Goal: Task Accomplishment & Management: Manage account settings

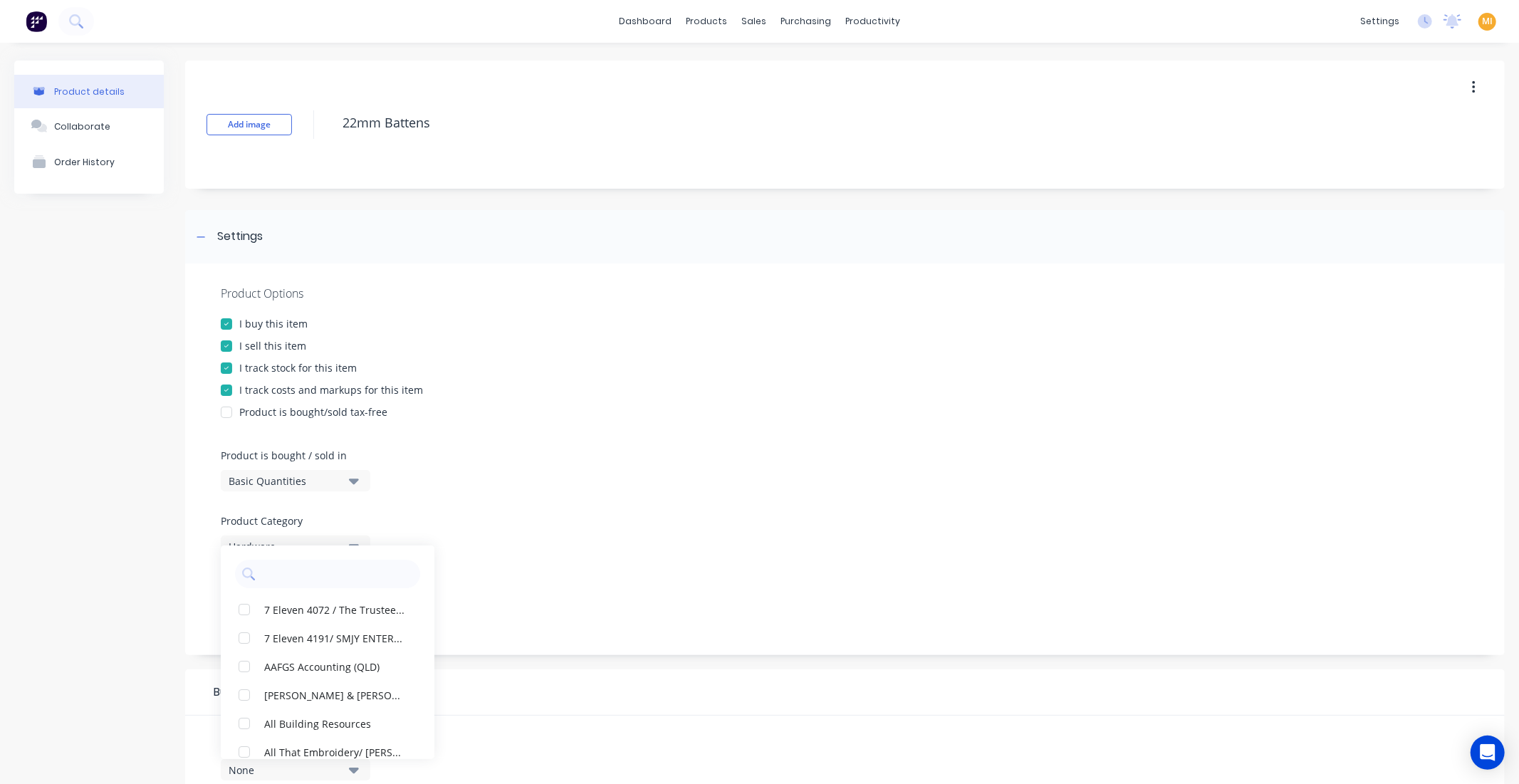
click at [39, 26] on img at bounding box center [36, 21] width 22 height 22
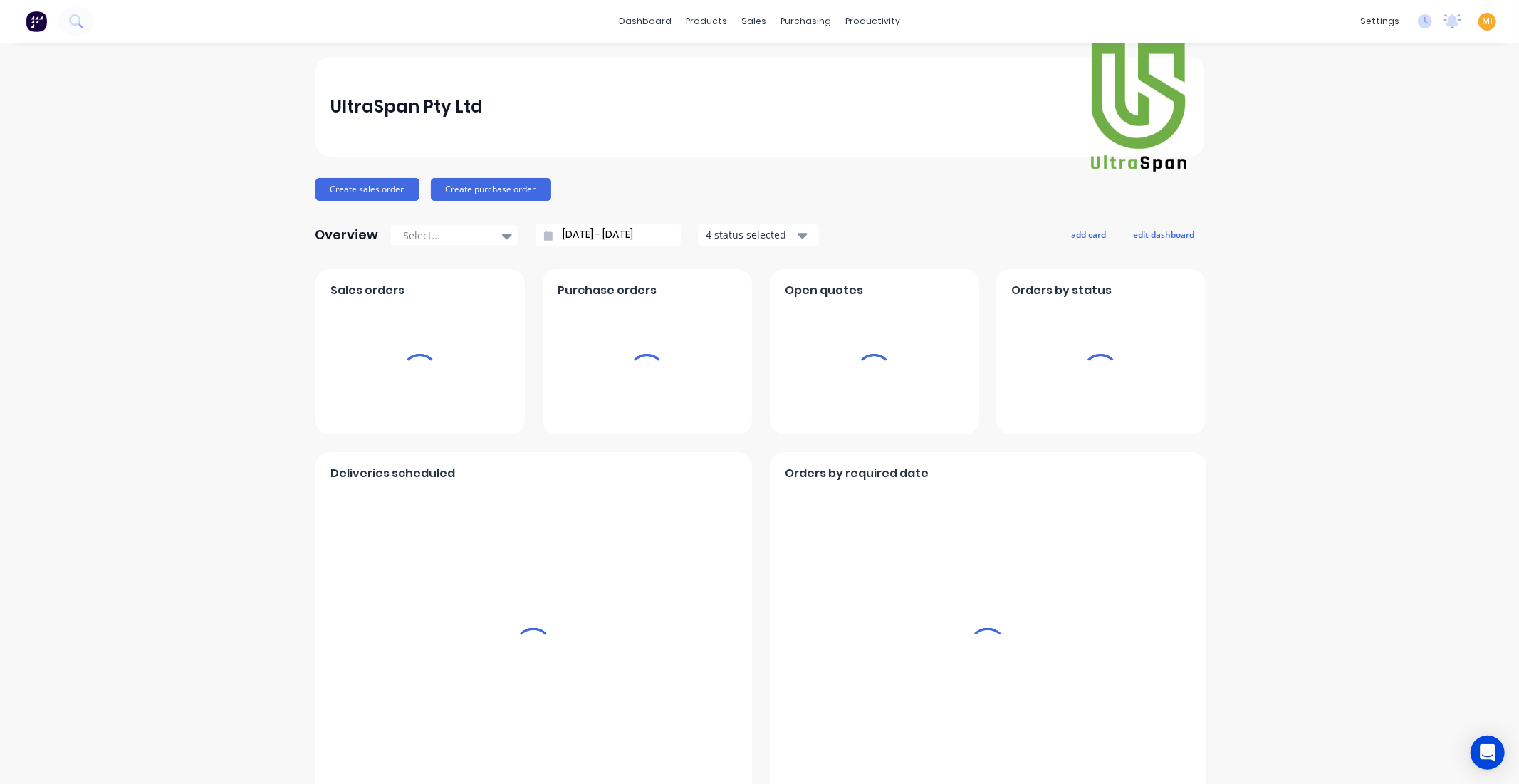
click at [1483, 20] on span "MI" at bounding box center [1488, 21] width 10 height 13
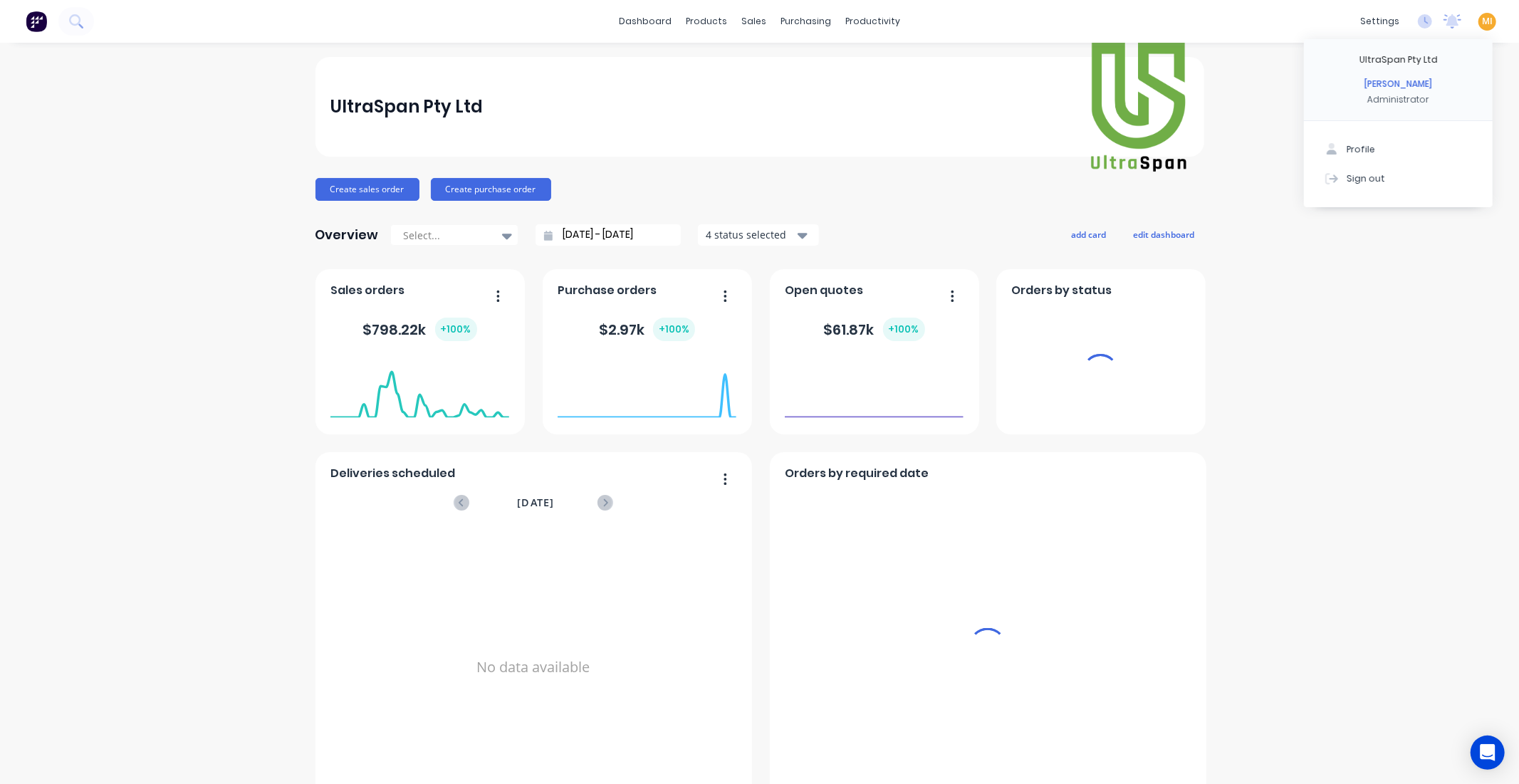
click at [1425, 178] on button "Sign out" at bounding box center [1399, 178] width 189 height 28
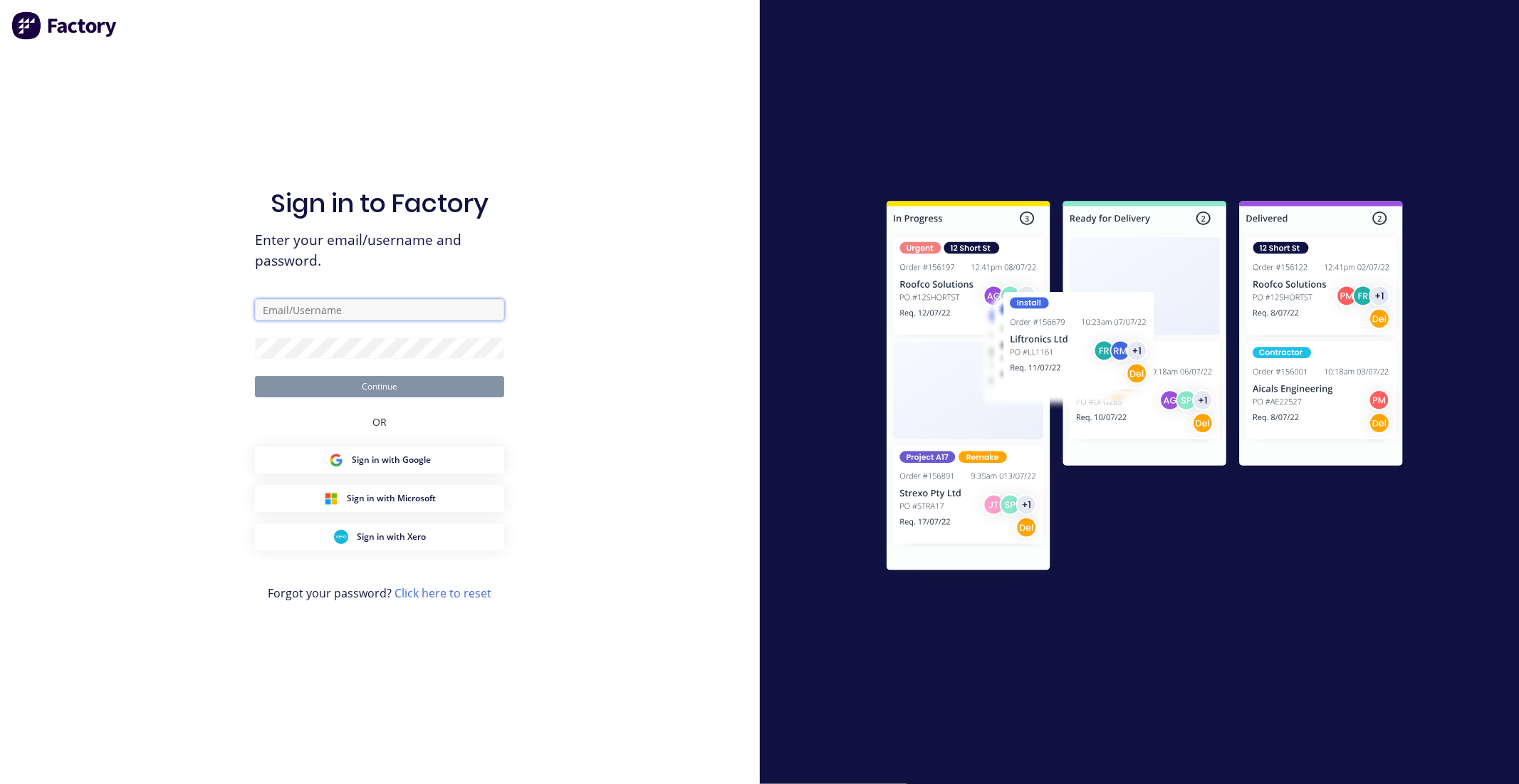
click at [351, 313] on input "text" at bounding box center [380, 310] width 250 height 22
click at [0, 783] on com-1password-button at bounding box center [0, 784] width 0 height 0
type input "[EMAIL_ADDRESS][DOMAIN_NAME]"
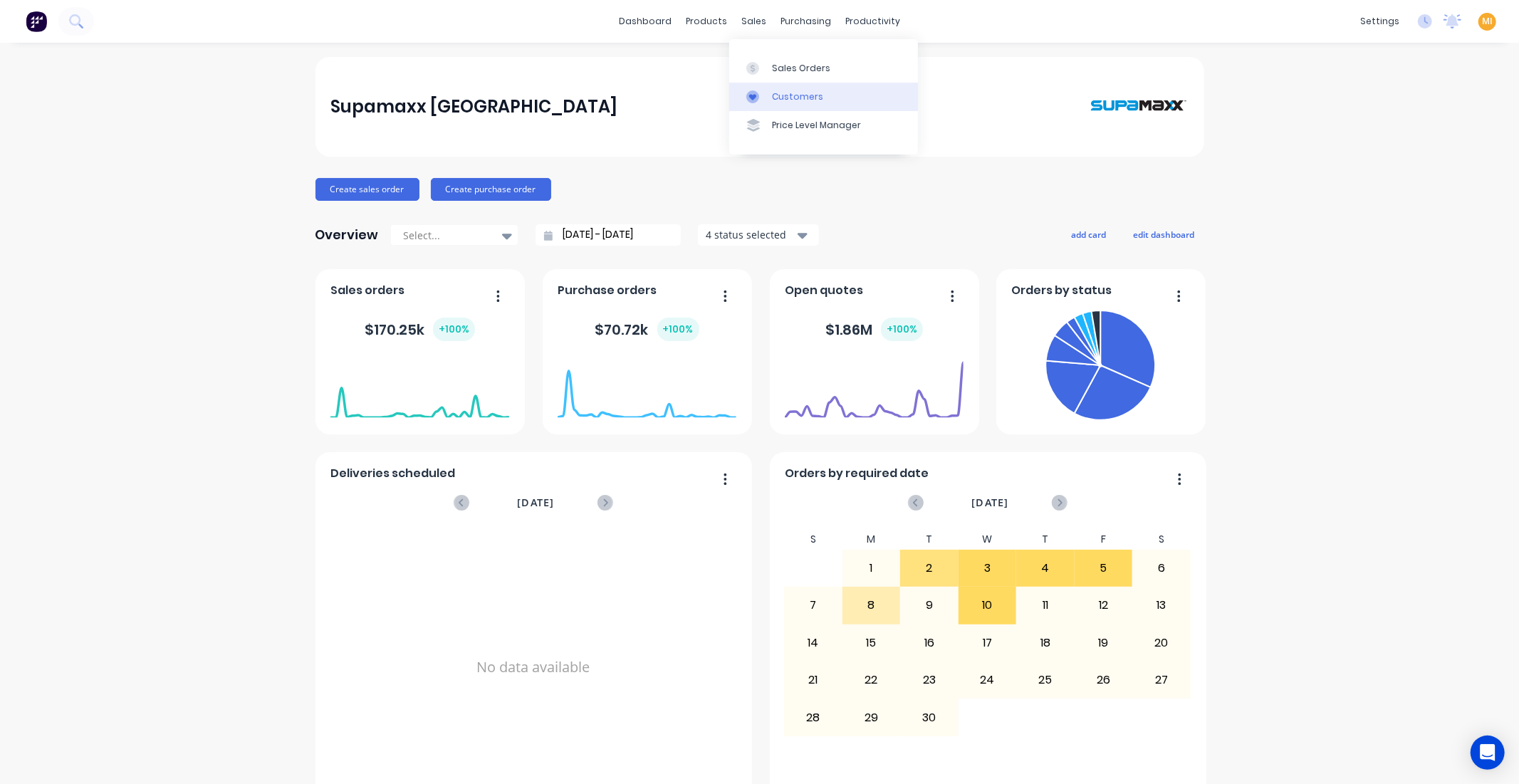
click at [789, 97] on div "Customers" at bounding box center [797, 97] width 51 height 13
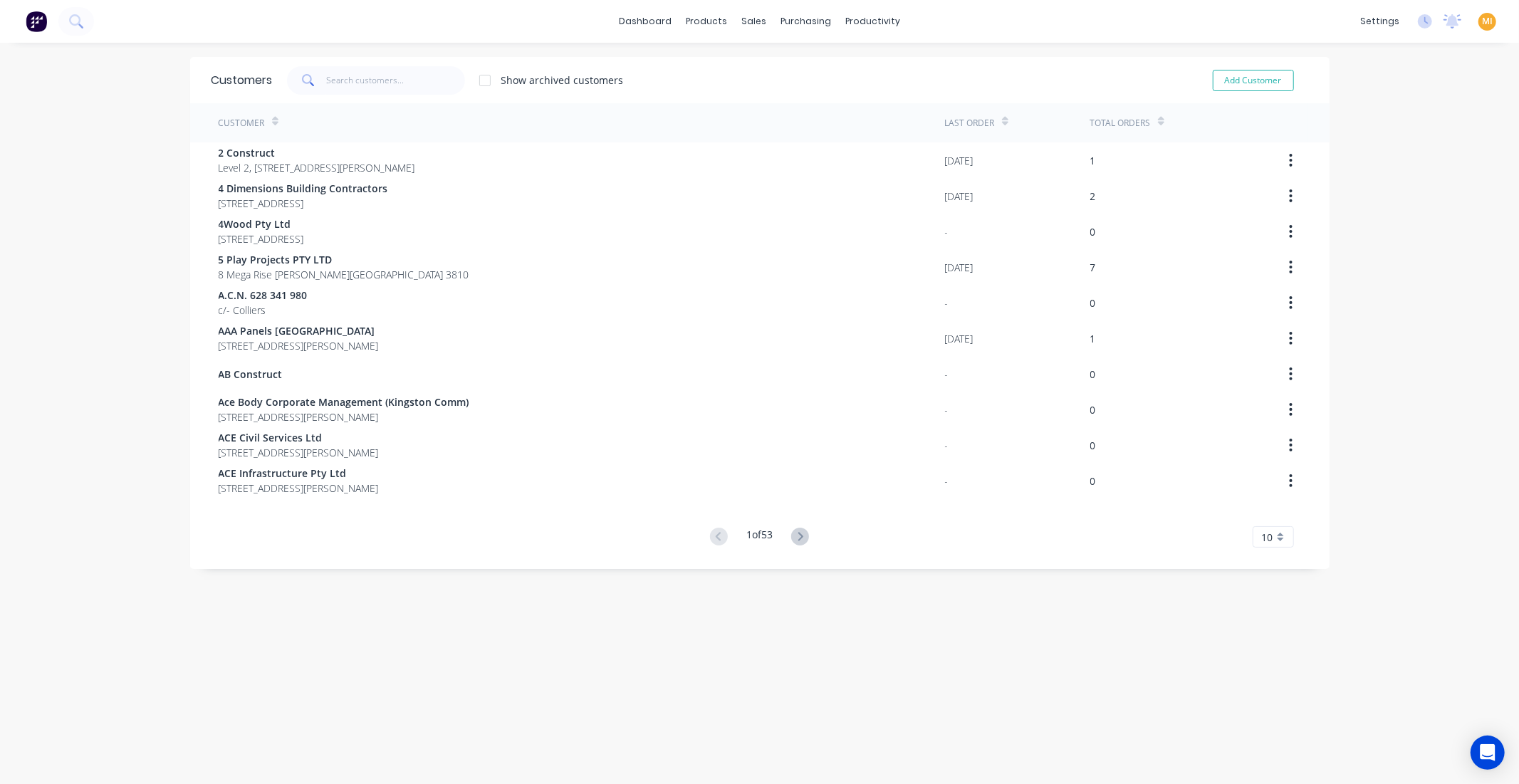
click at [828, 111] on div "Customer" at bounding box center [582, 122] width 726 height 39
click at [23, 13] on button at bounding box center [36, 22] width 30 height 28
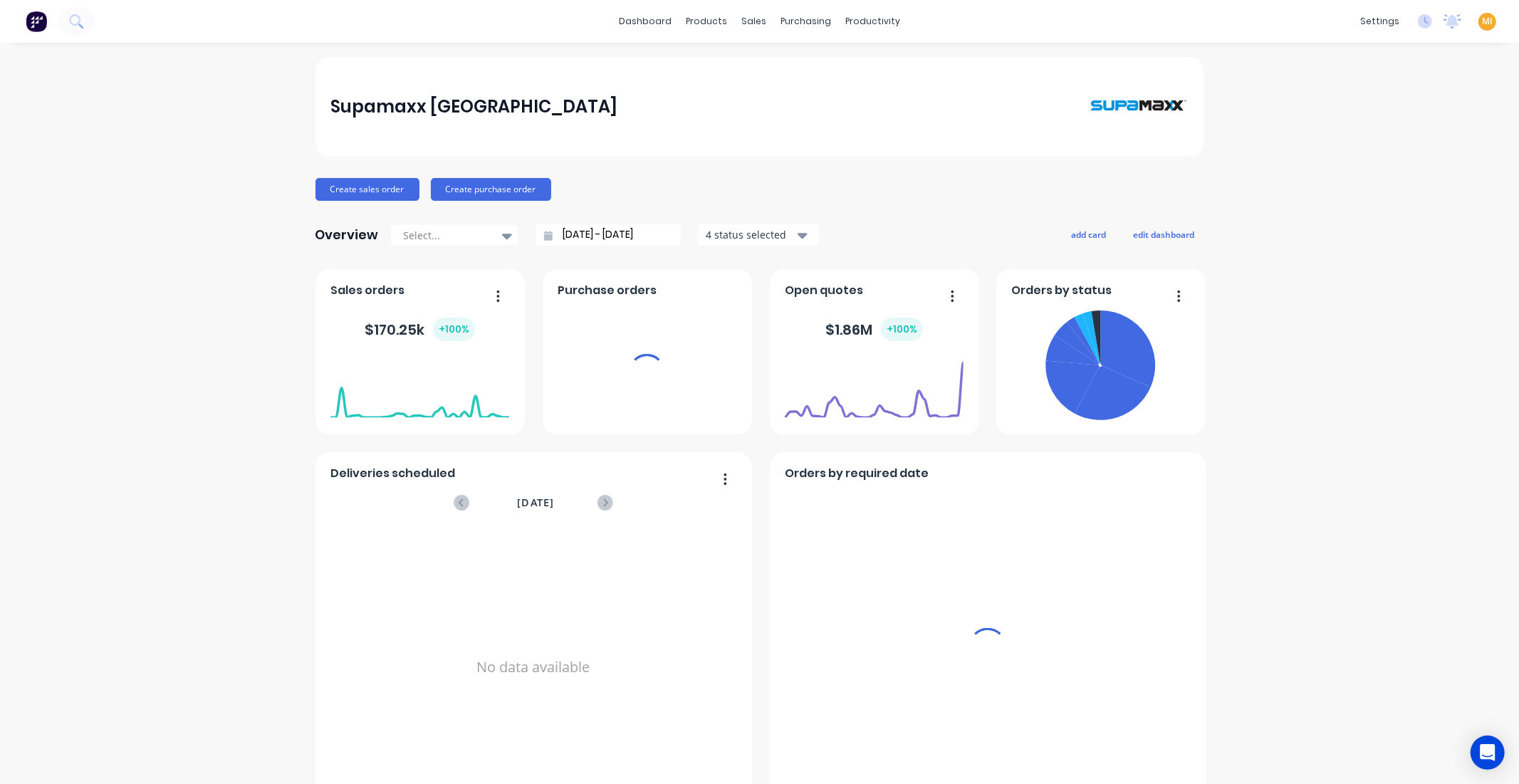
click at [1482, 19] on div "MI Supamaxx Australia Maricar Infante Administrator Profile Sign out" at bounding box center [1488, 22] width 18 height 18
click at [1483, 22] on span "MI" at bounding box center [1488, 21] width 10 height 13
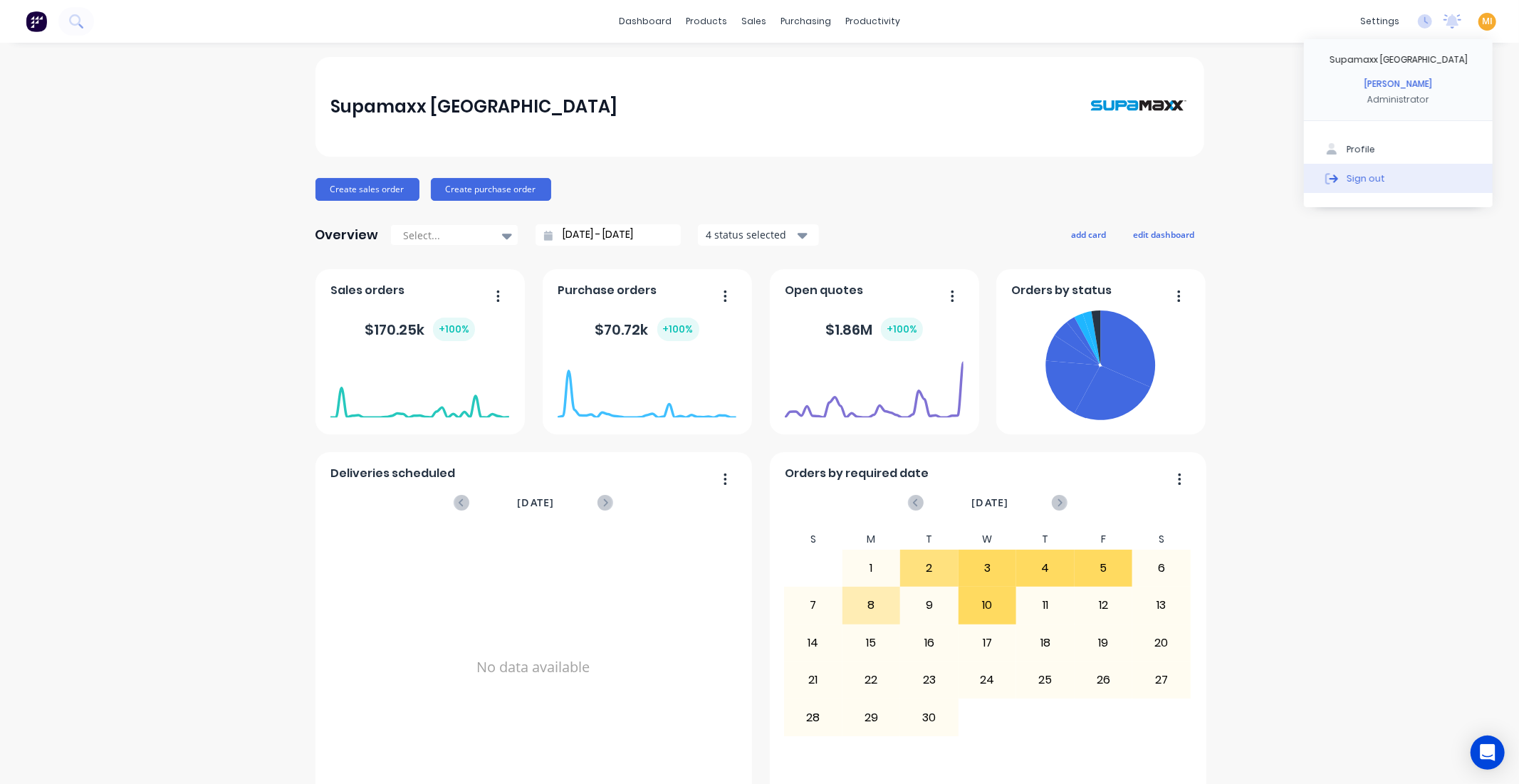
drag, startPoint x: 1431, startPoint y: 180, endPoint x: 1422, endPoint y: 180, distance: 9.0
click at [1432, 180] on button "Sign out" at bounding box center [1399, 178] width 189 height 28
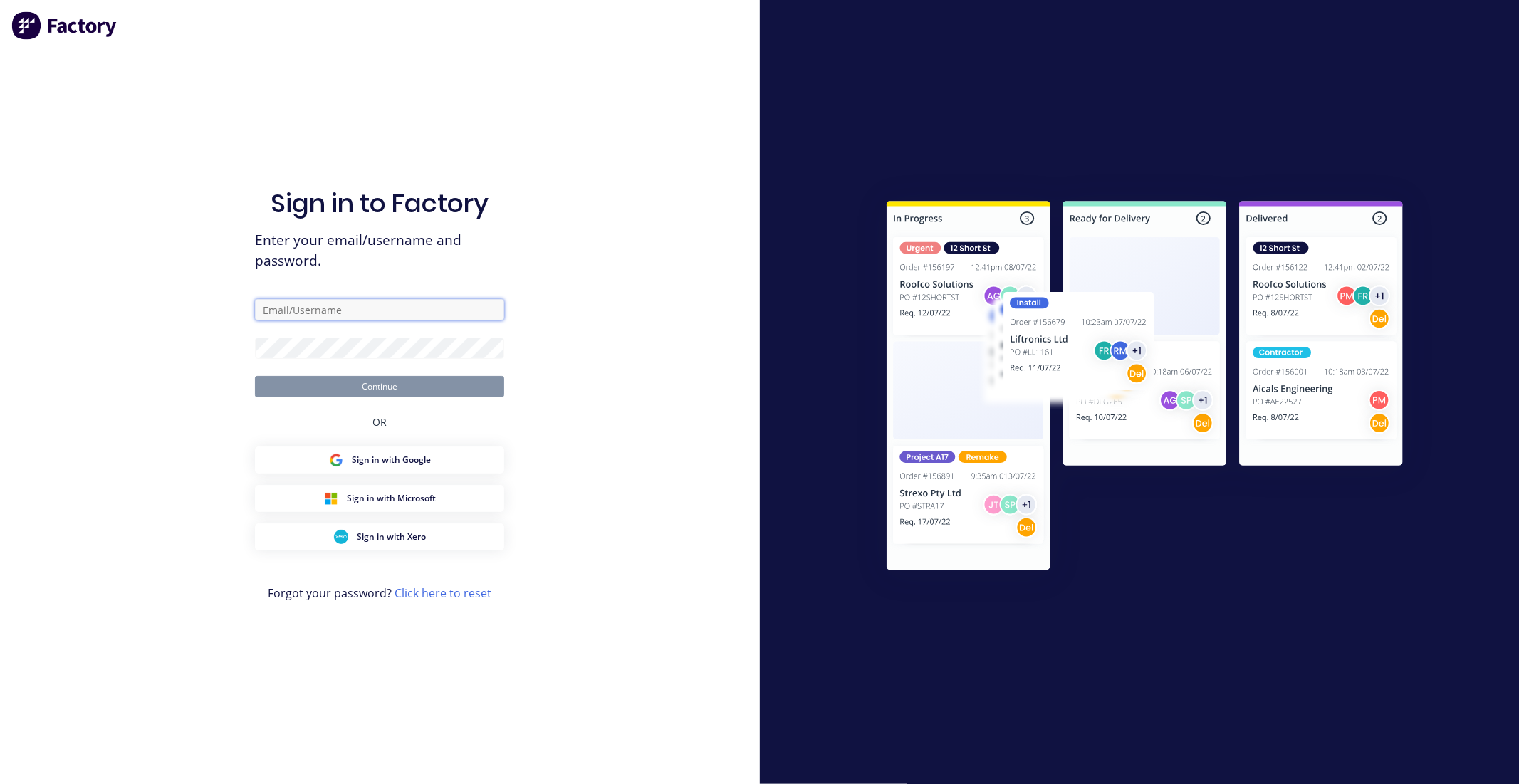
click at [422, 307] on input "text" at bounding box center [380, 310] width 250 height 22
type input "[EMAIL_ADDRESS][DOMAIN_NAME]"
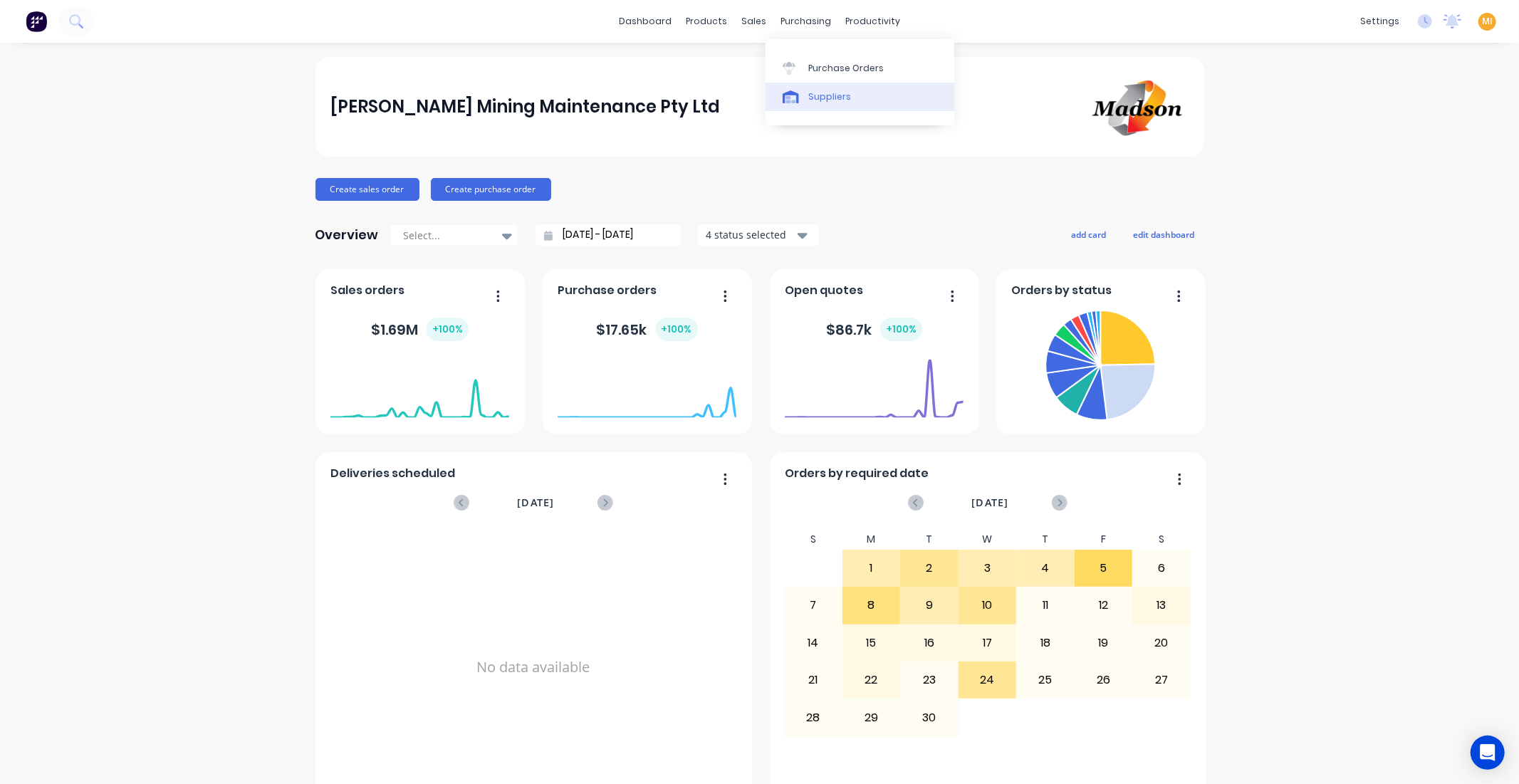
click at [835, 108] on link "Suppliers" at bounding box center [860, 97] width 189 height 28
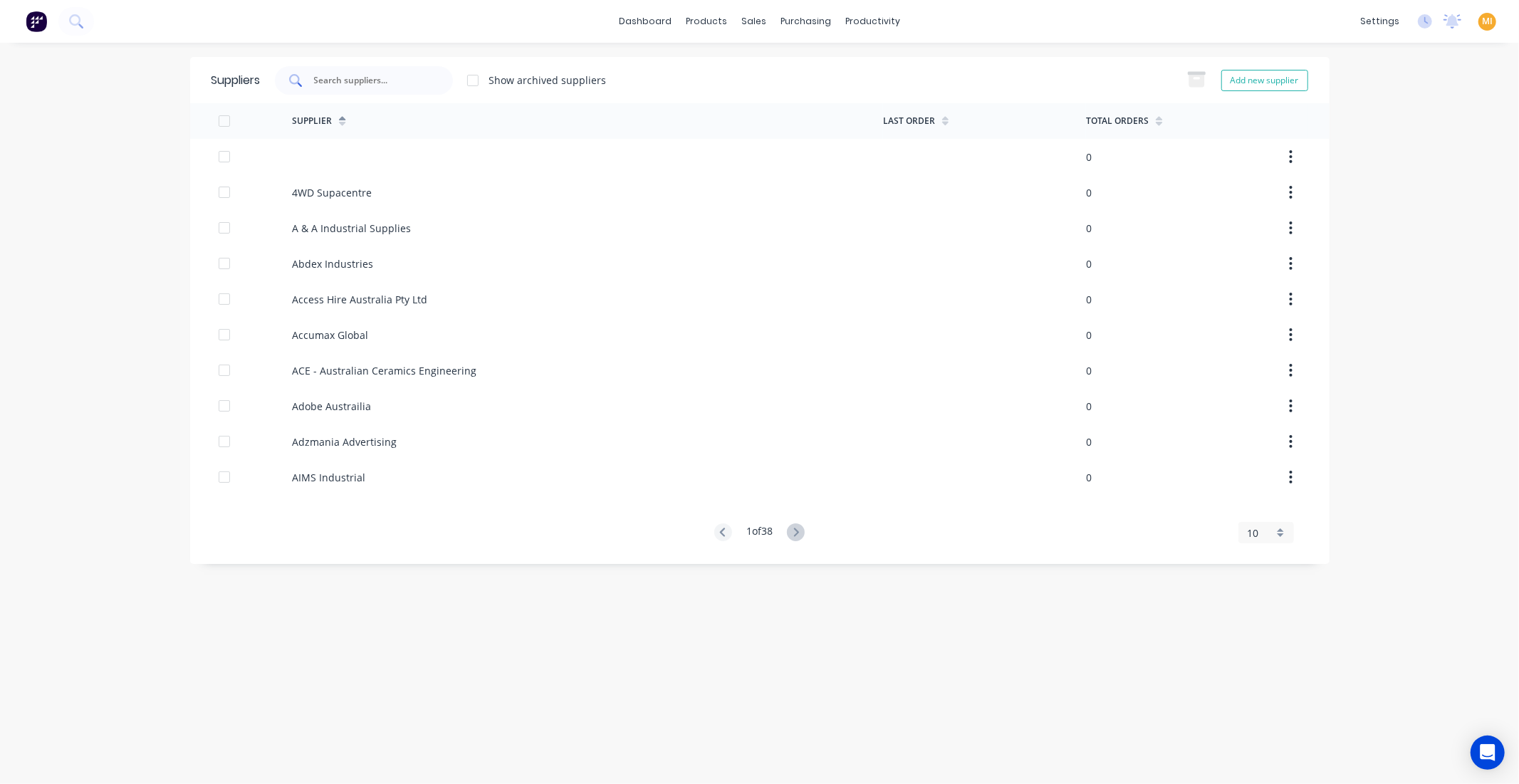
click at [367, 89] on div at bounding box center [364, 80] width 178 height 28
paste input "Payoneer Australia"
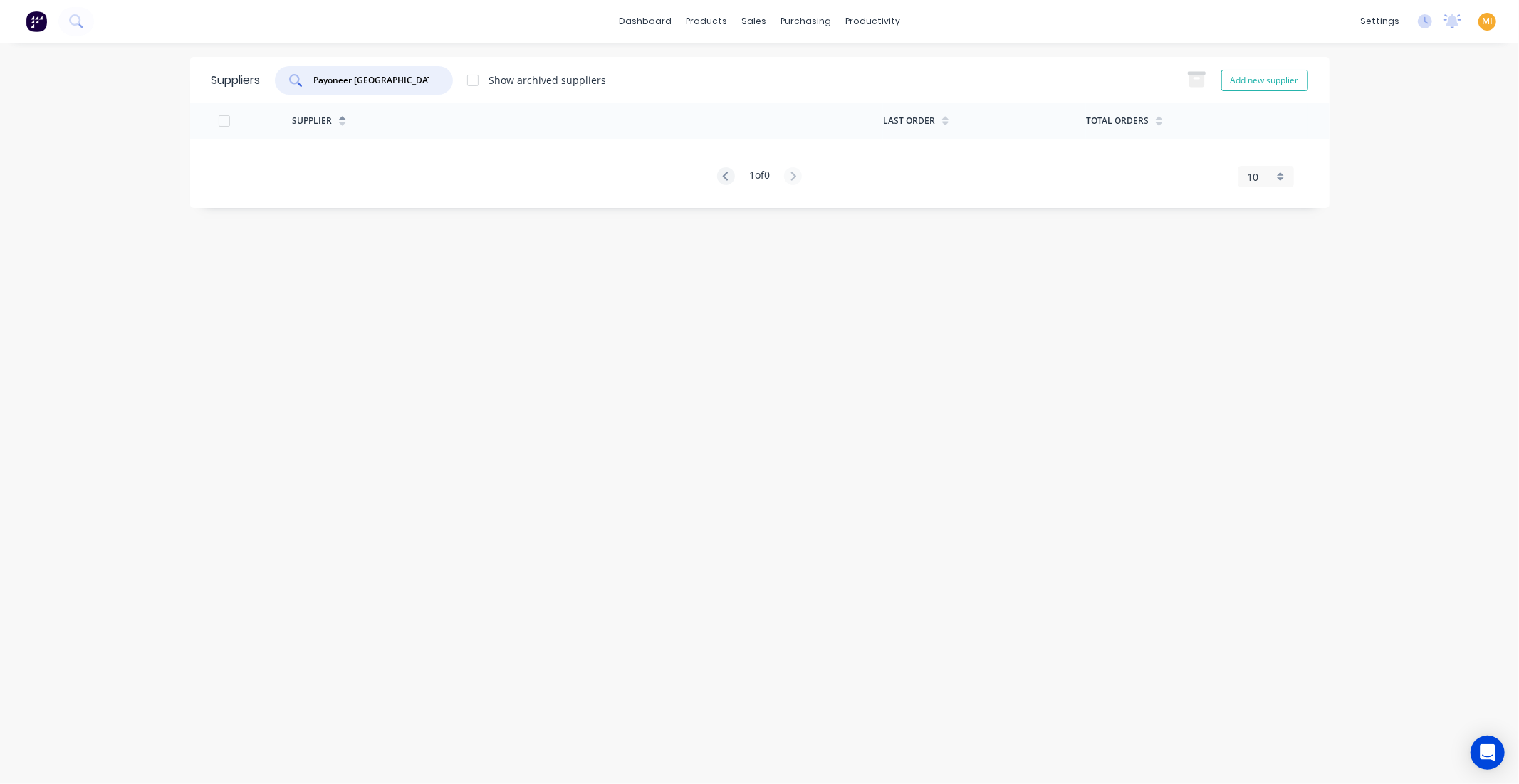
click at [317, 82] on input "Payoneer Australia" at bounding box center [371, 80] width 118 height 14
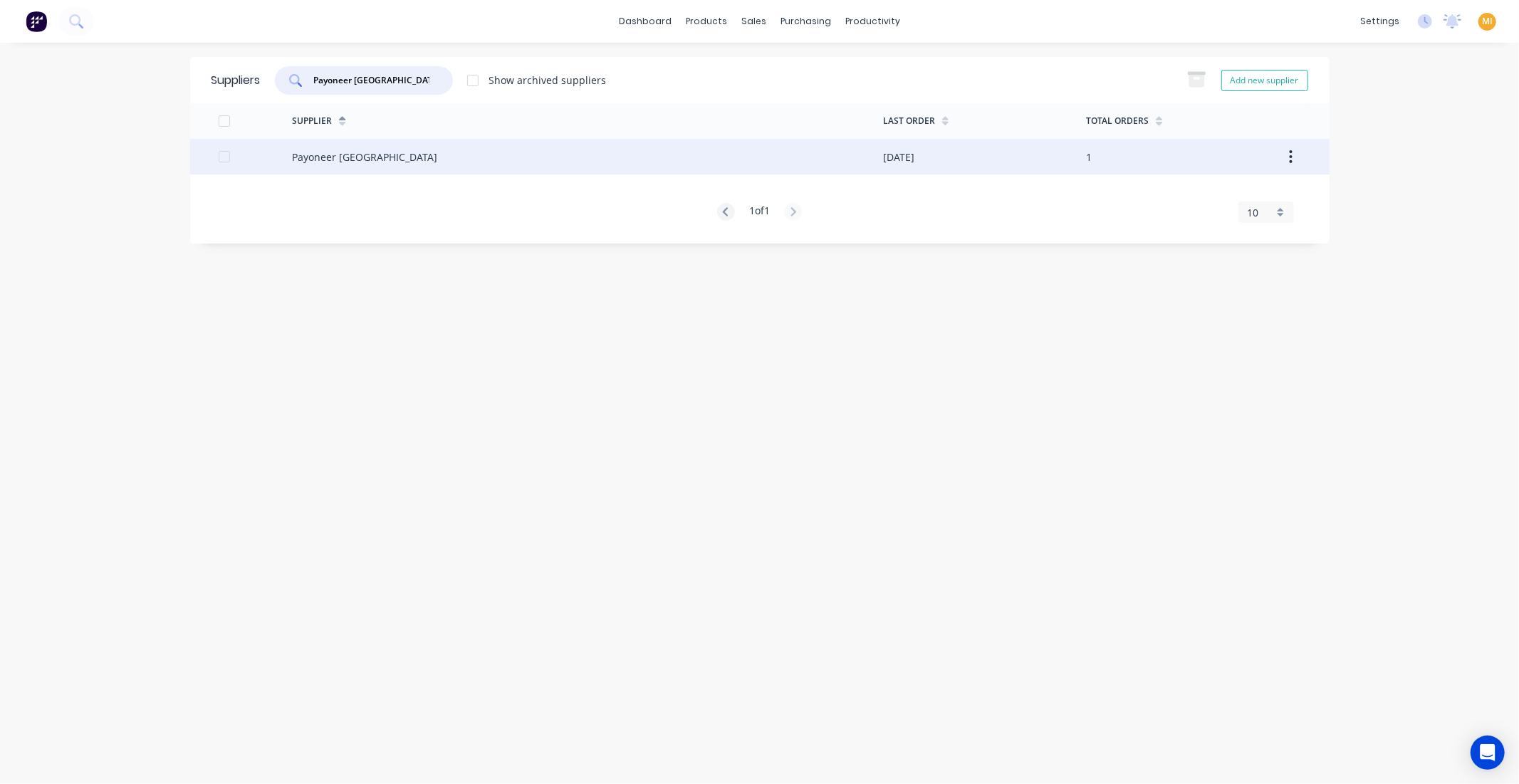
type input "Payoneer Australia"
click at [390, 165] on div "Payoneer Australia" at bounding box center [588, 157] width 591 height 36
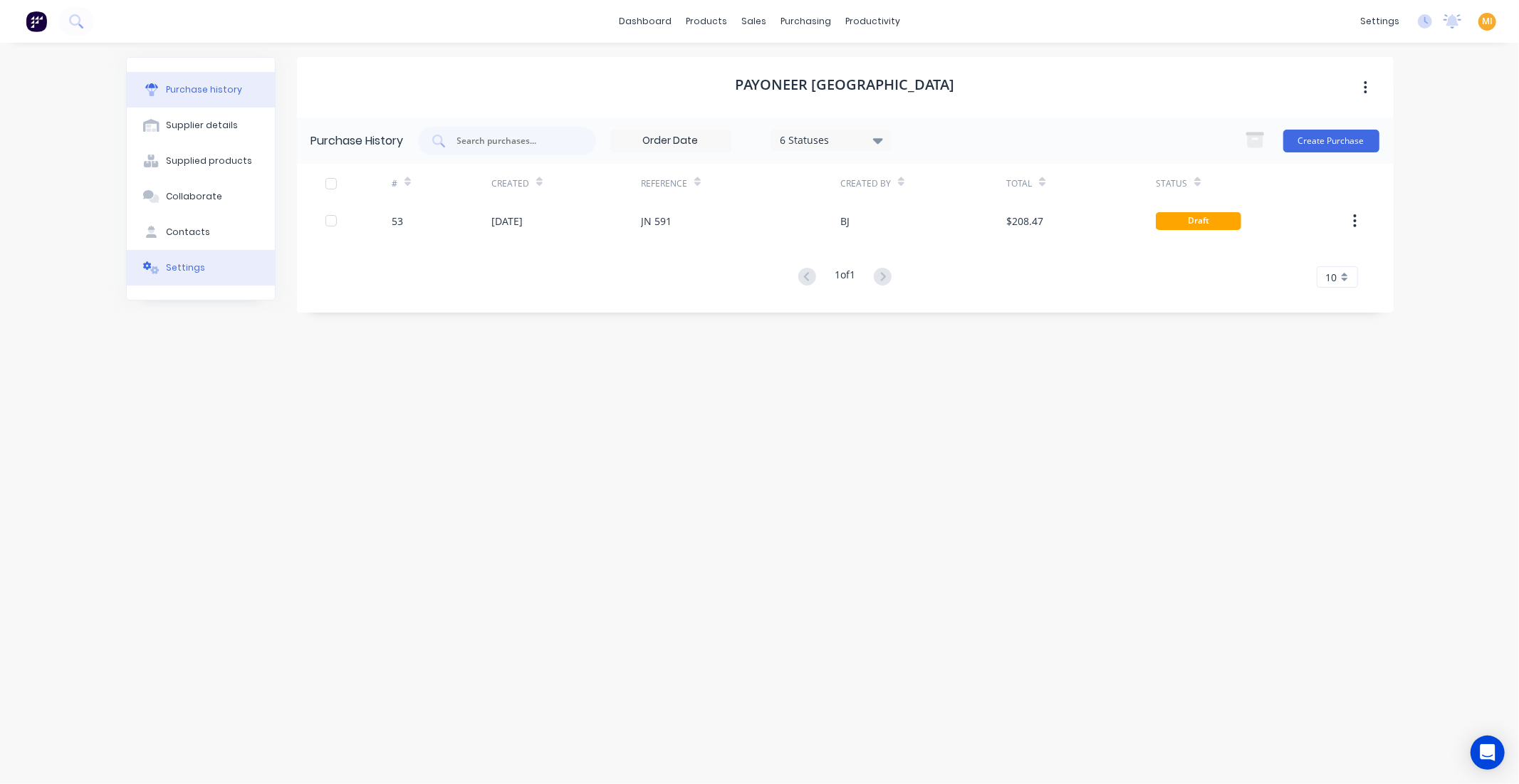
click at [177, 260] on button "Settings" at bounding box center [201, 268] width 148 height 36
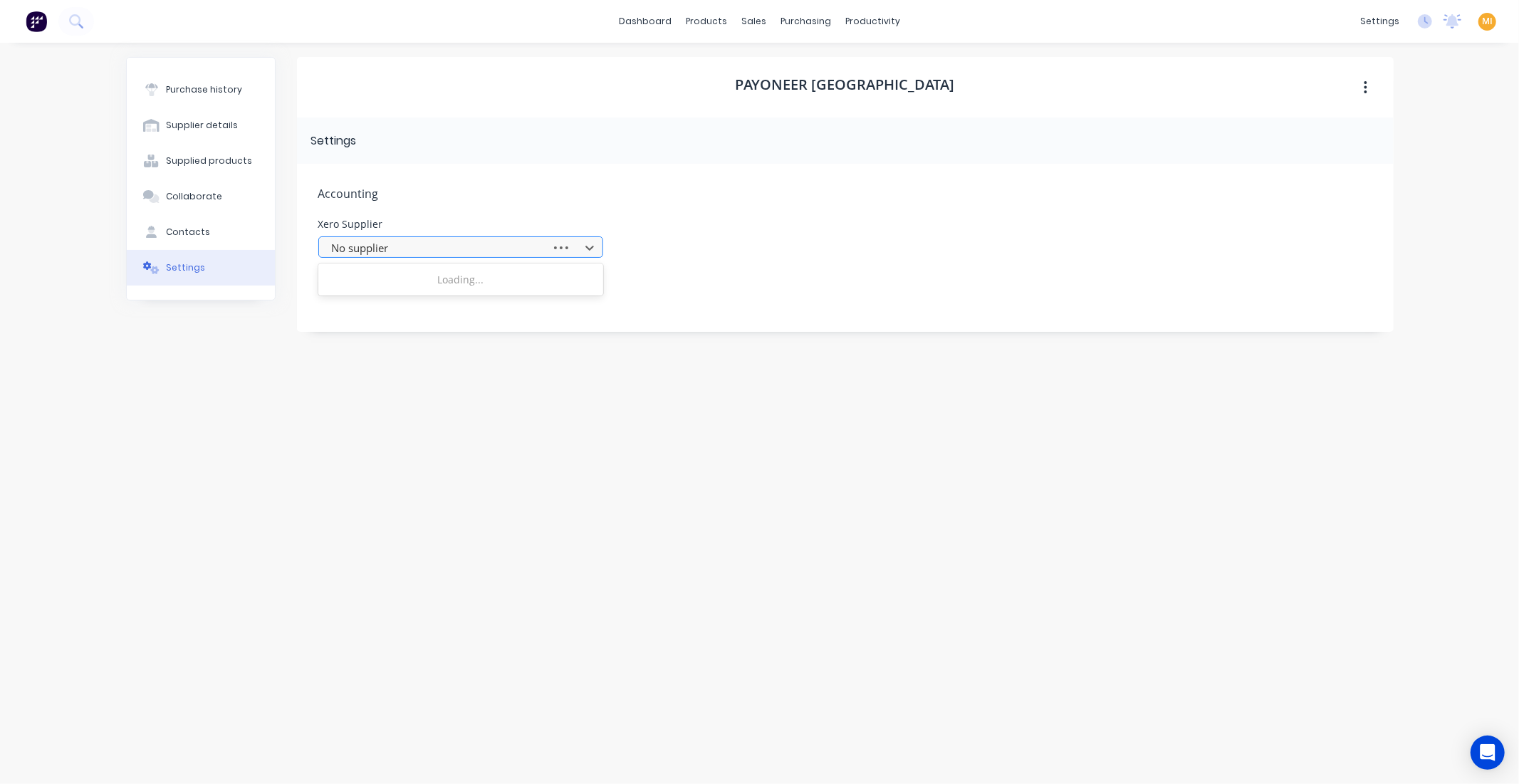
click at [465, 245] on div at bounding box center [438, 248] width 214 height 18
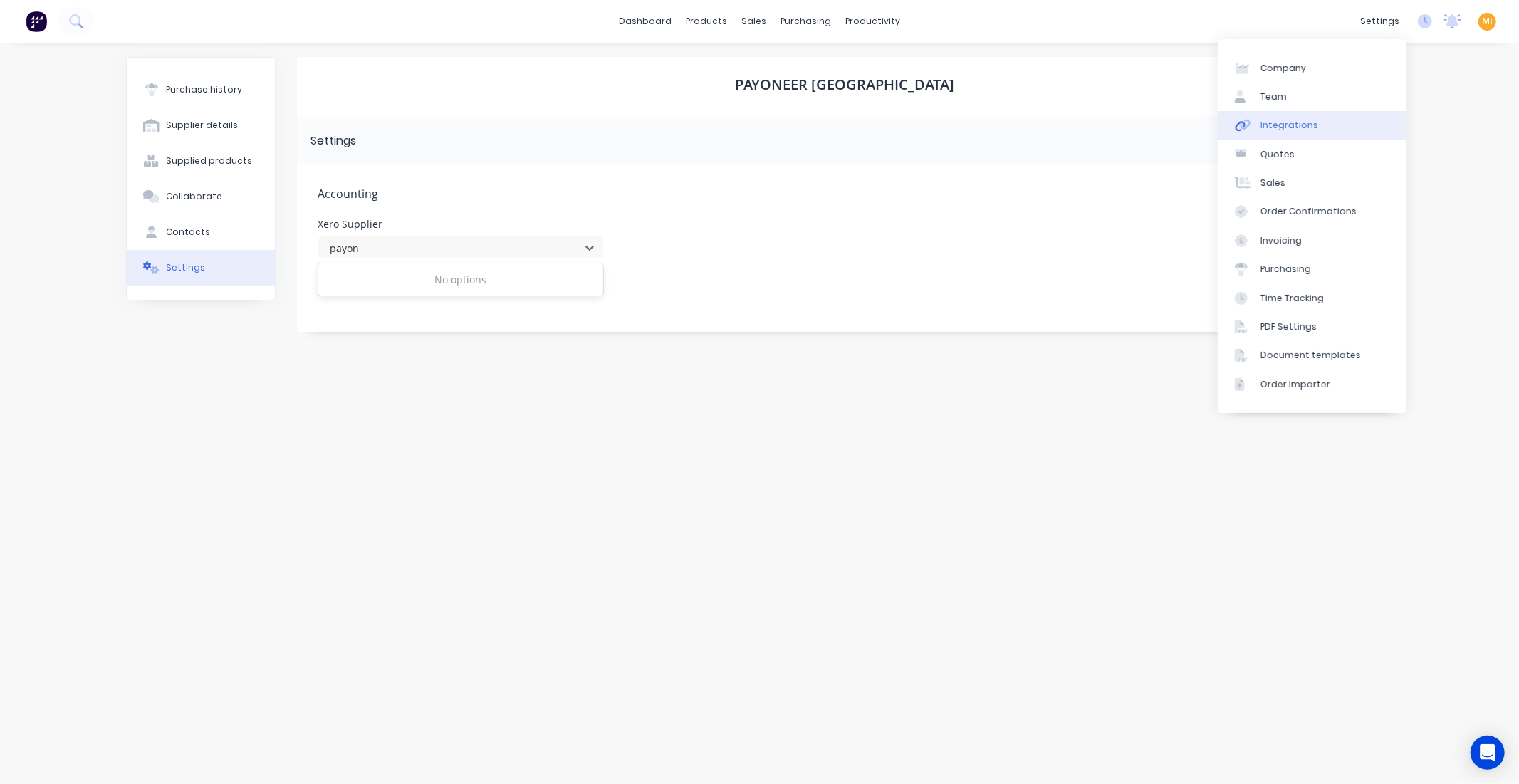
type input "payon"
click at [1326, 119] on link "Integrations" at bounding box center [1313, 125] width 189 height 28
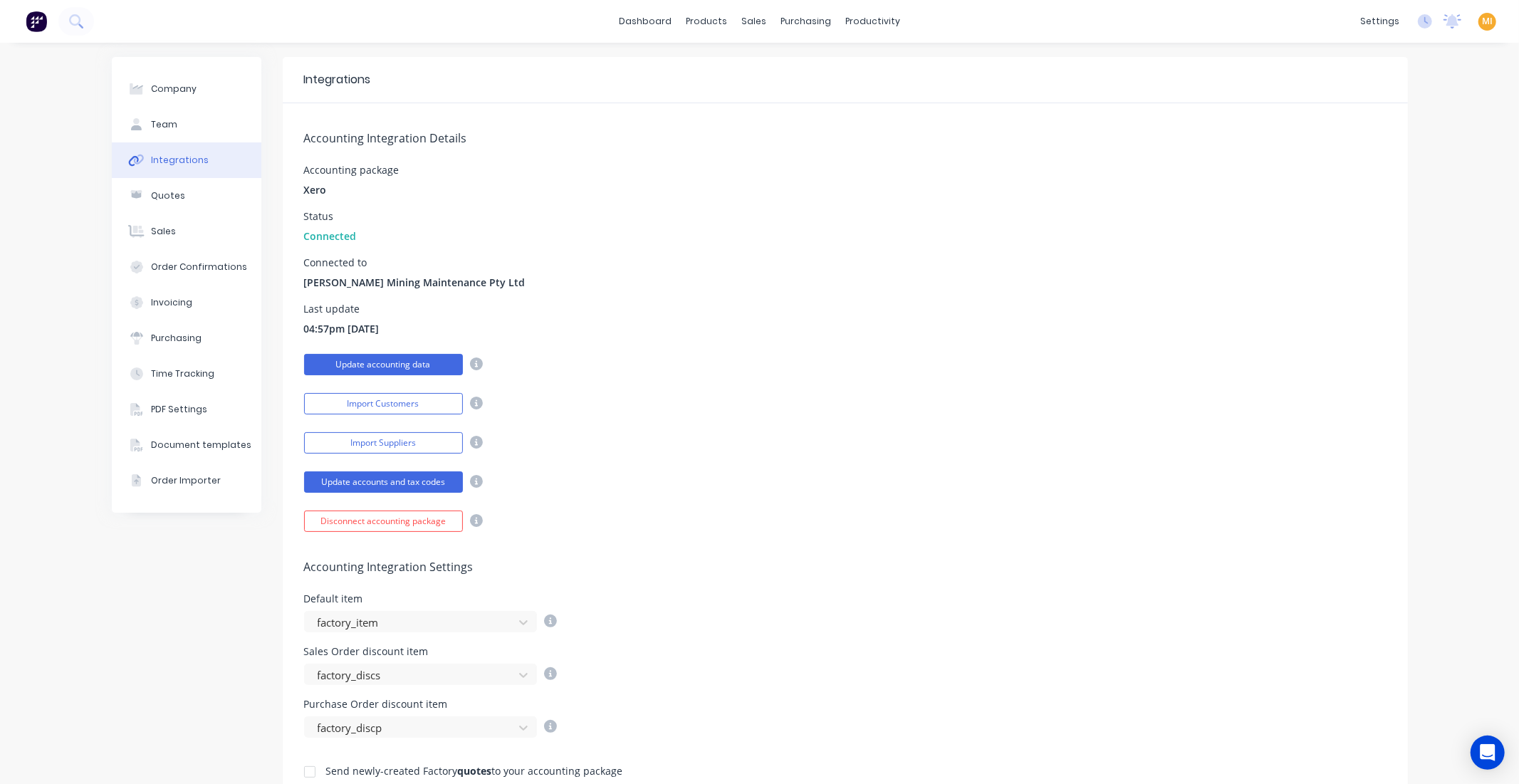
click at [354, 370] on button "Update accounting data" at bounding box center [383, 365] width 159 height 22
click at [826, 94] on div "Suppliers" at bounding box center [830, 97] width 43 height 13
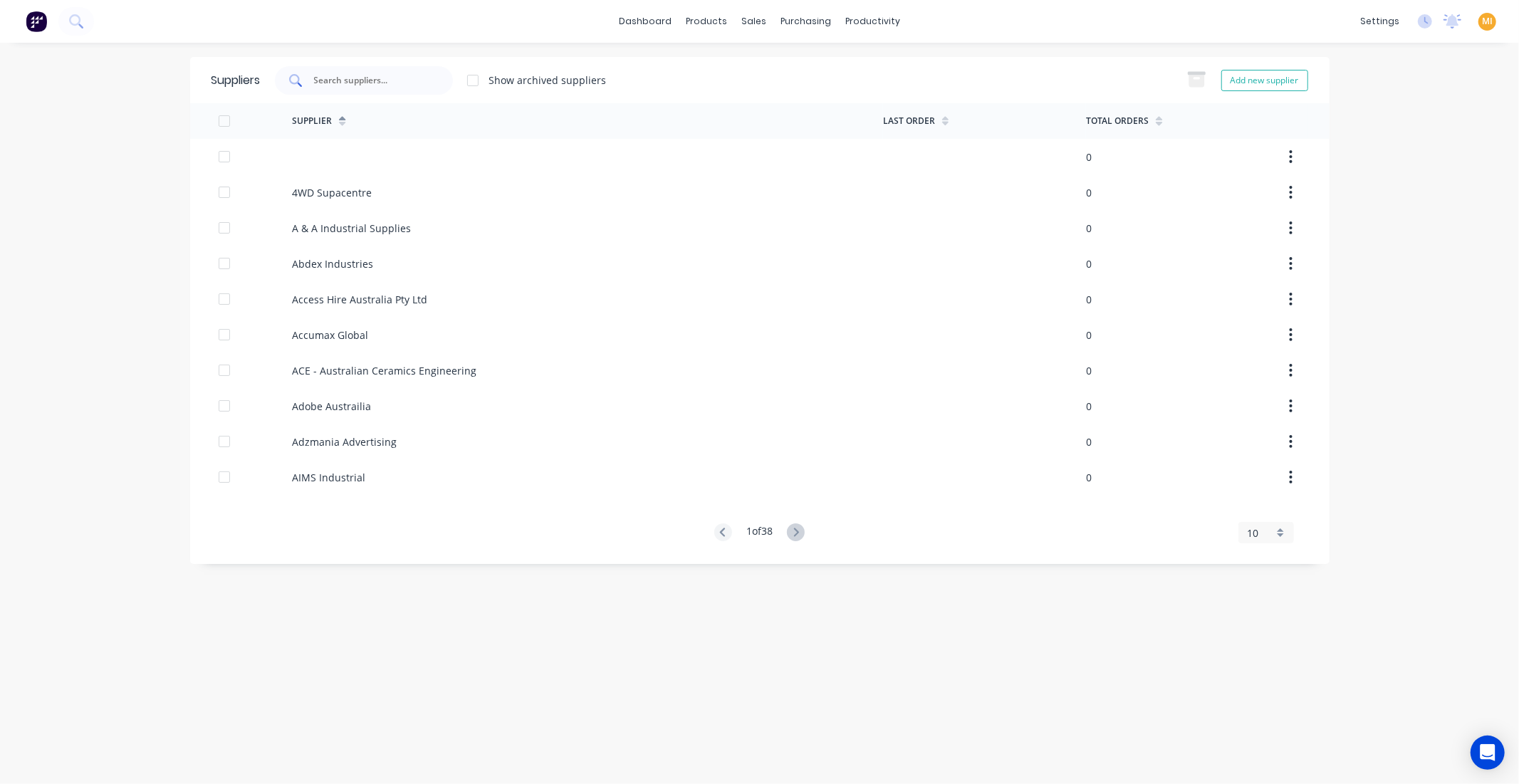
click at [365, 75] on input "text" at bounding box center [371, 80] width 118 height 14
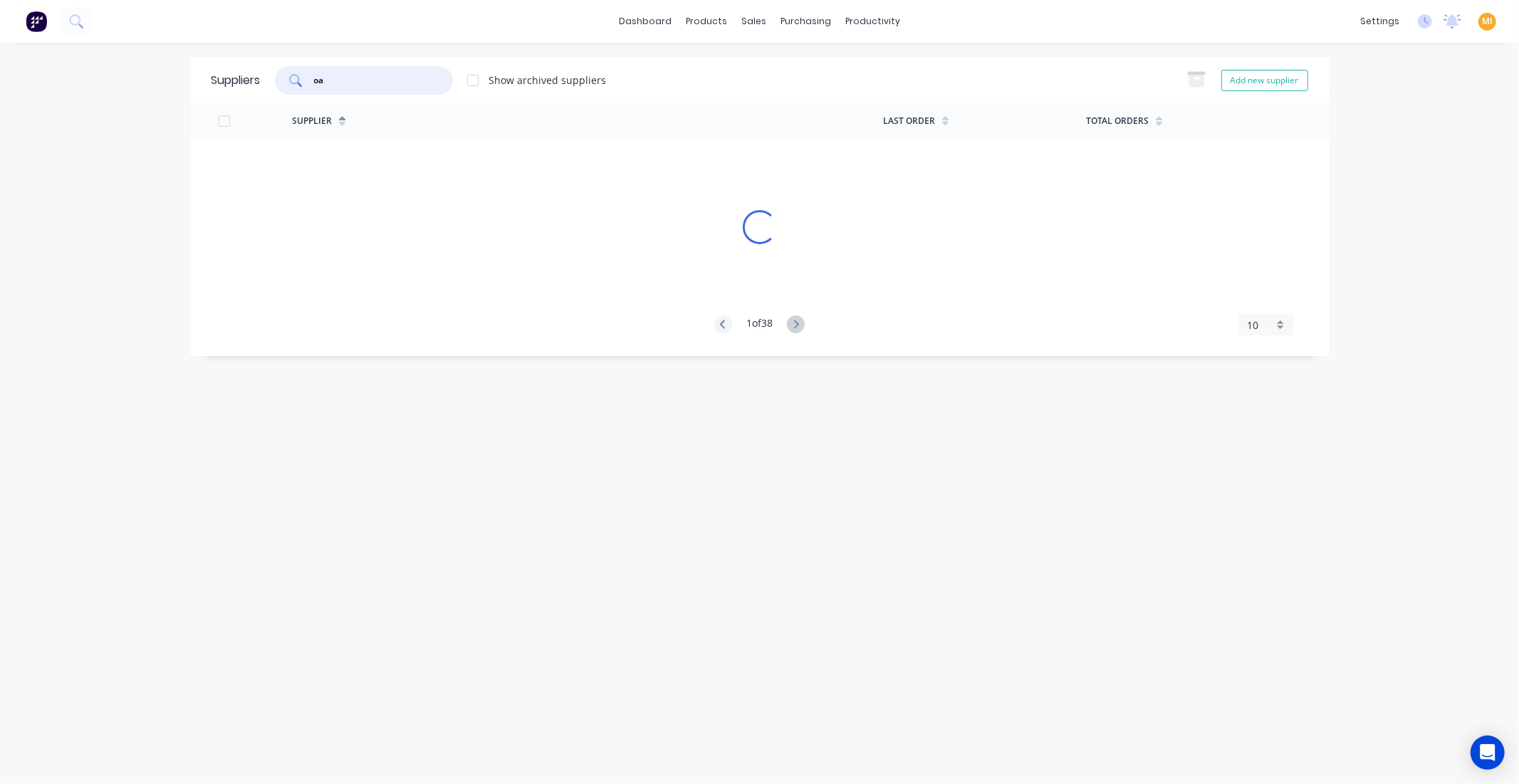
type input "o"
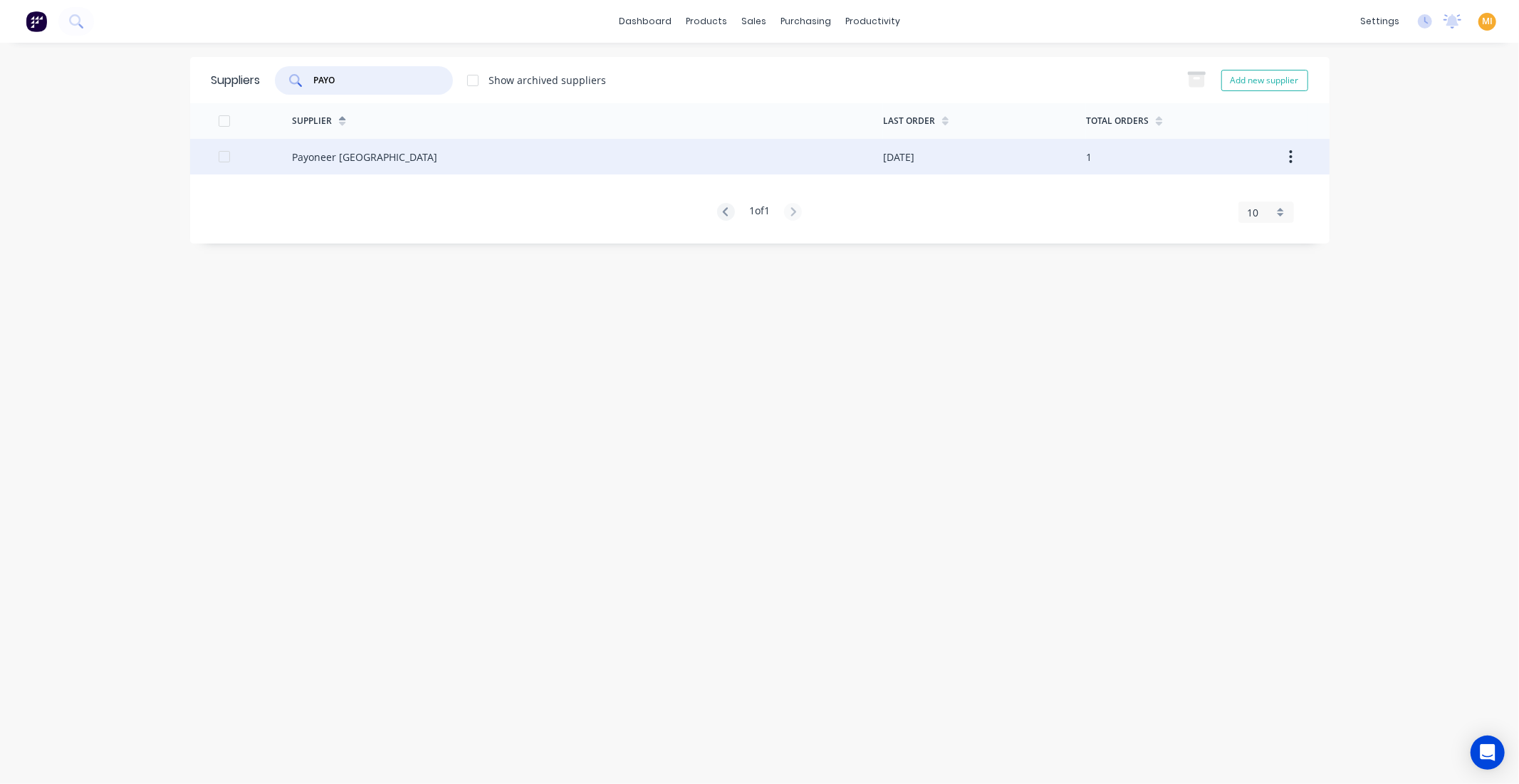
type input "PAYO"
click at [324, 155] on div "Payoneer Australia" at bounding box center [365, 157] width 146 height 15
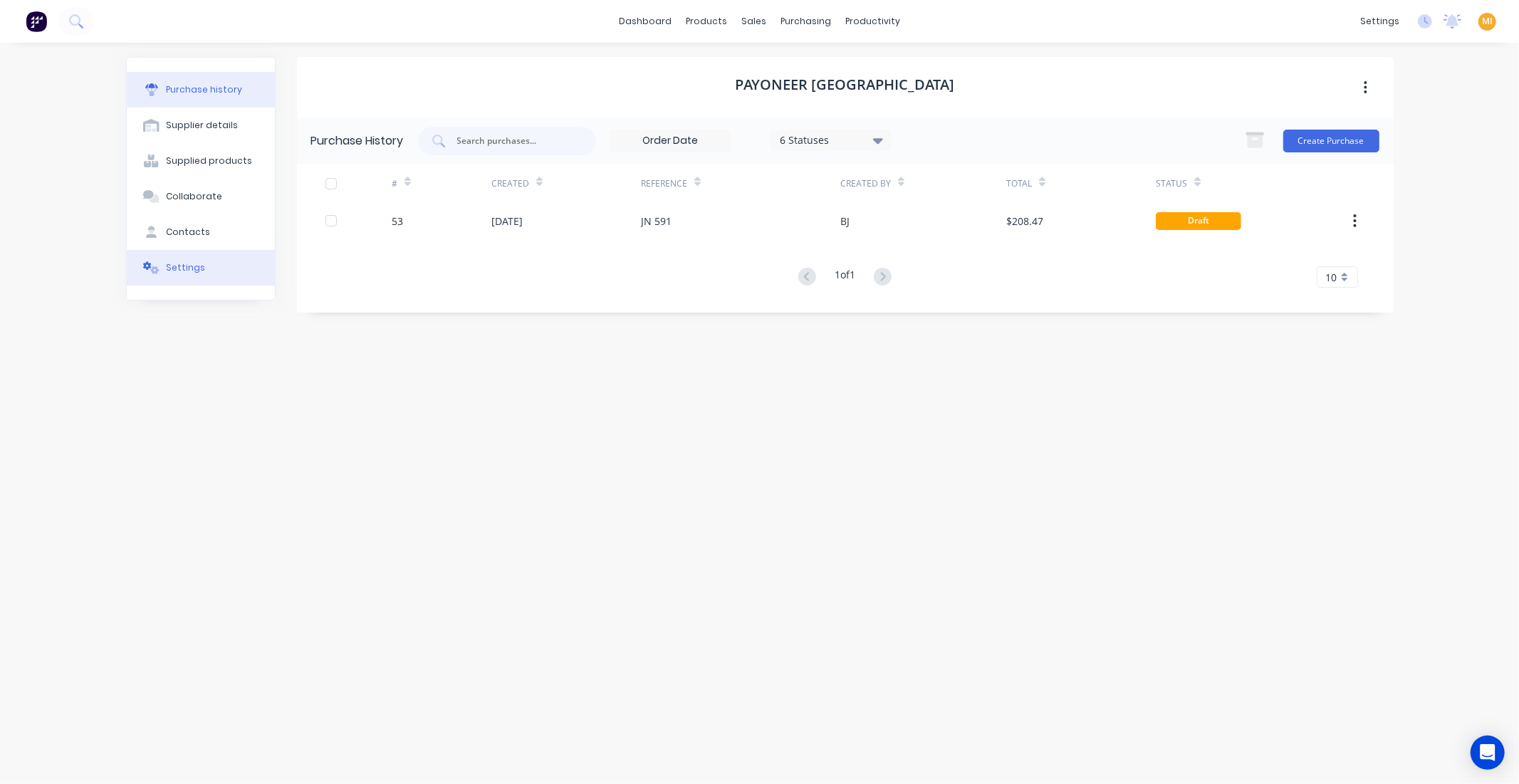
click at [165, 269] on button "Settings" at bounding box center [201, 268] width 148 height 36
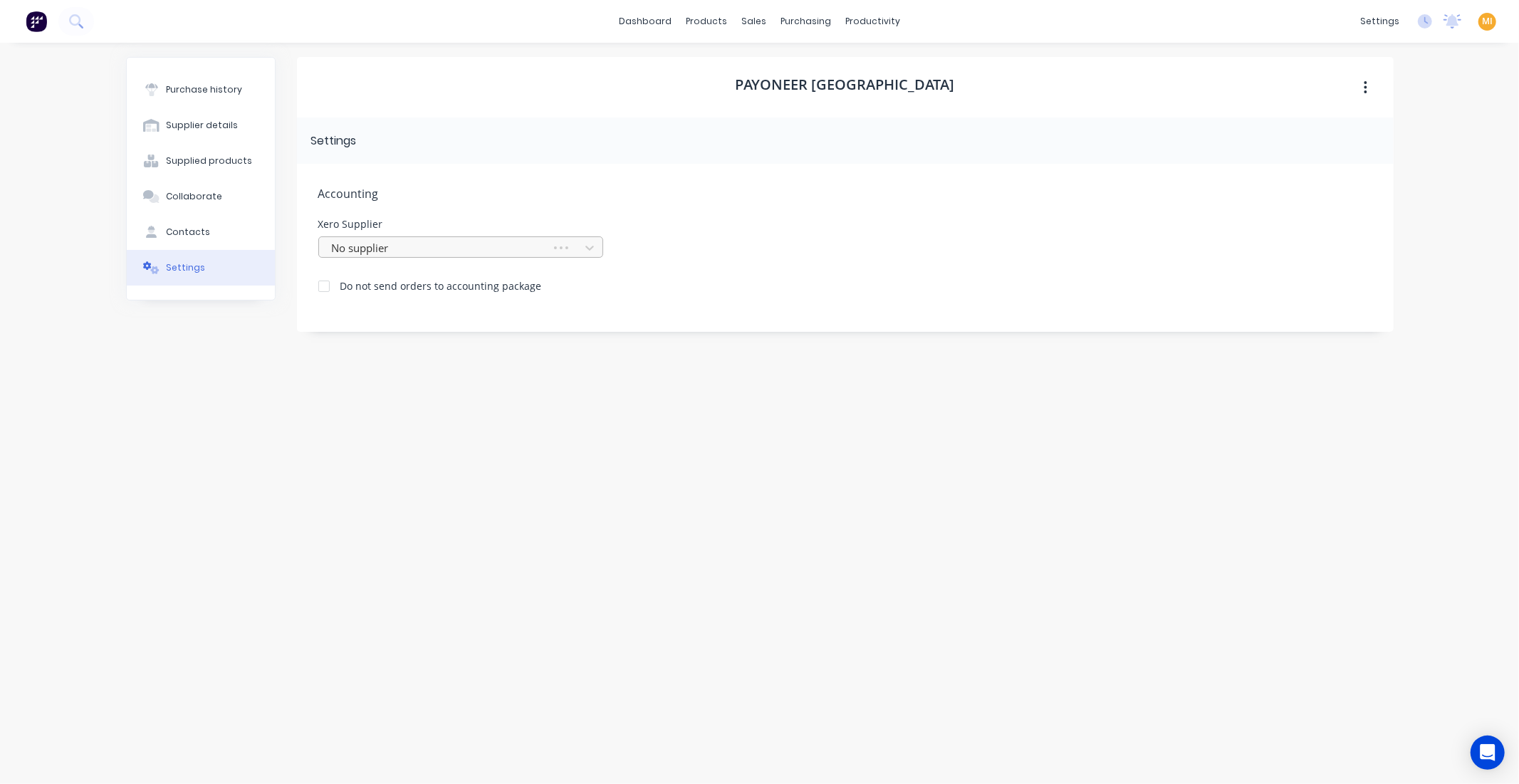
click at [442, 250] on div at bounding box center [438, 248] width 214 height 18
type input "PAYO"
click at [446, 281] on div "Payoneer Australia" at bounding box center [461, 279] width 285 height 26
click at [405, 448] on div "Payoneer Australia Settings Accounting Xero Supplier option Payoneer Australia,…" at bounding box center [845, 406] width 1097 height 699
click at [43, 27] on img at bounding box center [36, 21] width 22 height 22
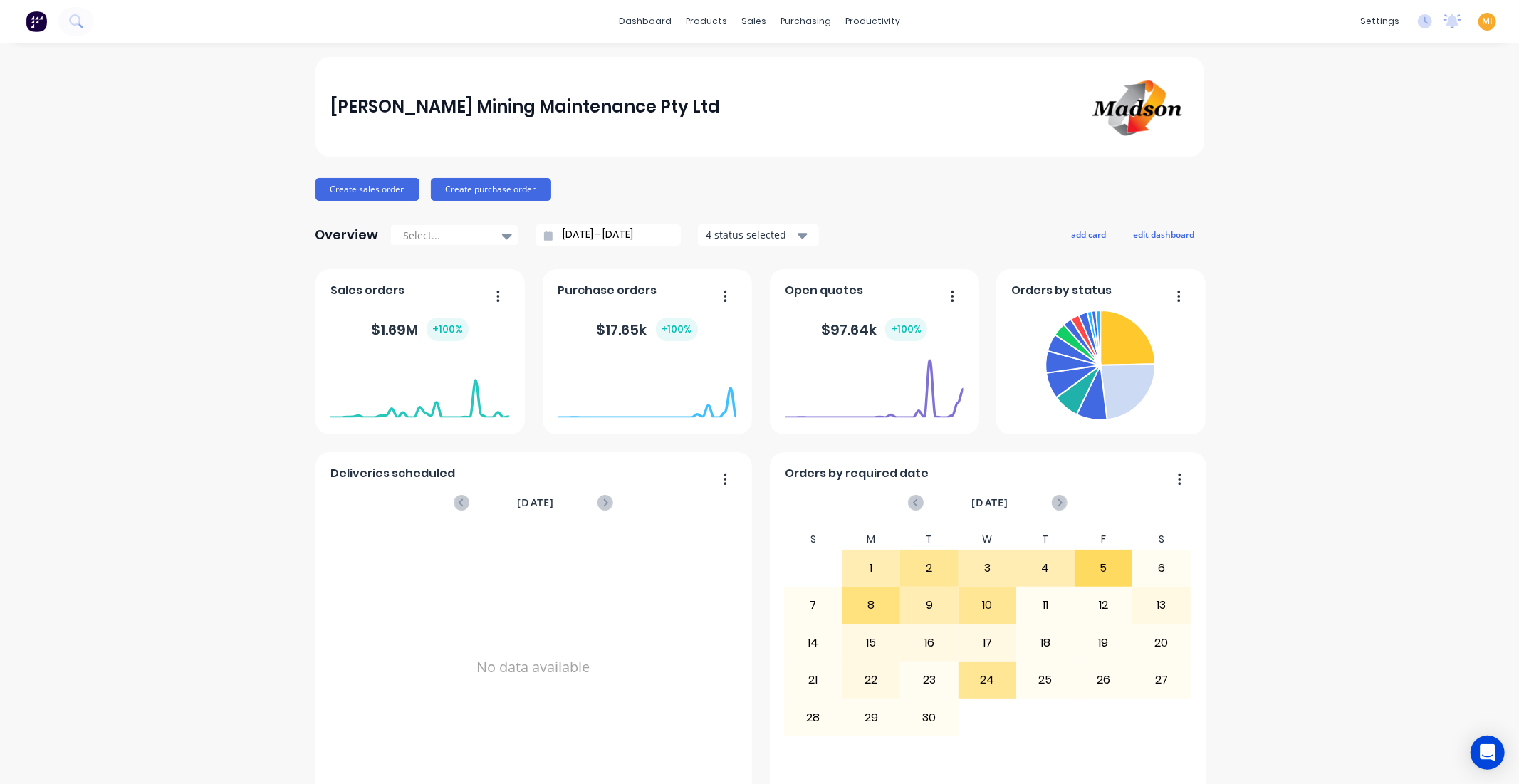
click at [37, 12] on img at bounding box center [36, 21] width 22 height 22
click at [1483, 18] on span "MI" at bounding box center [1488, 21] width 10 height 13
click at [1348, 184] on div "Sign out" at bounding box center [1366, 190] width 39 height 13
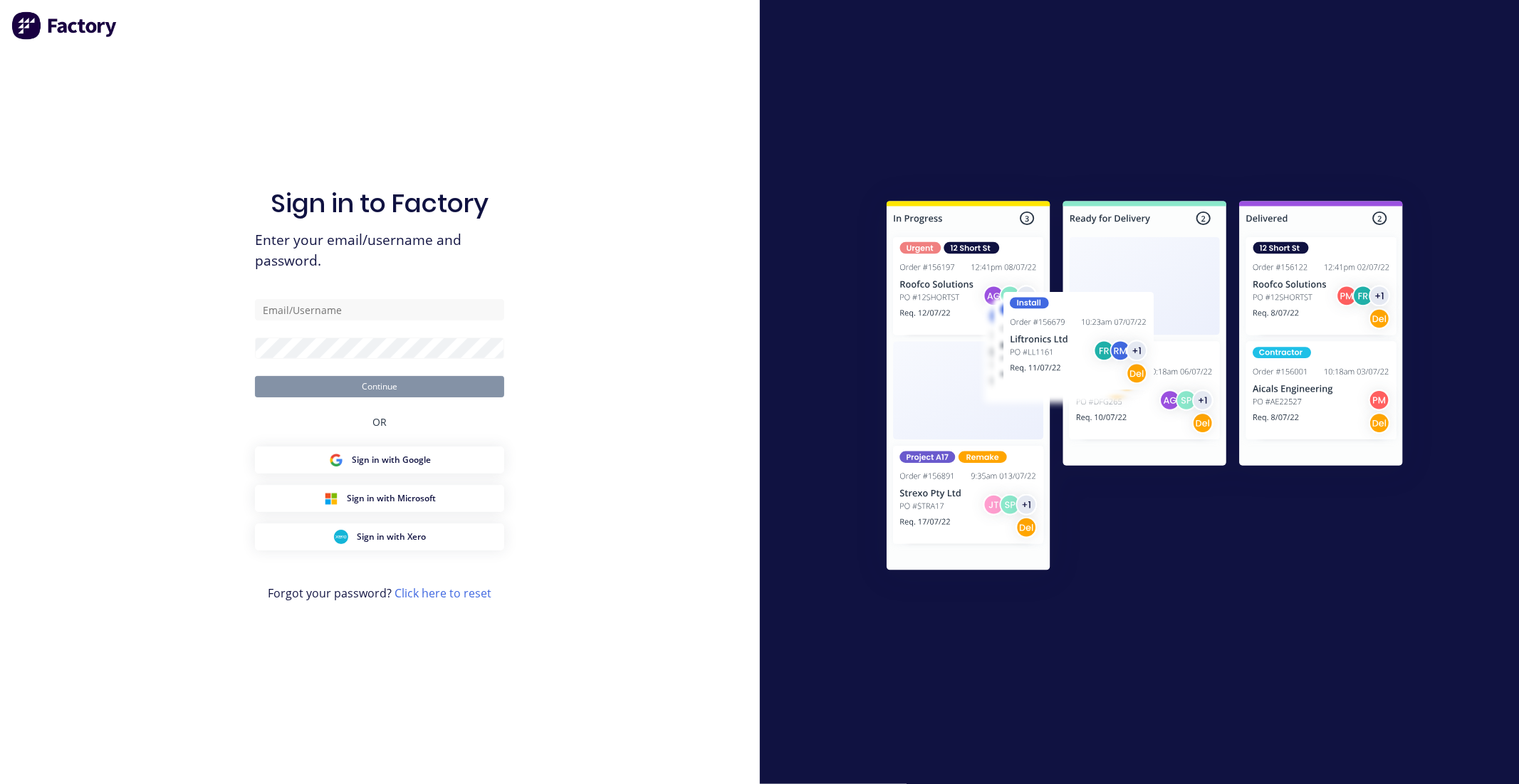
click at [302, 322] on form "Continue" at bounding box center [380, 348] width 250 height 98
click at [307, 302] on input "text" at bounding box center [380, 310] width 250 height 22
click at [496, 317] on input "text" at bounding box center [380, 310] width 250 height 22
click at [0, 783] on com-1password-button at bounding box center [0, 784] width 0 height 0
type input "[EMAIL_ADDRESS][DOMAIN_NAME]"
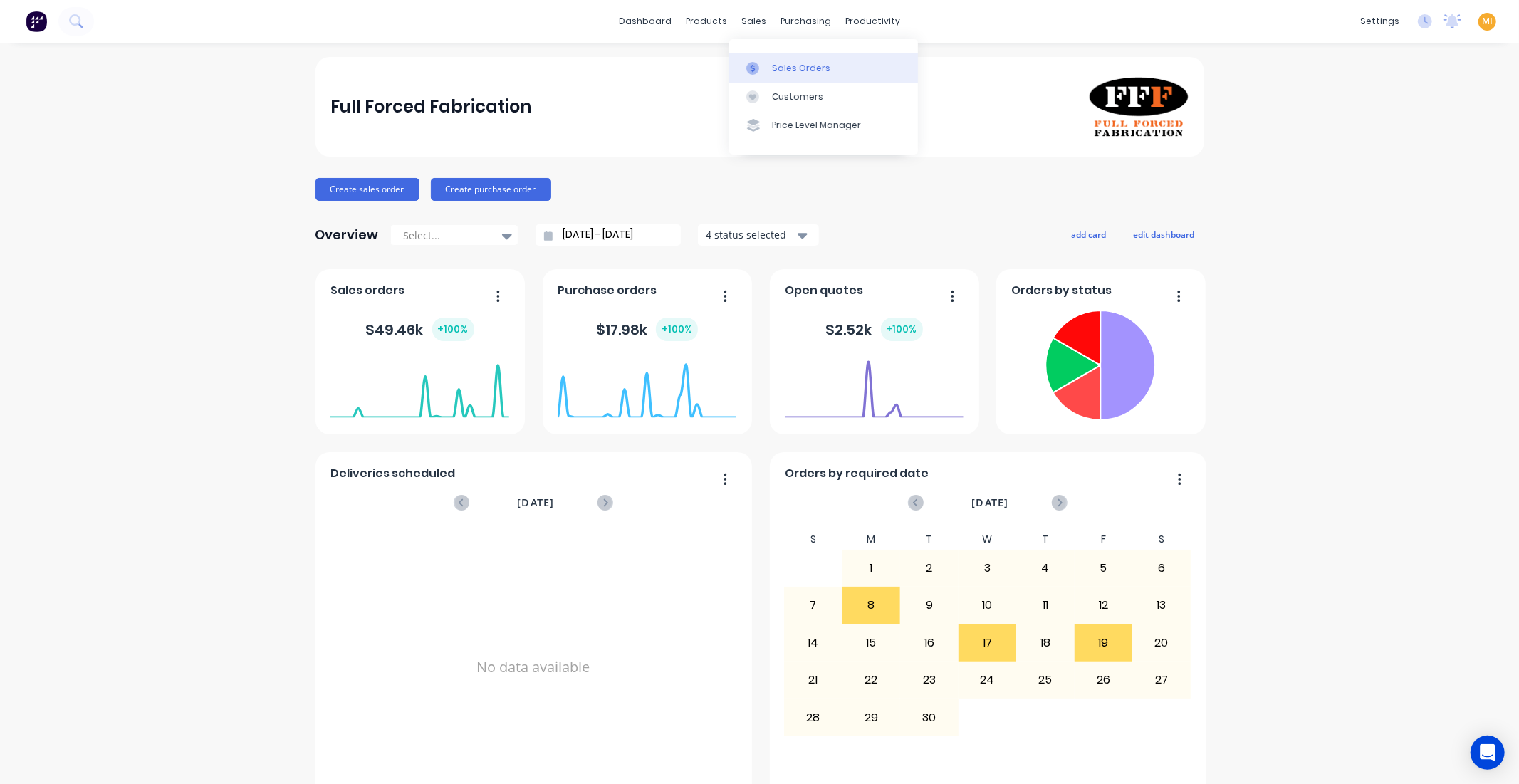
click at [781, 62] on div "Sales Orders" at bounding box center [801, 68] width 59 height 13
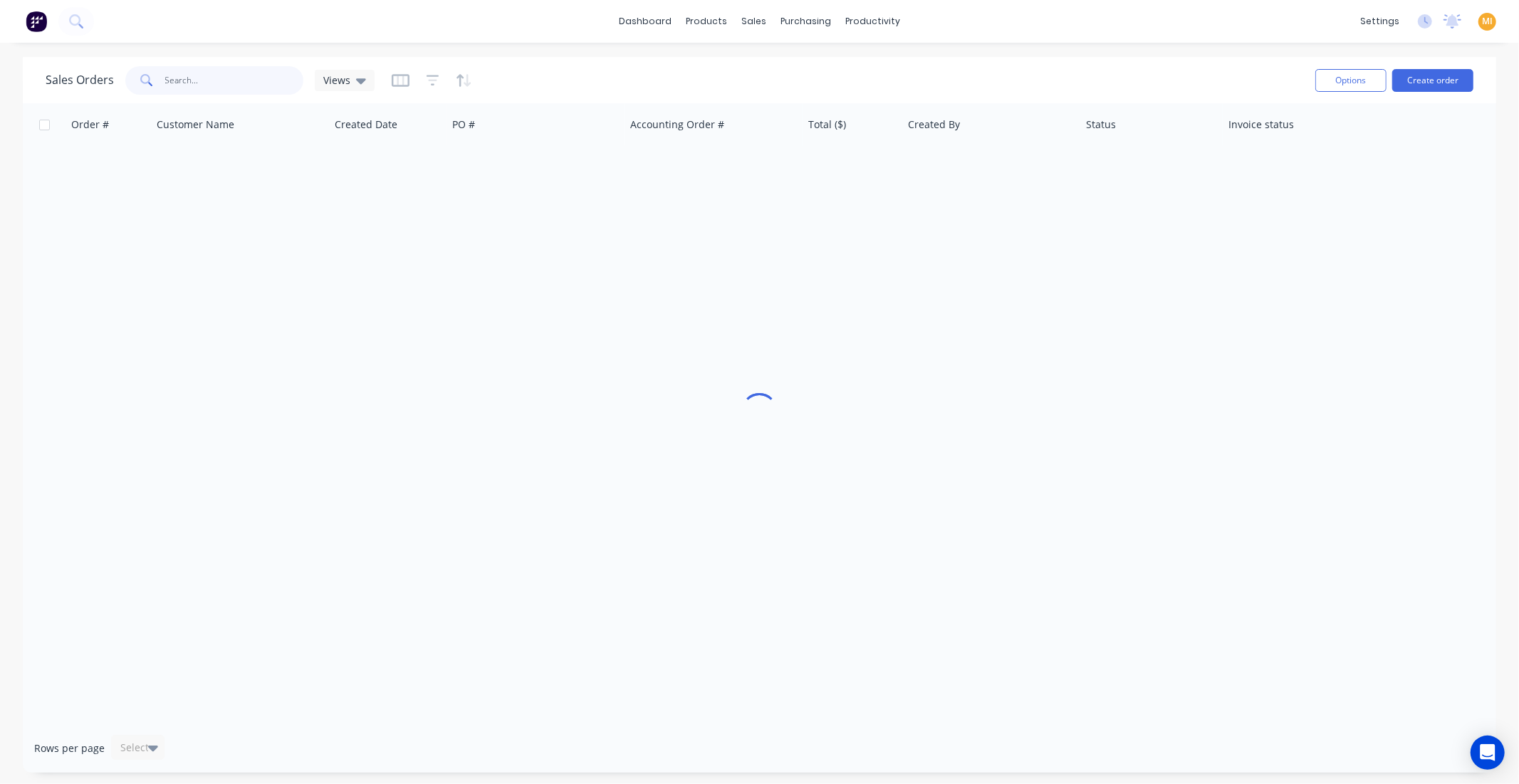
click at [250, 74] on input "text" at bounding box center [234, 80] width 139 height 28
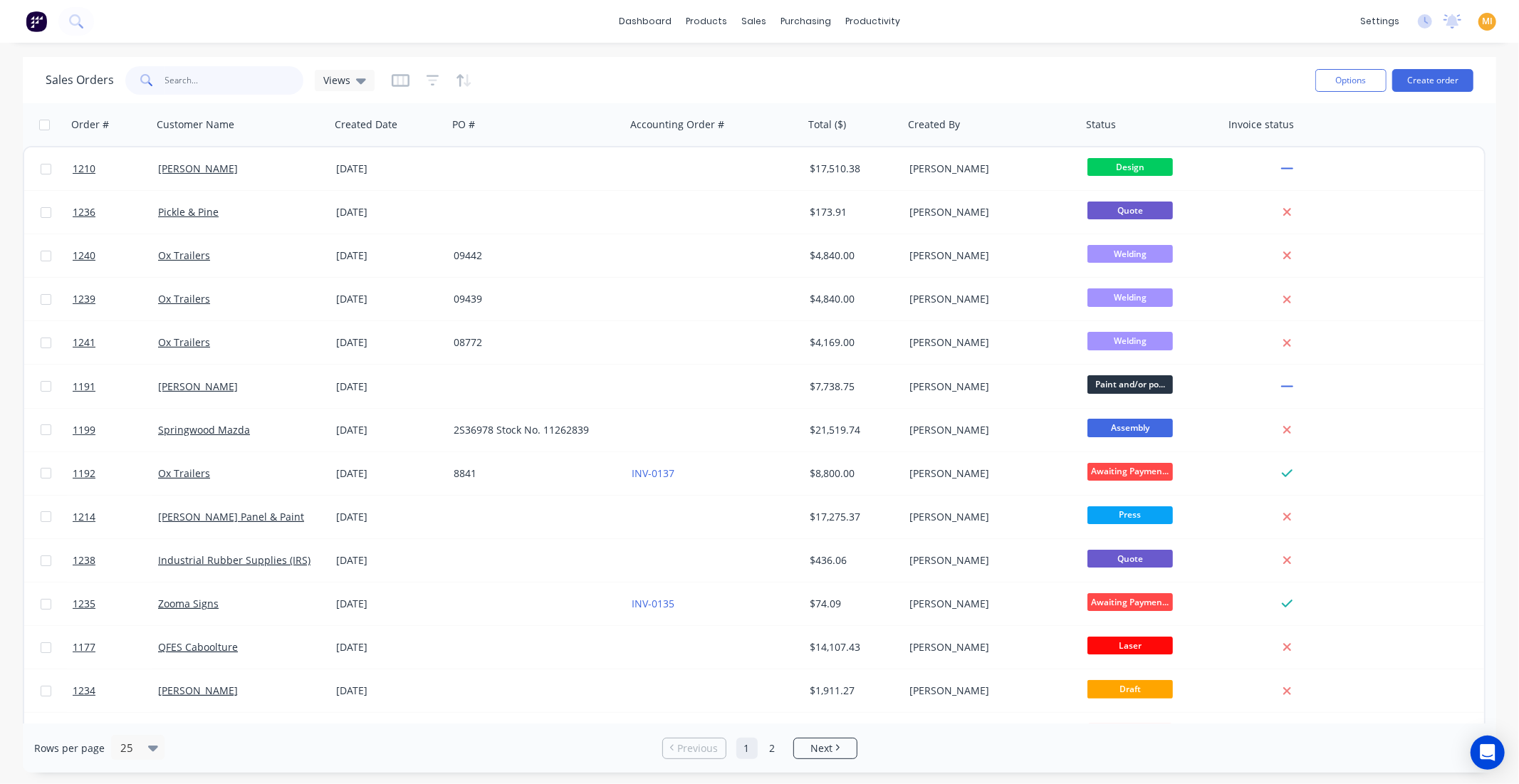
paste input "1199"
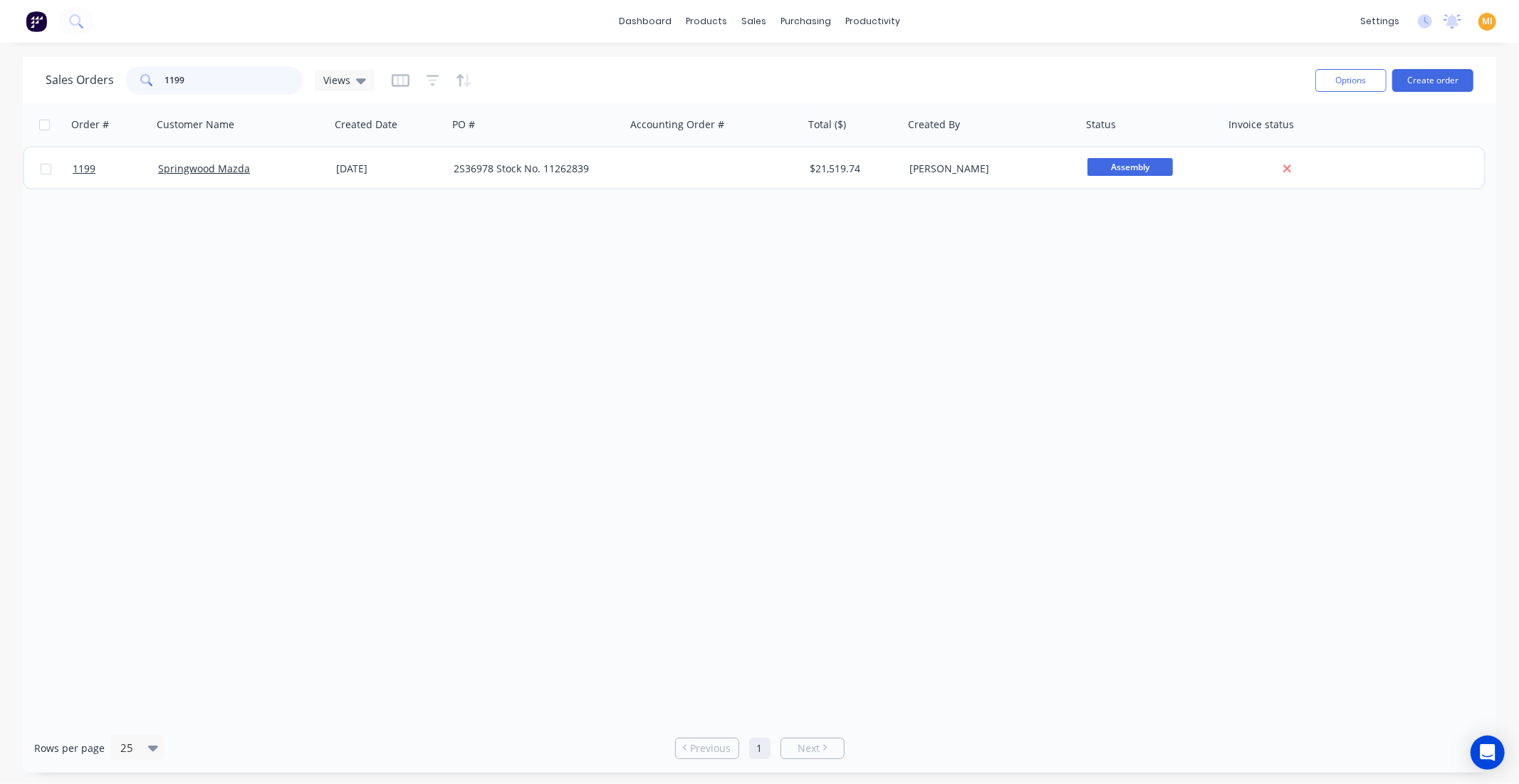
type input "1199"
click at [124, 182] on link "1199" at bounding box center [115, 169] width 85 height 43
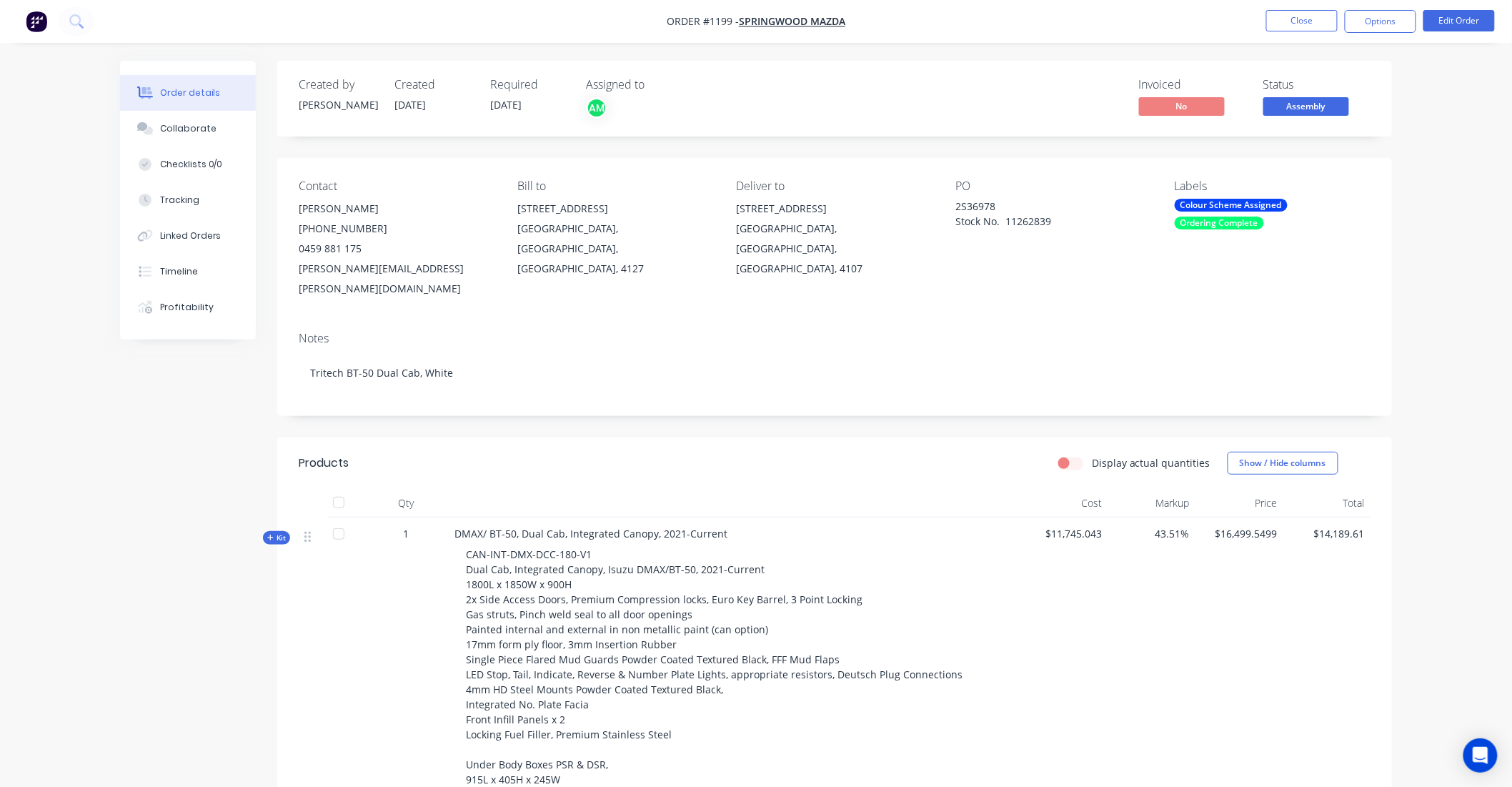
click at [1379, 33] on nav "Order #1199 - Springwood Mazda Close Options Edit Order" at bounding box center [756, 22] width 1512 height 43
click at [1373, 22] on button "Options" at bounding box center [1381, 21] width 72 height 23
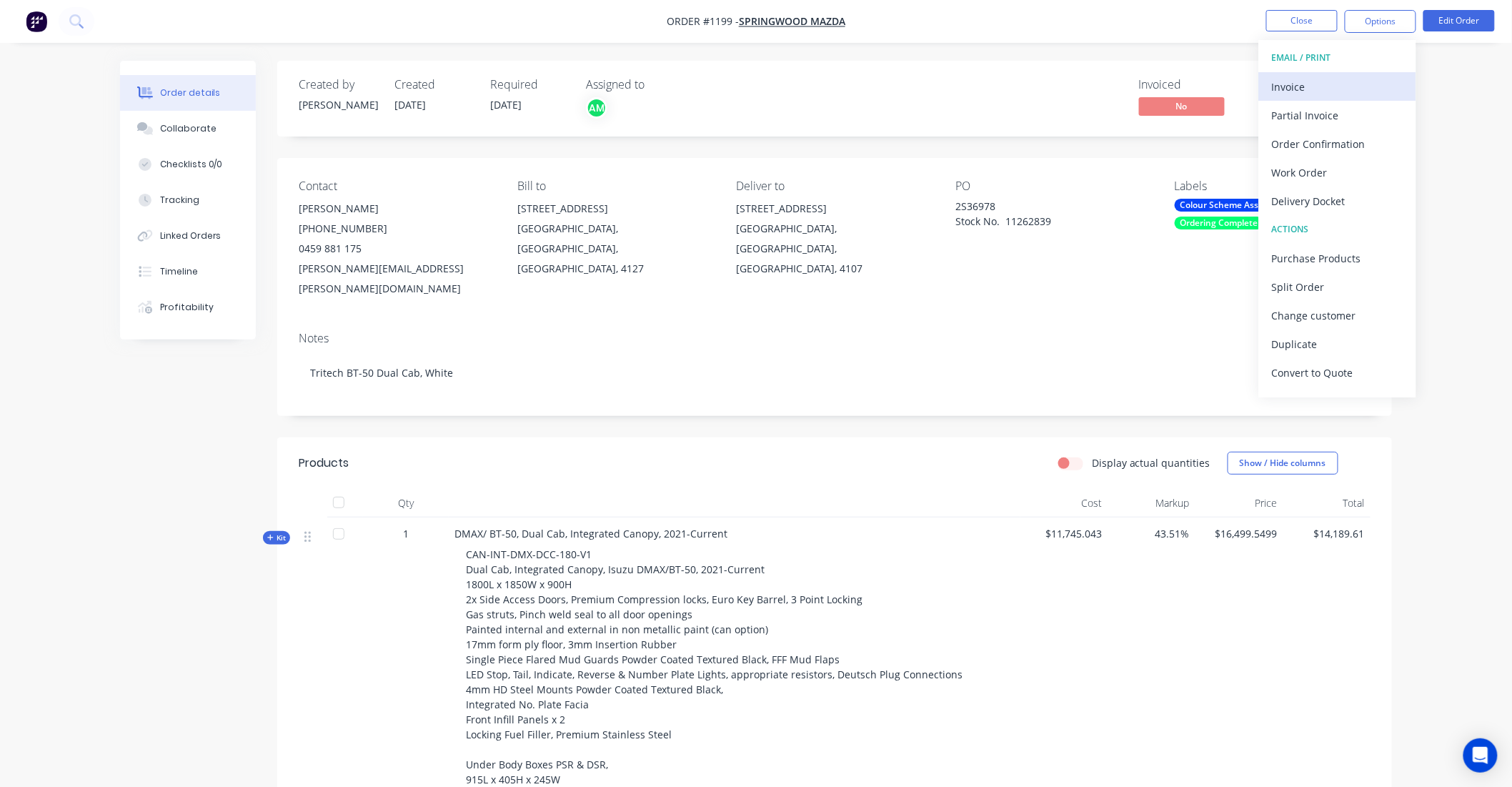
click at [1348, 72] on button "Invoice" at bounding box center [1338, 86] width 157 height 28
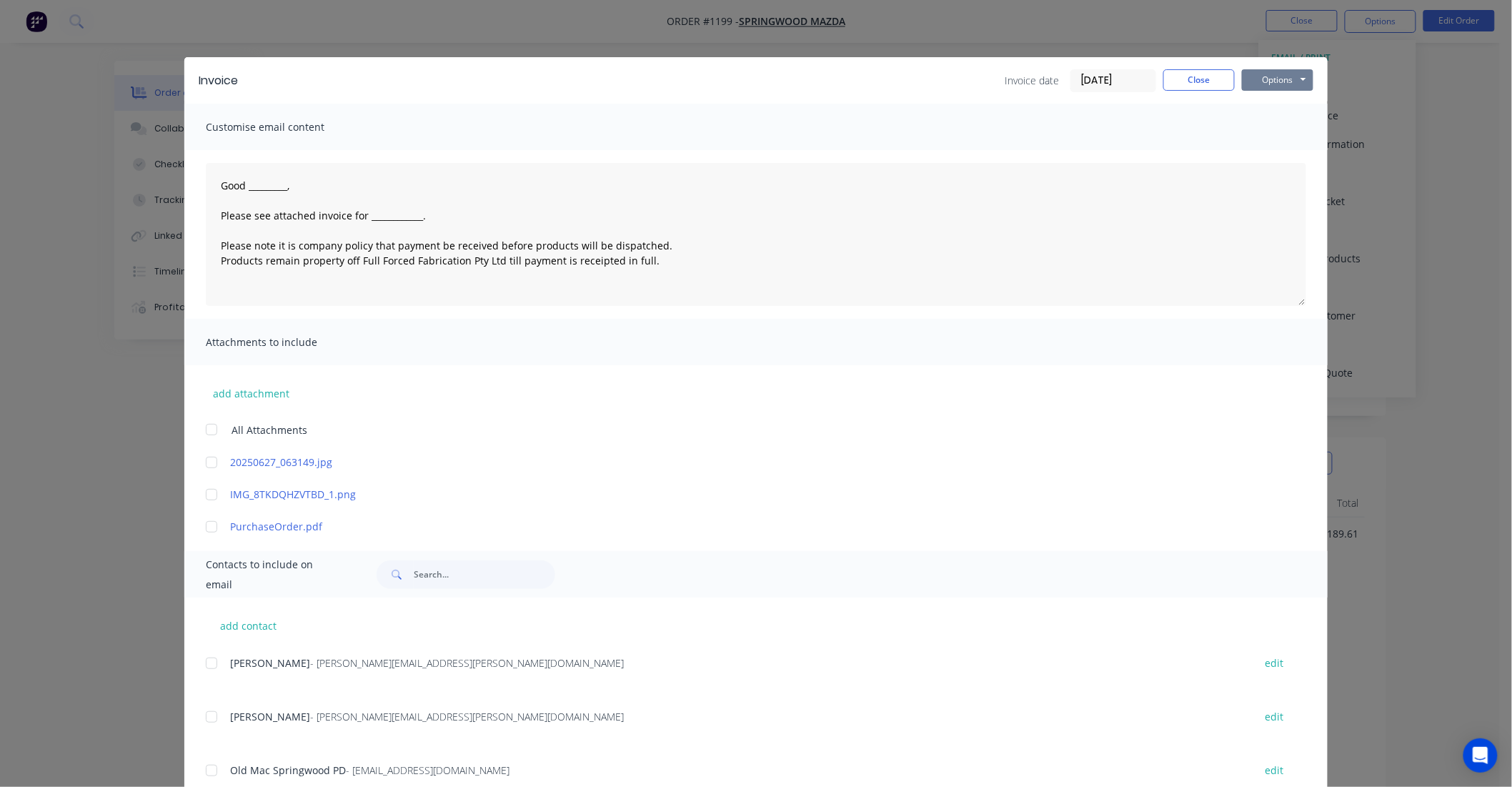
click at [1284, 80] on button "Options" at bounding box center [1278, 80] width 72 height 22
click at [1285, 131] on button "Print" at bounding box center [1288, 129] width 92 height 24
click at [1260, 66] on div "Invoice Invoice date 10/09/25 Close Options Preview Print Email" at bounding box center [756, 80] width 1143 height 46
click at [1262, 75] on button "Options" at bounding box center [1278, 80] width 72 height 22
click at [1268, 136] on button "Print" at bounding box center [1288, 129] width 92 height 24
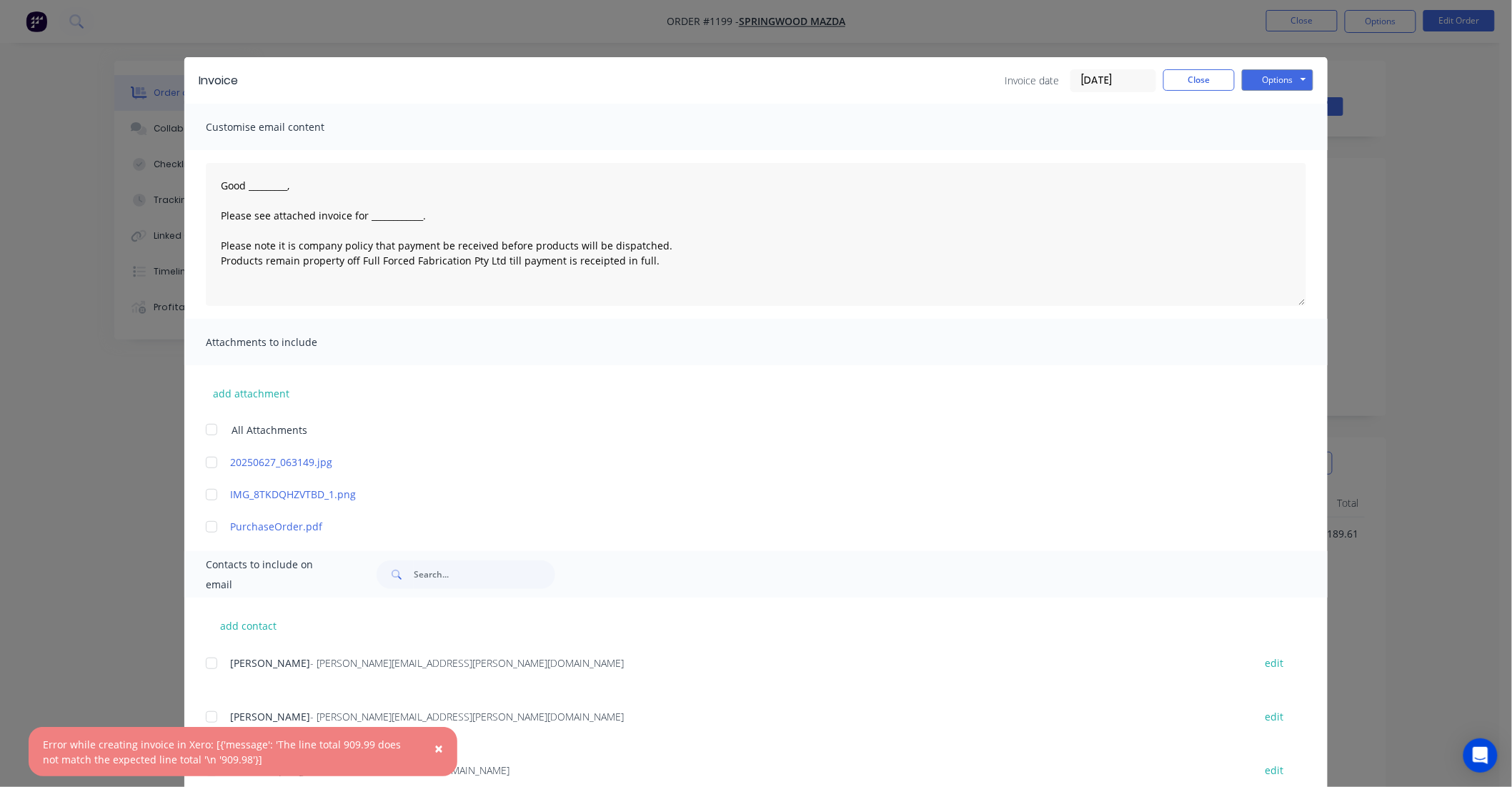
type textarea "Good _________, Please see attached invoice for ____________. Please note it is…"
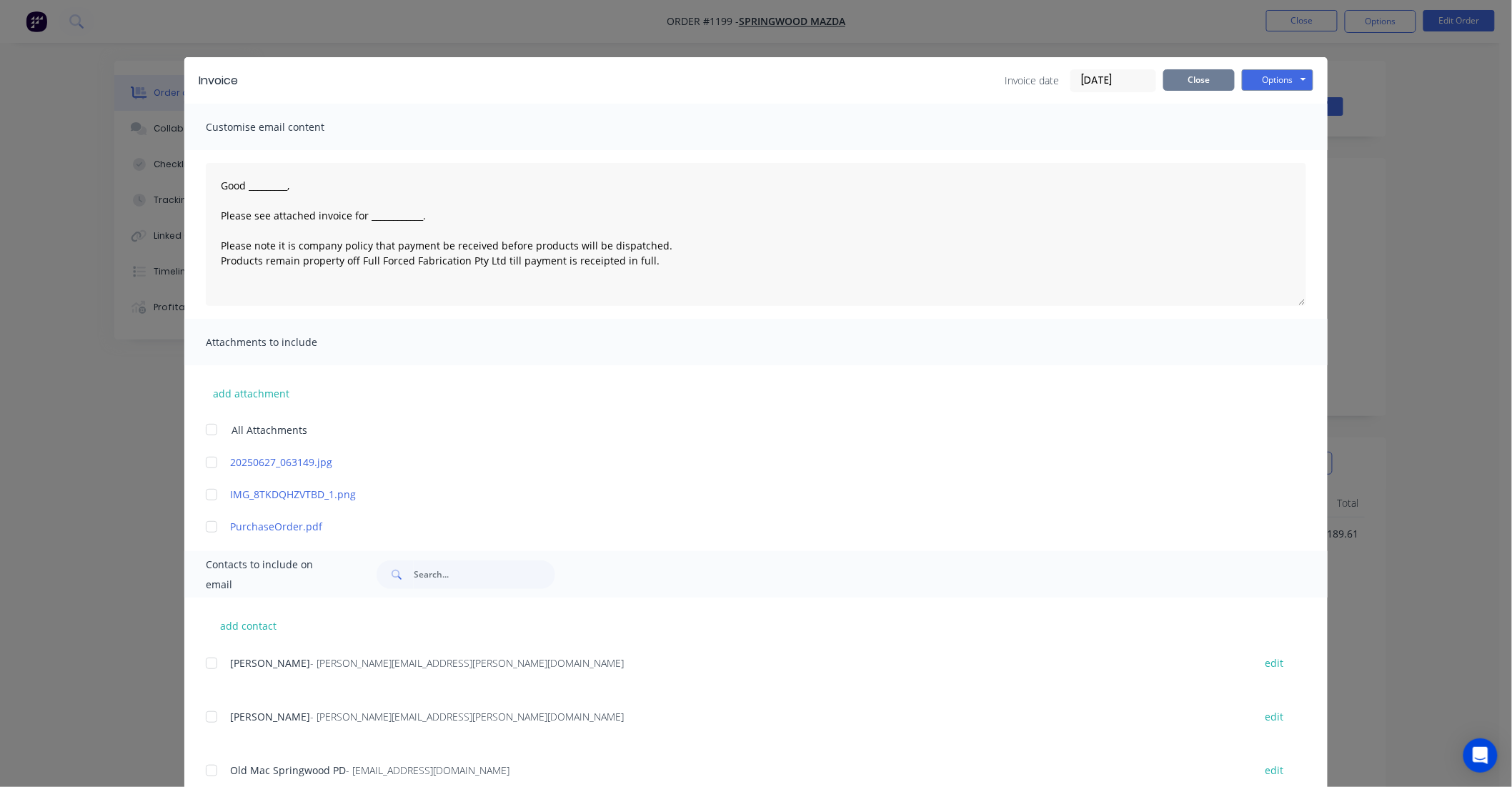
click at [1173, 89] on button "Close" at bounding box center [1199, 80] width 72 height 22
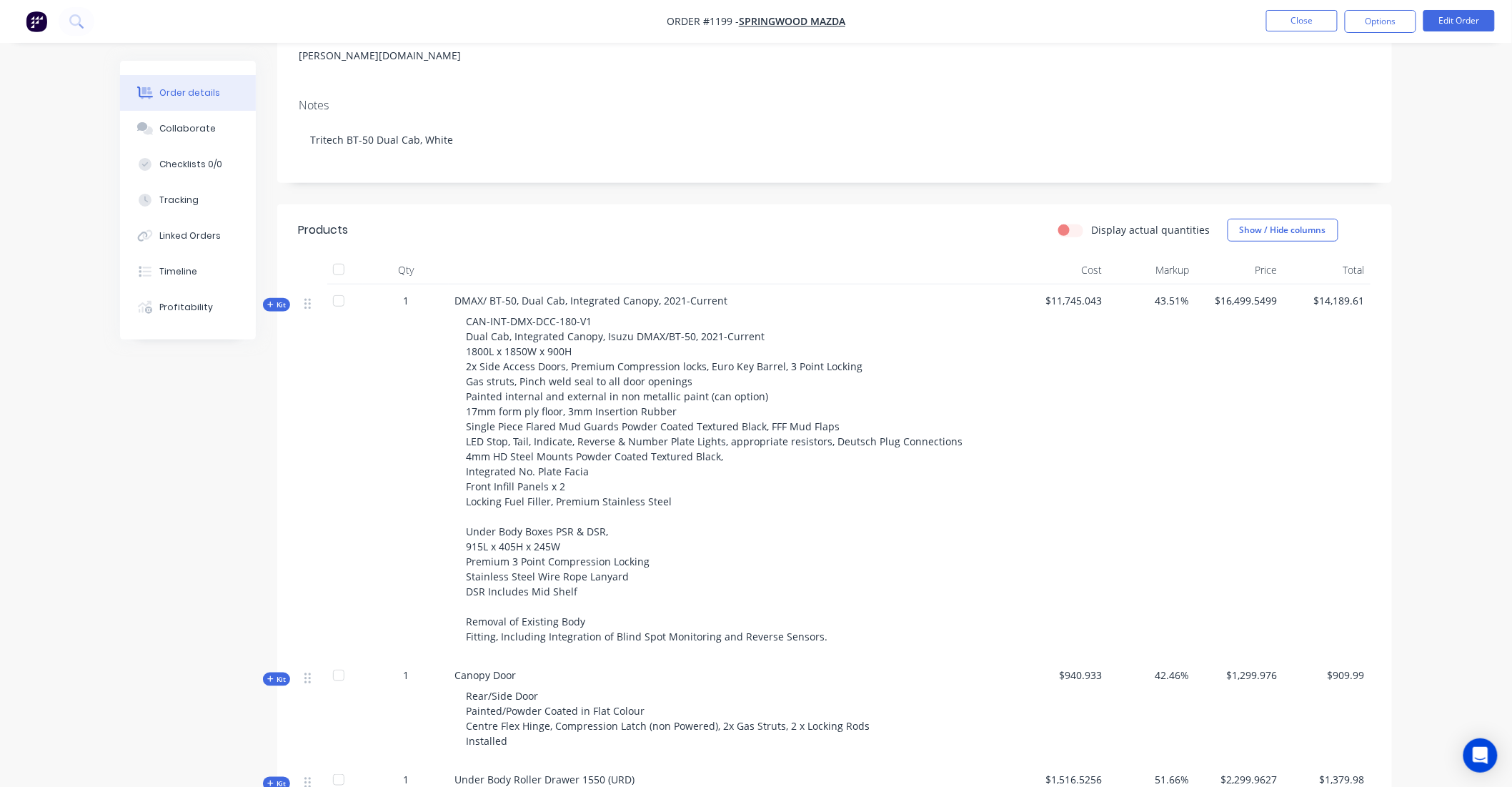
scroll to position [396, 0]
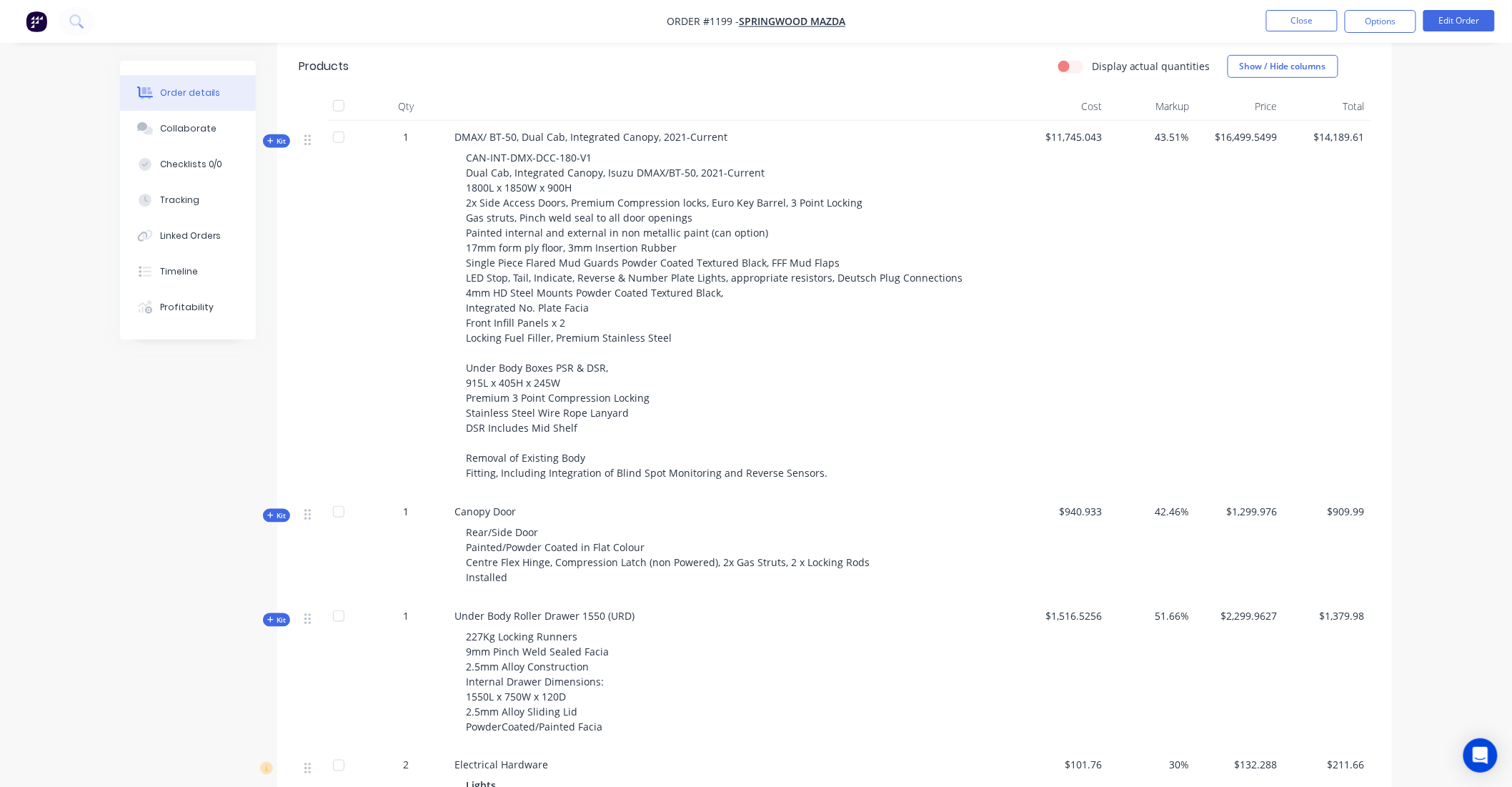
click at [281, 511] on span "Kit" at bounding box center [276, 516] width 19 height 10
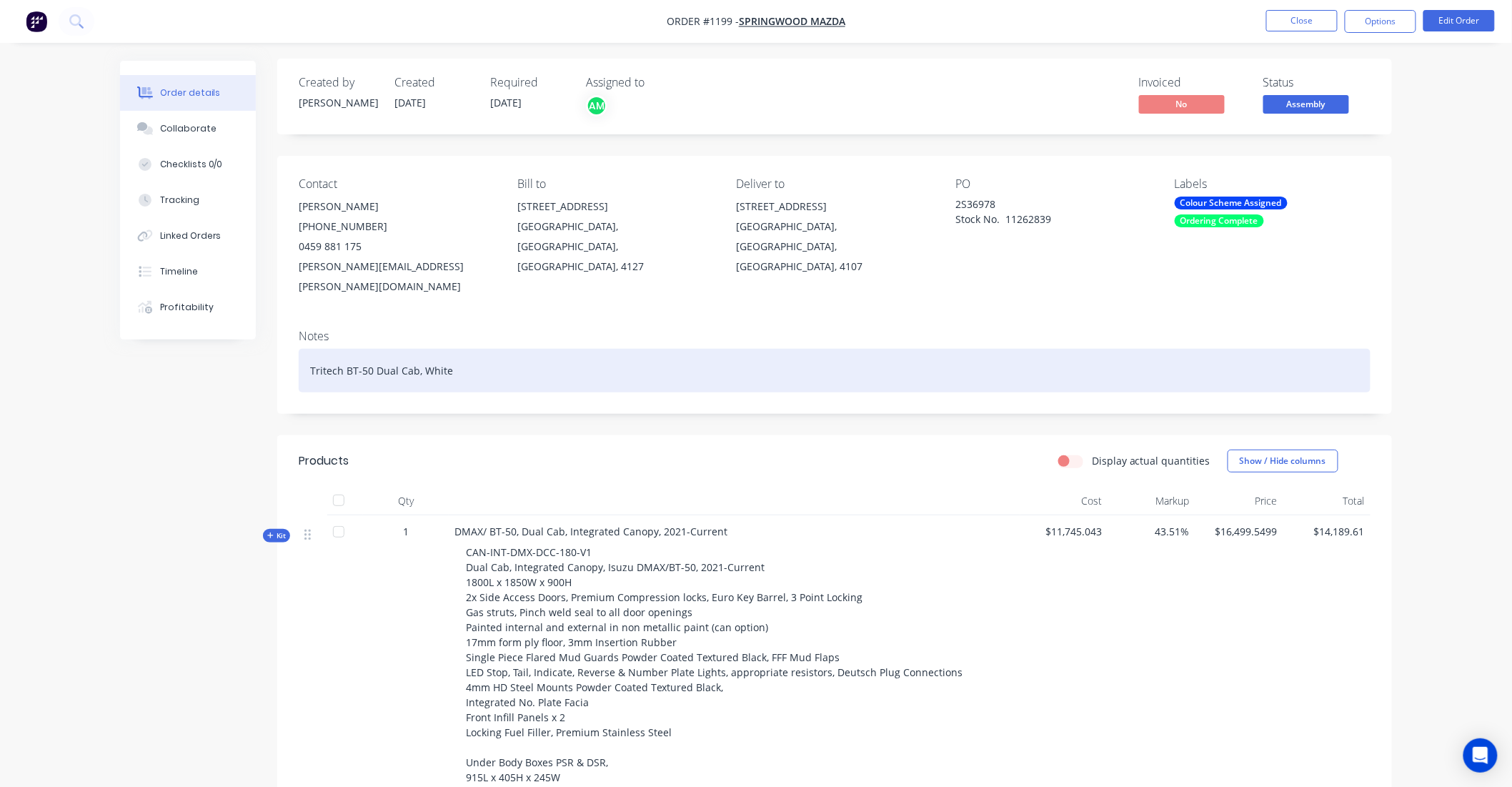
scroll to position [0, 0]
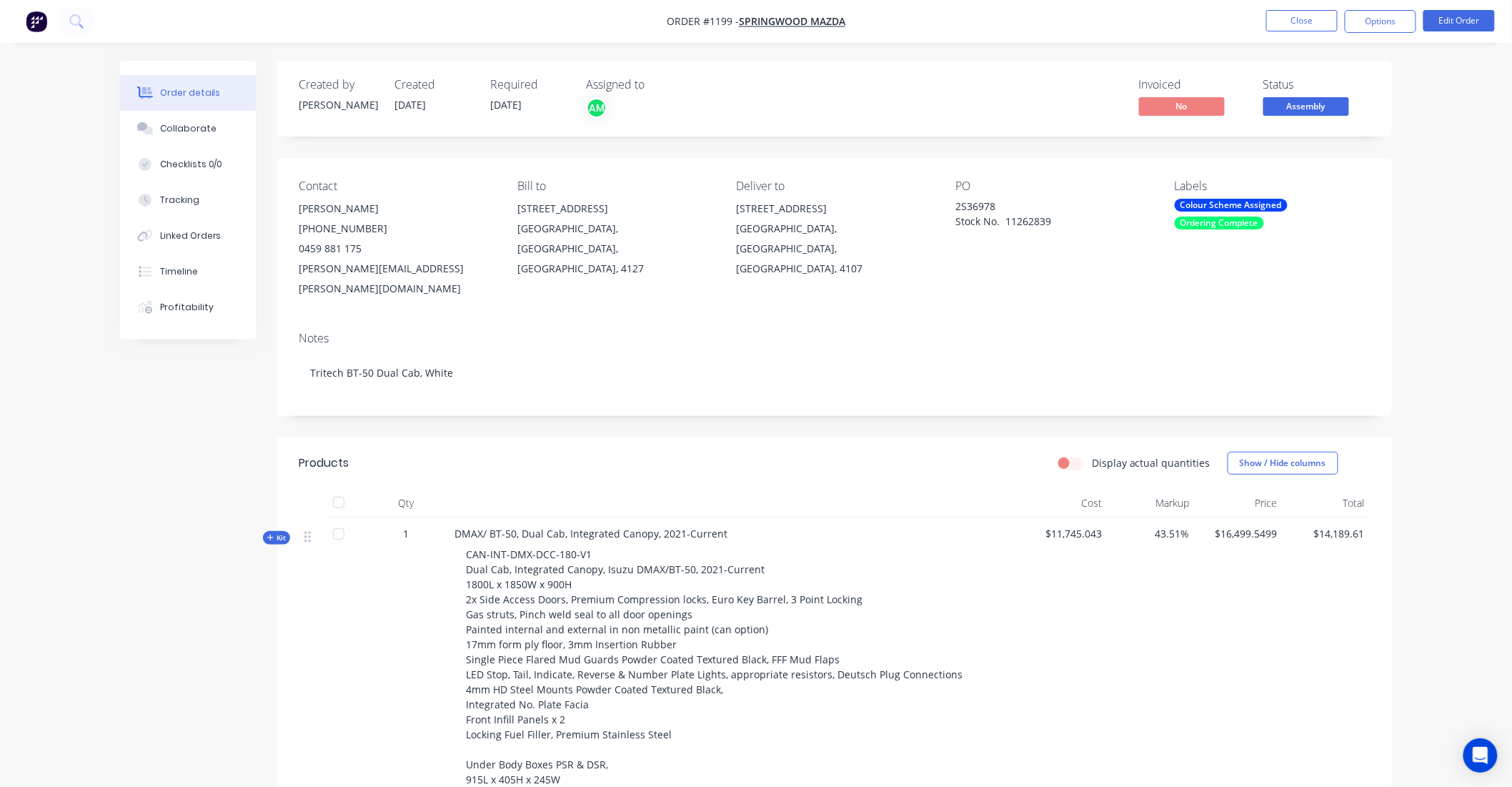
click at [281, 532] on span "Kit" at bounding box center [276, 537] width 19 height 10
click at [277, 532] on span "Kit" at bounding box center [276, 537] width 19 height 10
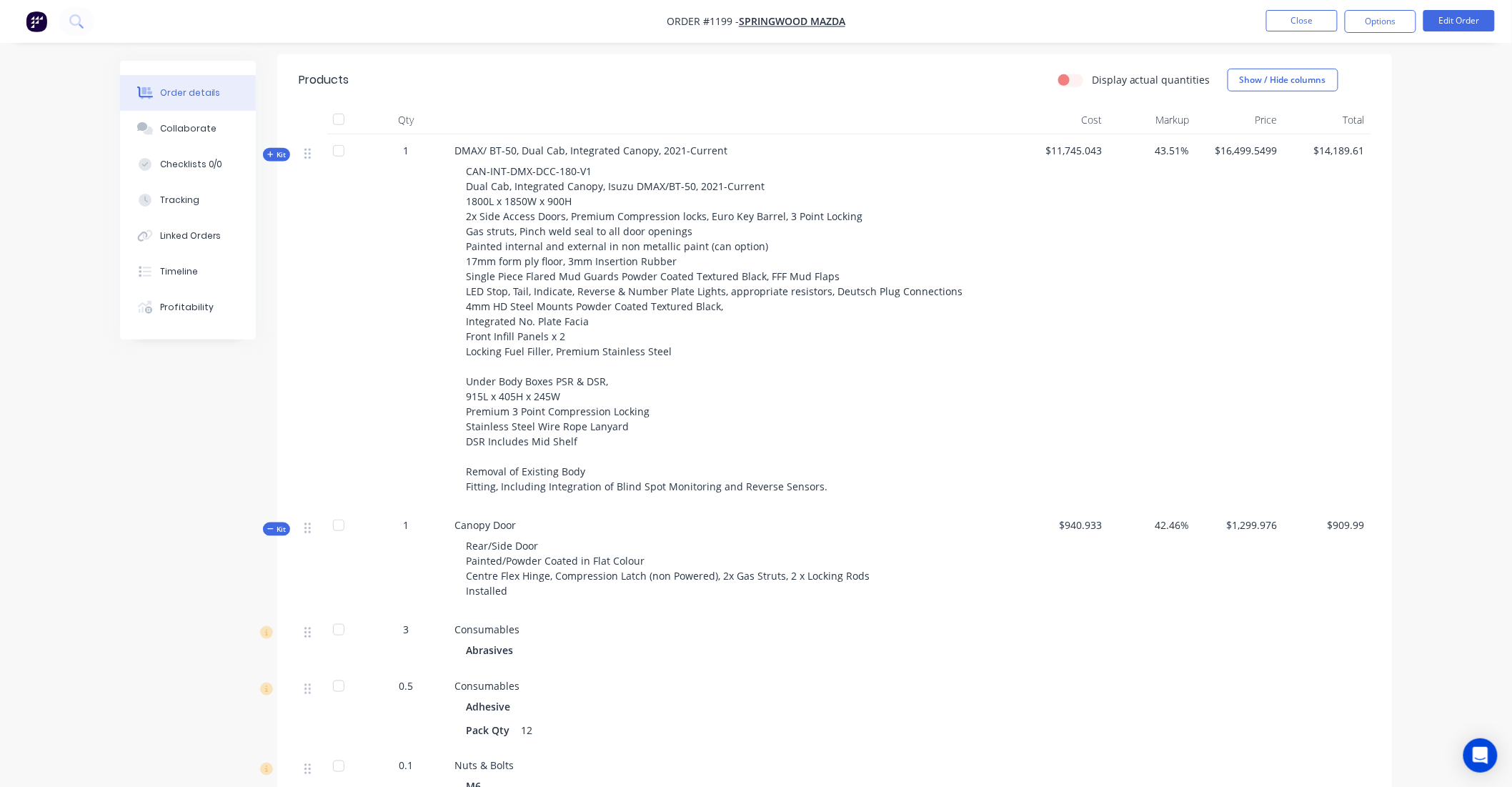
scroll to position [396, 0]
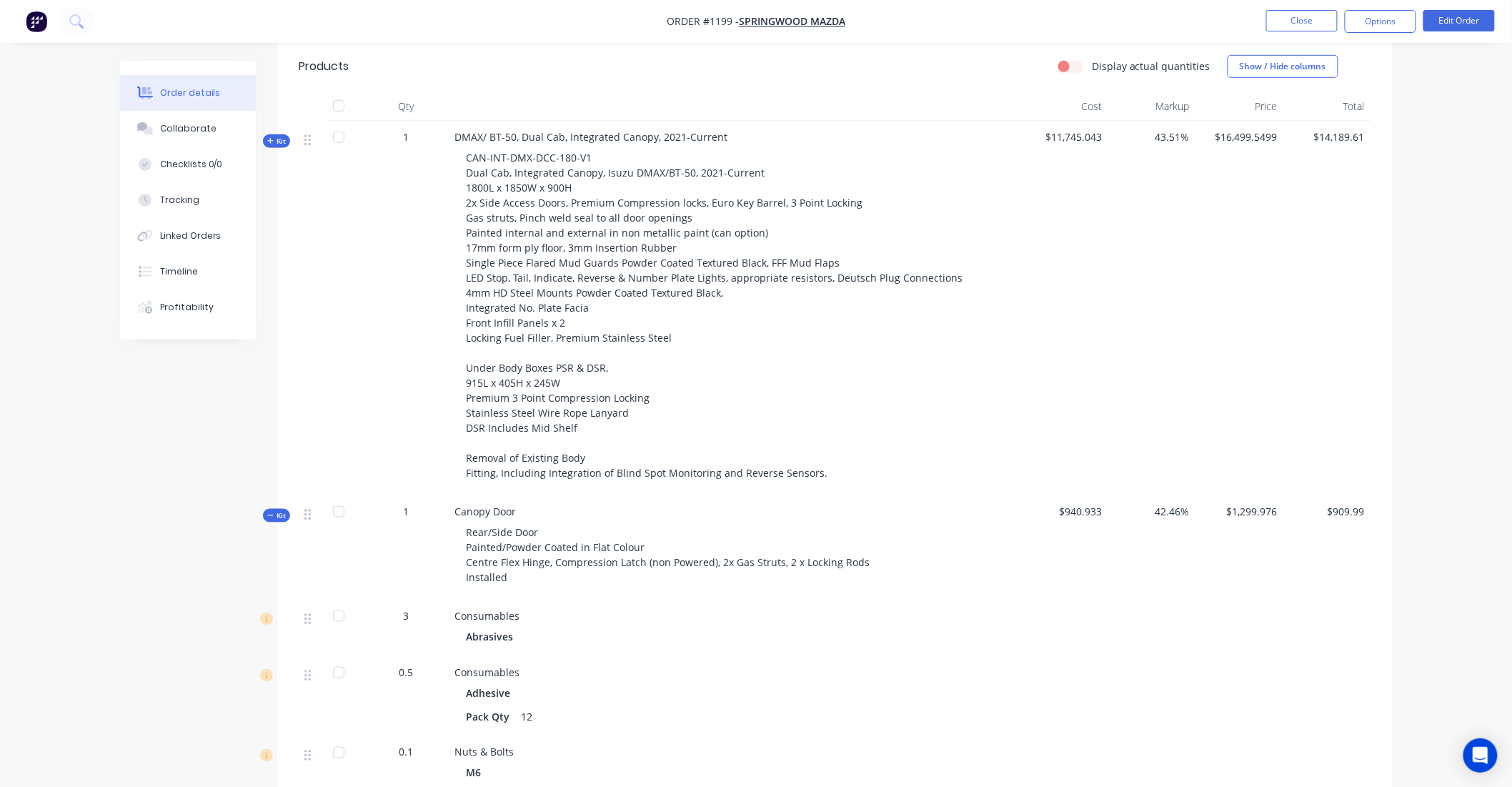
click at [274, 511] on span "Kit" at bounding box center [276, 516] width 19 height 10
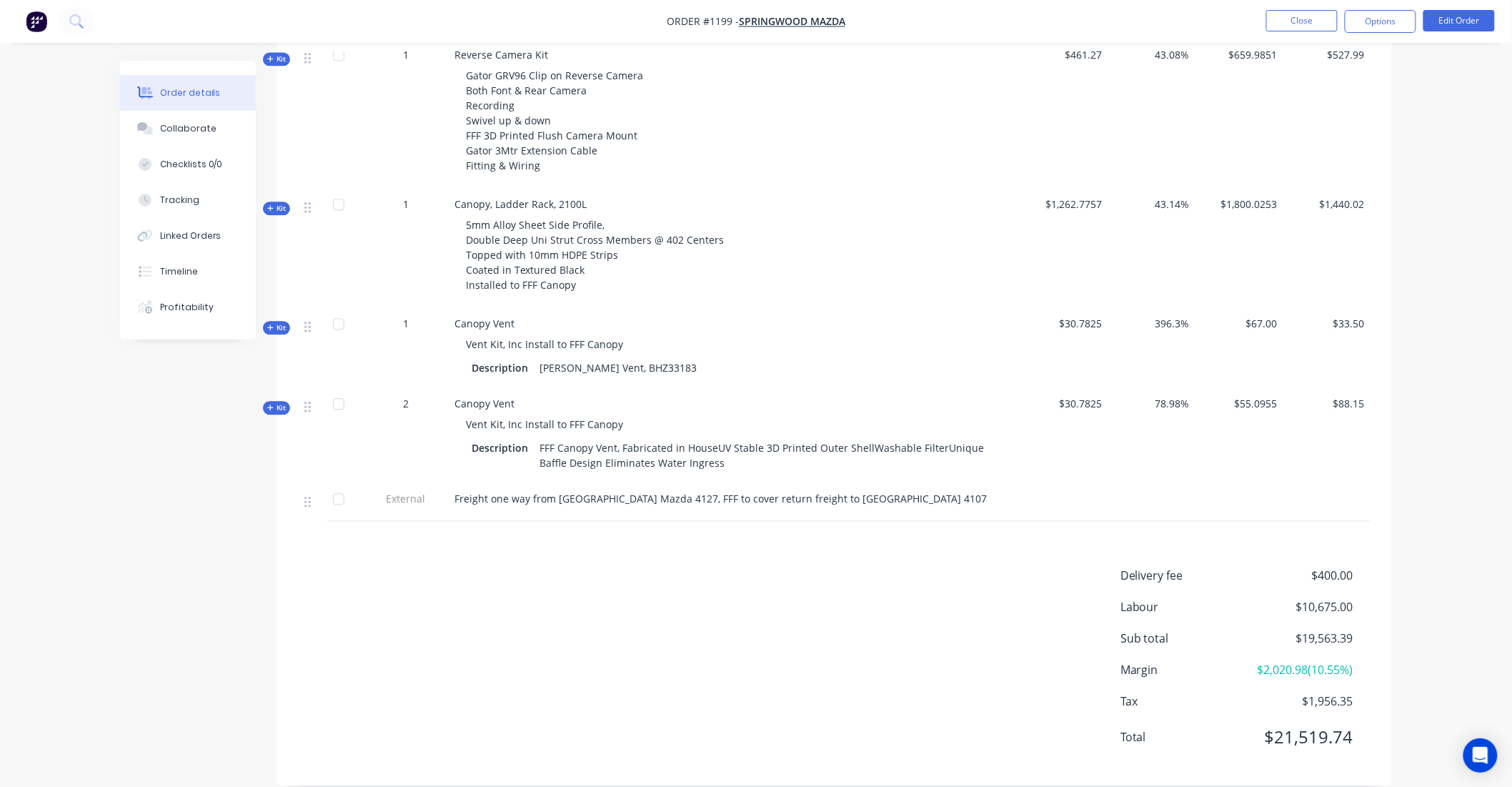
scroll to position [1277, 0]
click at [1485, 19] on button "Edit Order" at bounding box center [1459, 20] width 72 height 22
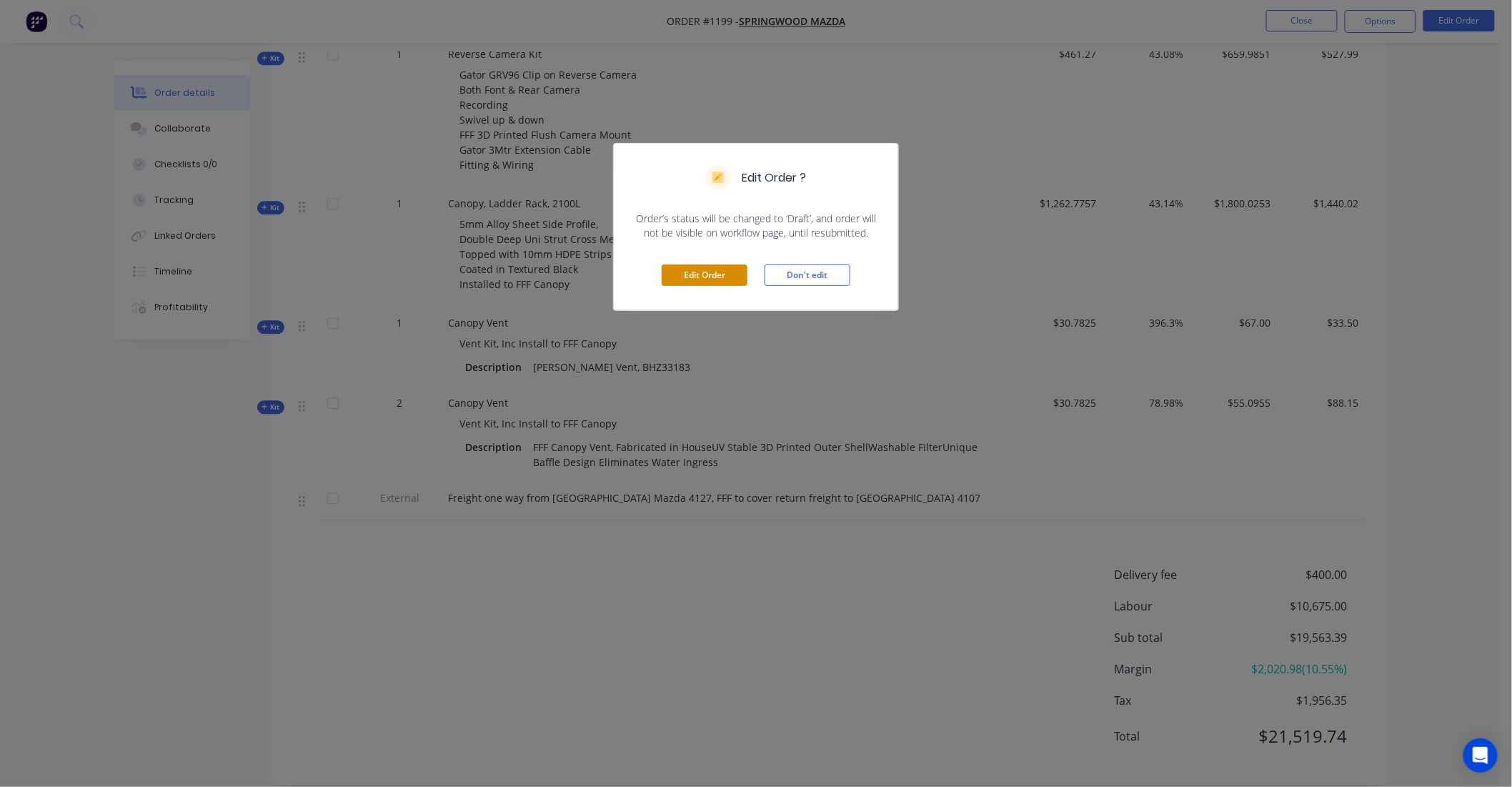
click at [694, 276] on button "Edit Order" at bounding box center [704, 275] width 86 height 22
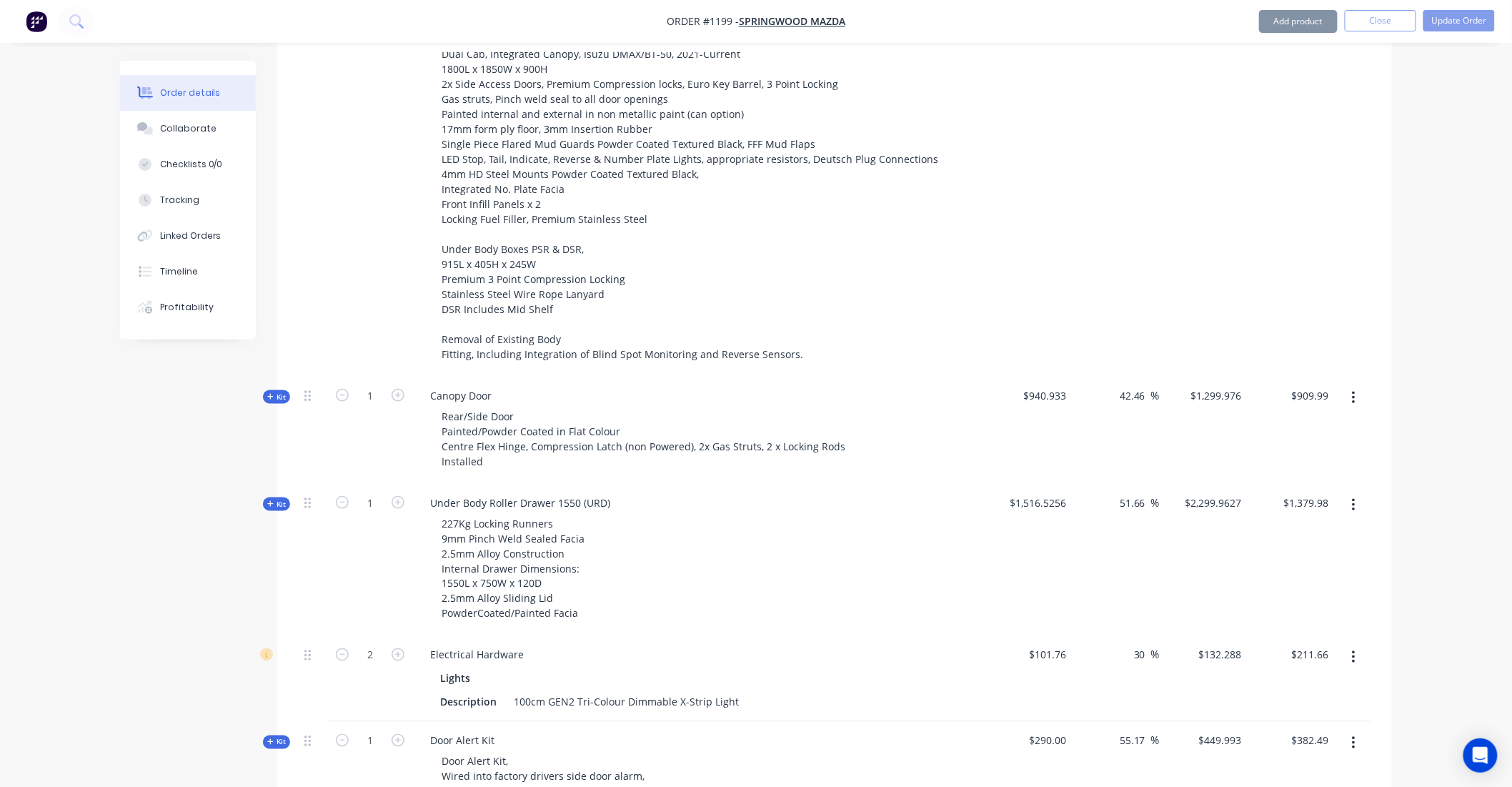
scroll to position [794, 0]
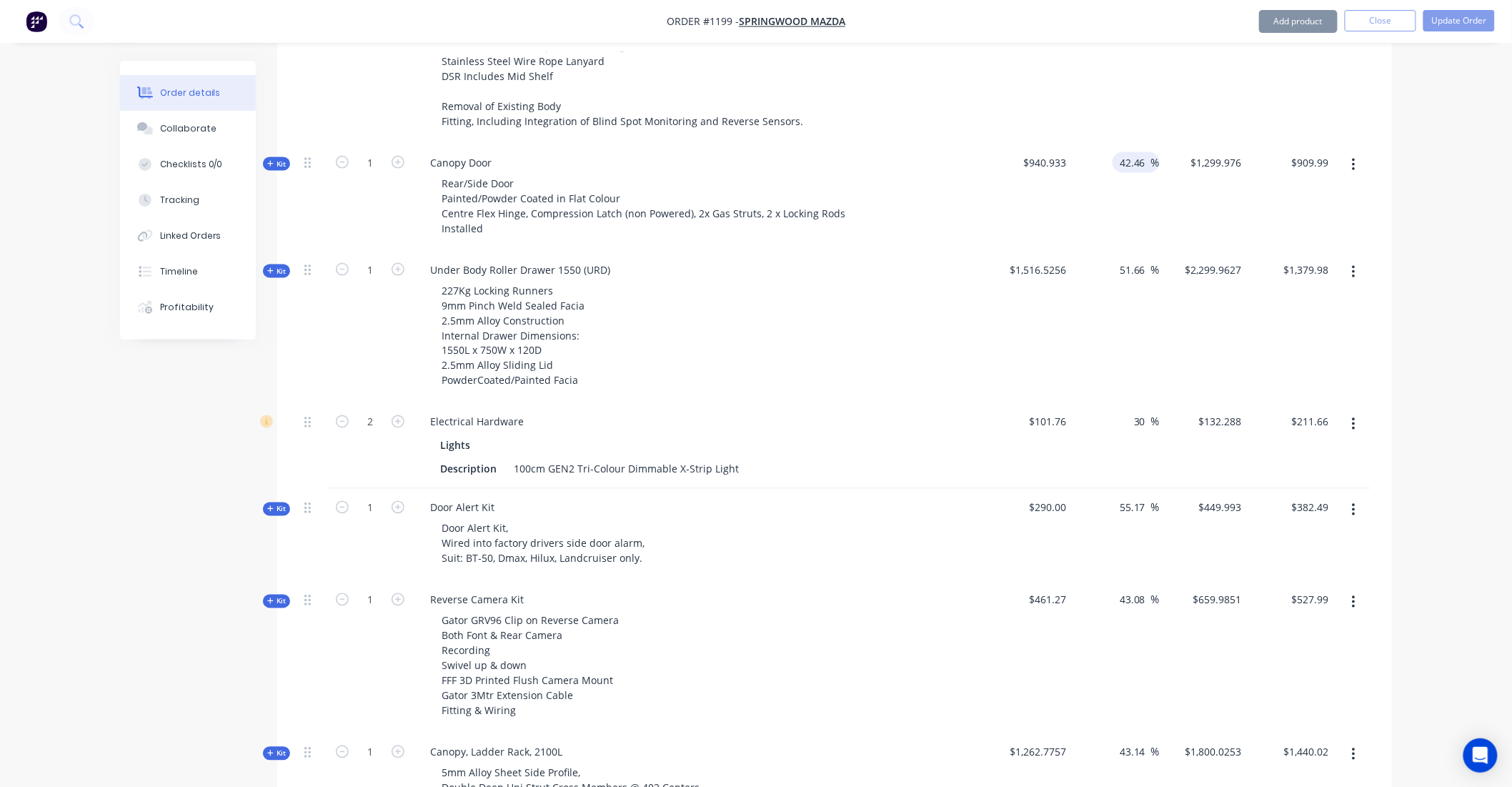
click at [1124, 152] on input "42.46" at bounding box center [1135, 162] width 33 height 21
type input "$1,340.4532"
type input "$938.32"
click at [1113, 148] on div "42.46 42.46 %" at bounding box center [1116, 197] width 88 height 107
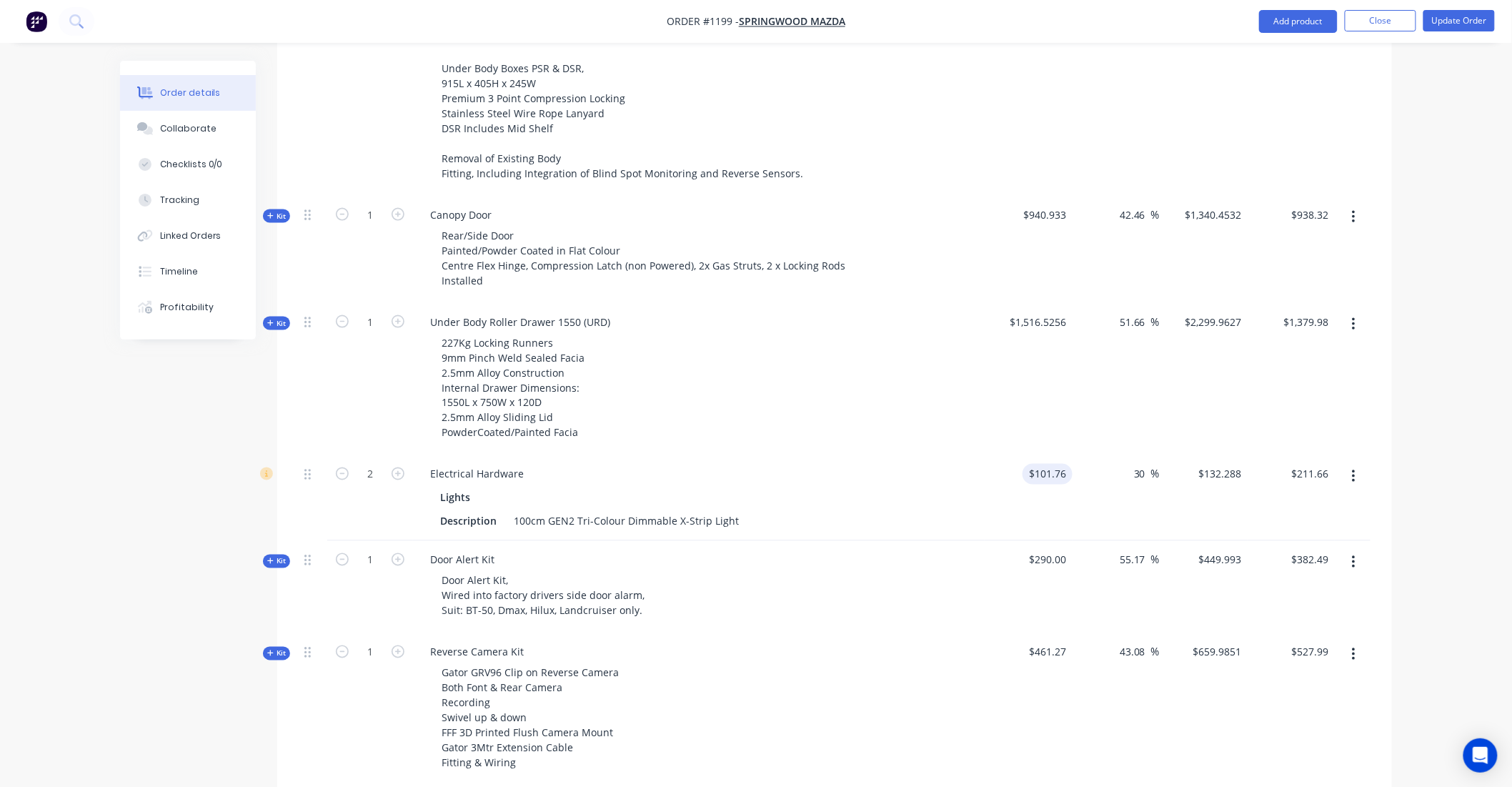
scroll to position [635, 0]
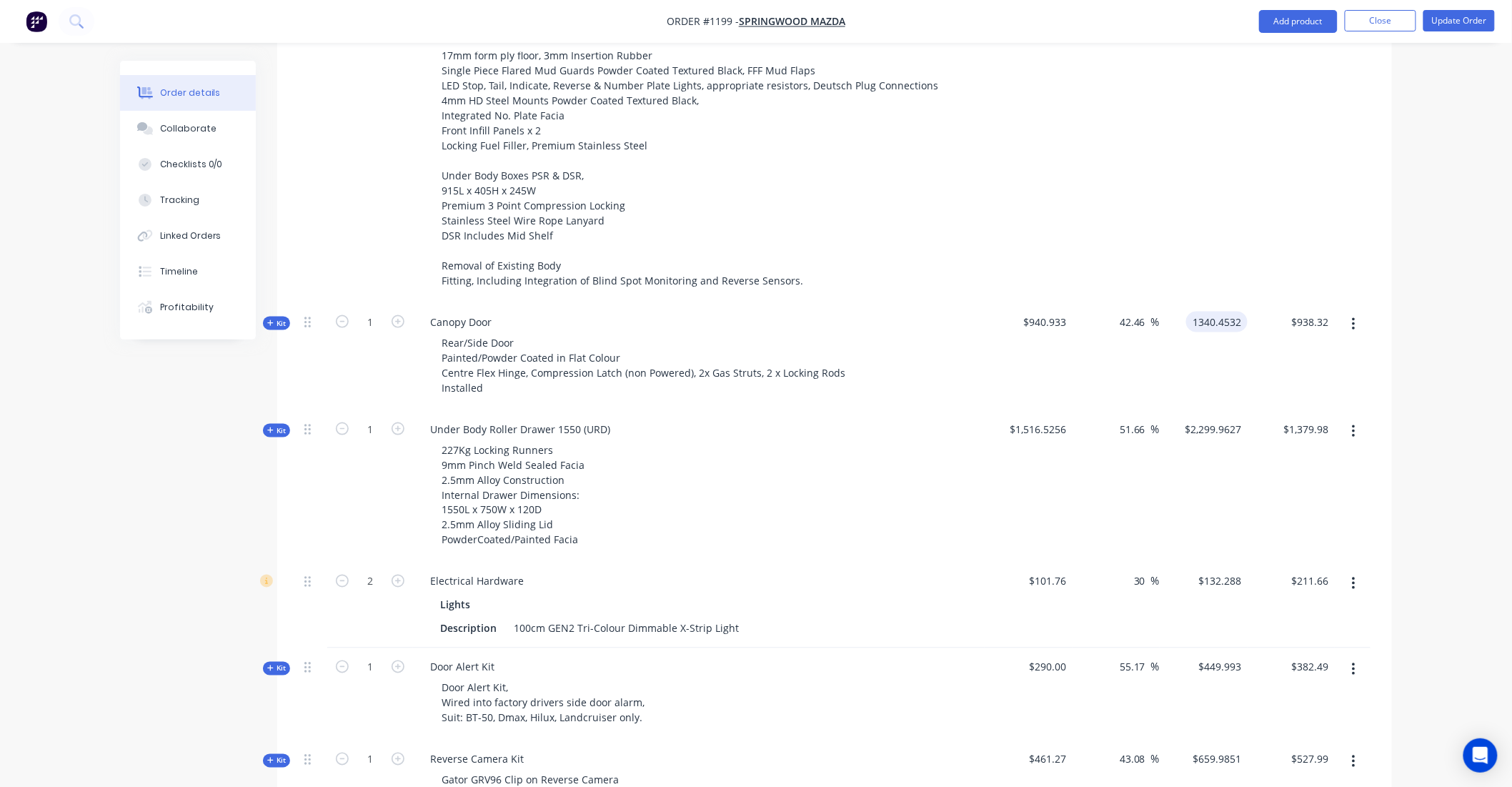
click at [1216, 312] on input "1340.4532" at bounding box center [1219, 322] width 56 height 21
type input "1299.976"
click at [1230, 303] on div "1299.976 1299.976" at bounding box center [1203, 357] width 88 height 107
type input "38.16"
type input "$1,299.976"
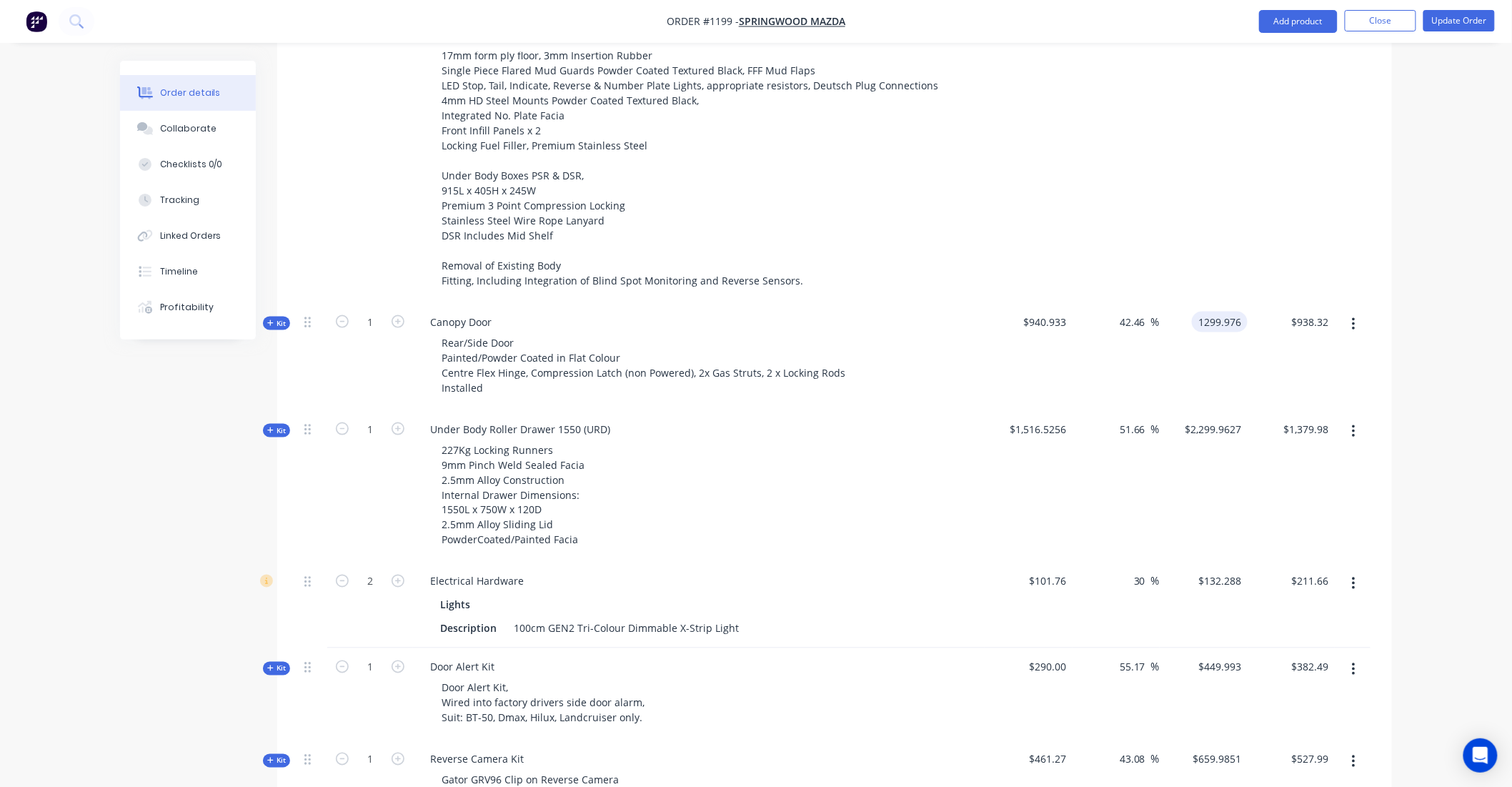
type input "$909.99"
click at [1136, 312] on input "38.16" at bounding box center [1135, 322] width 33 height 21
type input "$1,299.993"
click at [1154, 303] on div "38.16 38.16 %" at bounding box center [1116, 357] width 88 height 107
type input "909.99"
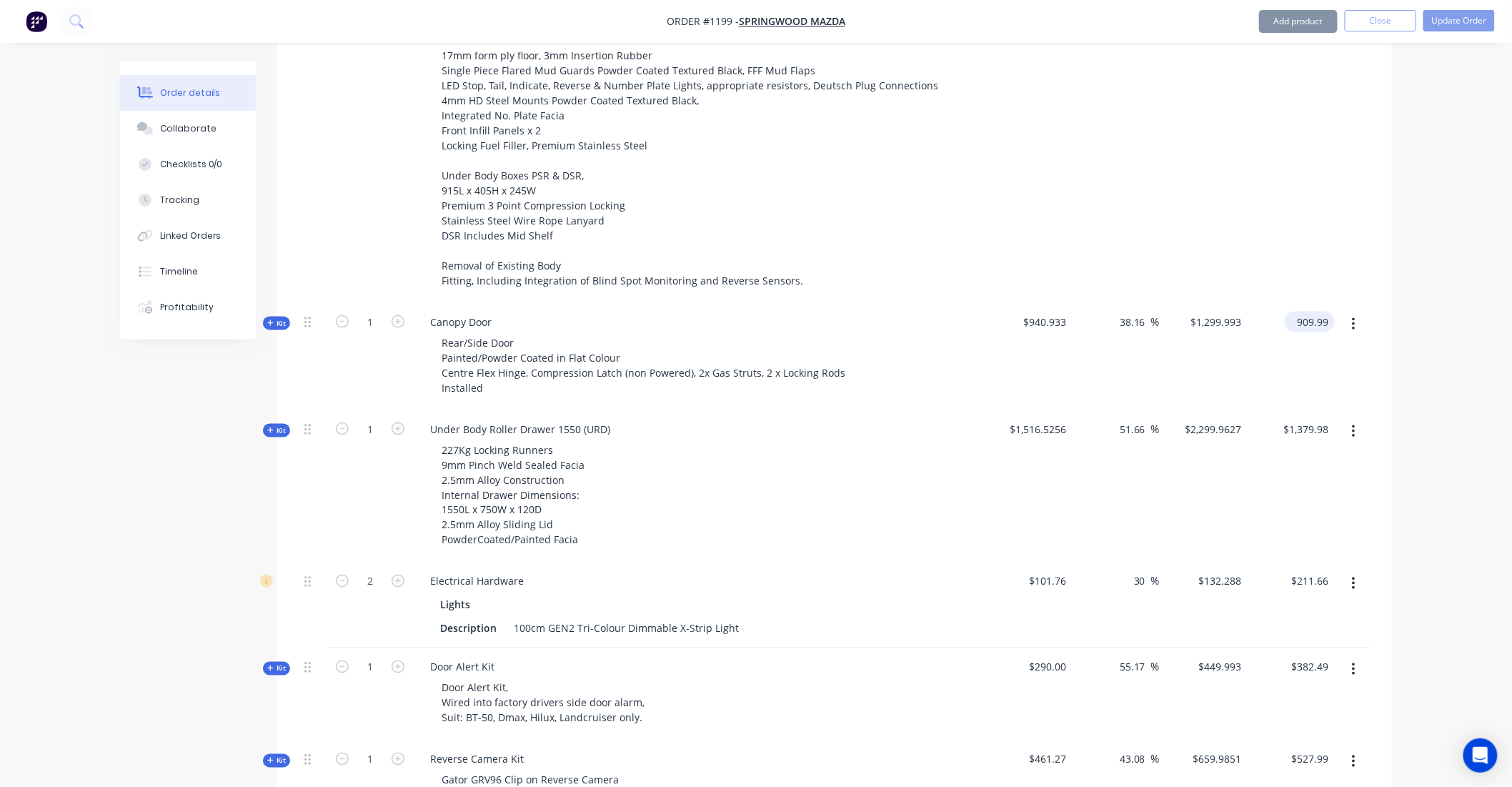
click at [1315, 312] on input "909.99" at bounding box center [1312, 322] width 44 height 21
type input "$1,299.99"
type input "$909.99"
click at [1296, 303] on div "$909.99 $909.99" at bounding box center [1291, 357] width 88 height 107
click at [1229, 312] on input "1299.99" at bounding box center [1221, 322] width 52 height 21
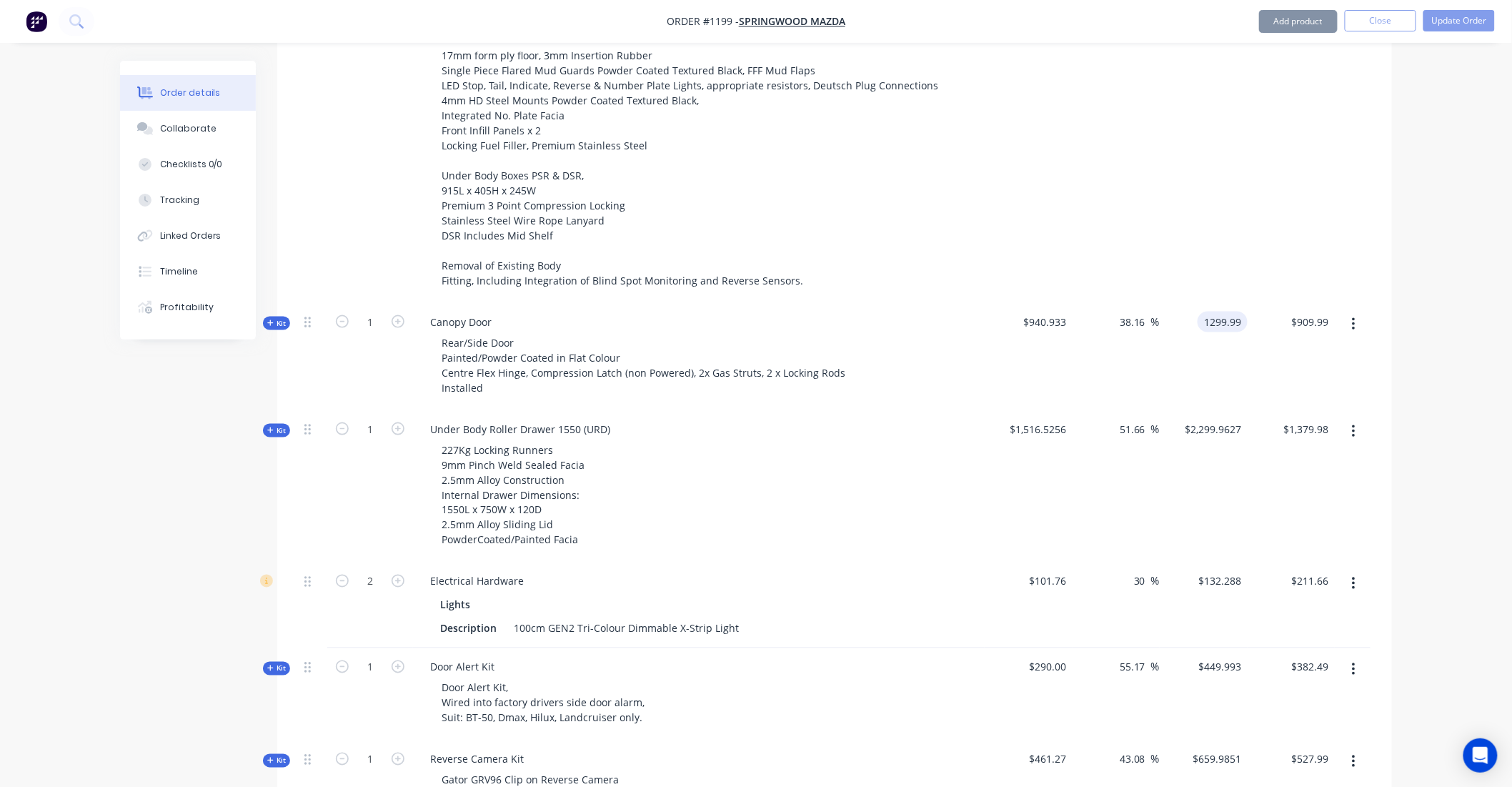
type input "$1,299.99"
click at [1229, 333] on div "$1,299.99 1299.99" at bounding box center [1203, 357] width 88 height 107
click at [1452, 16] on button "Update Order" at bounding box center [1459, 20] width 72 height 22
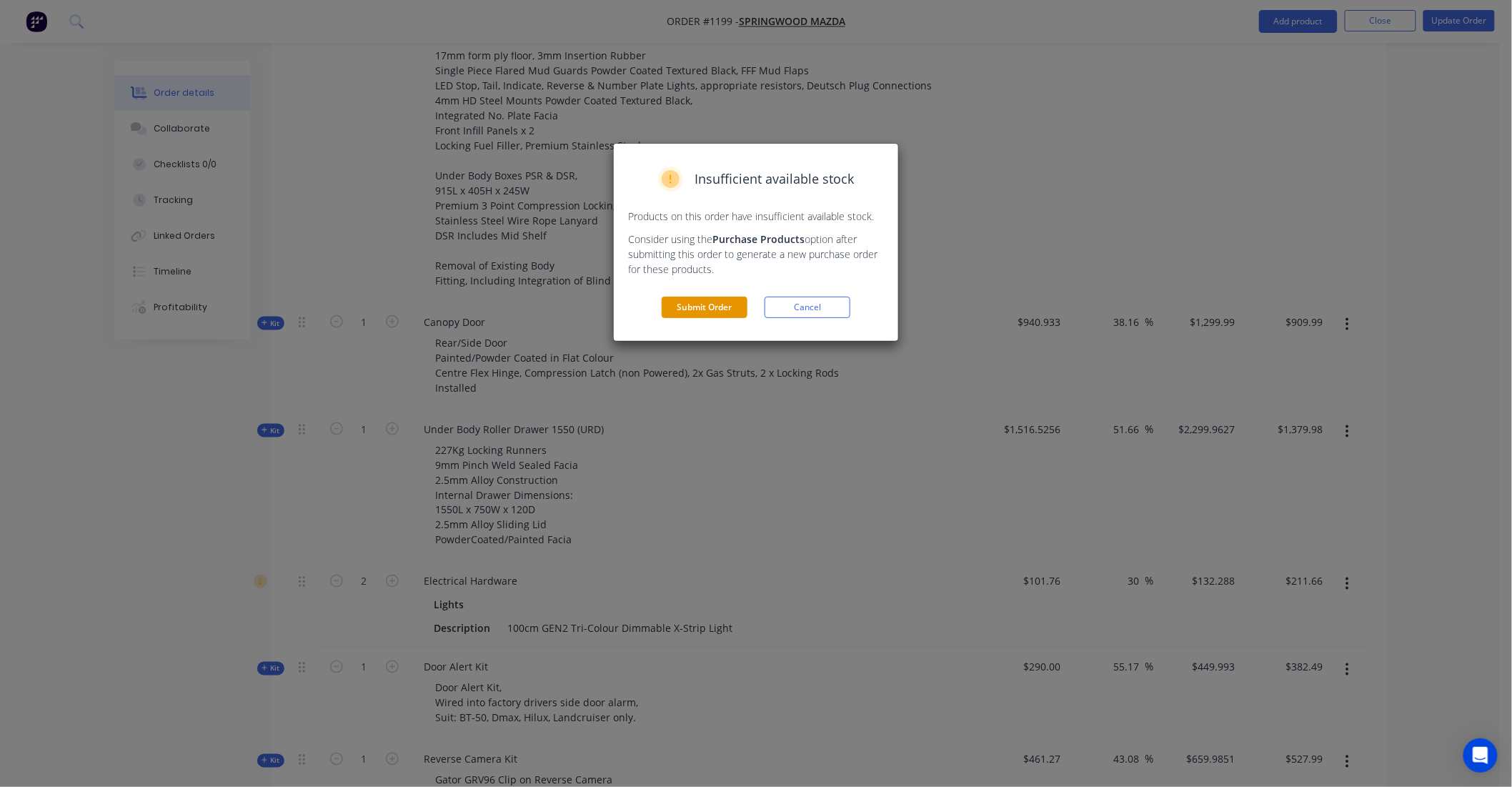
click at [706, 306] on button "Submit Order" at bounding box center [704, 307] width 86 height 22
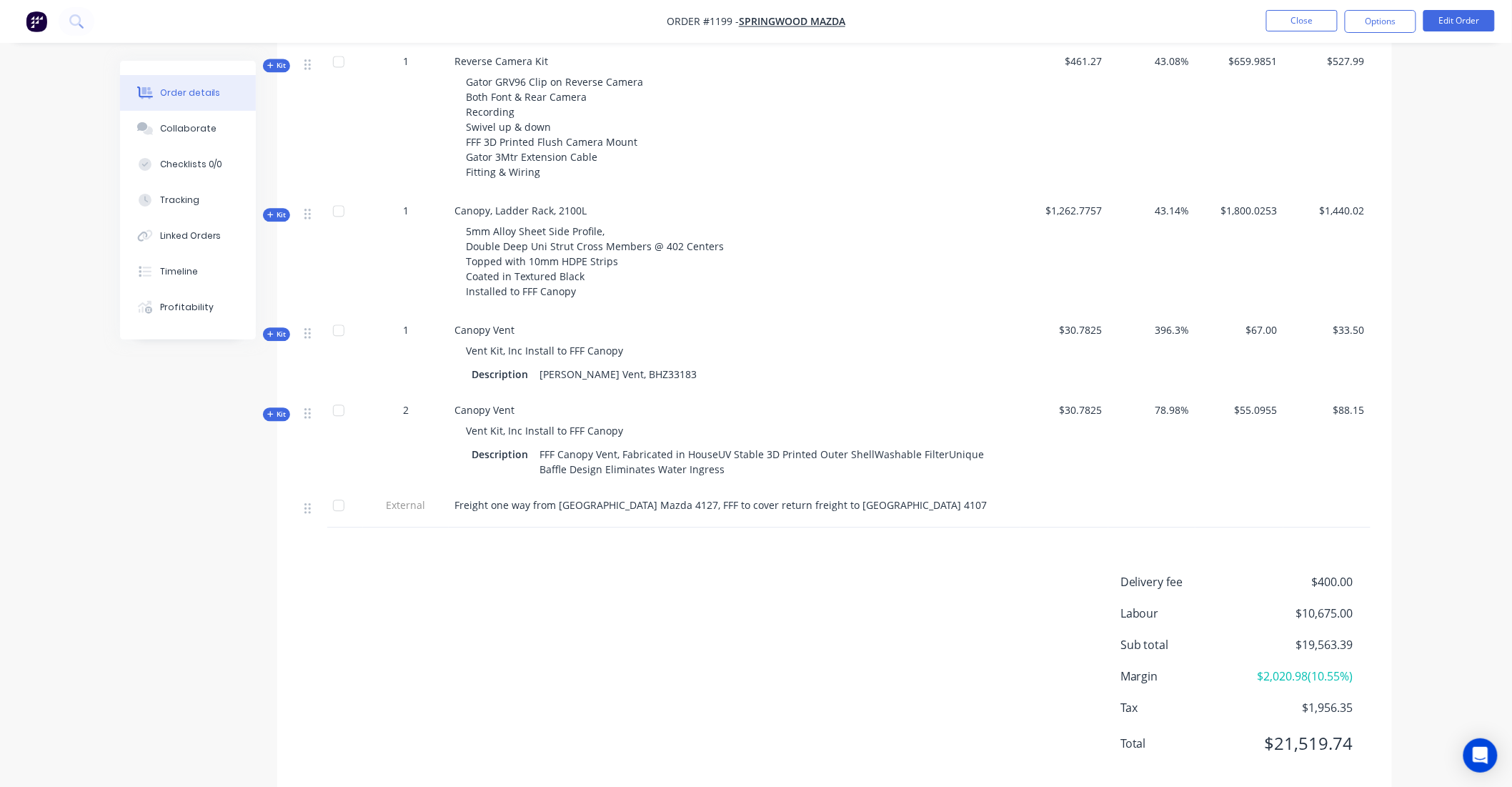
scroll to position [1277, 0]
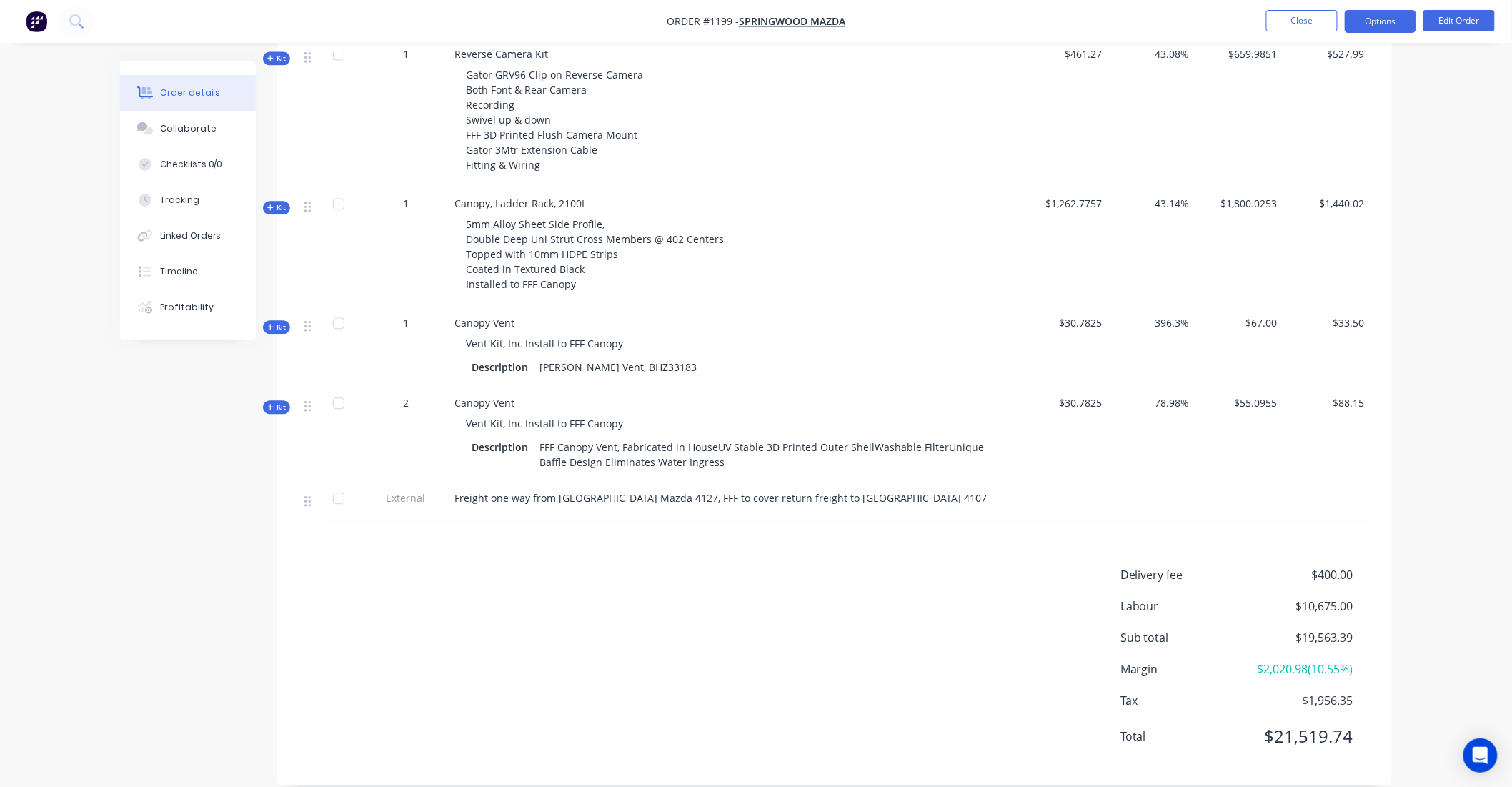
click at [1394, 25] on button "Options" at bounding box center [1381, 21] width 72 height 23
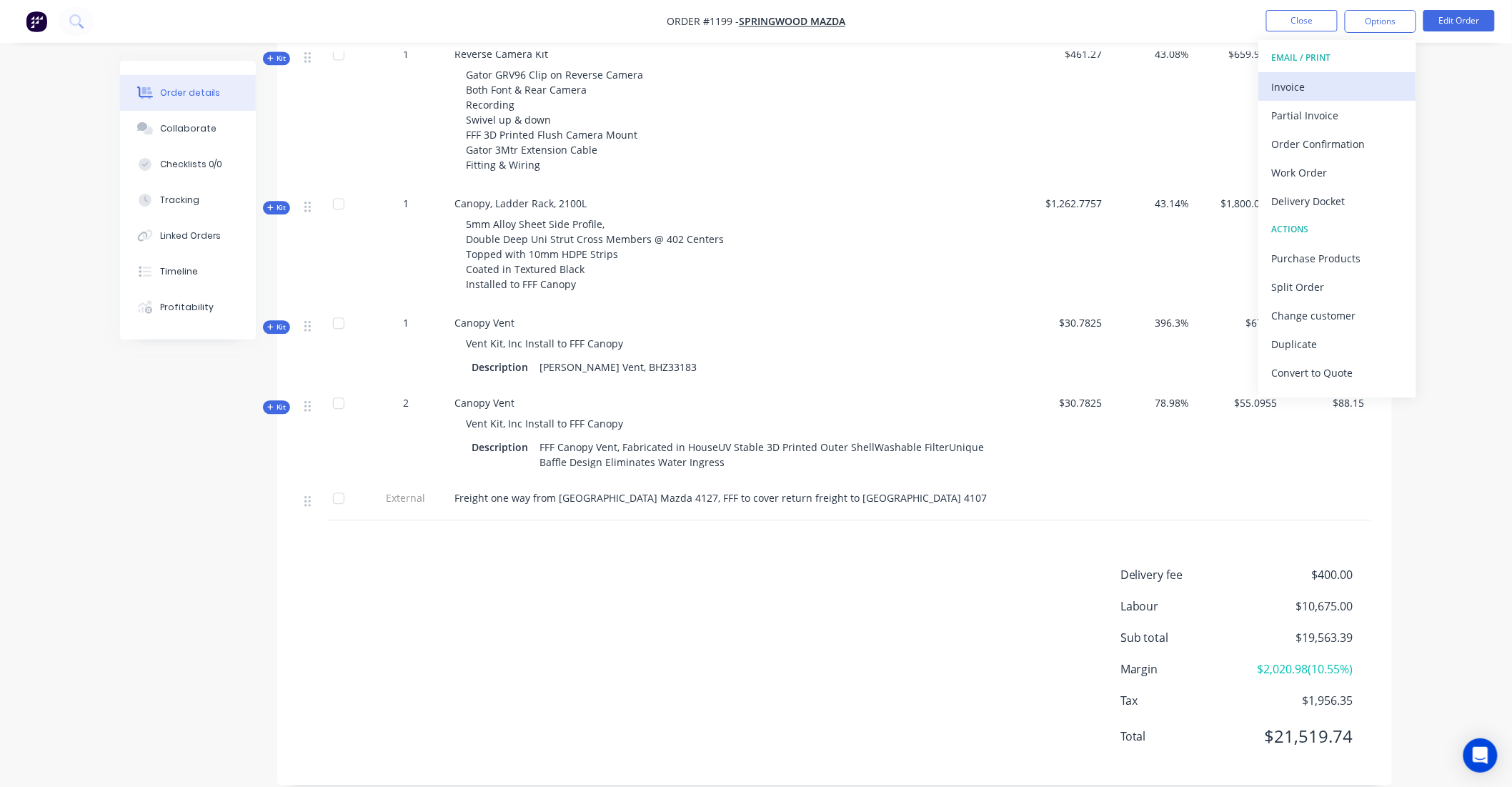
click at [1335, 84] on div "Invoice" at bounding box center [1338, 87] width 131 height 21
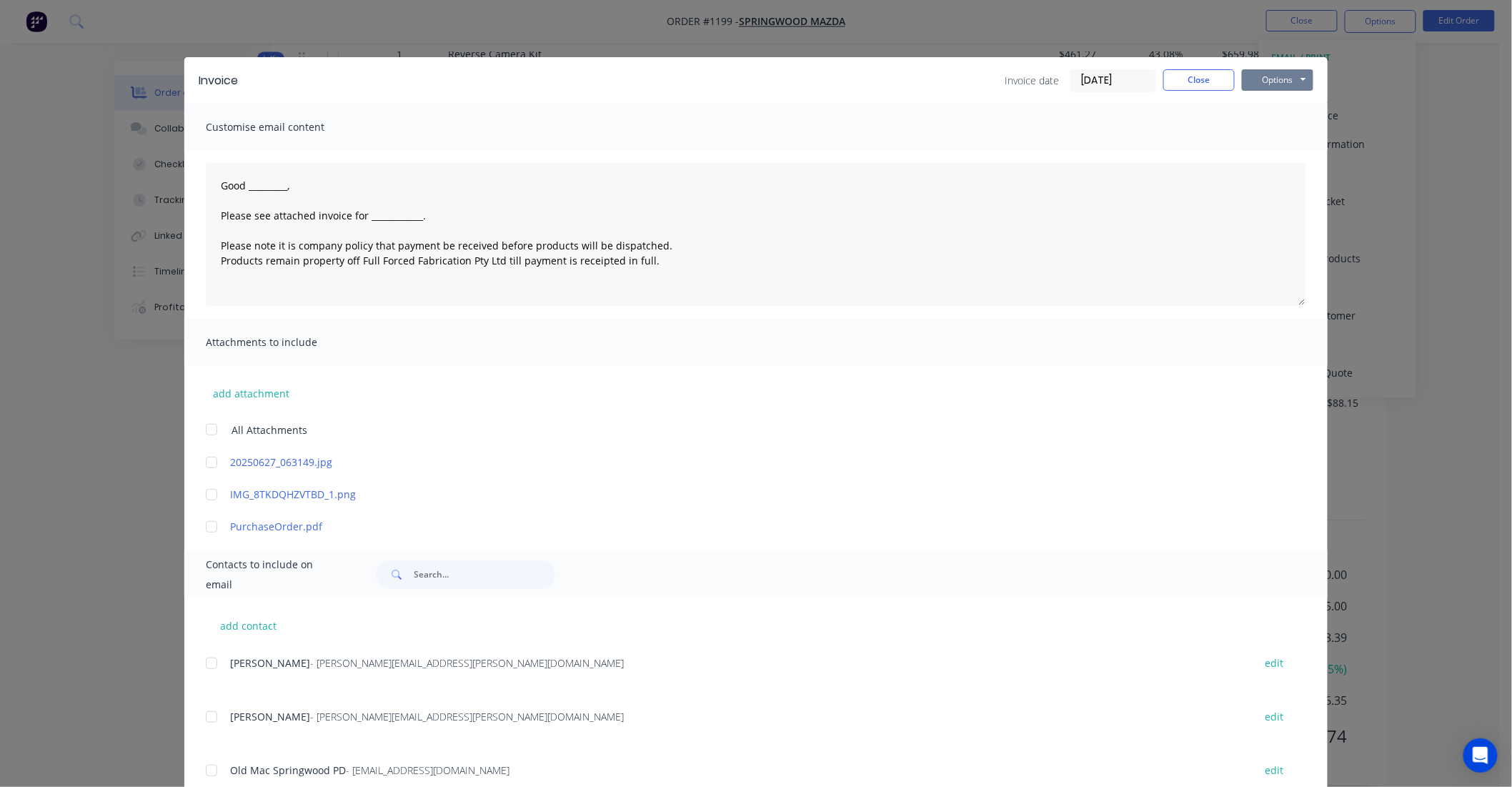
click at [1294, 75] on button "Options" at bounding box center [1278, 80] width 72 height 22
click at [1284, 124] on button "Print" at bounding box center [1288, 129] width 92 height 24
click at [1191, 77] on button "Close" at bounding box center [1199, 80] width 72 height 22
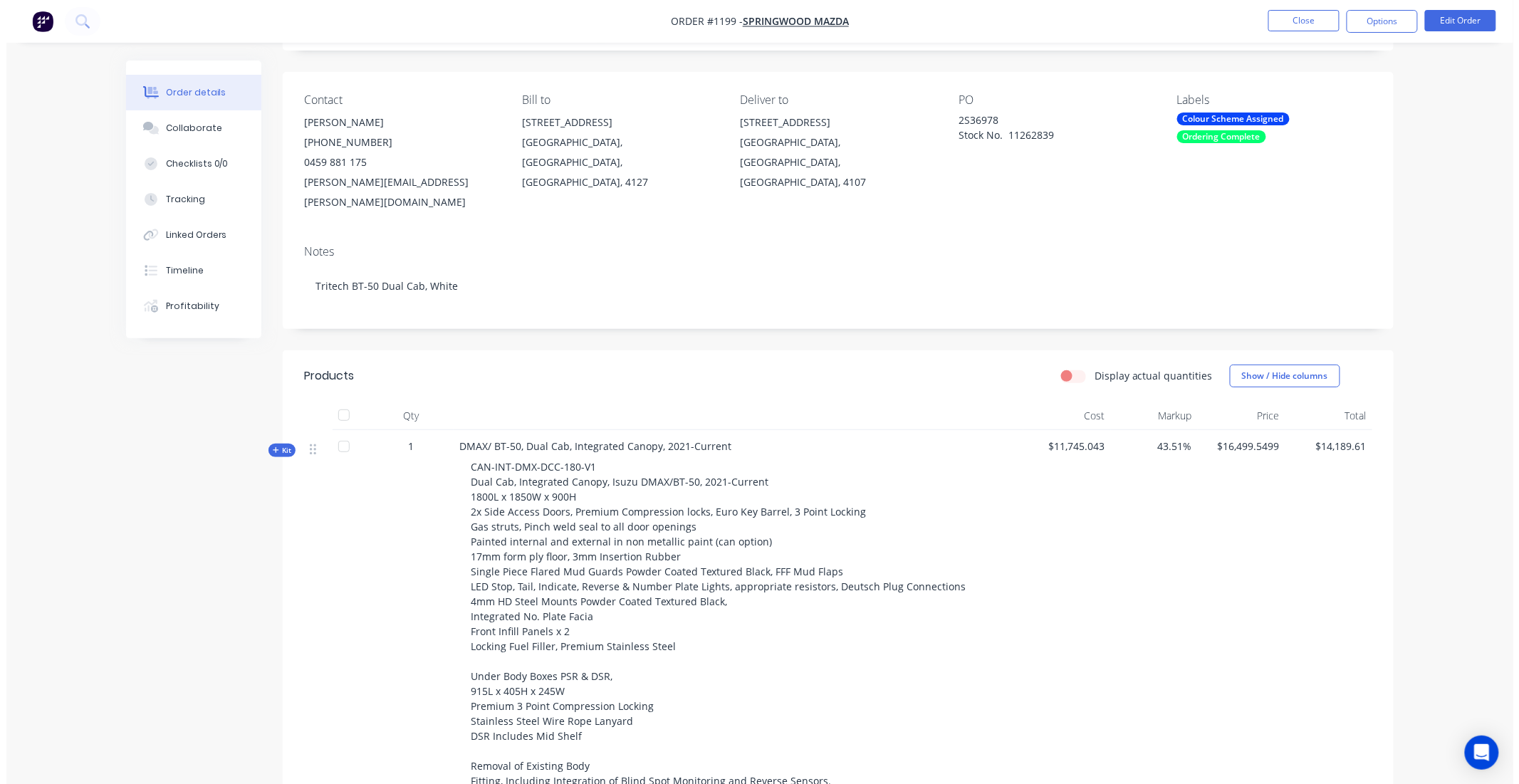
scroll to position [0, 0]
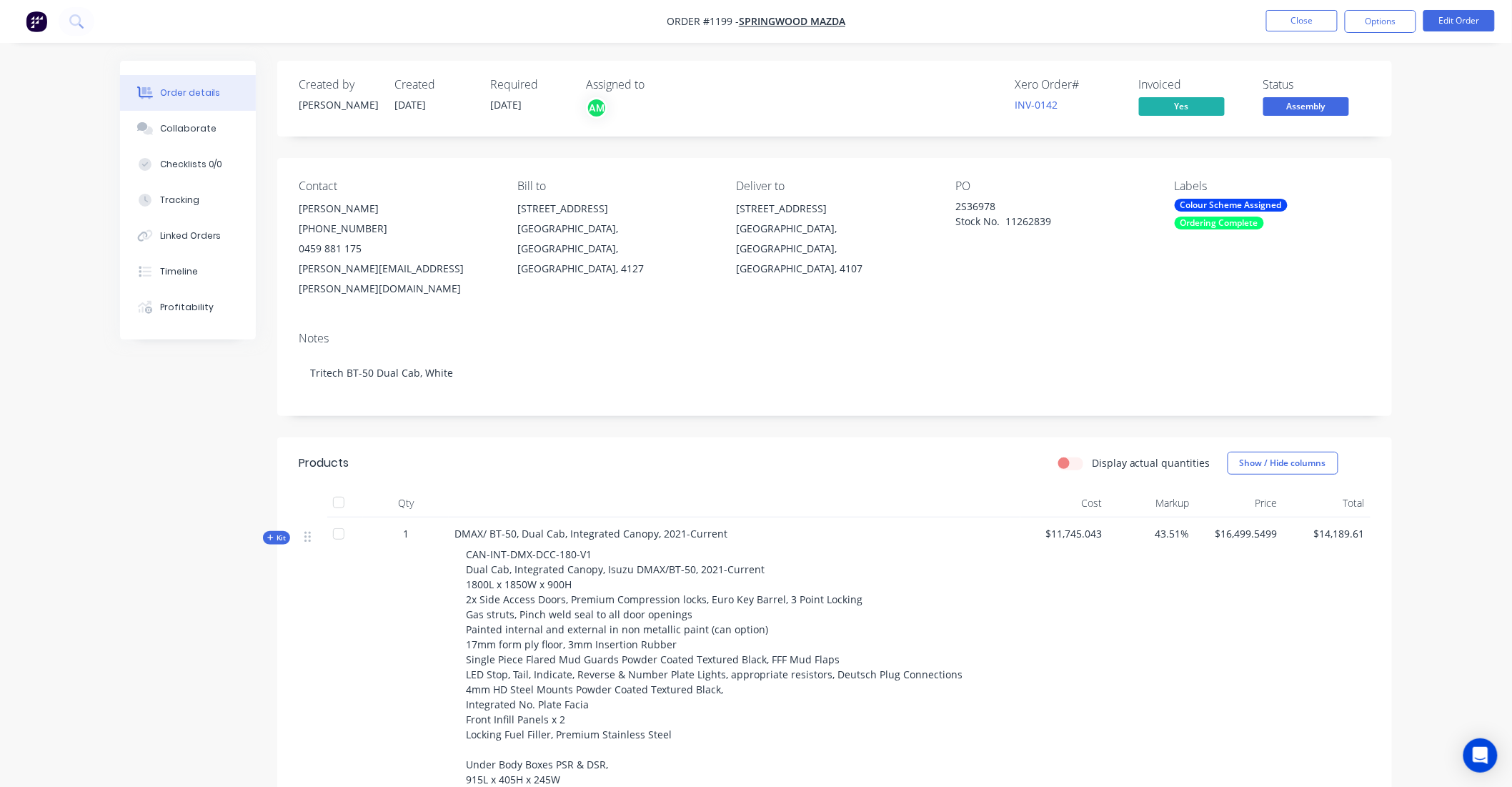
click at [34, 20] on img "button" at bounding box center [37, 21] width 22 height 22
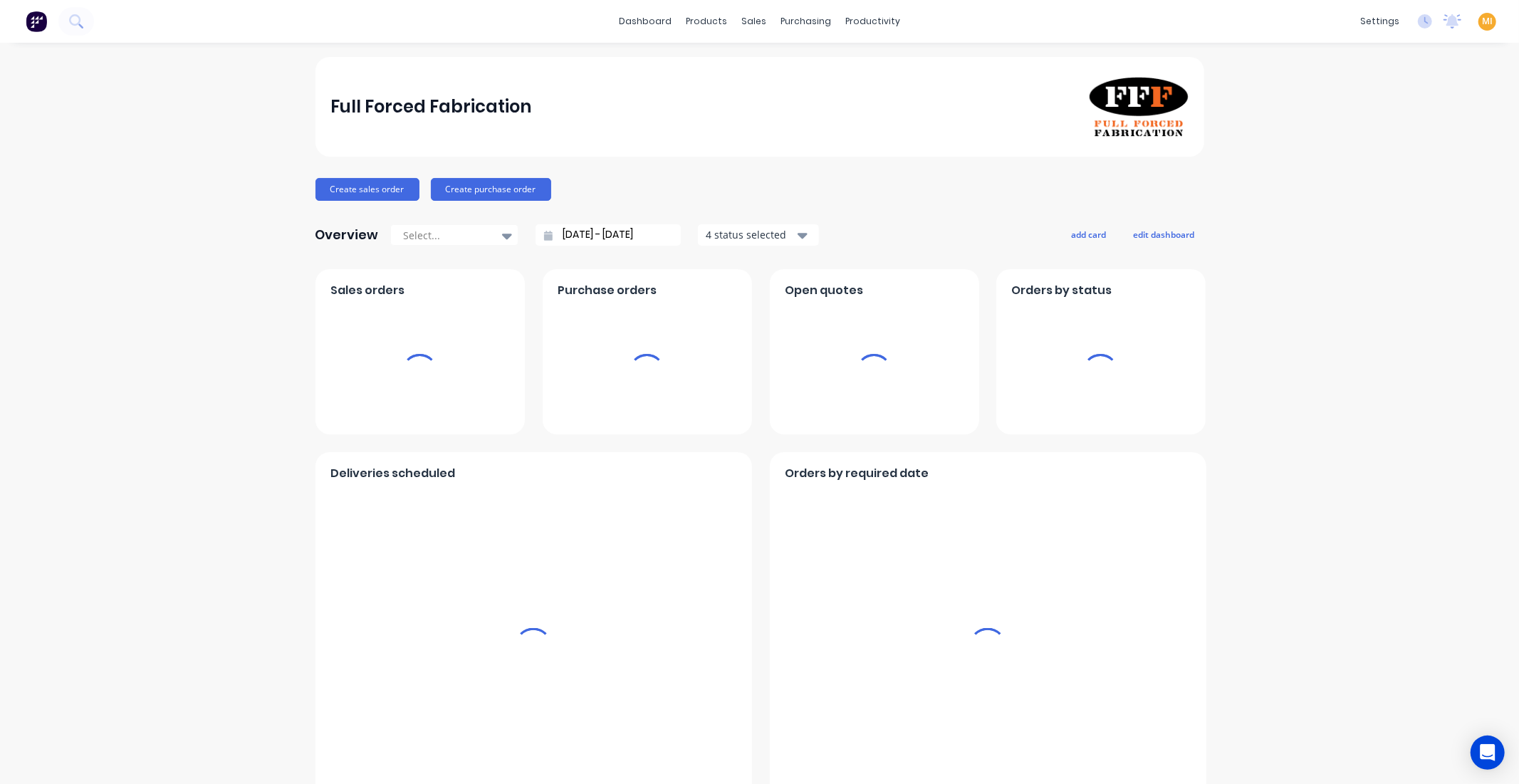
click at [1483, 19] on span "MI" at bounding box center [1488, 21] width 10 height 13
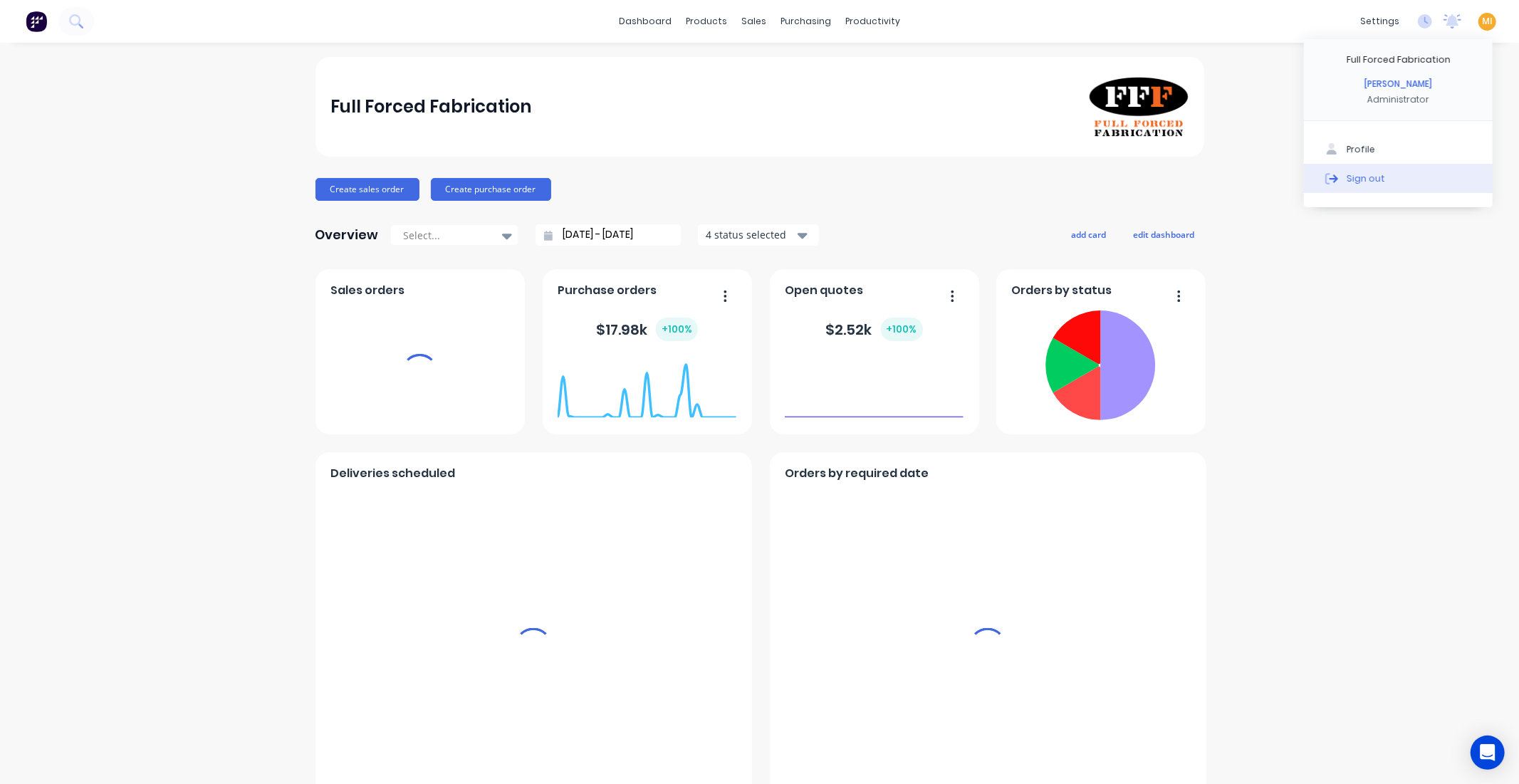
click at [1384, 174] on button "Sign out" at bounding box center [1399, 178] width 189 height 28
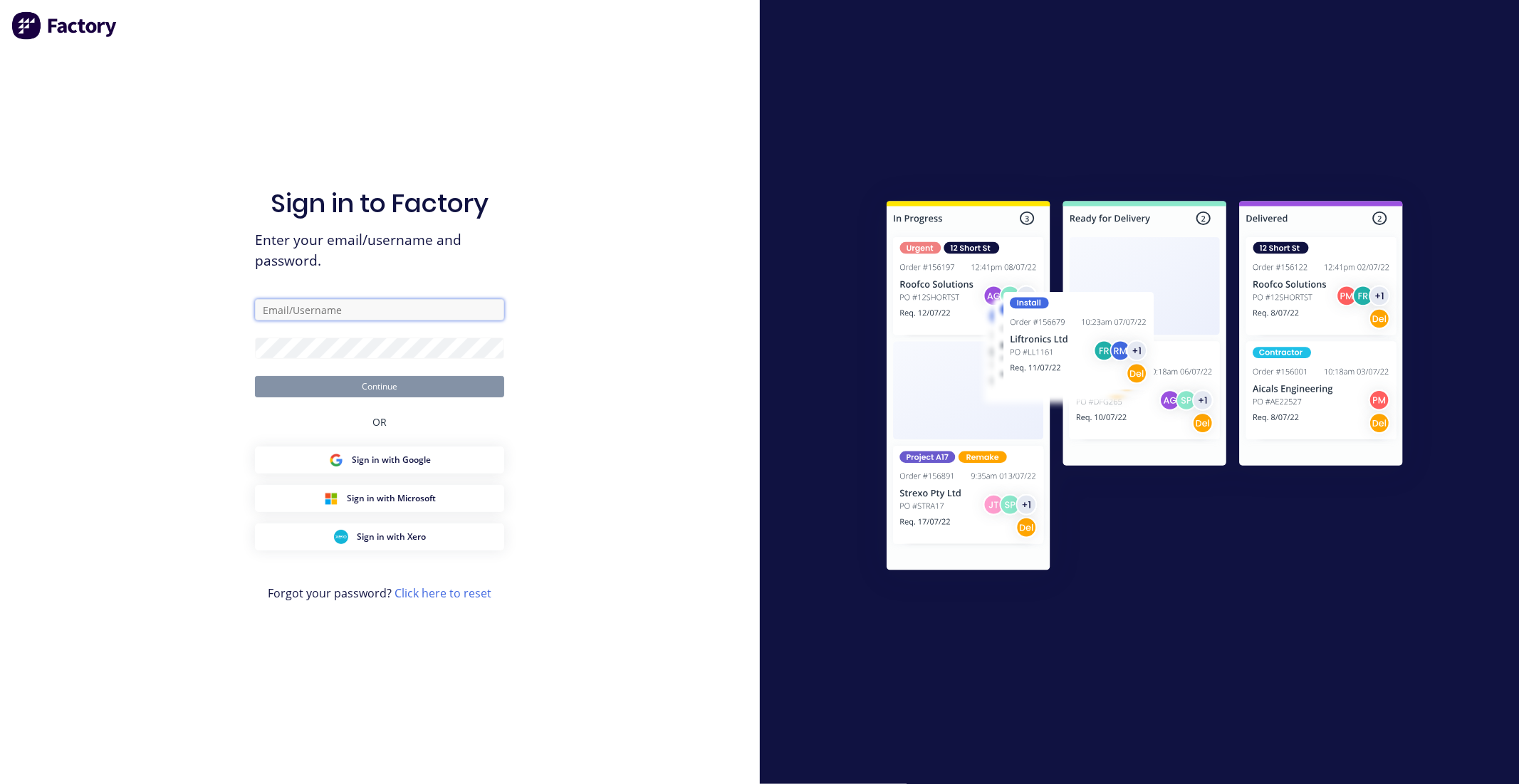
click at [314, 302] on input "text" at bounding box center [380, 310] width 250 height 22
type input "[EMAIL_ADDRESS][DOMAIN_NAME]"
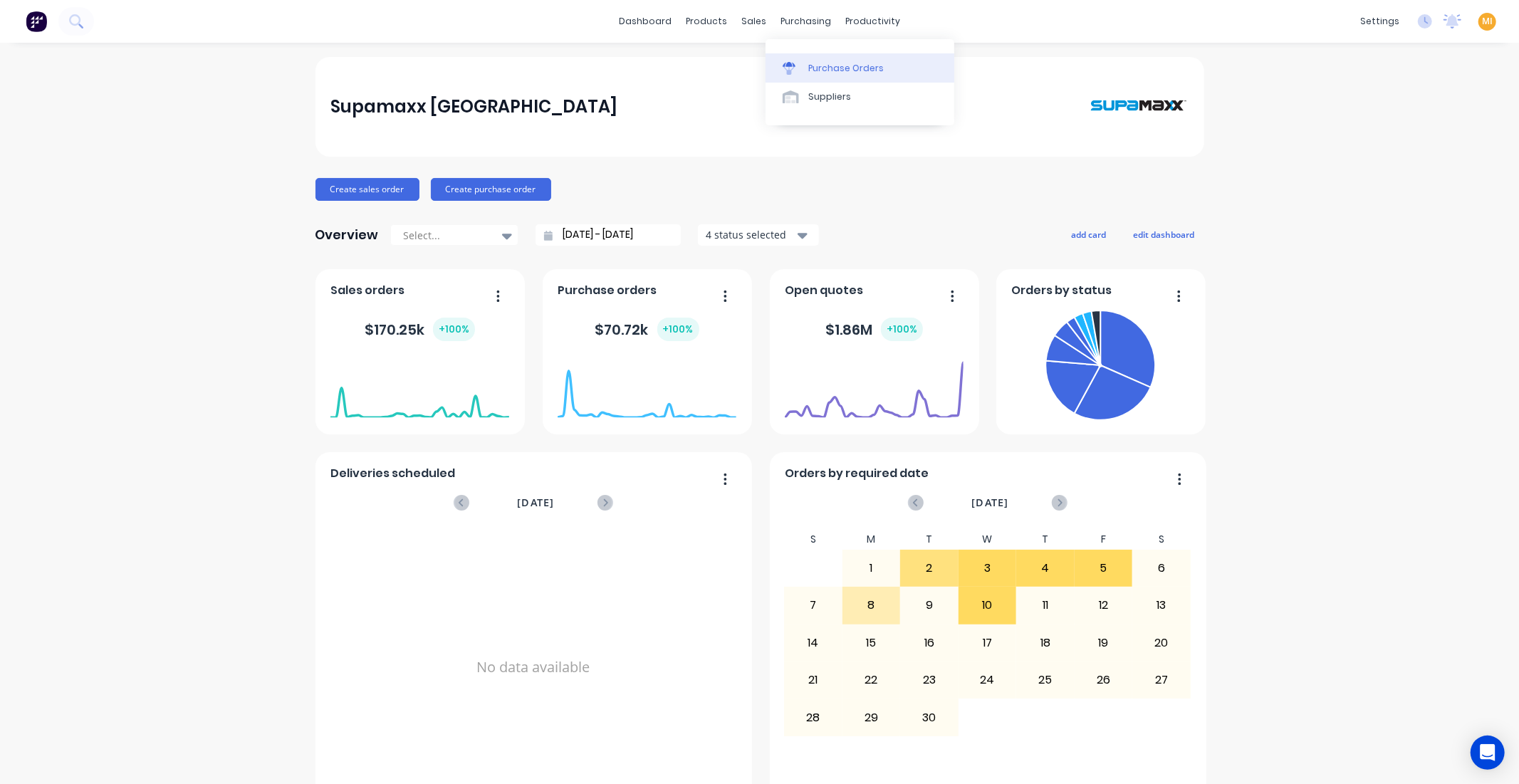
click at [831, 77] on link "Purchase Orders" at bounding box center [860, 68] width 189 height 28
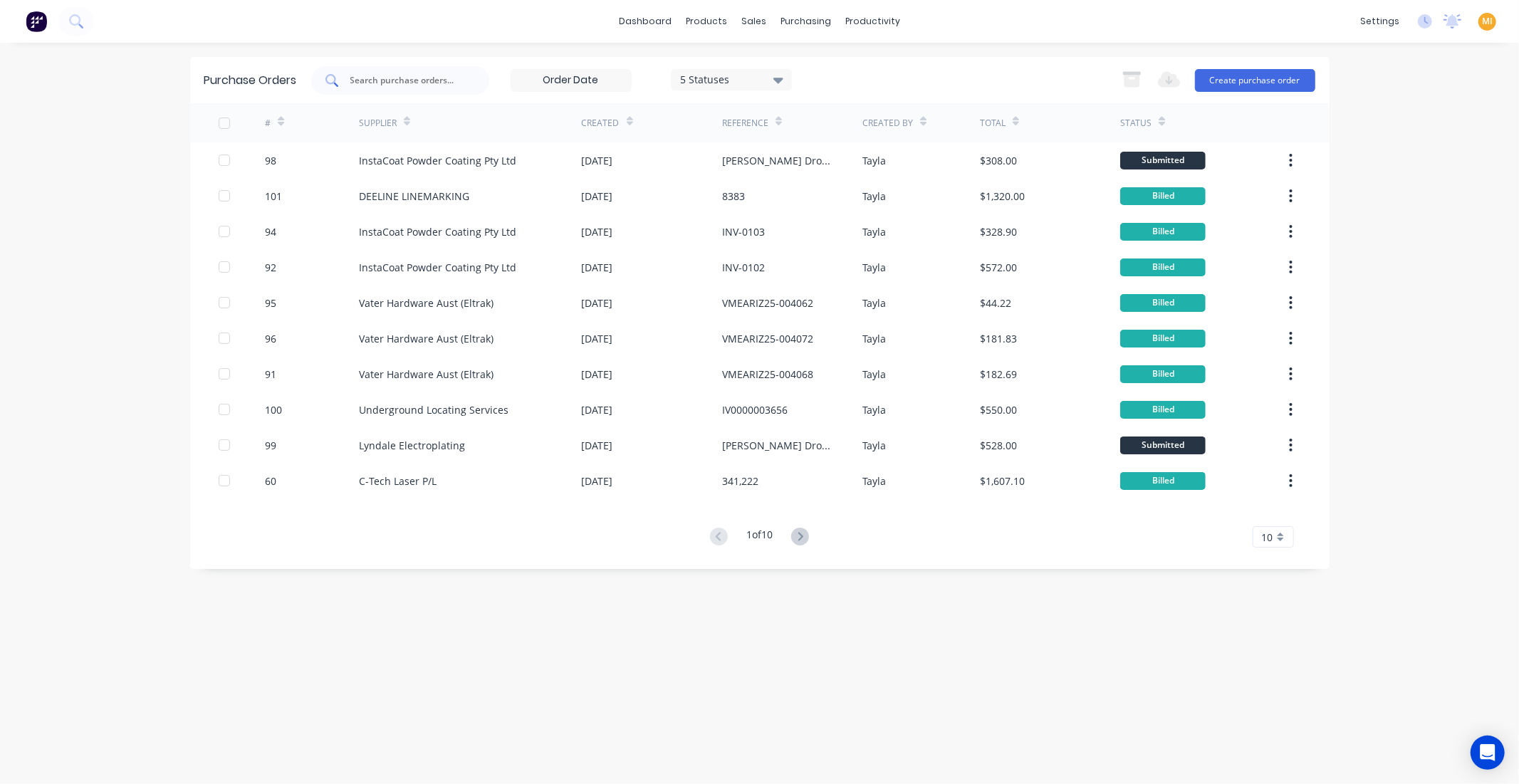
click at [394, 72] on div at bounding box center [400, 80] width 178 height 28
paste input "74"
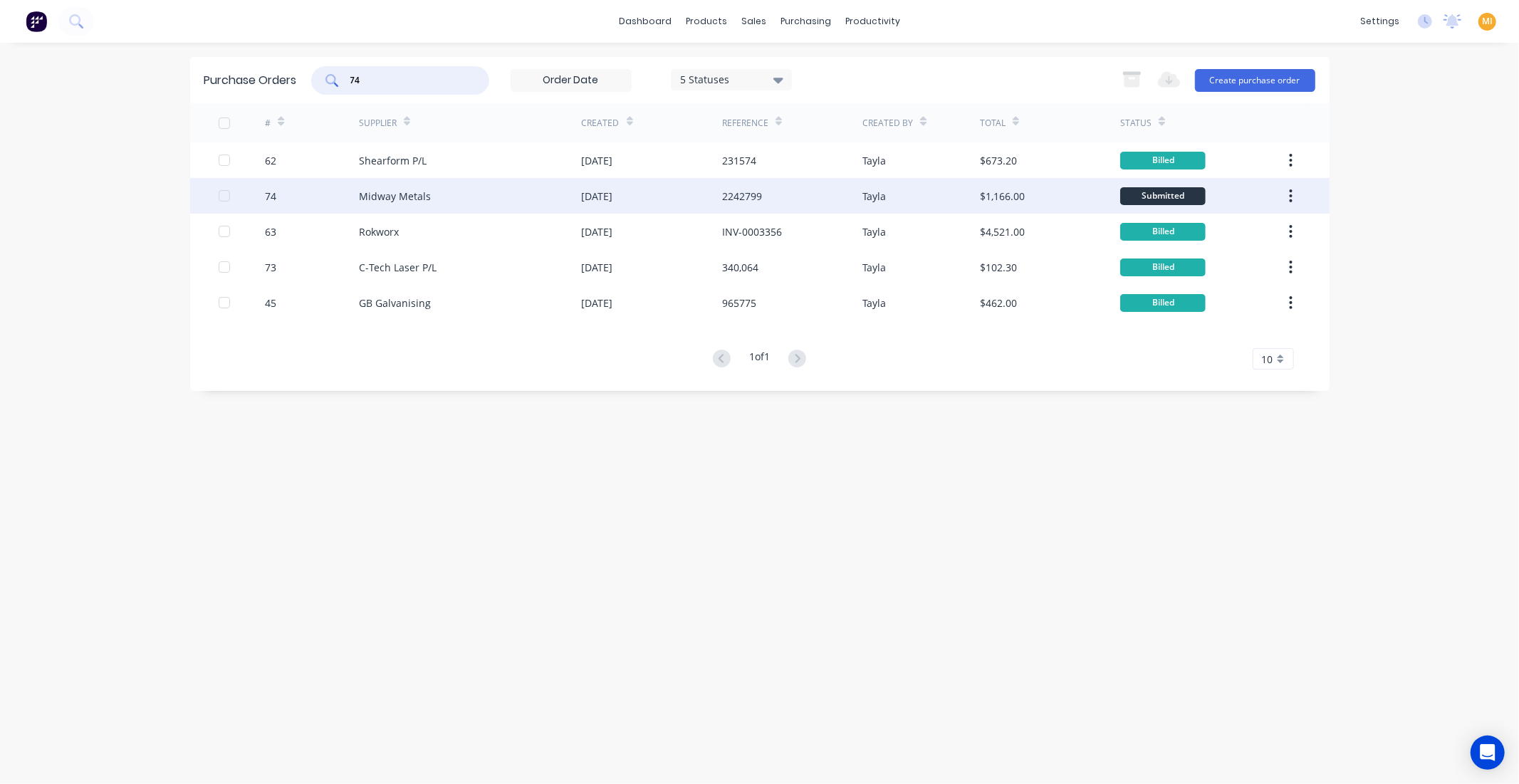
type input "74"
click at [325, 189] on div "74" at bounding box center [312, 196] width 94 height 36
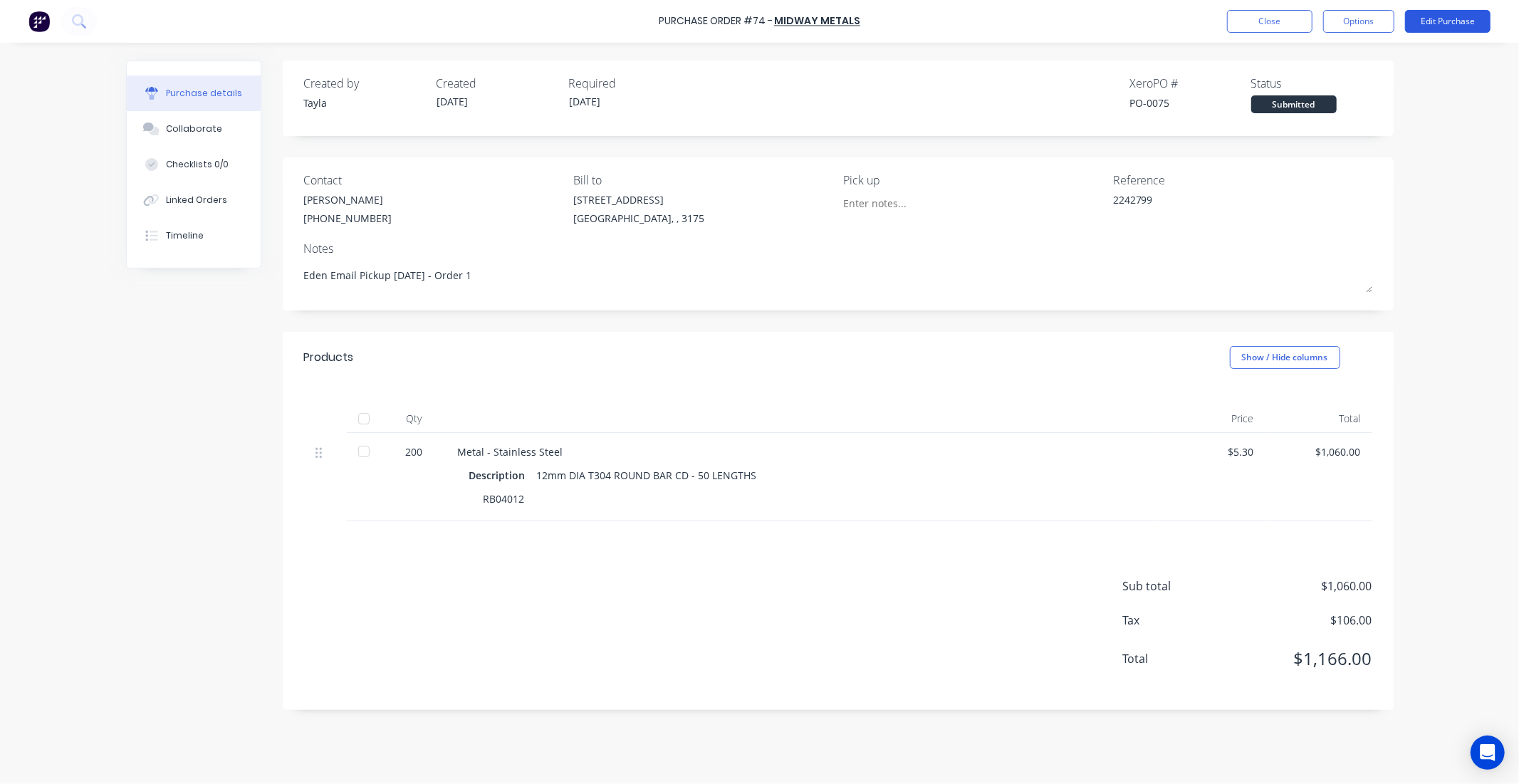
click at [1454, 22] on button "Edit Purchase" at bounding box center [1448, 21] width 85 height 23
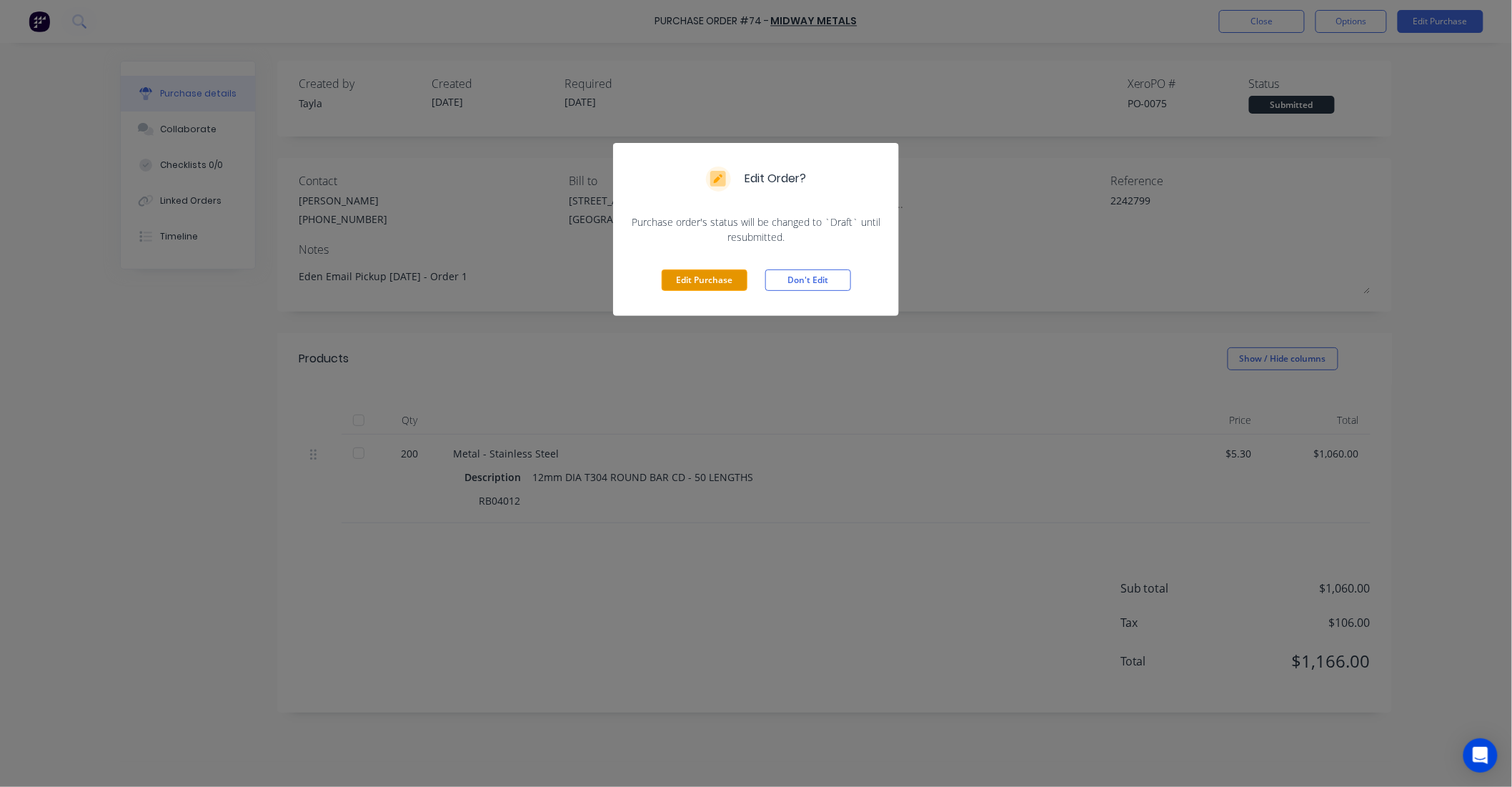
click at [700, 272] on button "Edit Purchase" at bounding box center [704, 280] width 86 height 22
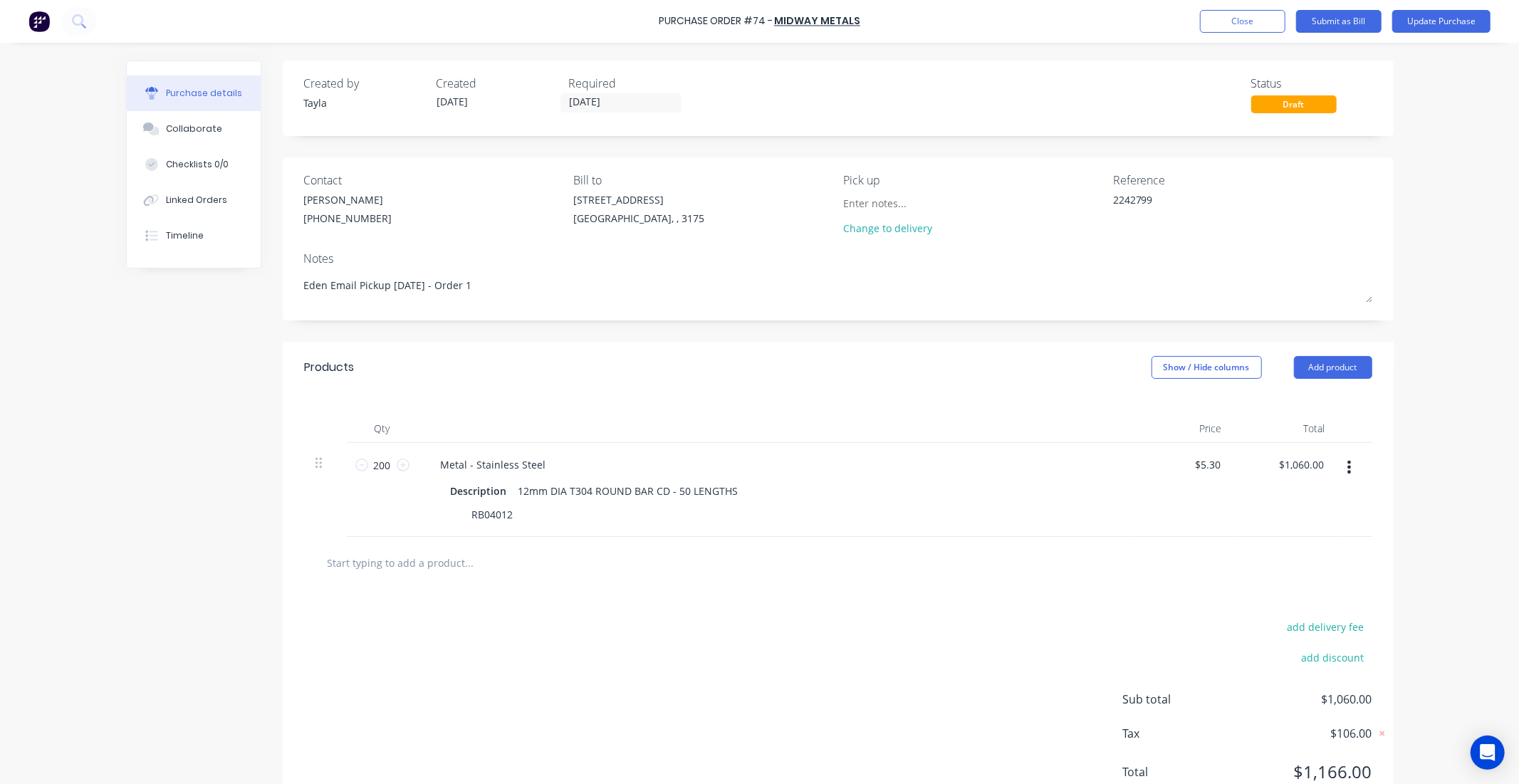
type textarea "x"
drag, startPoint x: 1156, startPoint y: 206, endPoint x: 1023, endPoint y: 189, distance: 134.1
click at [1023, 189] on div "Contact [PERSON_NAME] [PHONE_NUMBER] Bill to [STREET_ADDRESS] Pick up Change to…" at bounding box center [838, 207] width 1068 height 71
paste textarea
type textarea "2242799"
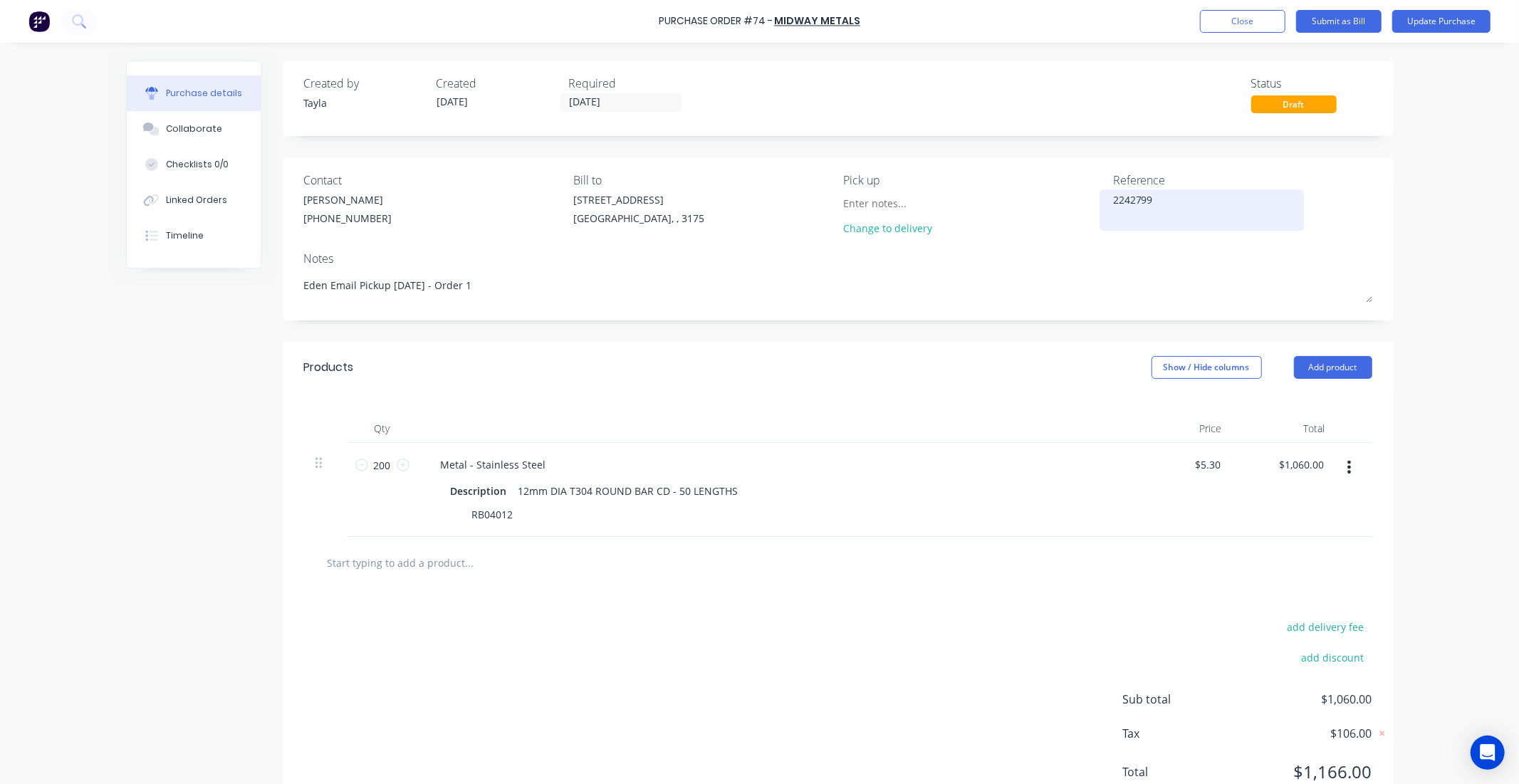
click at [1152, 198] on textarea "2242799" at bounding box center [1203, 208] width 178 height 32
type textarea "x"
type textarea "2242799"
click at [1442, 32] on button "Update Purchase" at bounding box center [1442, 21] width 98 height 23
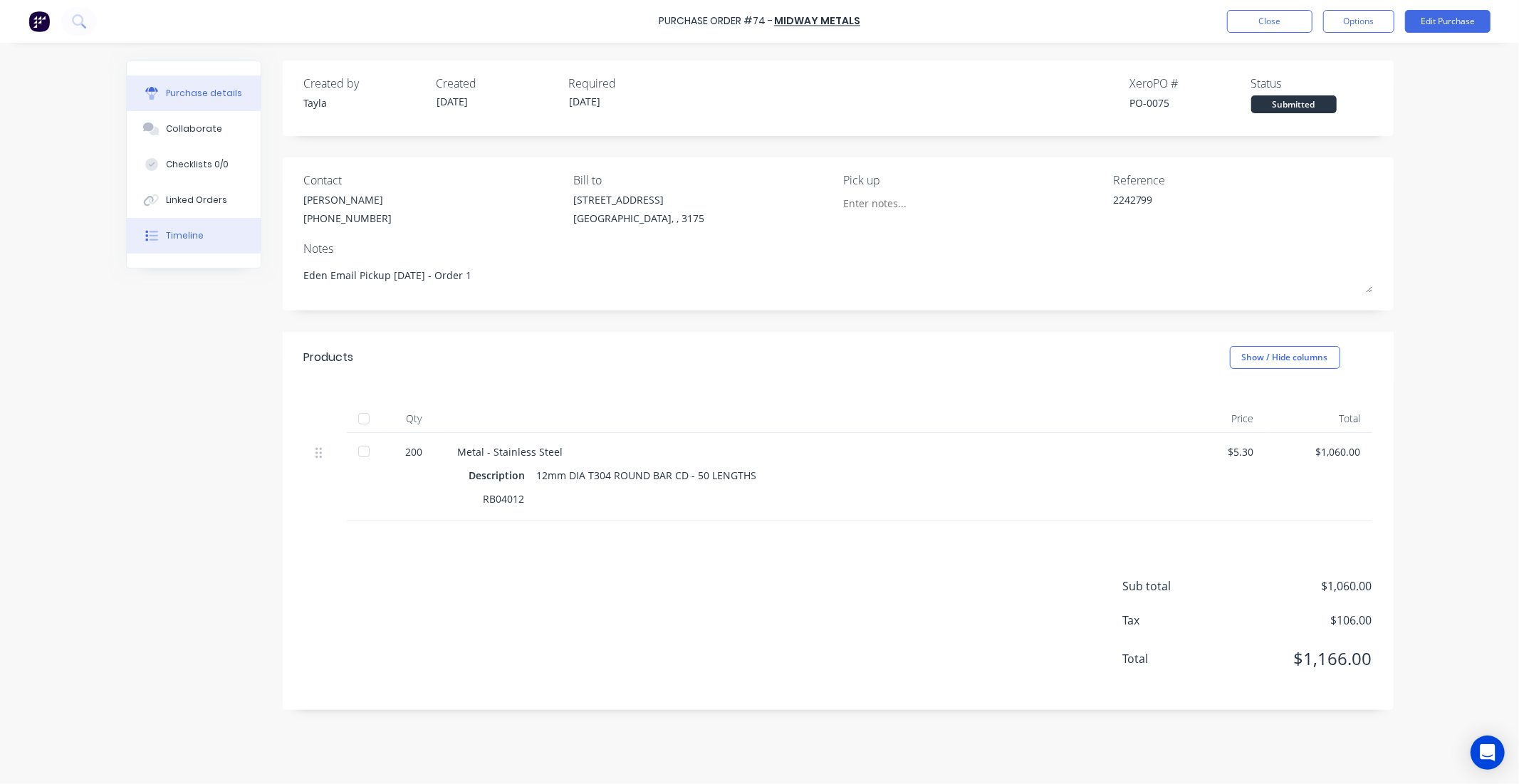
click at [211, 238] on button "Timeline" at bounding box center [194, 235] width 134 height 36
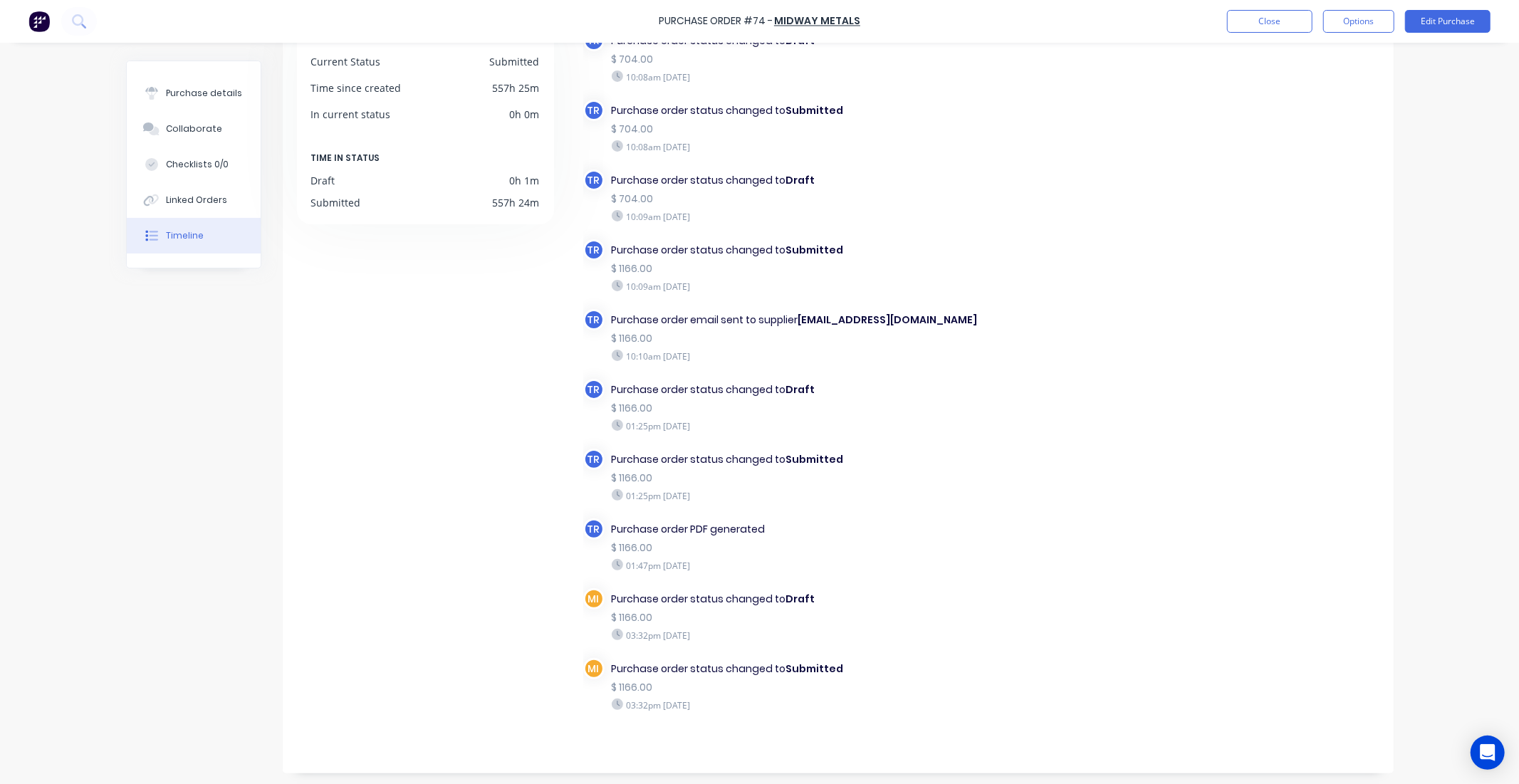
scroll to position [117, 0]
click at [1264, 28] on button "Close" at bounding box center [1269, 21] width 85 height 23
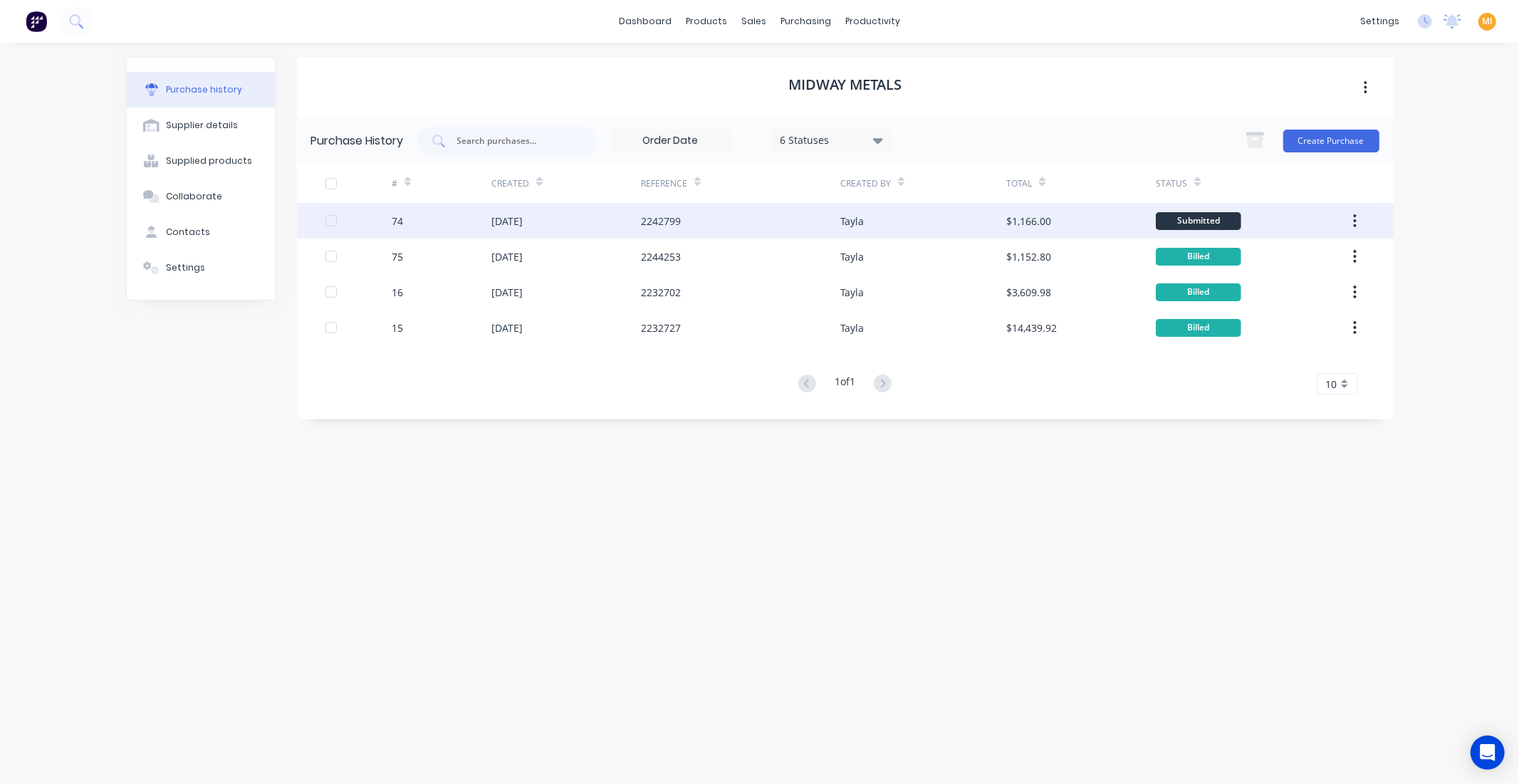
click at [460, 208] on div "74" at bounding box center [441, 220] width 100 height 36
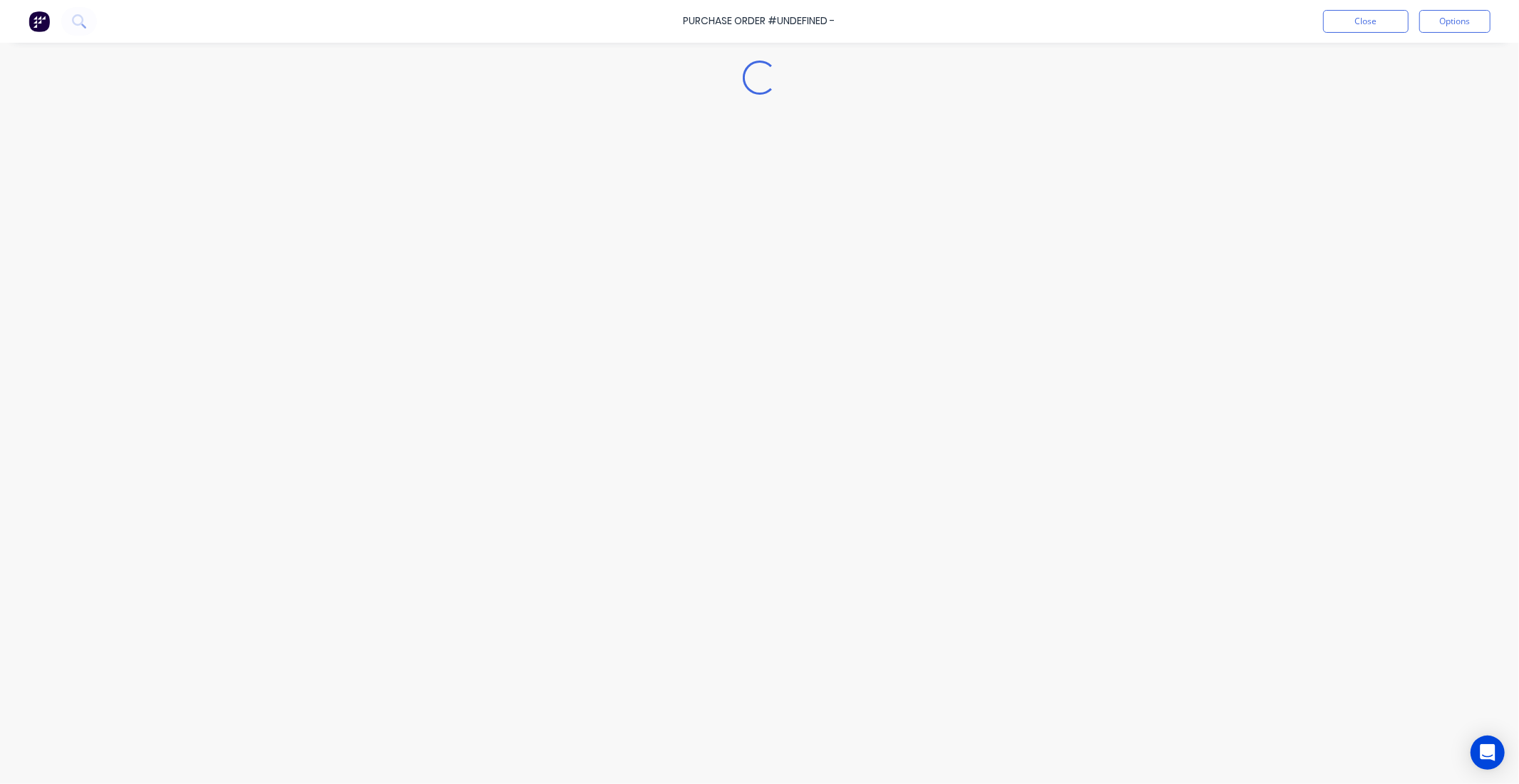
type textarea "x"
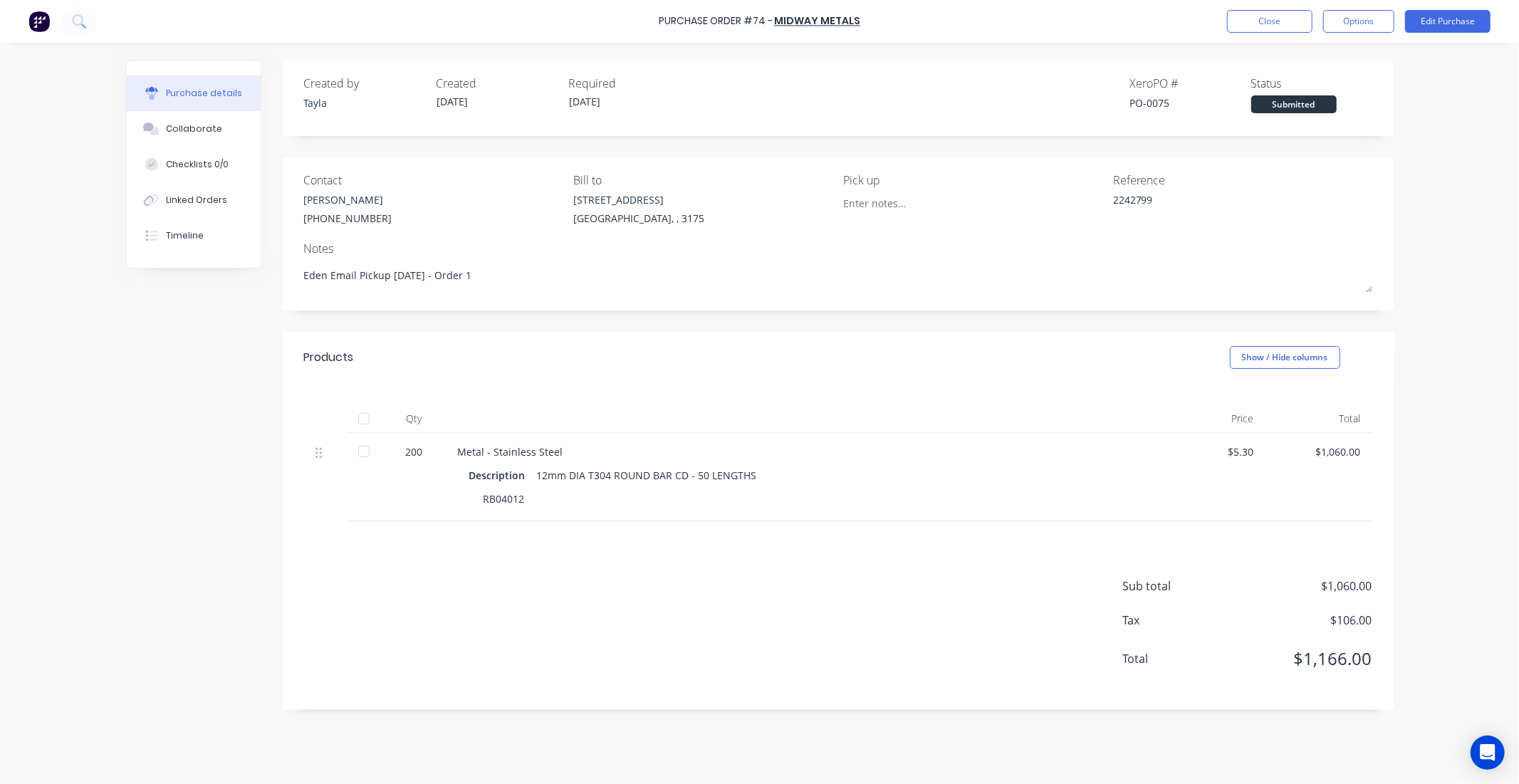
click at [47, 18] on img at bounding box center [39, 21] width 22 height 22
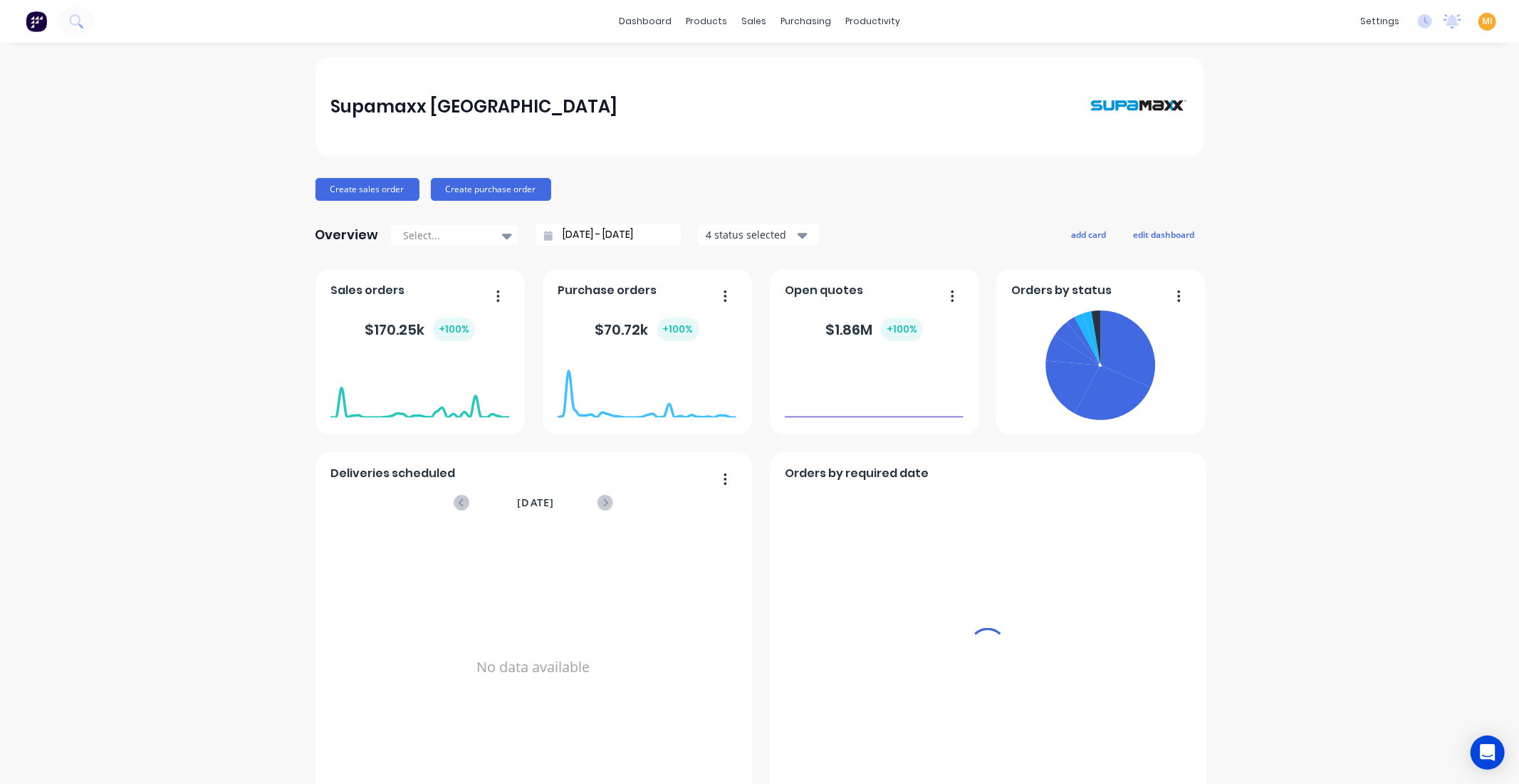
drag, startPoint x: 1474, startPoint y: 22, endPoint x: 1467, endPoint y: 30, distance: 10.6
click at [1483, 22] on span "MI" at bounding box center [1488, 21] width 10 height 13
click at [1428, 175] on button "Sign out" at bounding box center [1399, 178] width 189 height 28
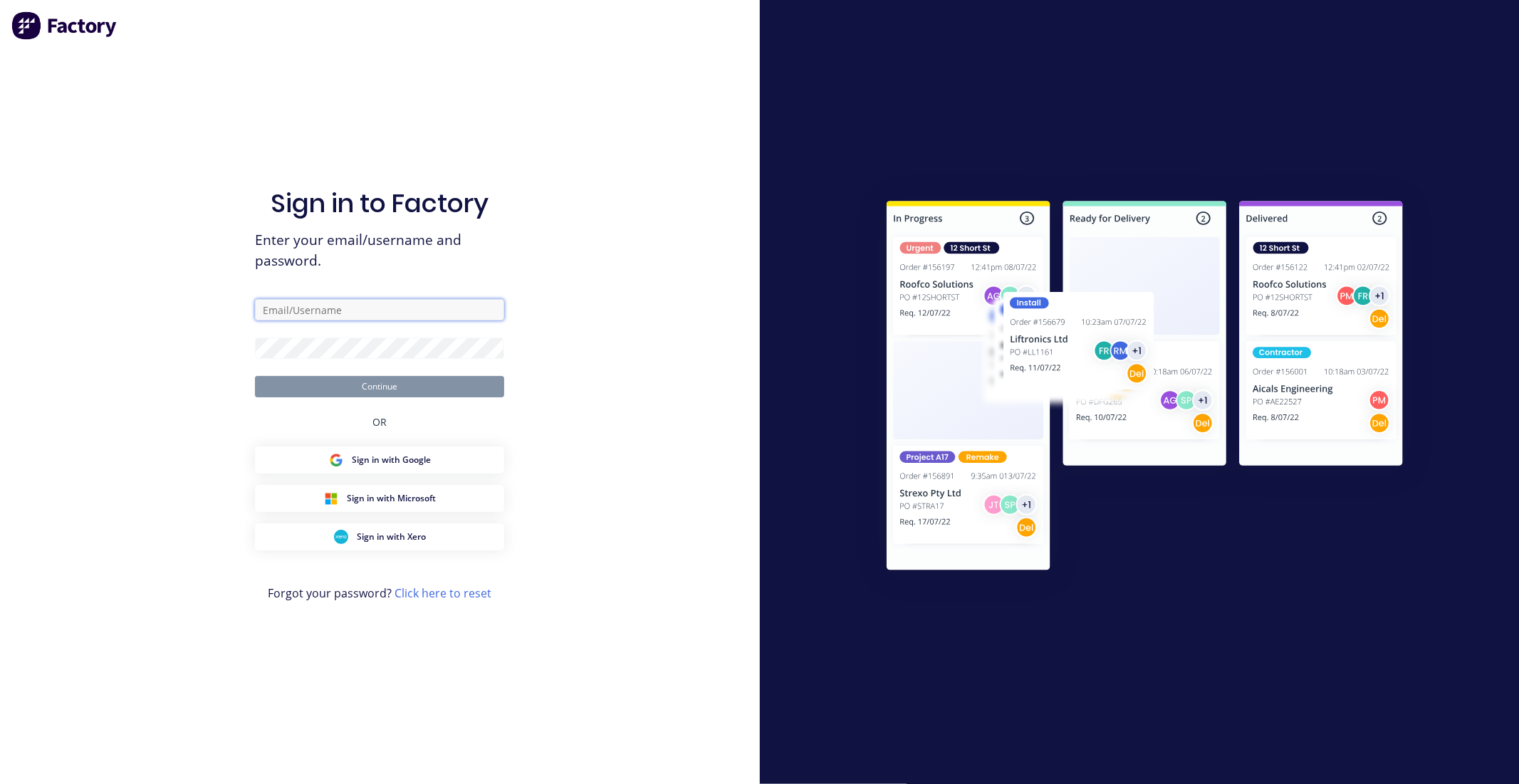
click at [366, 310] on input "text" at bounding box center [380, 310] width 250 height 22
type input "[EMAIL_ADDRESS][DOMAIN_NAME]"
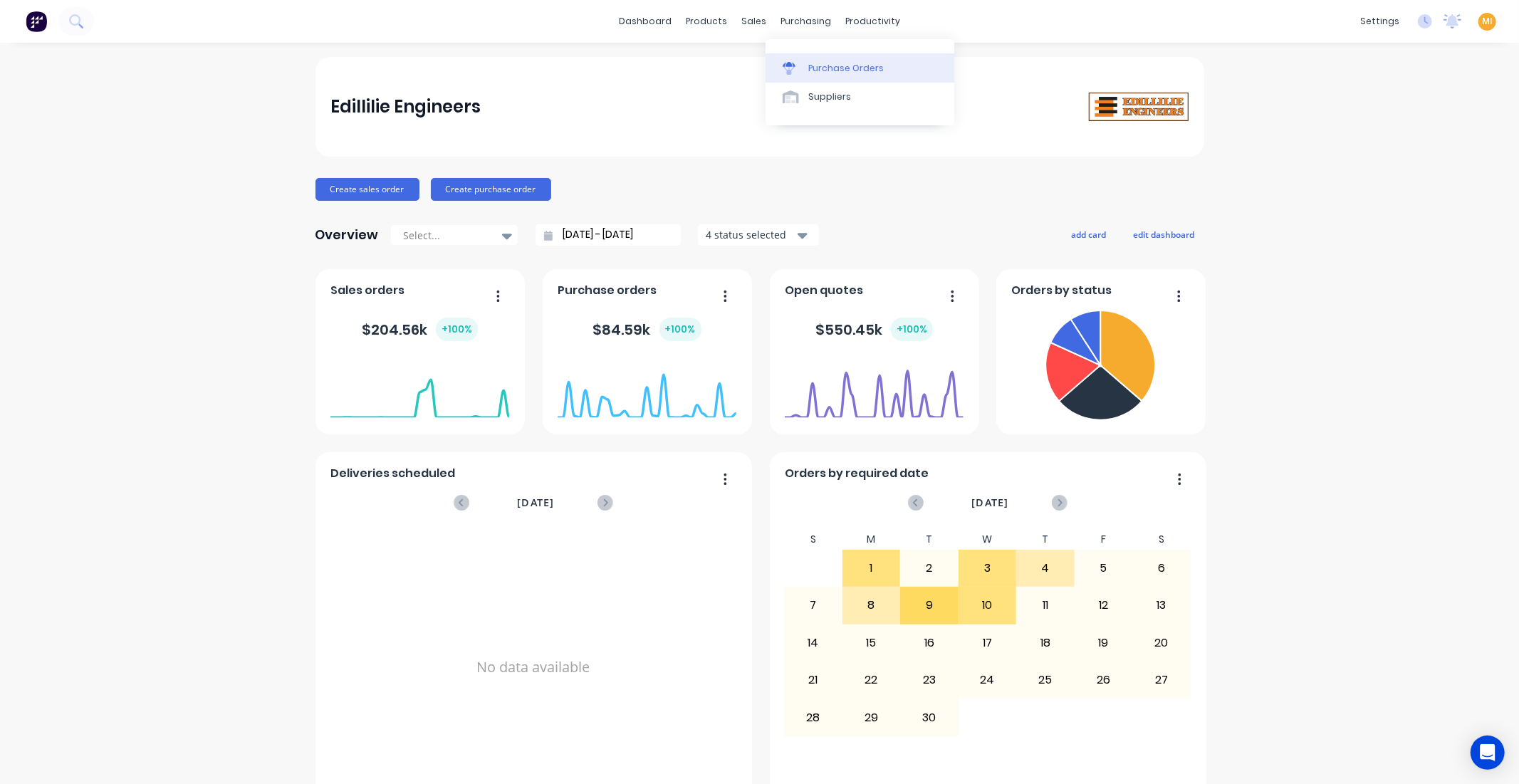
click at [831, 76] on link "Purchase Orders" at bounding box center [860, 68] width 189 height 28
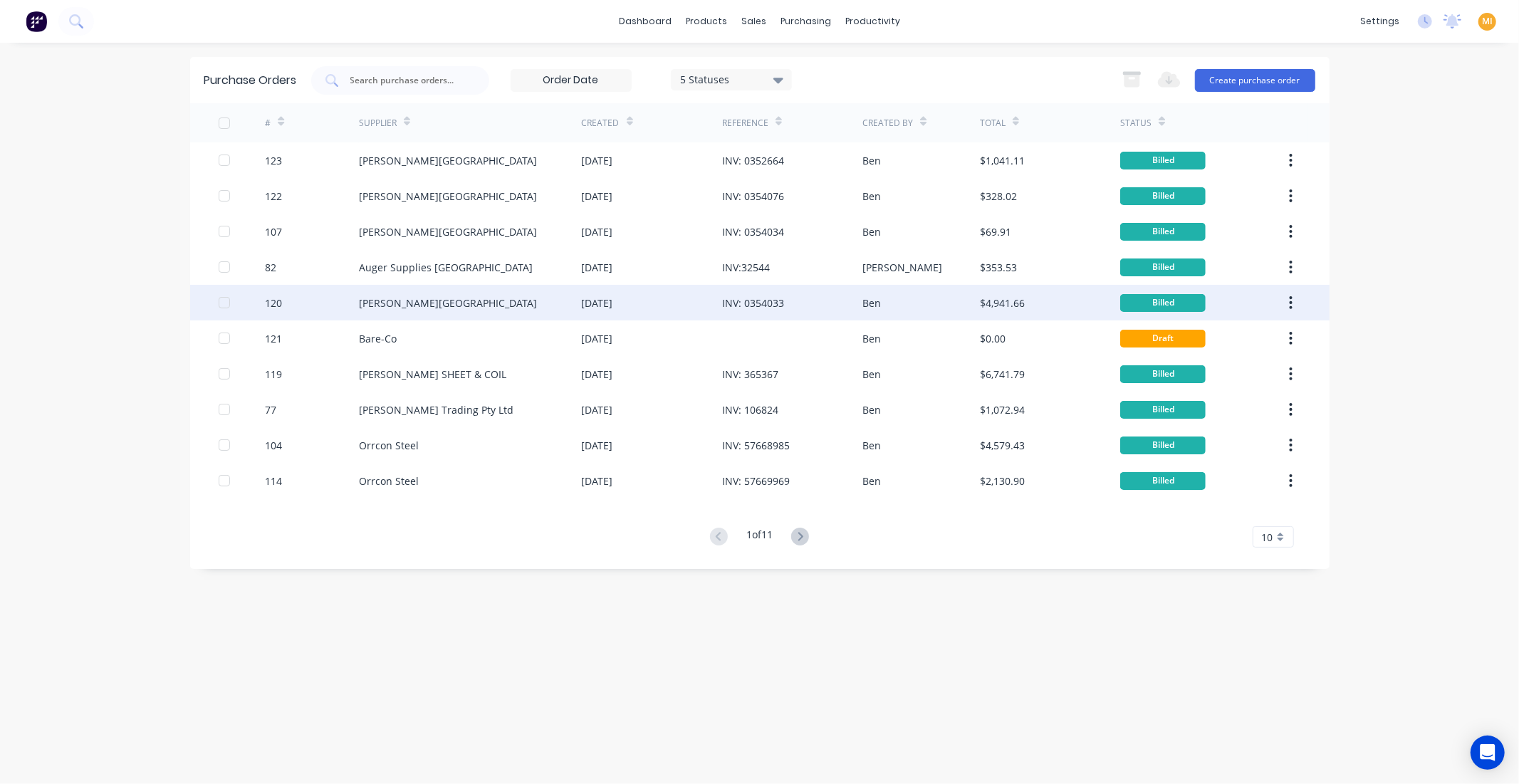
click at [301, 299] on div "120" at bounding box center [312, 303] width 94 height 36
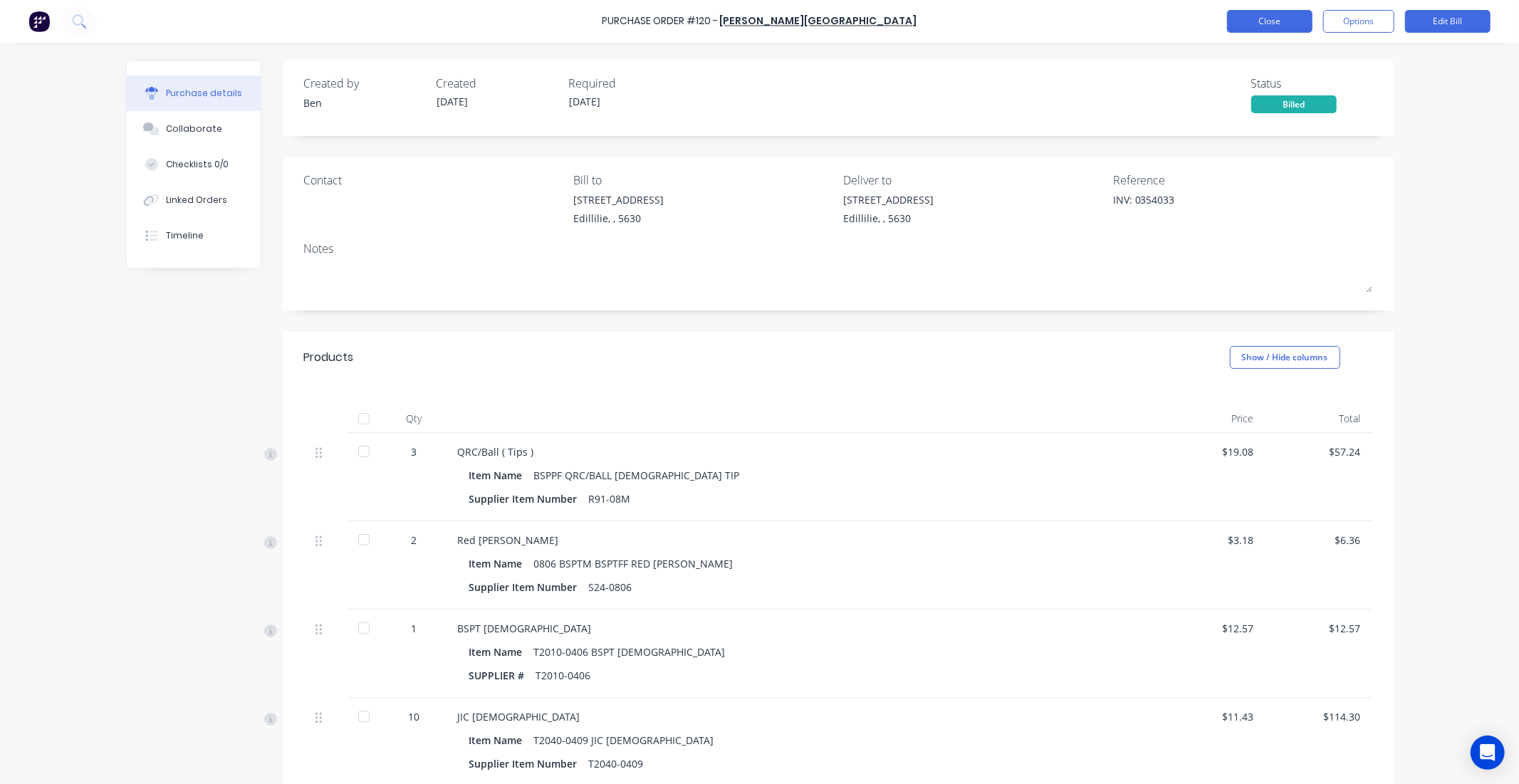
click at [1286, 22] on button "Close" at bounding box center [1269, 21] width 85 height 23
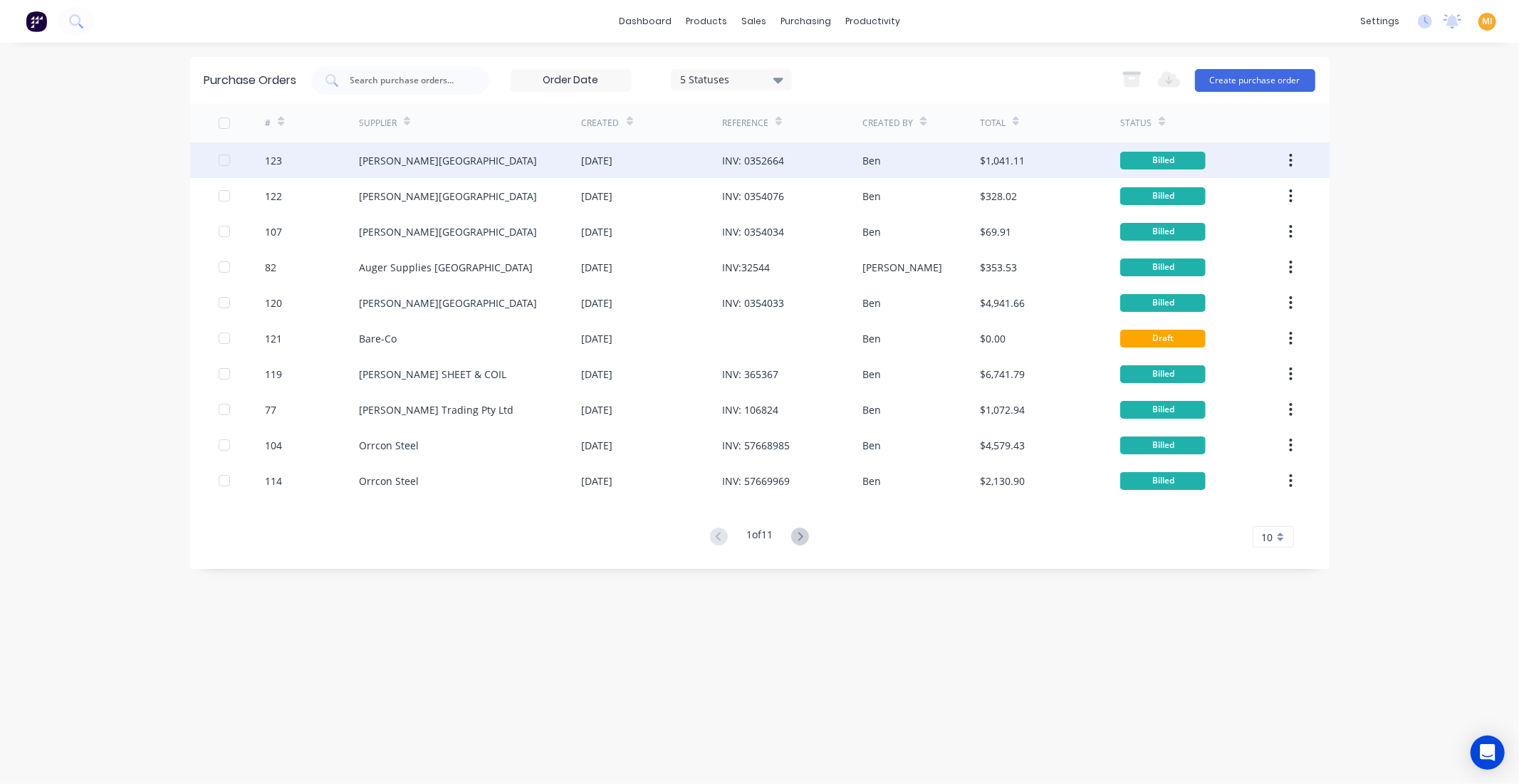
click at [425, 174] on div "B.L. Shipway" at bounding box center [470, 160] width 223 height 36
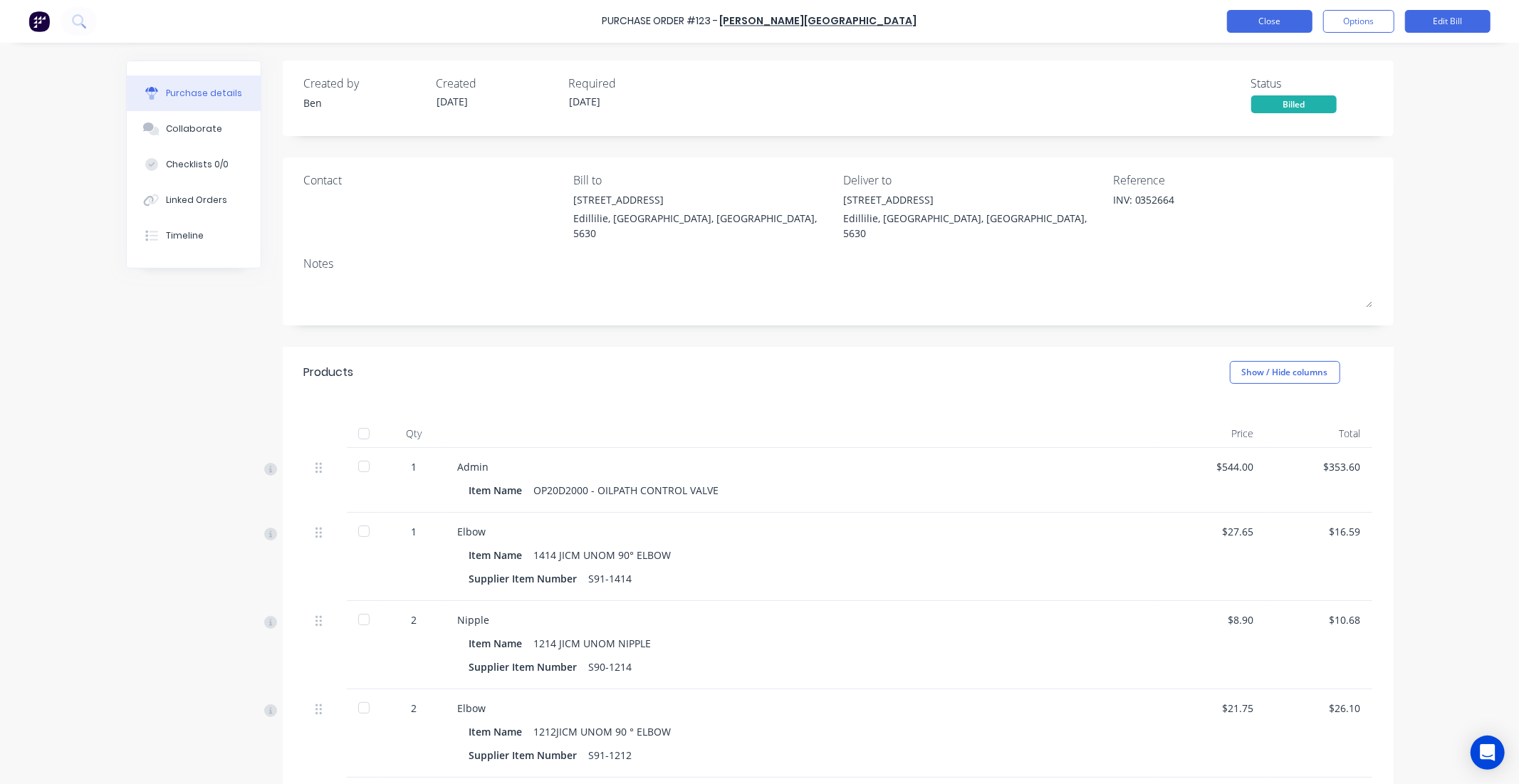
click at [1278, 24] on button "Close" at bounding box center [1269, 21] width 85 height 23
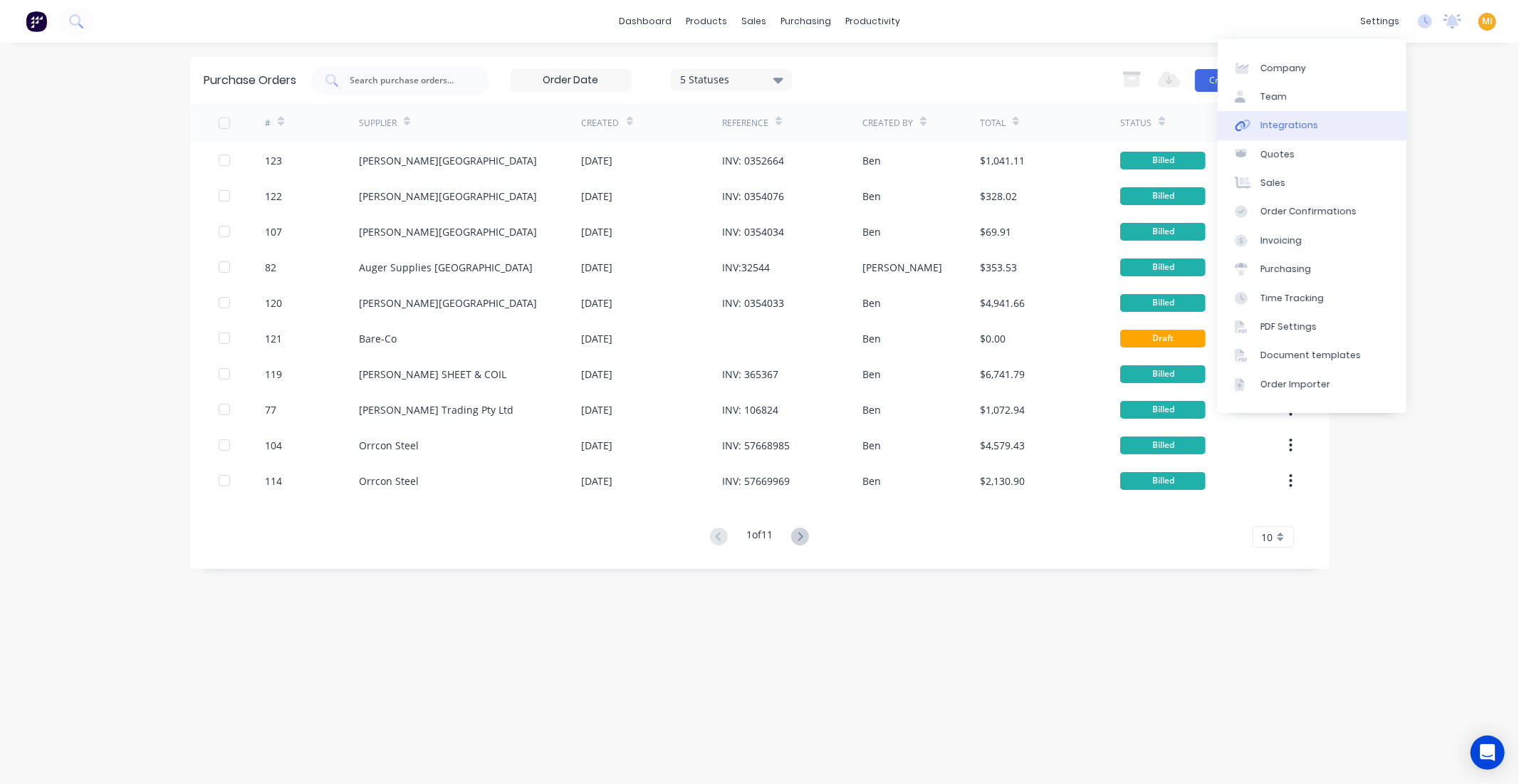
drag, startPoint x: 1309, startPoint y: 122, endPoint x: 1281, endPoint y: 132, distance: 29.7
click at [1309, 122] on div "Integrations" at bounding box center [1289, 125] width 58 height 13
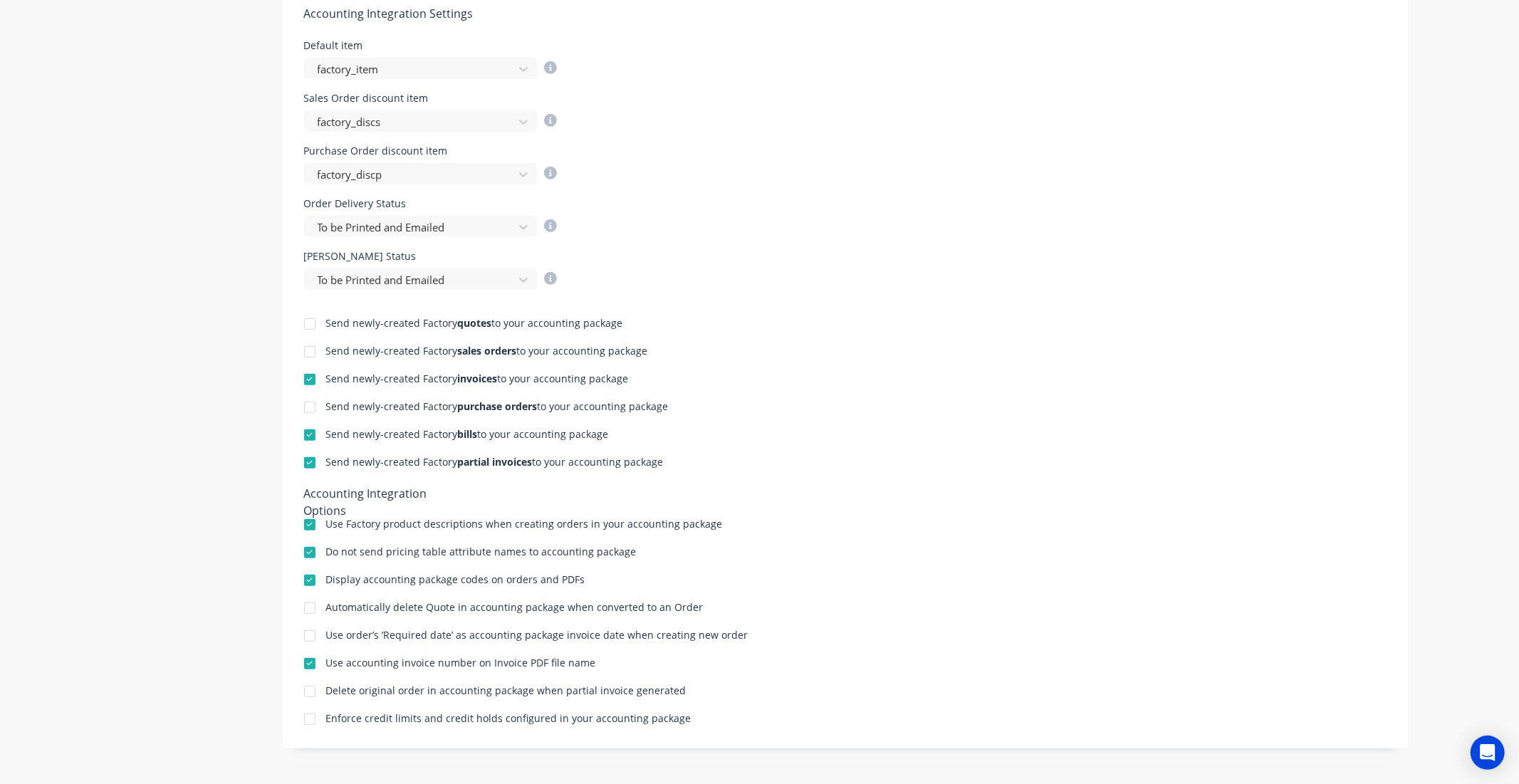
scroll to position [237, 0]
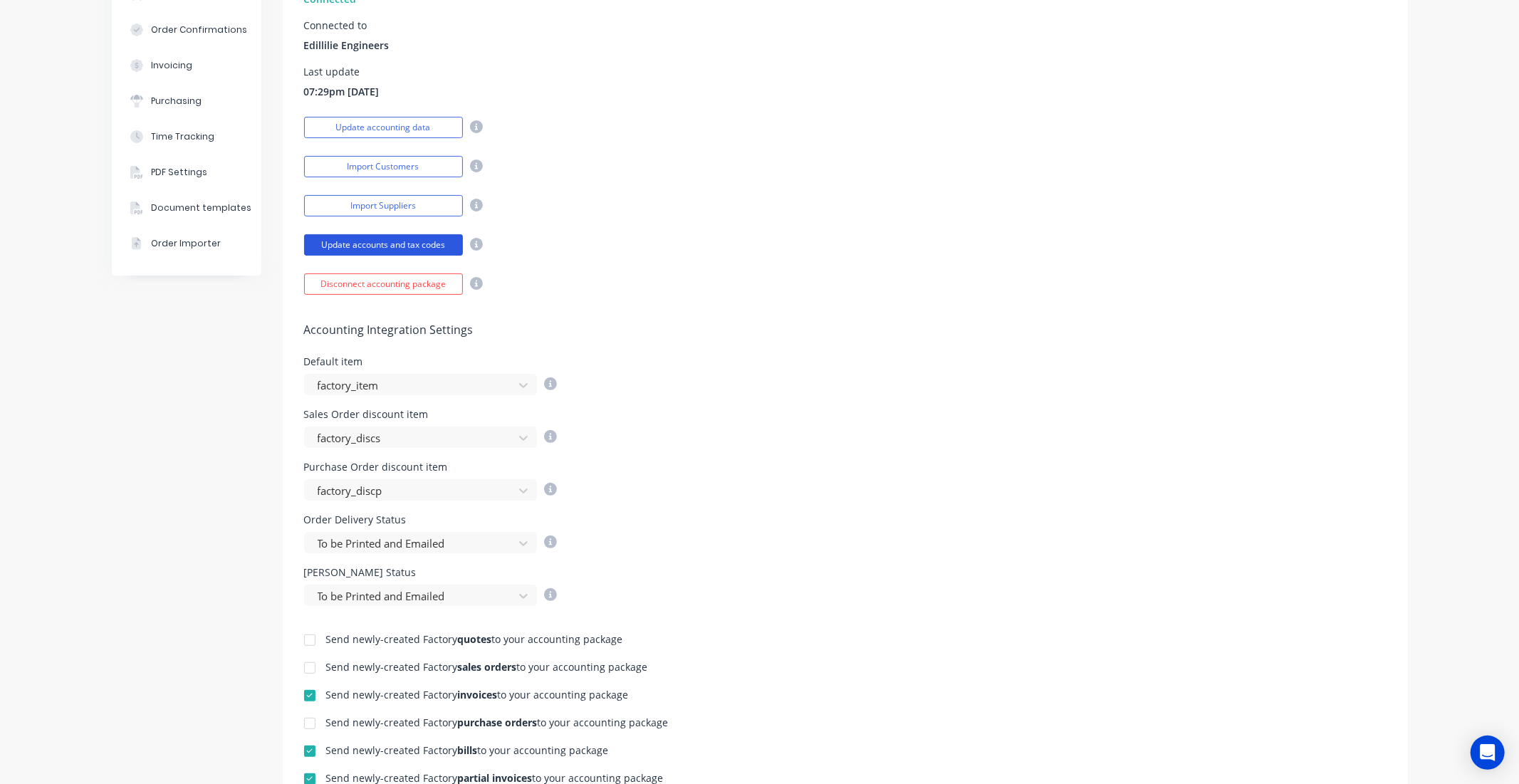
click at [391, 240] on button "Update accounts and tax codes" at bounding box center [383, 244] width 159 height 22
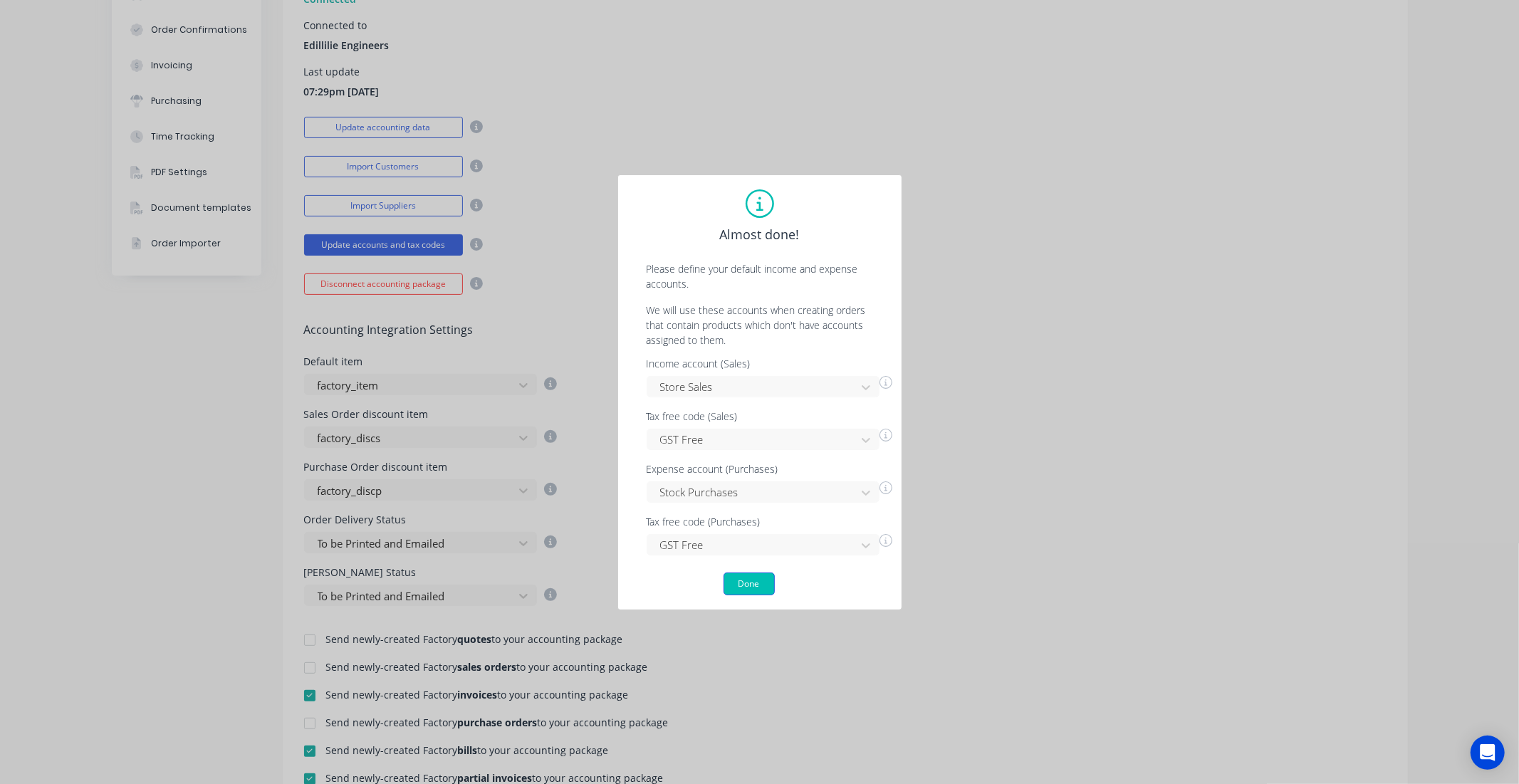
click at [751, 588] on button "Done" at bounding box center [749, 584] width 51 height 23
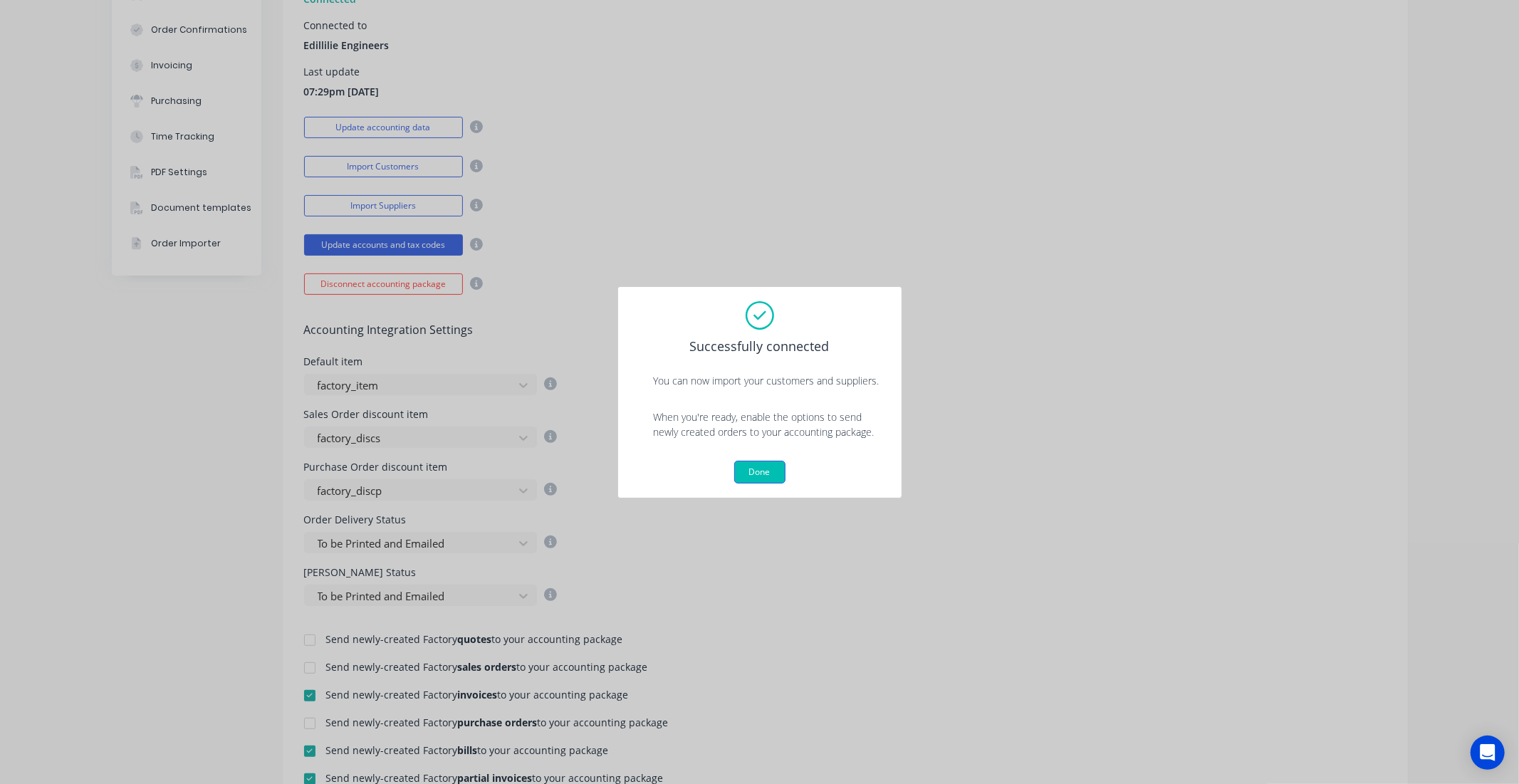
click at [777, 479] on button "Done" at bounding box center [760, 471] width 51 height 23
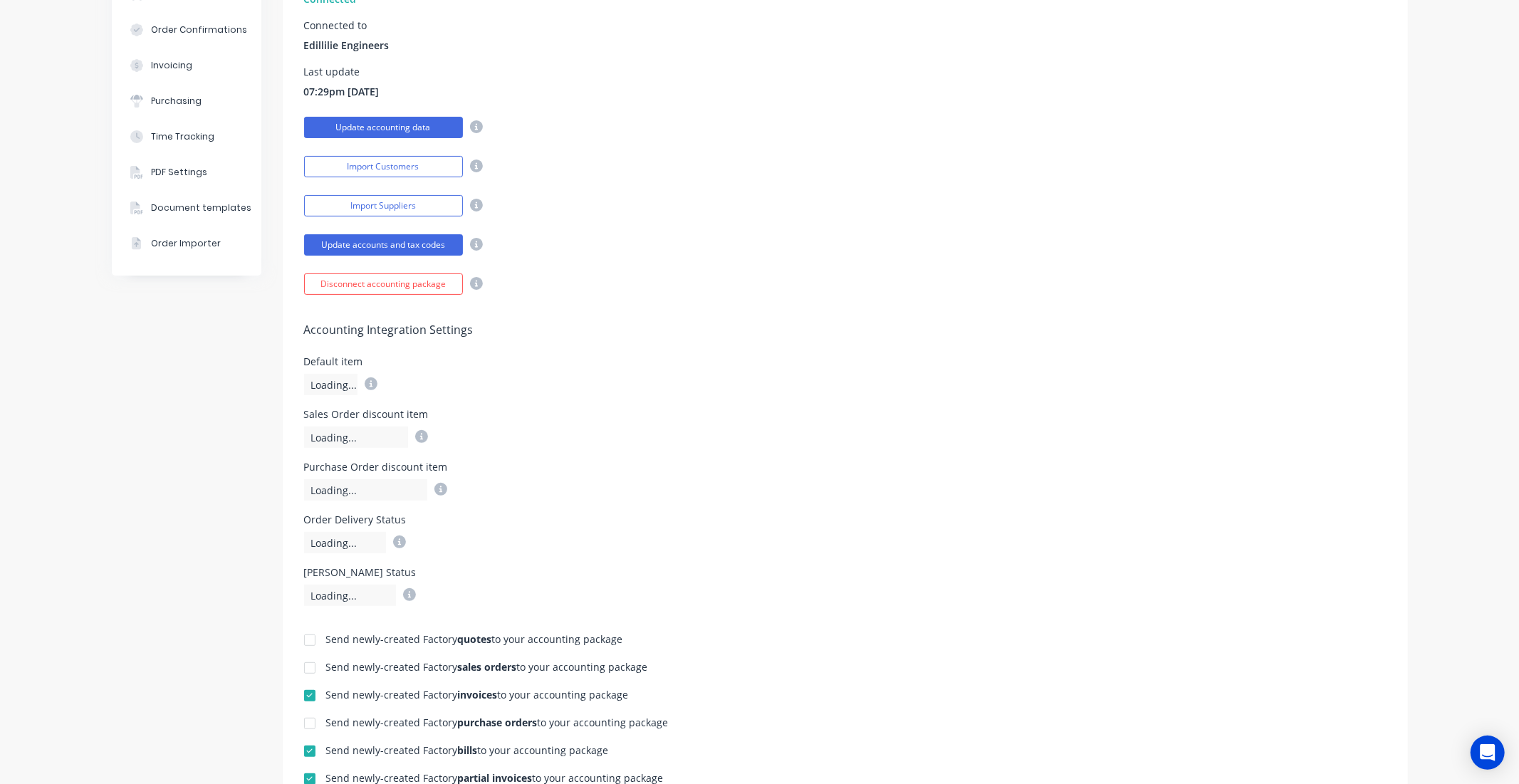
click at [432, 129] on button "Update accounting data" at bounding box center [383, 127] width 159 height 22
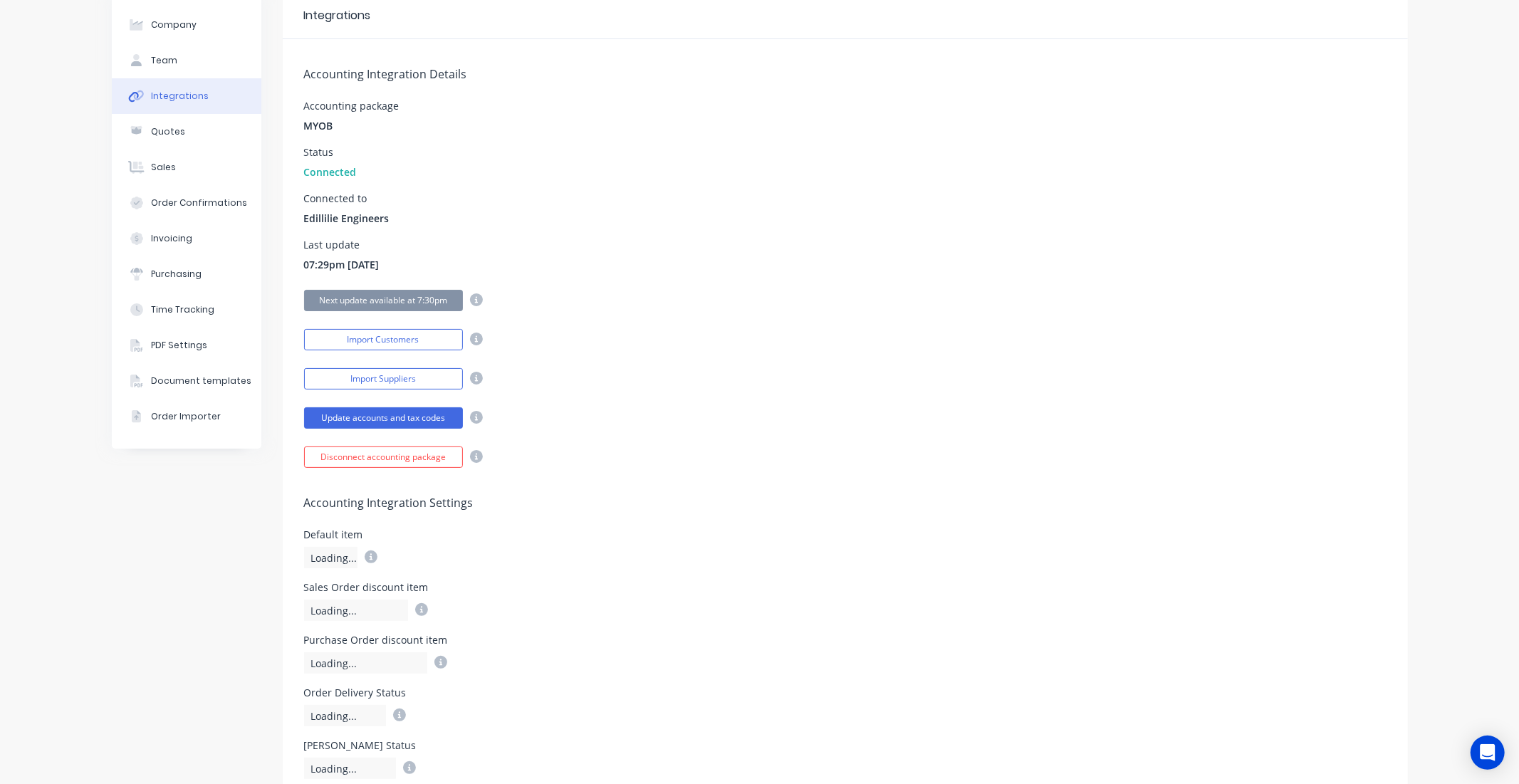
scroll to position [0, 0]
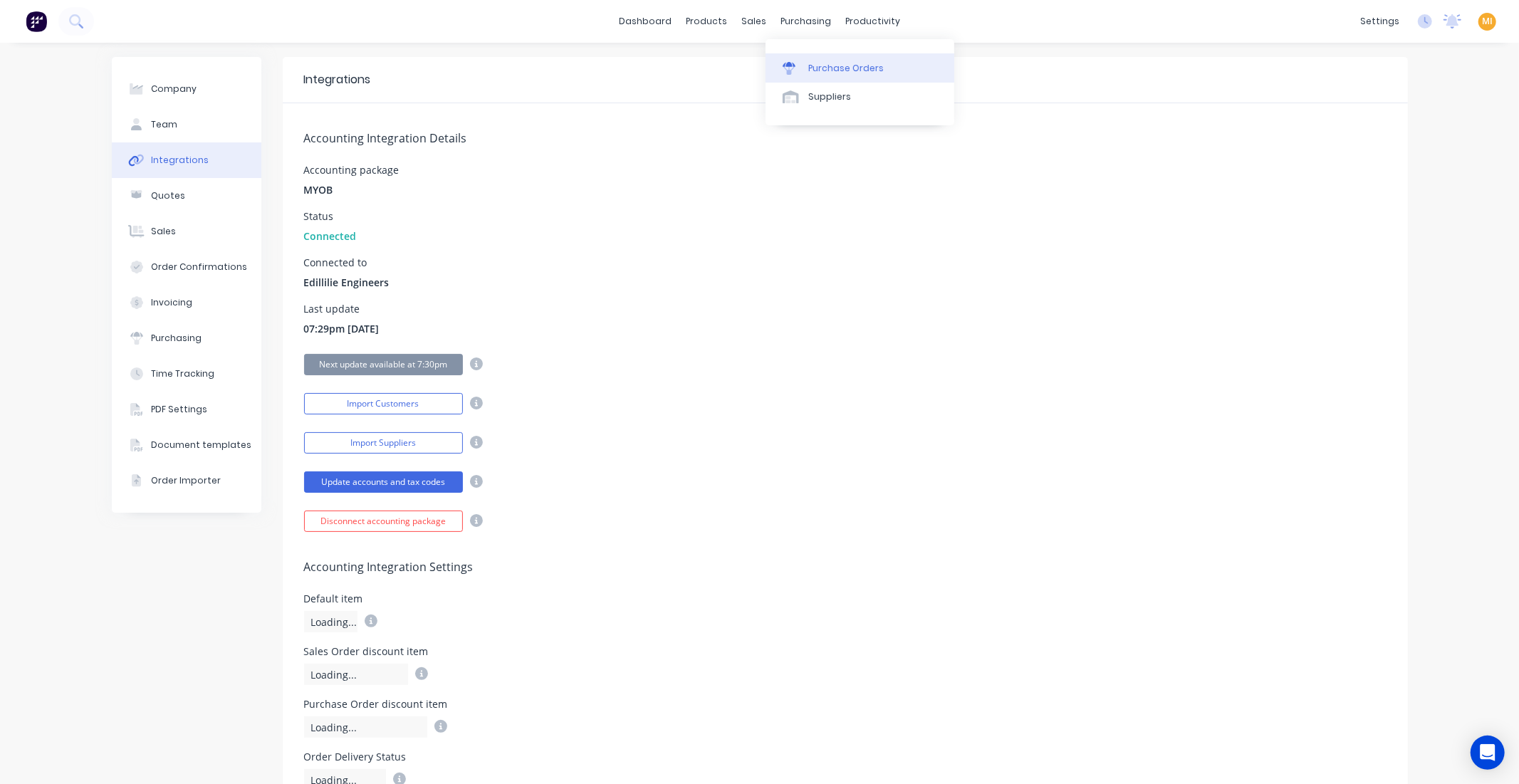
click at [831, 71] on div "Purchase Orders" at bounding box center [846, 68] width 76 height 13
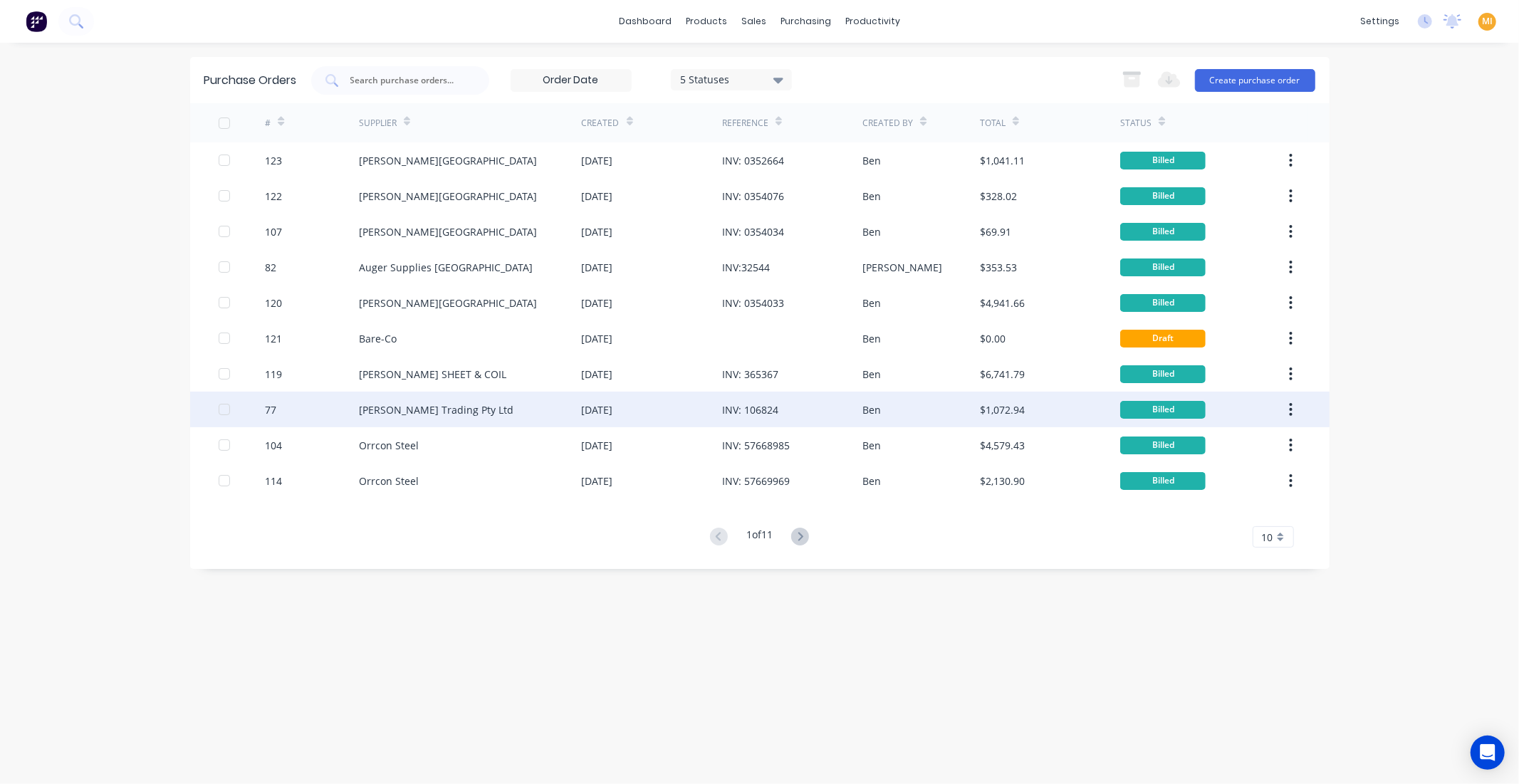
click at [978, 416] on div "Ben" at bounding box center [921, 409] width 117 height 36
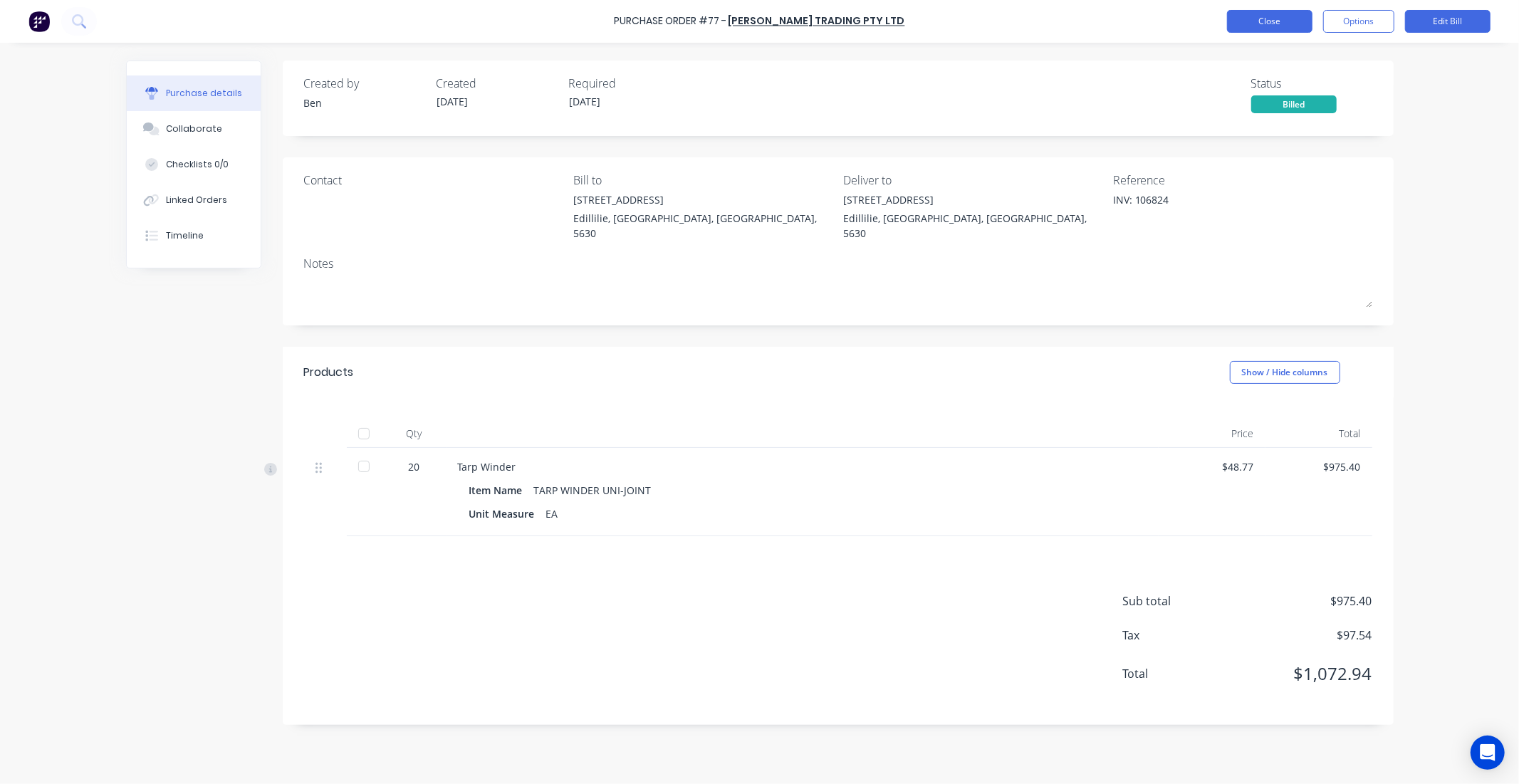
click at [1292, 16] on button "Close" at bounding box center [1269, 21] width 85 height 23
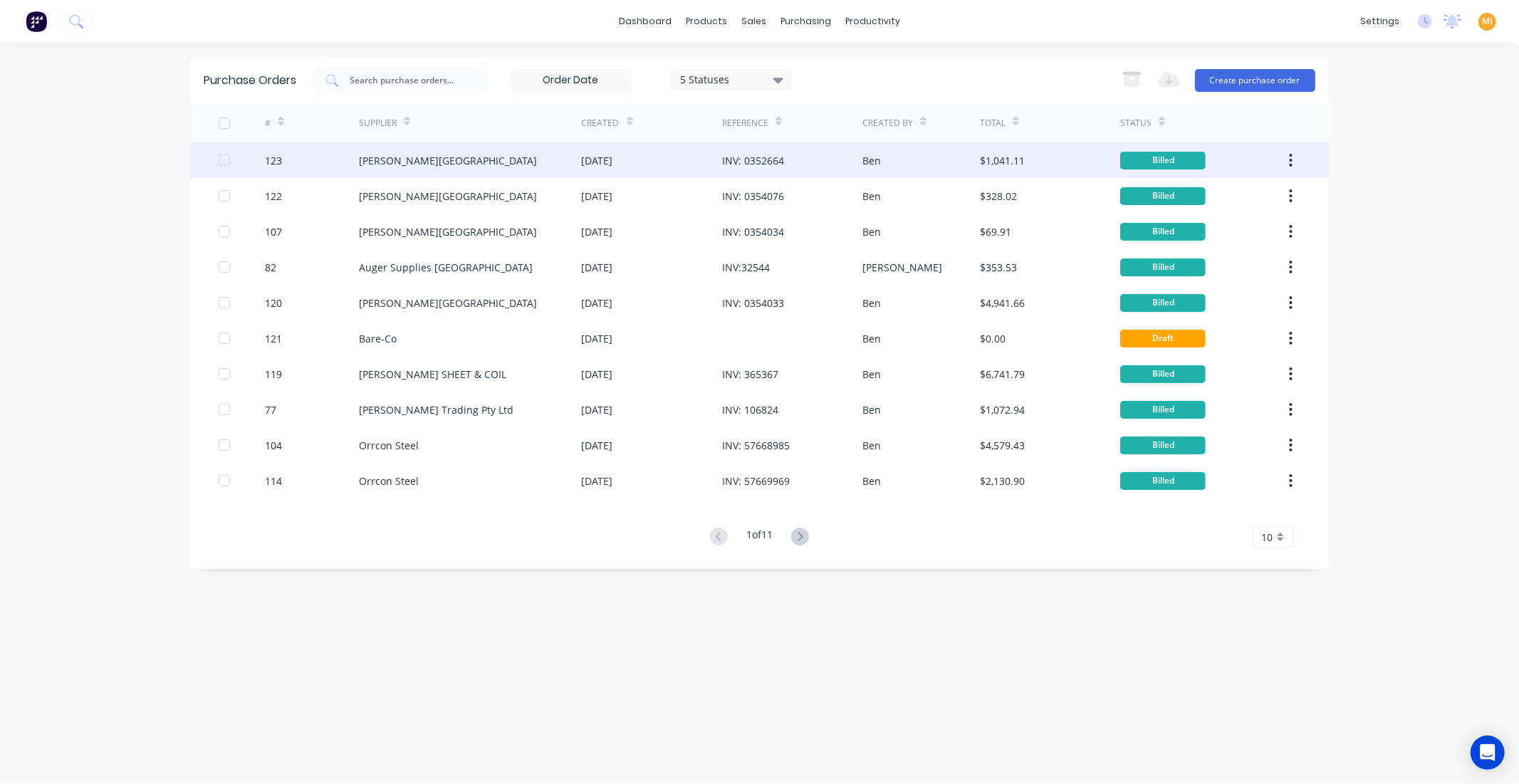
click at [1085, 167] on div "$1,041.11" at bounding box center [1050, 160] width 140 height 36
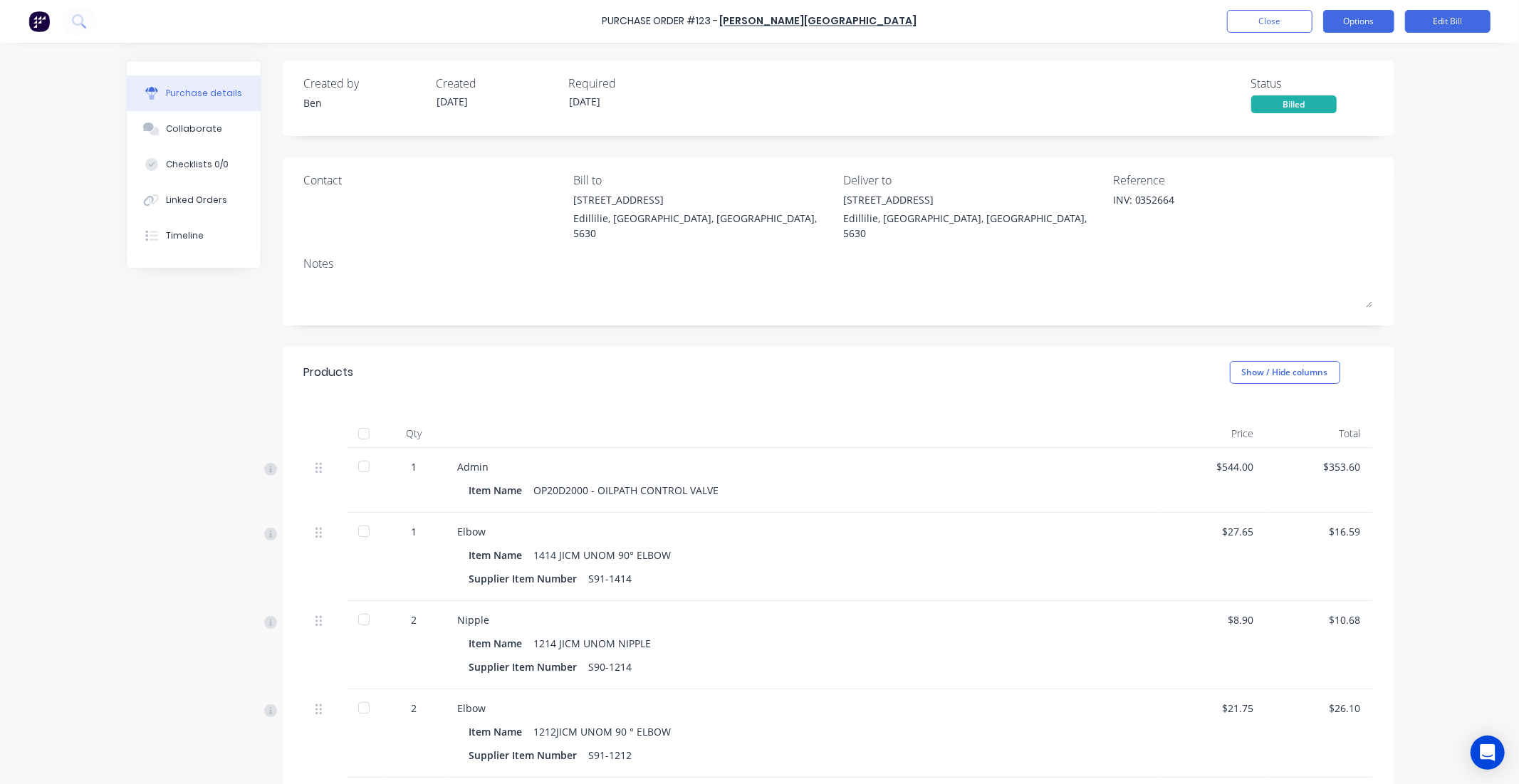
click at [1464, 27] on button "Edit Bill" at bounding box center [1448, 21] width 85 height 23
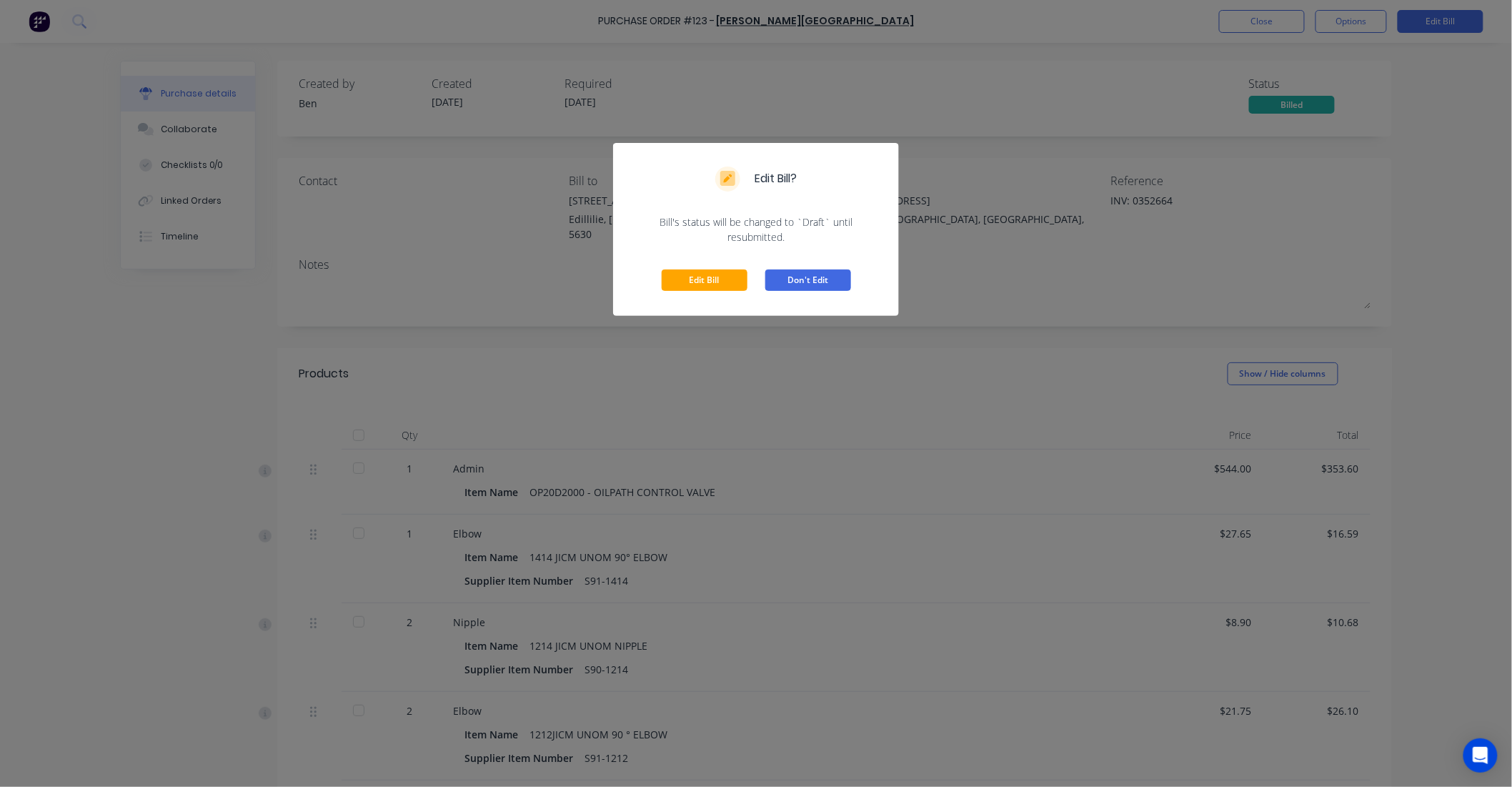
click at [806, 285] on button "Don't Edit" at bounding box center [808, 280] width 86 height 22
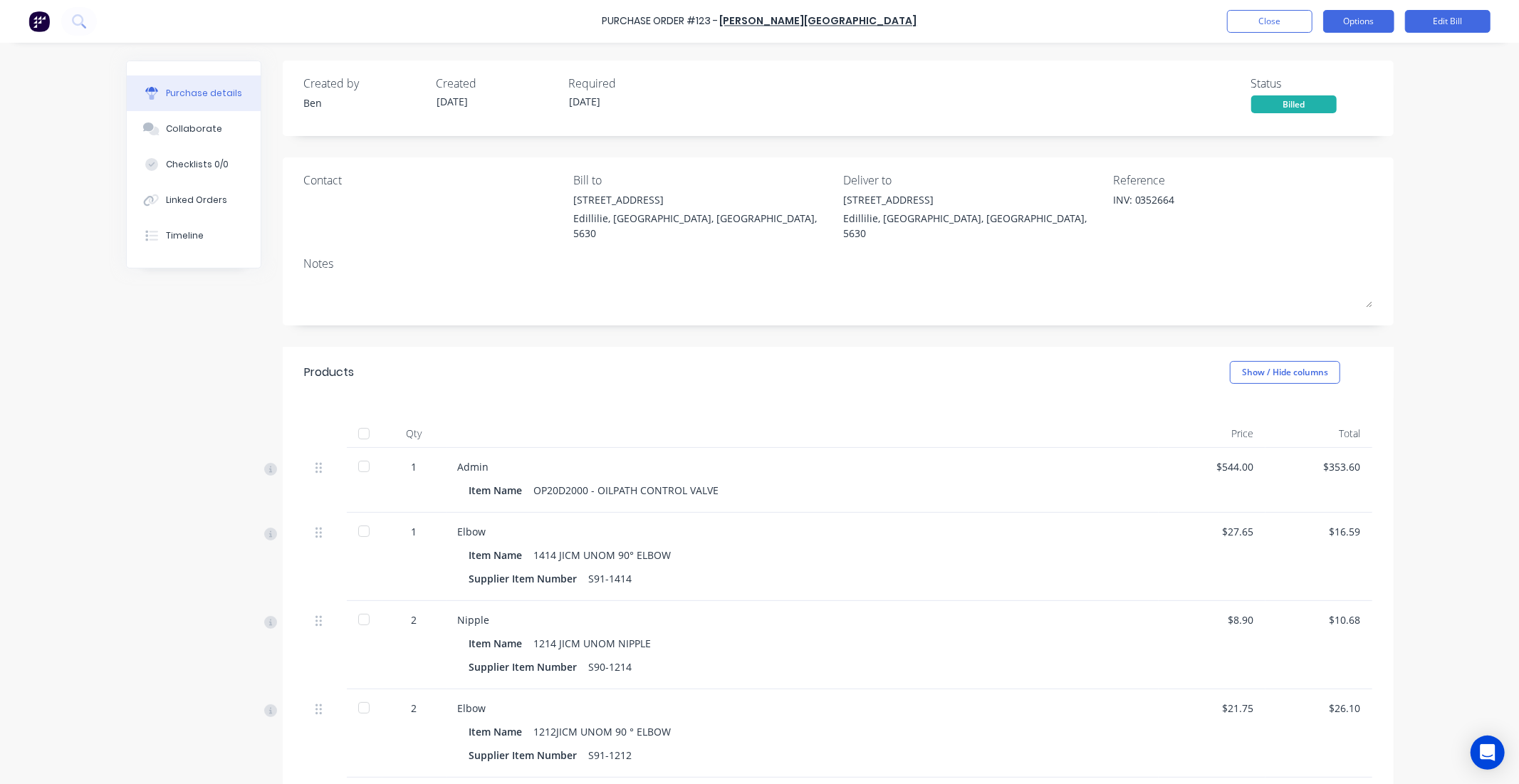
click at [1354, 19] on button "Options" at bounding box center [1359, 21] width 71 height 23
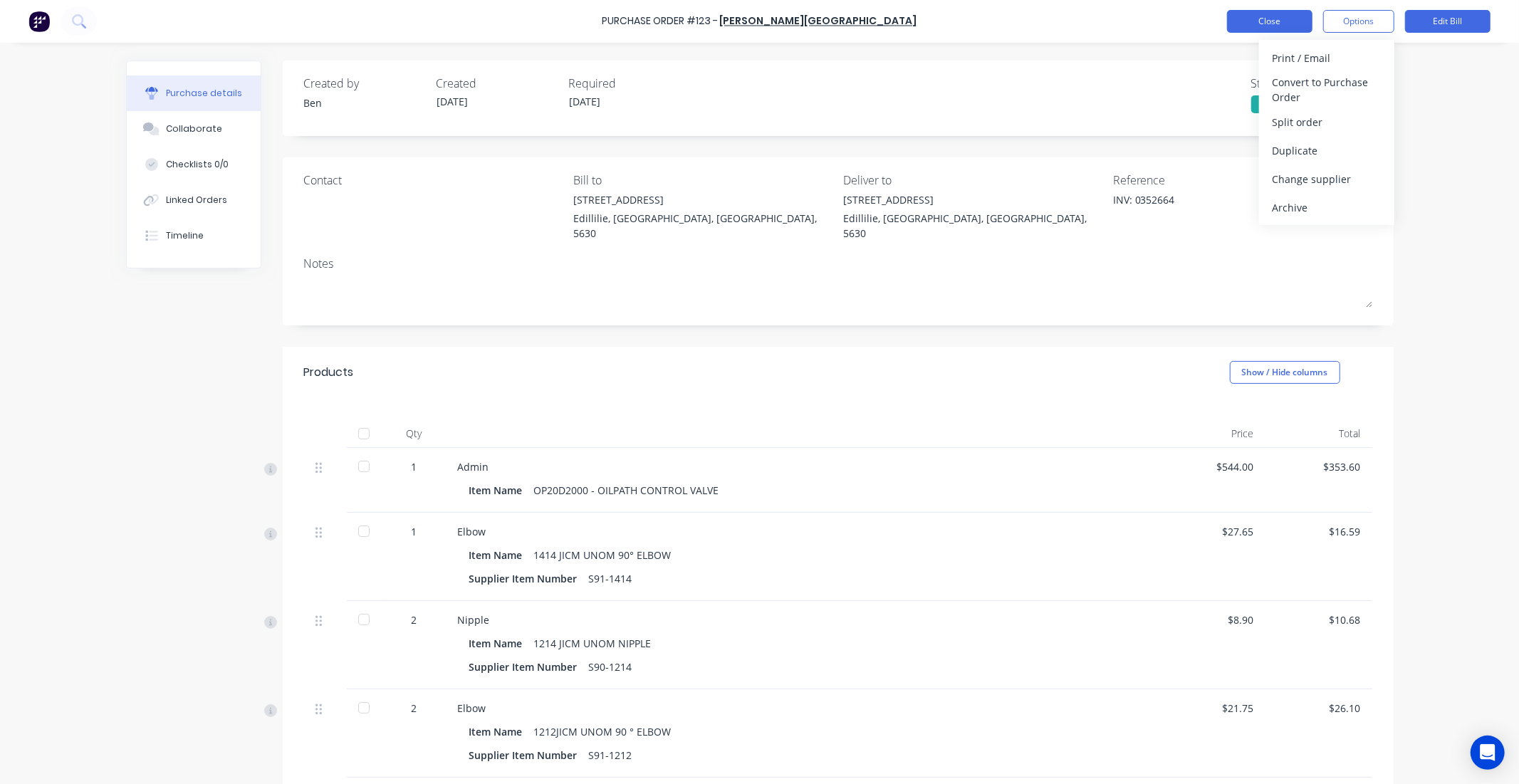
click at [1255, 24] on button "Close" at bounding box center [1269, 21] width 85 height 23
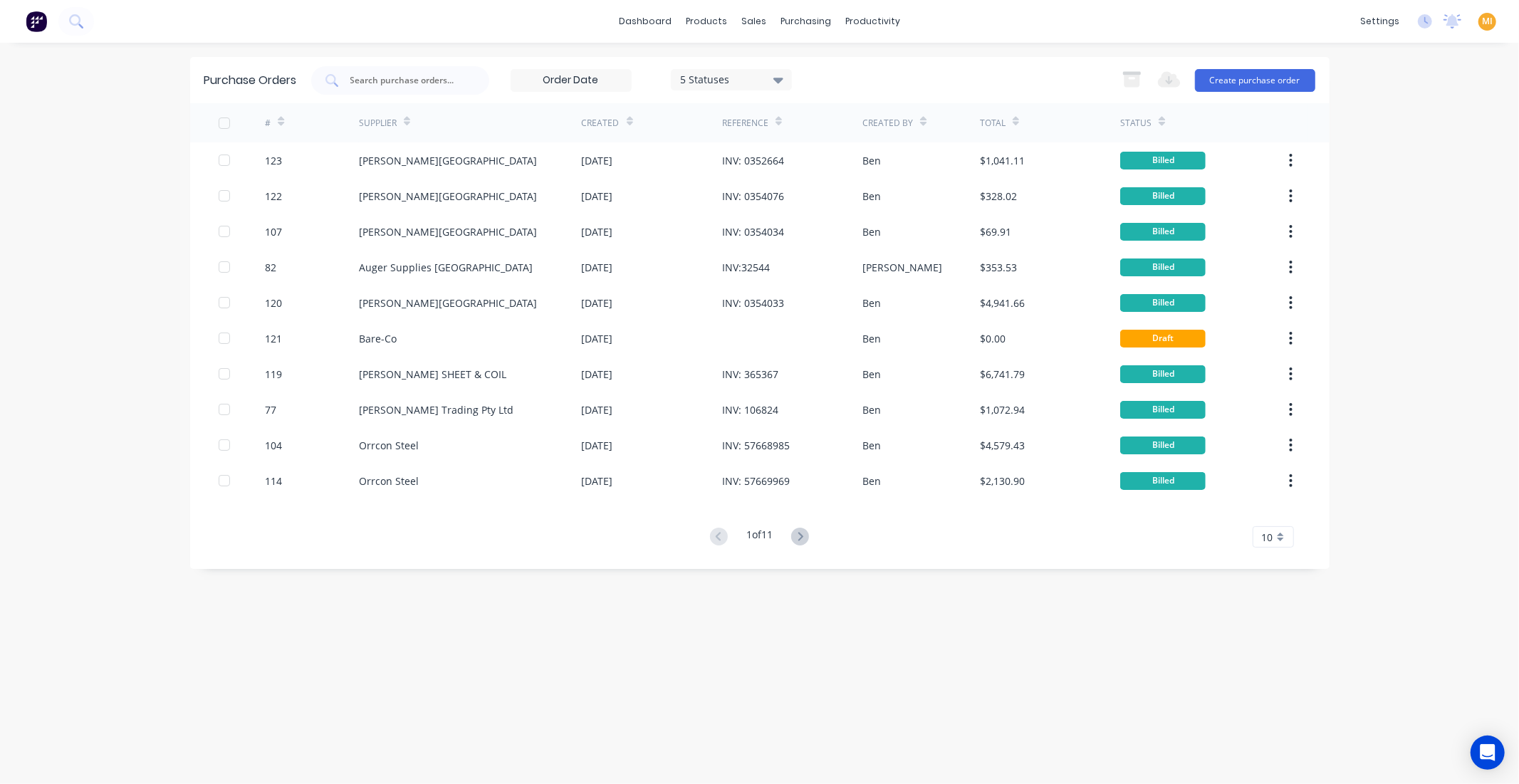
click at [628, 116] on icon at bounding box center [630, 121] width 7 height 10
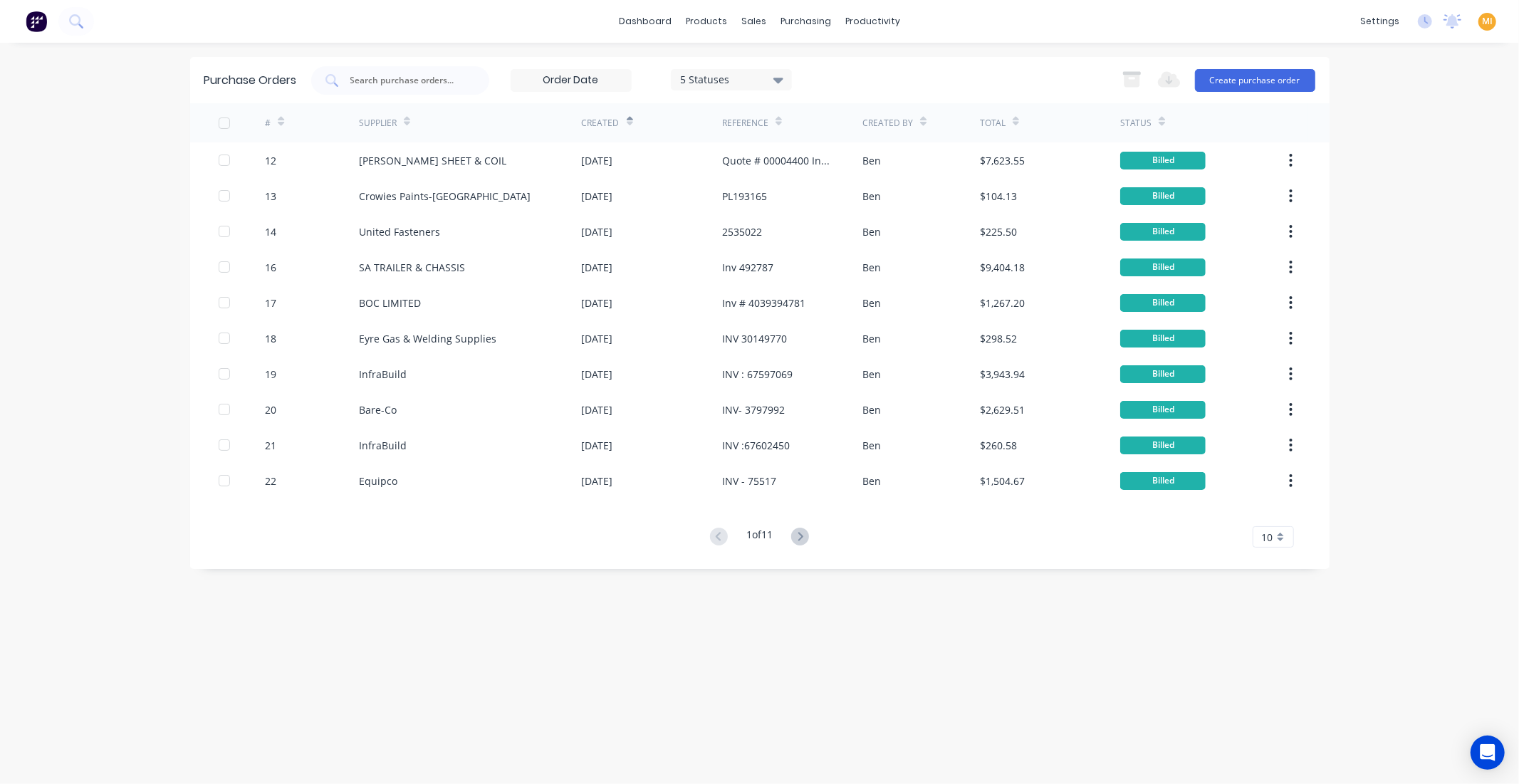
click at [628, 116] on icon at bounding box center [630, 121] width 7 height 10
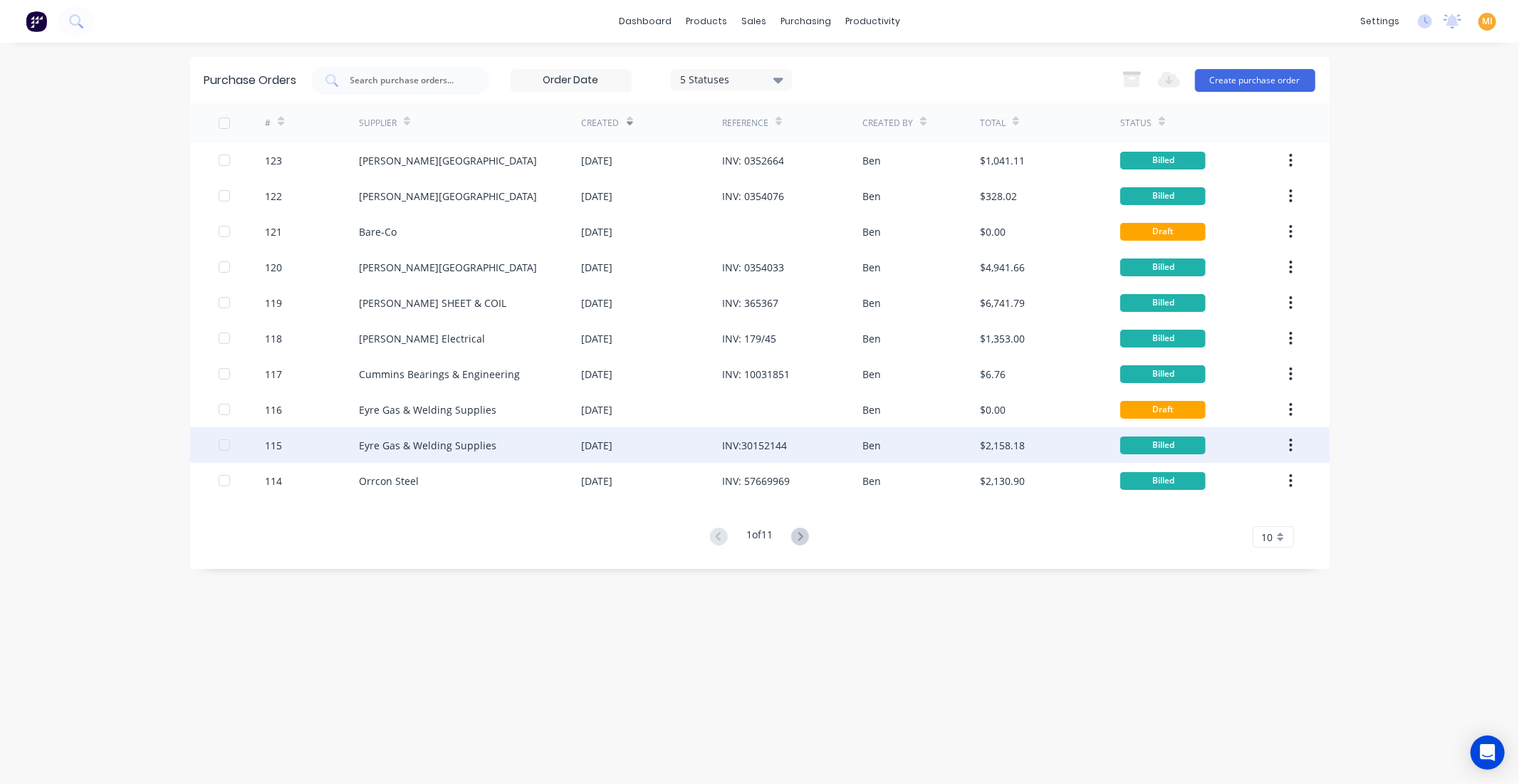
click at [638, 442] on div "03 Sep 2025" at bounding box center [651, 445] width 140 height 36
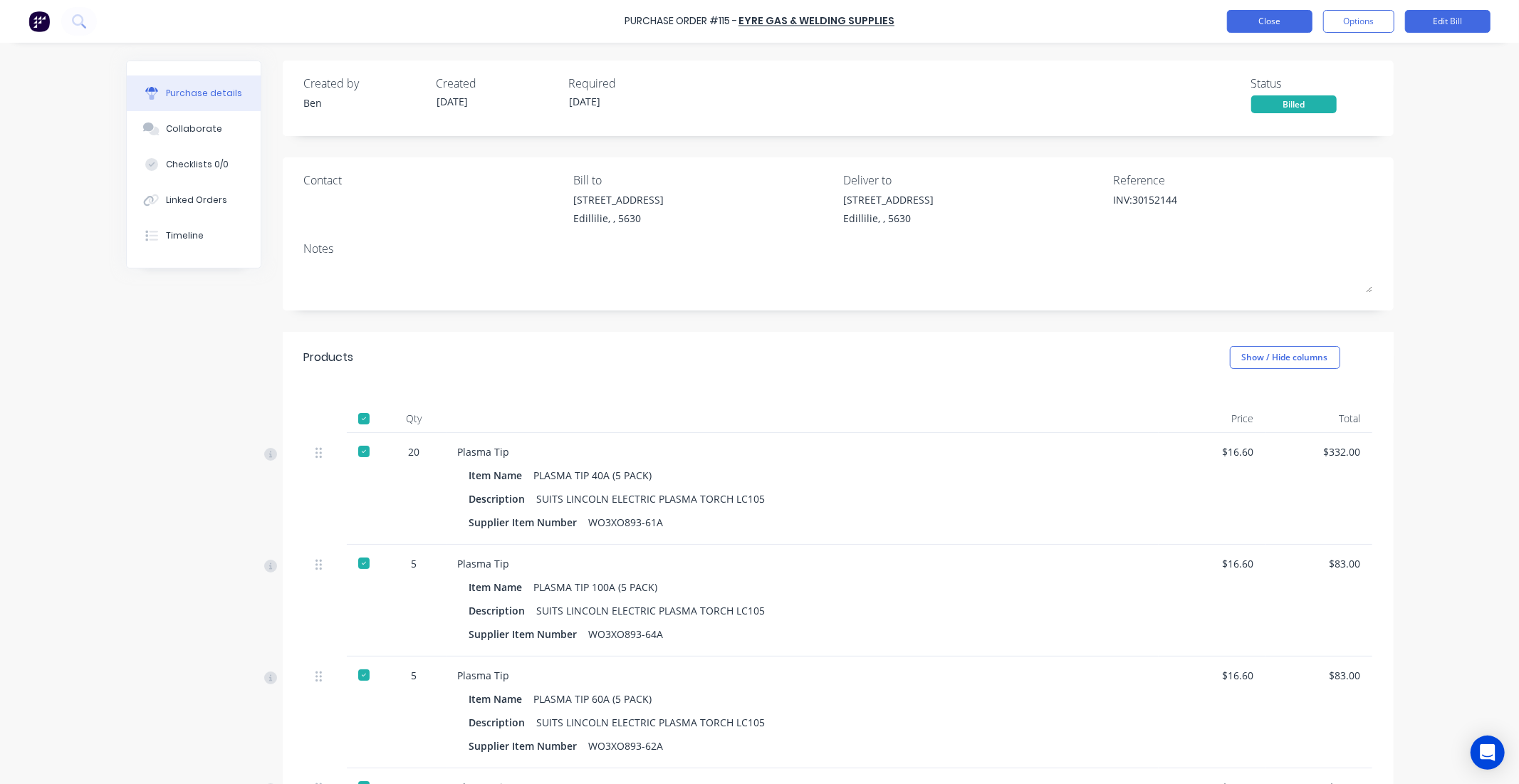
click at [1272, 26] on button "Close" at bounding box center [1269, 21] width 85 height 23
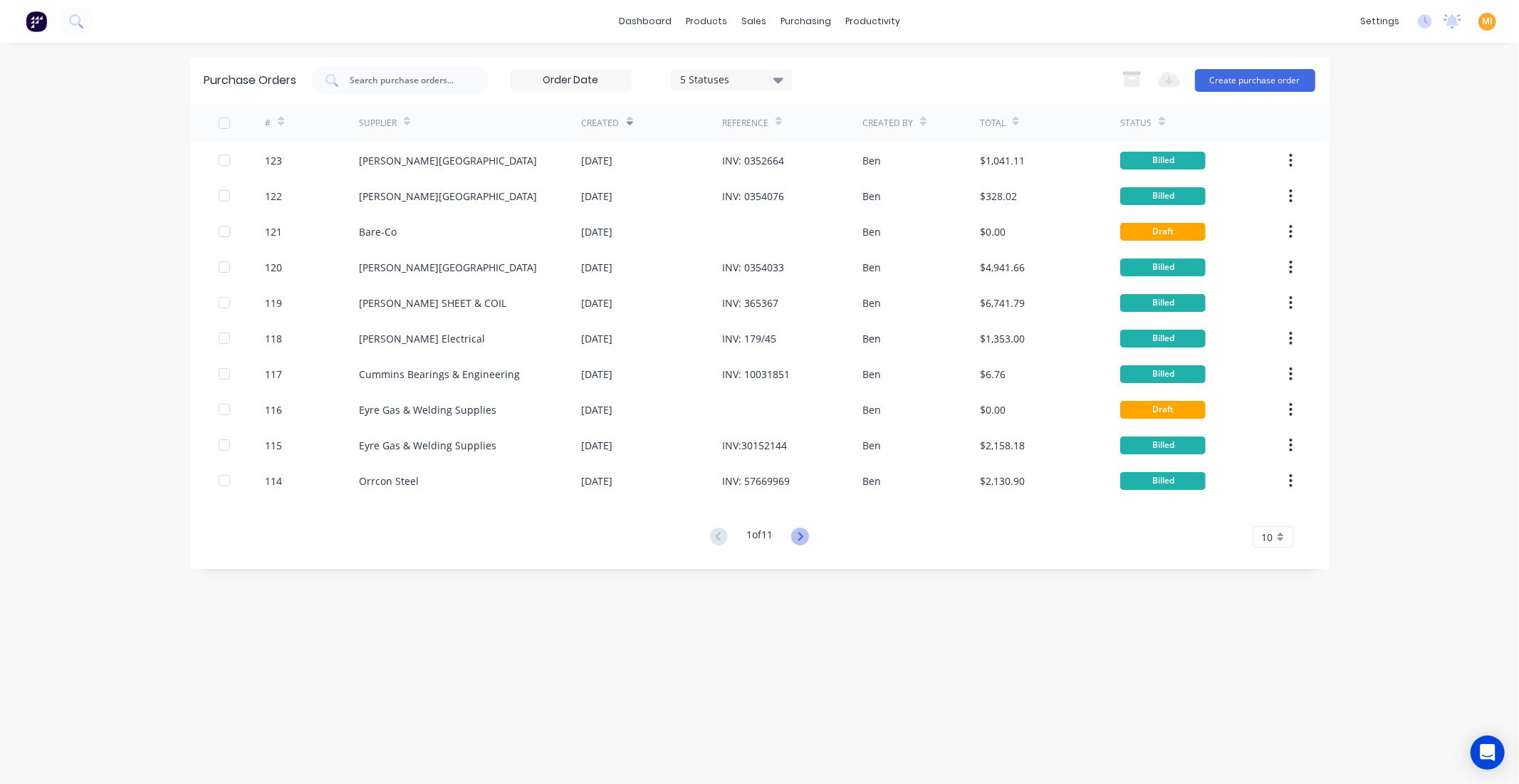
click at [801, 535] on icon at bounding box center [800, 537] width 18 height 18
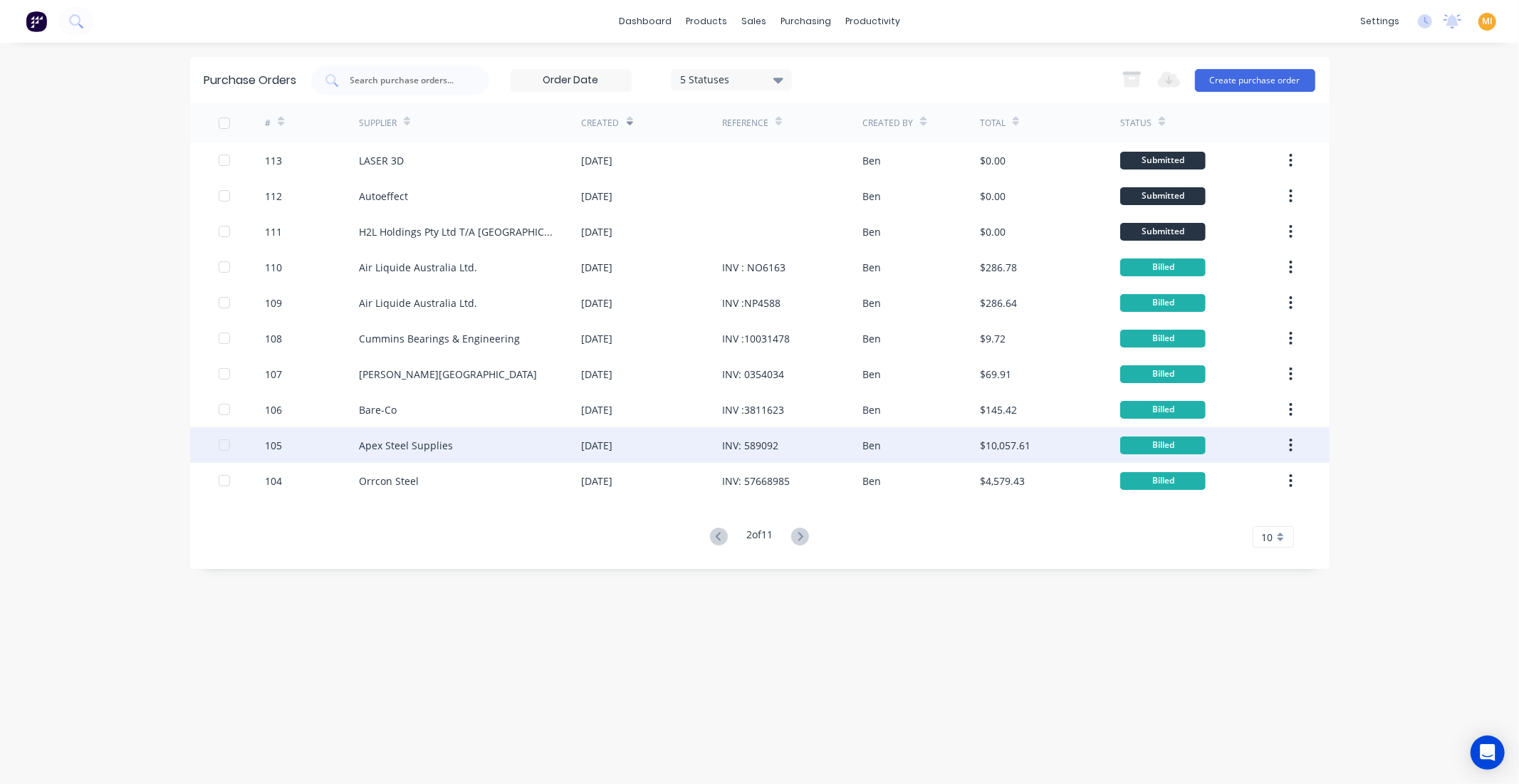
click at [593, 448] on div "28 Aug 2025" at bounding box center [597, 445] width 31 height 15
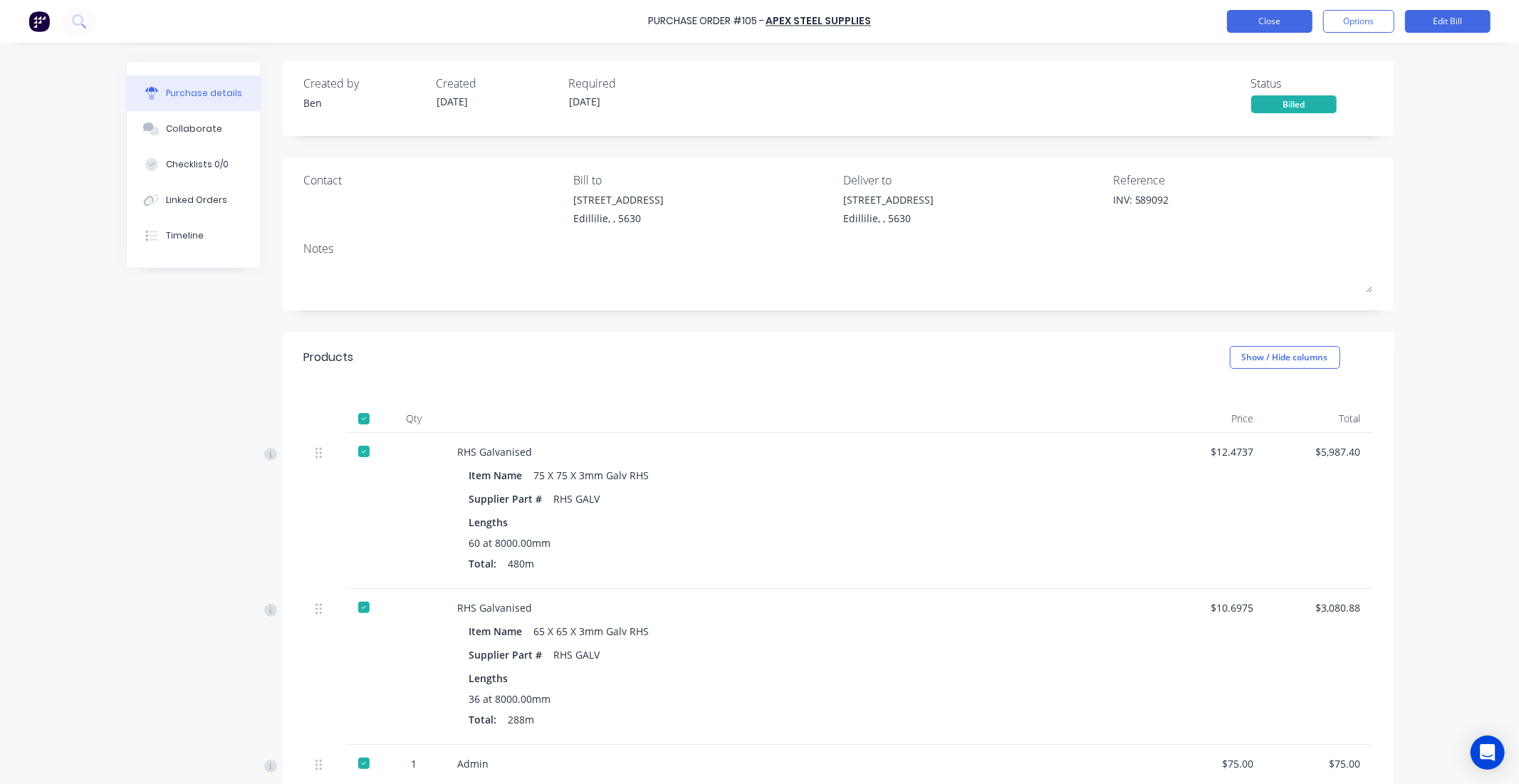
click at [1281, 27] on button "Close" at bounding box center [1269, 21] width 85 height 23
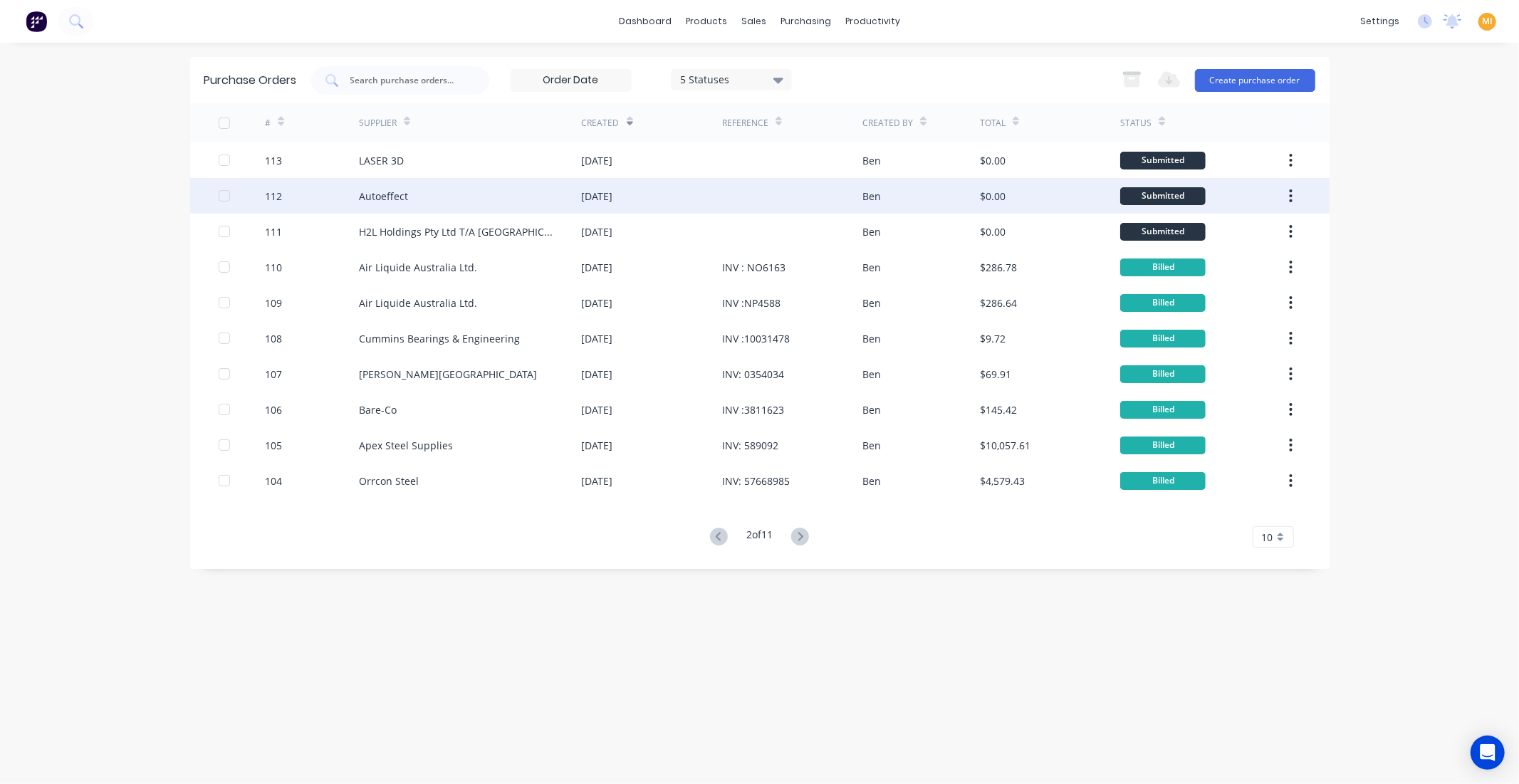
click at [625, 208] on div "03 Sep 2025" at bounding box center [651, 196] width 140 height 36
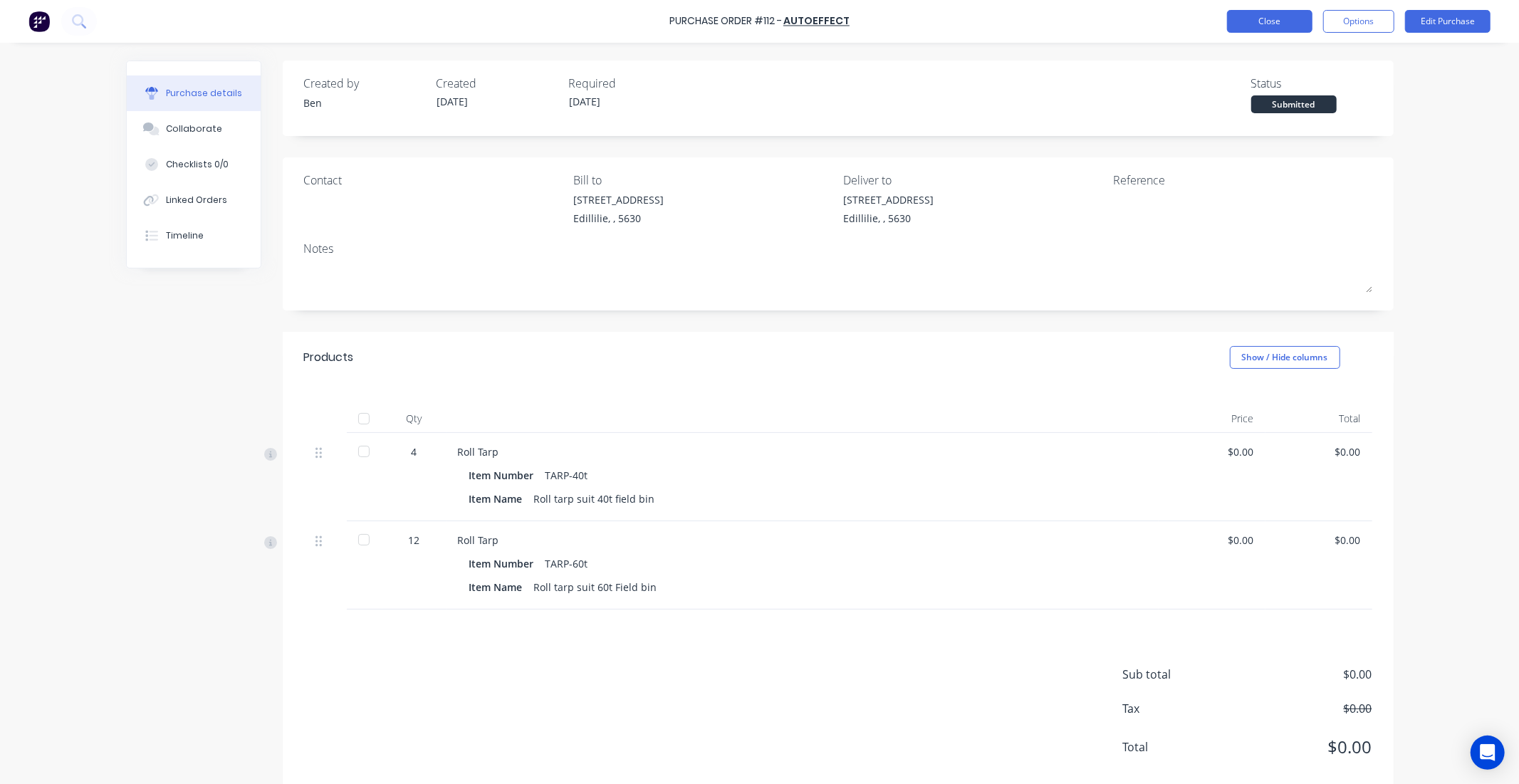
click at [1298, 25] on button "Close" at bounding box center [1269, 21] width 85 height 23
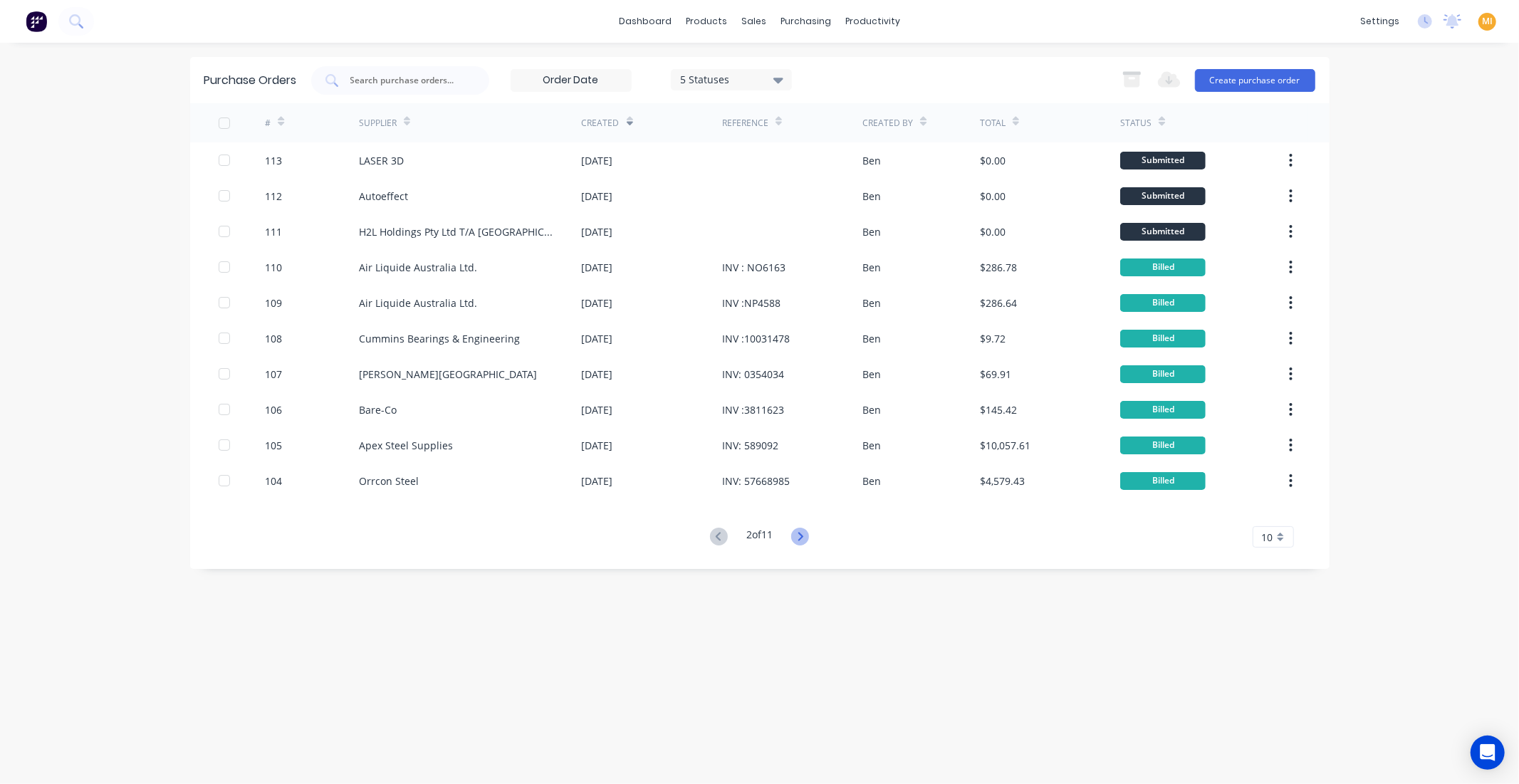
click at [804, 531] on icon at bounding box center [800, 537] width 18 height 18
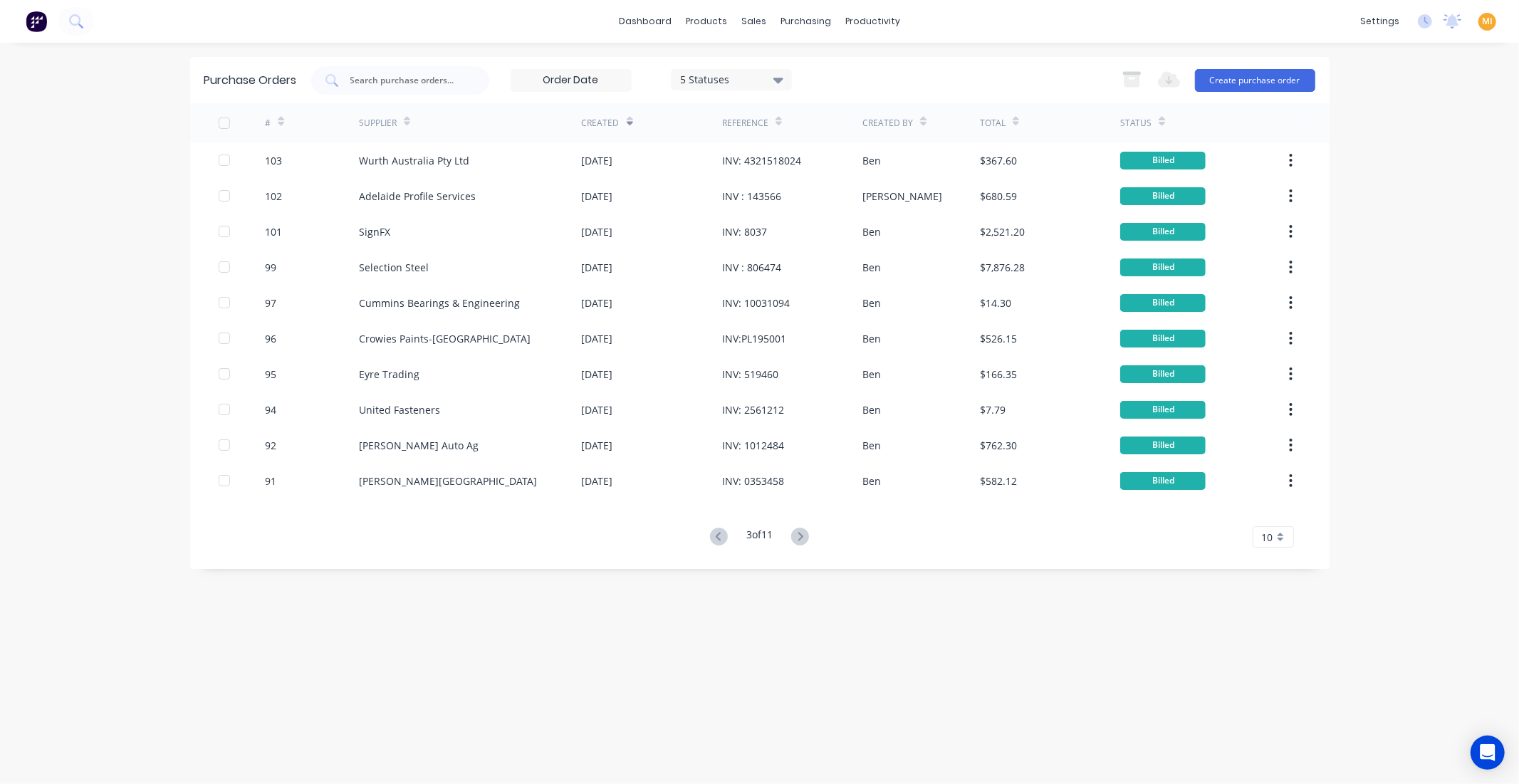
click at [804, 531] on icon at bounding box center [800, 537] width 18 height 18
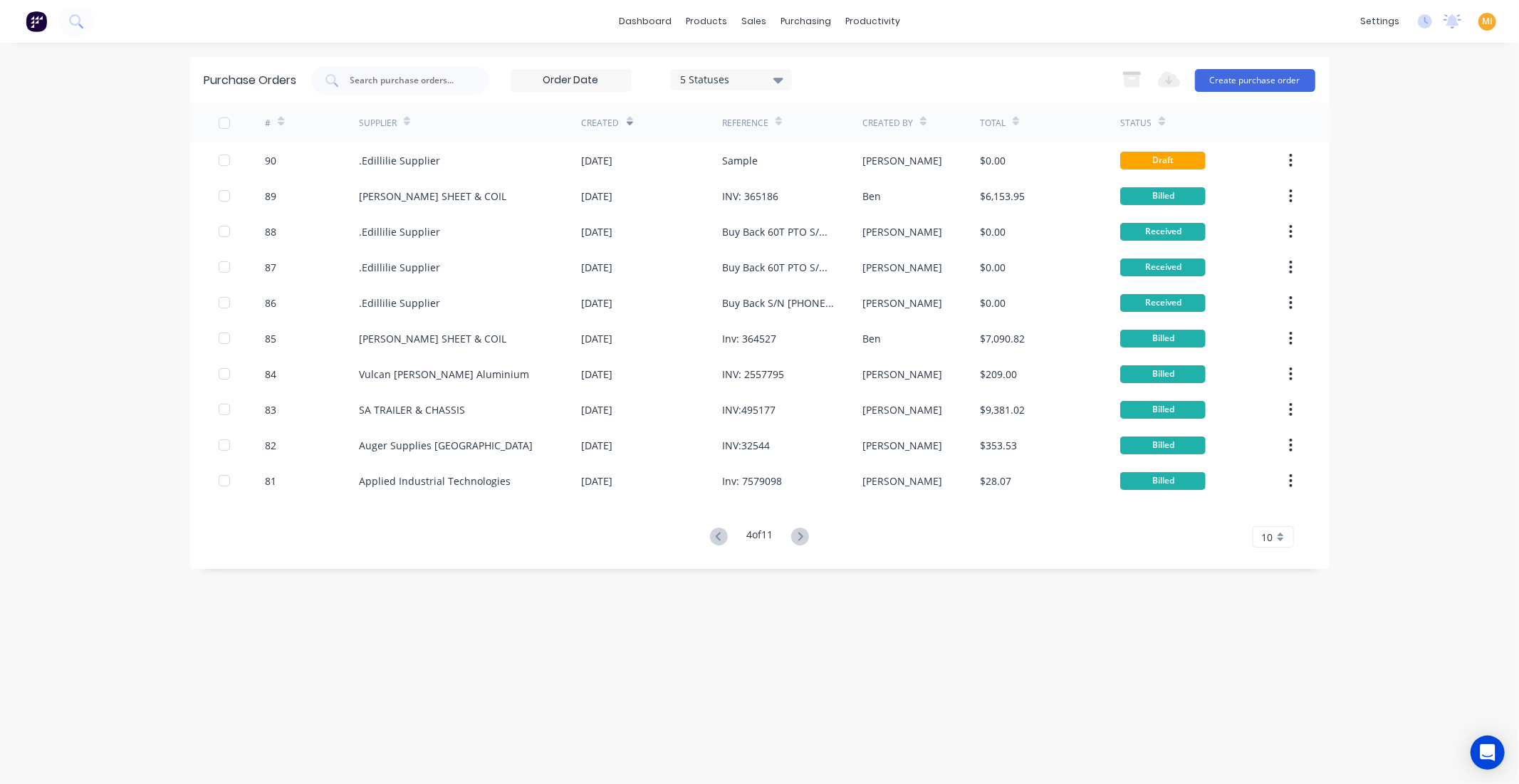
click at [804, 531] on icon at bounding box center [800, 537] width 18 height 18
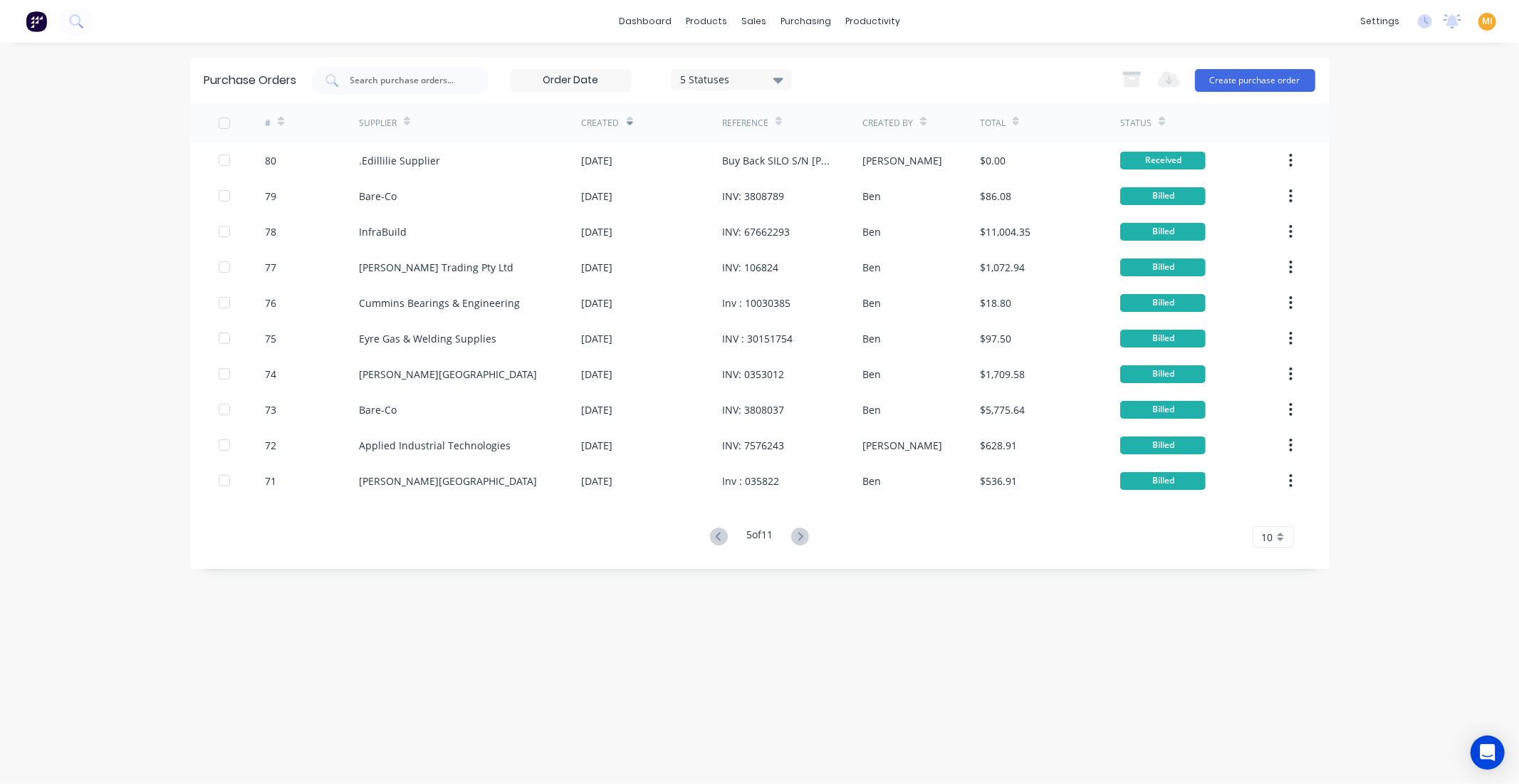
click at [644, 370] on div "07 Aug 2025" at bounding box center [651, 373] width 140 height 36
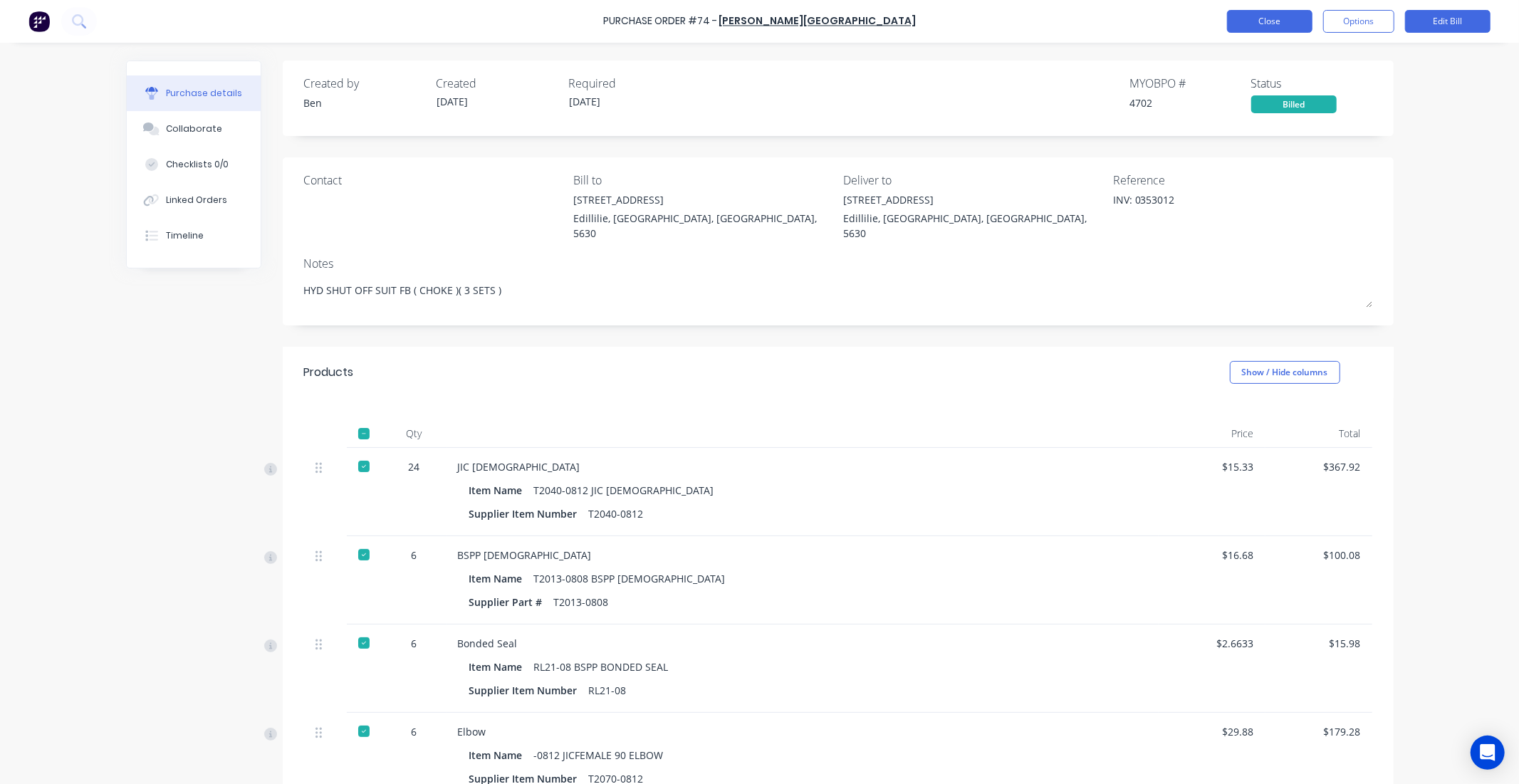
click at [1235, 25] on button "Close" at bounding box center [1269, 21] width 85 height 23
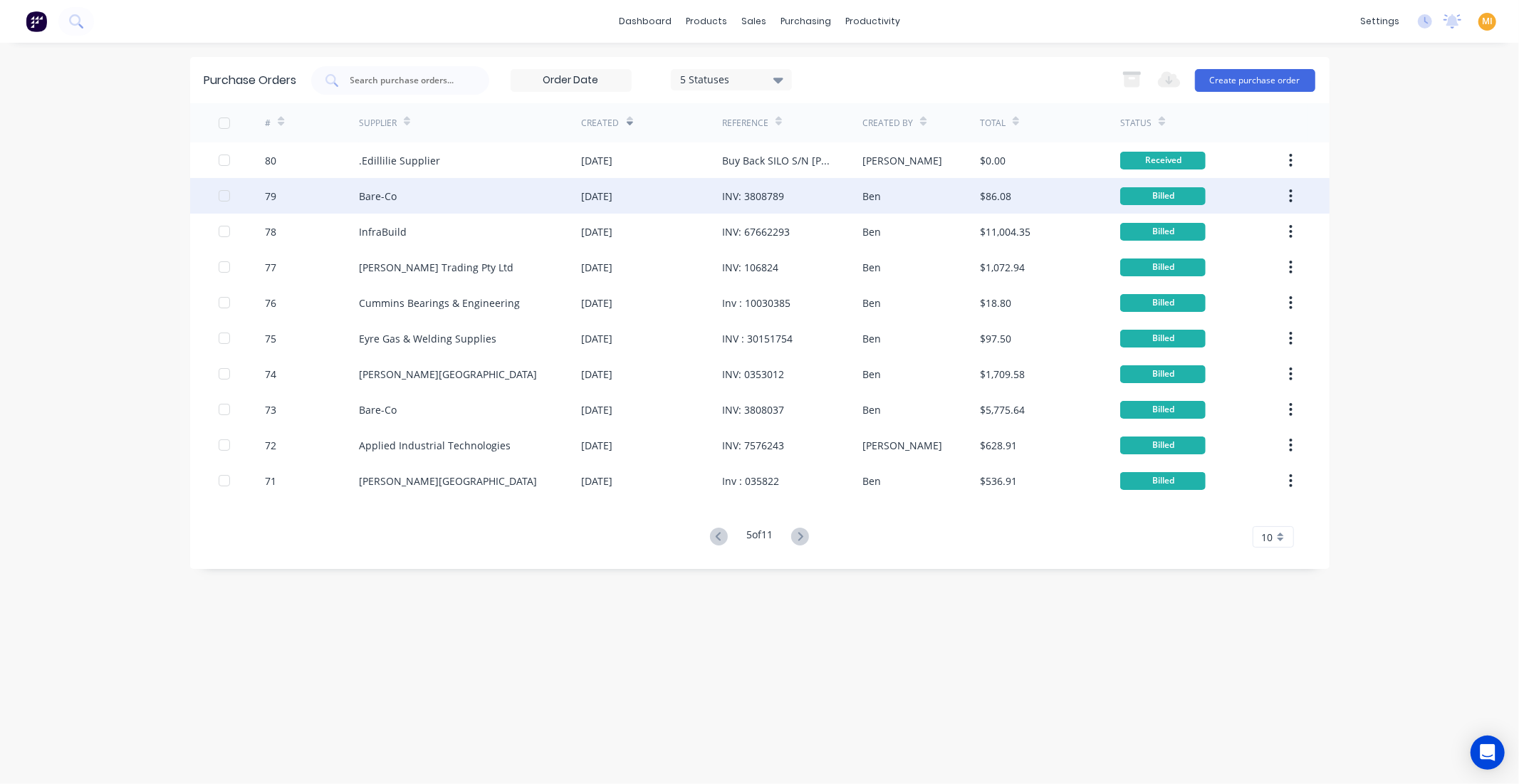
click at [638, 206] on div "12 Aug 2025" at bounding box center [651, 196] width 140 height 36
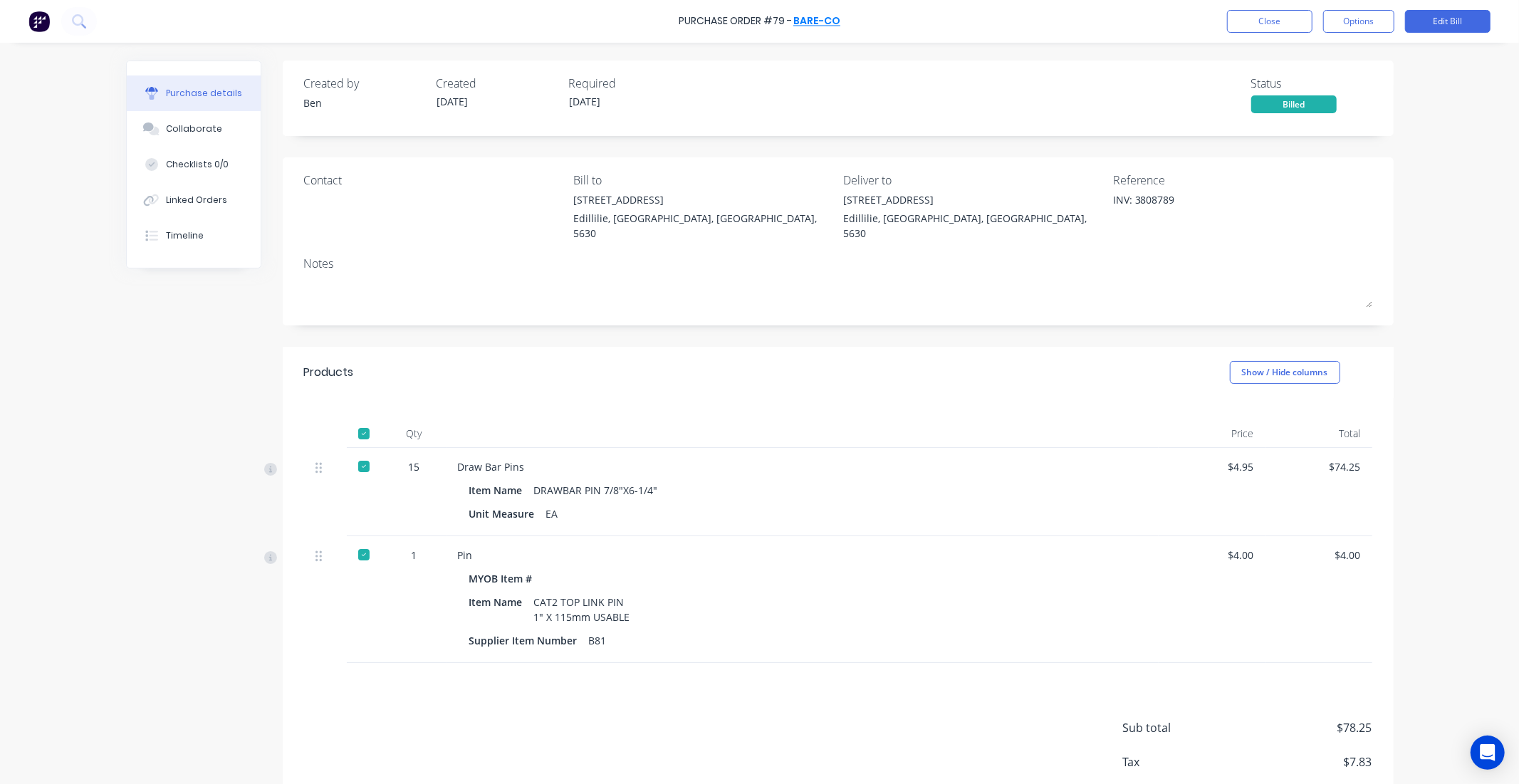
click at [805, 19] on link "Bare-Co" at bounding box center [816, 21] width 47 height 14
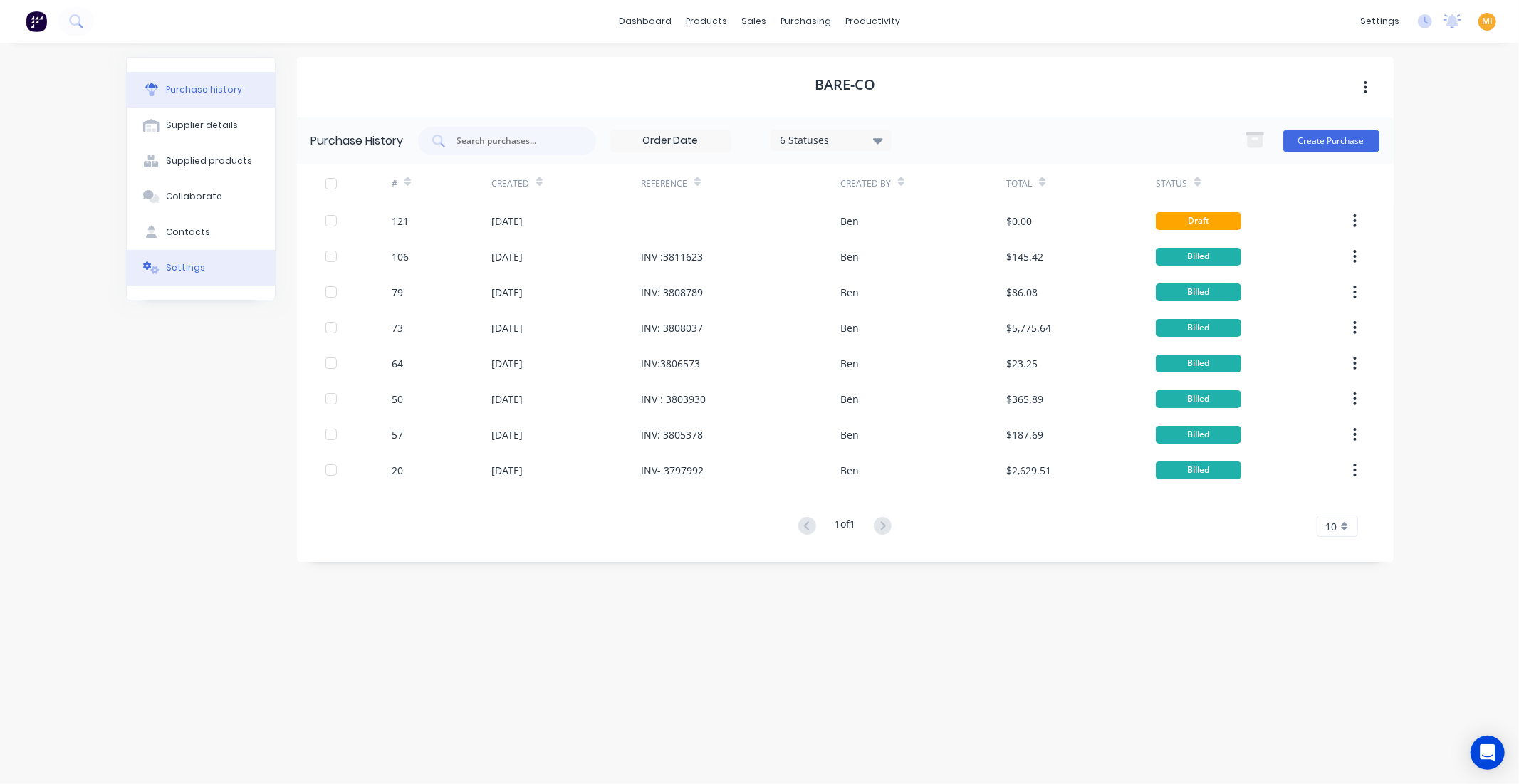
click at [228, 266] on button "Settings" at bounding box center [201, 268] width 148 height 36
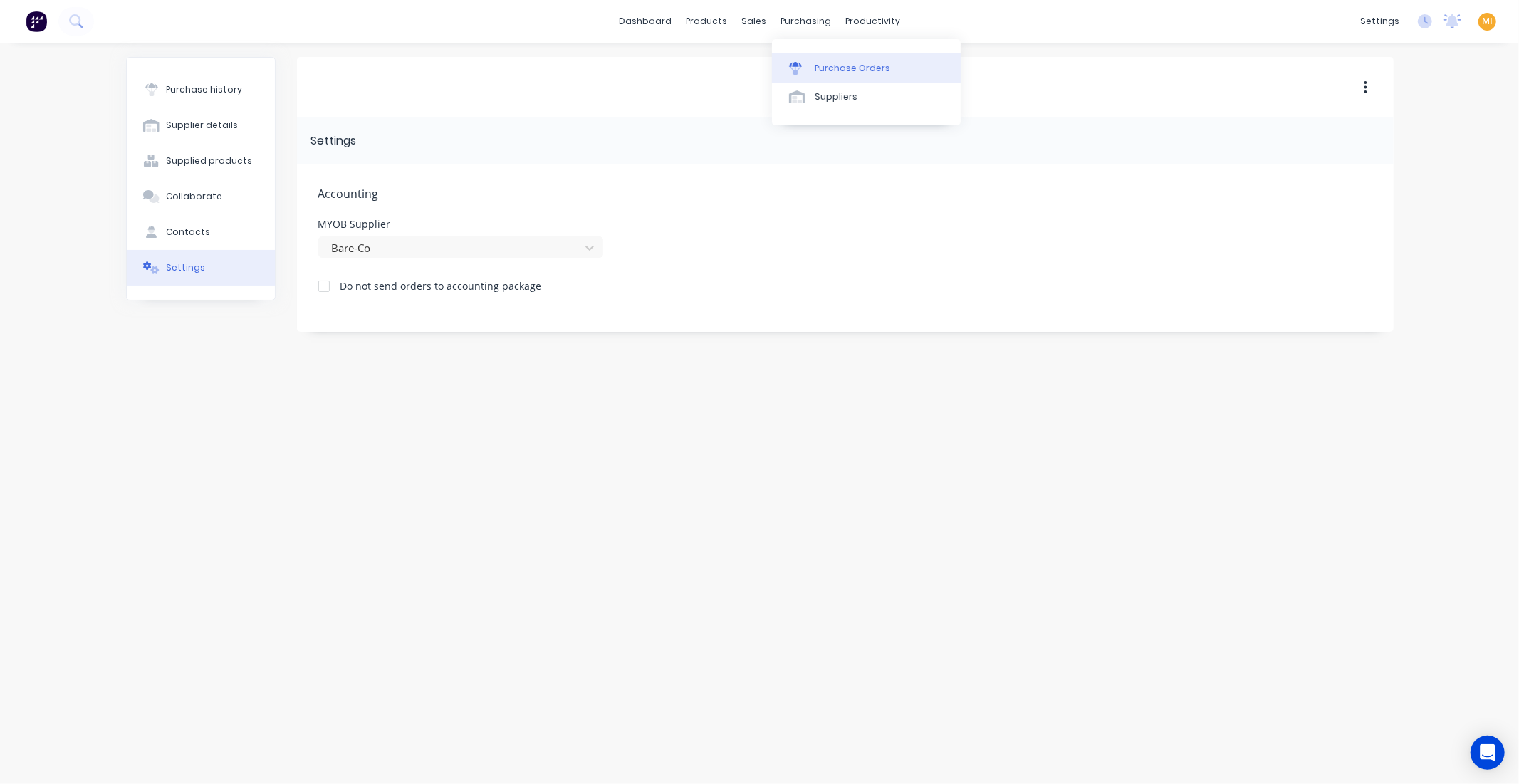
click at [833, 54] on link "Purchase Orders" at bounding box center [866, 68] width 189 height 28
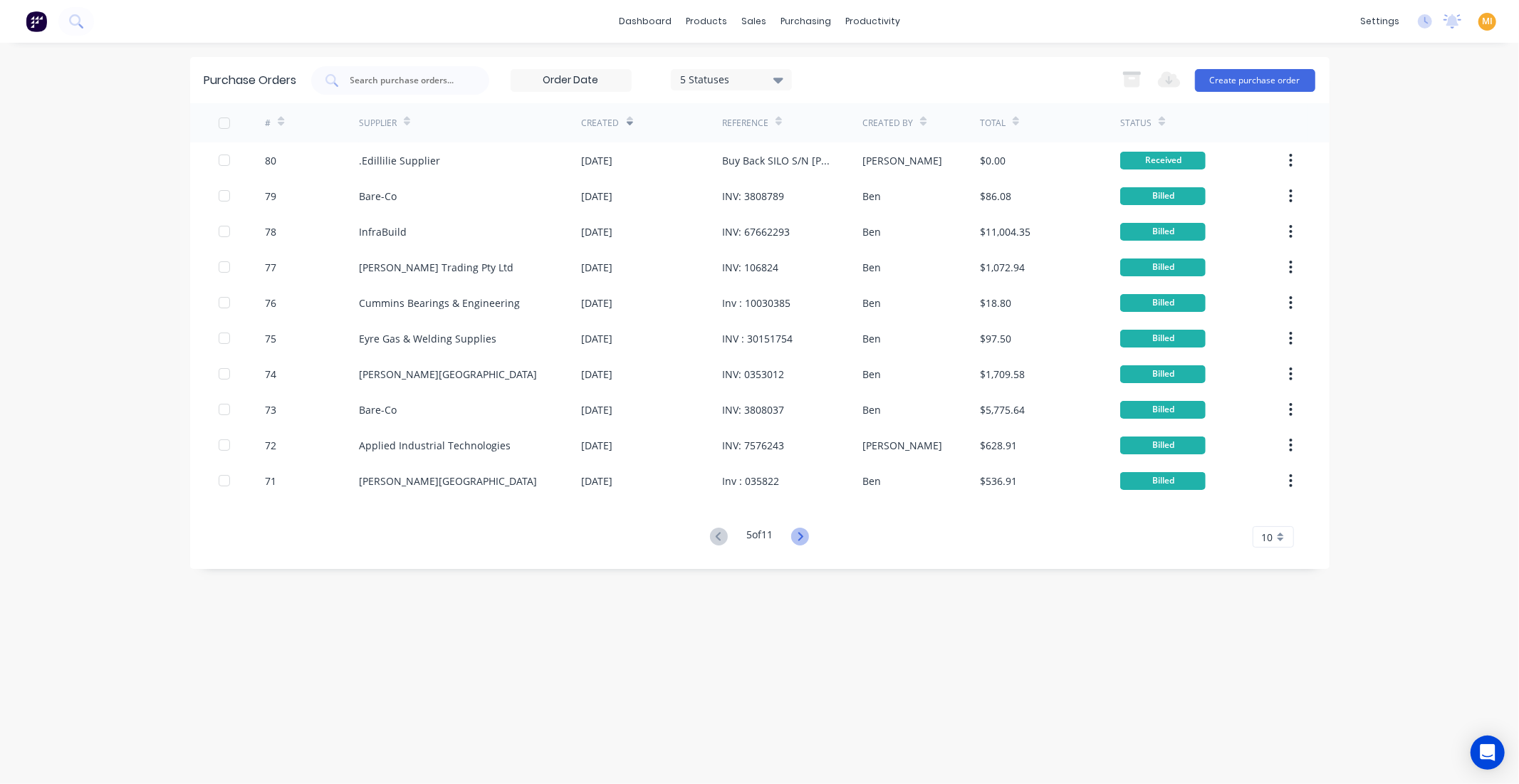
click at [802, 529] on icon at bounding box center [800, 537] width 18 height 18
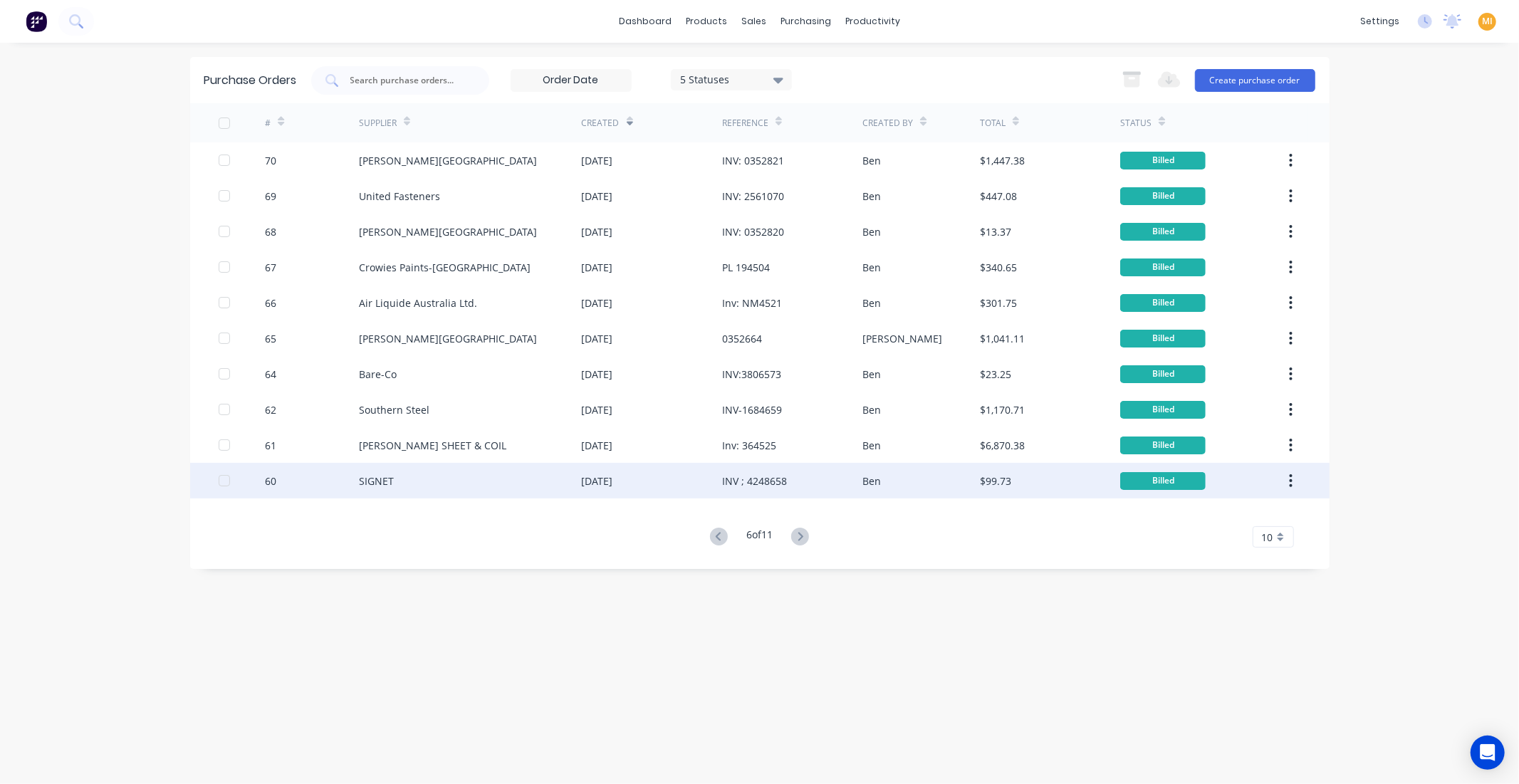
click at [614, 477] on div "29 Jul 2025" at bounding box center [597, 481] width 31 height 15
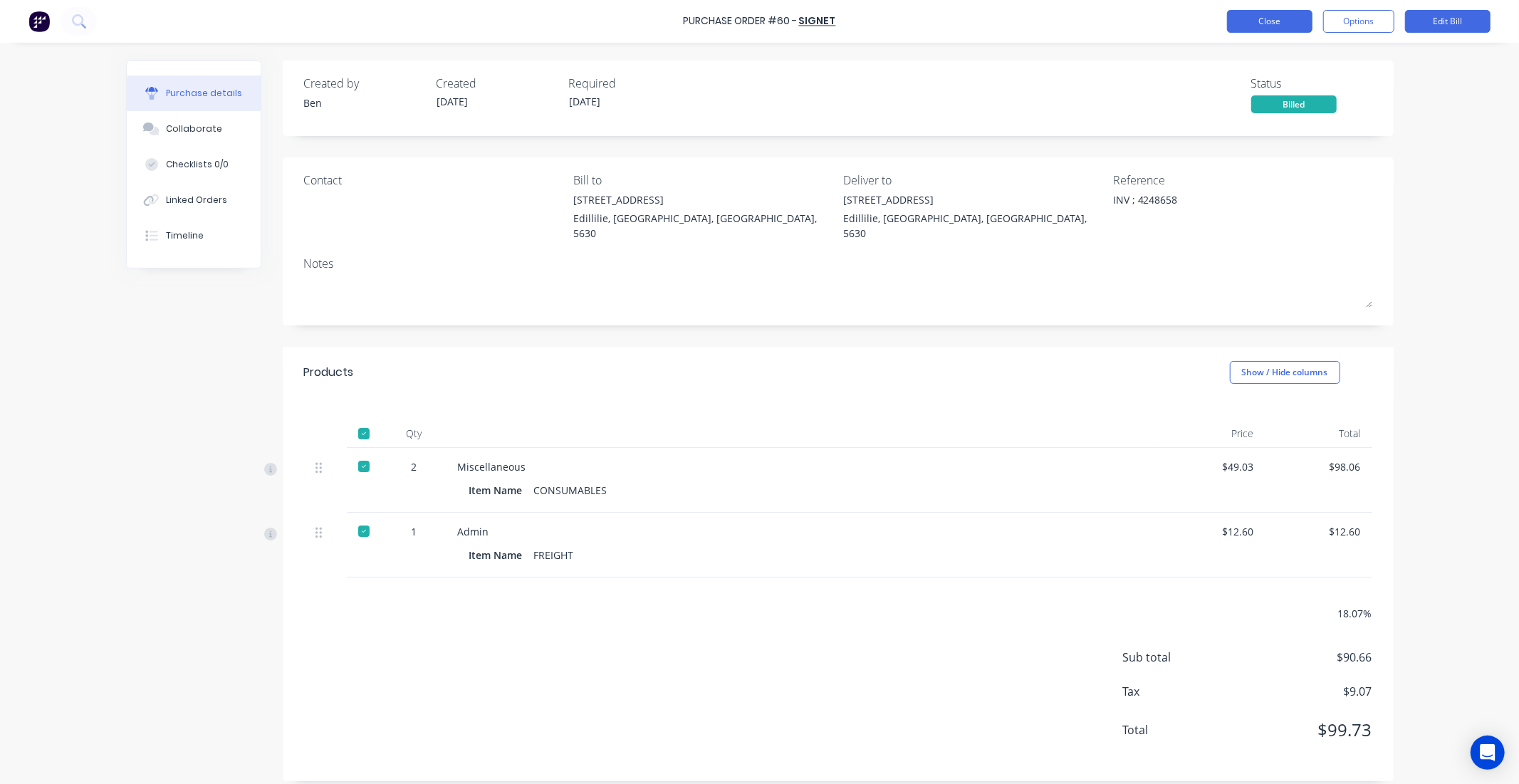
click at [1284, 19] on button "Close" at bounding box center [1269, 21] width 85 height 23
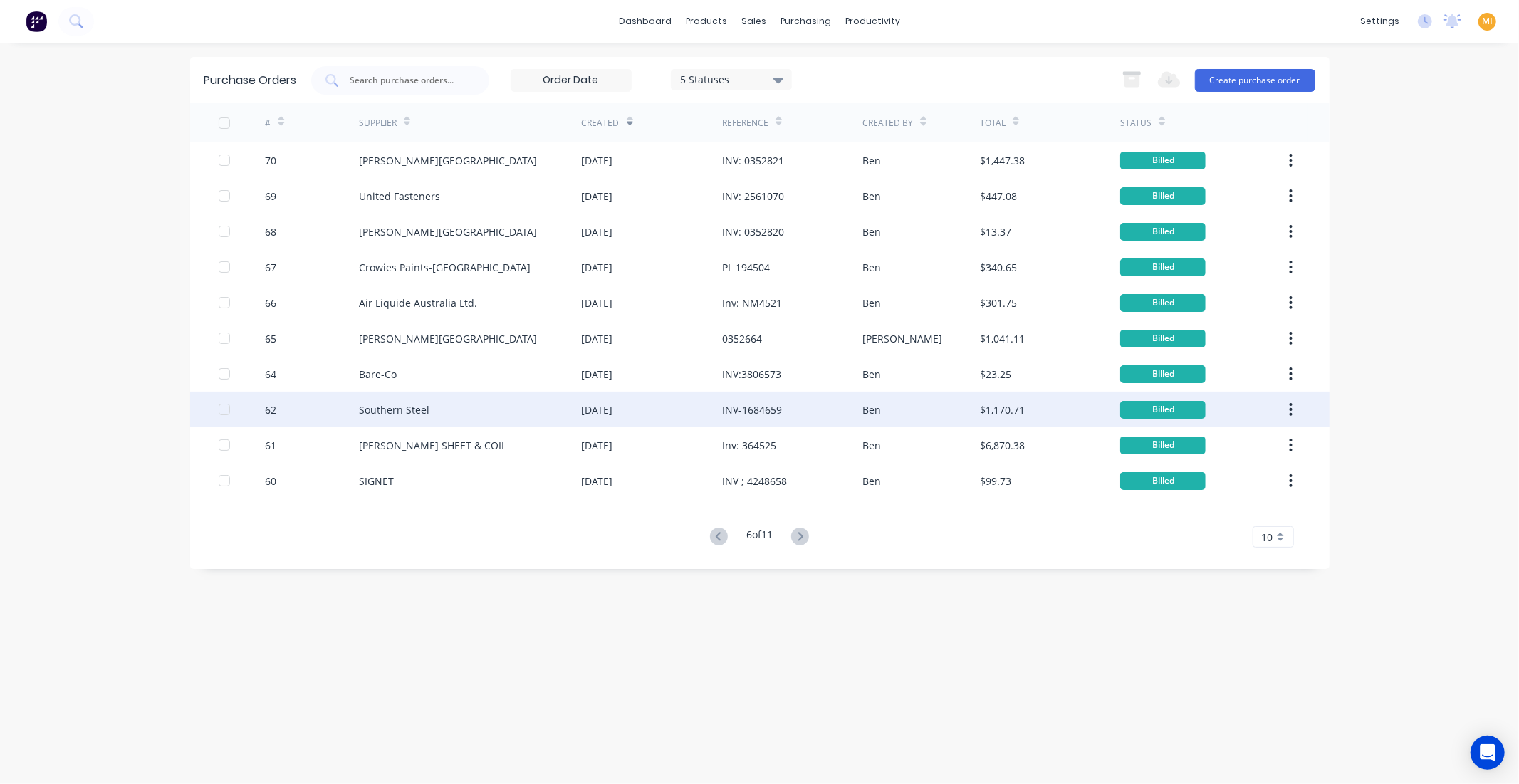
click at [680, 417] on div "30 Jul 2025" at bounding box center [651, 409] width 140 height 36
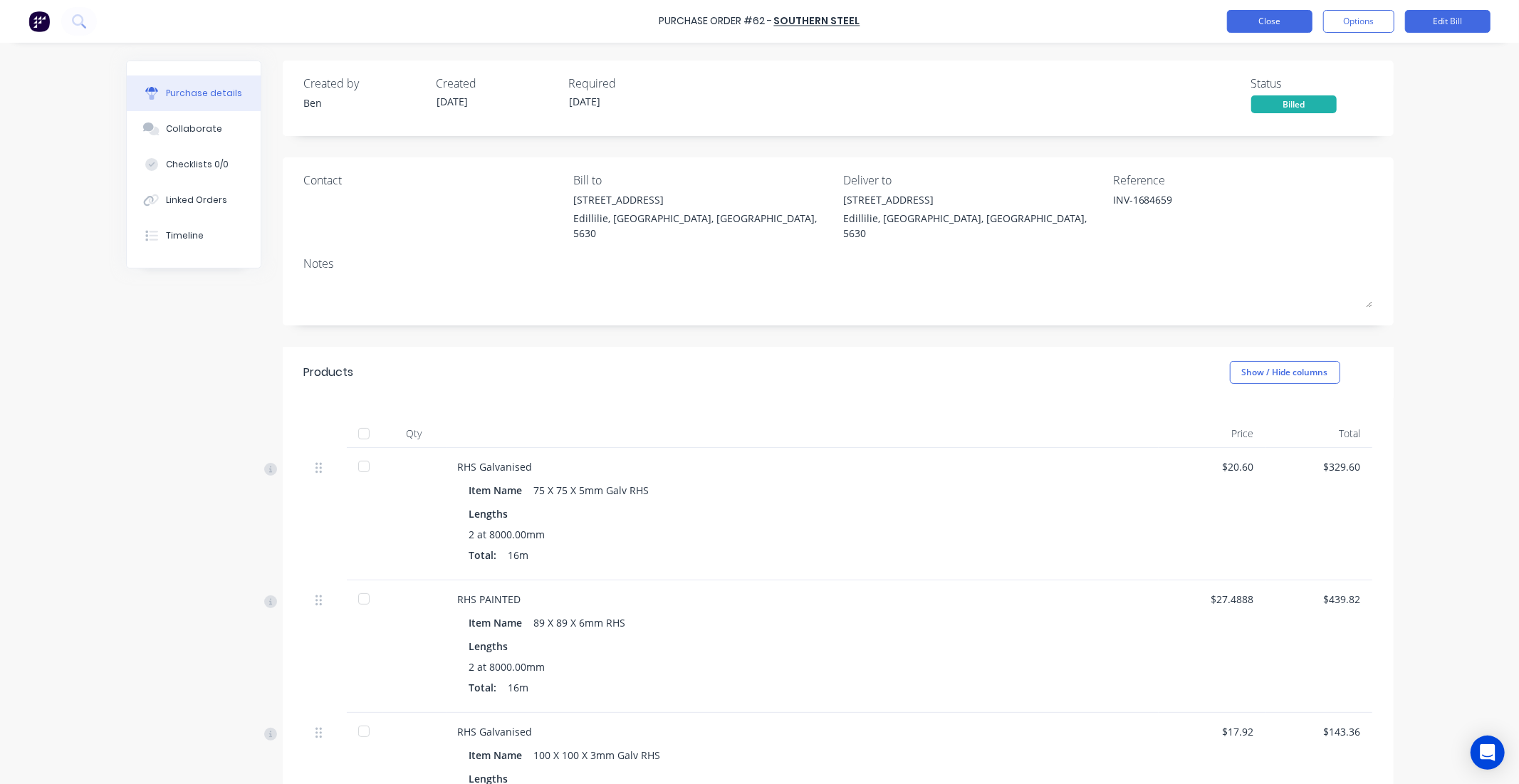
click at [1281, 26] on button "Close" at bounding box center [1269, 21] width 85 height 23
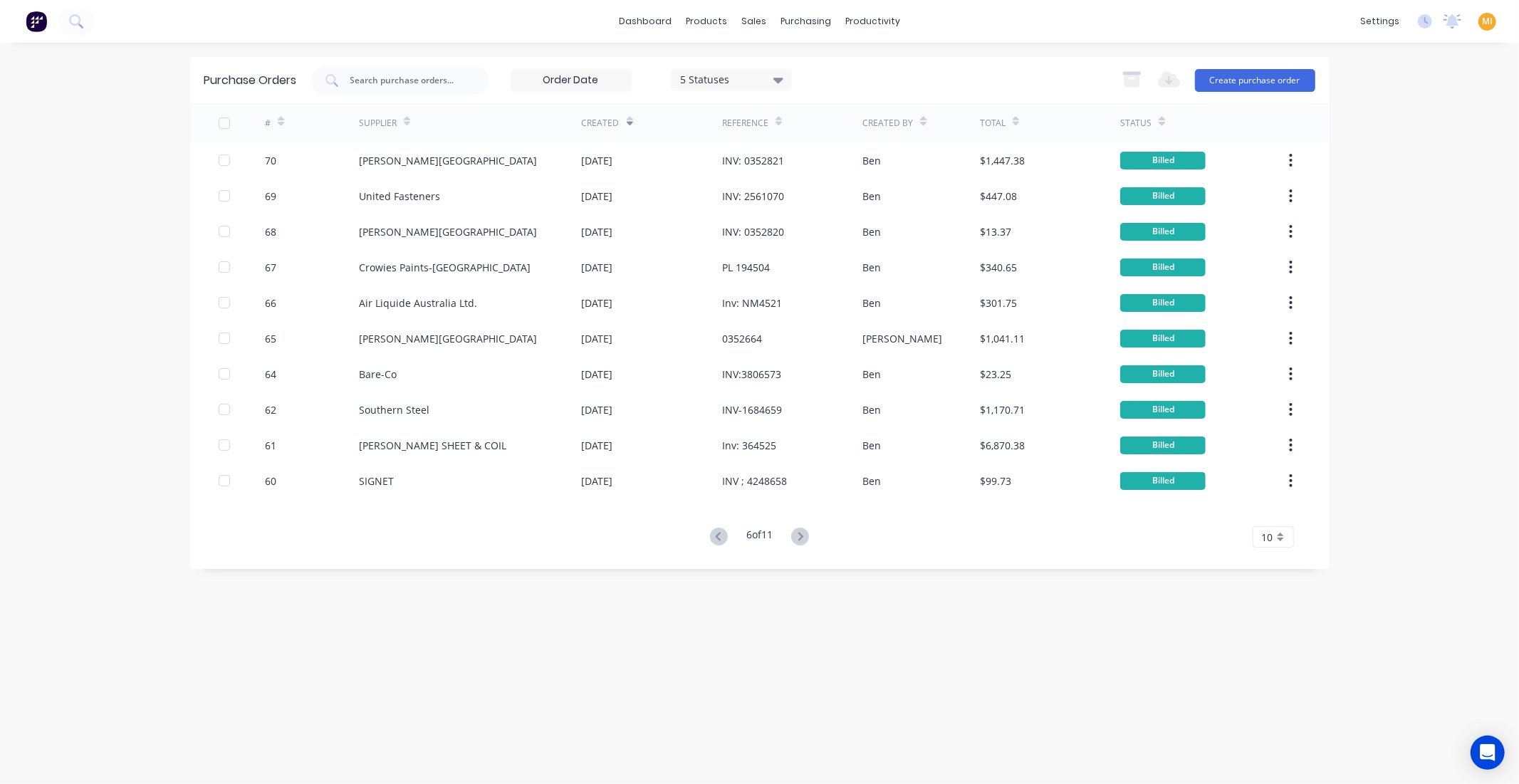
drag, startPoint x: 799, startPoint y: 535, endPoint x: 644, endPoint y: 276, distance: 301.8
click at [798, 535] on icon at bounding box center [800, 537] width 18 height 18
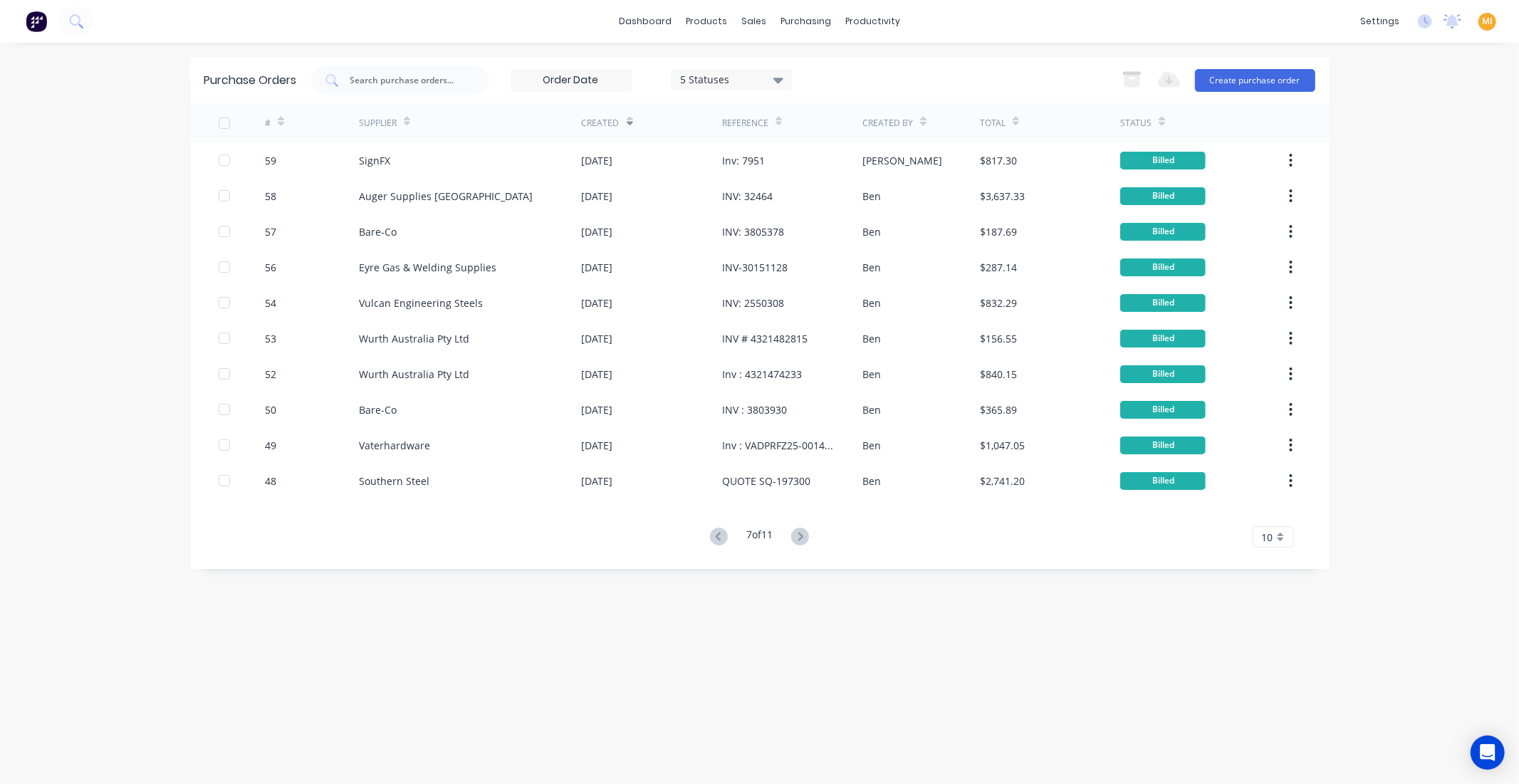
click at [571, 165] on div "SignFX" at bounding box center [470, 160] width 223 height 36
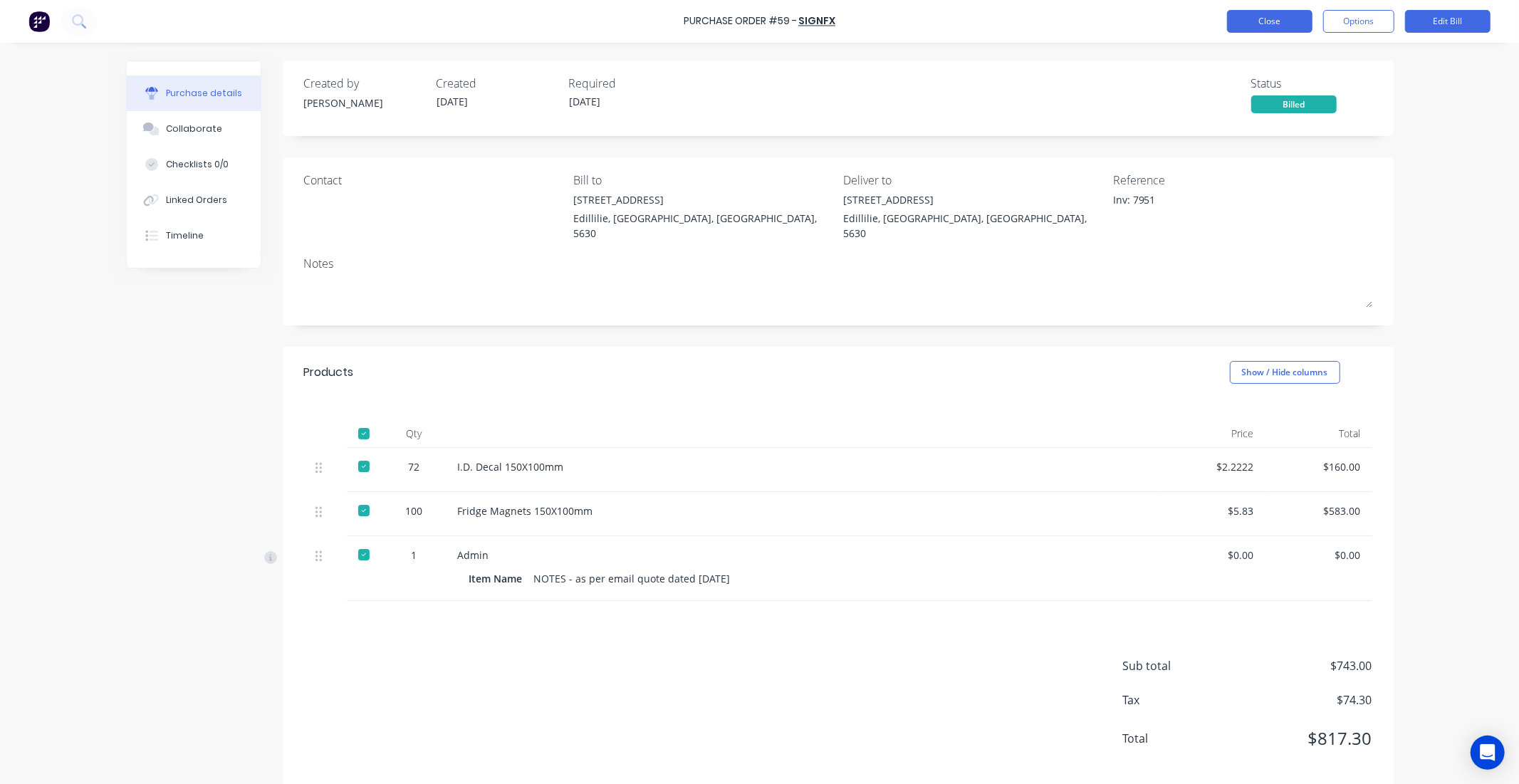
click at [1261, 19] on button "Close" at bounding box center [1269, 21] width 85 height 23
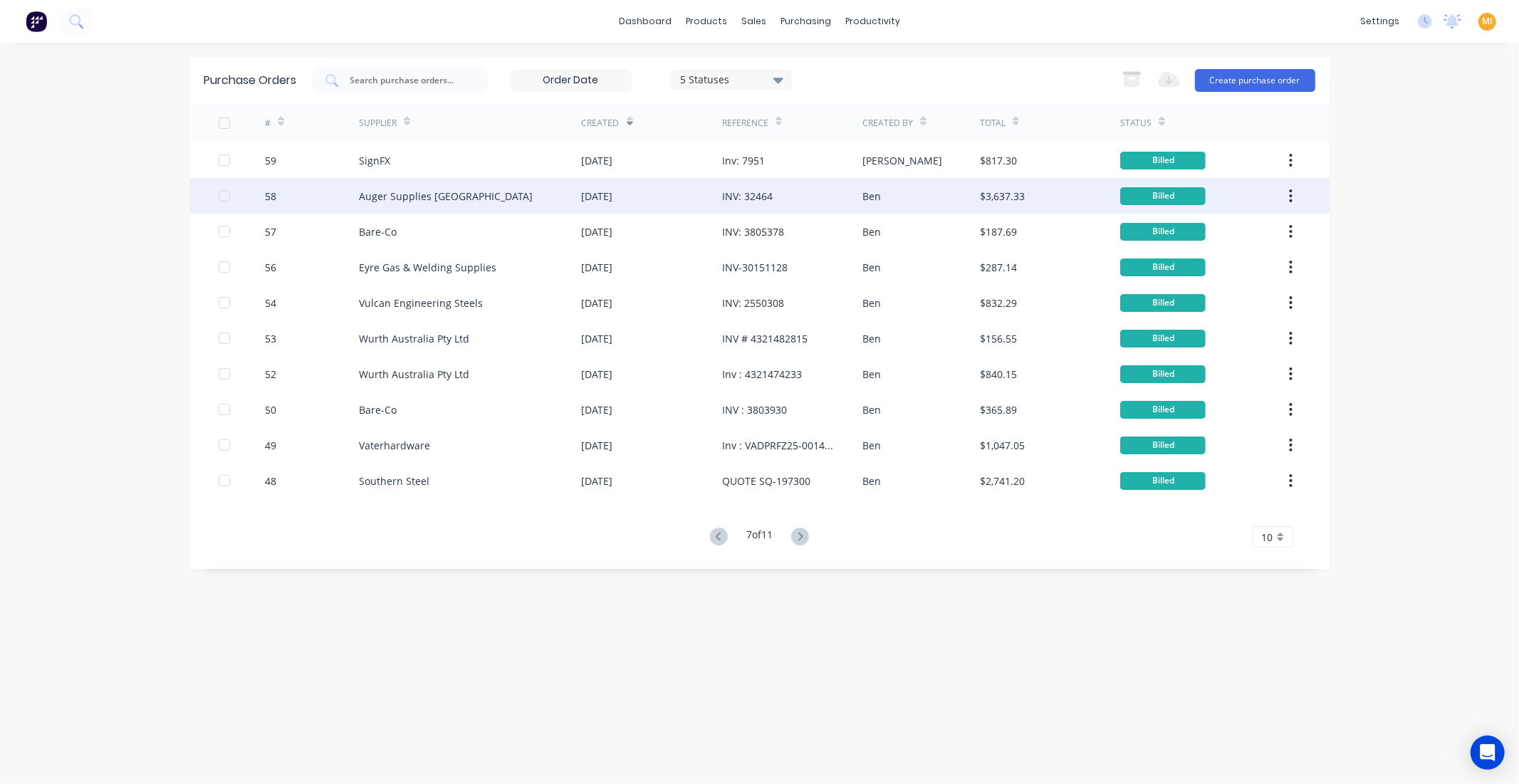
click at [601, 197] on div "25 Jul 2025" at bounding box center [597, 196] width 31 height 15
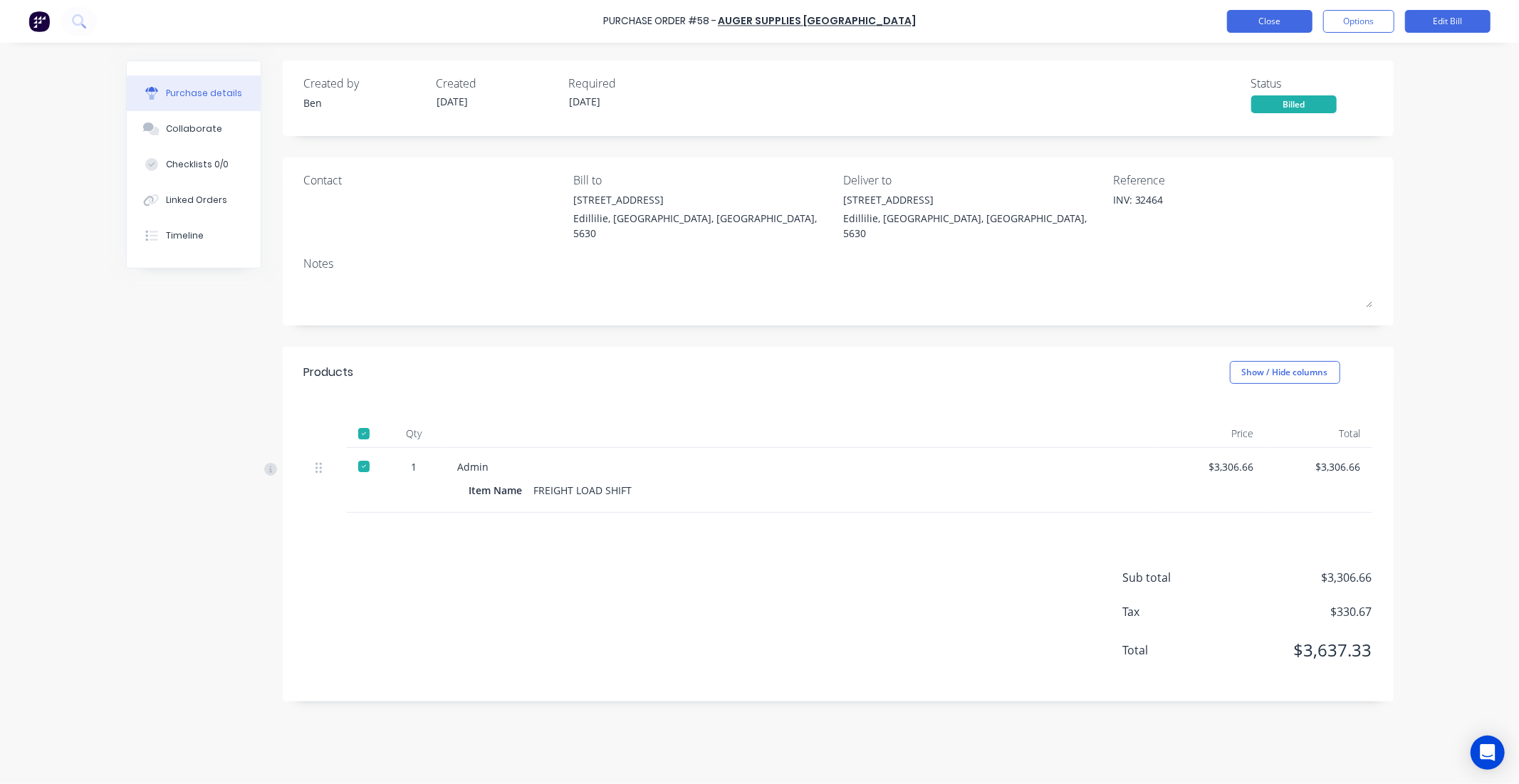
click at [1281, 10] on button "Close" at bounding box center [1269, 21] width 85 height 23
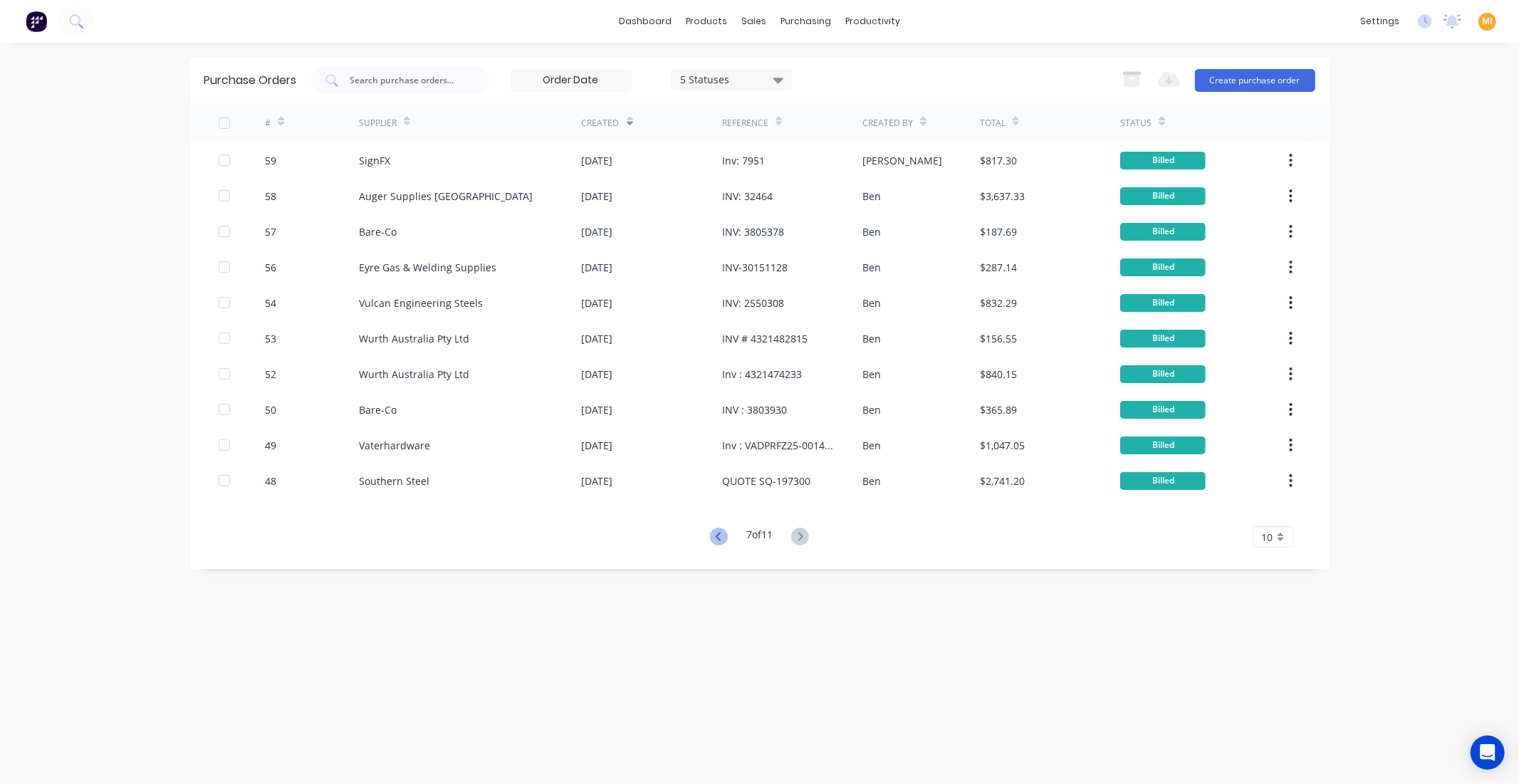
click at [718, 535] on icon at bounding box center [719, 537] width 18 height 18
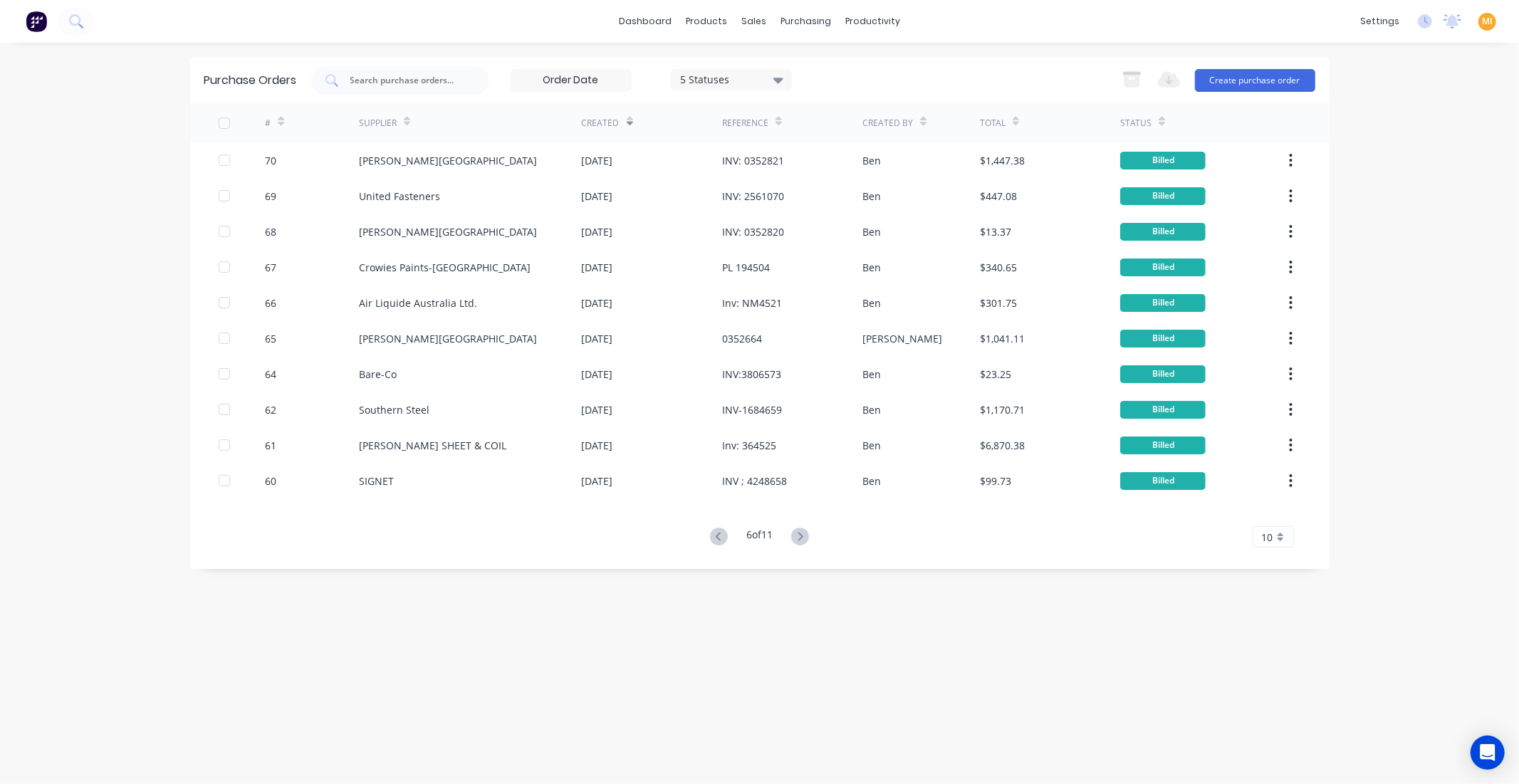
click at [718, 535] on icon at bounding box center [719, 537] width 18 height 18
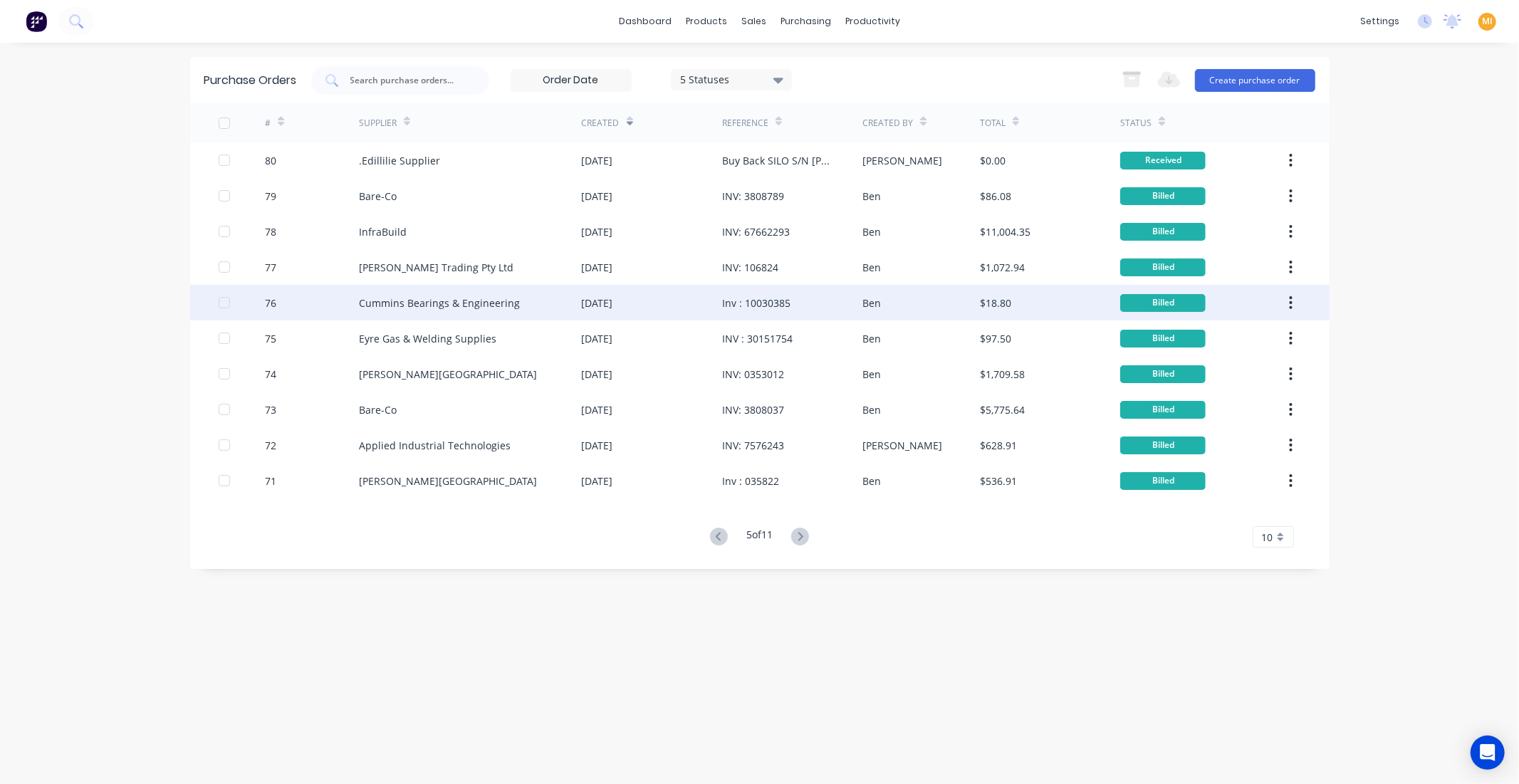
click at [614, 307] on div "11 Aug 2025" at bounding box center [597, 303] width 31 height 15
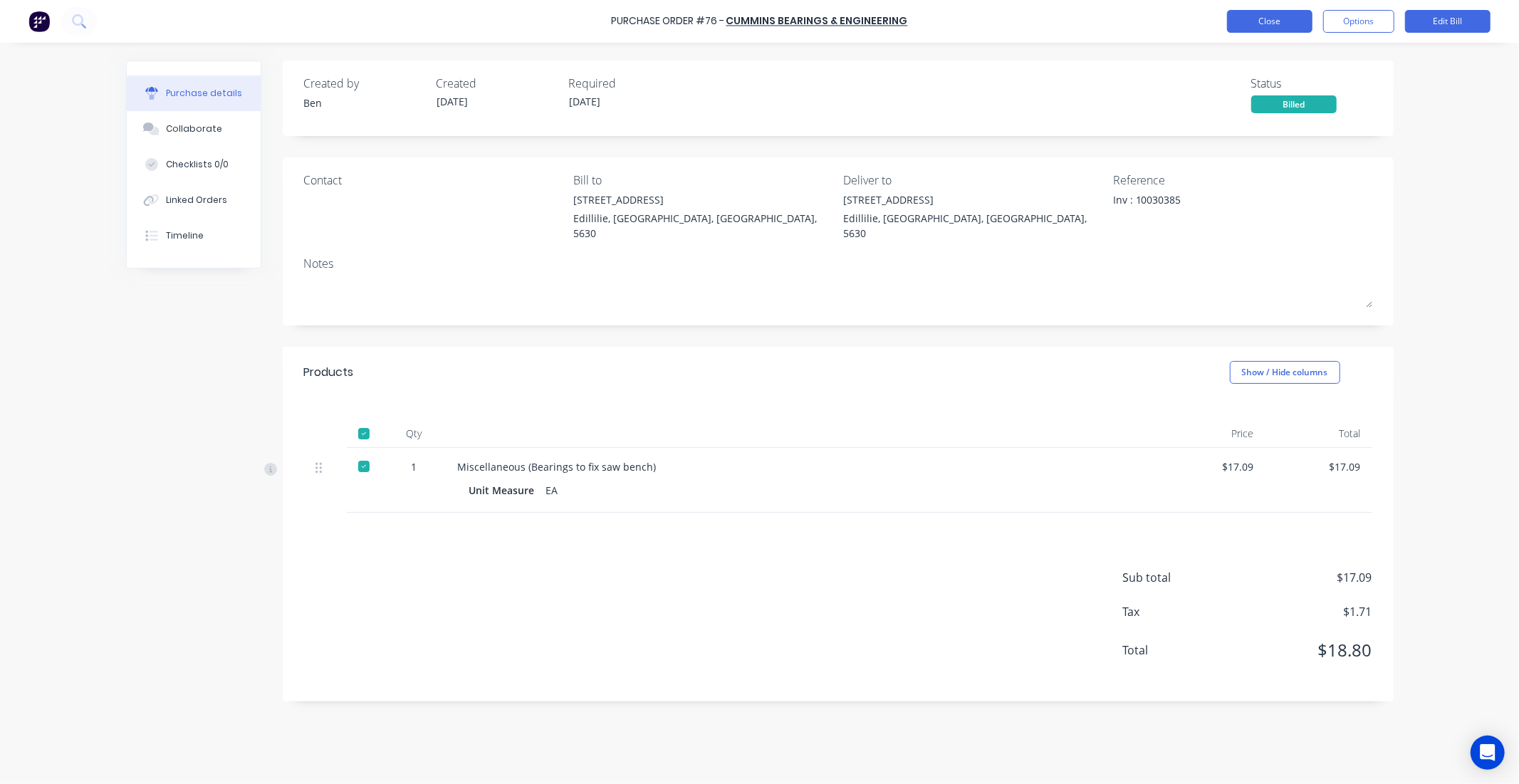
click at [1271, 19] on button "Close" at bounding box center [1269, 21] width 85 height 23
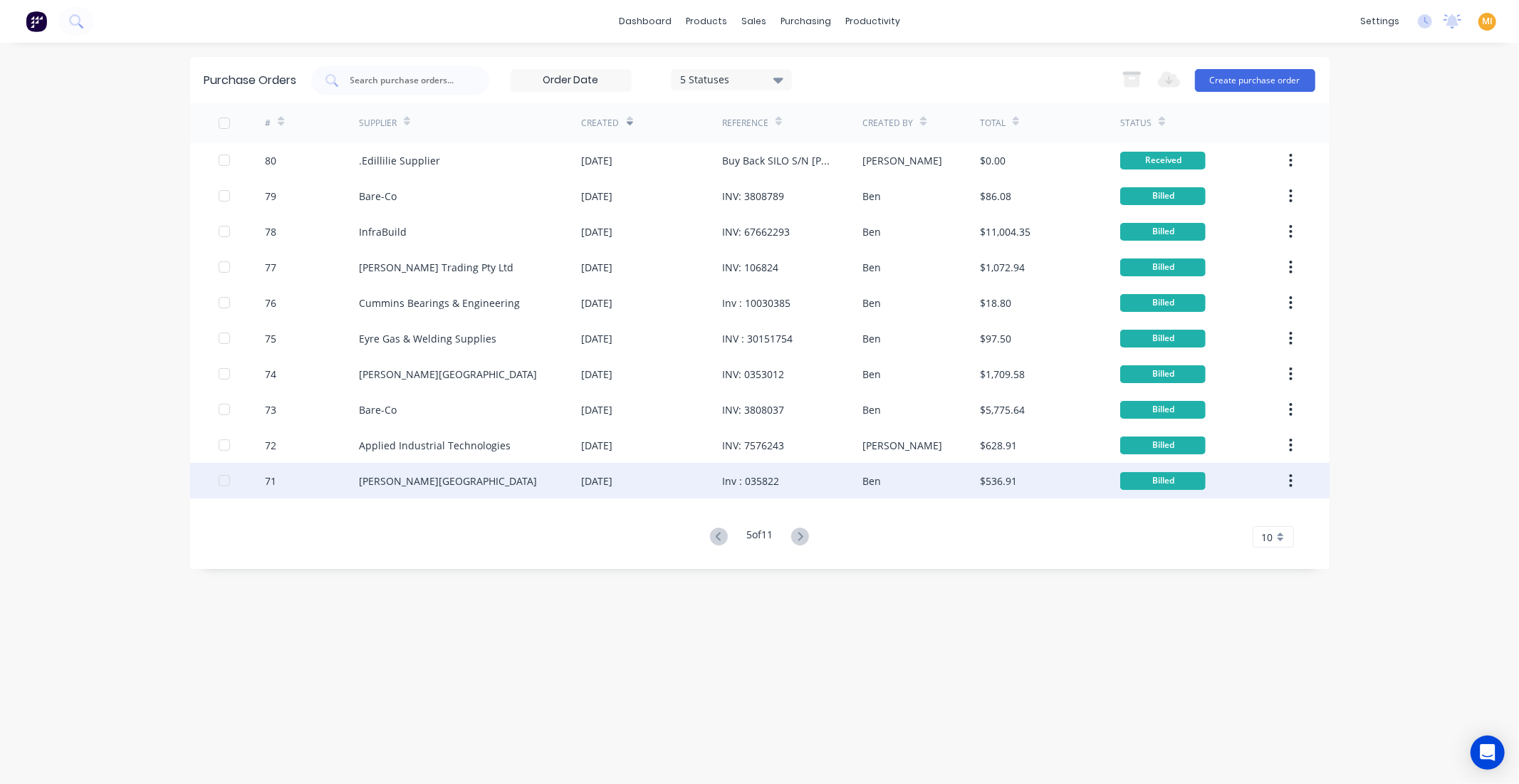
click at [614, 482] on div "06 Aug 2025" at bounding box center [597, 481] width 31 height 15
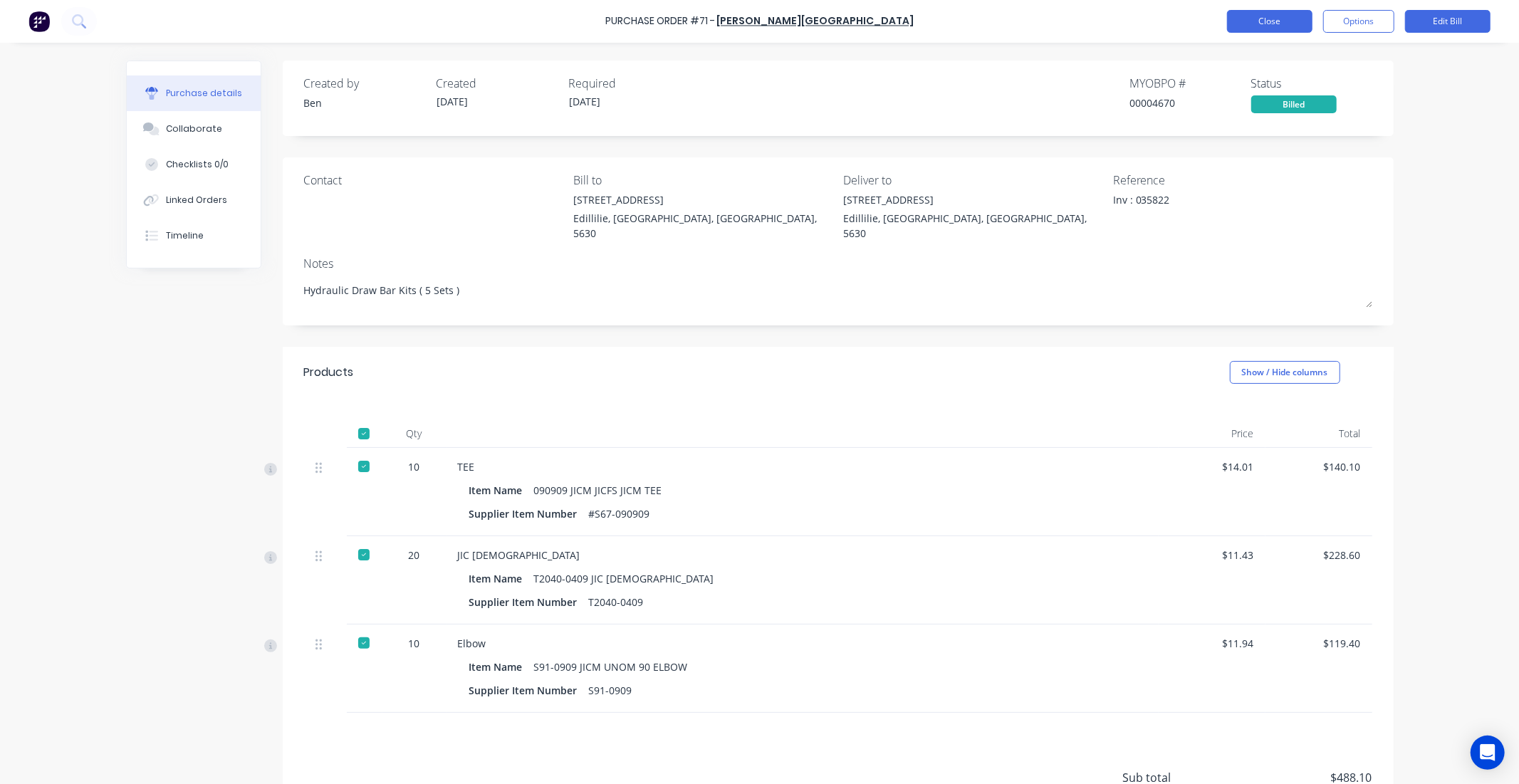
click at [1292, 19] on button "Close" at bounding box center [1269, 21] width 85 height 23
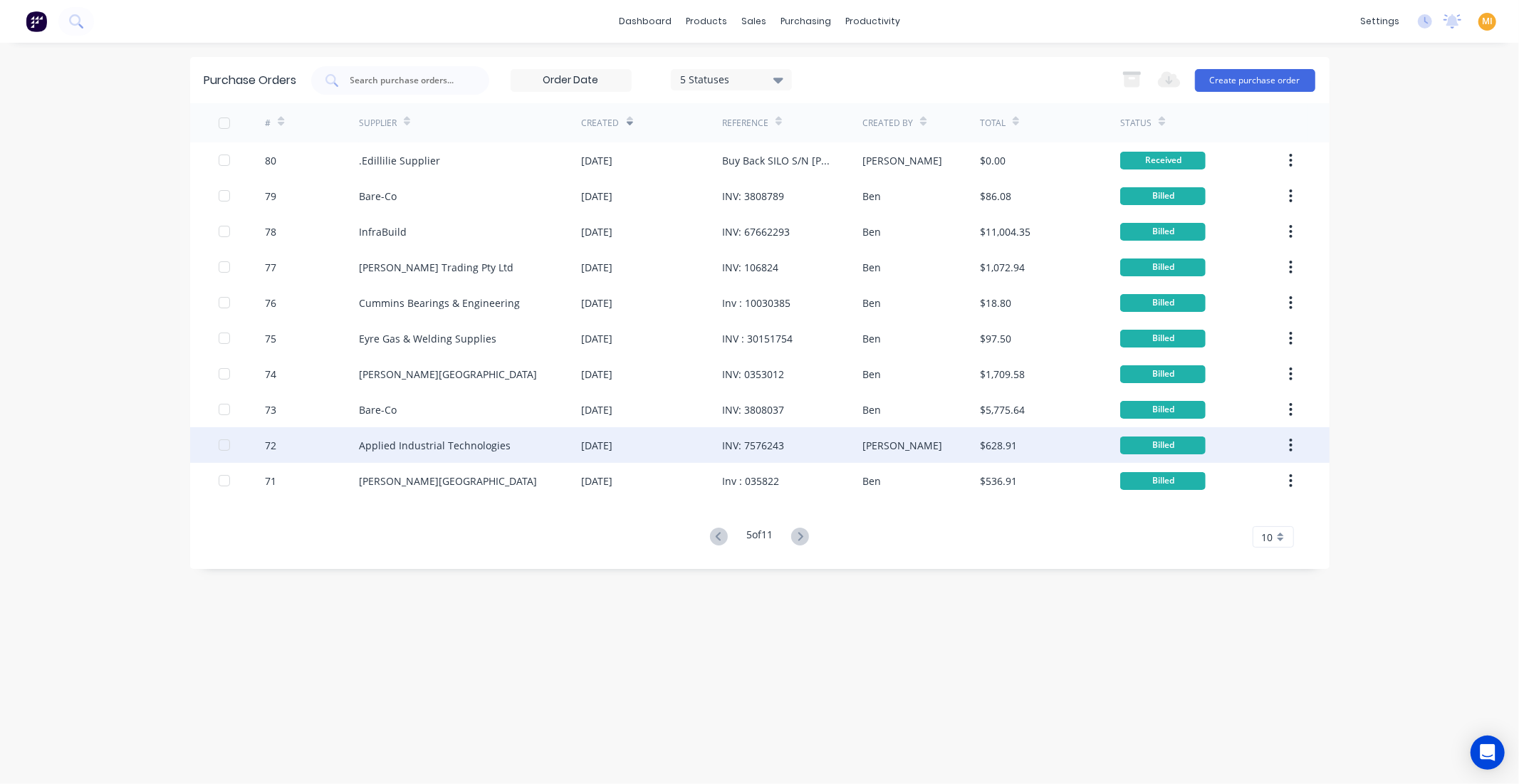
click at [546, 437] on div "Applied Industrial Technologies" at bounding box center [470, 445] width 223 height 36
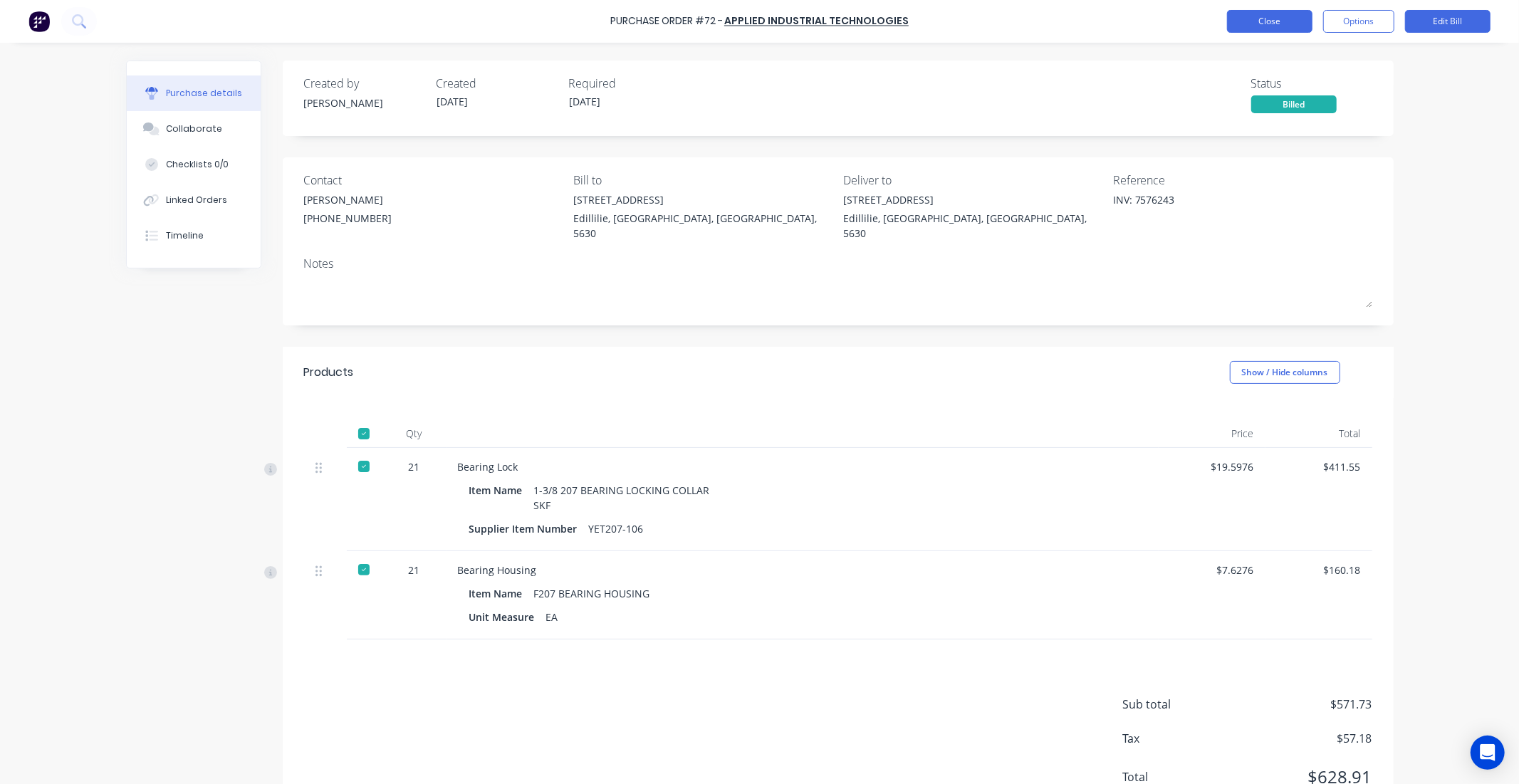
click at [1251, 25] on button "Close" at bounding box center [1269, 21] width 85 height 23
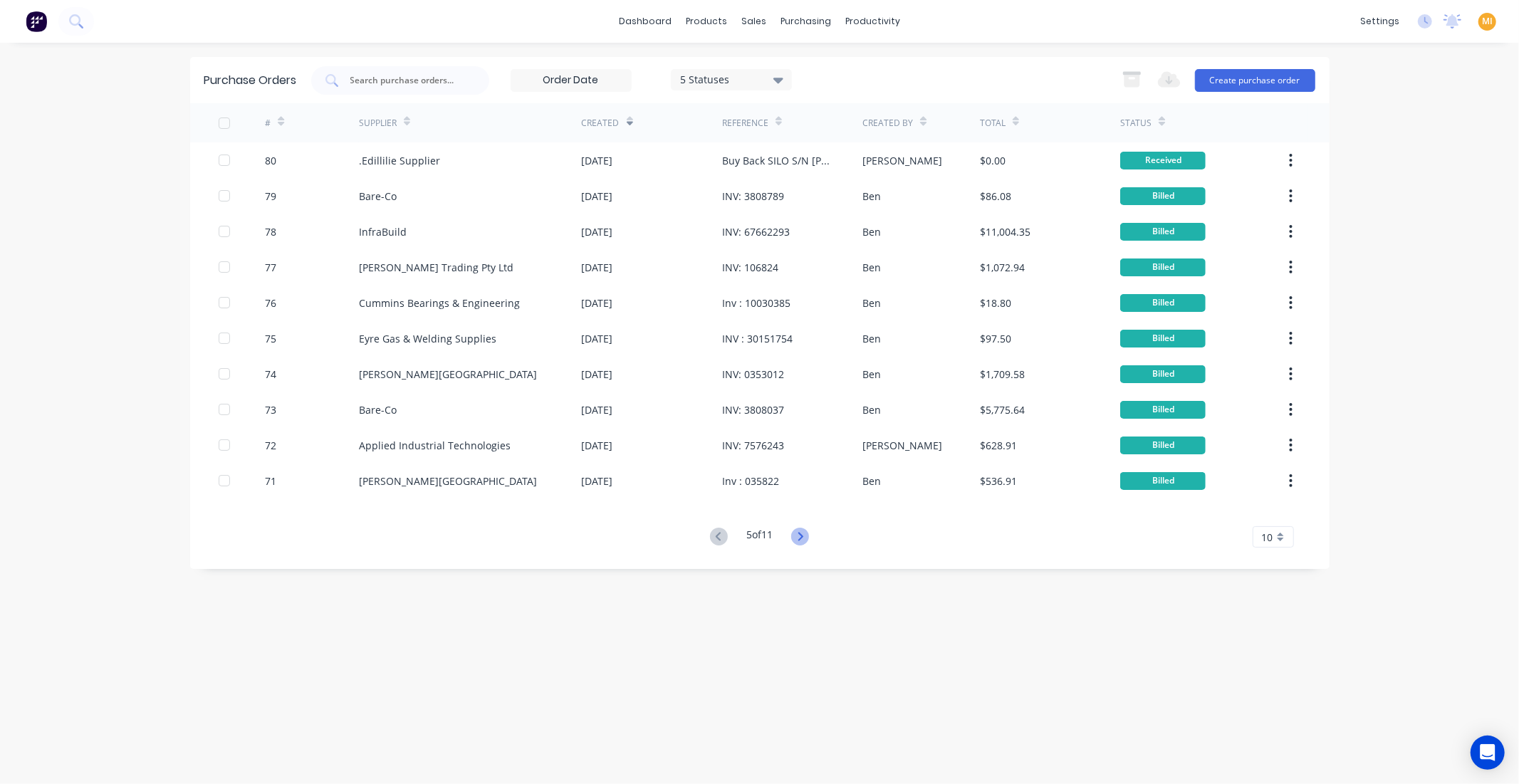
click at [806, 537] on icon at bounding box center [800, 537] width 18 height 18
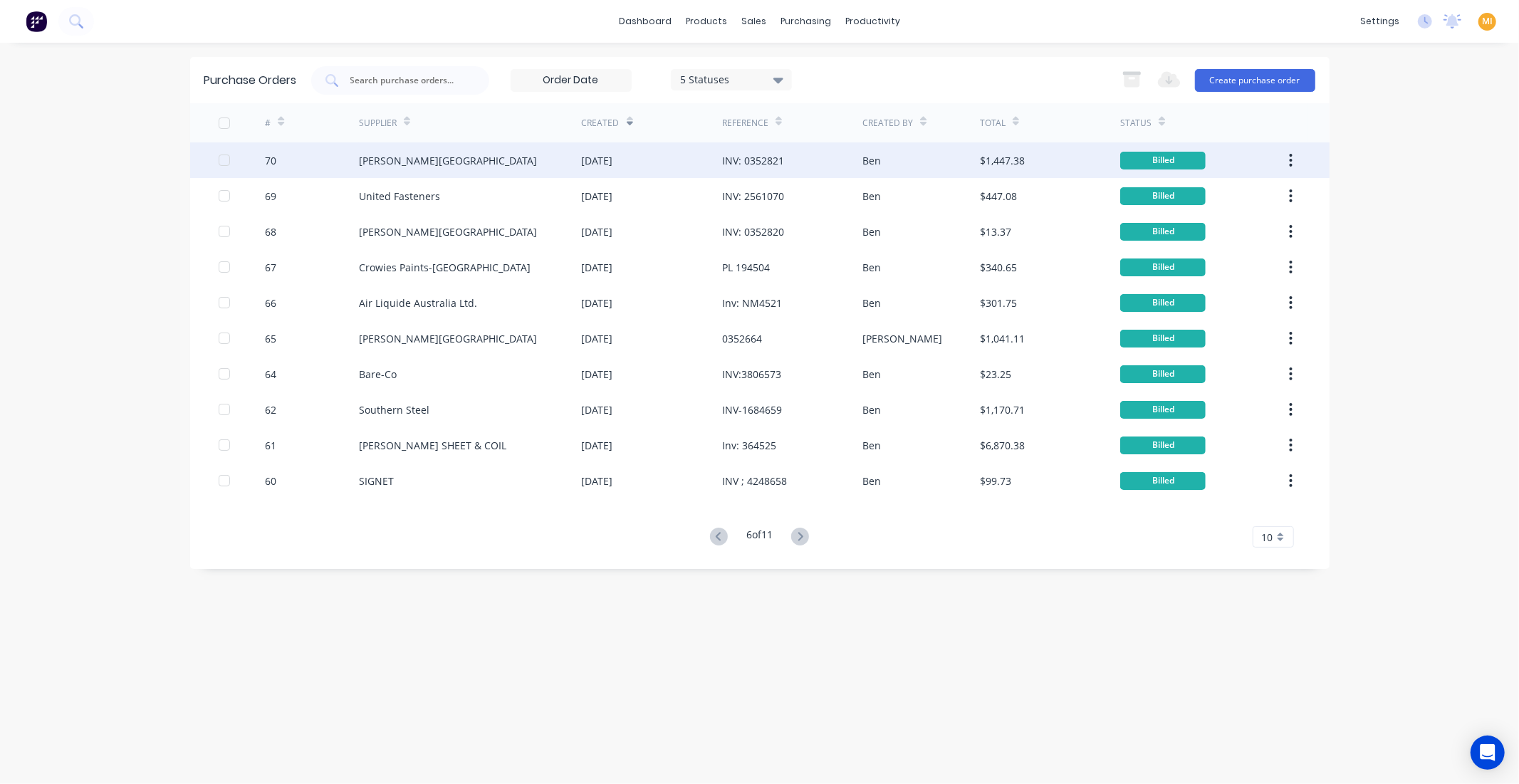
click at [614, 155] on div "06 Aug 2025" at bounding box center [597, 160] width 31 height 15
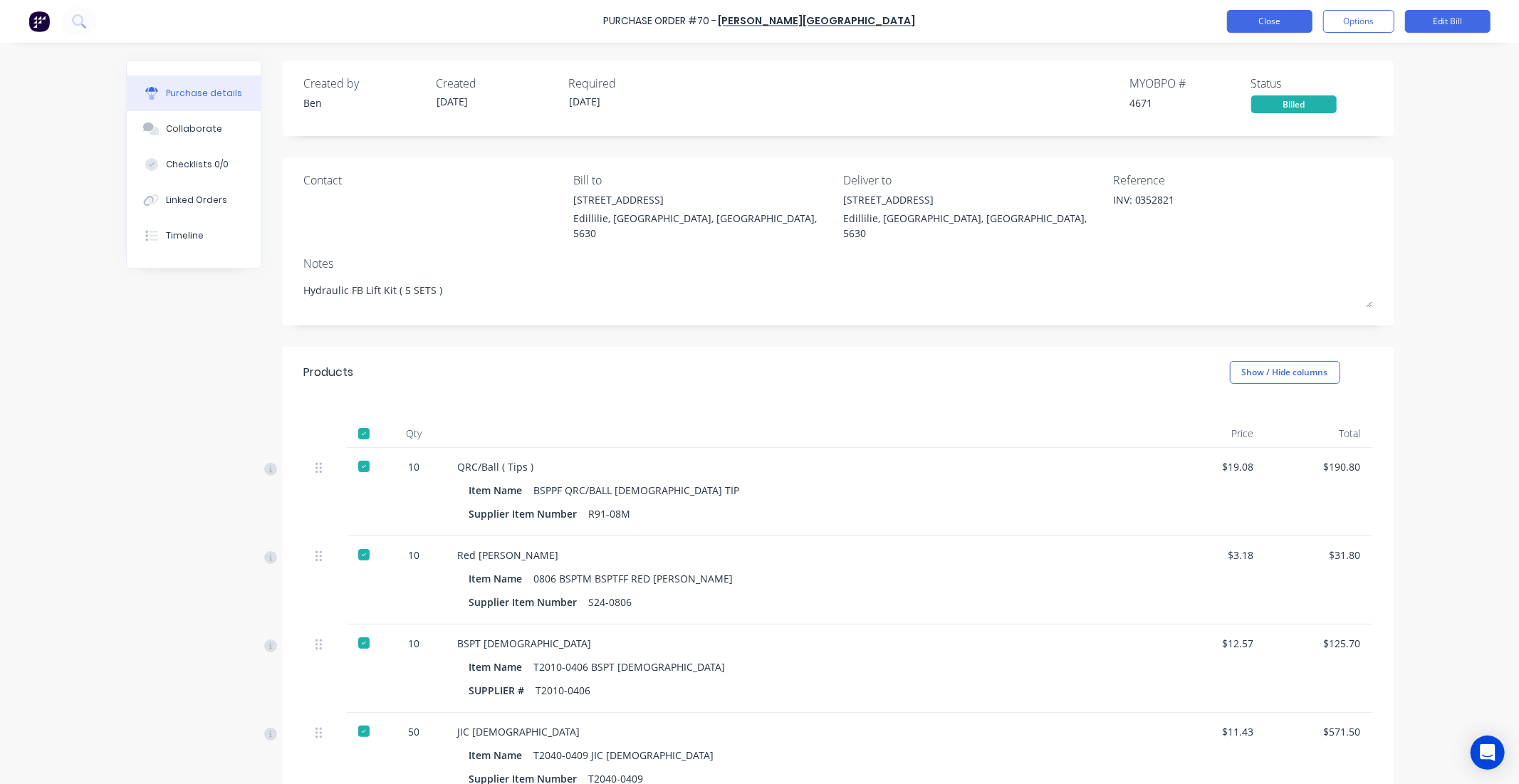
click at [1252, 22] on button "Close" at bounding box center [1269, 21] width 85 height 23
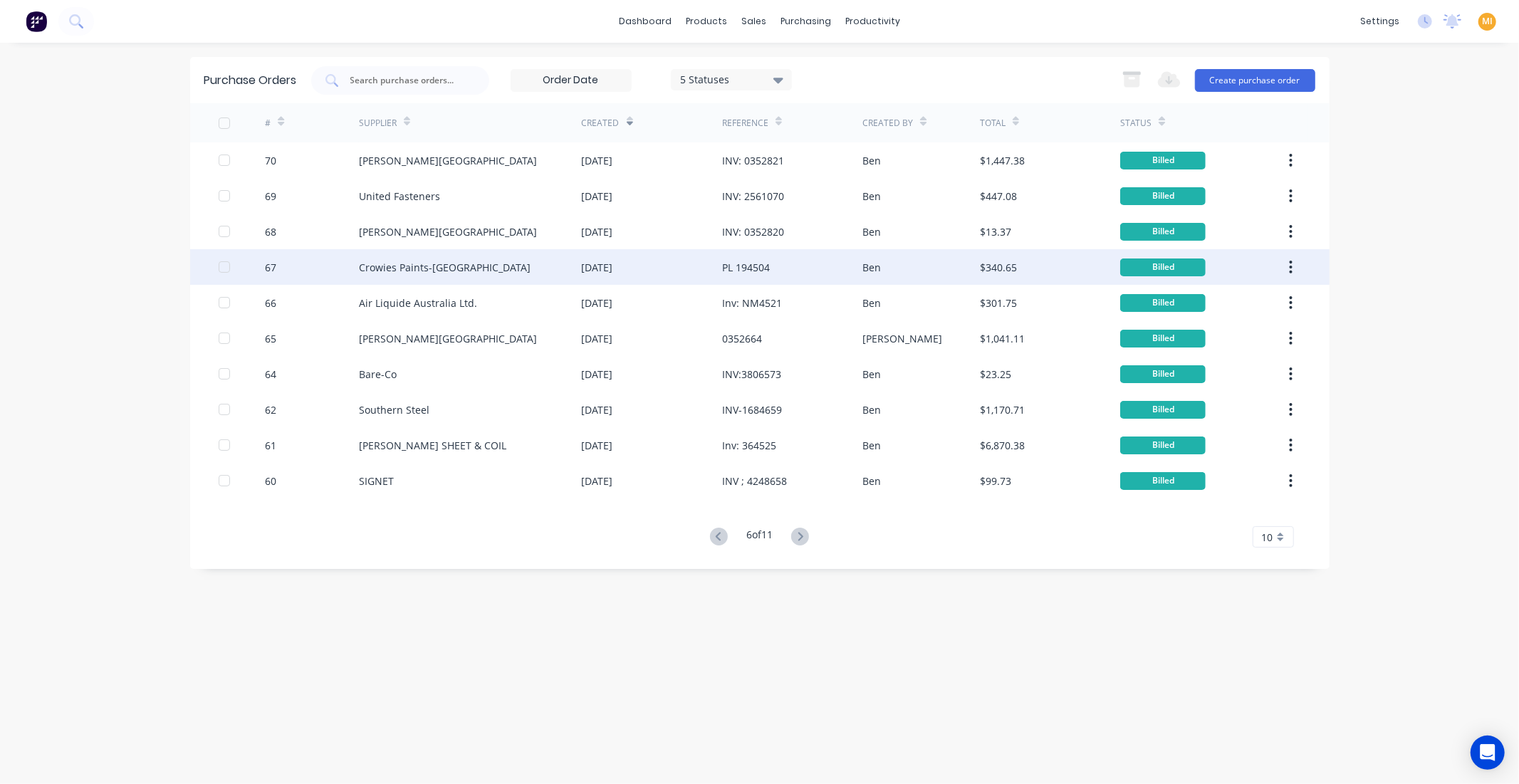
click at [596, 251] on div "05 Aug 2025" at bounding box center [651, 267] width 140 height 36
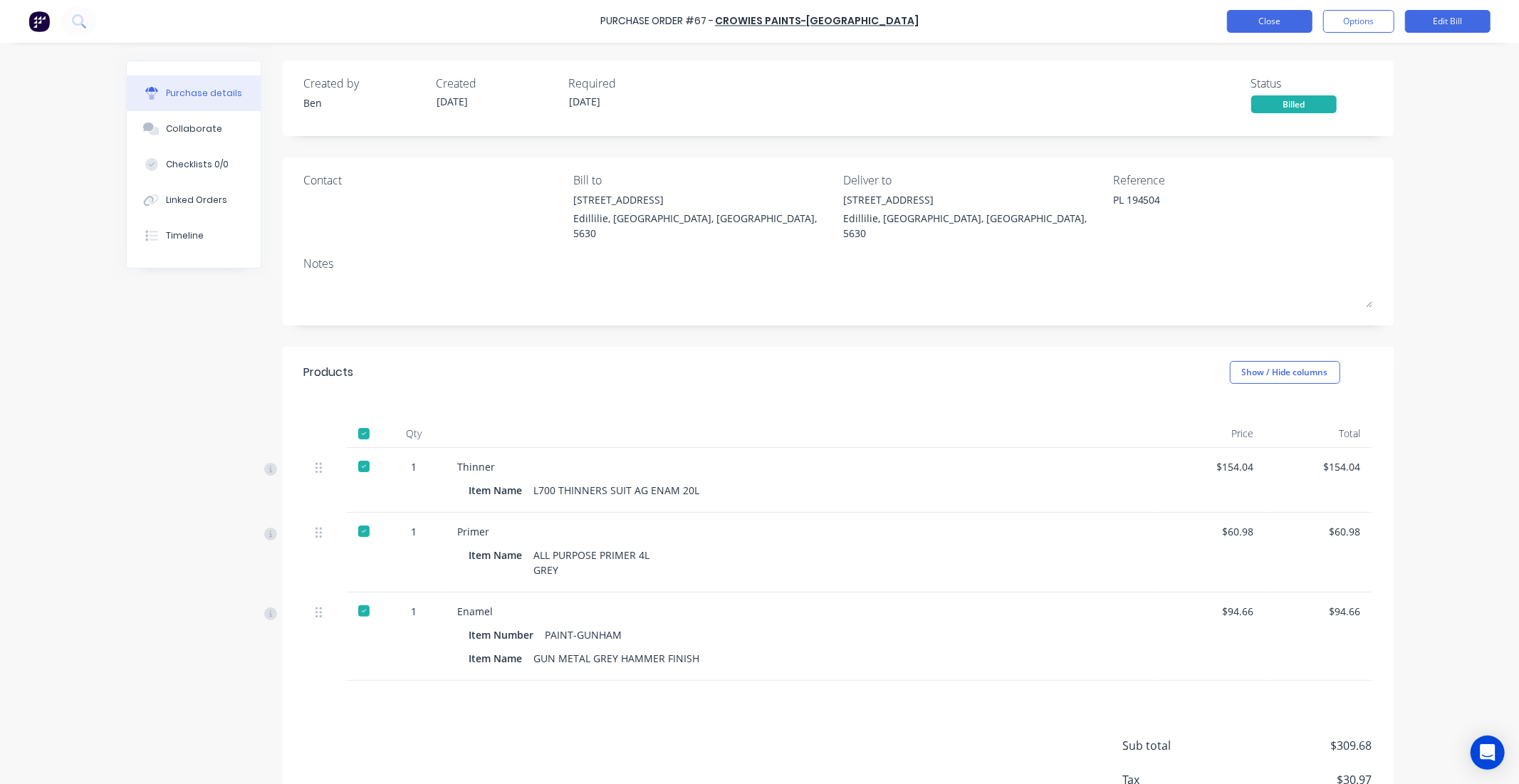
click at [1263, 16] on button "Close" at bounding box center [1269, 21] width 85 height 23
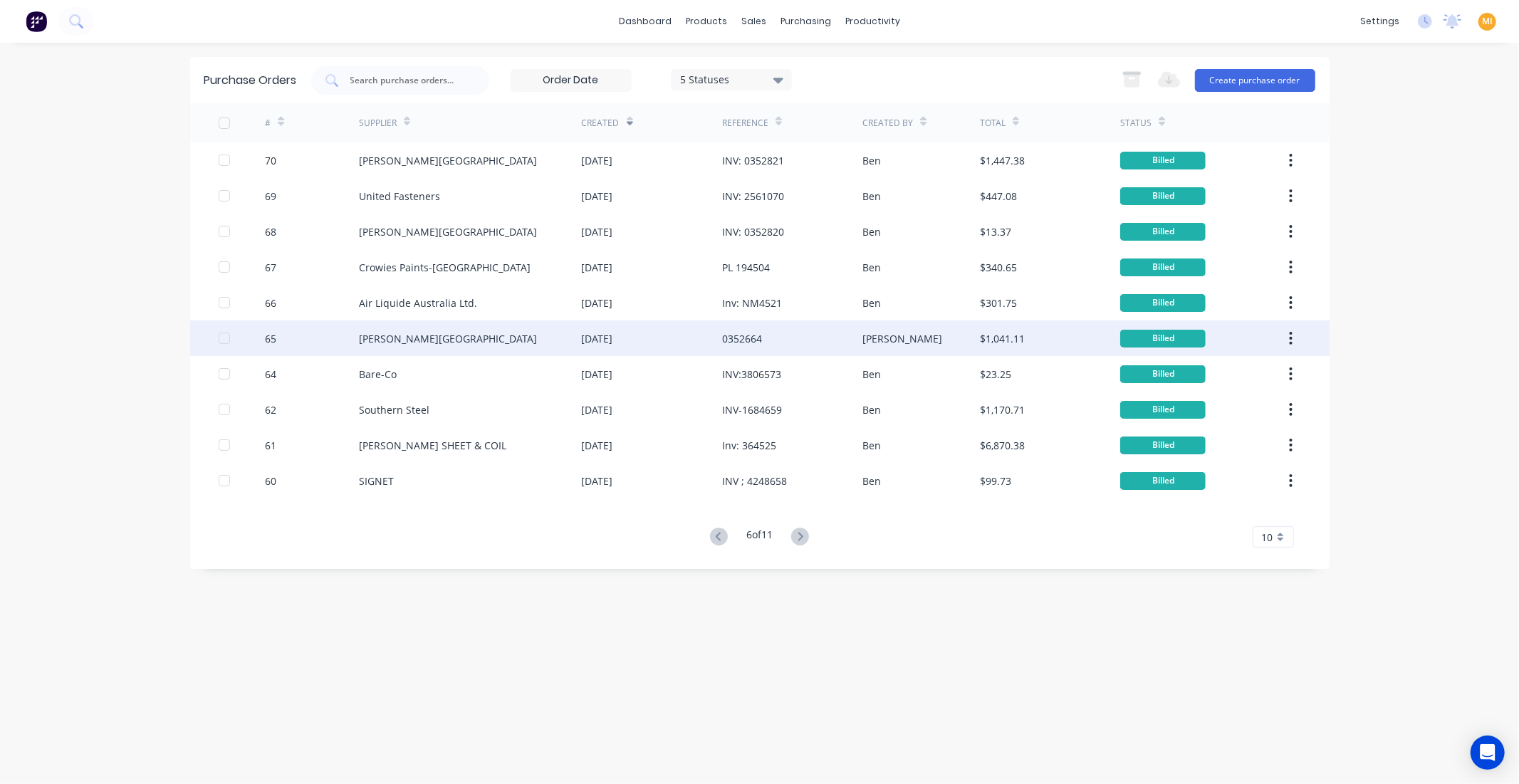
click at [525, 339] on div "B.L. Shipway" at bounding box center [470, 339] width 223 height 36
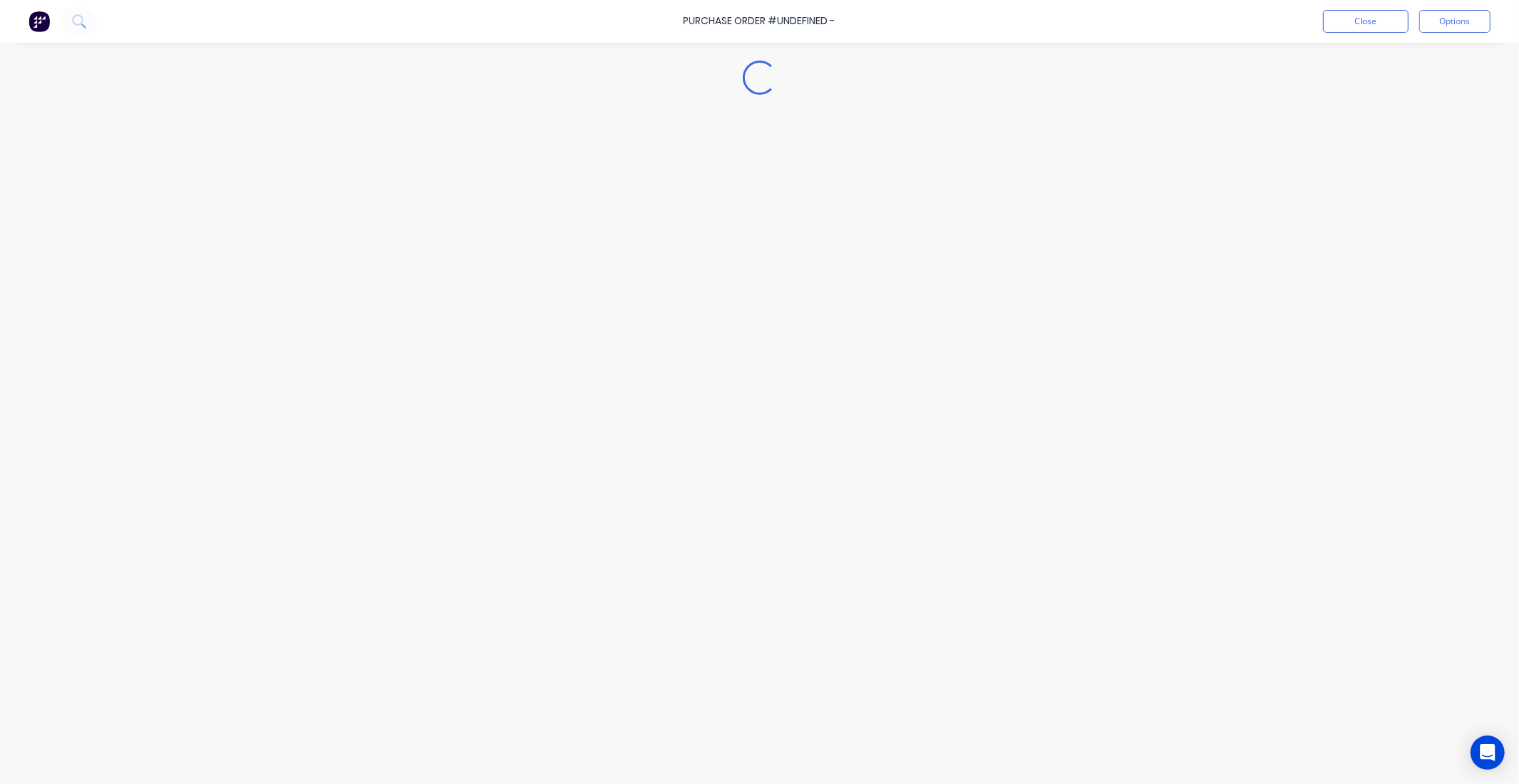
type textarea "x"
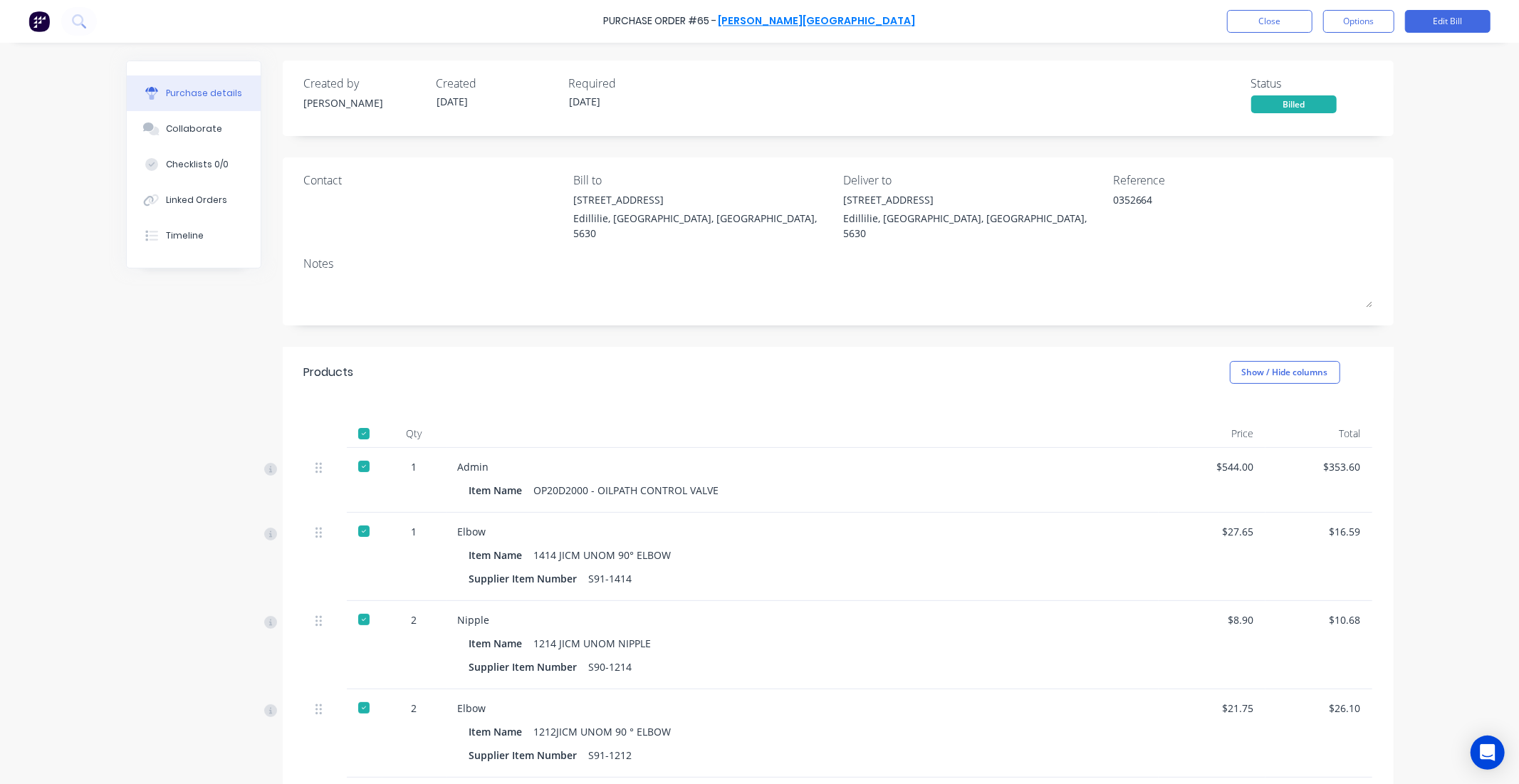
click at [809, 25] on link "B.L. Shipway" at bounding box center [818, 21] width 198 height 14
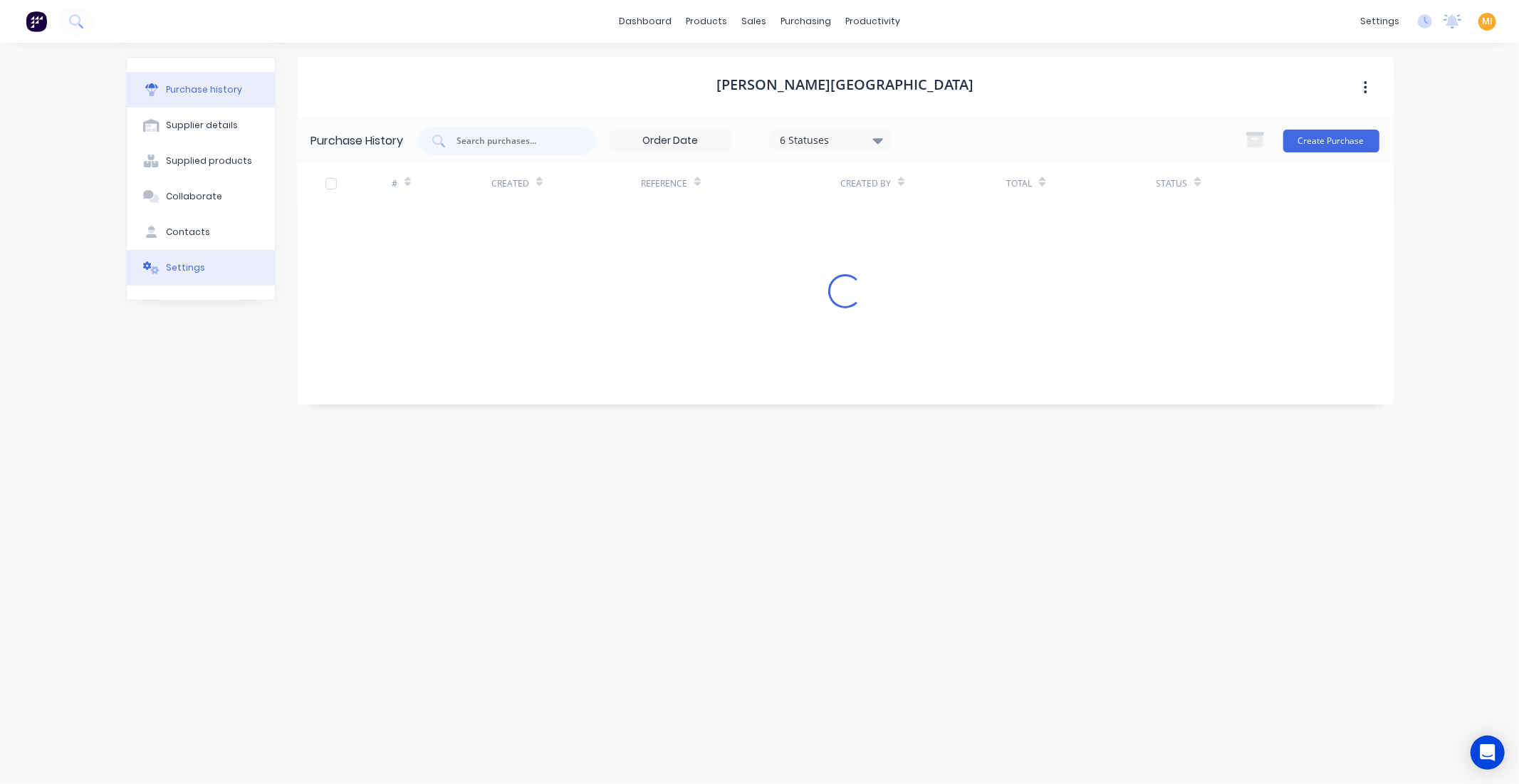
click at [232, 278] on button "Settings" at bounding box center [201, 268] width 148 height 36
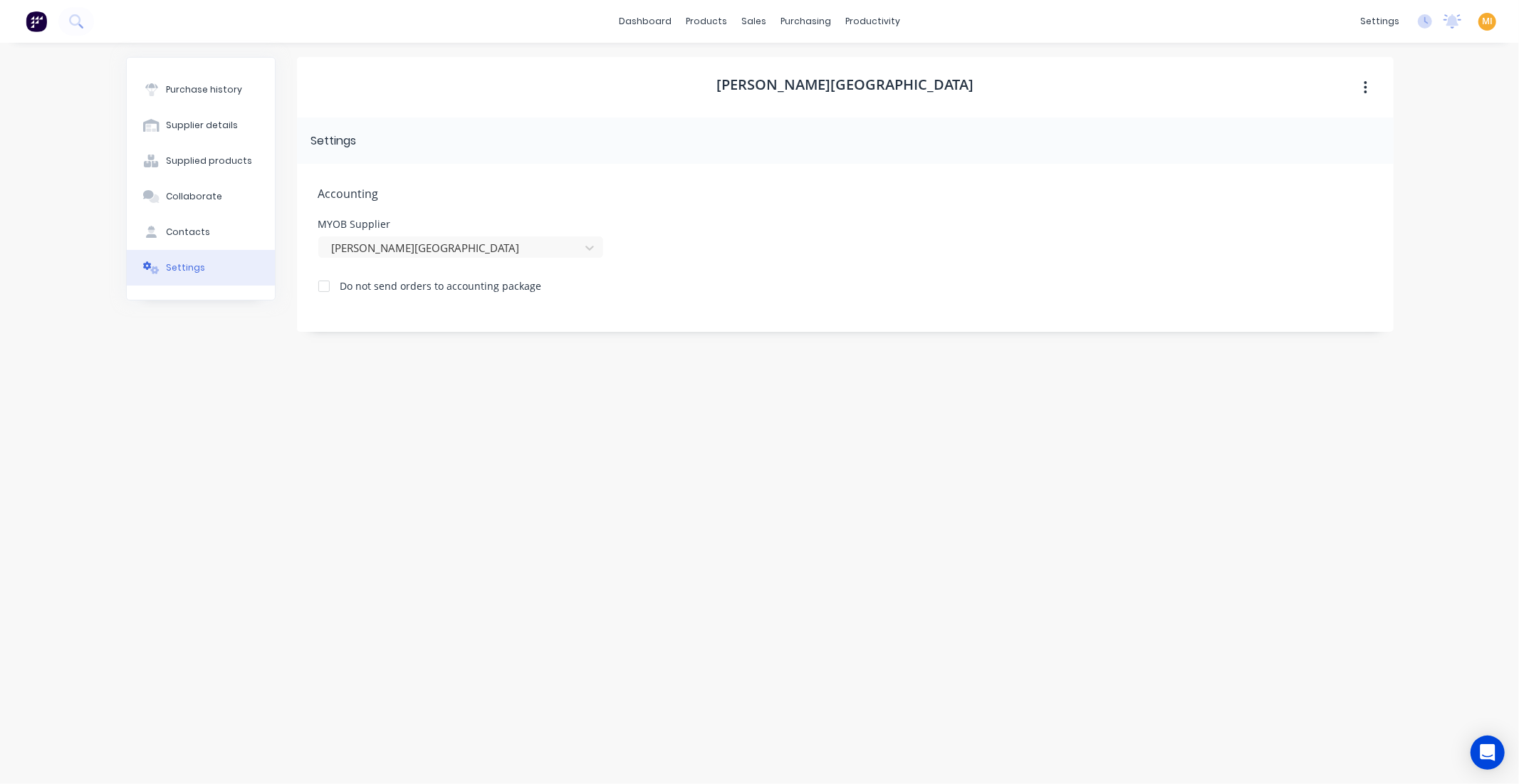
click at [38, 22] on img at bounding box center [36, 21] width 22 height 22
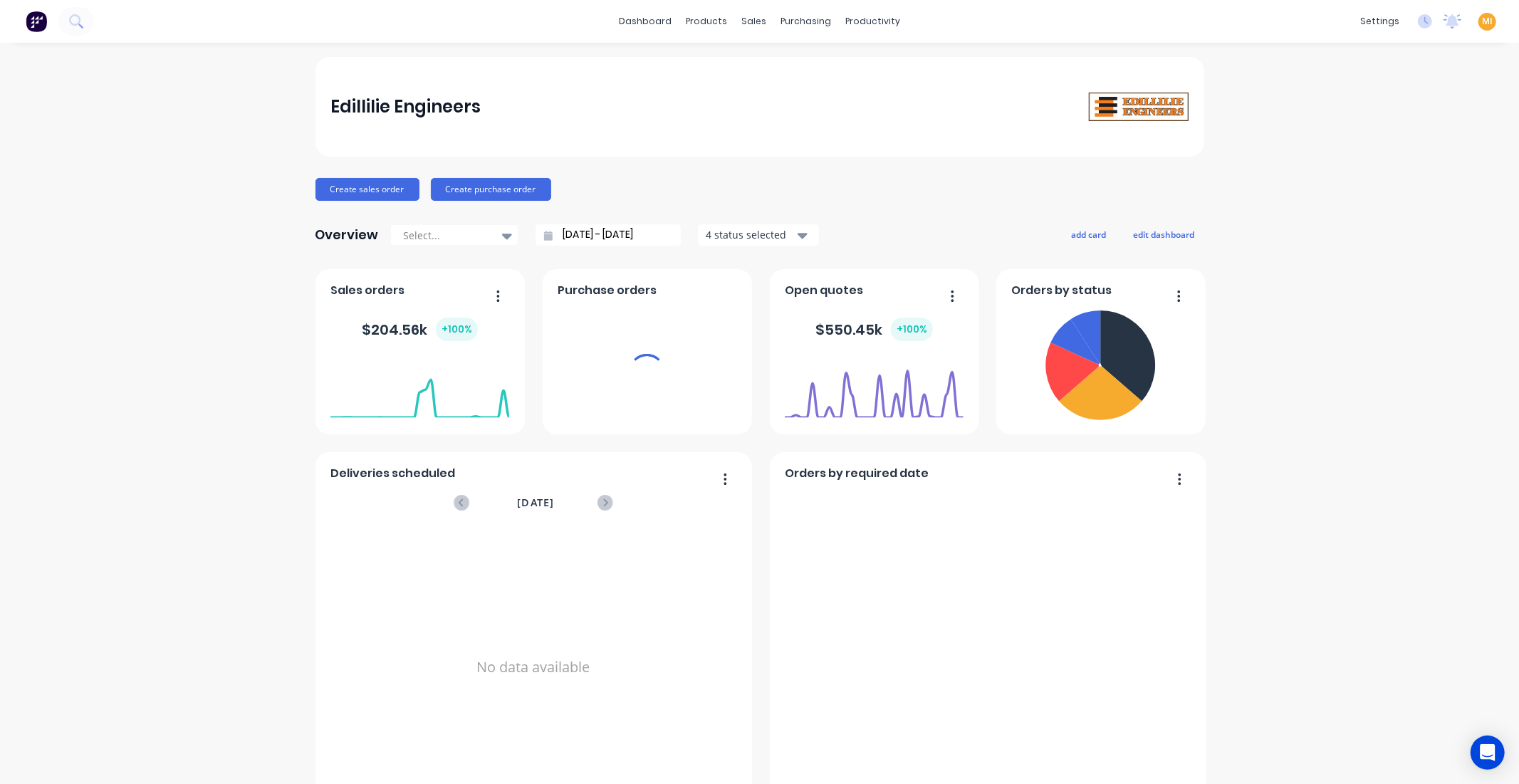
click at [1483, 20] on span "MI" at bounding box center [1488, 21] width 10 height 13
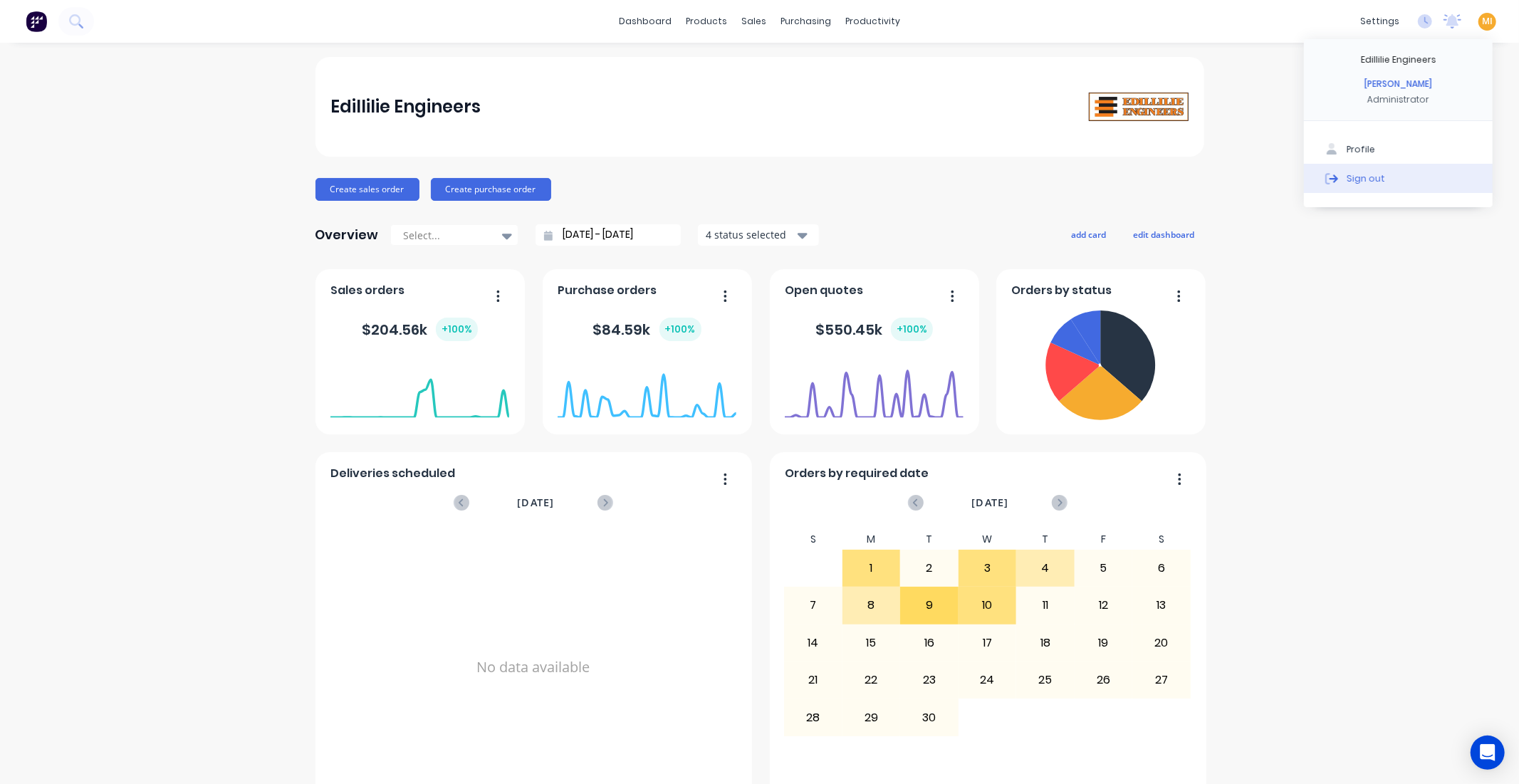
click at [1383, 176] on button "Sign out" at bounding box center [1399, 178] width 189 height 28
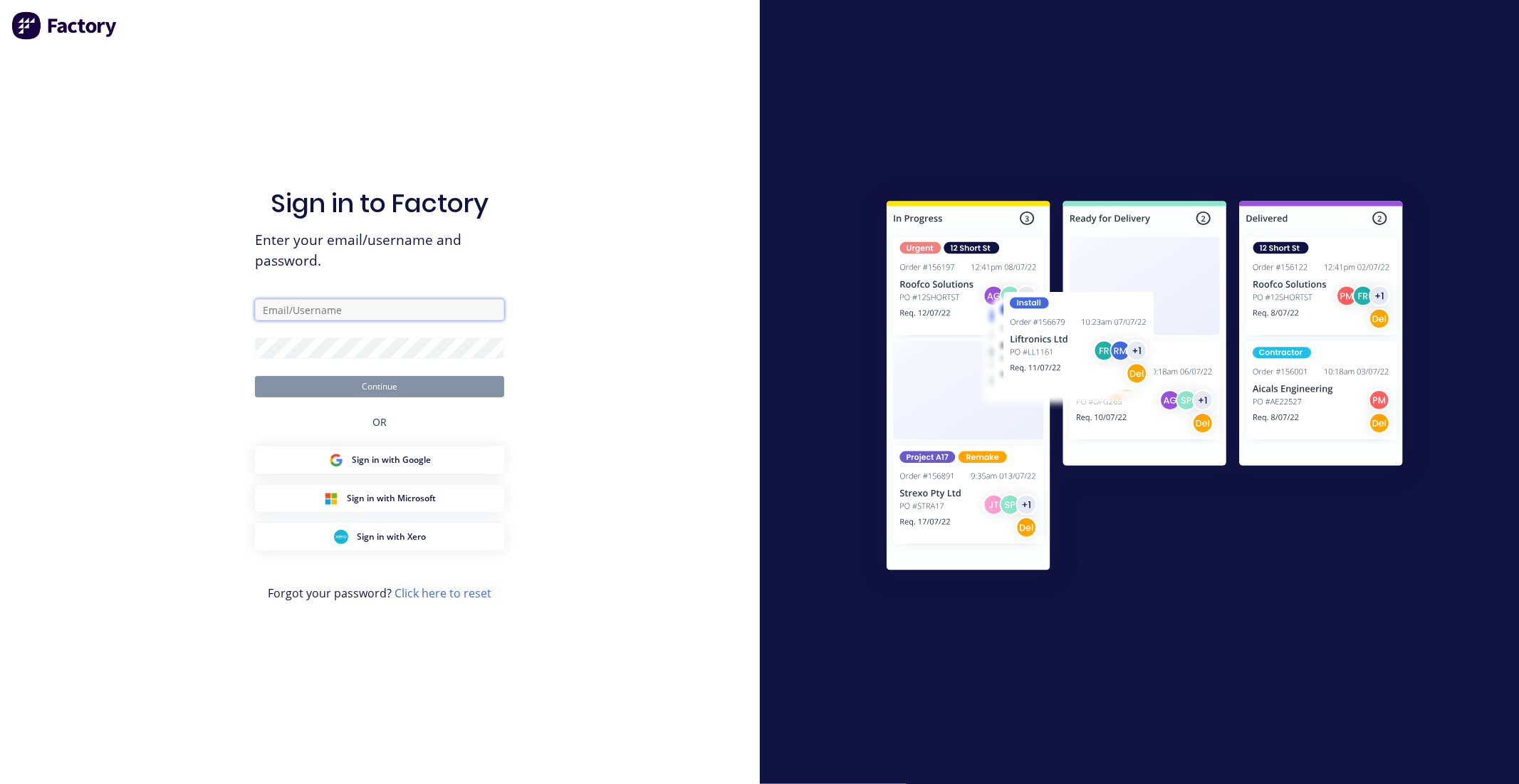
click at [329, 308] on input "text" at bounding box center [380, 310] width 250 height 22
type input "[EMAIL_ADDRESS][DOMAIN_NAME]"
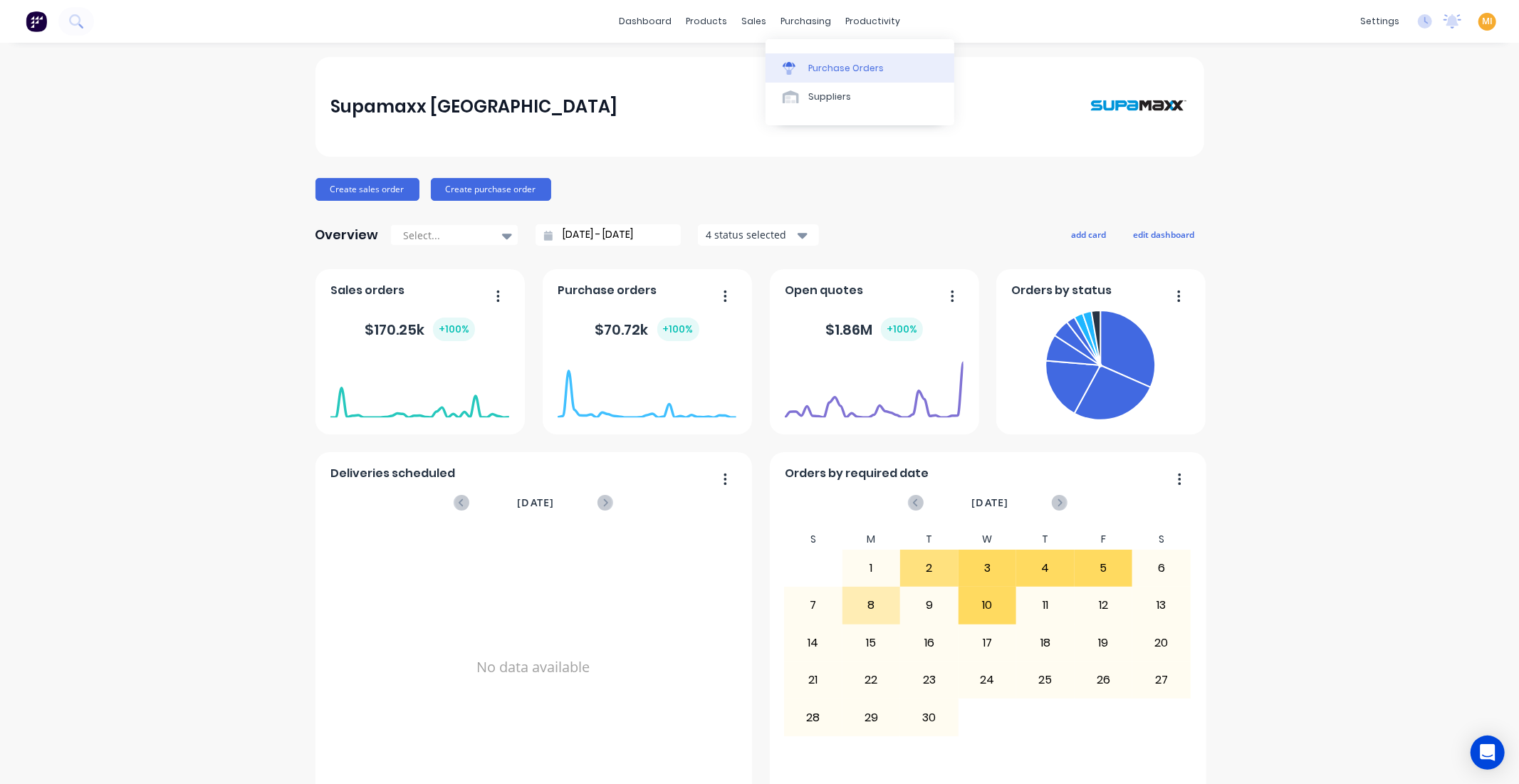
click at [805, 72] on link "Purchase Orders" at bounding box center [860, 68] width 189 height 28
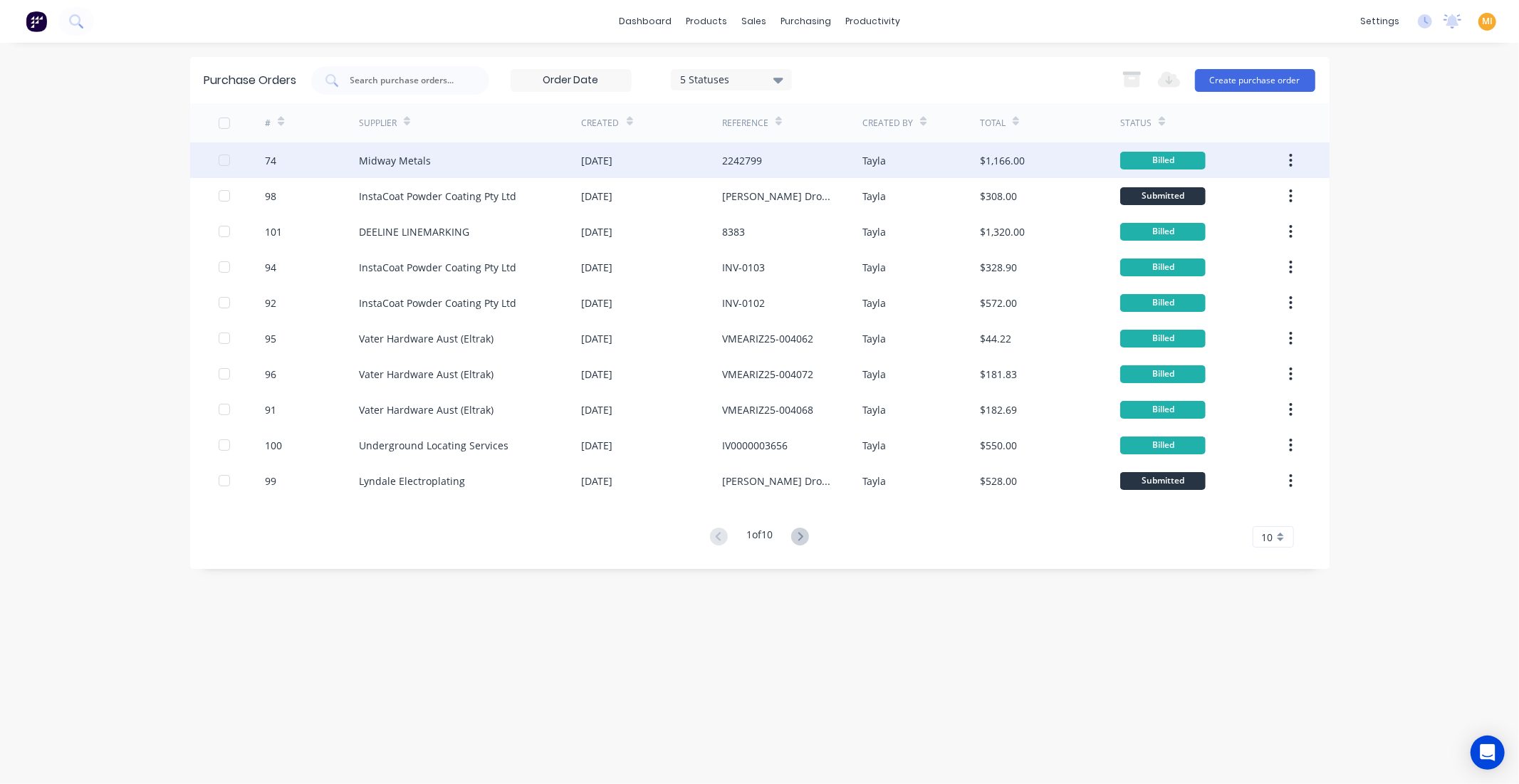
click at [317, 166] on div "74" at bounding box center [312, 160] width 94 height 36
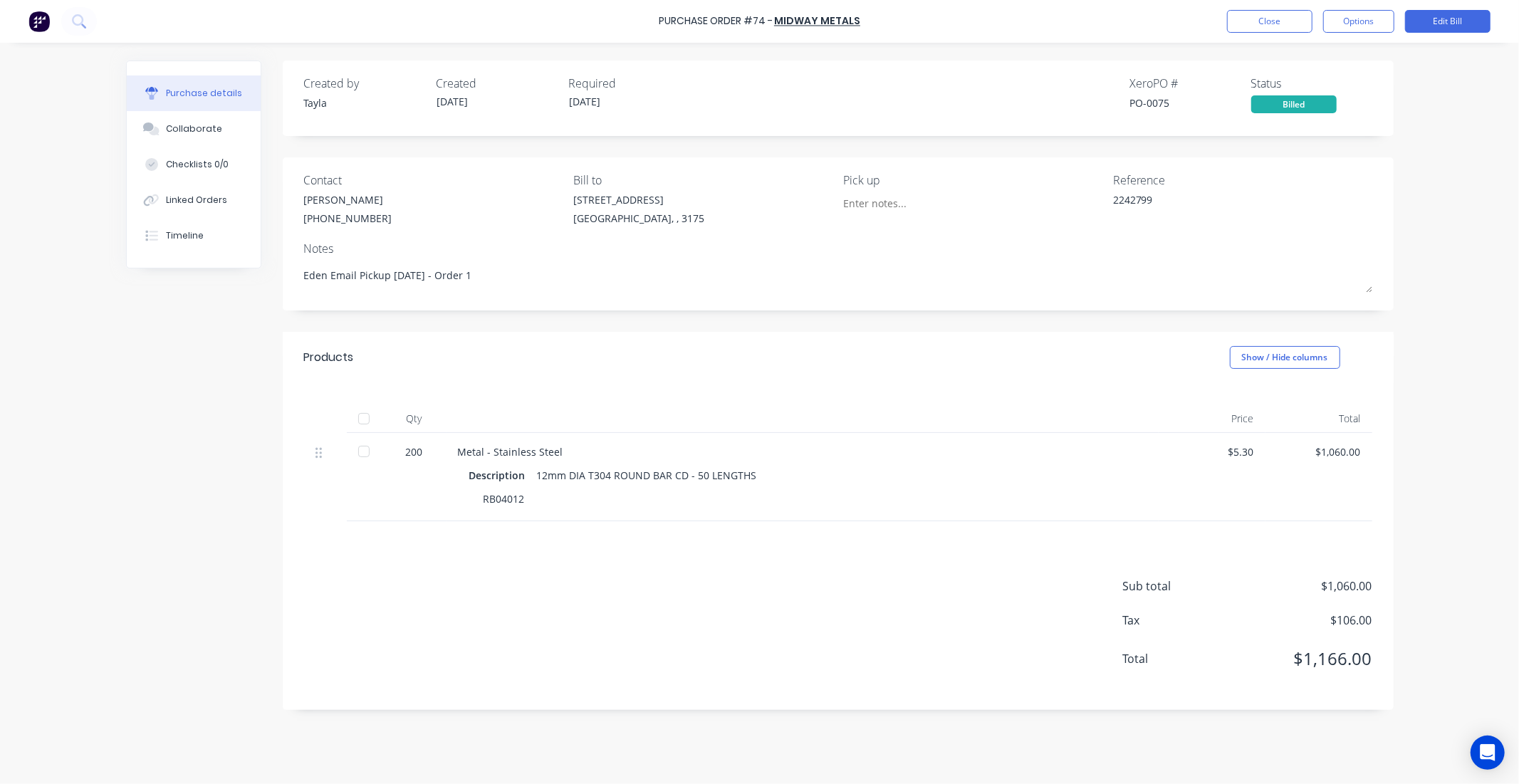
click at [32, 19] on img at bounding box center [39, 21] width 22 height 22
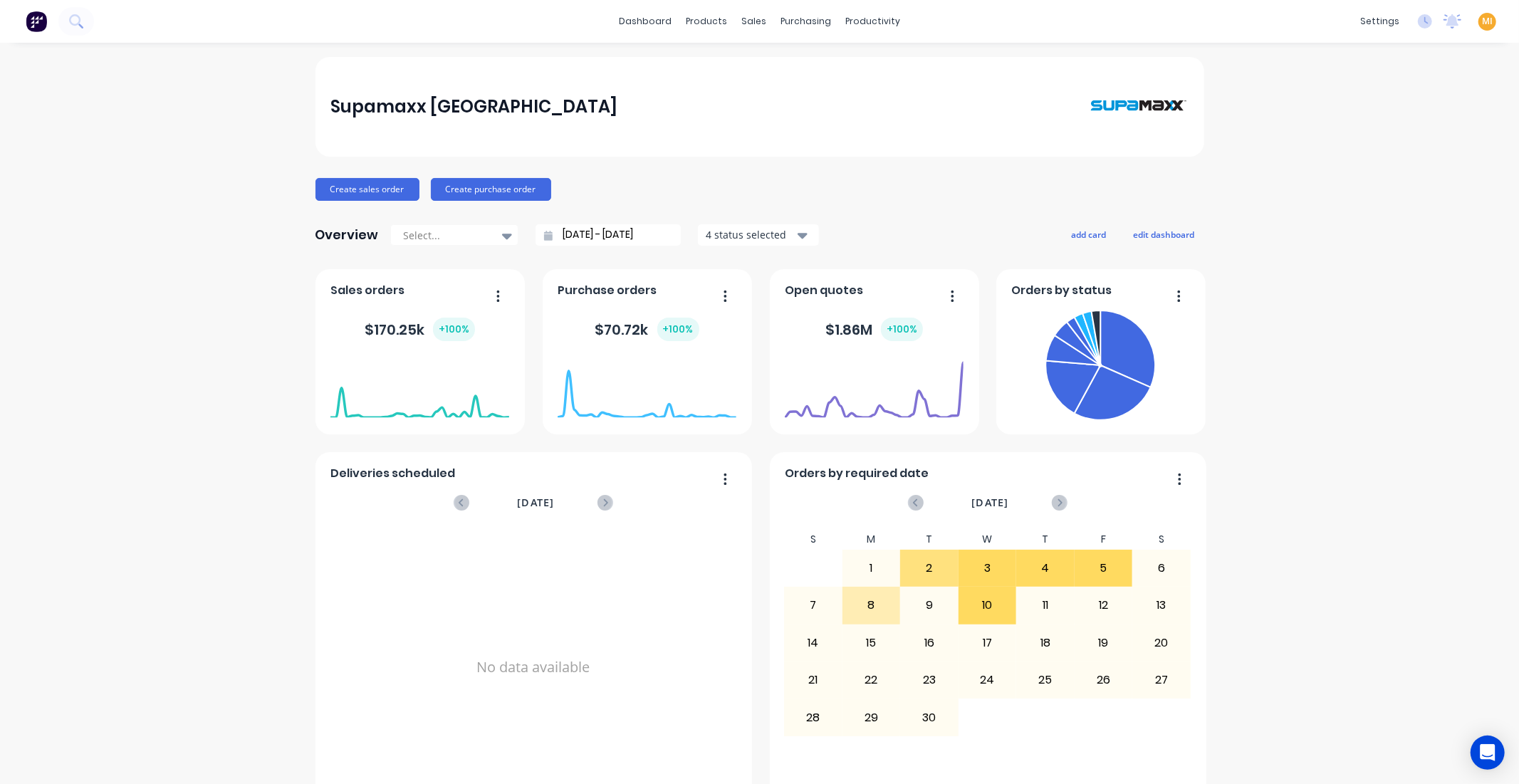
click at [1483, 23] on span "MI" at bounding box center [1488, 21] width 10 height 13
click at [1372, 174] on button "Sign out" at bounding box center [1399, 178] width 189 height 28
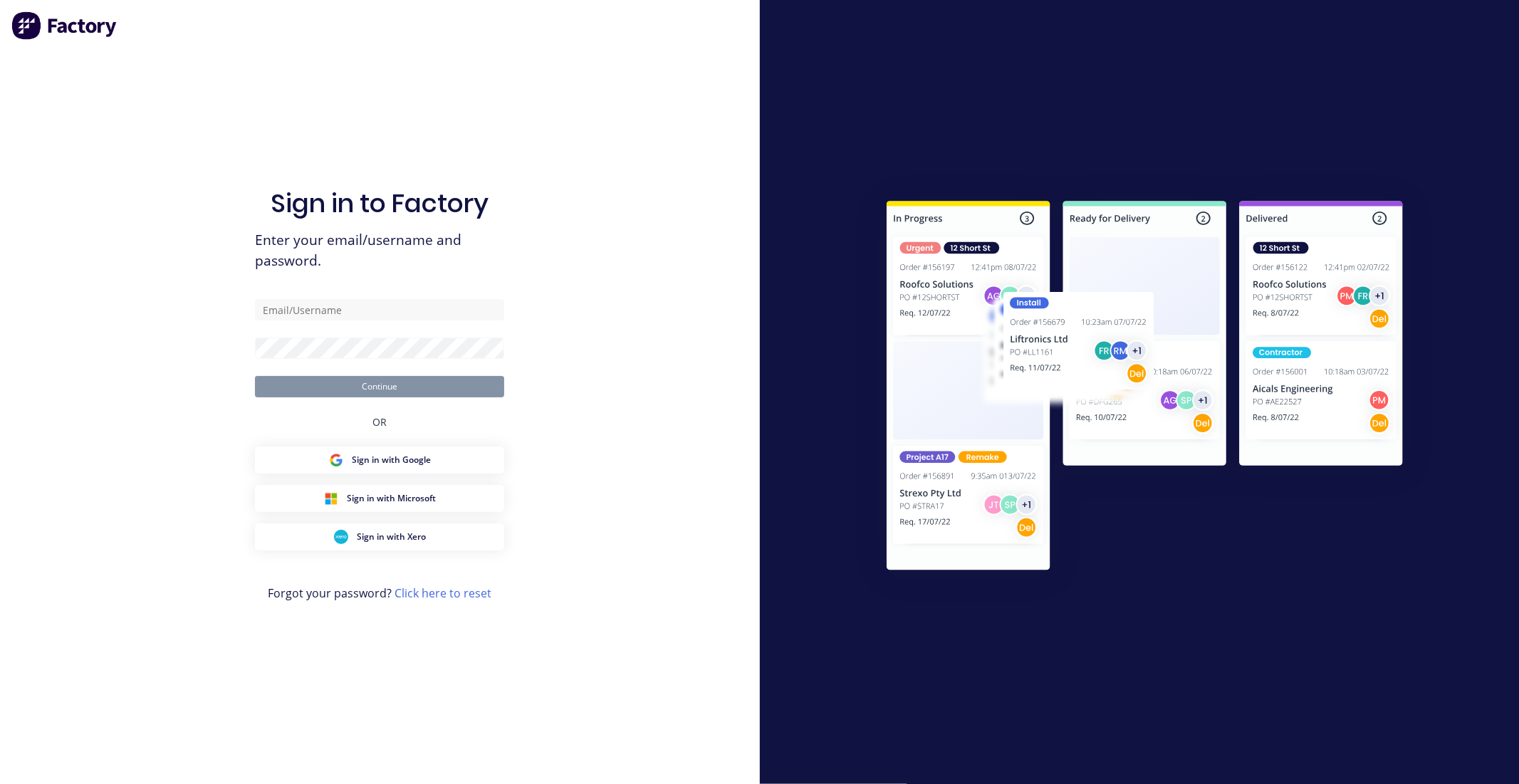
type input "[EMAIL_ADDRESS][DOMAIN_NAME]"
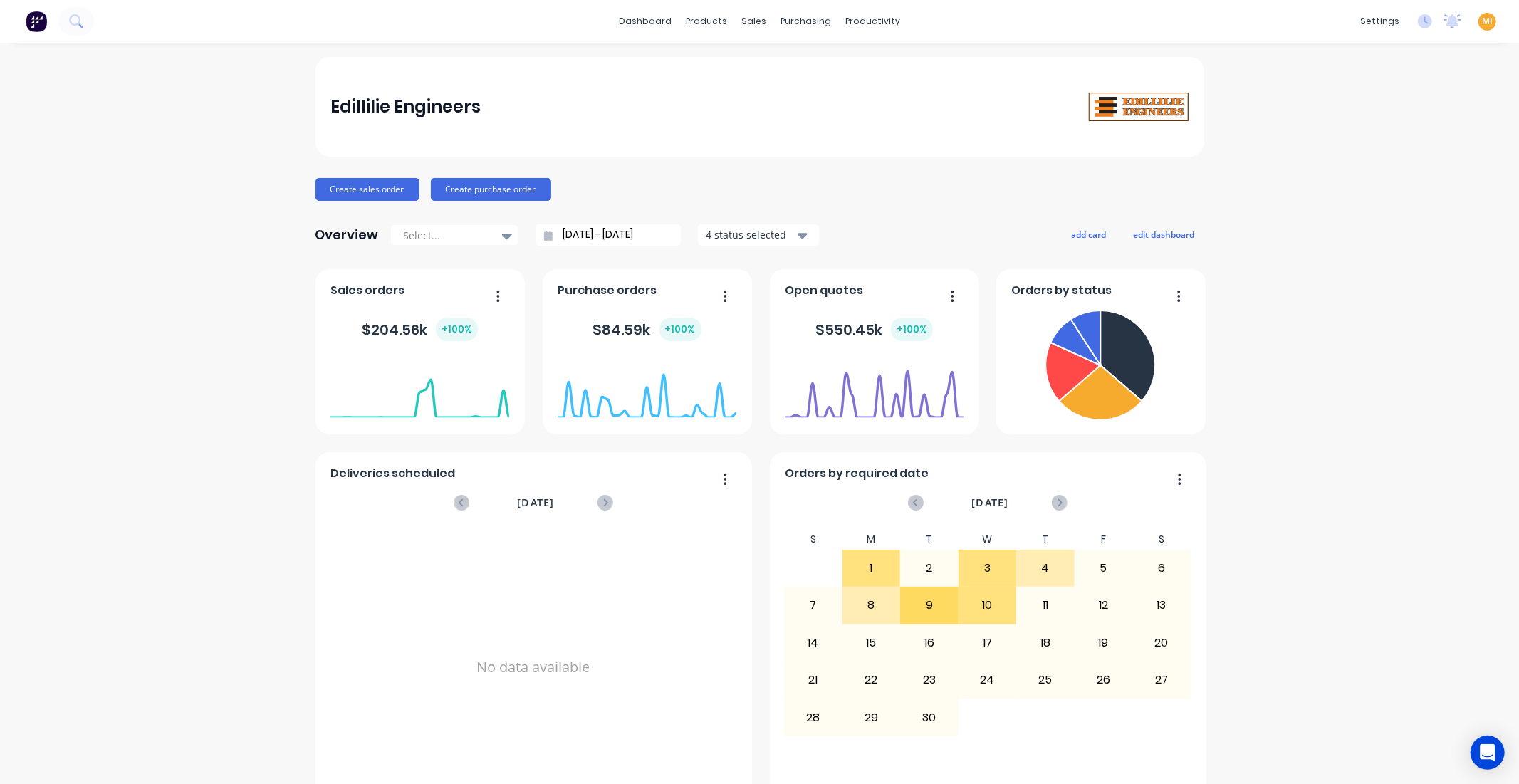
click at [1484, 19] on div "MI Edillilie Engineers Maricar Infante Administrator Profile Sign out" at bounding box center [1488, 22] width 18 height 18
click at [1485, 18] on div "settings No new notifications Mark all as read You have no notifications MI Edi…" at bounding box center [1436, 21] width 166 height 22
click at [1483, 20] on span "MI" at bounding box center [1488, 21] width 10 height 13
click at [1367, 191] on button "Sign out" at bounding box center [1399, 178] width 189 height 28
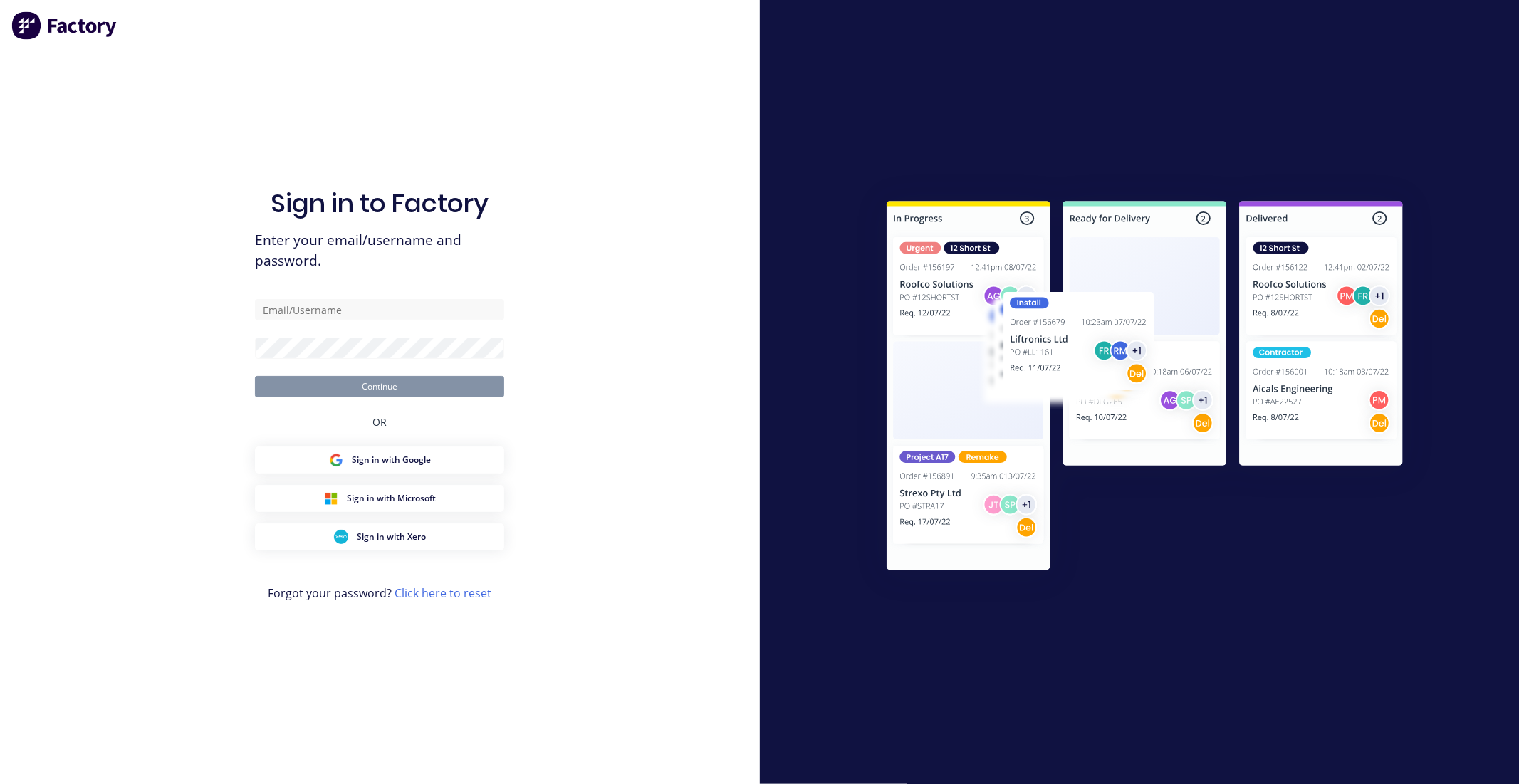
click at [342, 296] on div "Sign in to Factory Enter your email/username and password. Continue OR Sign in …" at bounding box center [380, 406] width 250 height 733
click at [337, 314] on input "text" at bounding box center [380, 310] width 250 height 22
type input "[EMAIL_ADDRESS][DOMAIN_NAME]"
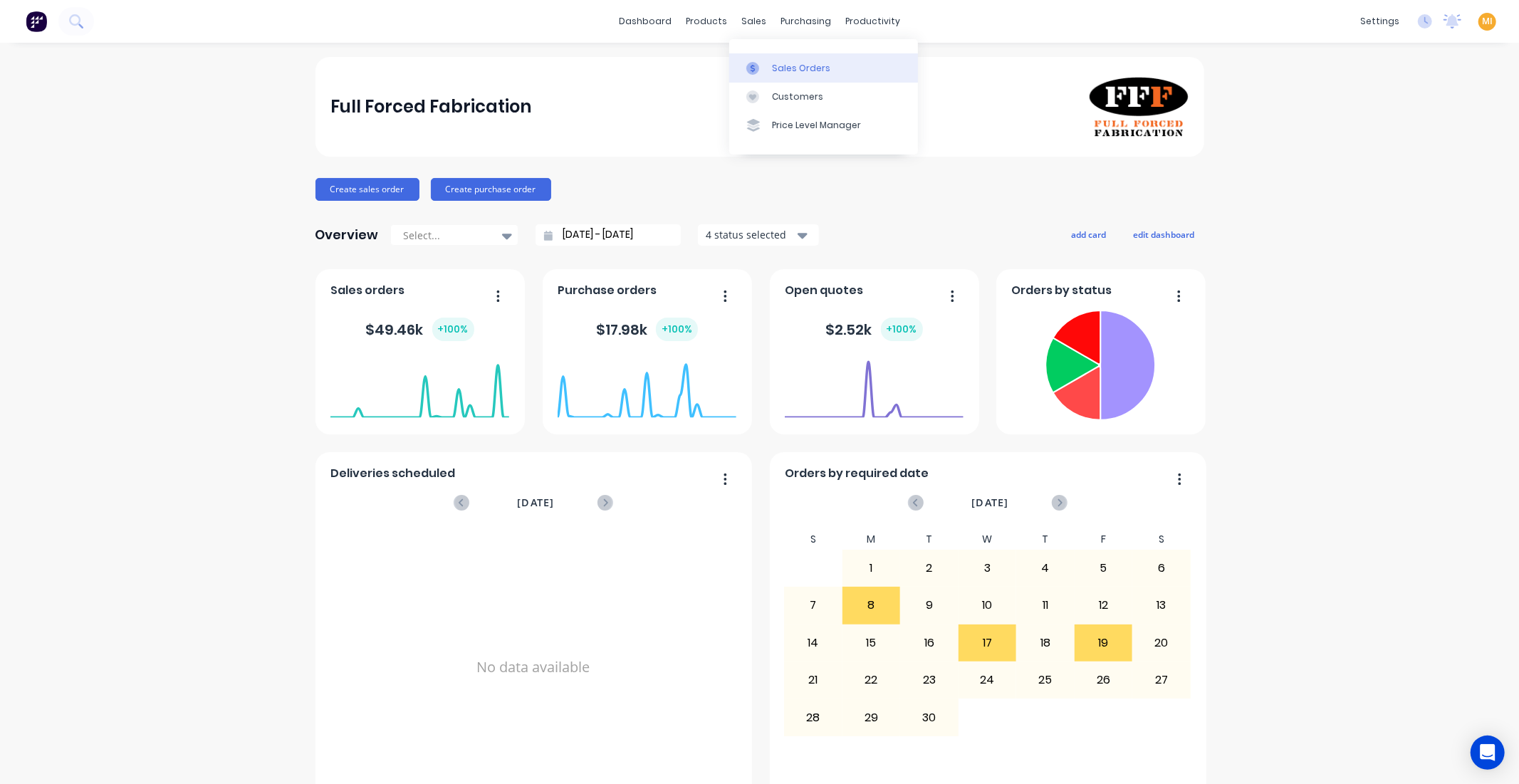
click at [770, 68] on link "Sales Orders" at bounding box center [824, 68] width 189 height 28
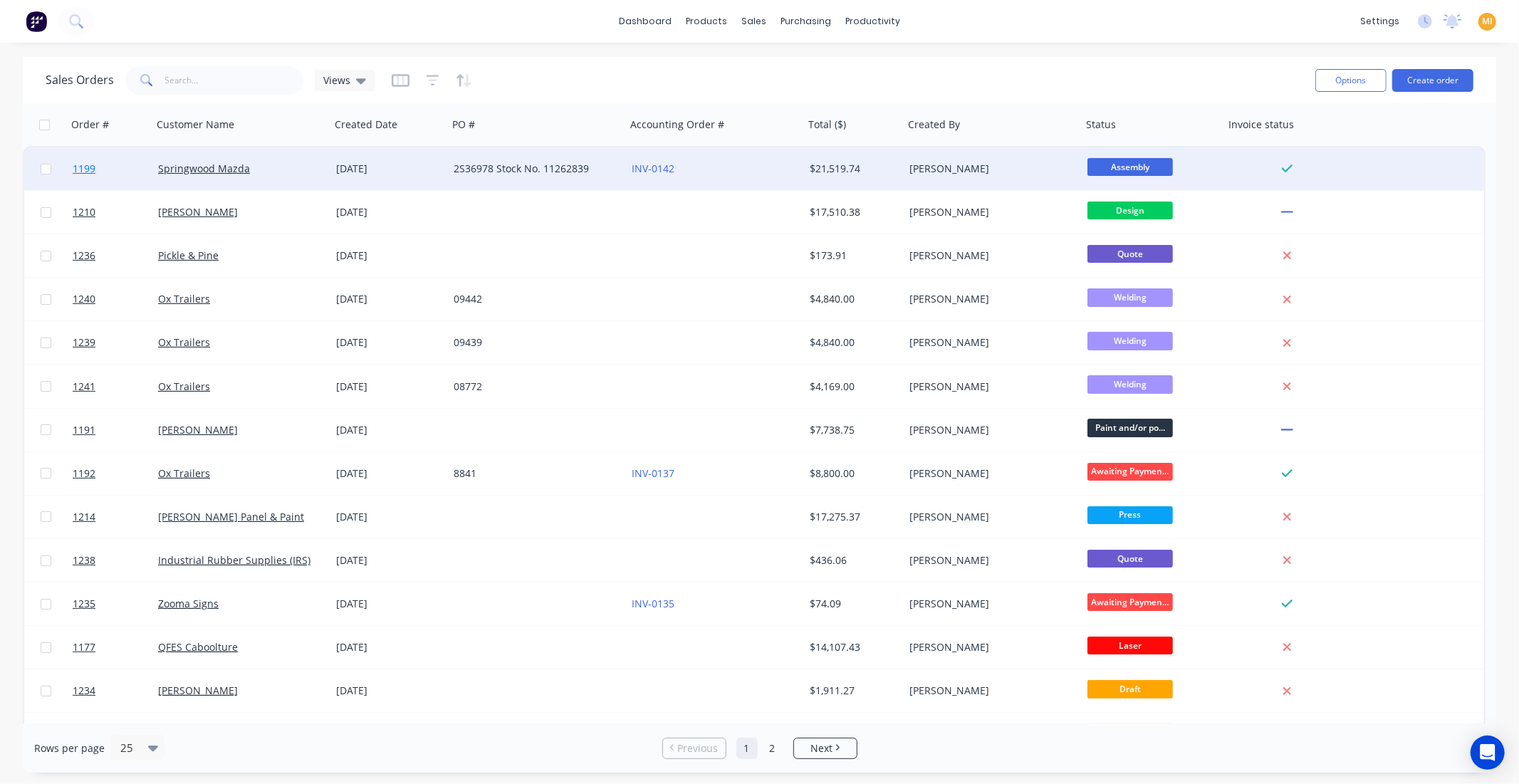
drag, startPoint x: 112, startPoint y: 172, endPoint x: 91, endPoint y: 168, distance: 21.4
drag, startPoint x: 91, startPoint y: 168, endPoint x: 314, endPoint y: 162, distance: 223.1
click at [314, 162] on div "Springwood Mazda" at bounding box center [237, 169] width 158 height 14
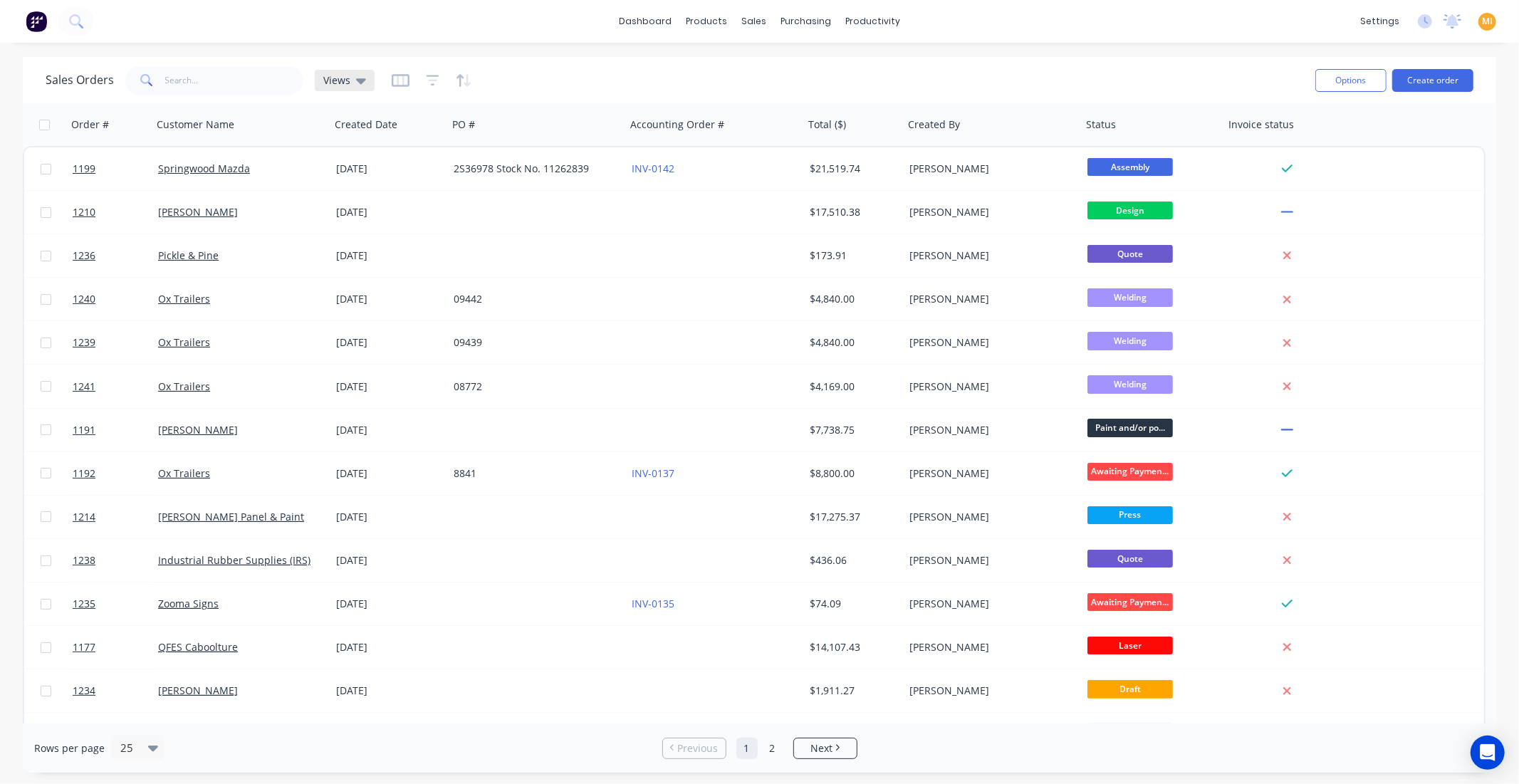
click at [342, 84] on span "Views" at bounding box center [336, 80] width 27 height 15
click at [588, 53] on div "dashboard products sales purchasing productivity dashboard products Product Cat…" at bounding box center [759, 392] width 1519 height 784
click at [433, 78] on icon "button" at bounding box center [432, 80] width 13 height 14
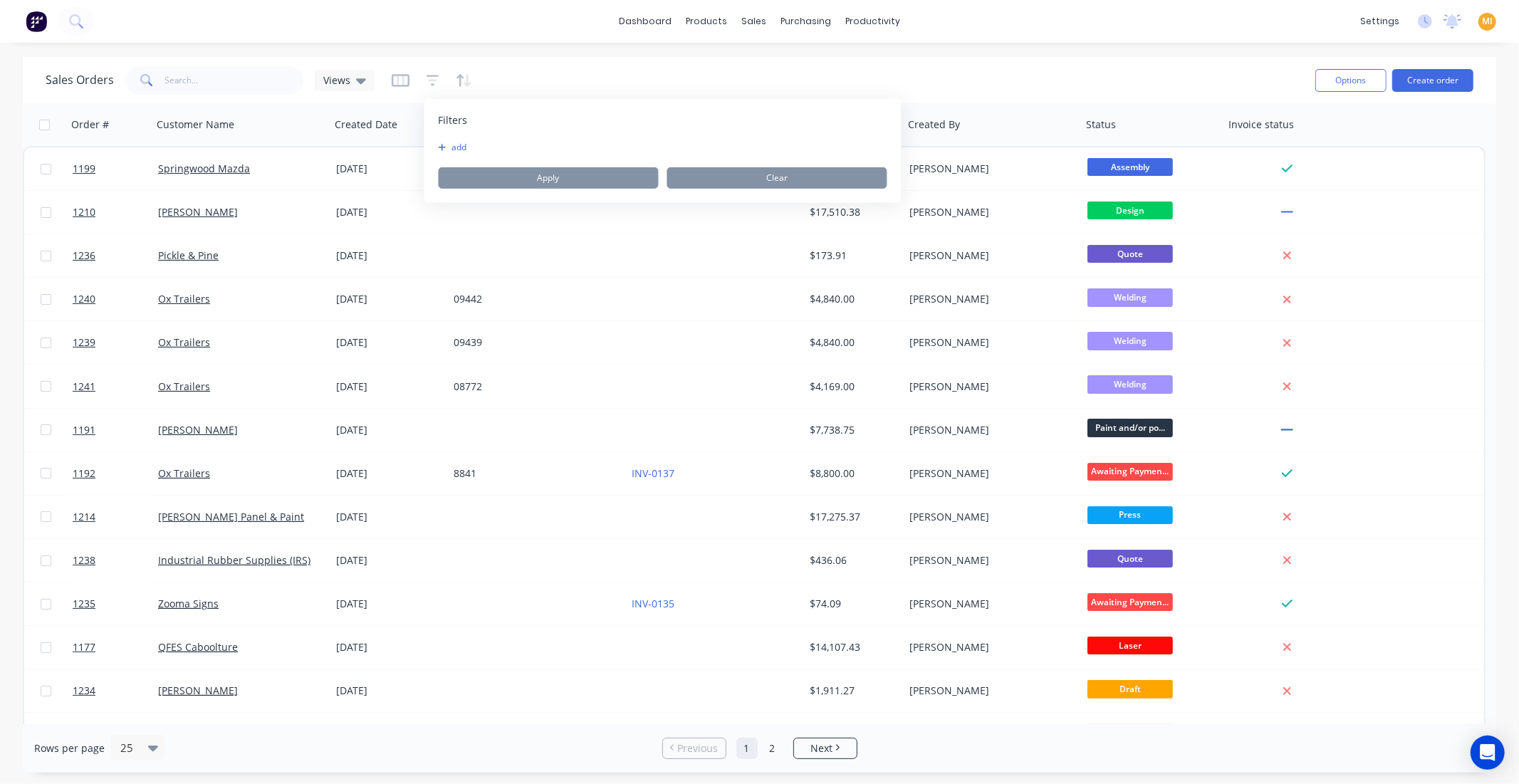
click at [464, 144] on button "add" at bounding box center [457, 147] width 36 height 11
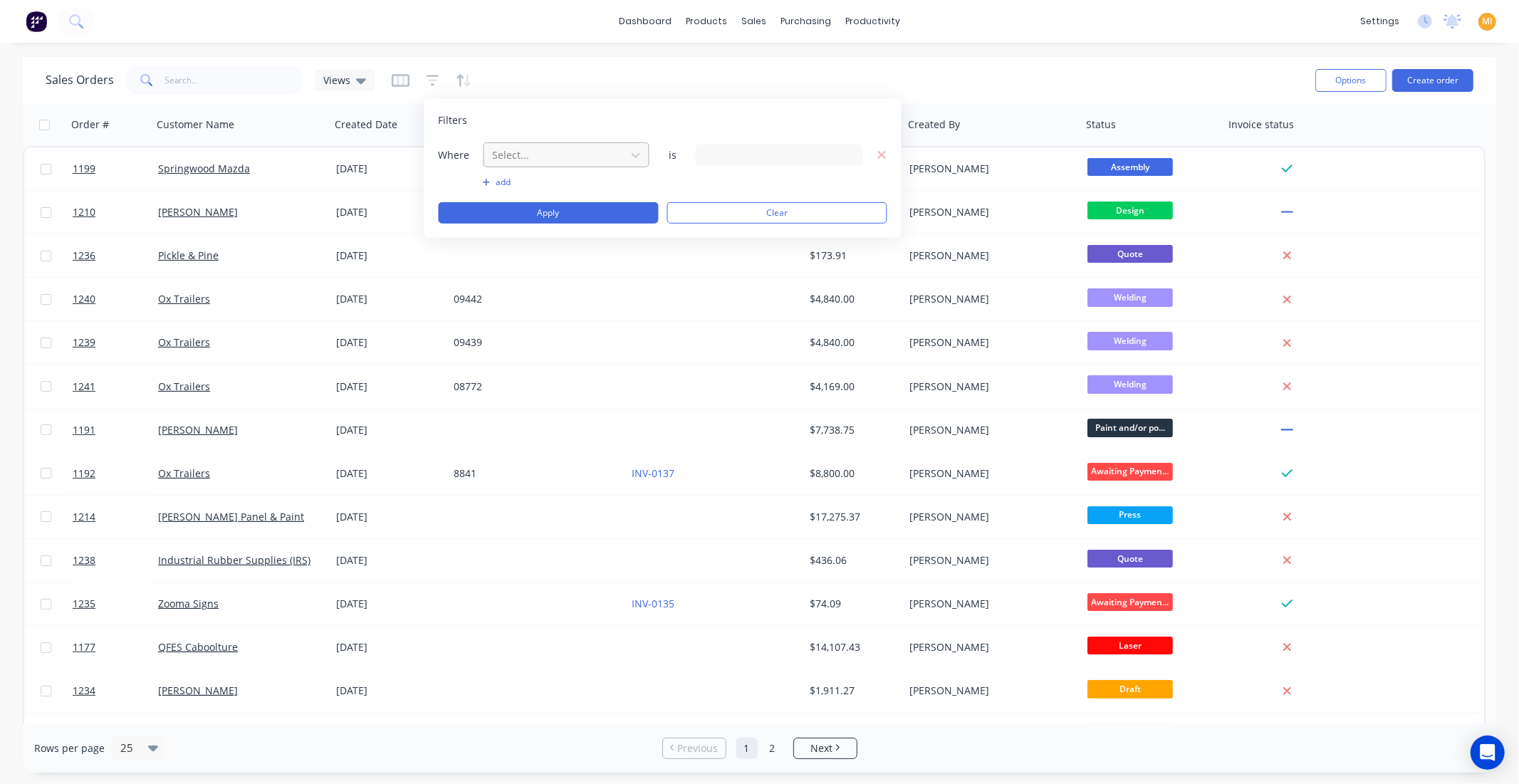
click at [521, 151] on div at bounding box center [556, 155] width 128 height 18
type input "inv"
click at [567, 195] on div "Invoice status" at bounding box center [566, 189] width 166 height 26
click at [750, 149] on div "3 Invoice status selected" at bounding box center [768, 154] width 129 height 15
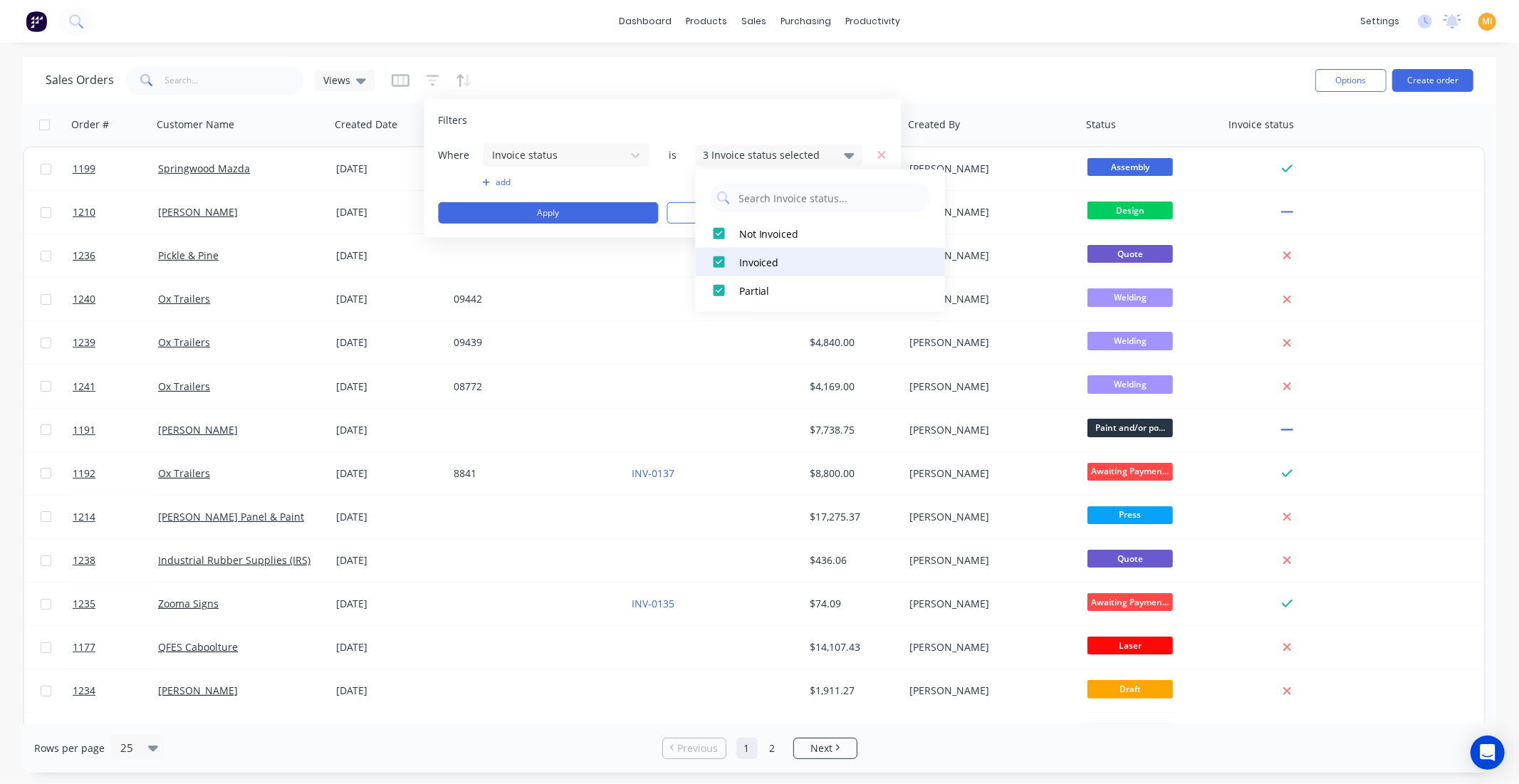
click at [721, 258] on div at bounding box center [719, 262] width 28 height 28
click at [579, 76] on div "Sales Orders Views" at bounding box center [674, 79] width 1258 height 35
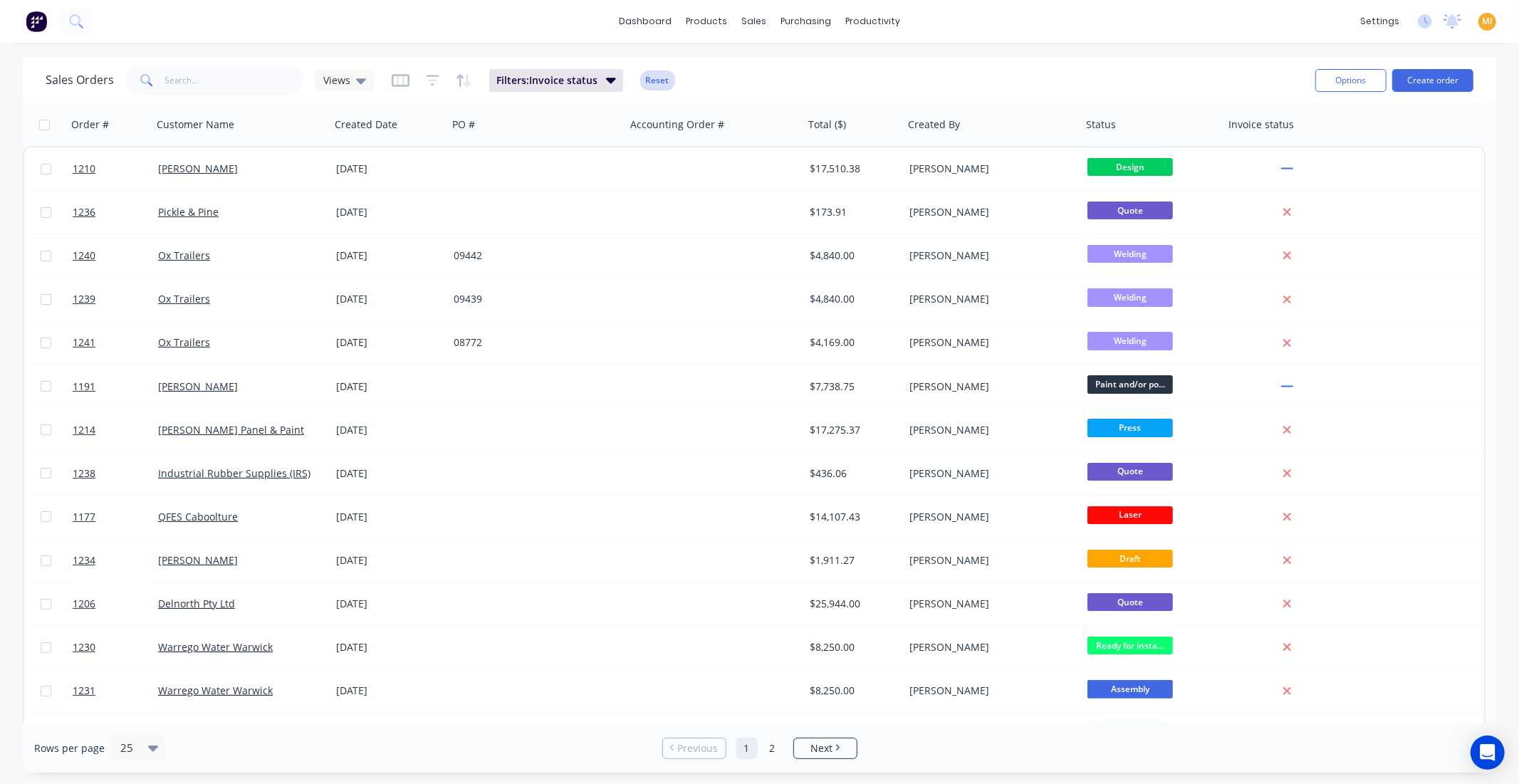
click at [650, 81] on button "Reset" at bounding box center [657, 80] width 35 height 20
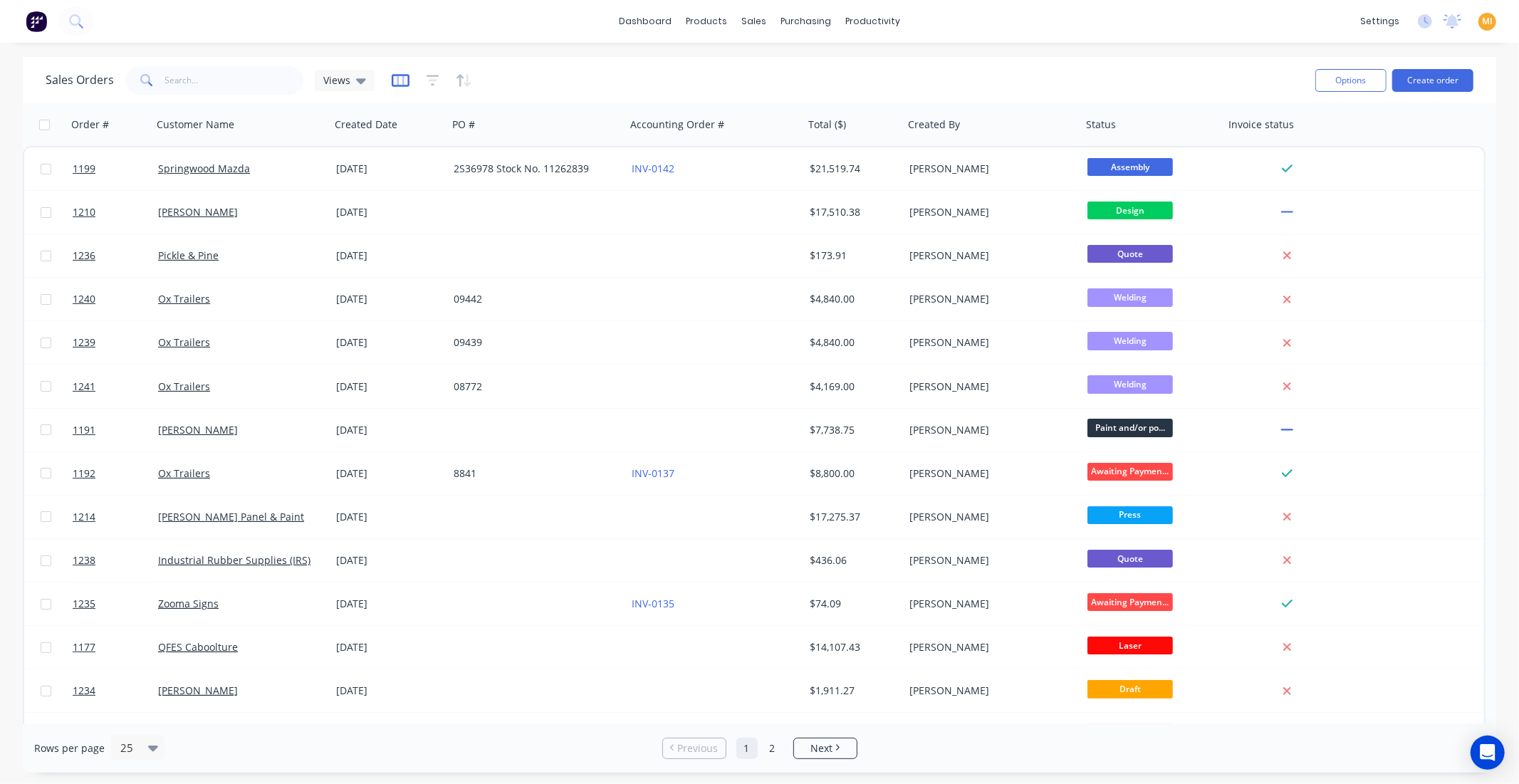
click at [393, 80] on icon "button" at bounding box center [400, 80] width 18 height 14
click at [436, 75] on icon "button" at bounding box center [432, 80] width 13 height 10
click at [349, 78] on div "Views" at bounding box center [345, 80] width 43 height 13
click at [408, 169] on button "Save new view" at bounding box center [414, 170] width 191 height 22
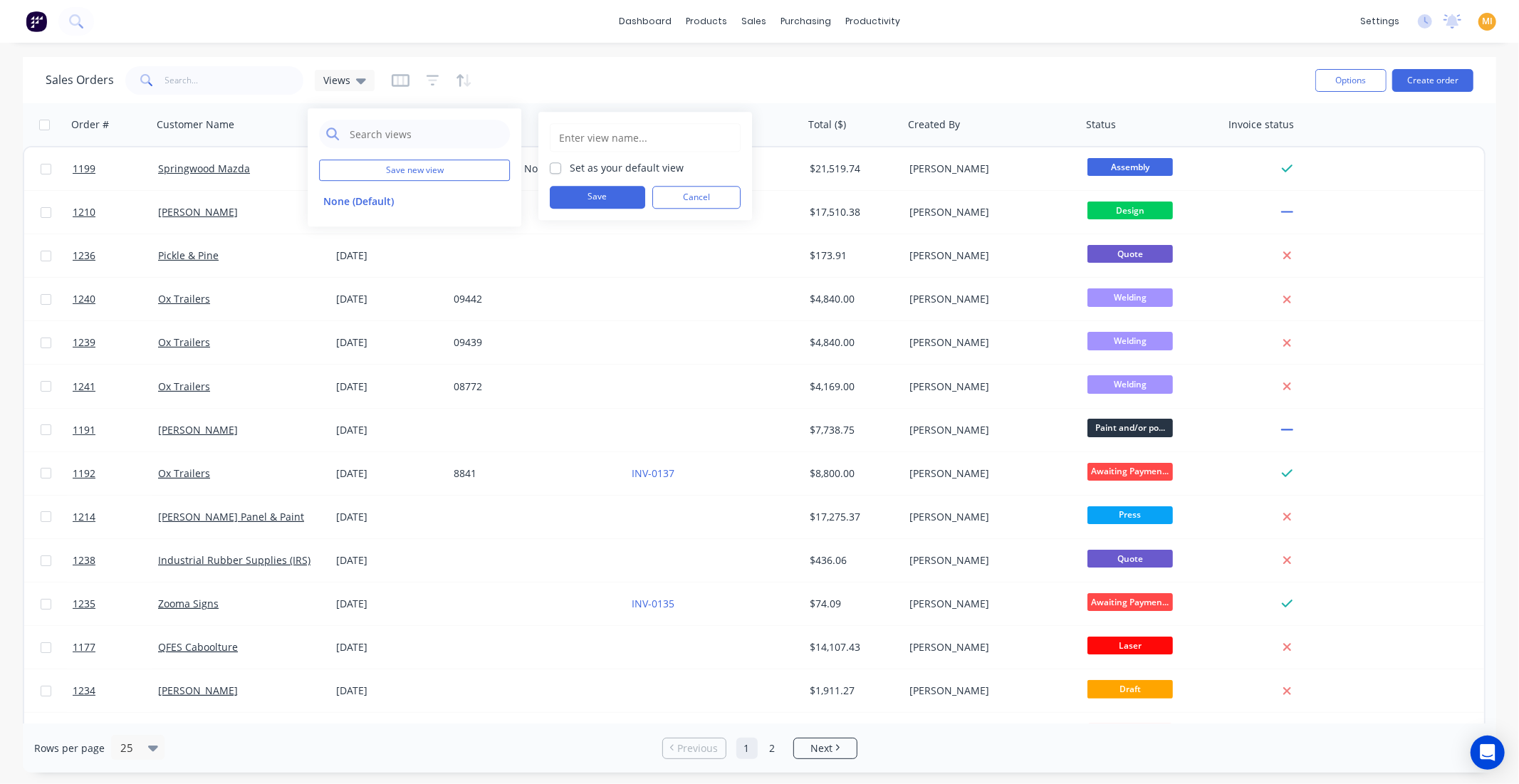
click at [26, 19] on img at bounding box center [36, 21] width 22 height 22
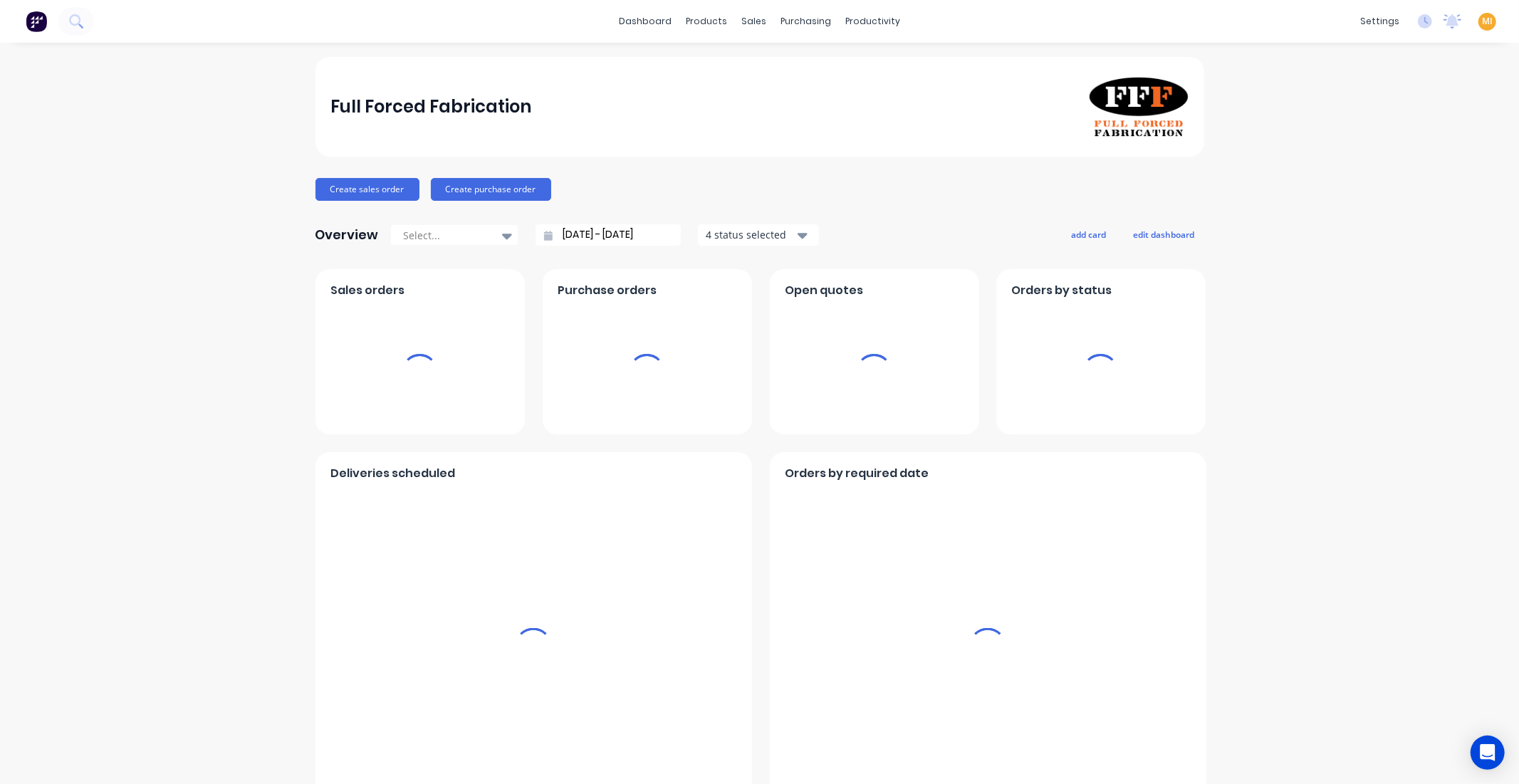
click at [1483, 23] on span "MI" at bounding box center [1488, 21] width 10 height 13
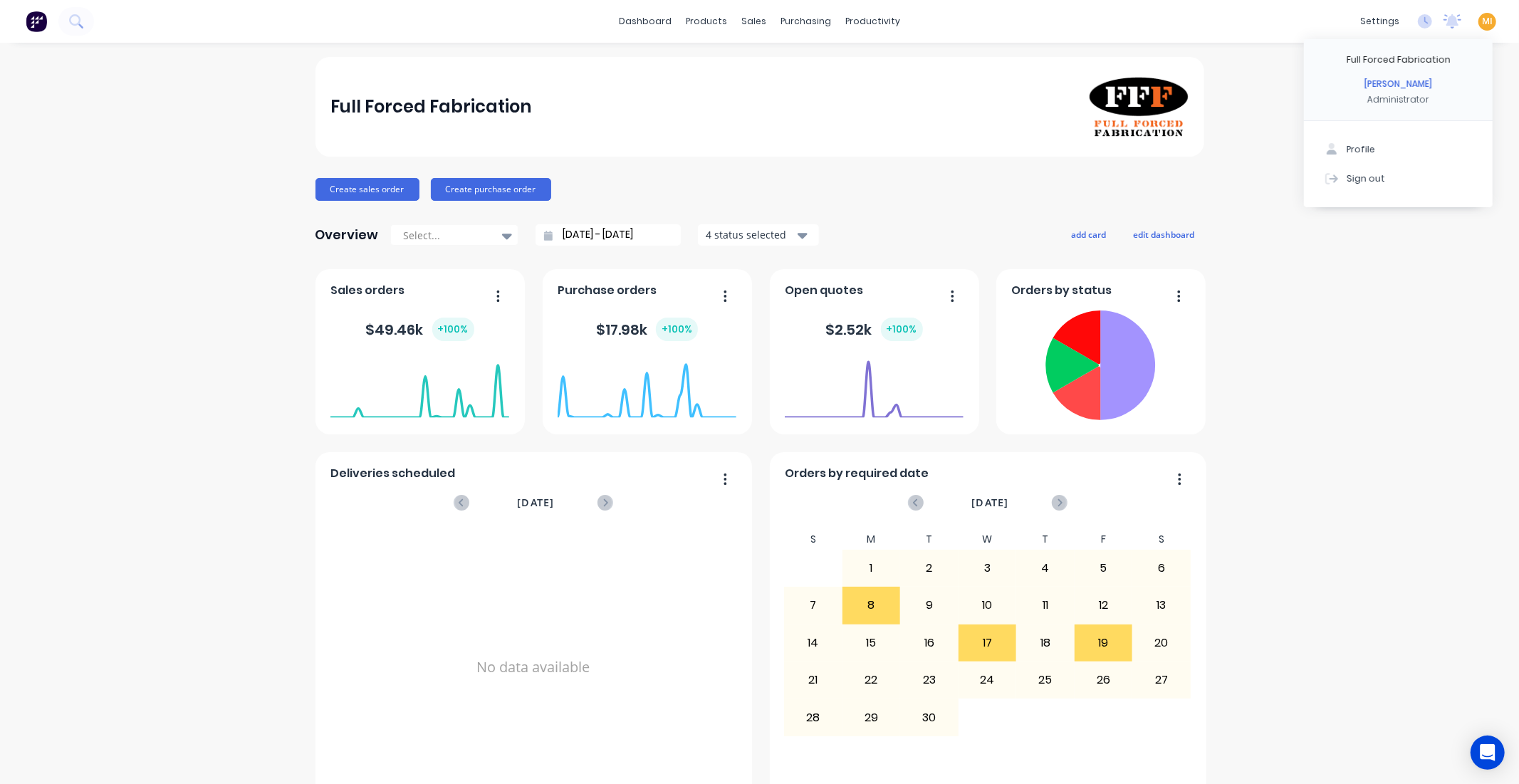
click at [1382, 180] on button "Sign out" at bounding box center [1399, 178] width 189 height 28
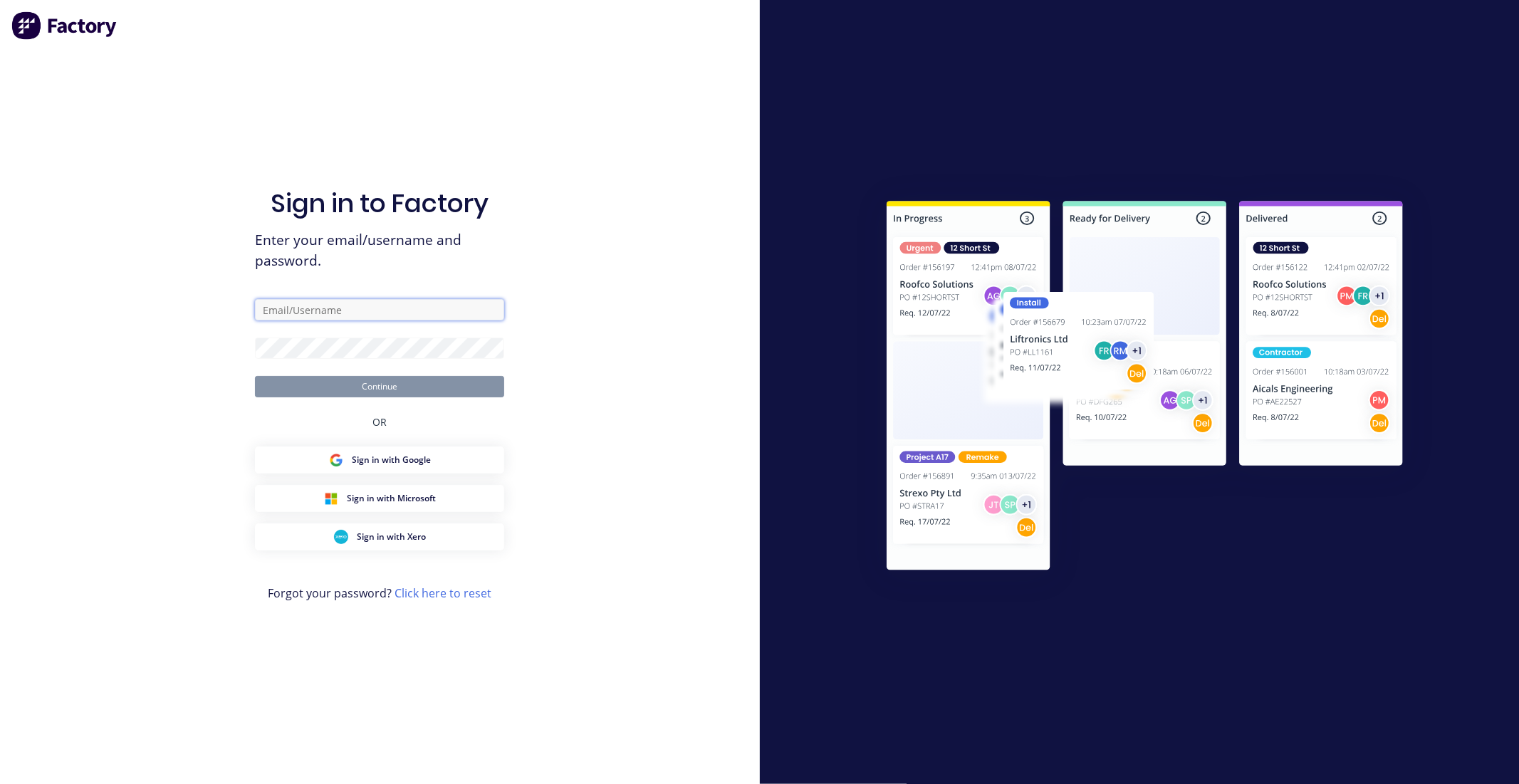
click at [328, 304] on input "text" at bounding box center [380, 310] width 250 height 22
type input "[EMAIL_ADDRESS][DOMAIN_NAME]"
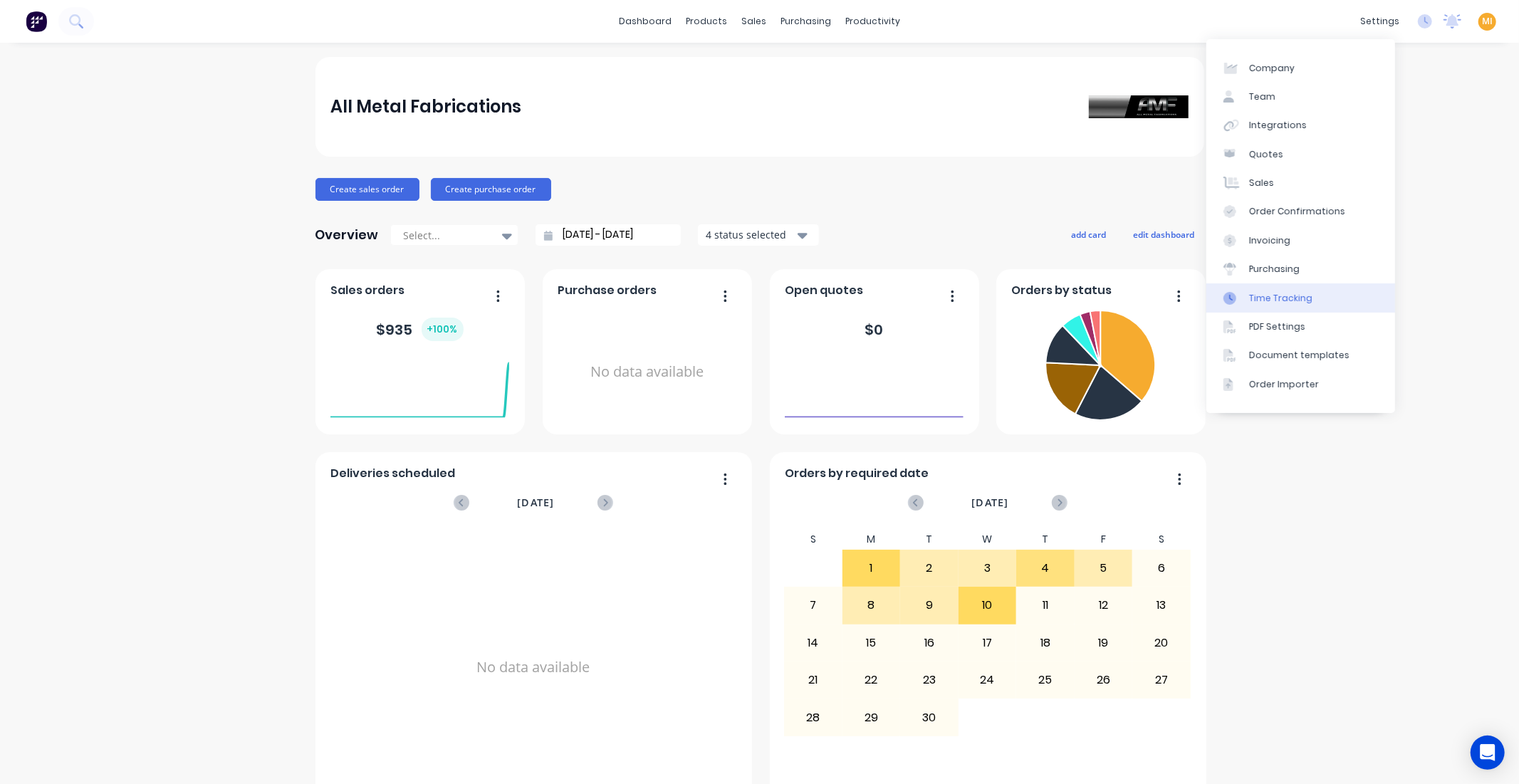
drag, startPoint x: 1297, startPoint y: 295, endPoint x: 1225, endPoint y: 295, distance: 72.0
click at [1297, 295] on div "Time Tracking" at bounding box center [1281, 298] width 63 height 13
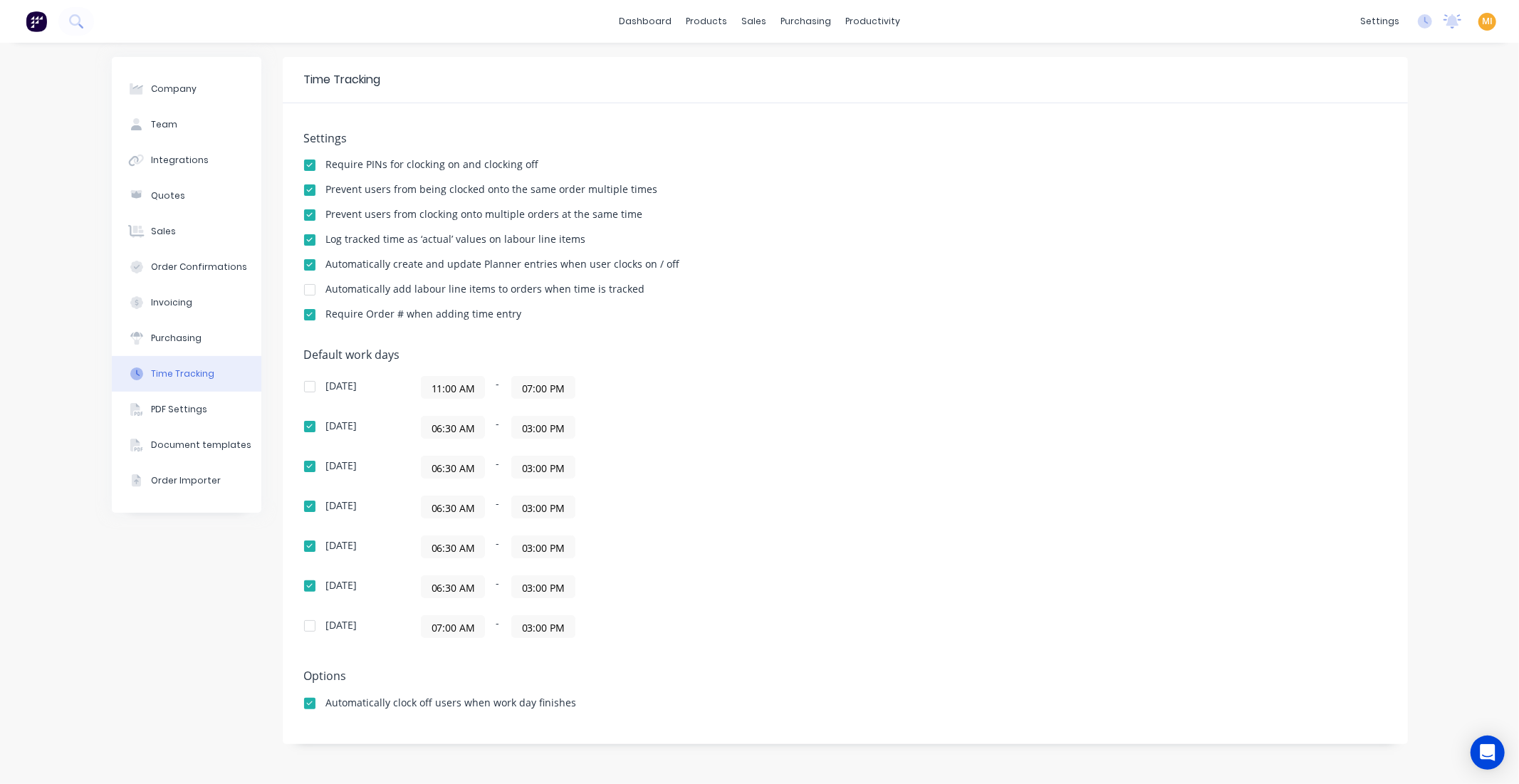
click at [26, 17] on img at bounding box center [36, 21] width 22 height 22
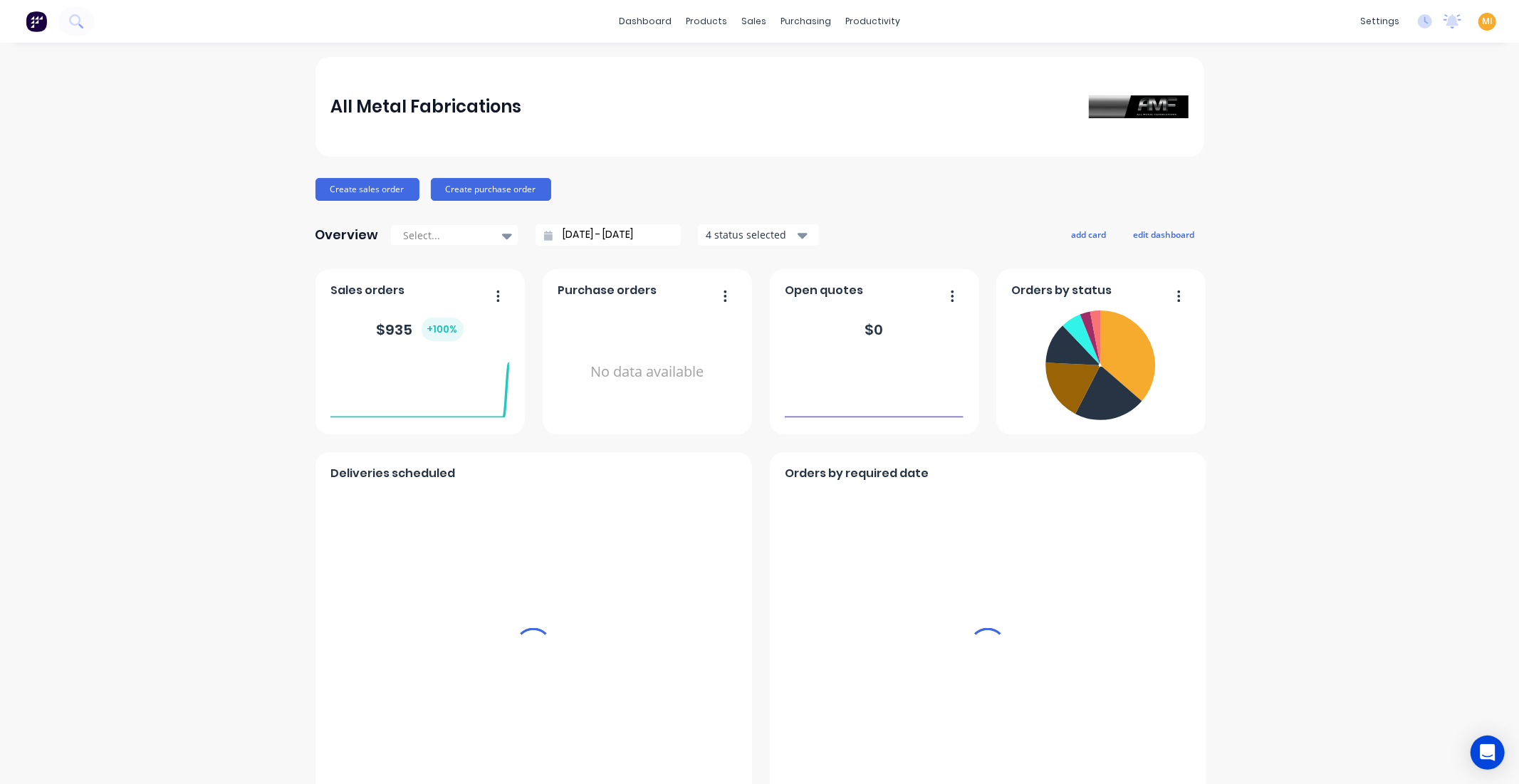
click at [1483, 22] on span "MI" at bounding box center [1488, 21] width 10 height 13
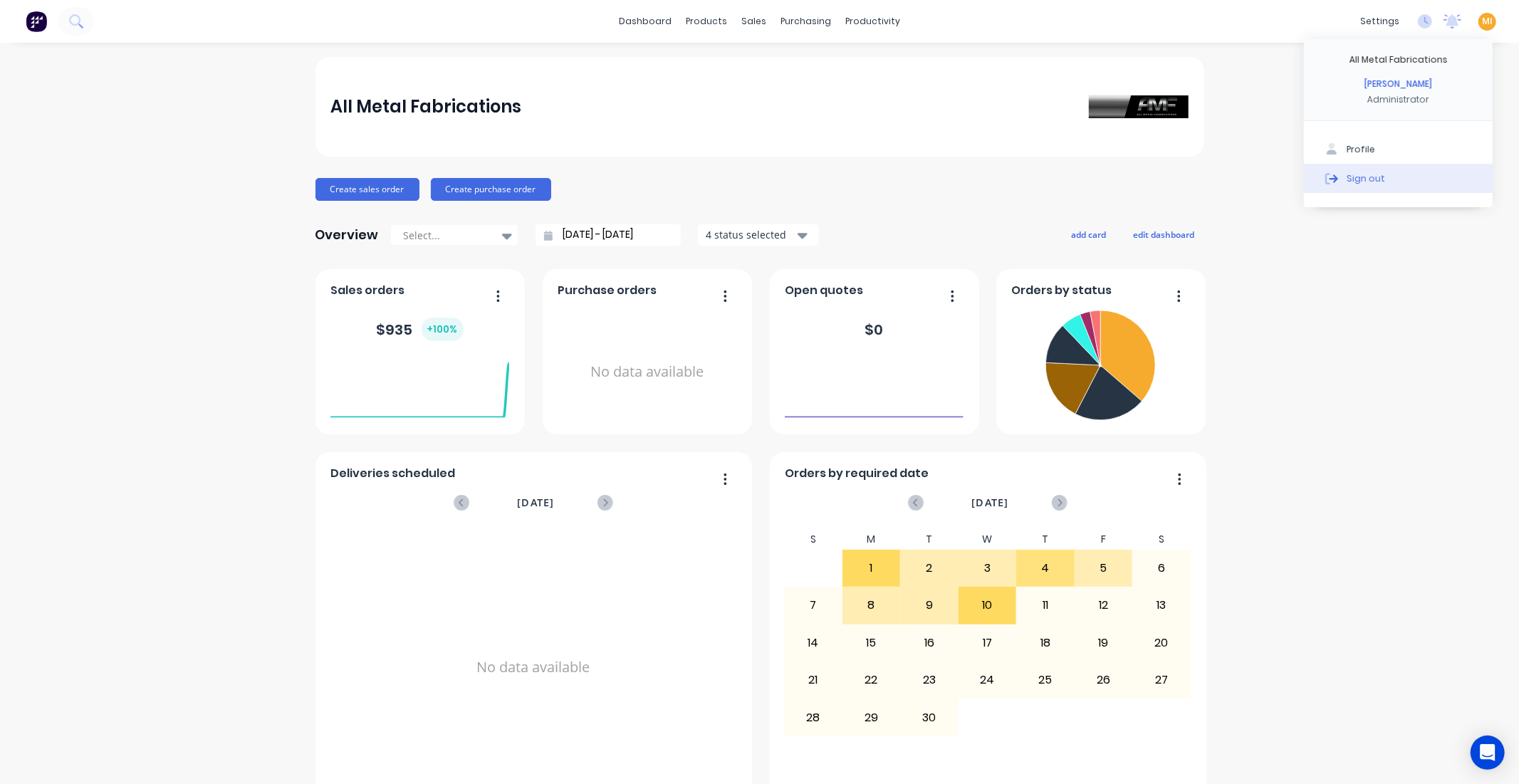
click at [1407, 180] on button "Sign out" at bounding box center [1399, 178] width 189 height 28
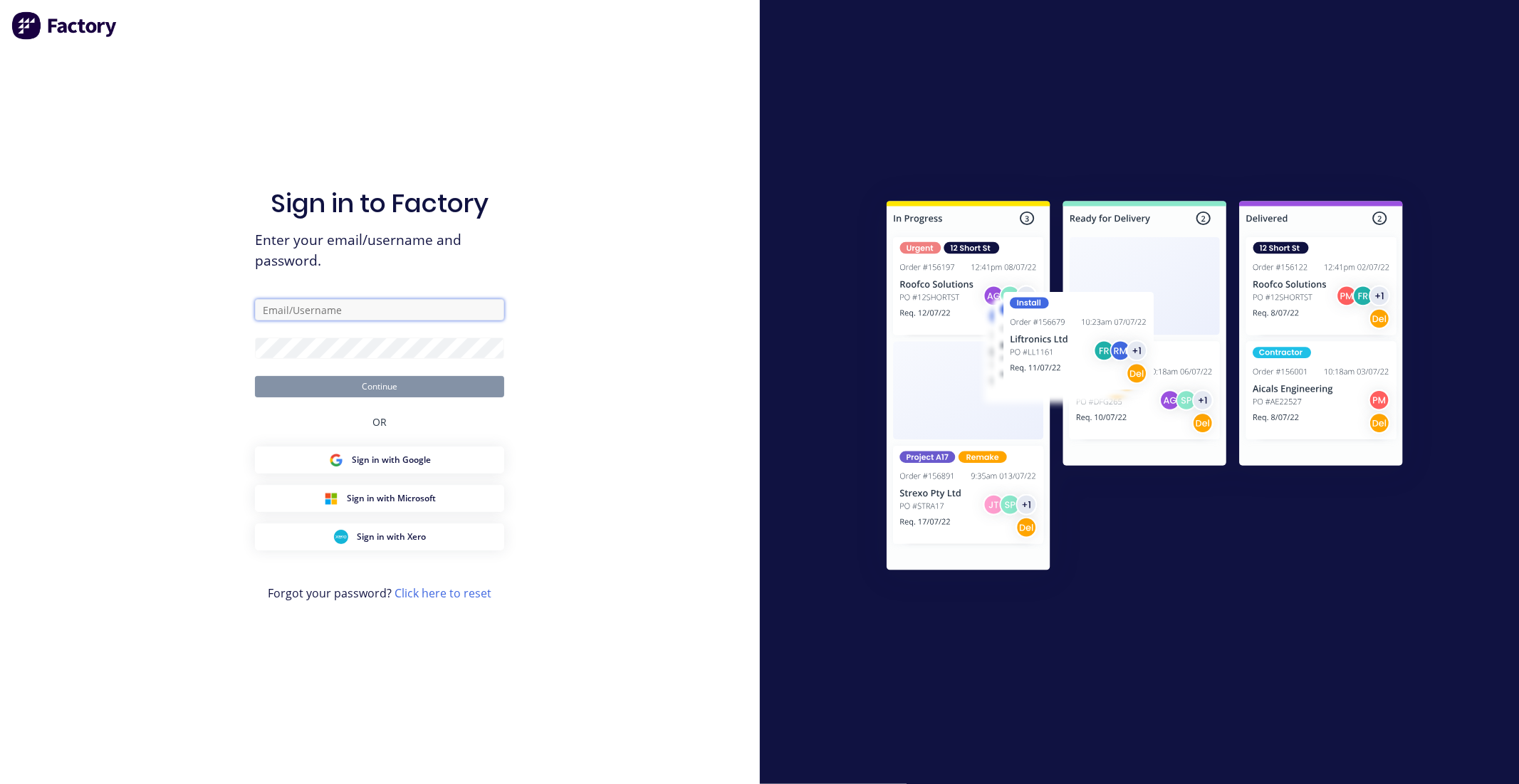
click at [362, 315] on input "text" at bounding box center [380, 310] width 250 height 22
type input "[EMAIL_ADDRESS][DOMAIN_NAME]"
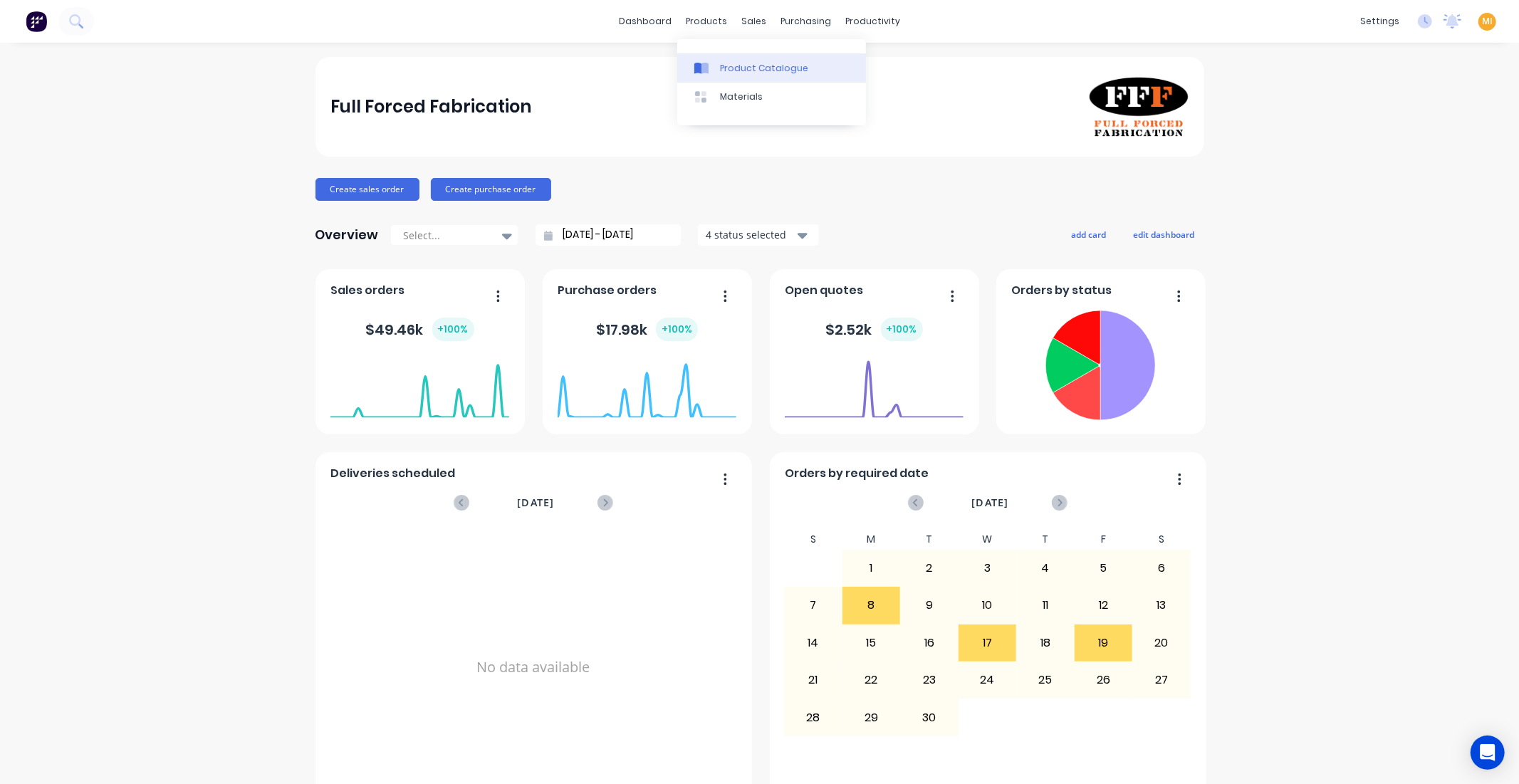
click at [742, 69] on div "Product Catalogue" at bounding box center [764, 68] width 88 height 13
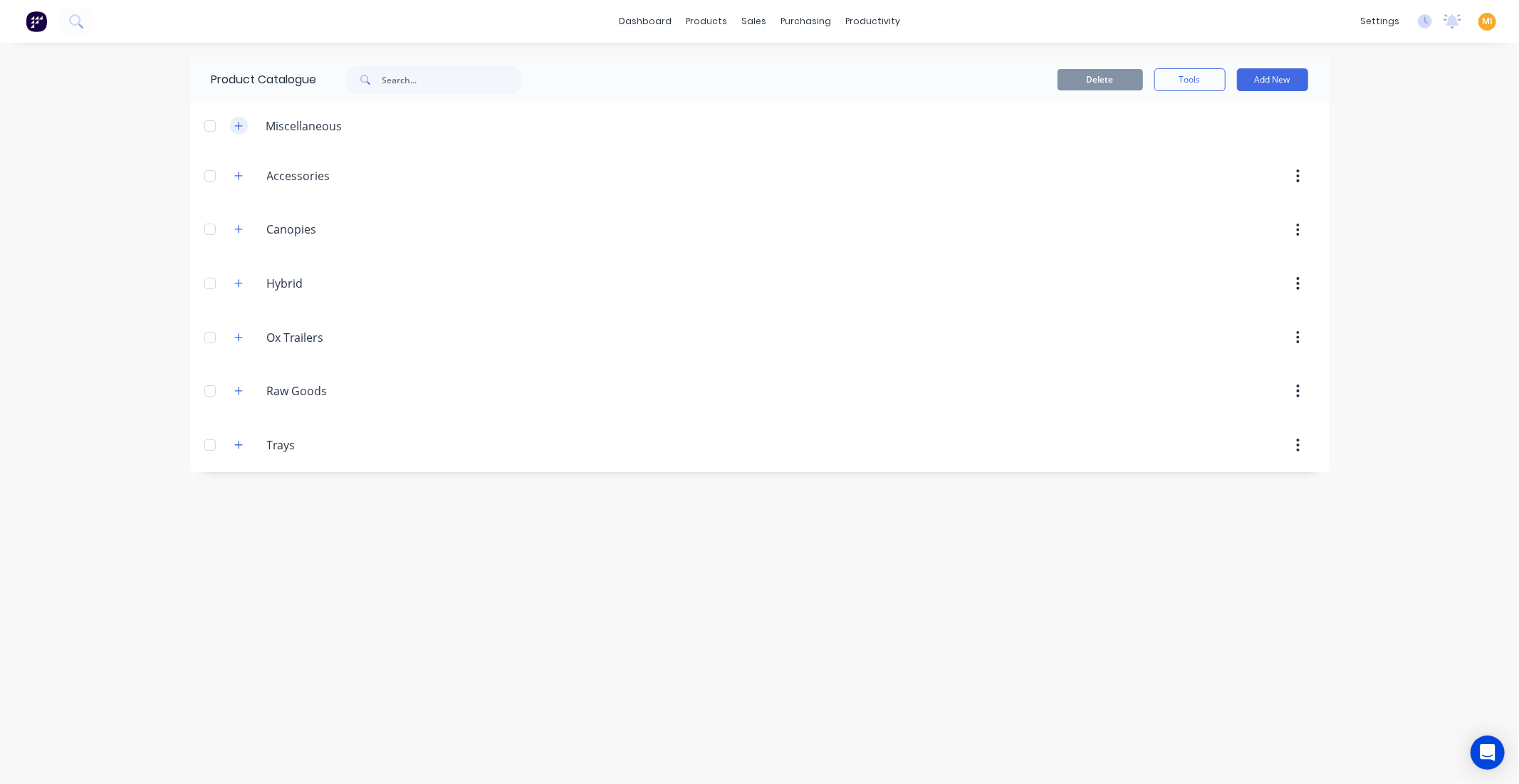
click at [240, 122] on icon "button" at bounding box center [238, 125] width 9 height 10
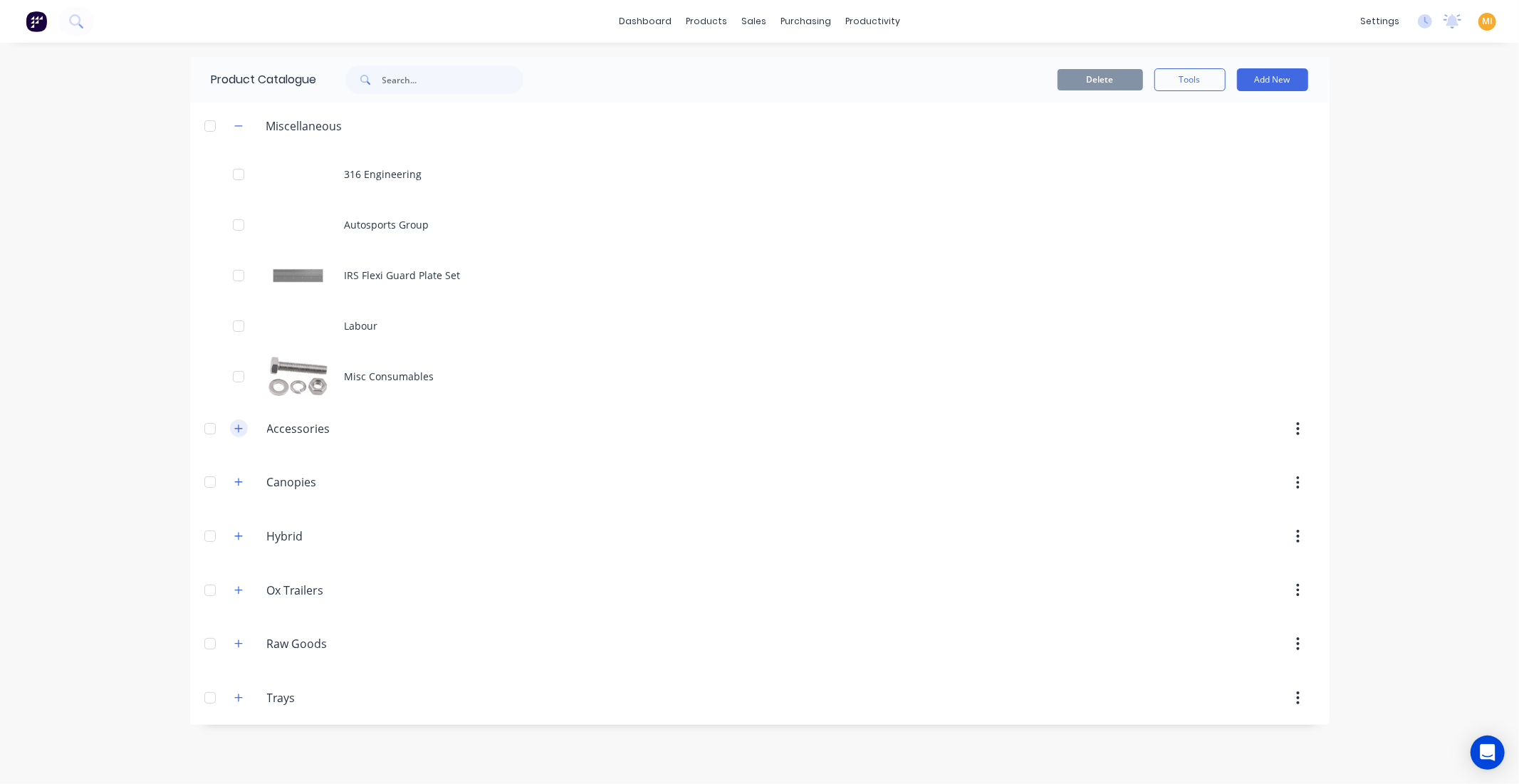
click at [233, 420] on button "button" at bounding box center [239, 428] width 18 height 18
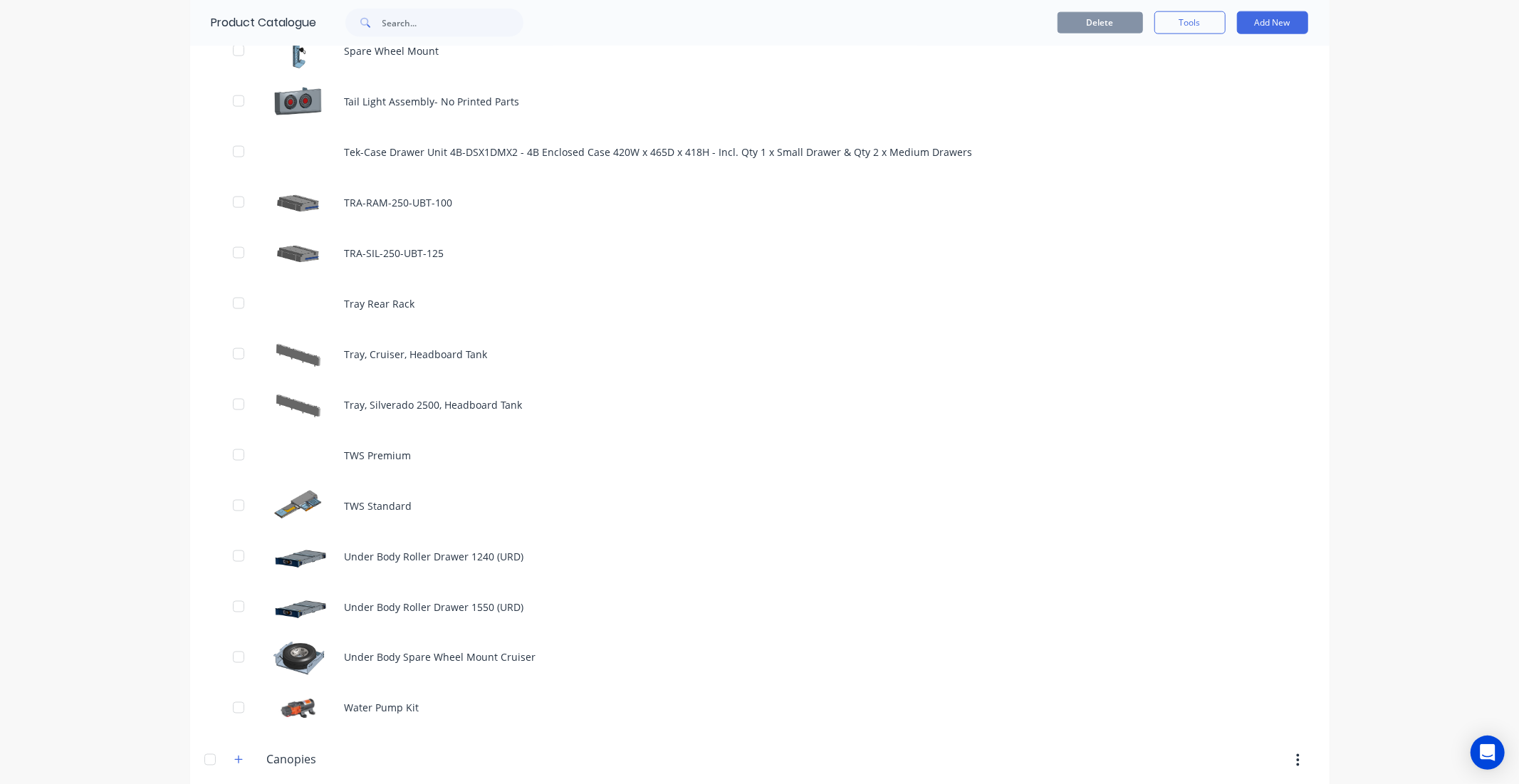
scroll to position [1875, 0]
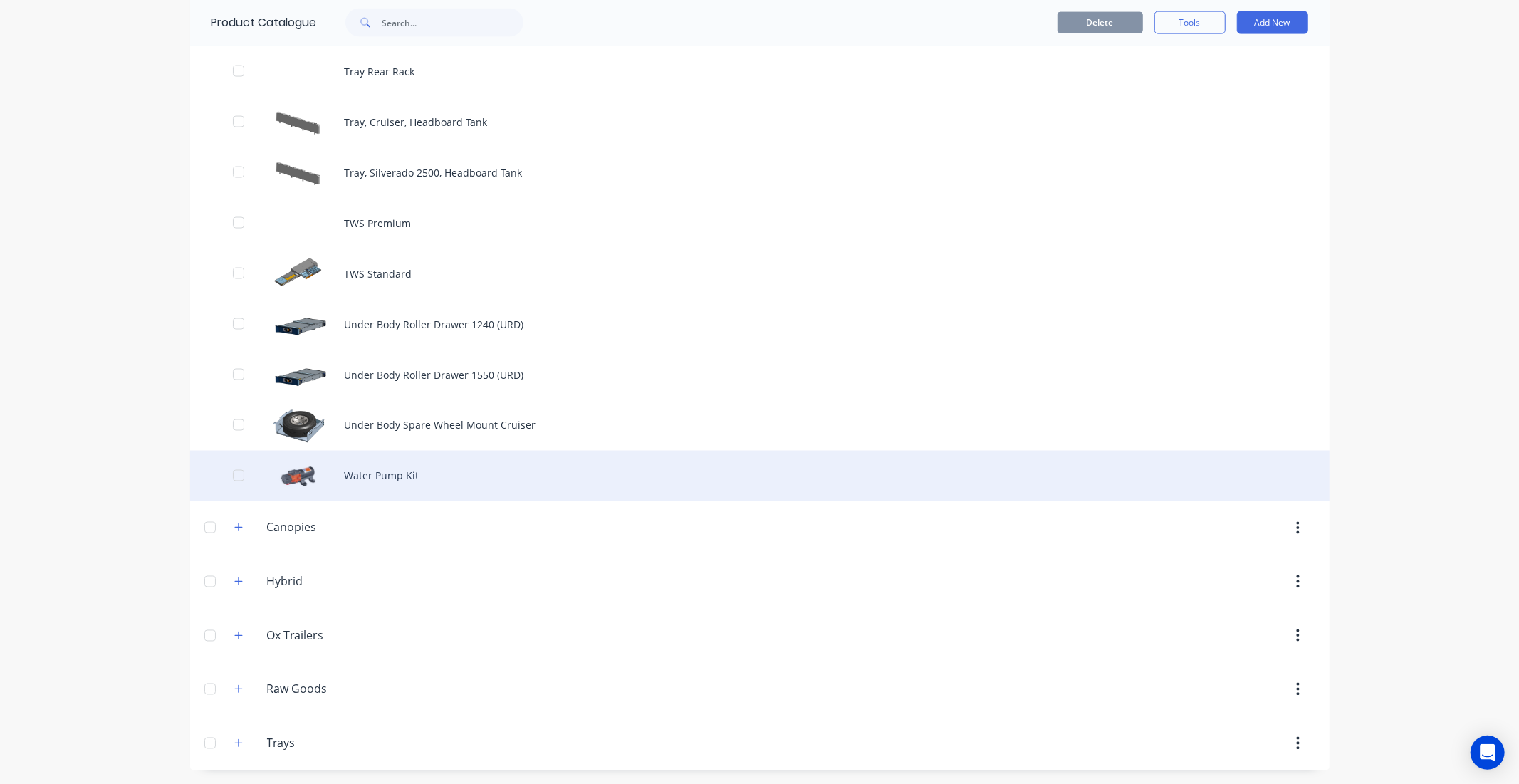
click at [361, 468] on div "Water Pump Kit" at bounding box center [760, 476] width 1139 height 50
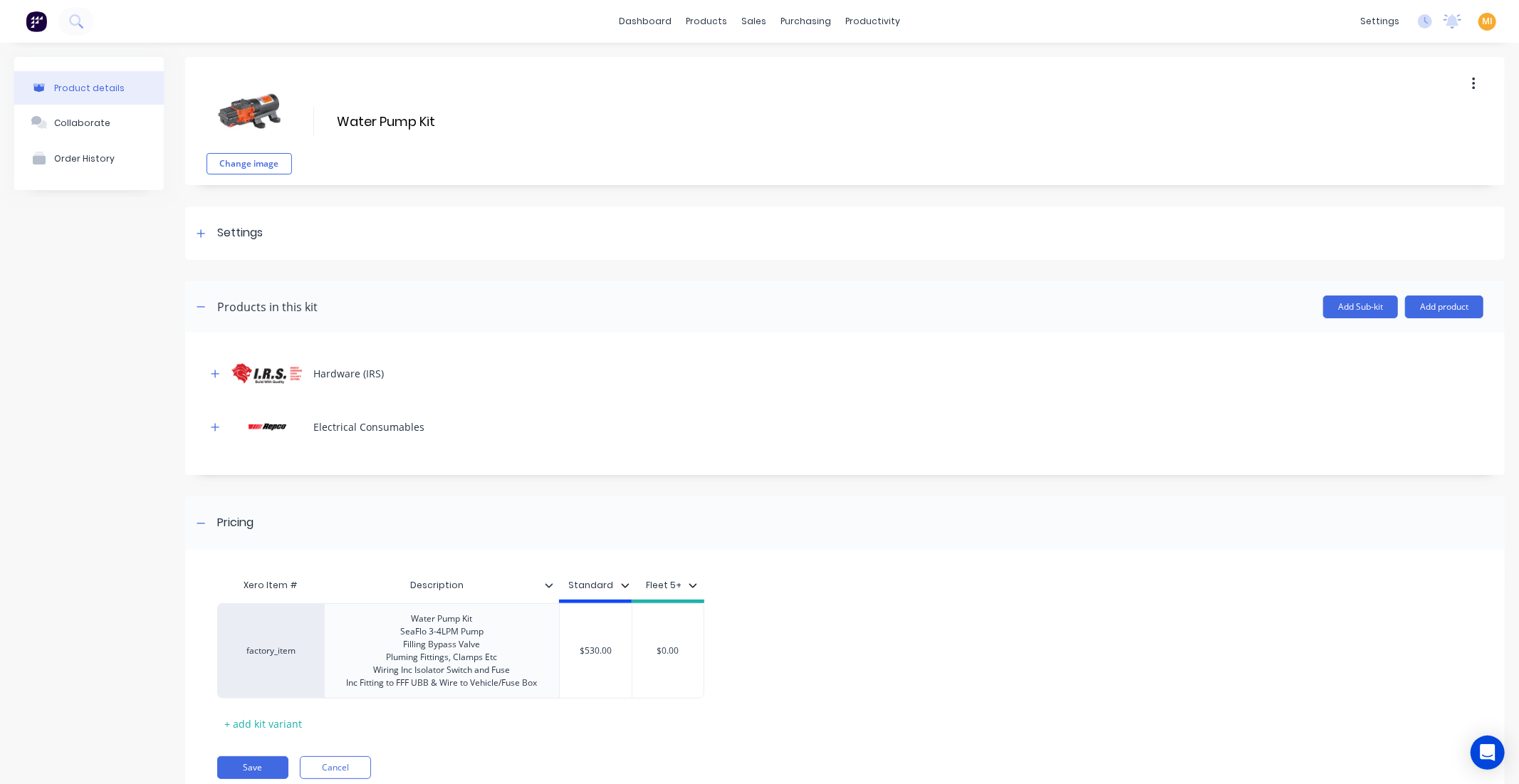
scroll to position [52, 0]
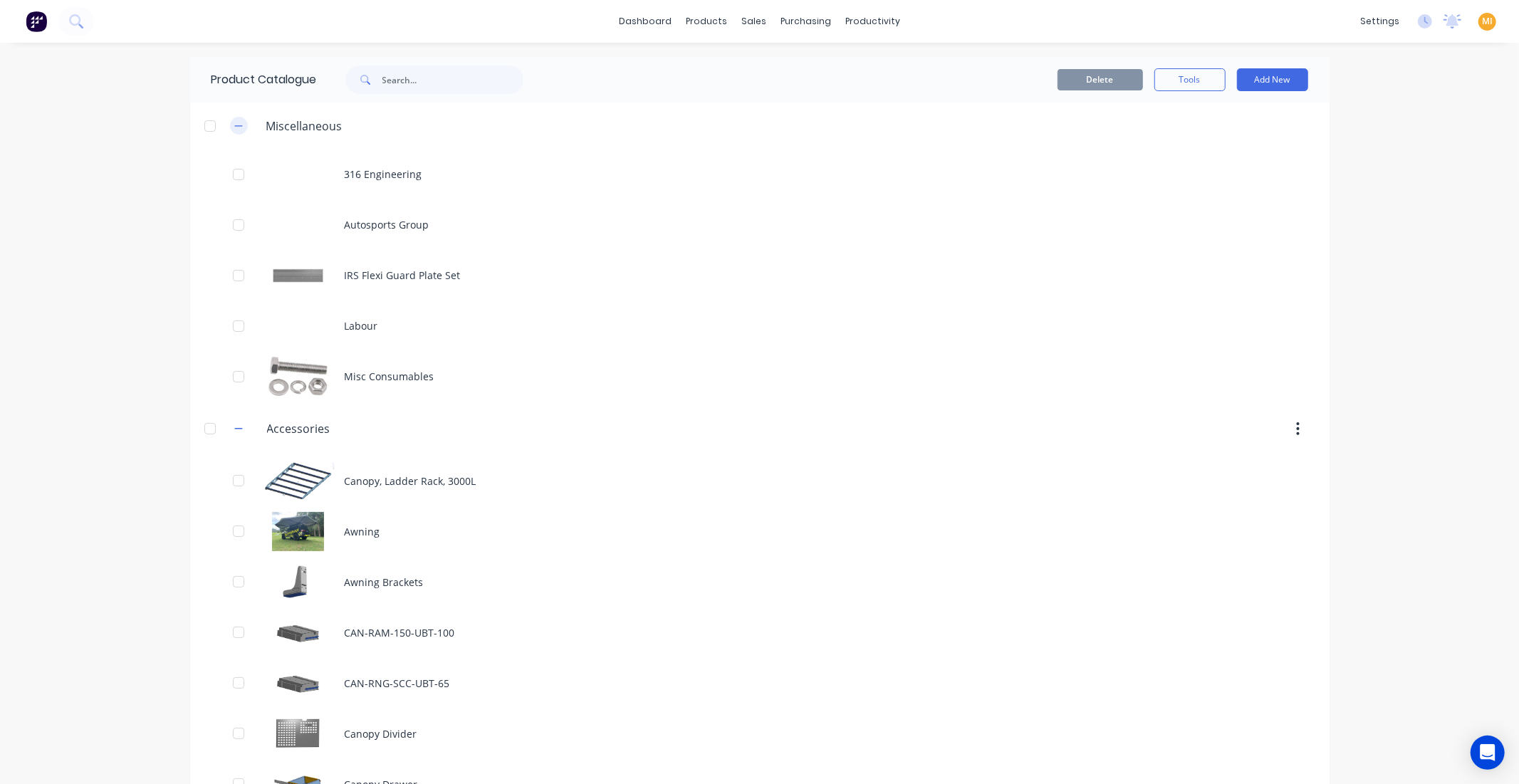
click at [234, 126] on icon "button" at bounding box center [238, 125] width 9 height 10
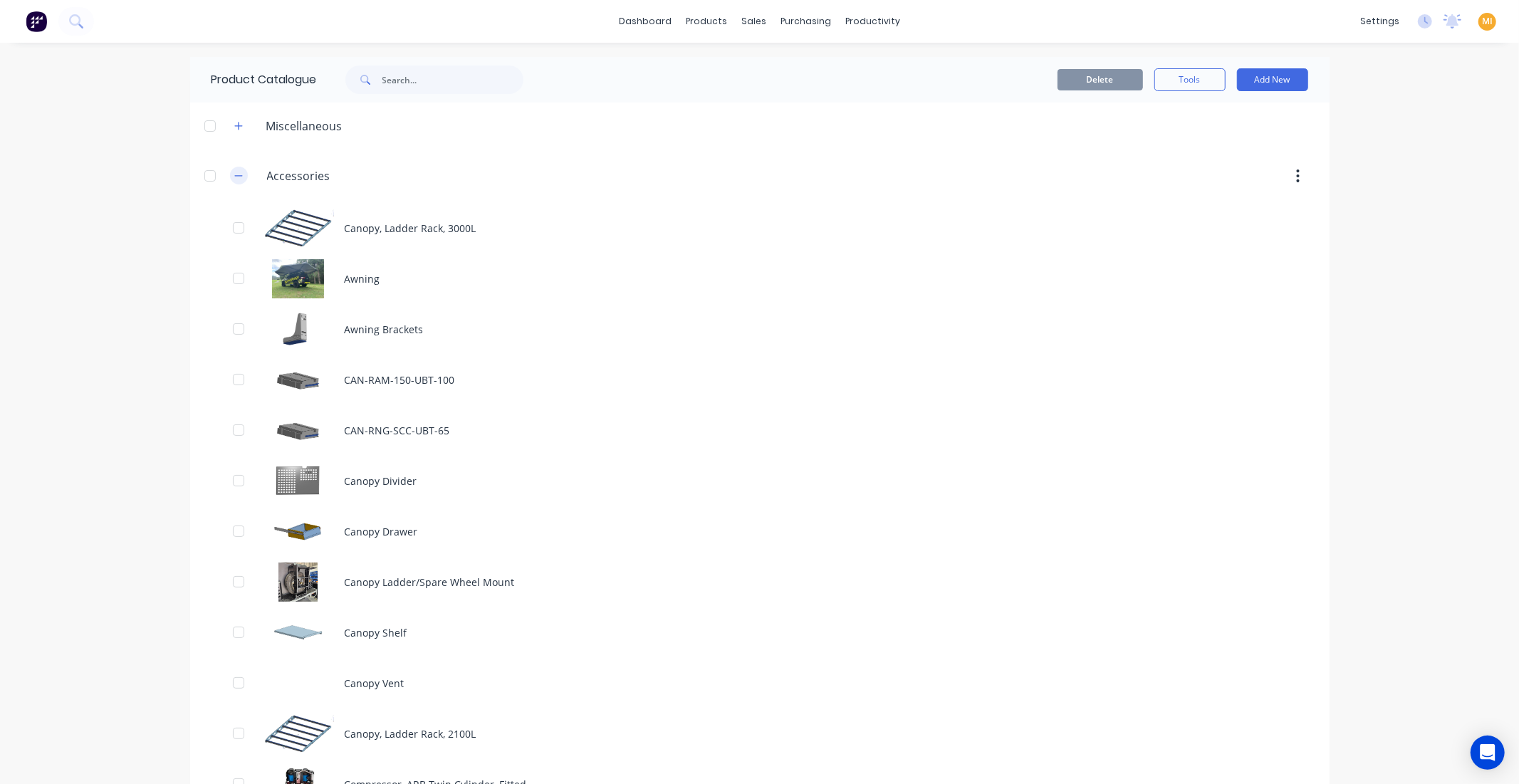
click at [234, 172] on icon "button" at bounding box center [238, 175] width 9 height 10
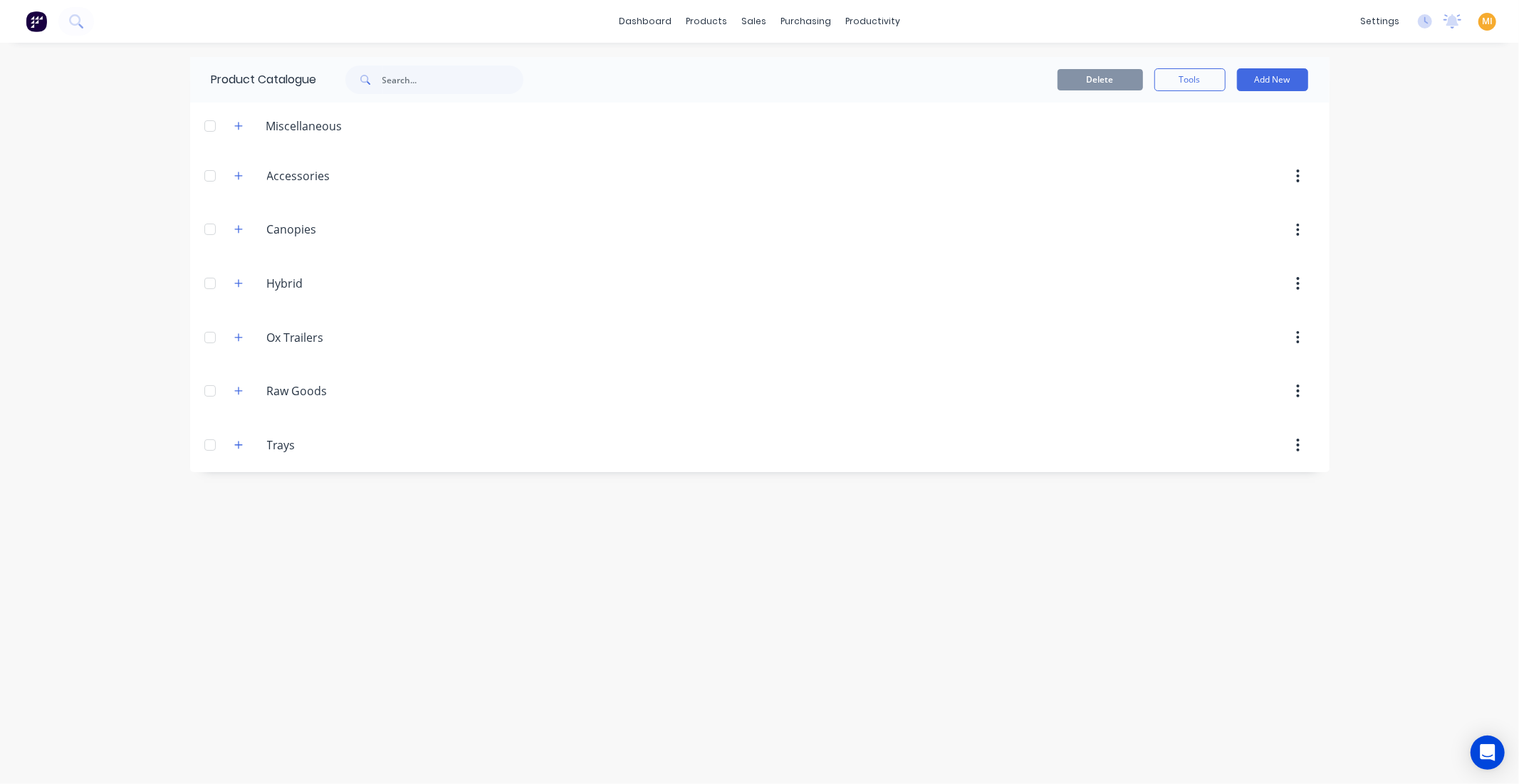
drag, startPoint x: 231, startPoint y: 440, endPoint x: 247, endPoint y: 440, distance: 16.0
click at [232, 442] on button "button" at bounding box center [239, 445] width 18 height 18
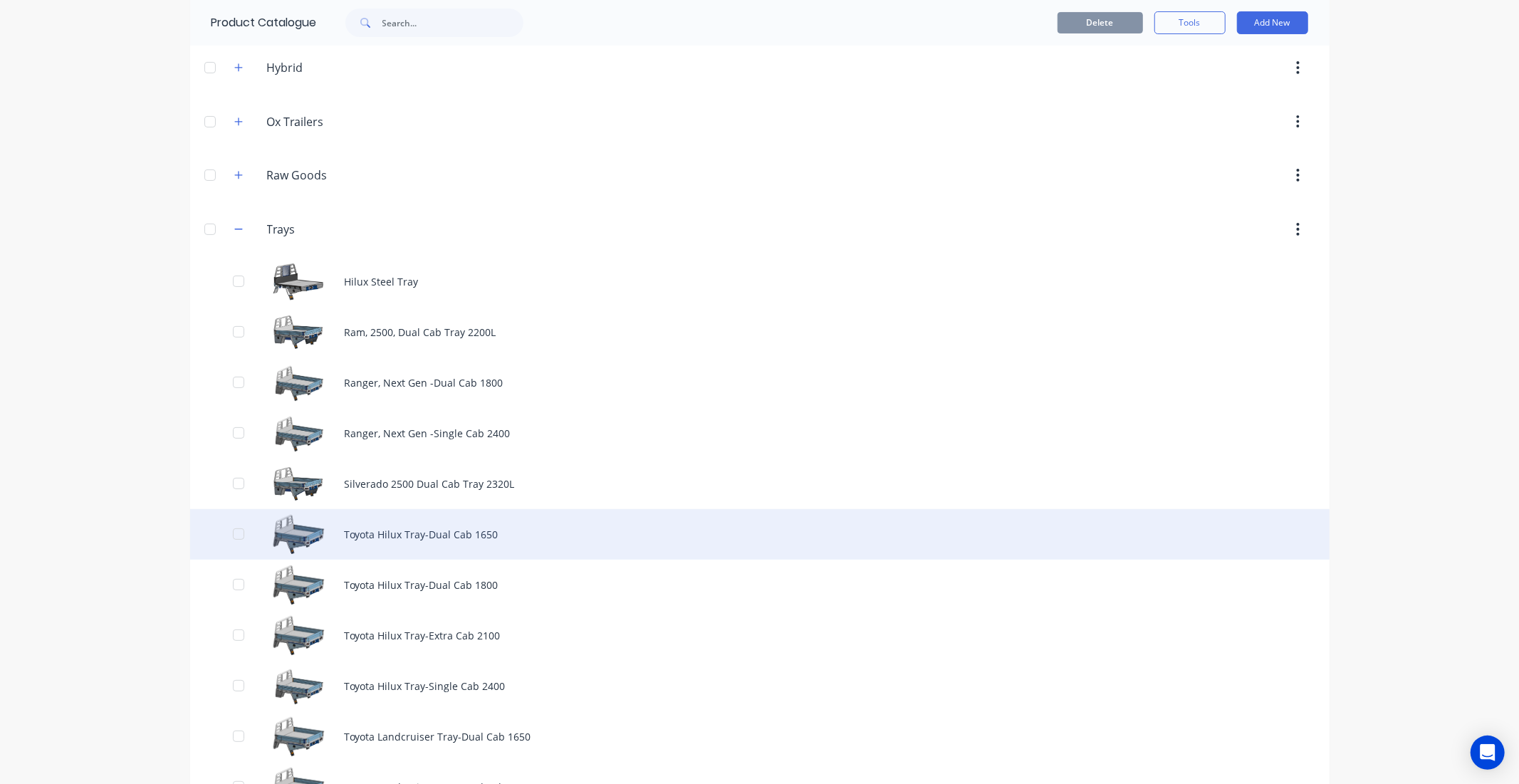
scroll to position [309, 0]
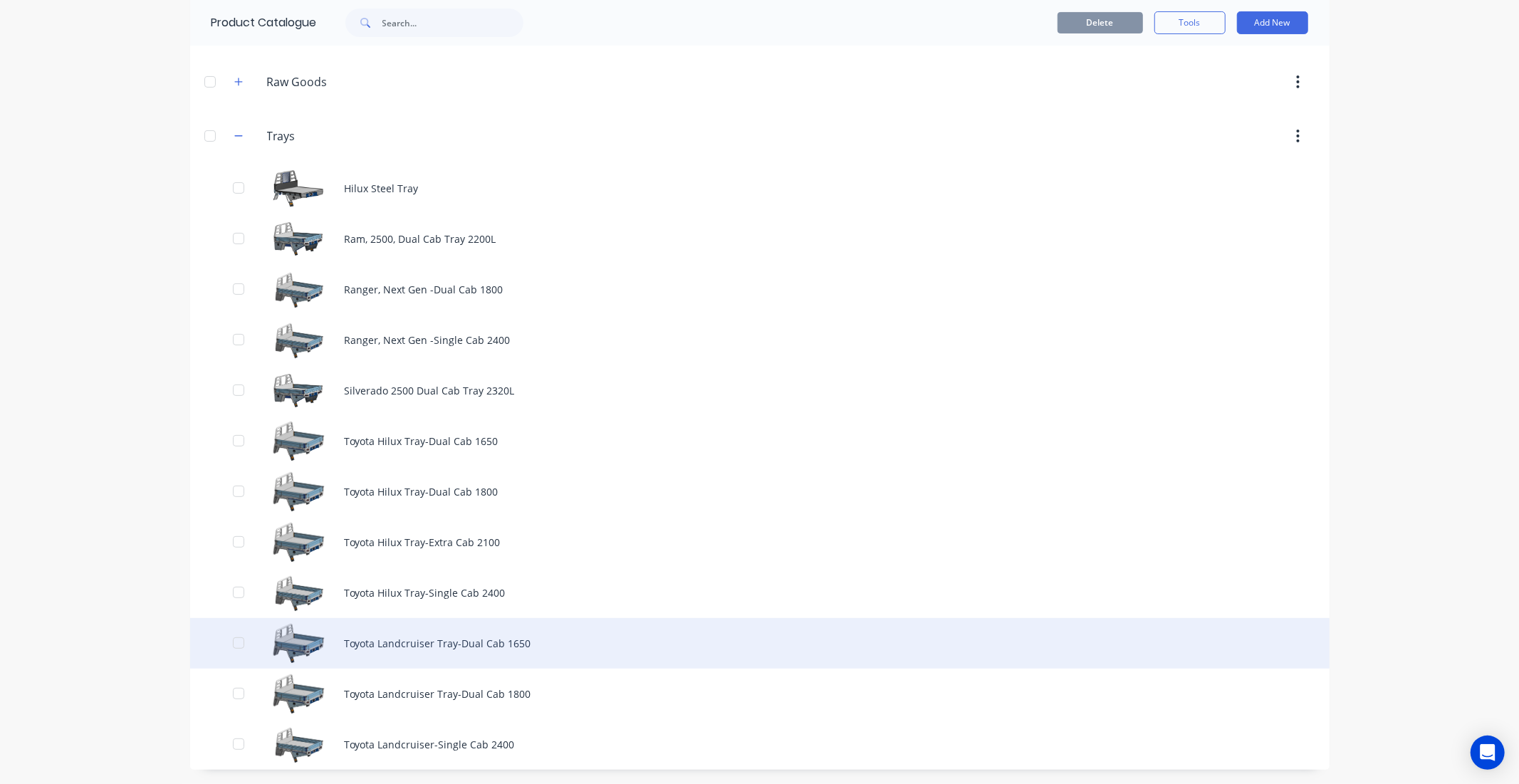
click at [393, 629] on div "Toyota Landcruiser Tray-Dual Cab 1650" at bounding box center [760, 643] width 1139 height 50
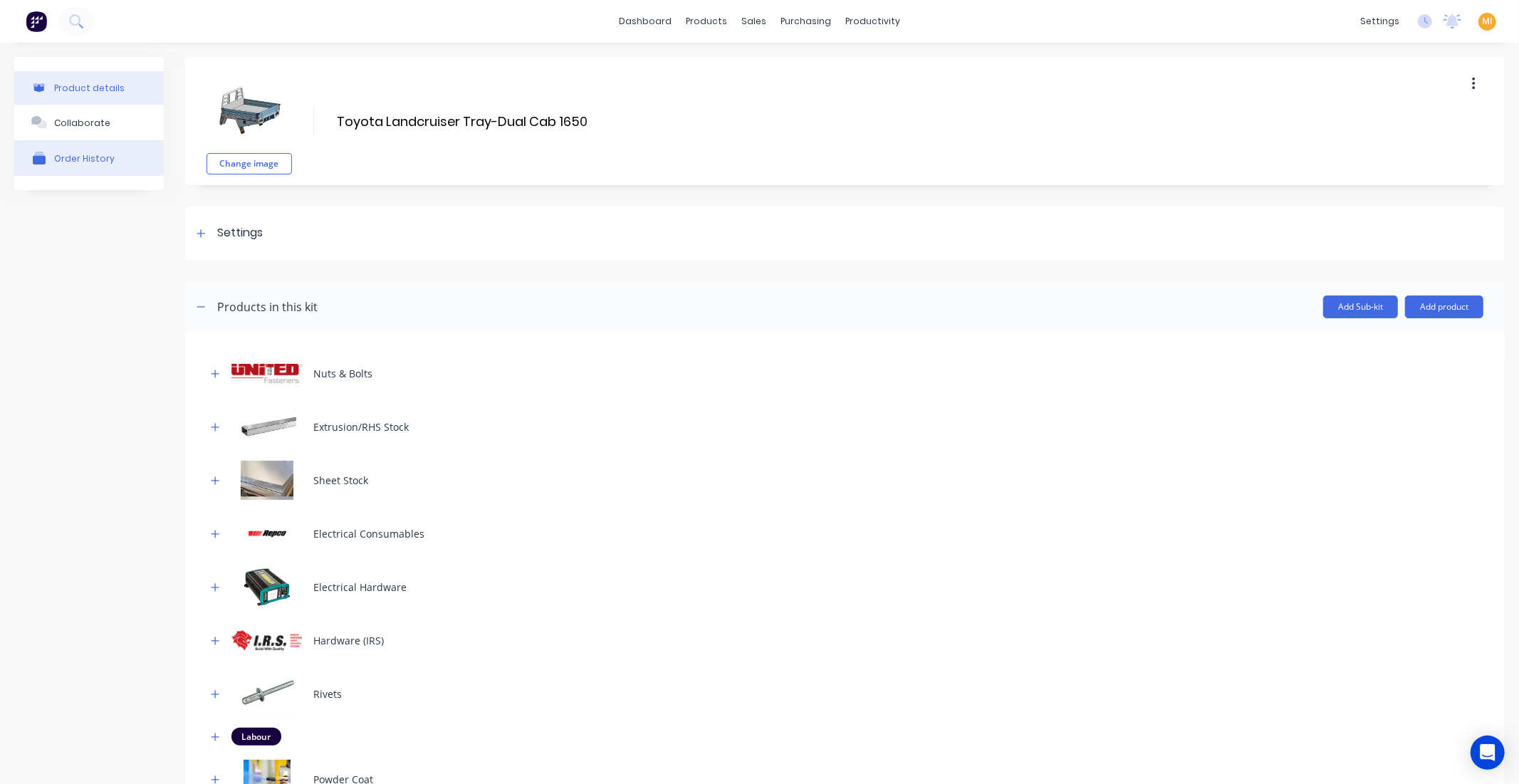
click at [59, 159] on div "Order History" at bounding box center [85, 158] width 61 height 10
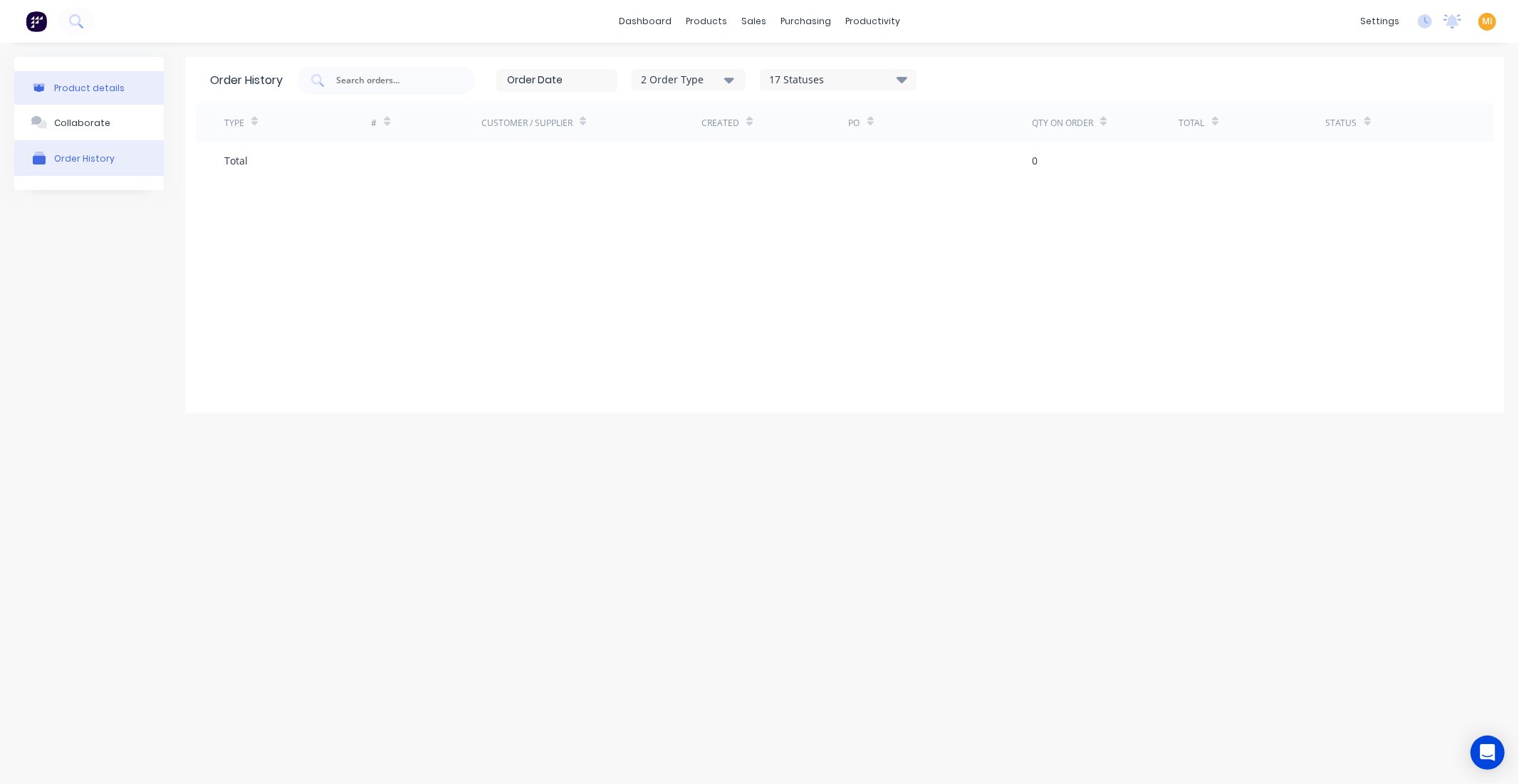
click at [76, 88] on div "Product details" at bounding box center [89, 88] width 71 height 10
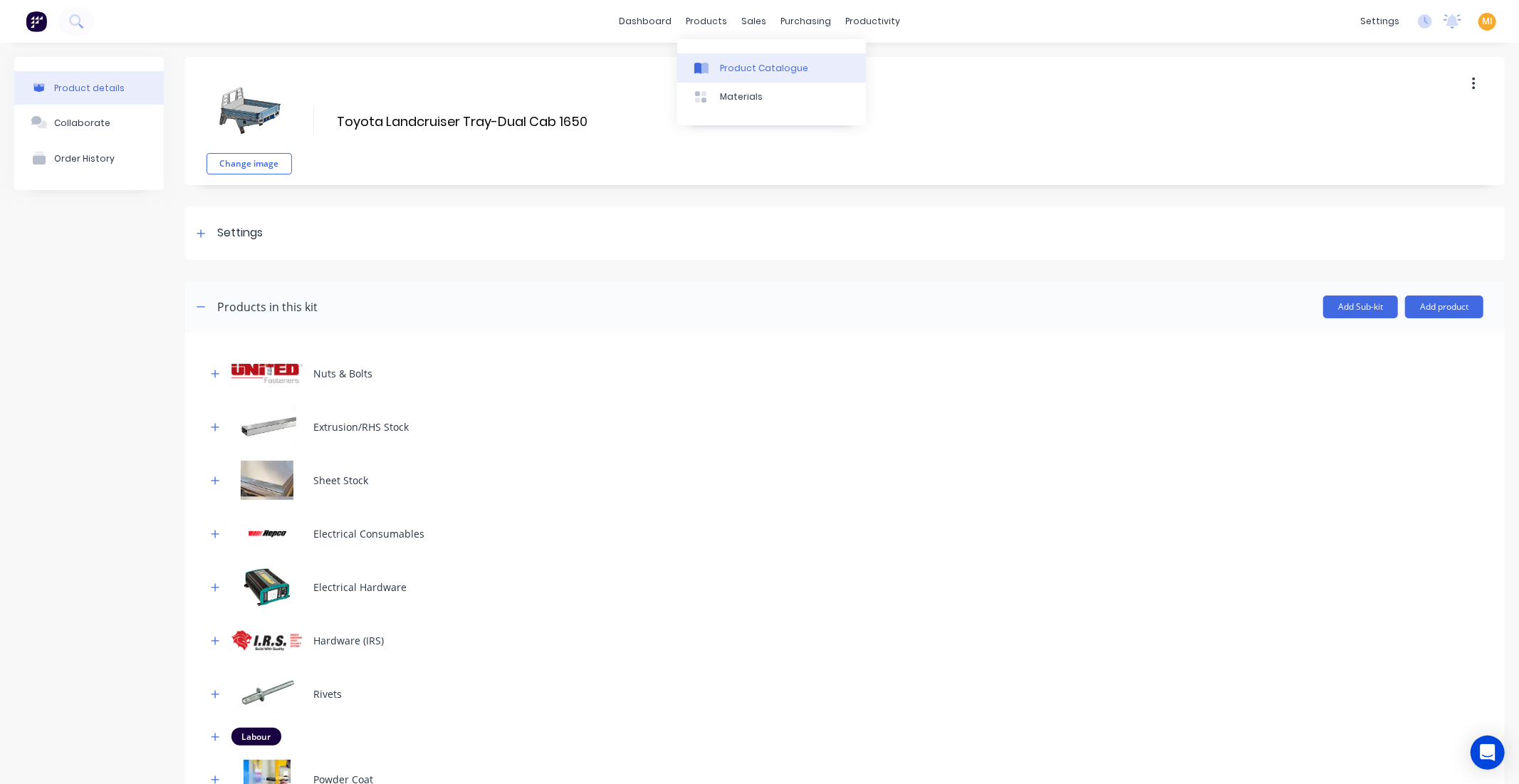
click at [726, 62] on div "Product Catalogue" at bounding box center [764, 68] width 88 height 13
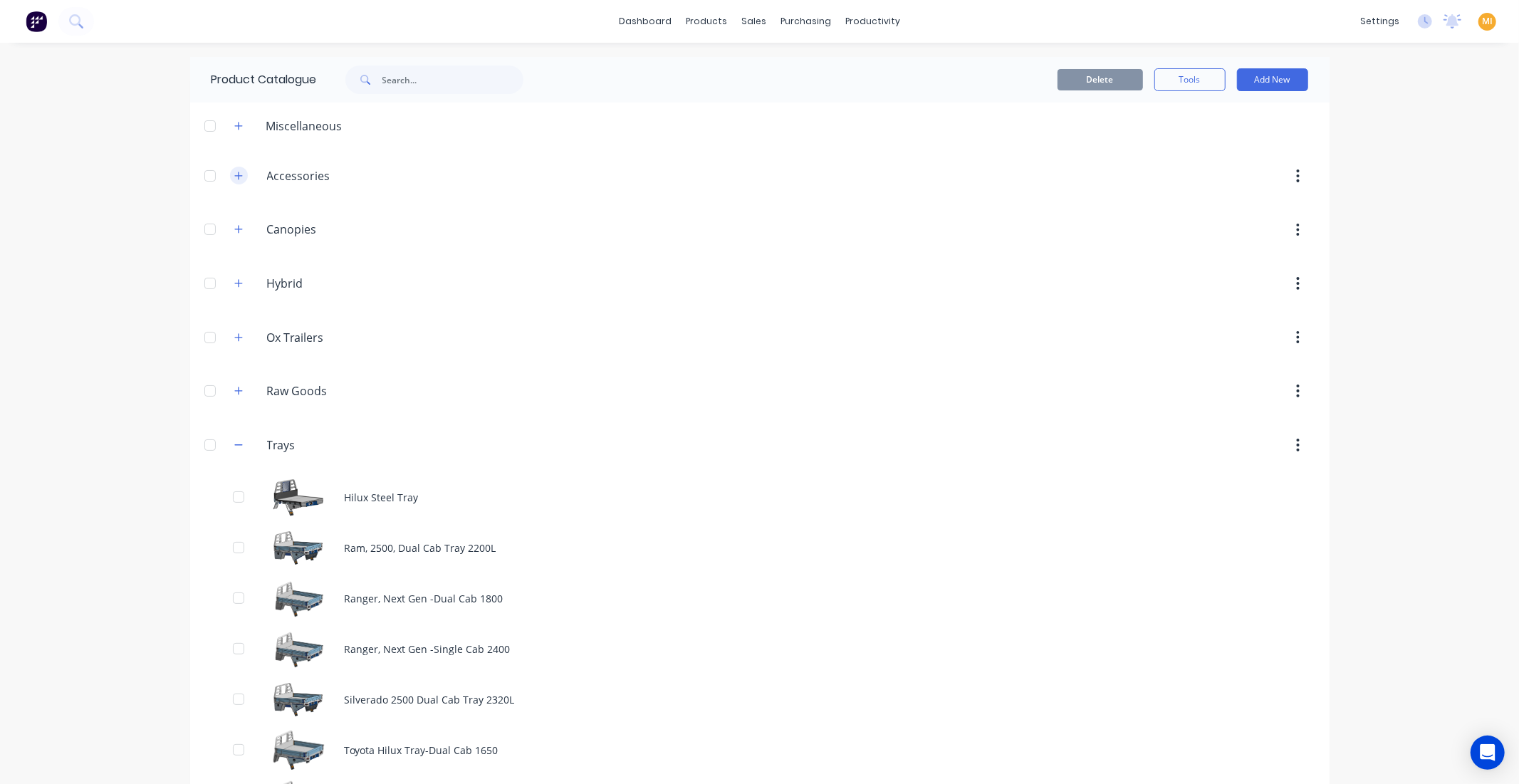
click at [230, 173] on button "button" at bounding box center [239, 175] width 18 height 18
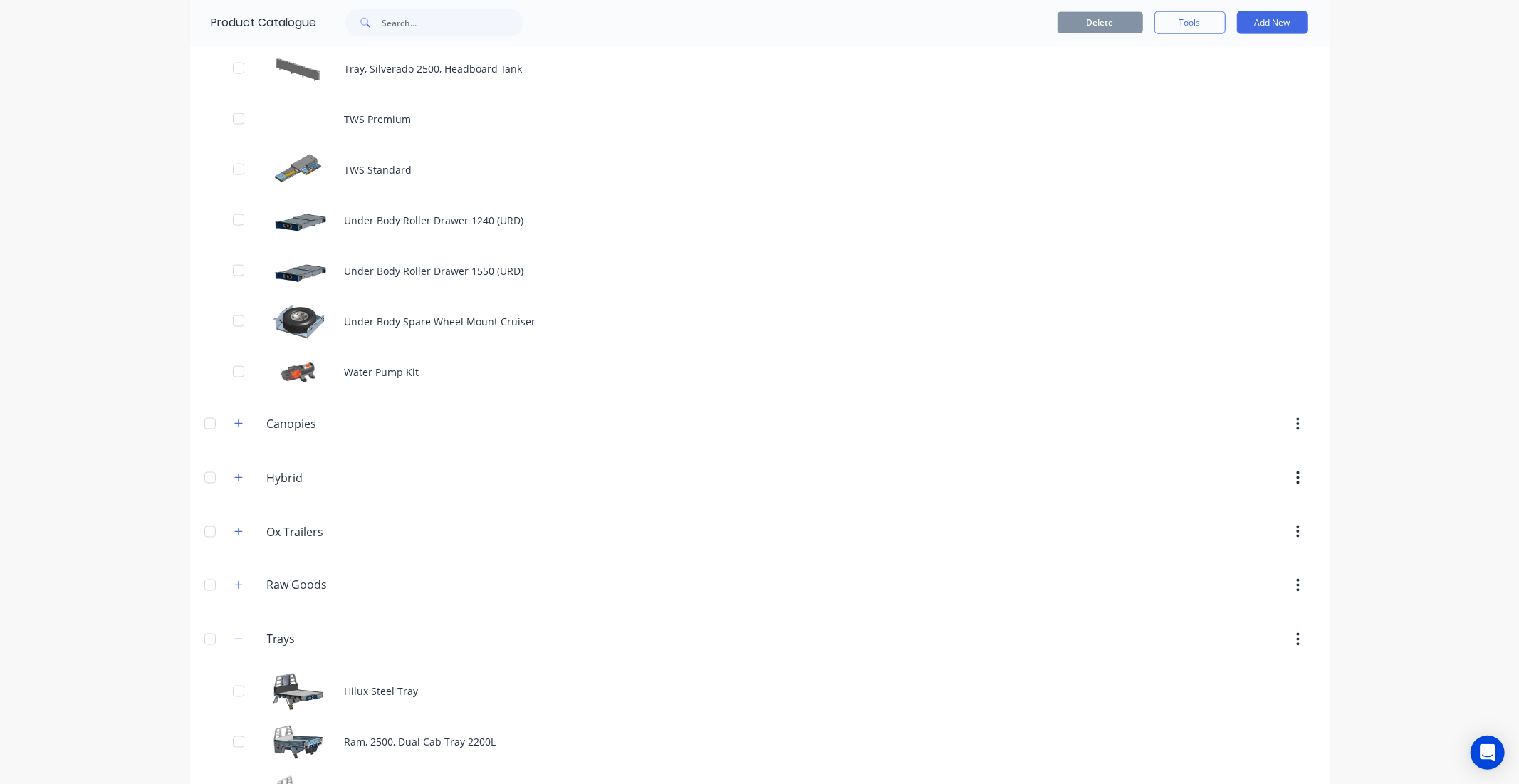
scroll to position [1898, 0]
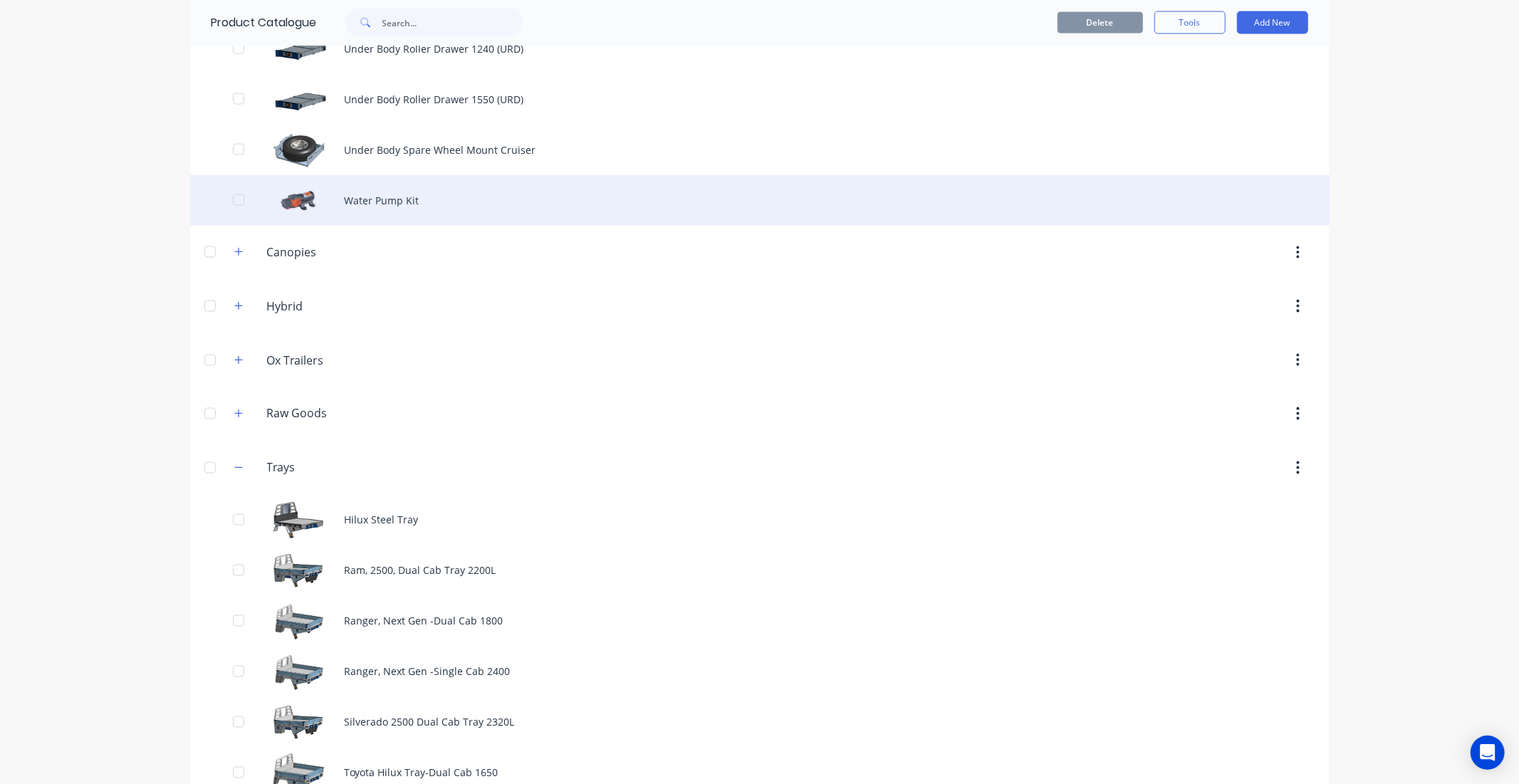
click at [368, 197] on div "Water Pump Kit" at bounding box center [760, 200] width 1139 height 50
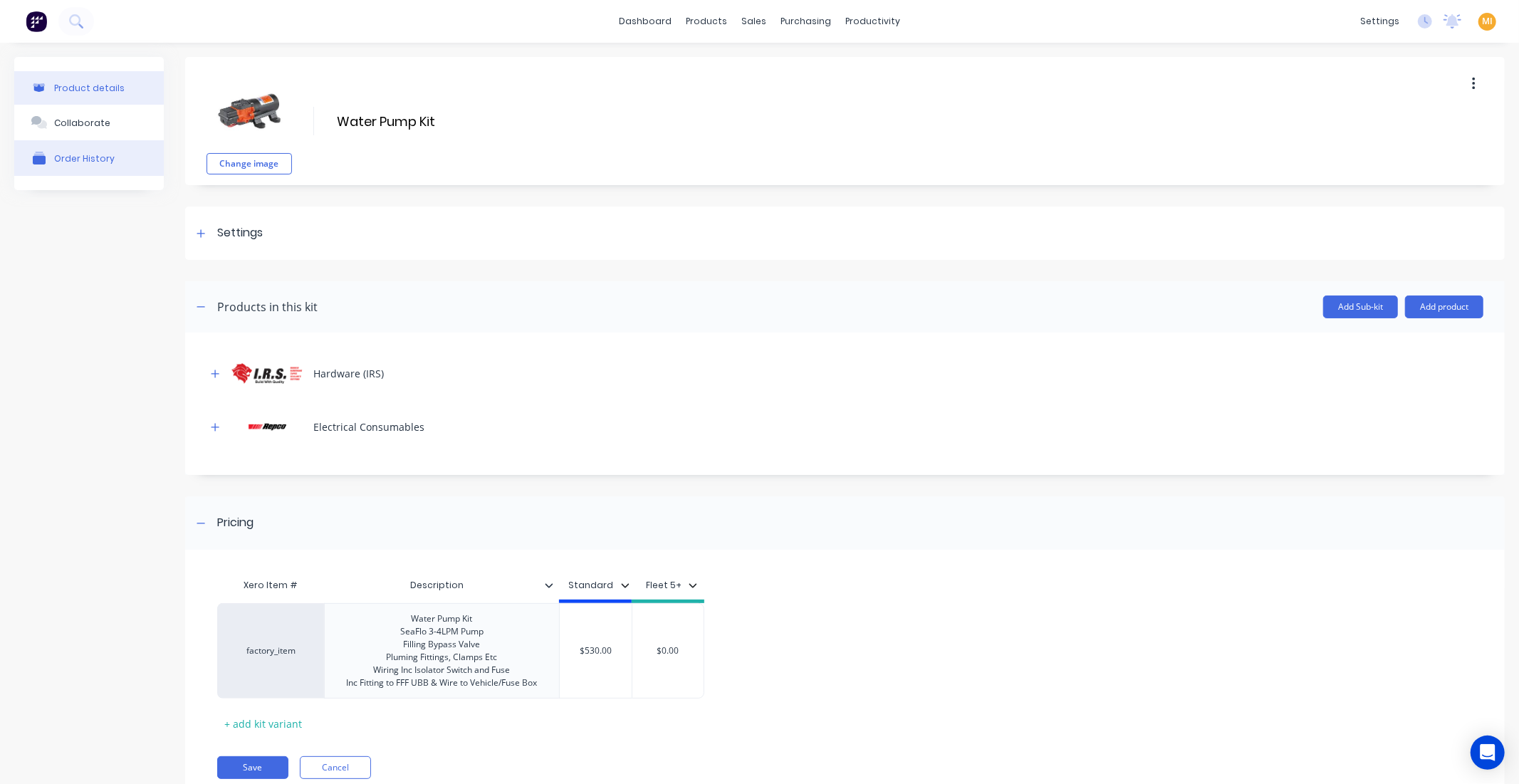
click at [47, 140] on button "Order History" at bounding box center [88, 158] width 149 height 36
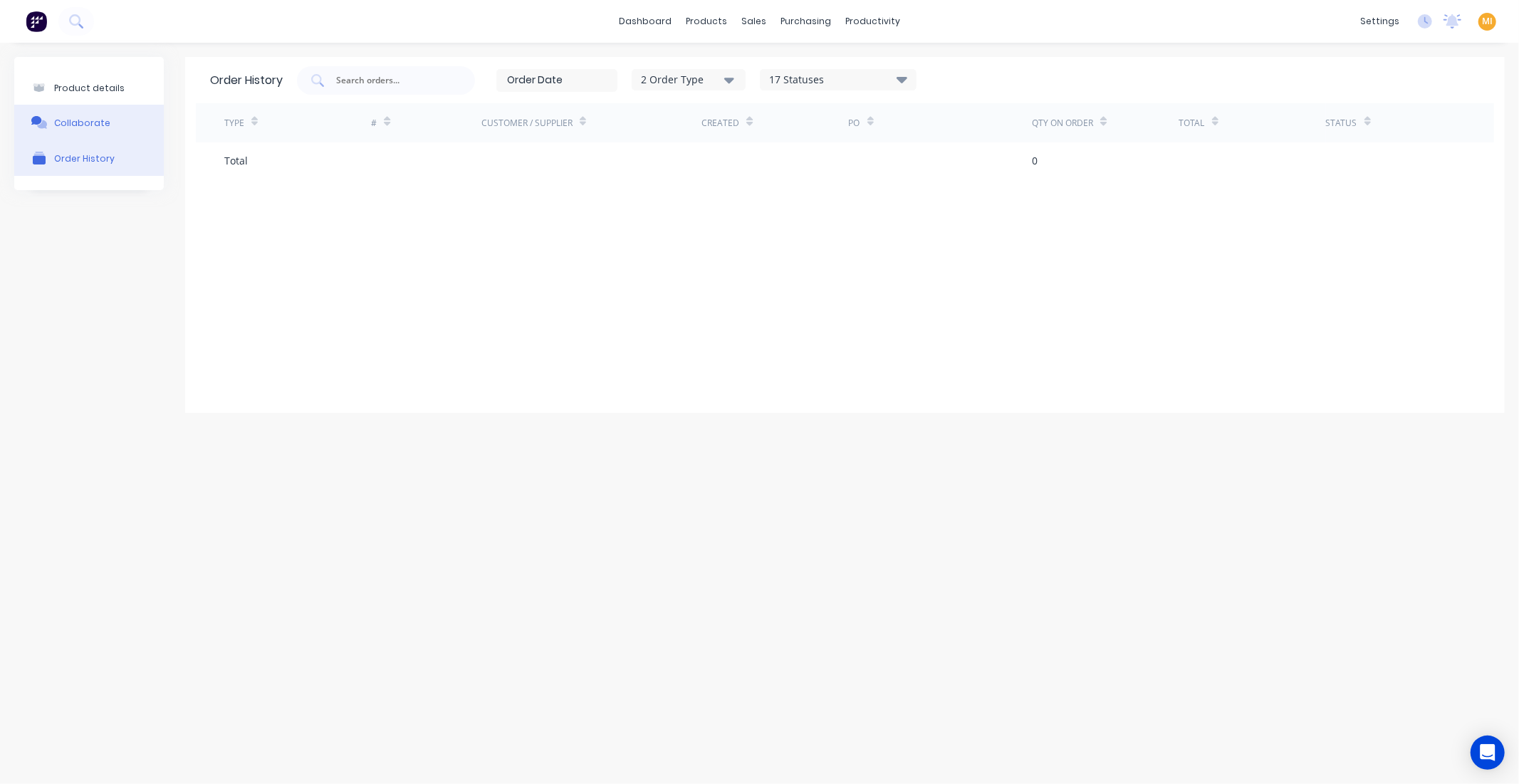
click at [98, 105] on button "Collaborate" at bounding box center [88, 122] width 149 height 36
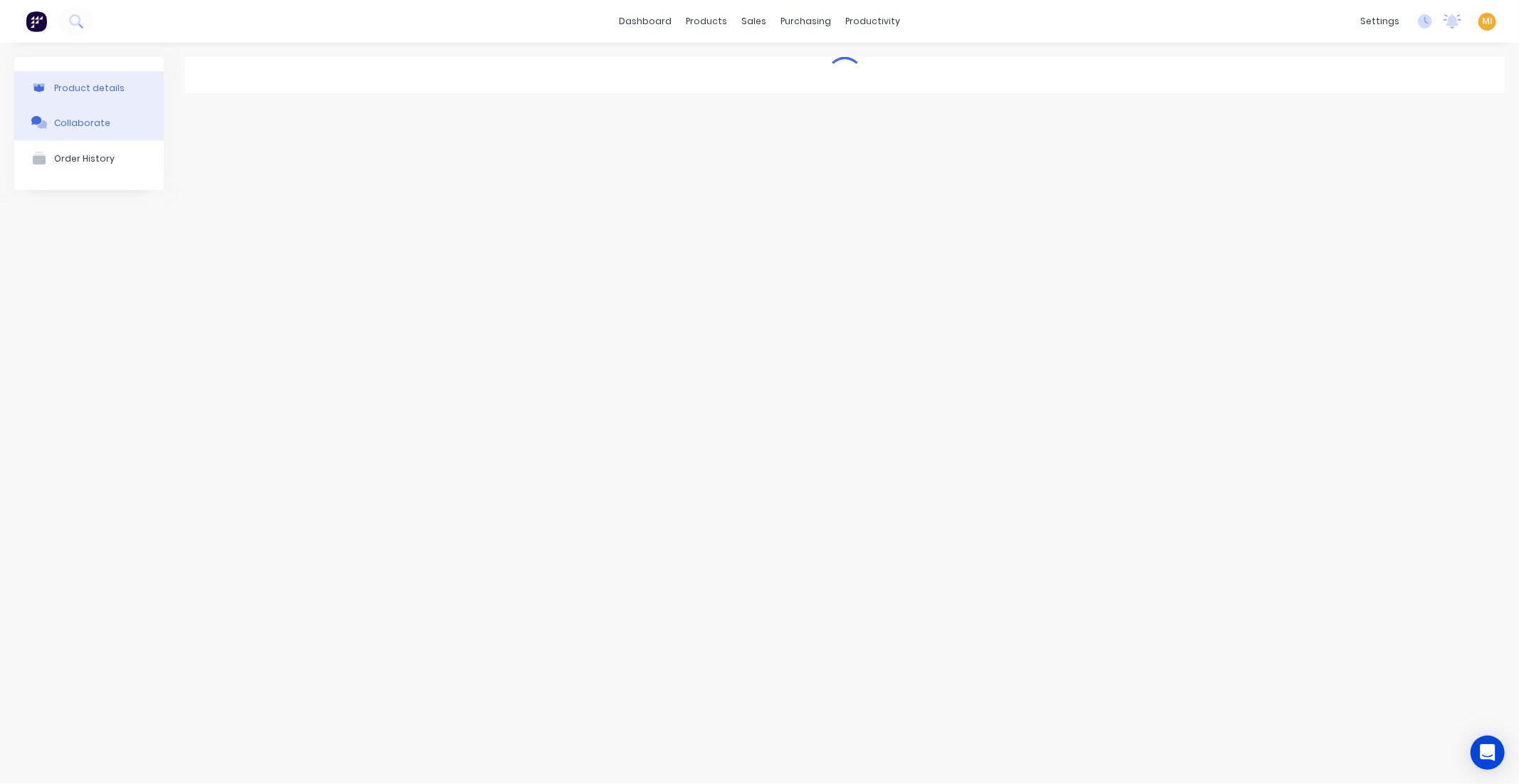
click at [114, 88] on div "Product details" at bounding box center [89, 88] width 71 height 10
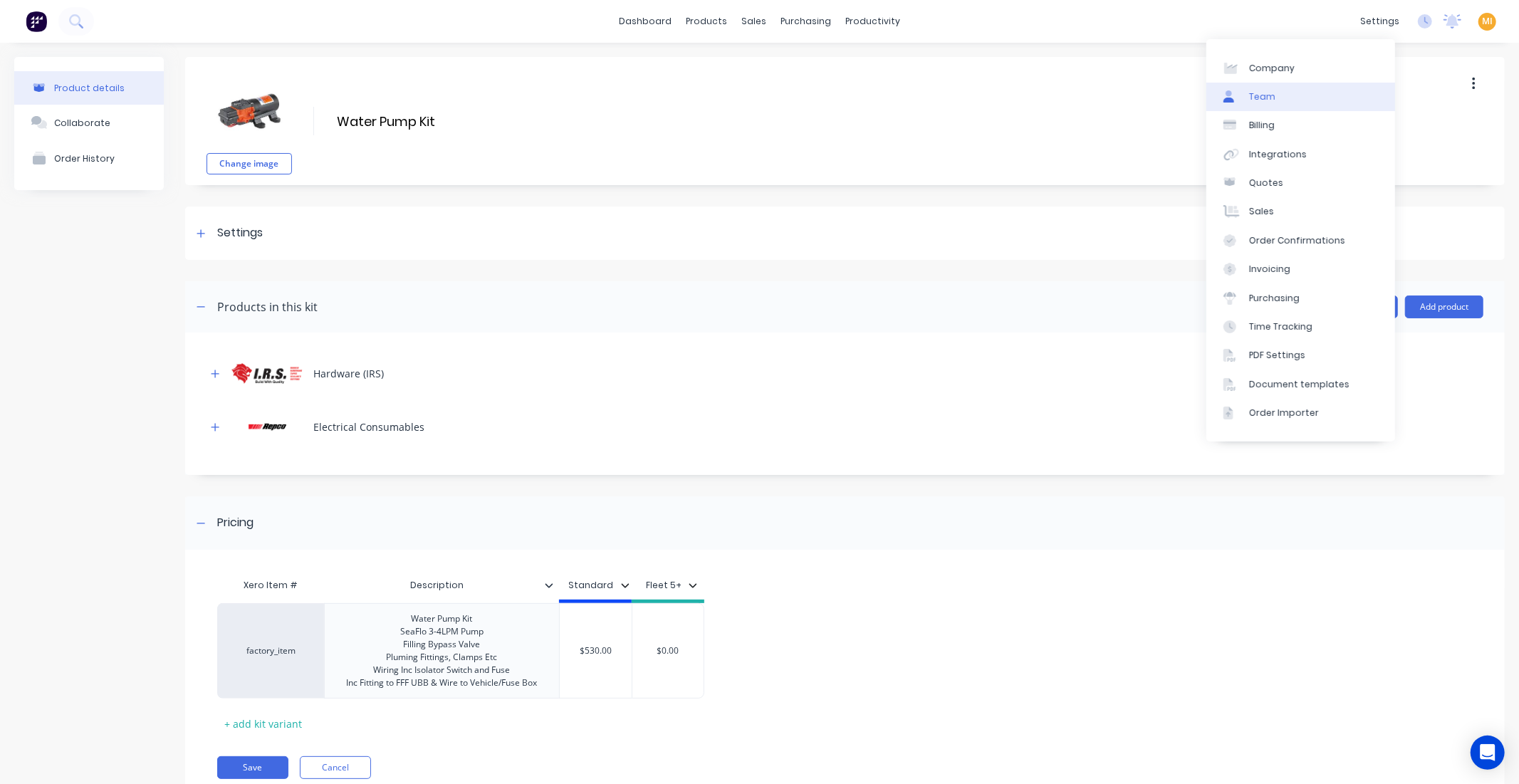
click at [1304, 95] on link "Team" at bounding box center [1301, 97] width 189 height 28
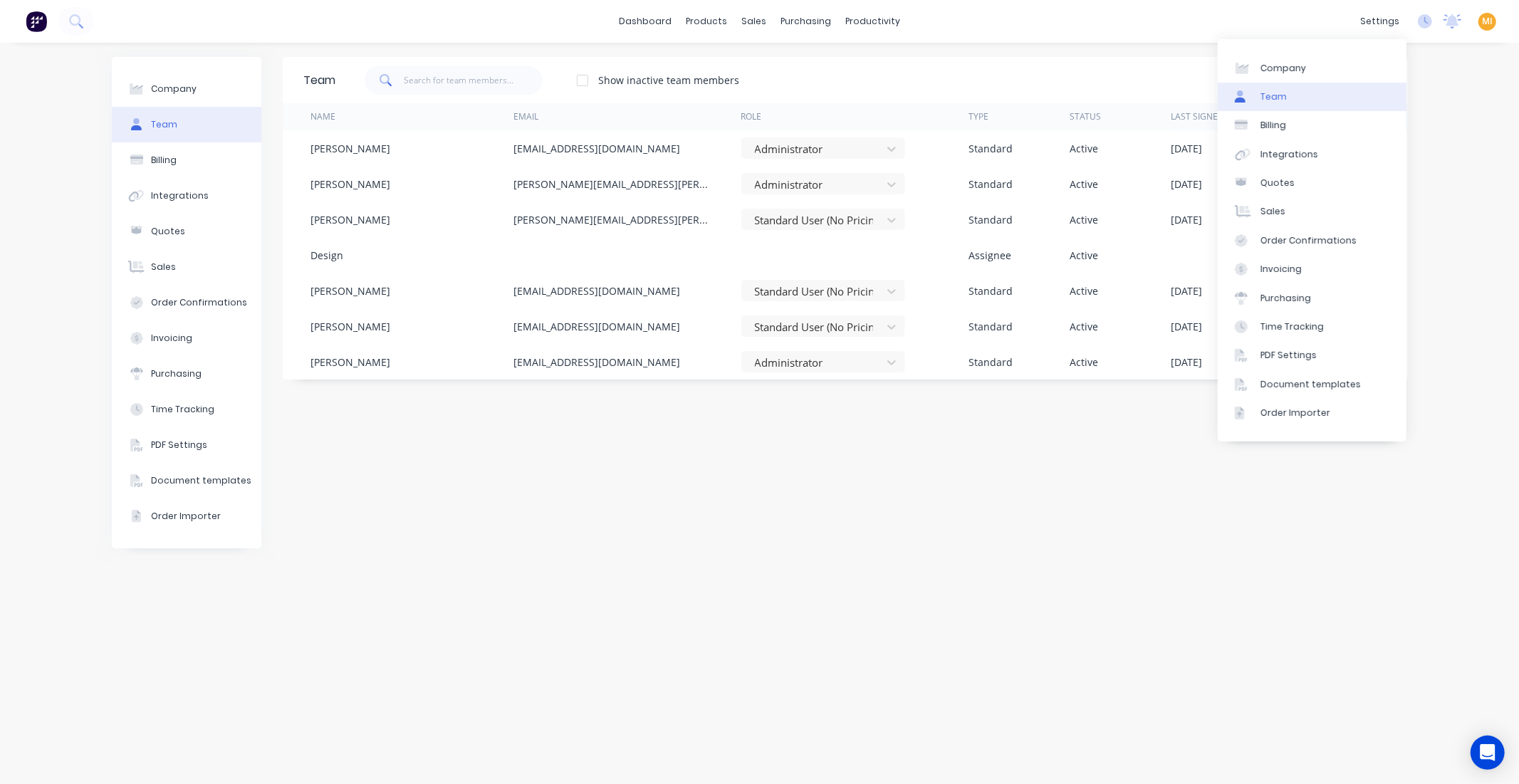
click at [464, 581] on div "Team Show inactive team members Add team member Name Email Role Type Status Las…" at bounding box center [845, 414] width 1125 height 713
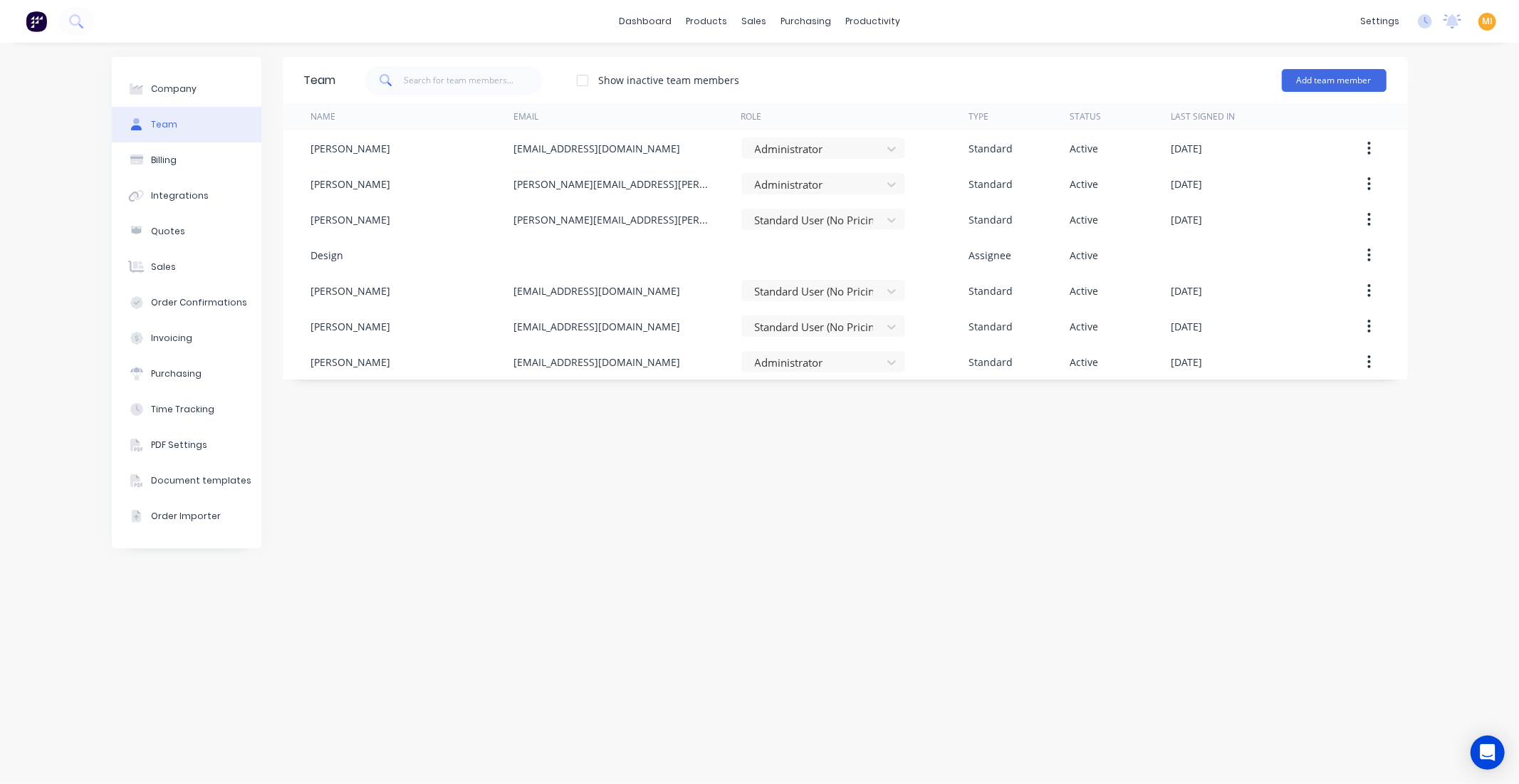
click at [1487, 20] on span "MI" at bounding box center [1488, 21] width 10 height 13
click at [689, 499] on div "Team Show inactive team members Add team member Name Email Role Type Status Las…" at bounding box center [845, 414] width 1125 height 713
click at [588, 76] on div at bounding box center [582, 80] width 28 height 28
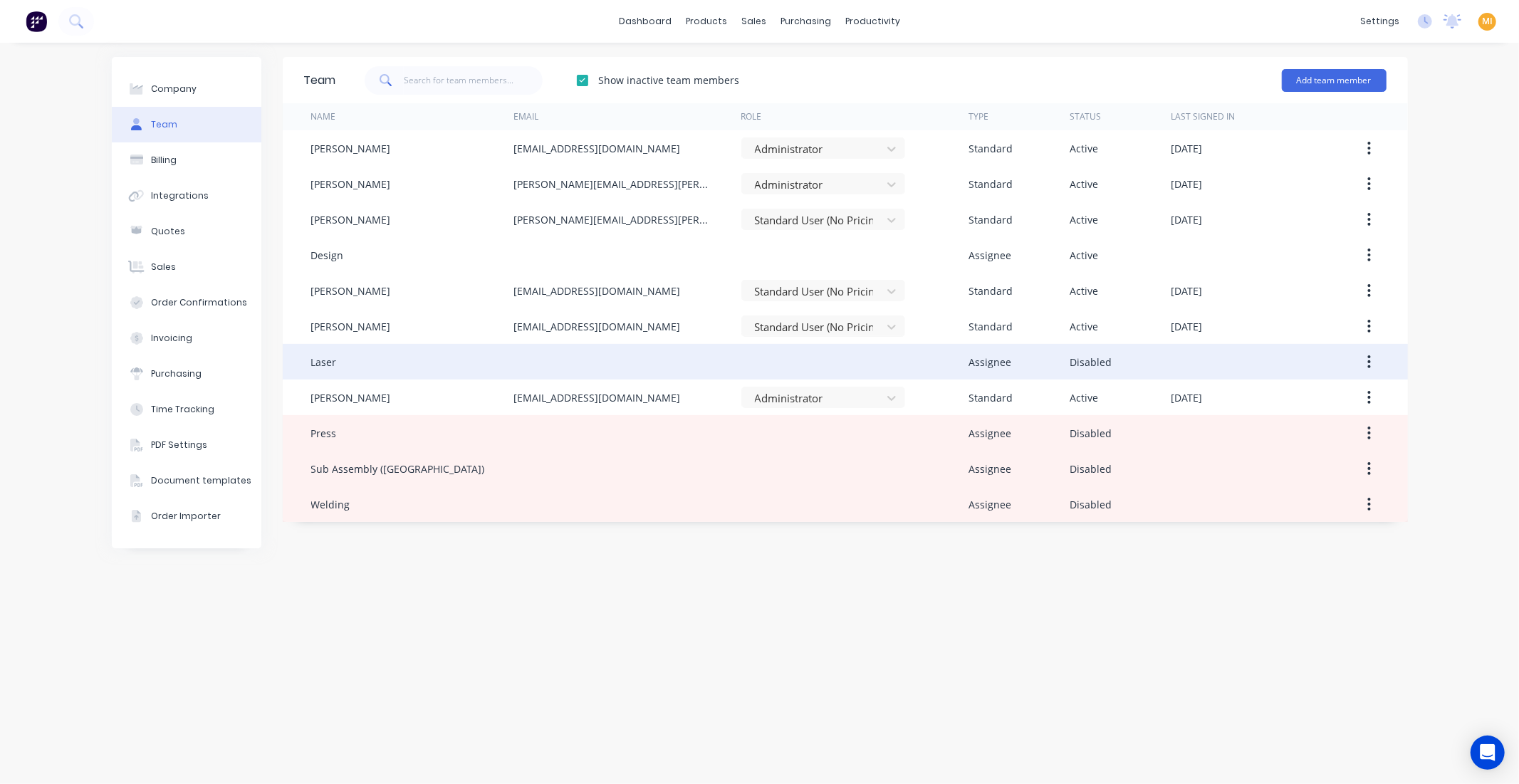
click at [1367, 359] on icon "button" at bounding box center [1369, 362] width 4 height 16
click at [1321, 401] on div "Reenable" at bounding box center [1319, 399] width 110 height 21
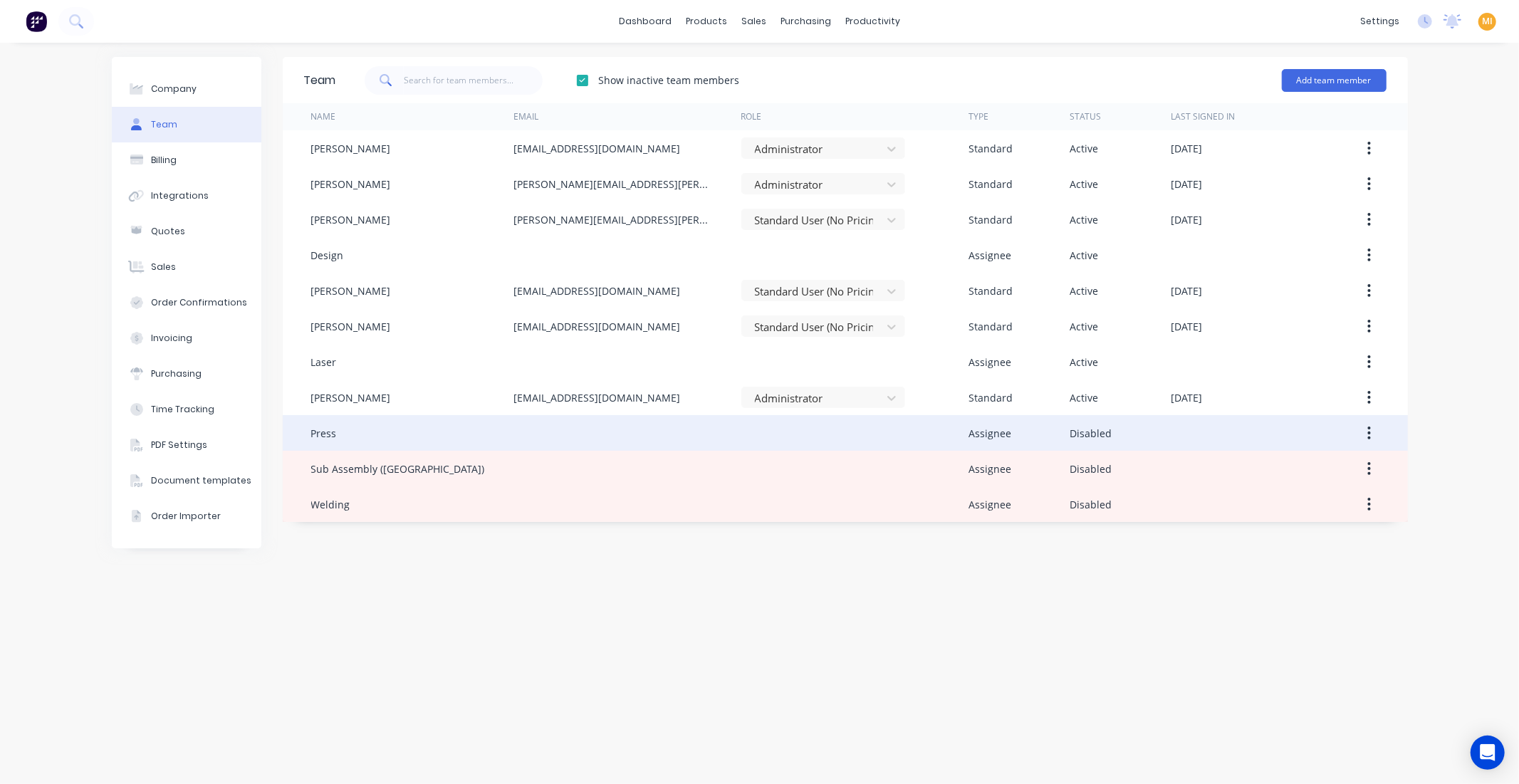
click at [1377, 431] on button "button" at bounding box center [1369, 433] width 33 height 26
click at [1342, 460] on div "Reenable" at bounding box center [1319, 470] width 110 height 21
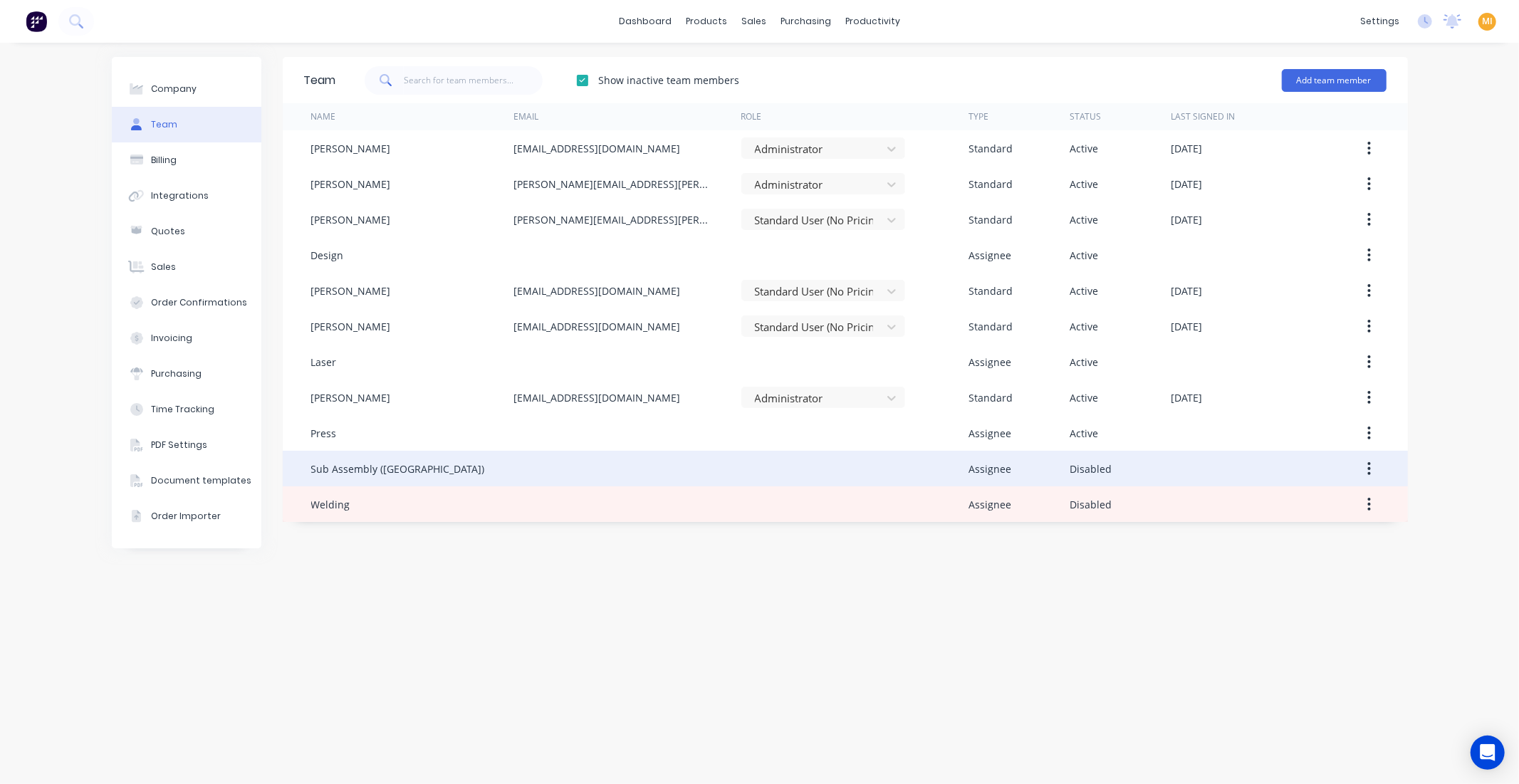
click at [1368, 473] on icon "button" at bounding box center [1370, 468] width 3 height 13
click at [1340, 512] on div "Reenable" at bounding box center [1319, 506] width 110 height 21
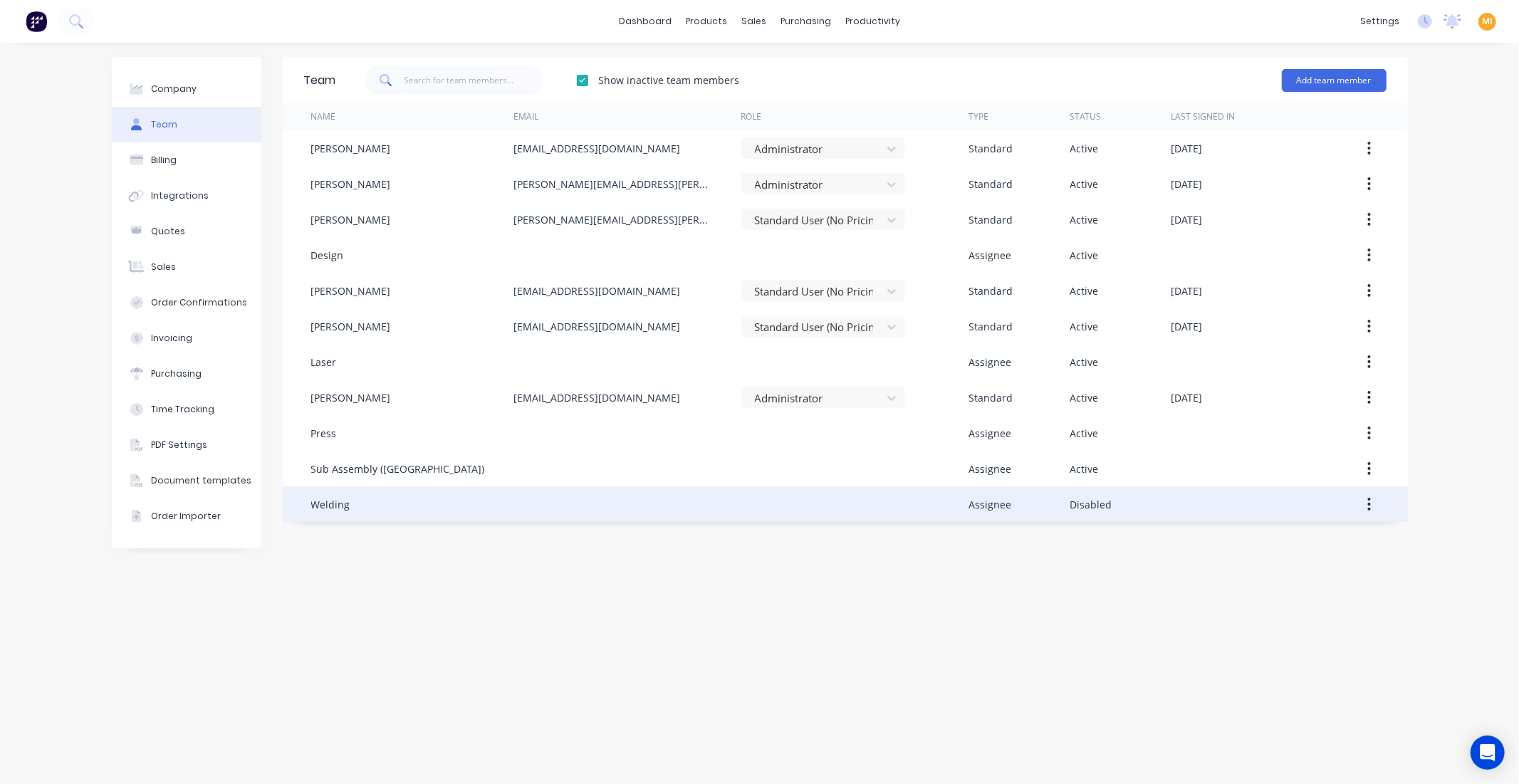
click at [1373, 510] on button "button" at bounding box center [1369, 504] width 33 height 26
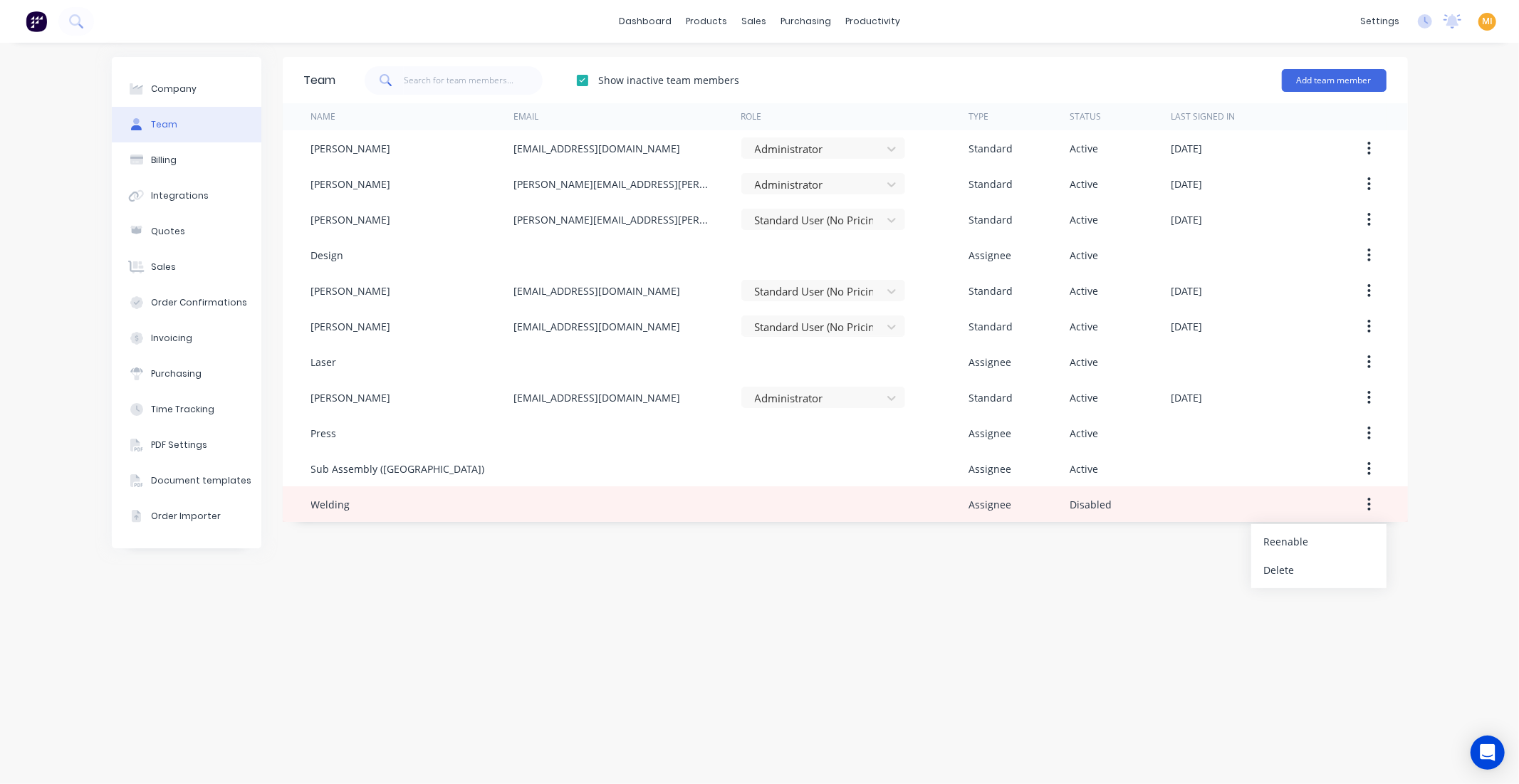
drag, startPoint x: 1343, startPoint y: 538, endPoint x: 1015, endPoint y: 550, distance: 328.2
click at [1343, 538] on div "Reenable" at bounding box center [1319, 541] width 110 height 21
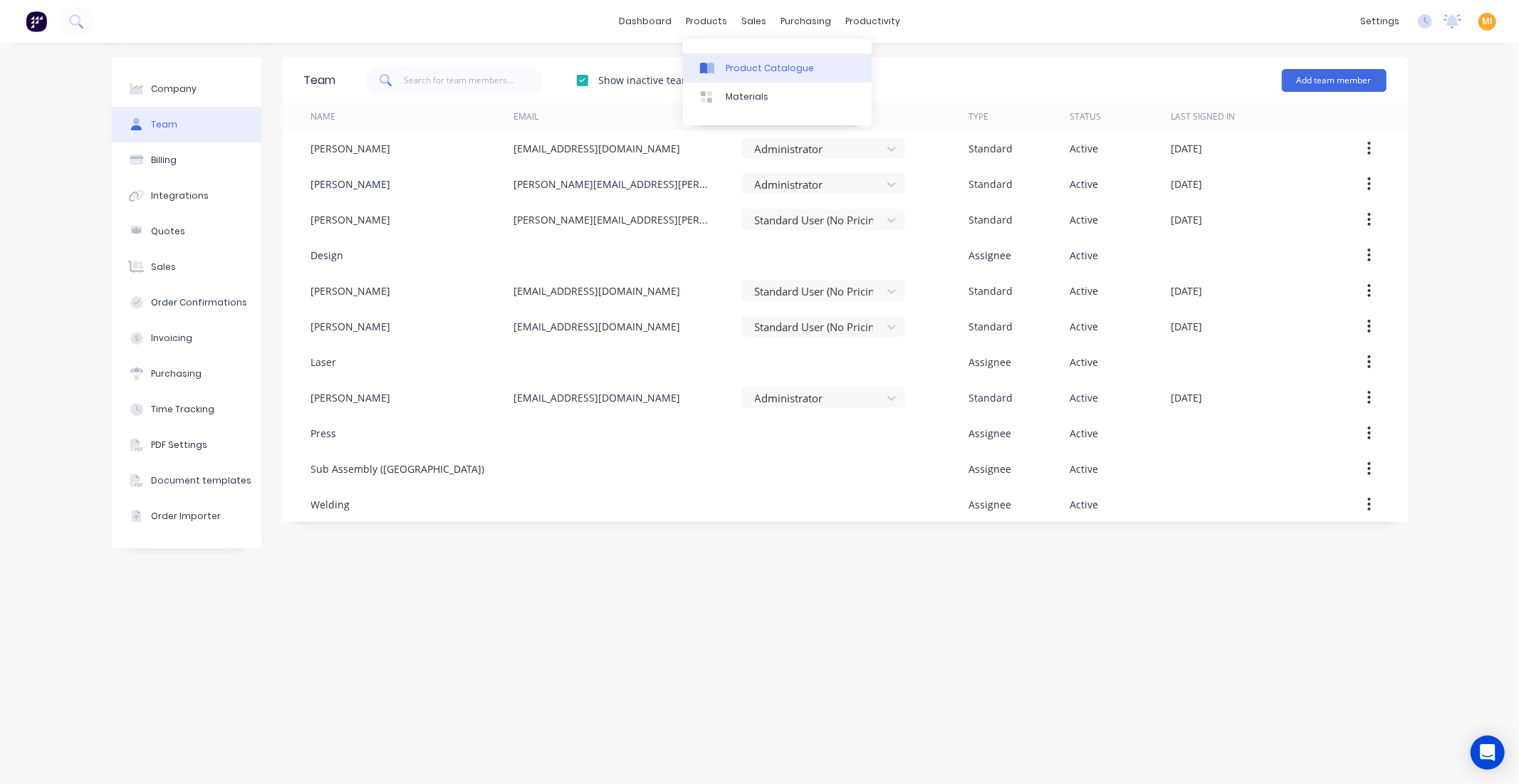
click at [741, 78] on link "Product Catalogue" at bounding box center [778, 68] width 189 height 28
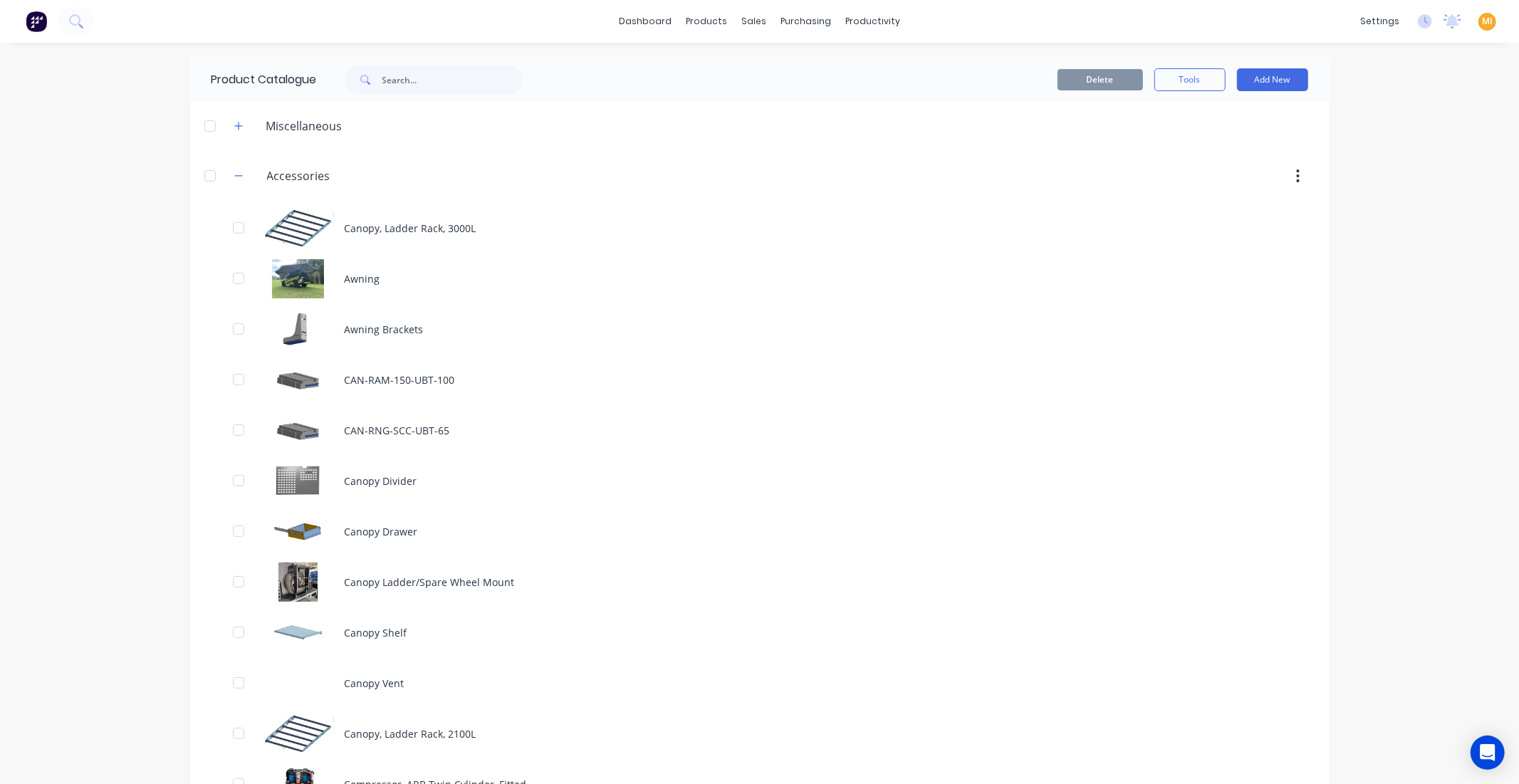
click at [436, 197] on header "Accessories Accessories" at bounding box center [760, 175] width 1139 height 54
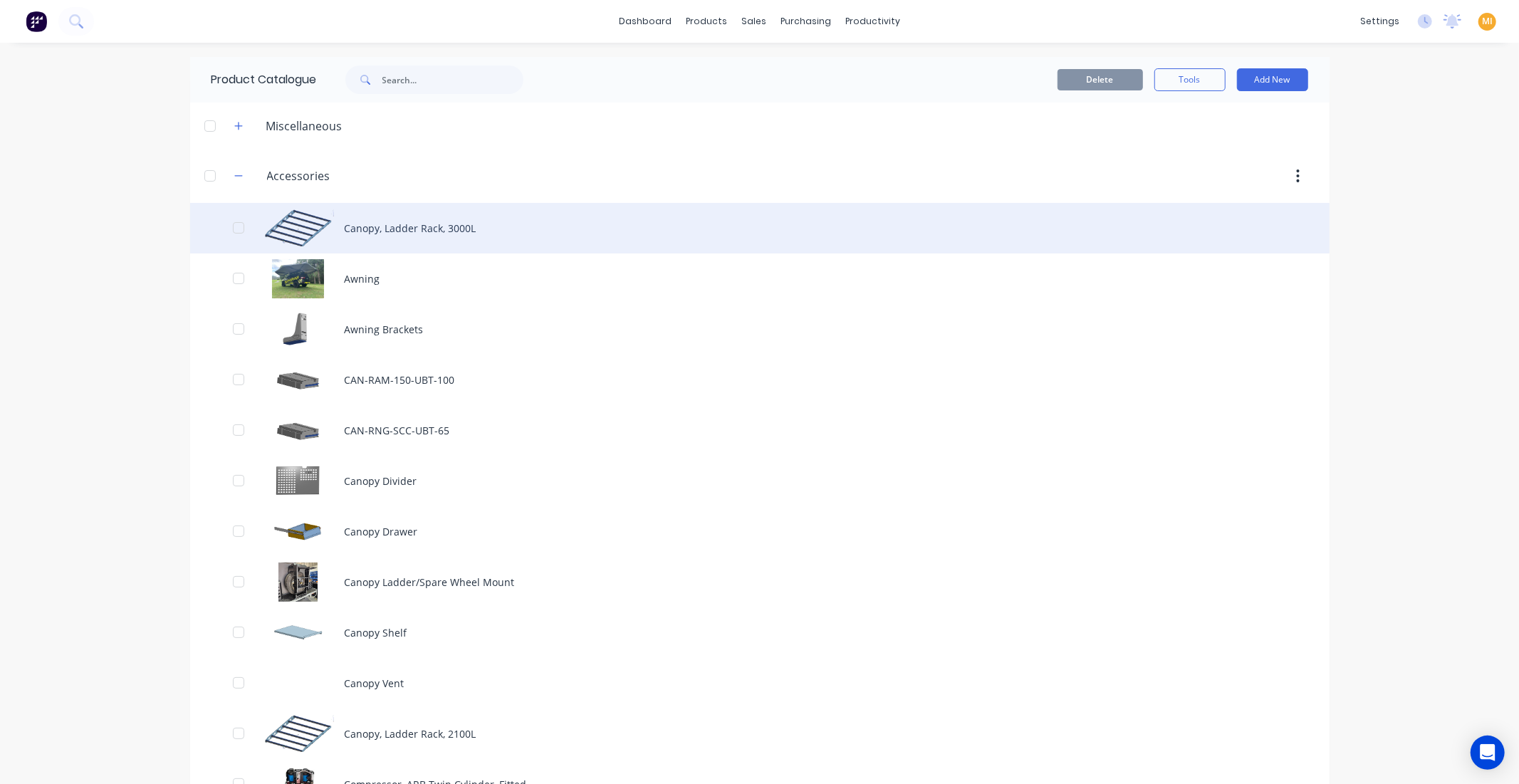
click at [419, 239] on div "Canopy, Ladder Rack, 3000L" at bounding box center [760, 228] width 1139 height 50
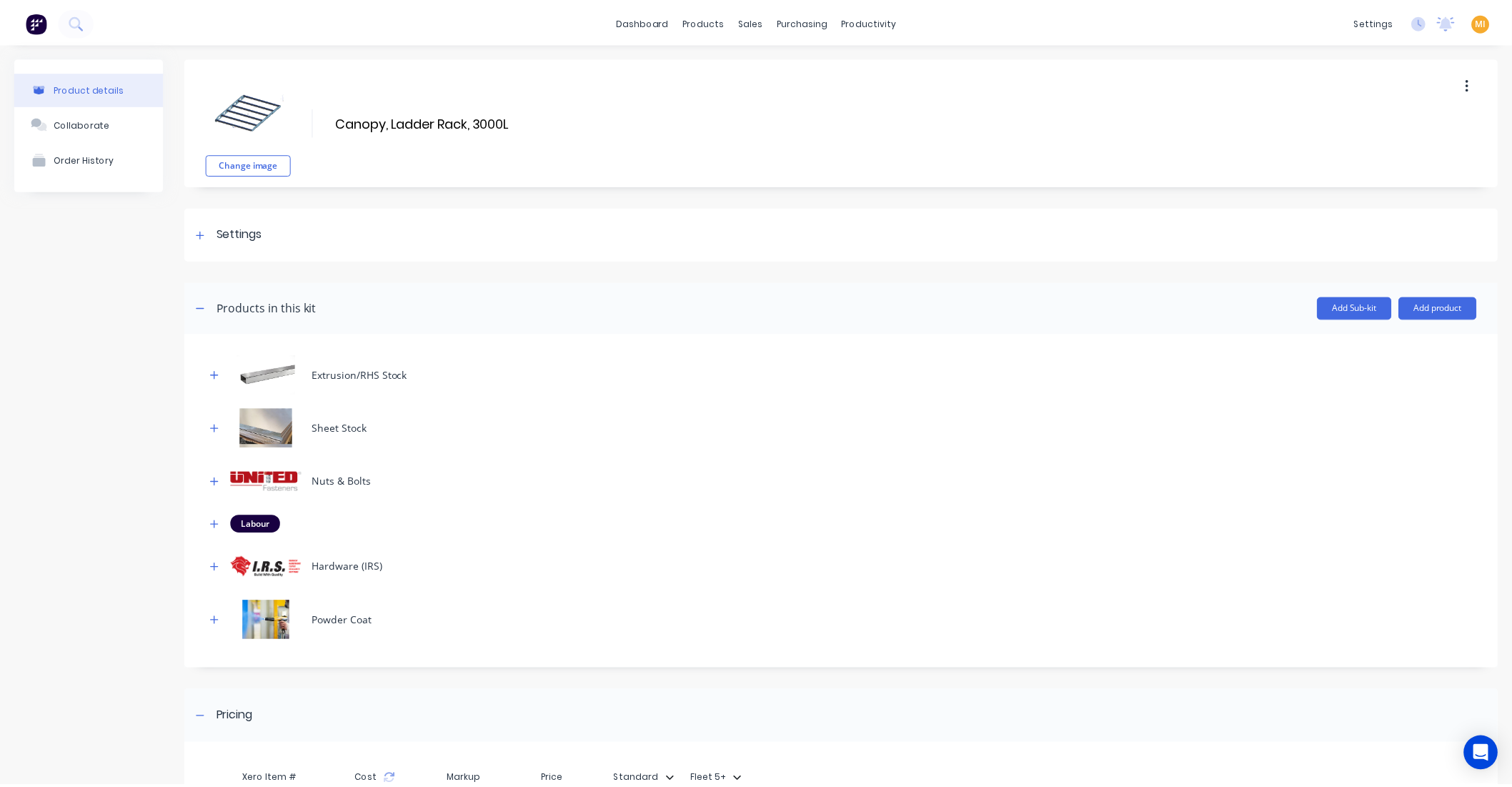
scroll to position [186, 0]
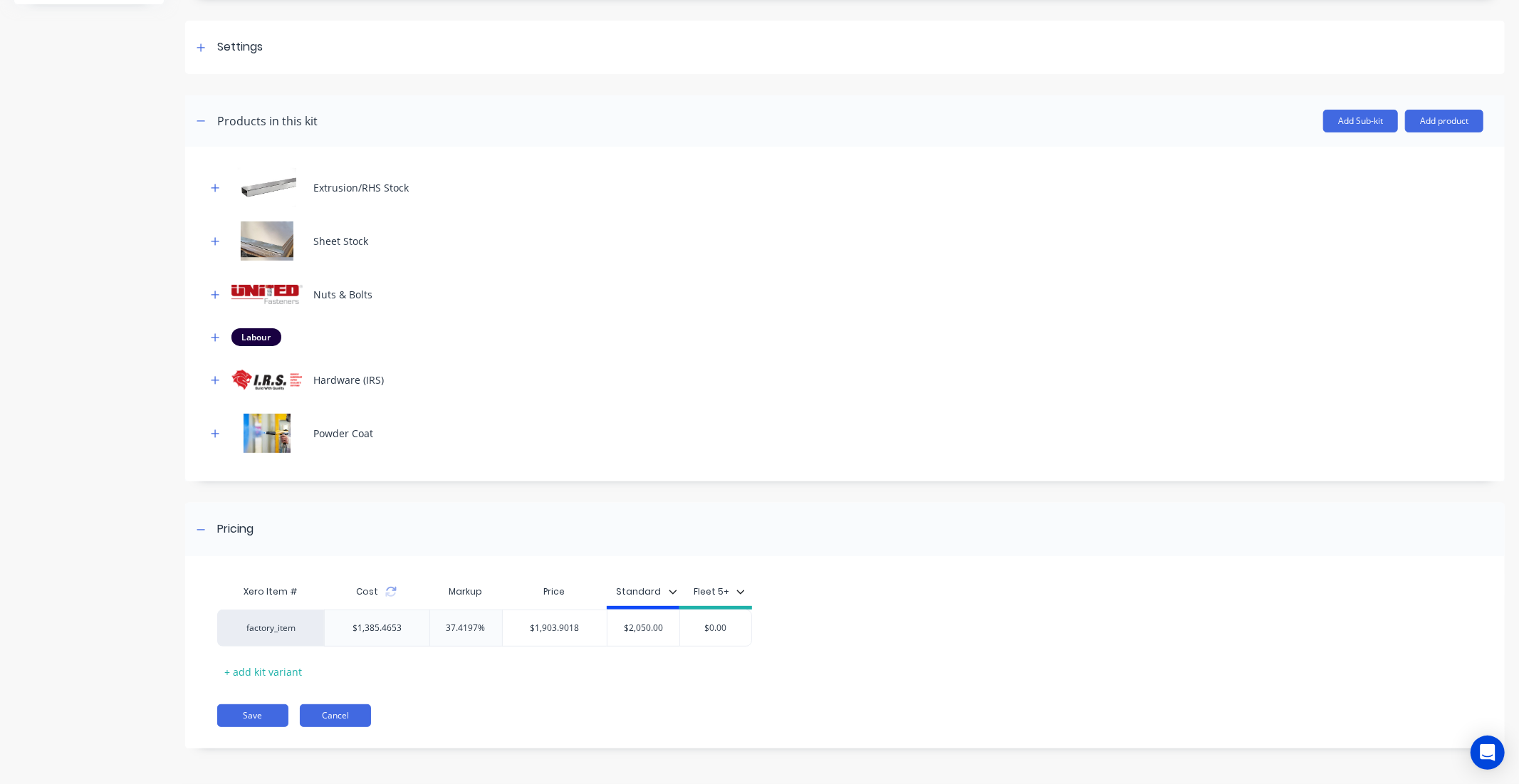
click at [342, 722] on button "Cancel" at bounding box center [336, 715] width 71 height 23
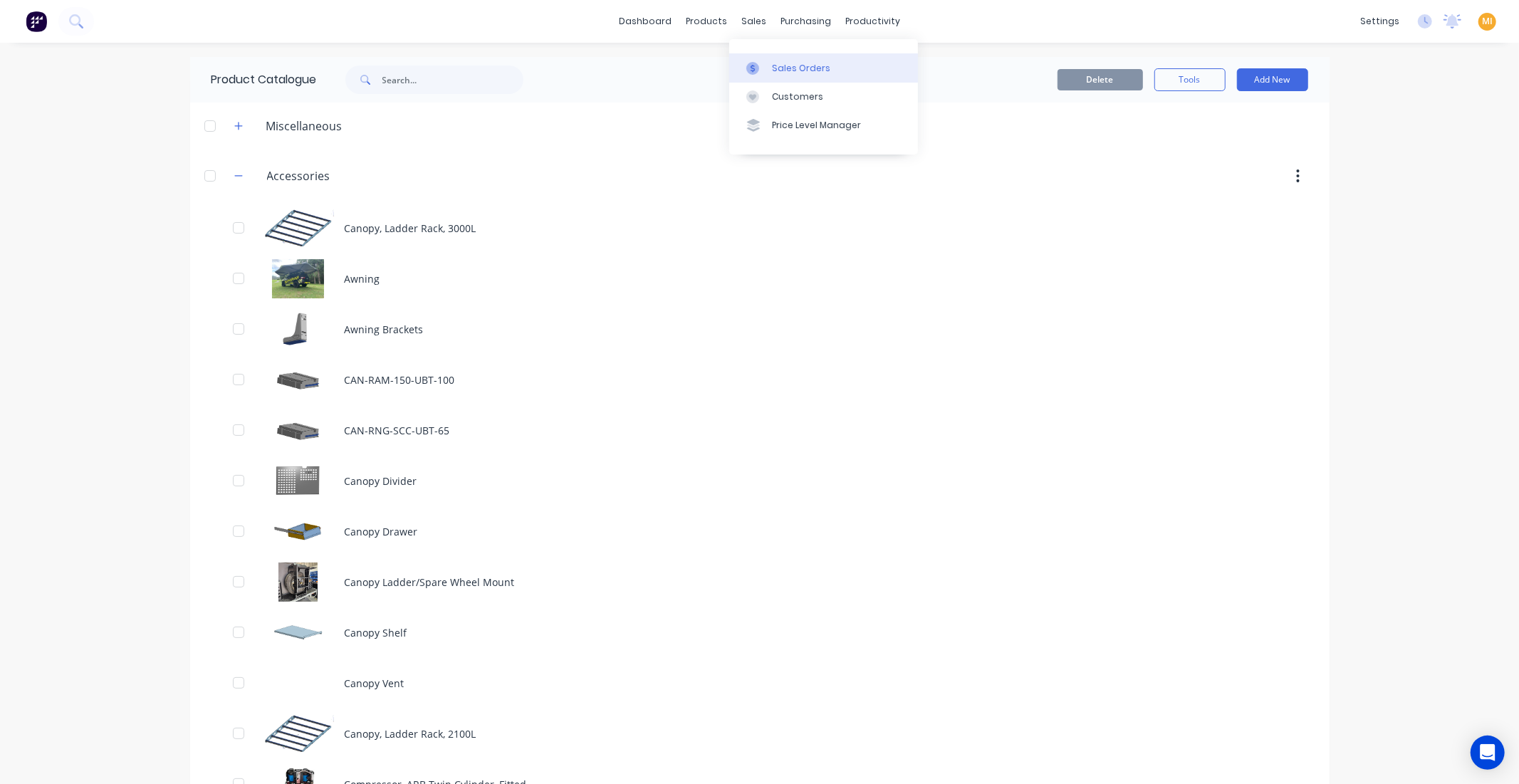
click at [776, 64] on div "Sales Orders" at bounding box center [801, 68] width 59 height 13
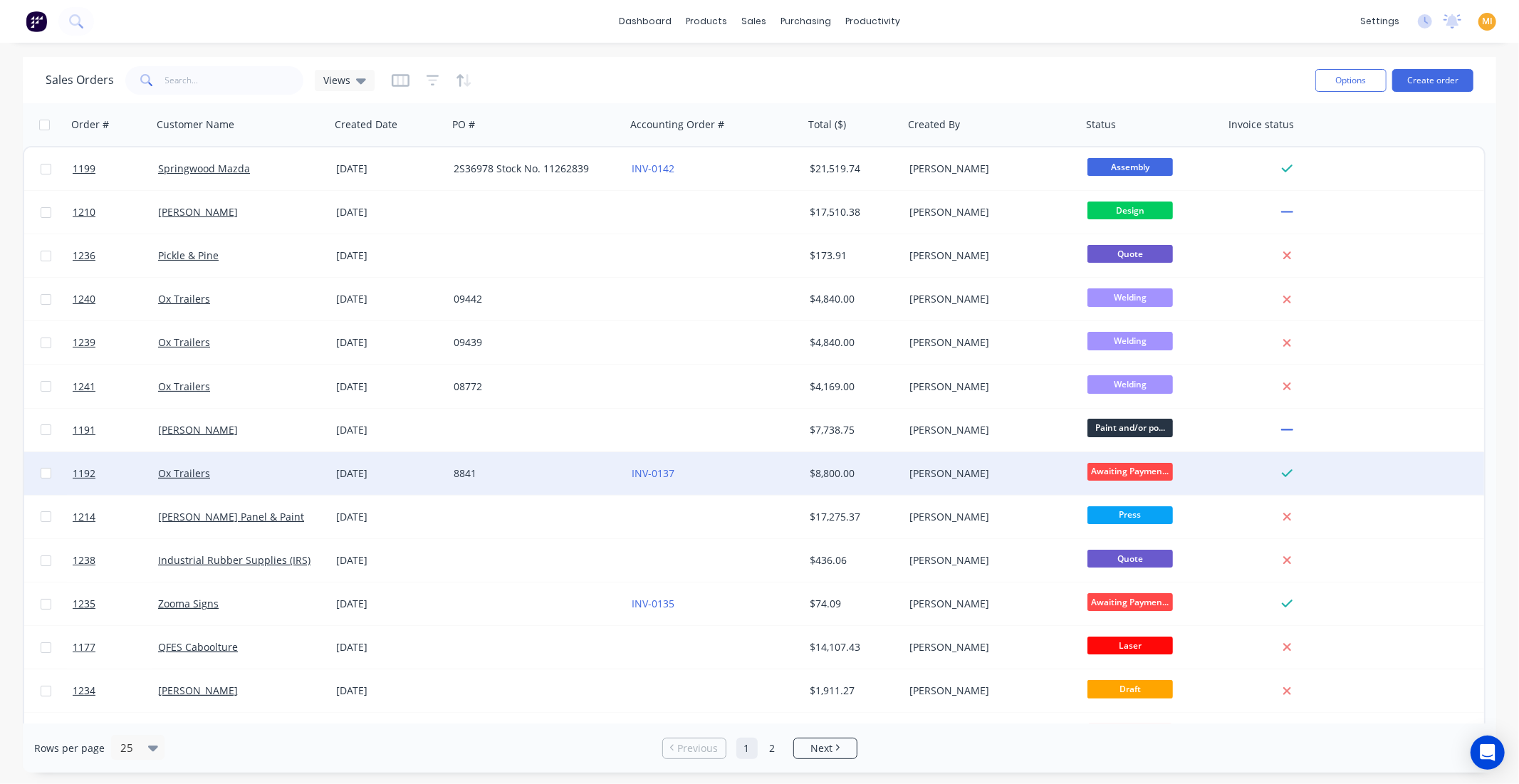
click at [244, 476] on div "Ox Trailers" at bounding box center [237, 473] width 158 height 14
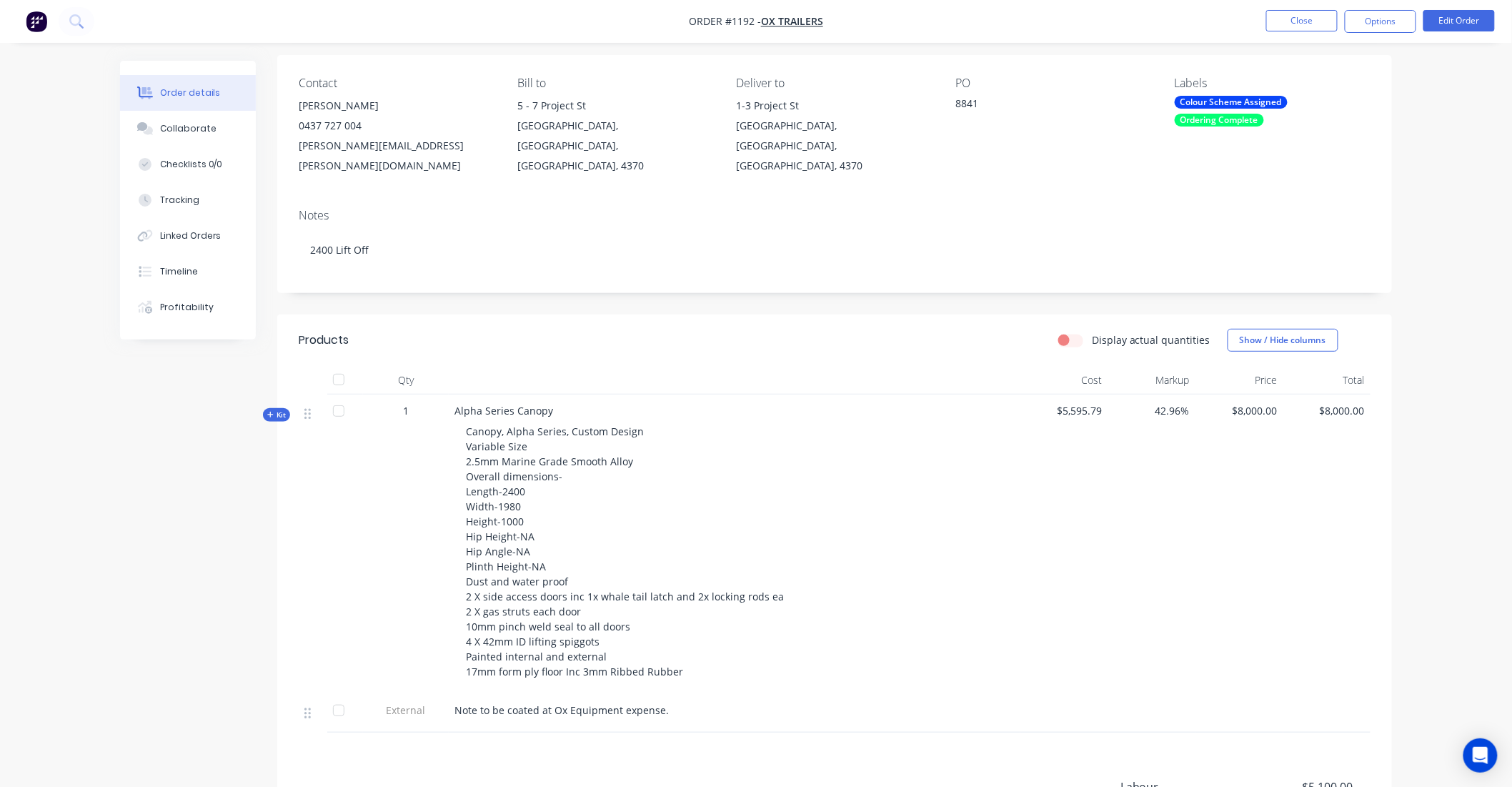
scroll to position [284, 0]
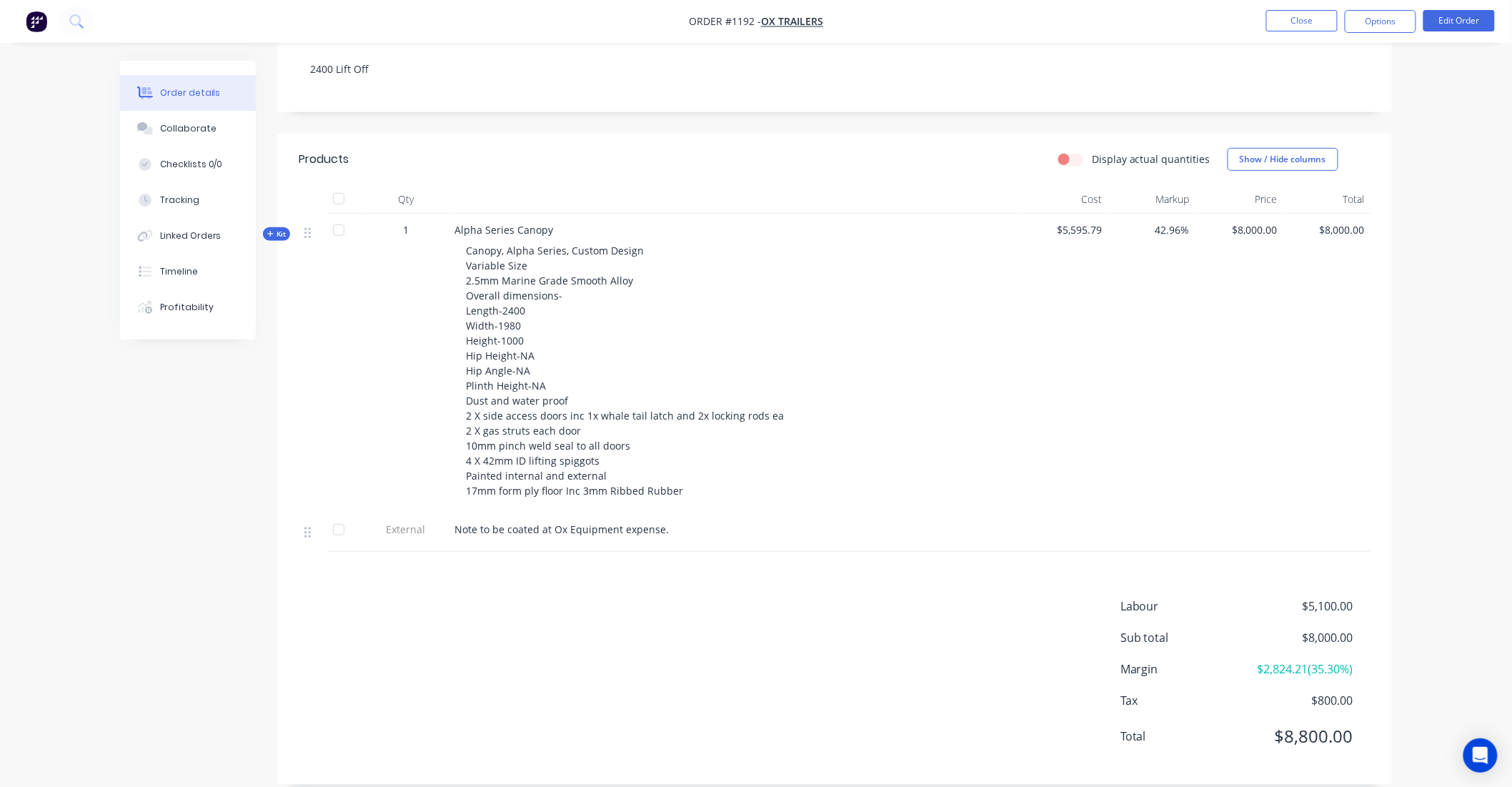
click at [283, 229] on span "Kit" at bounding box center [276, 234] width 19 height 10
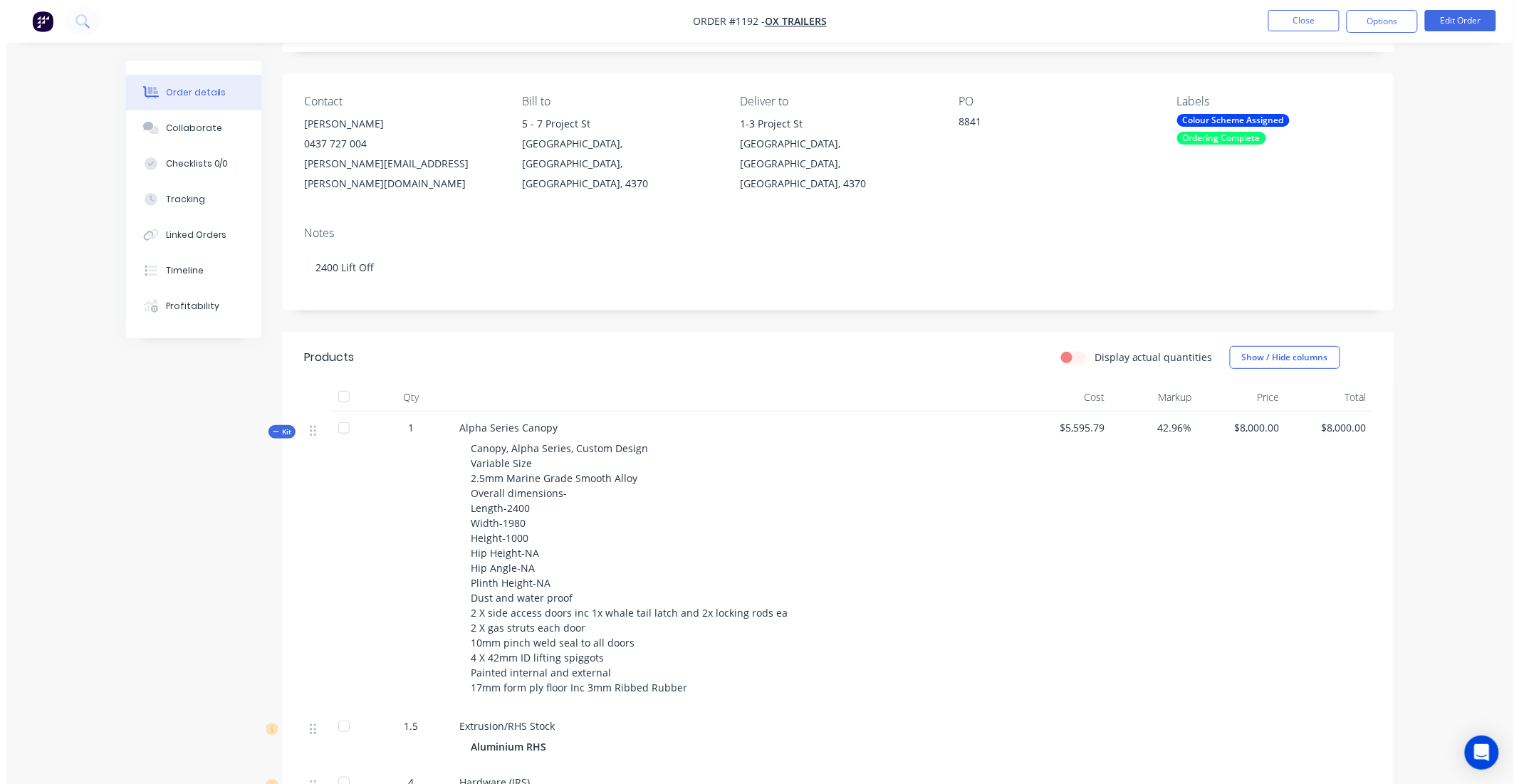
scroll to position [0, 0]
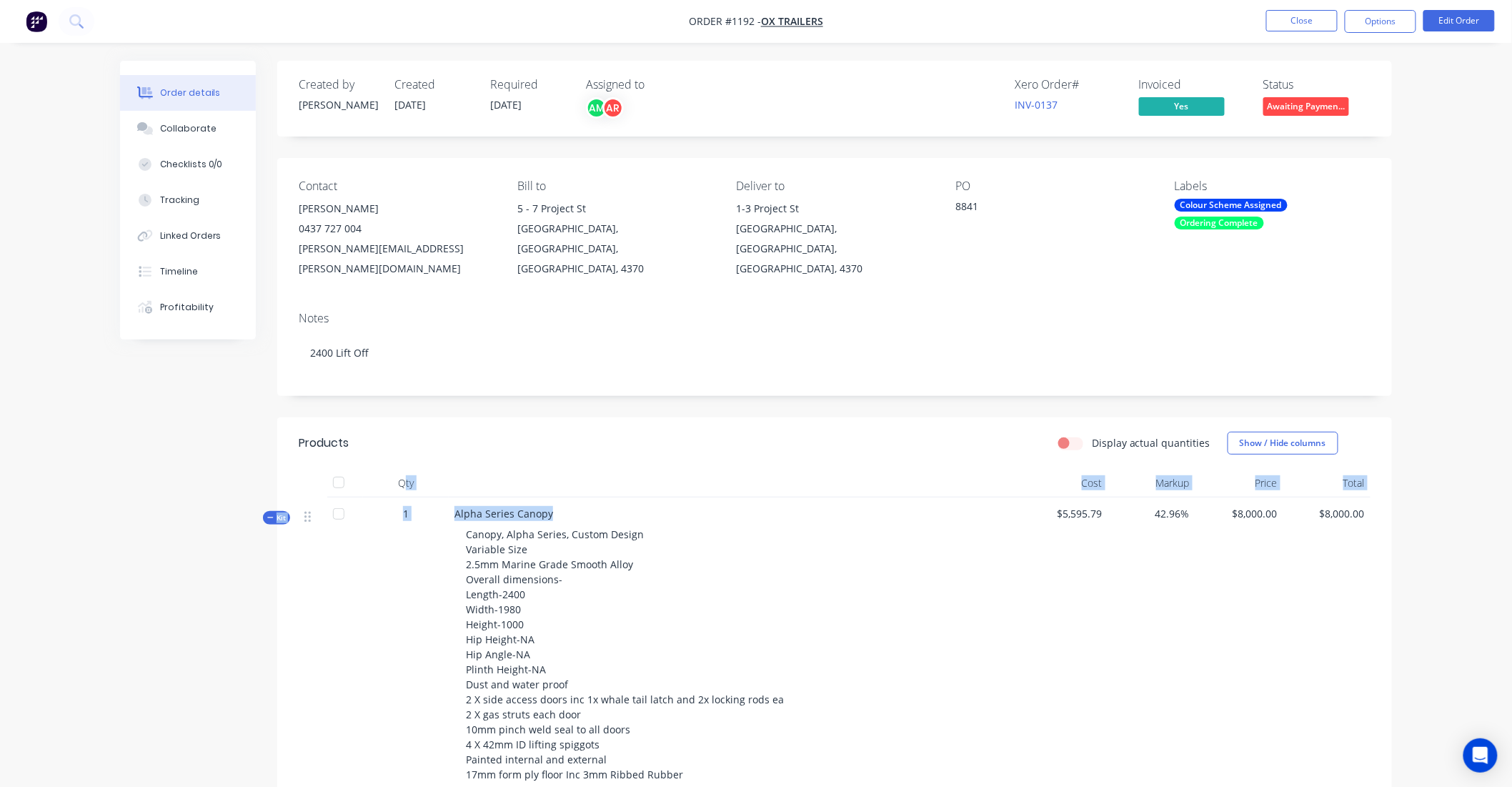
drag, startPoint x: 569, startPoint y: 488, endPoint x: 404, endPoint y: 474, distance: 165.6
click at [534, 507] on span "Alpha Series Canopy" at bounding box center [504, 513] width 98 height 13
drag, startPoint x: 566, startPoint y: 493, endPoint x: 452, endPoint y: 494, distance: 114.0
click at [452, 497] on div "Alpha Series Canopy Canopy, Alpha Series, Custom Design Variable Size 2.5mm Mar…" at bounding box center [734, 647] width 572 height 300
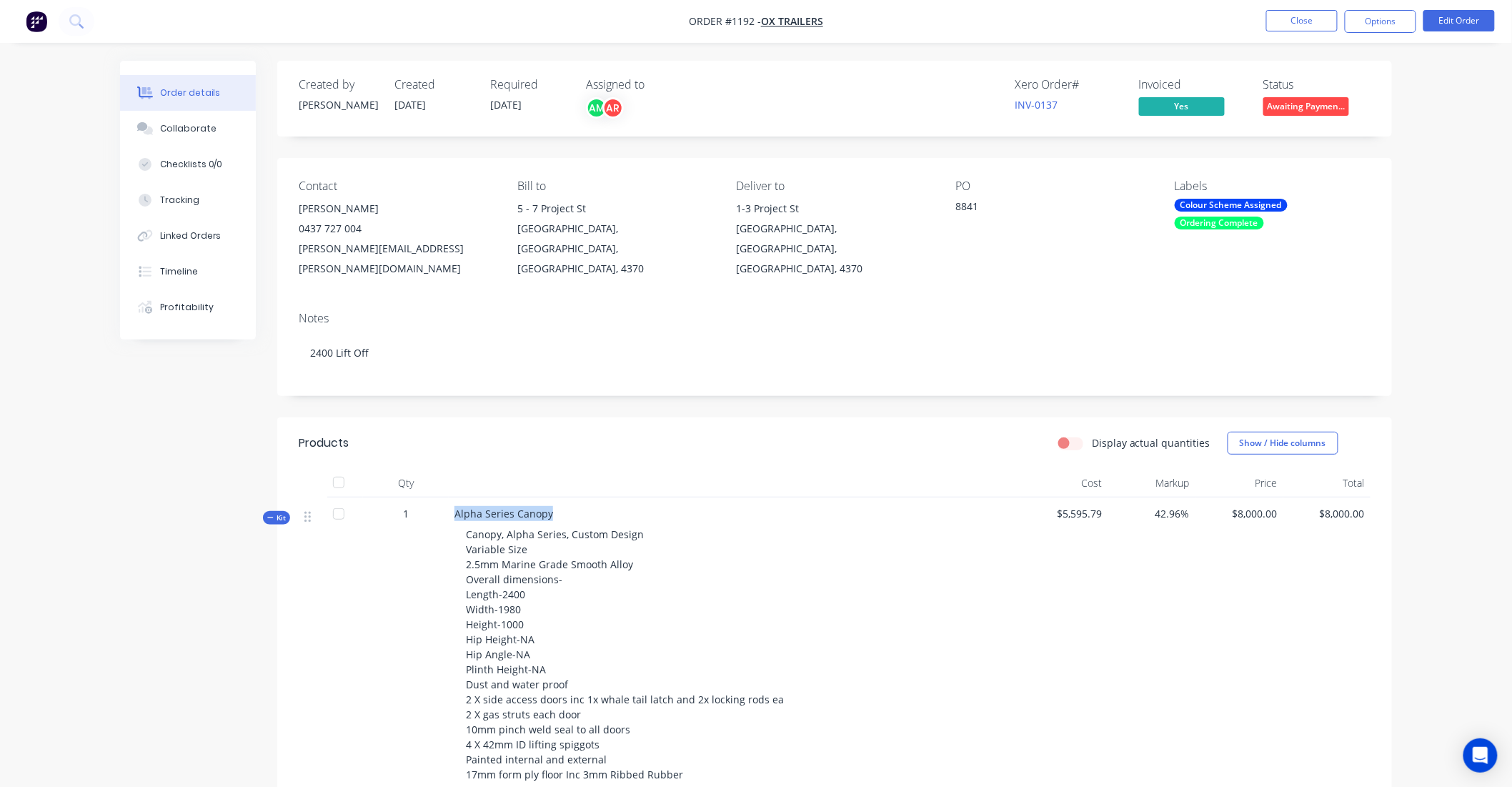
copy span "Alpha Series Canopy"
click at [1297, 34] on nav "Order #1192 - Ox Trailers Close Options Edit Order" at bounding box center [756, 22] width 1512 height 43
click at [1300, 34] on nav "Order #1192 - Ox Trailers Close Options Edit Order" at bounding box center [756, 22] width 1512 height 43
click at [1299, 22] on button "Close" at bounding box center [1302, 20] width 72 height 22
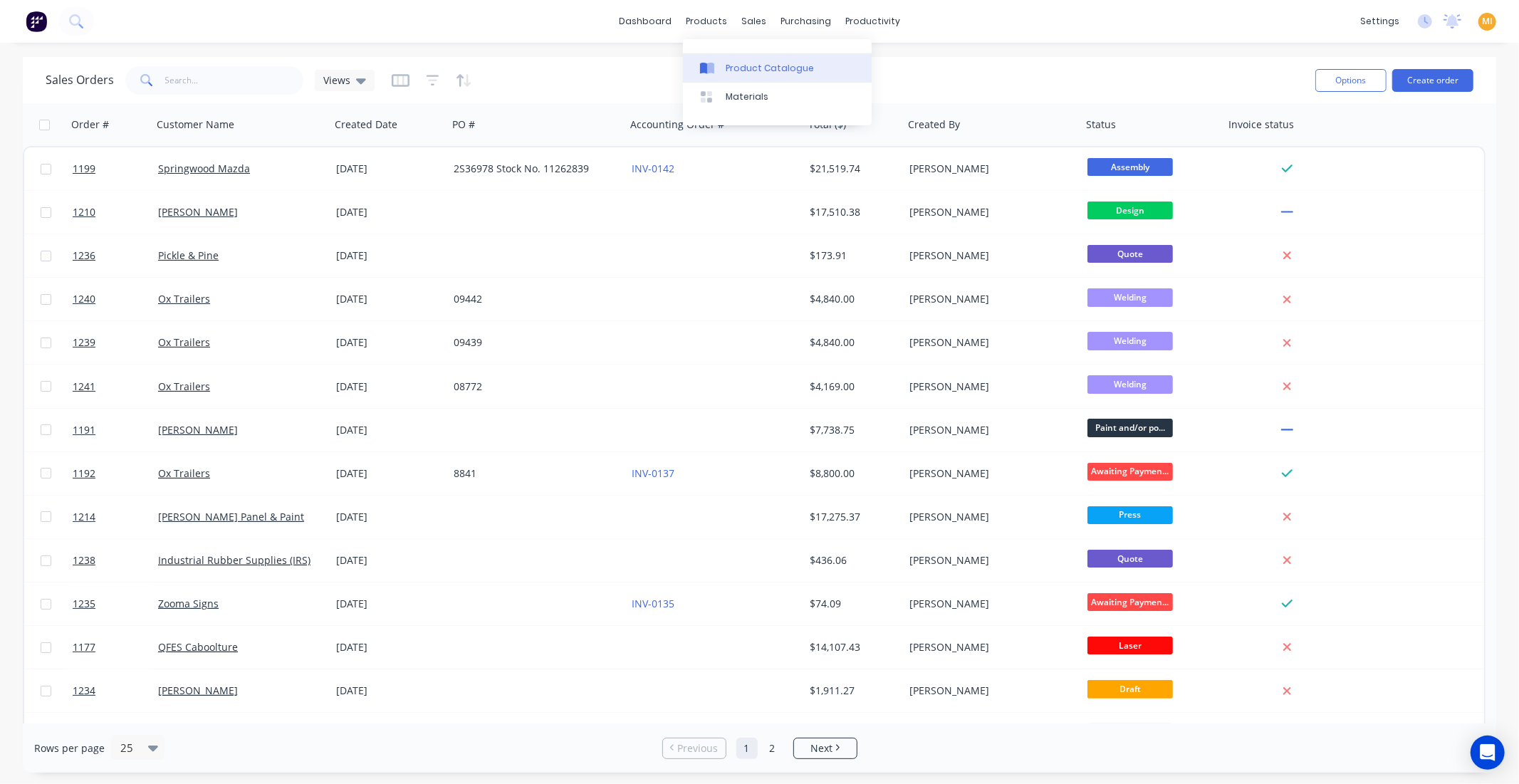
click at [744, 68] on div "Product Catalogue" at bounding box center [770, 68] width 88 height 13
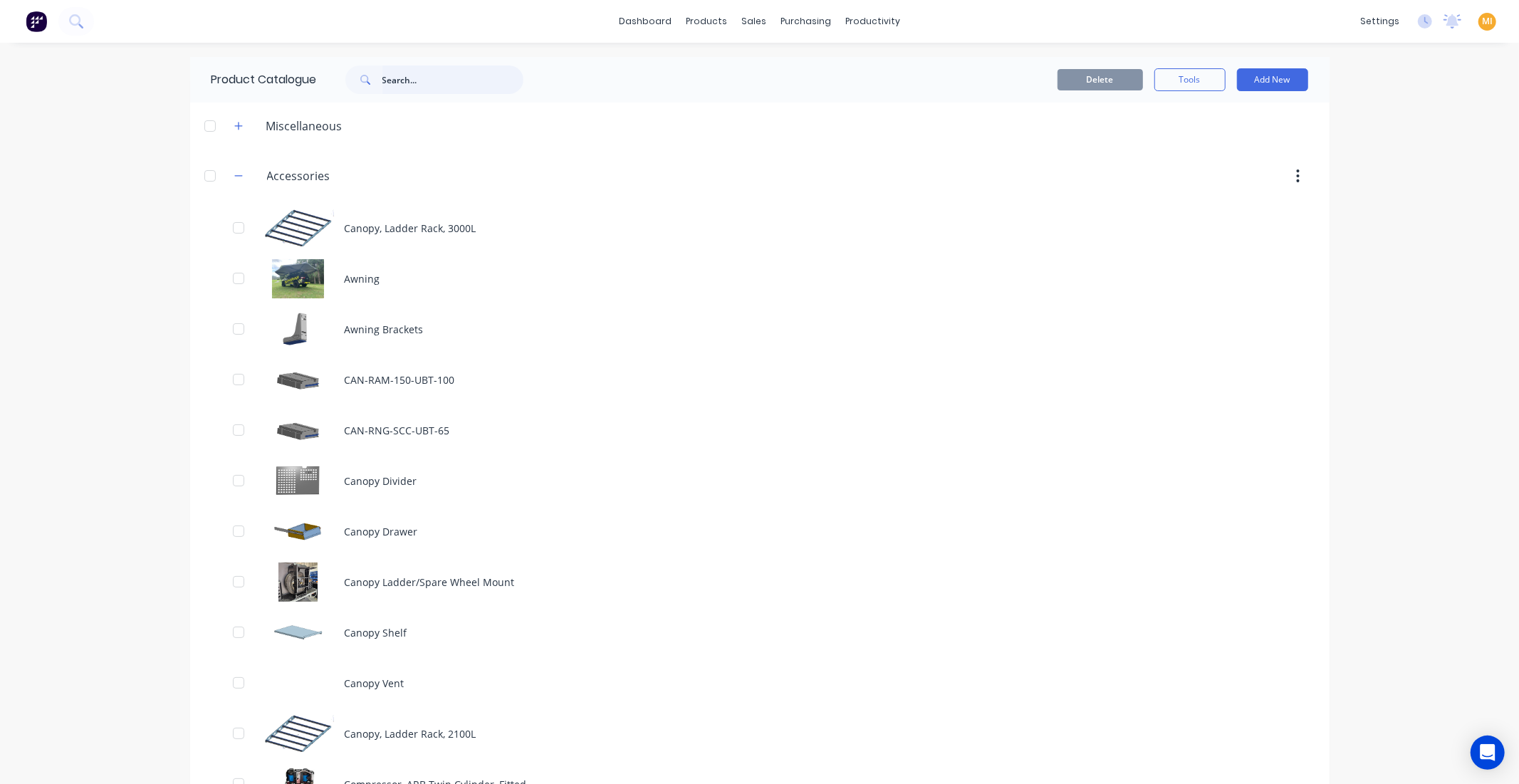
click at [394, 73] on input "text" at bounding box center [453, 79] width 141 height 28
paste input "Alpha Series Canopy"
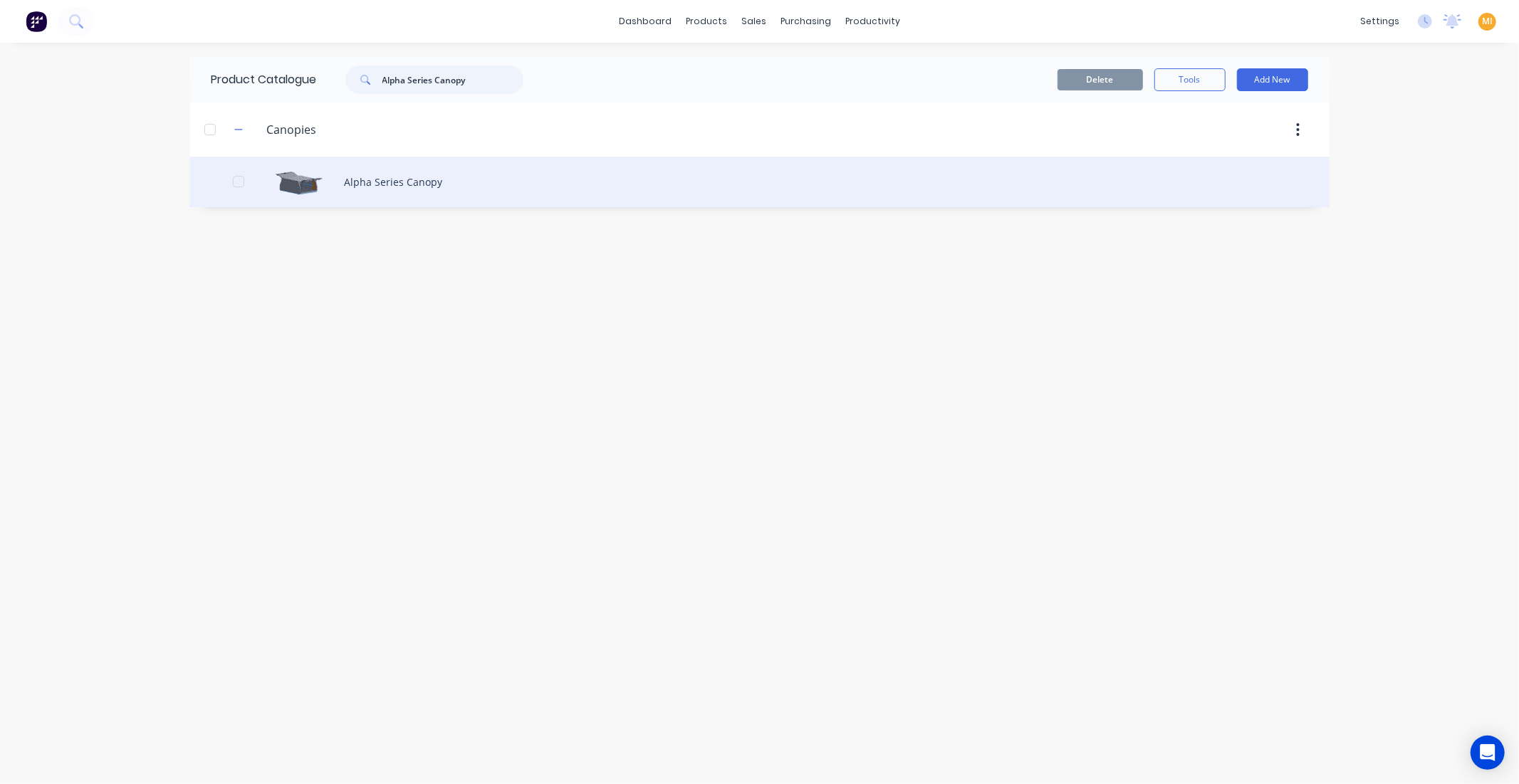
type input "Alpha Series Canopy"
click at [347, 180] on div "Alpha Series Canopy" at bounding box center [760, 182] width 1139 height 50
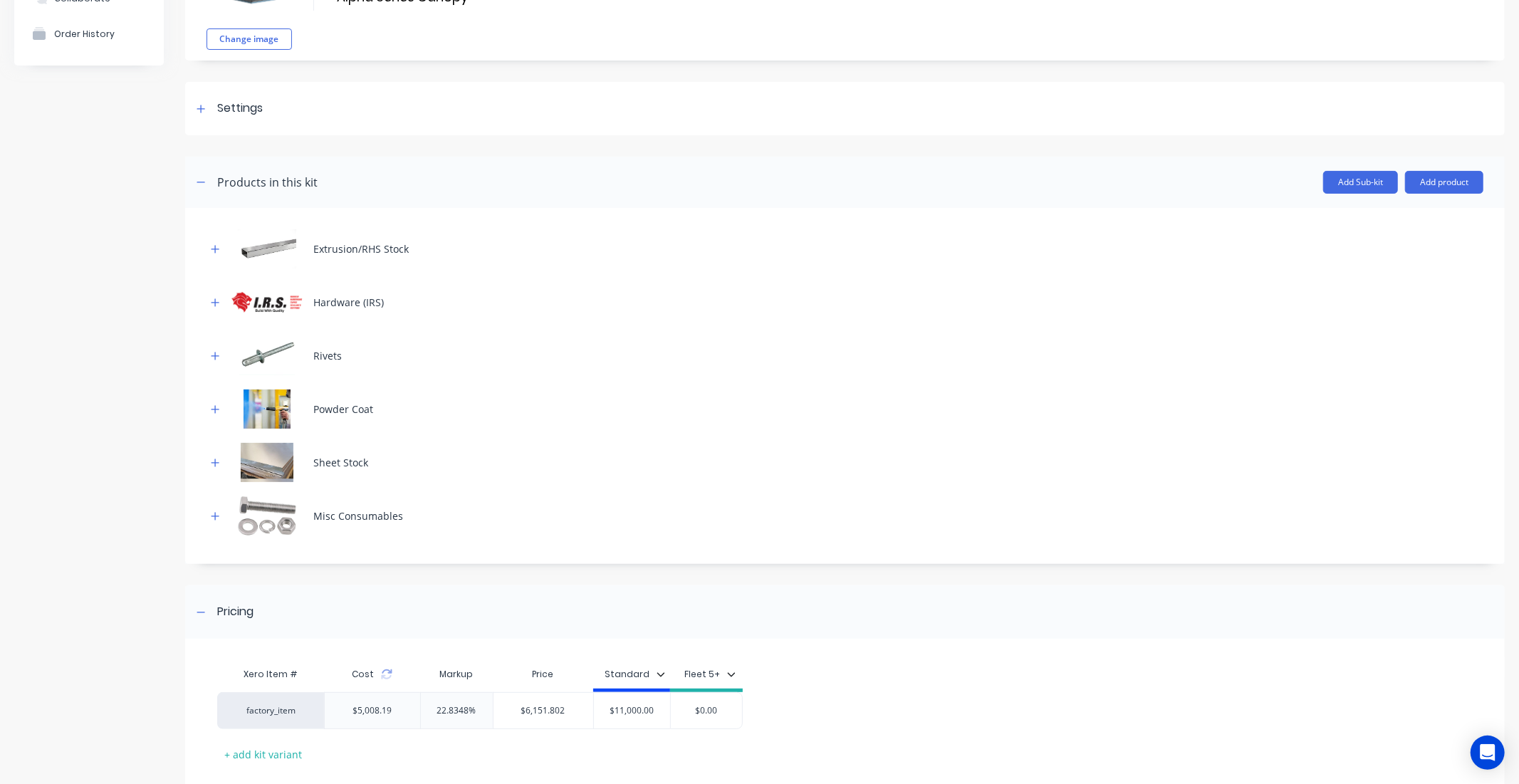
scroll to position [207, 0]
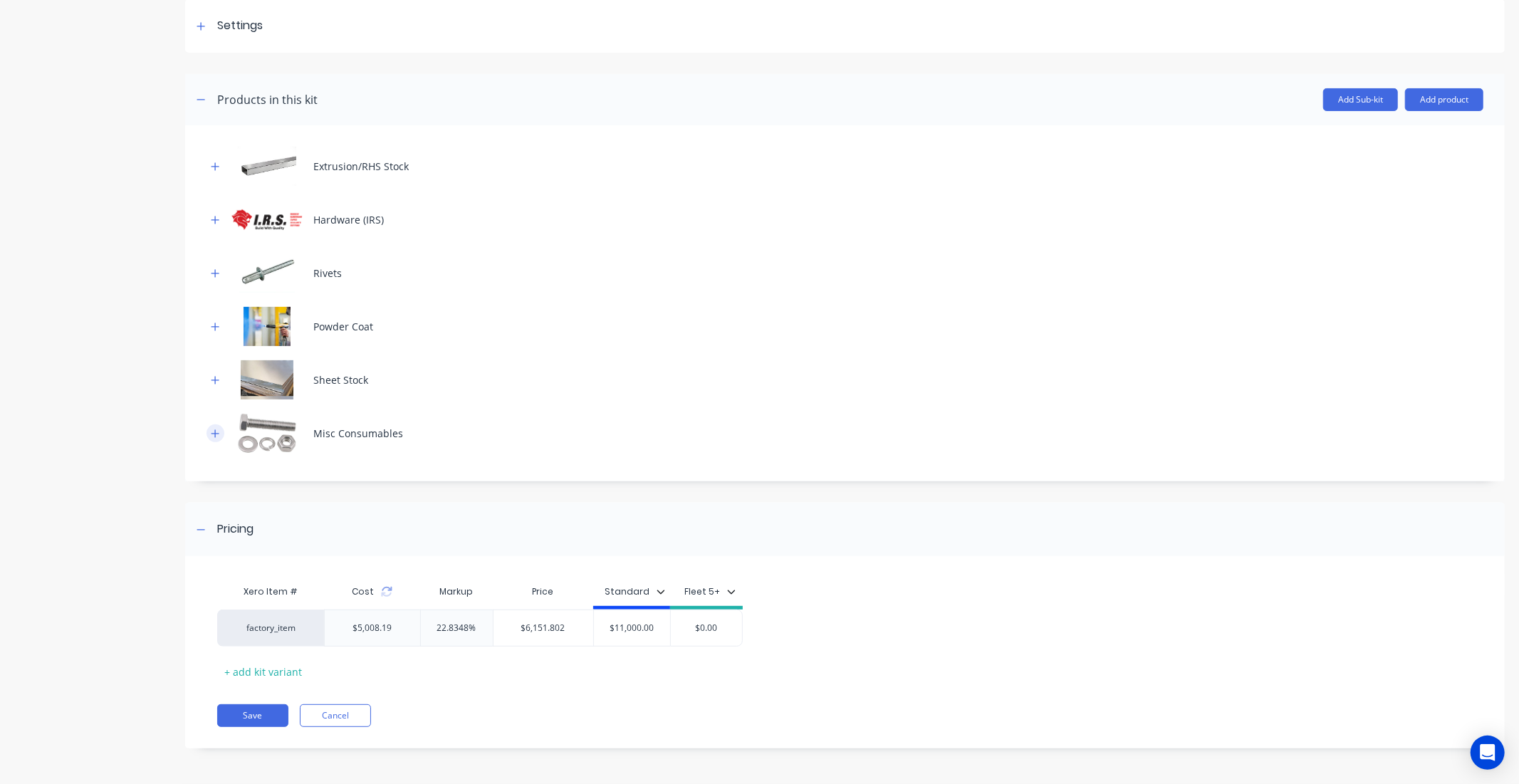
click at [218, 433] on icon "button" at bounding box center [215, 433] width 8 height 8
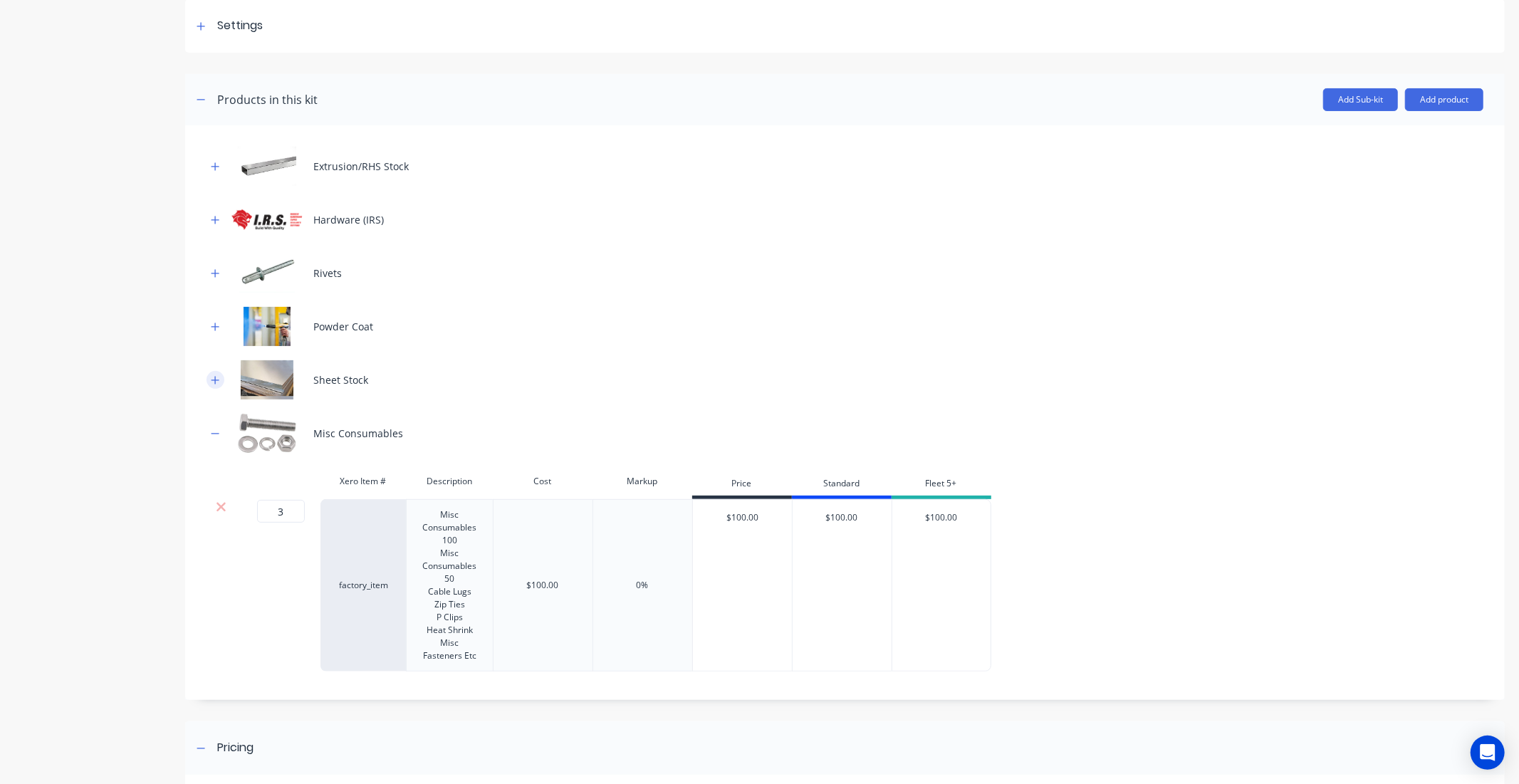
click at [215, 375] on icon "button" at bounding box center [215, 379] width 9 height 10
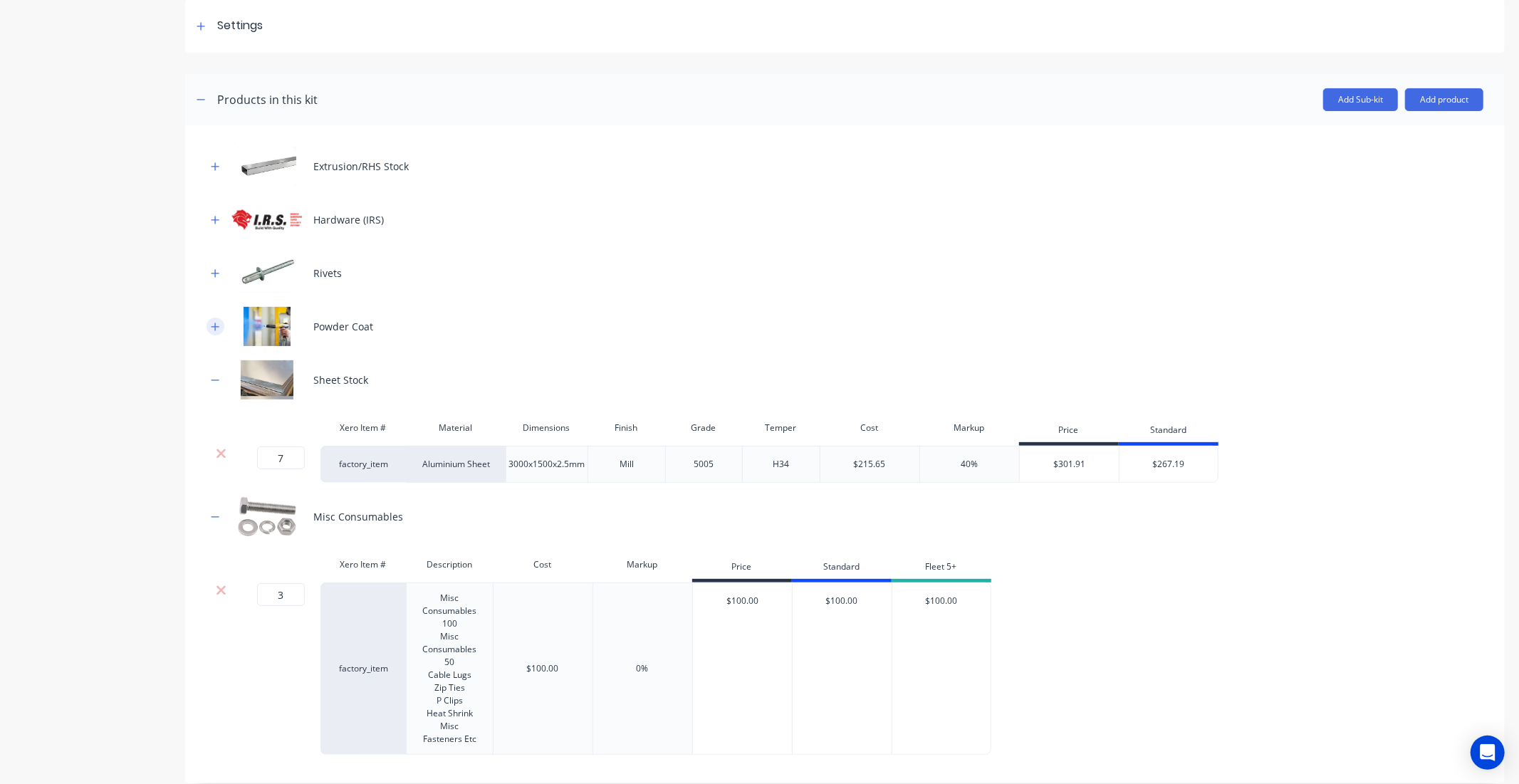
click at [219, 323] on button "button" at bounding box center [215, 327] width 18 height 18
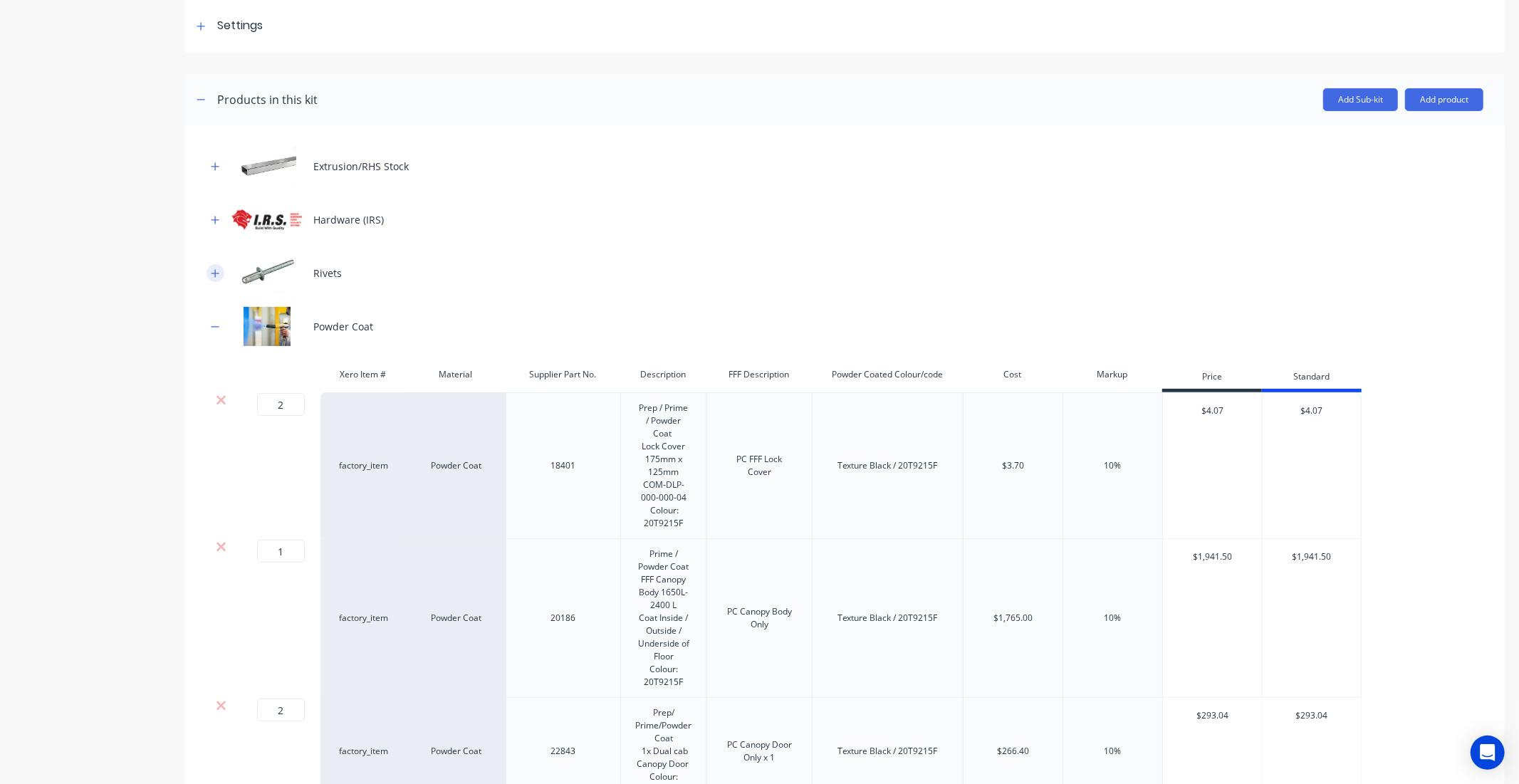
click at [209, 272] on button "button" at bounding box center [215, 273] width 18 height 18
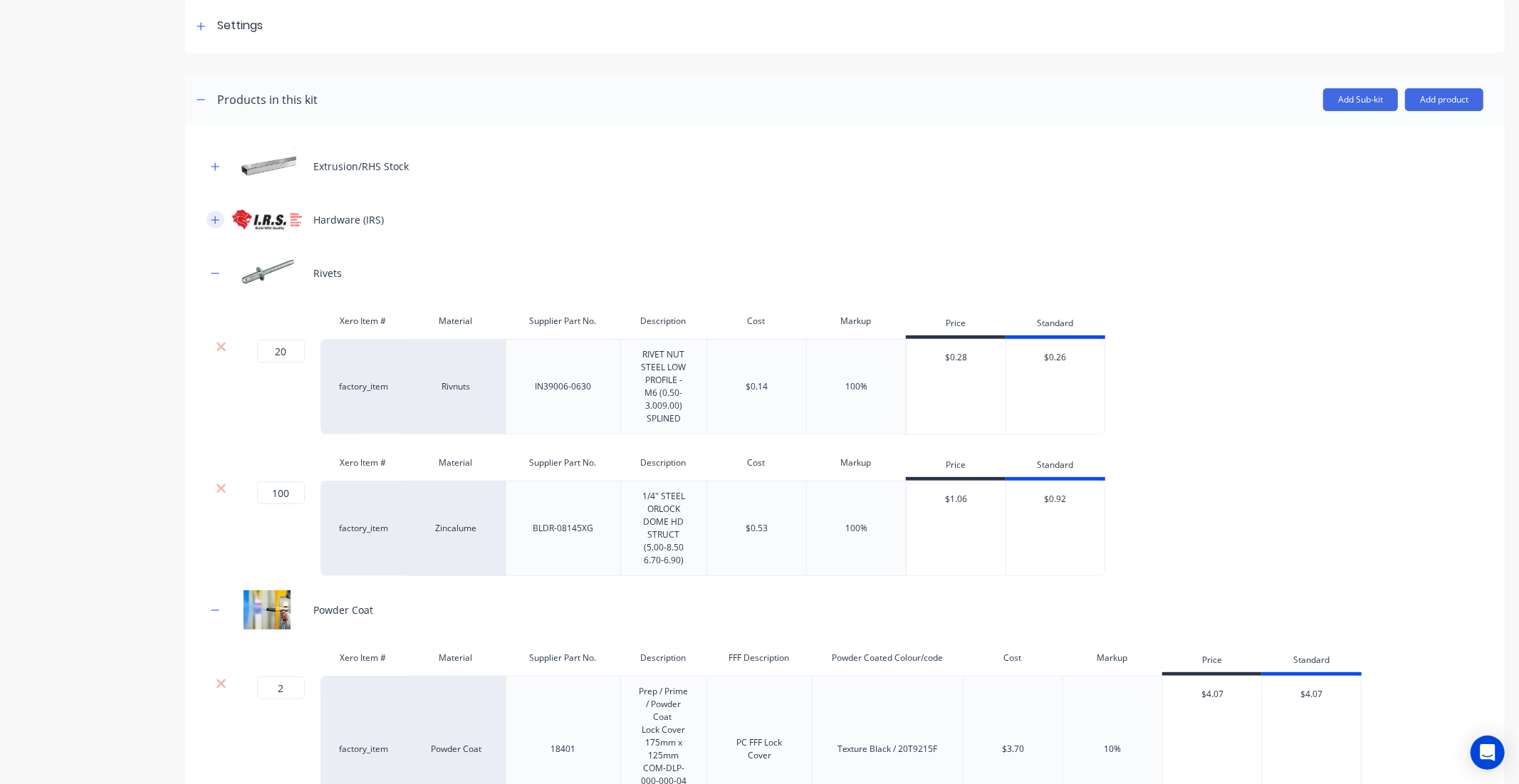
click at [212, 211] on button "button" at bounding box center [215, 220] width 18 height 18
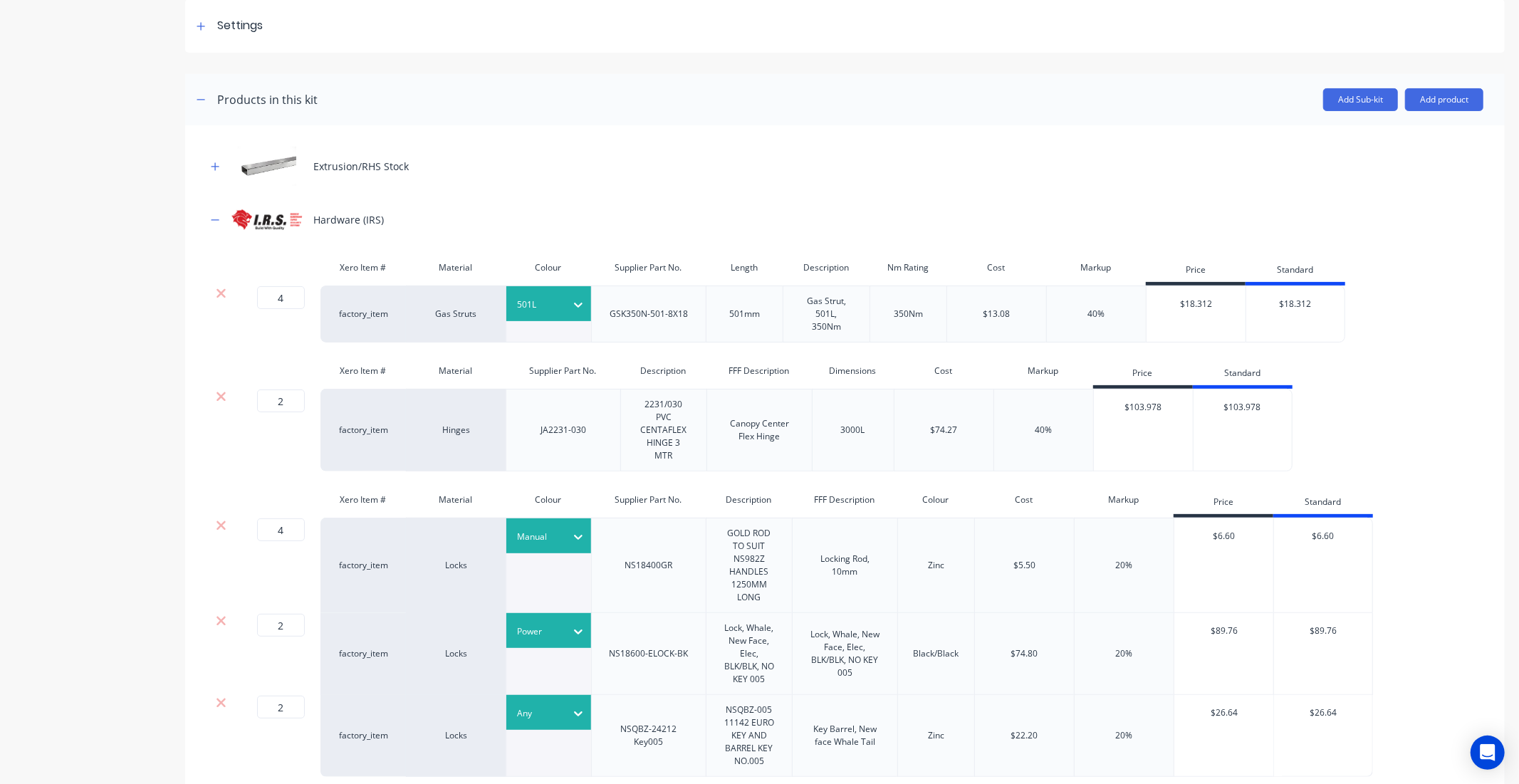
click at [211, 157] on button "button" at bounding box center [215, 166] width 18 height 18
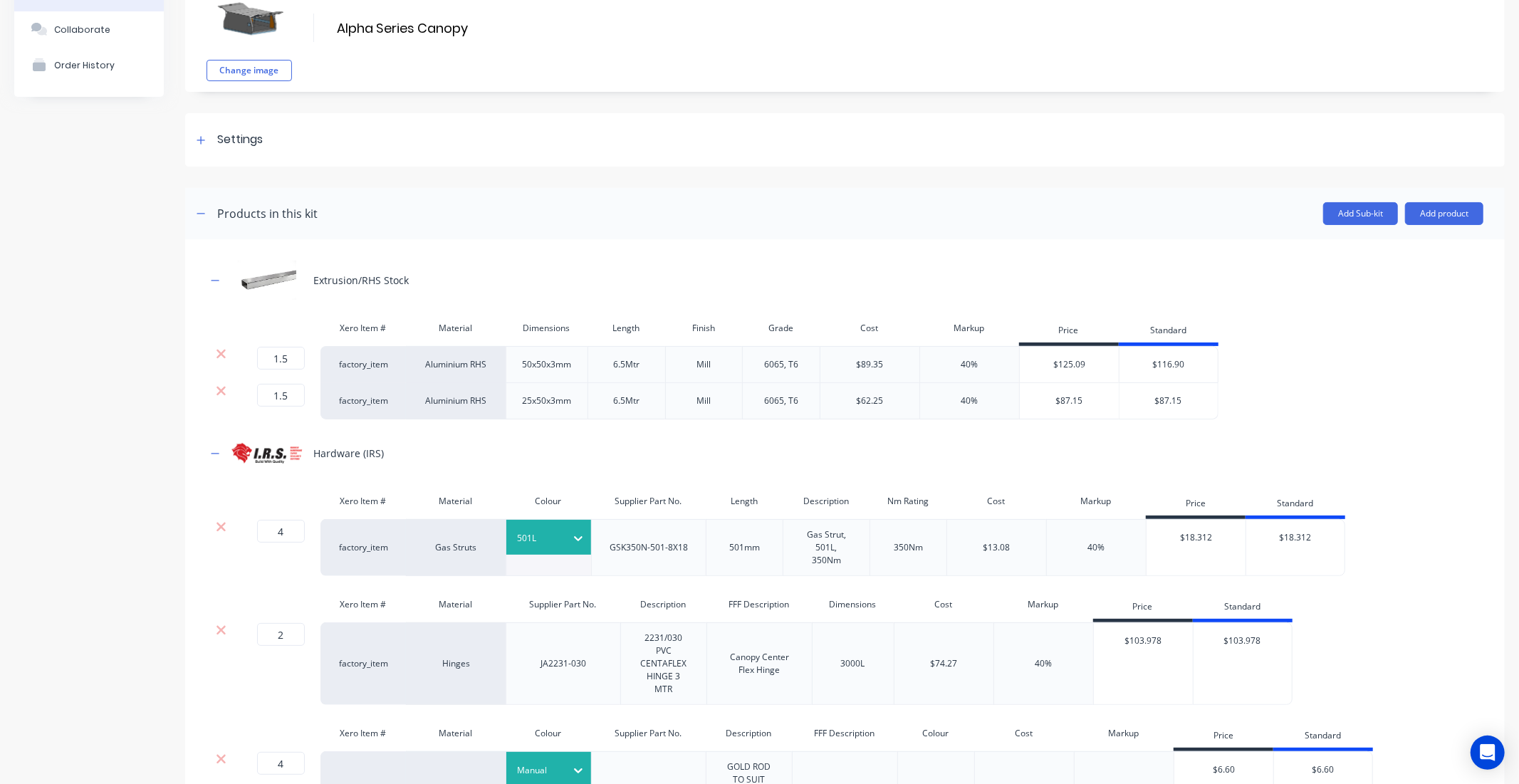
scroll to position [0, 0]
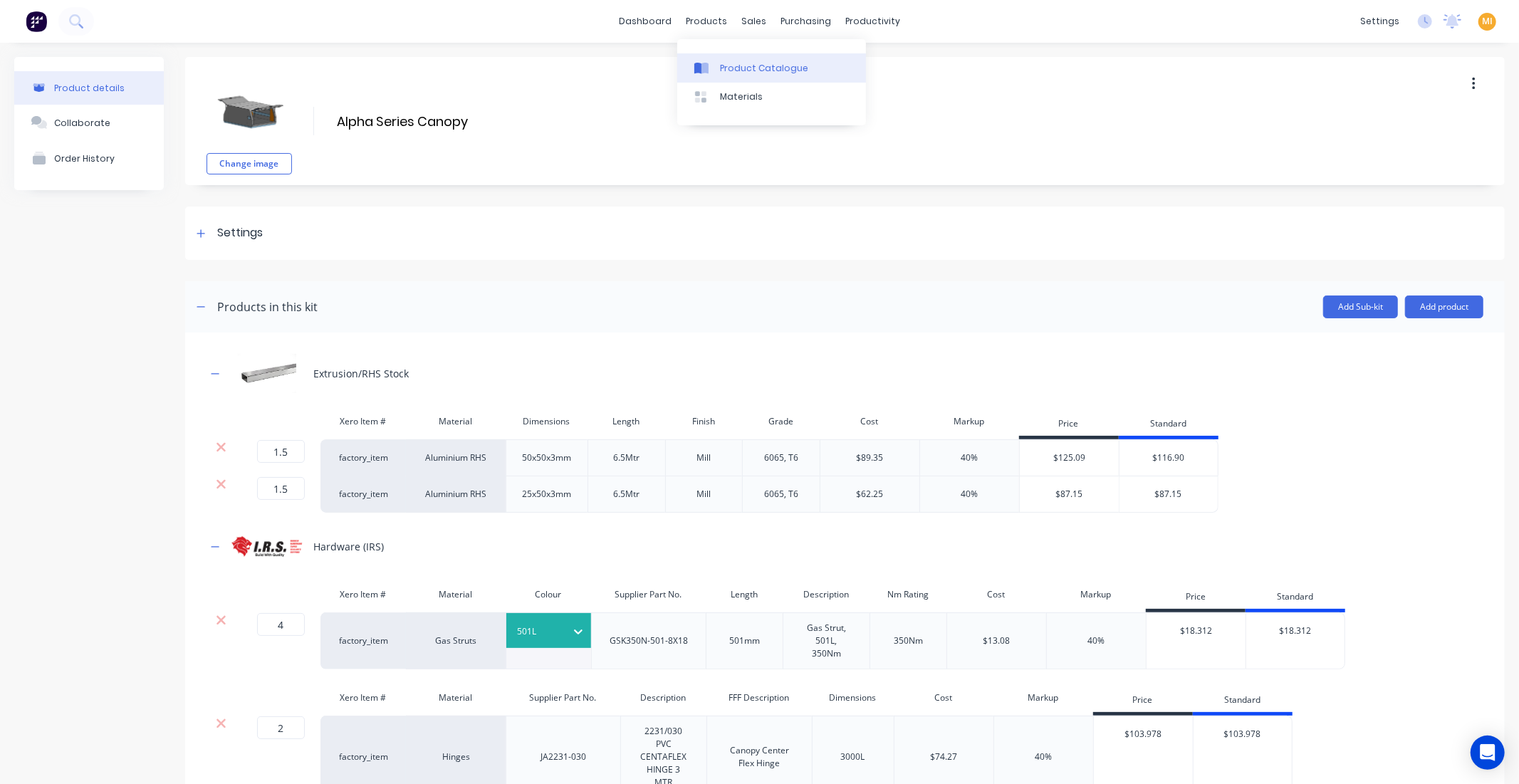
click at [742, 68] on div "Product Catalogue" at bounding box center [764, 68] width 88 height 13
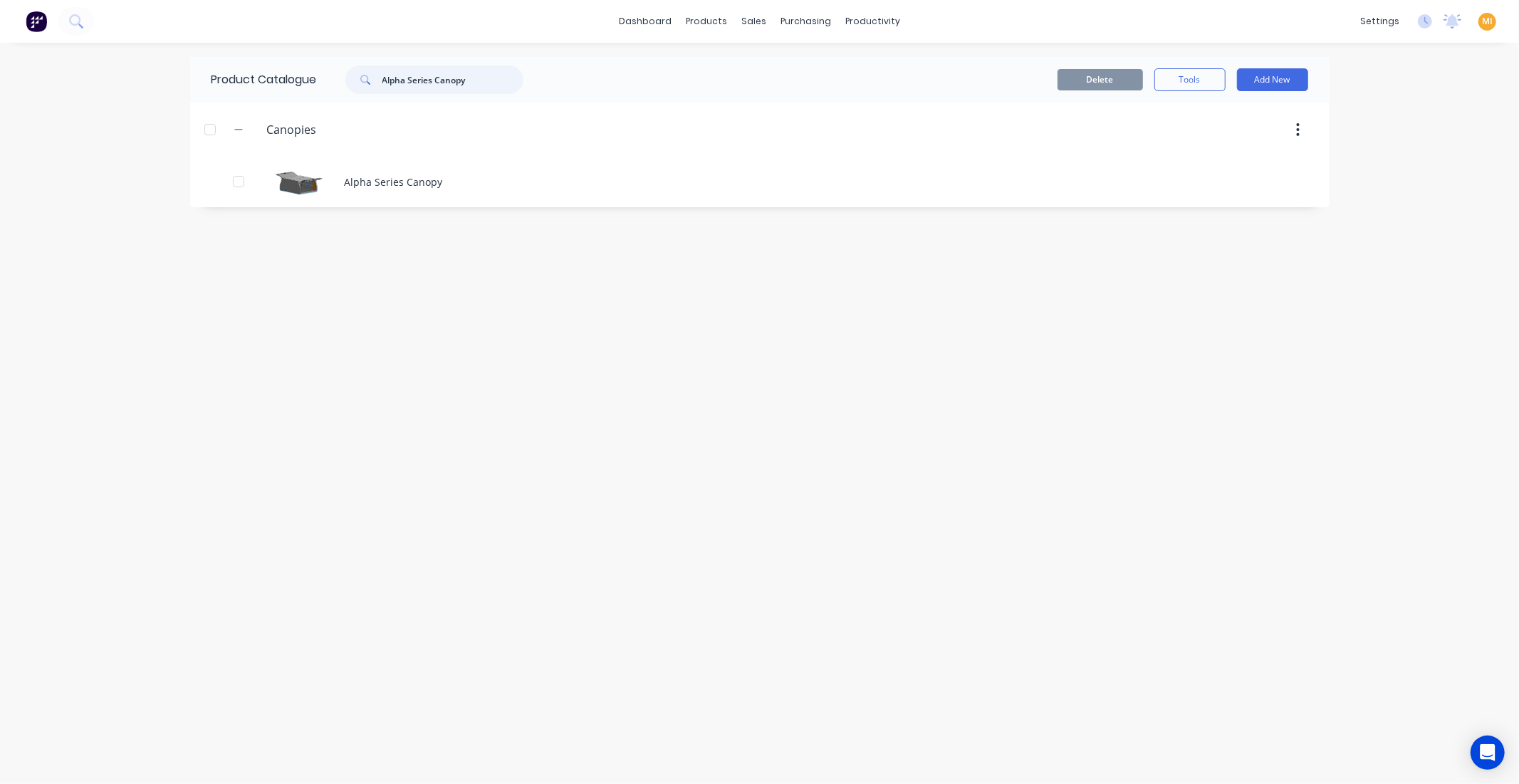
drag, startPoint x: 492, startPoint y: 79, endPoint x: 350, endPoint y: 76, distance: 142.0
click at [350, 76] on div "Alpha Series Canopy" at bounding box center [435, 79] width 178 height 28
click at [243, 433] on div "Trays Trays" at bounding box center [334, 445] width 224 height 26
drag, startPoint x: 242, startPoint y: 440, endPoint x: 449, endPoint y: 379, distance: 215.8
click at [242, 440] on button "button" at bounding box center [239, 445] width 18 height 18
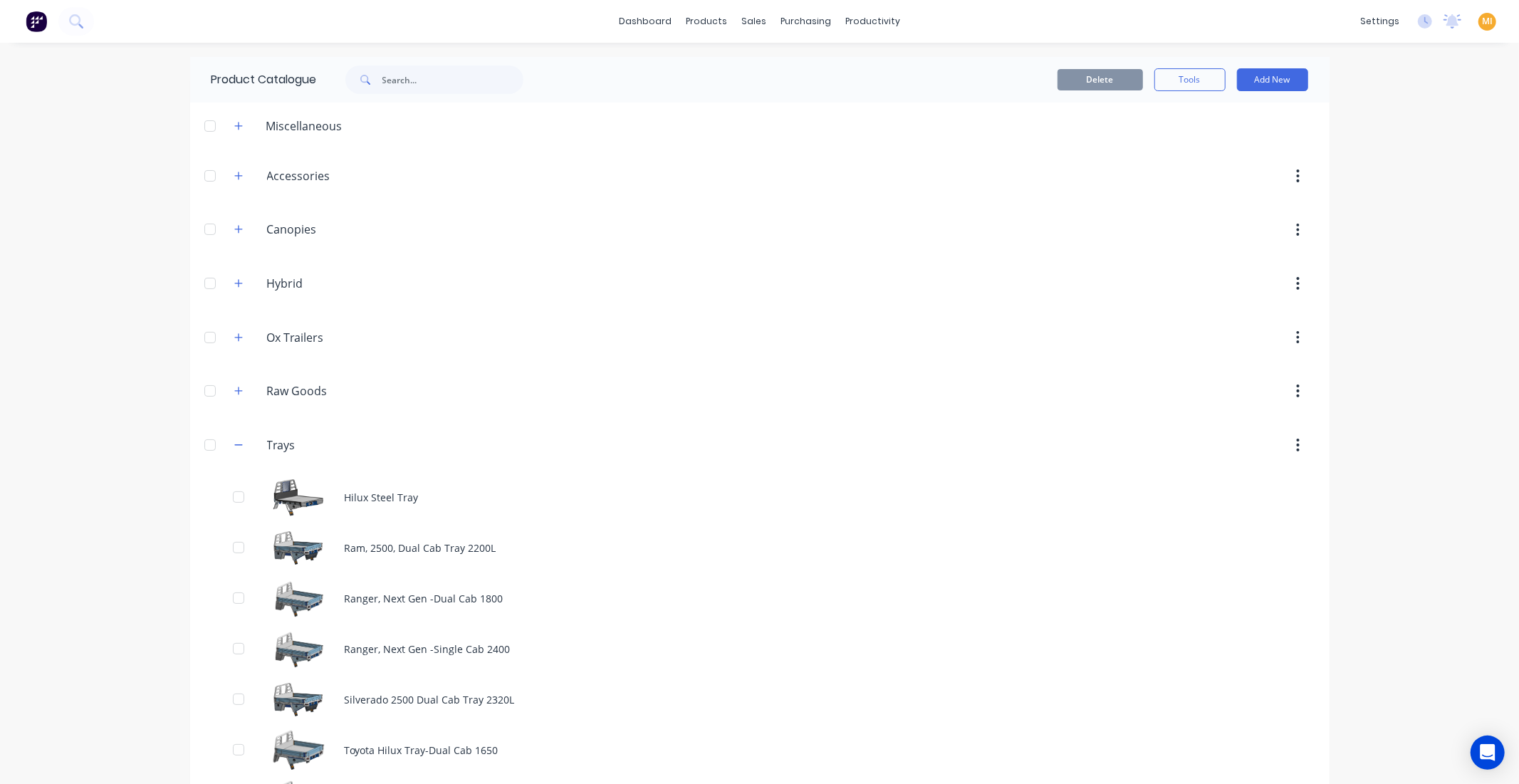
scroll to position [309, 0]
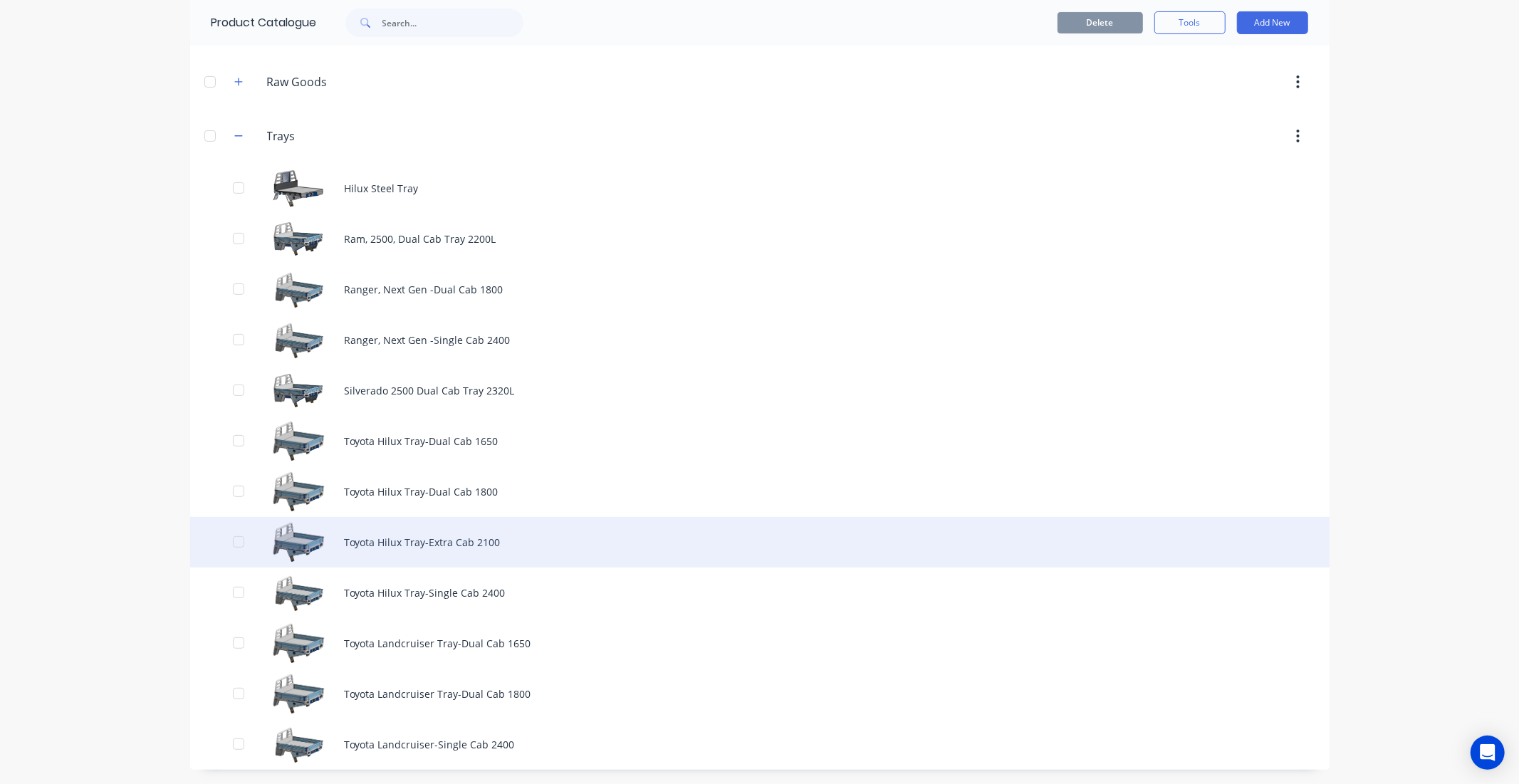
click at [383, 559] on div "Toyota Hilux Tray-Extra Cab 2100" at bounding box center [760, 542] width 1139 height 50
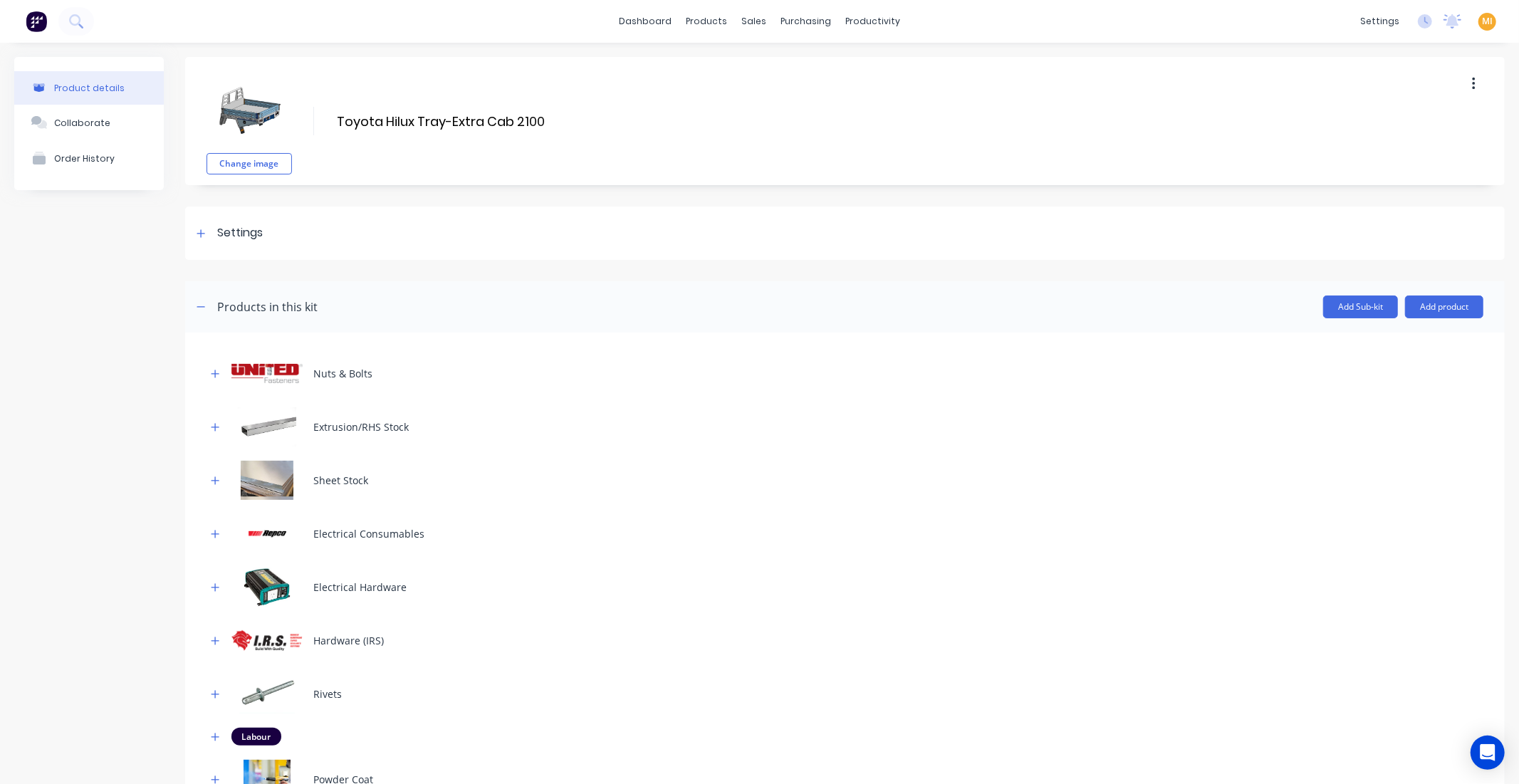
click at [180, 248] on div "Product details Collaborate Order History Change image Toyota Hilux Tray-Extra …" at bounding box center [759, 757] width 1519 height 1428
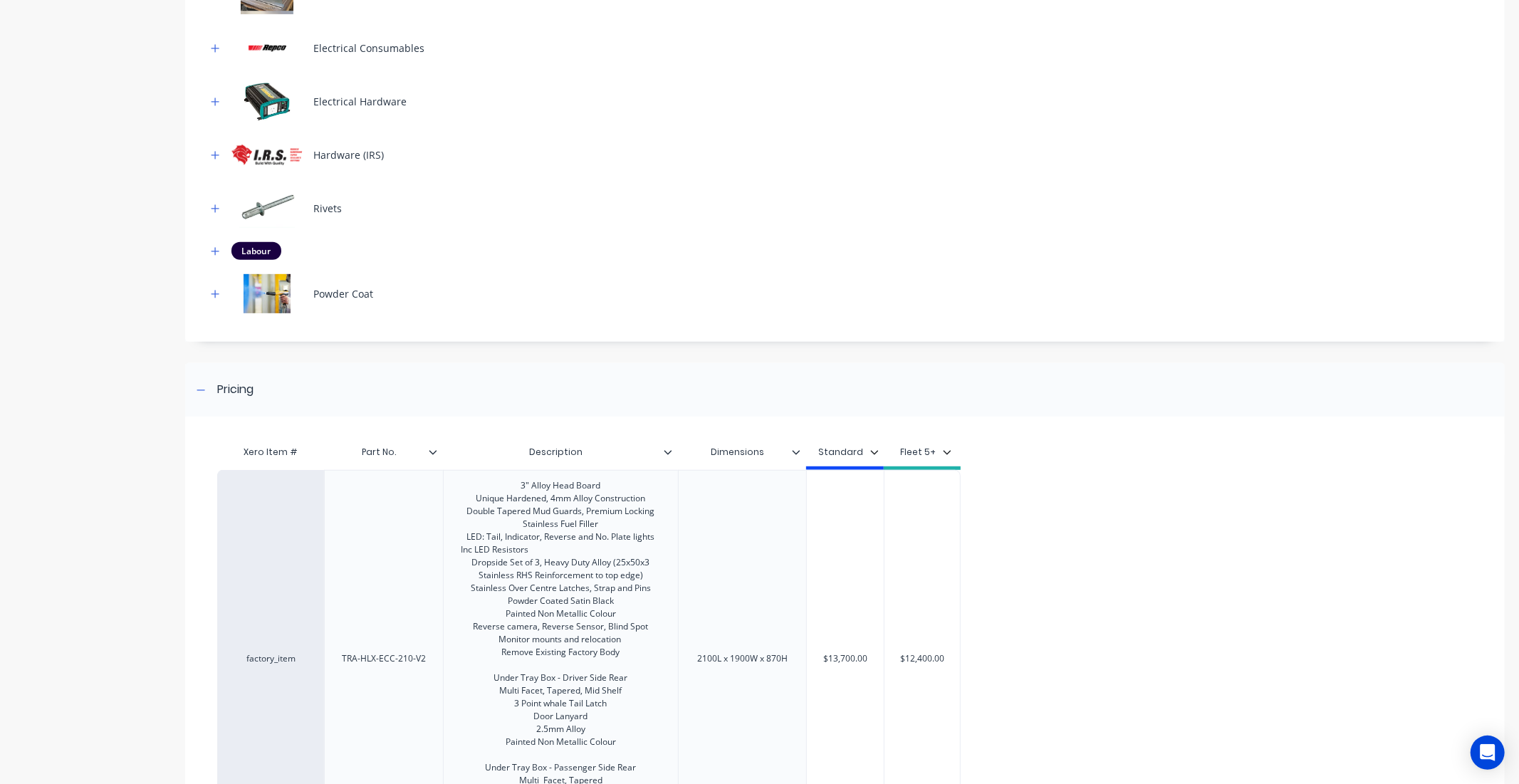
scroll to position [686, 0]
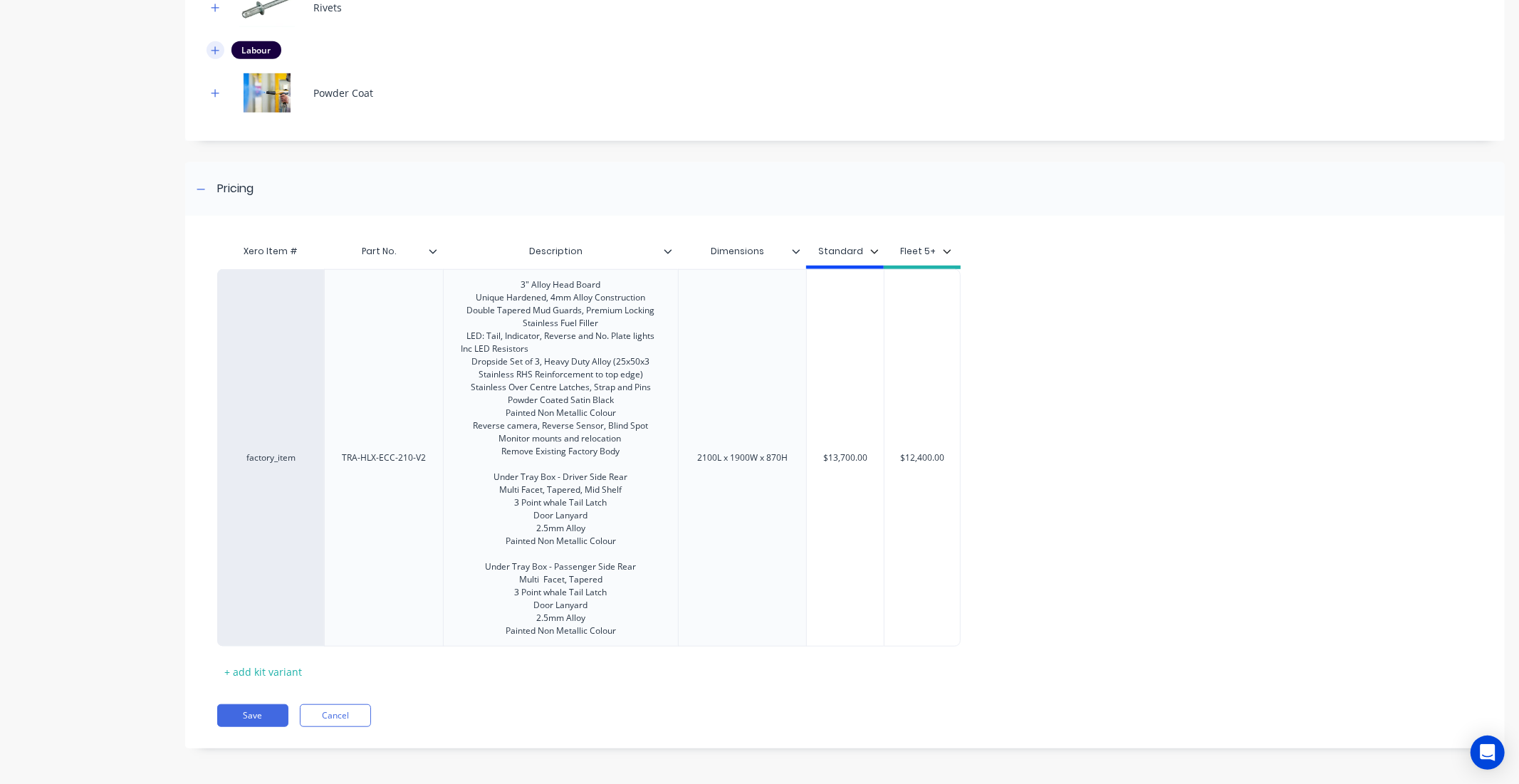
click at [209, 51] on button "button" at bounding box center [215, 50] width 18 height 18
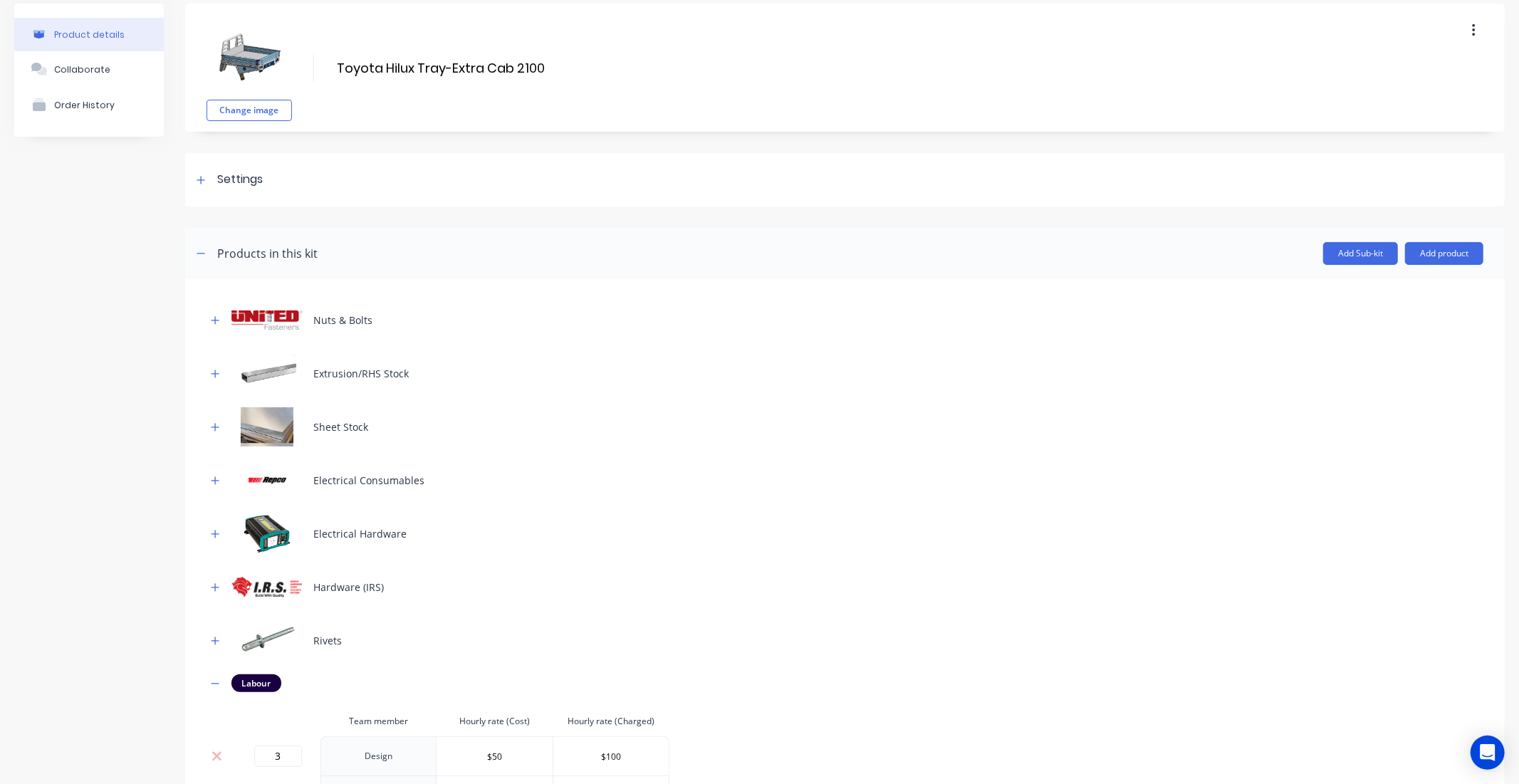
scroll to position [0, 0]
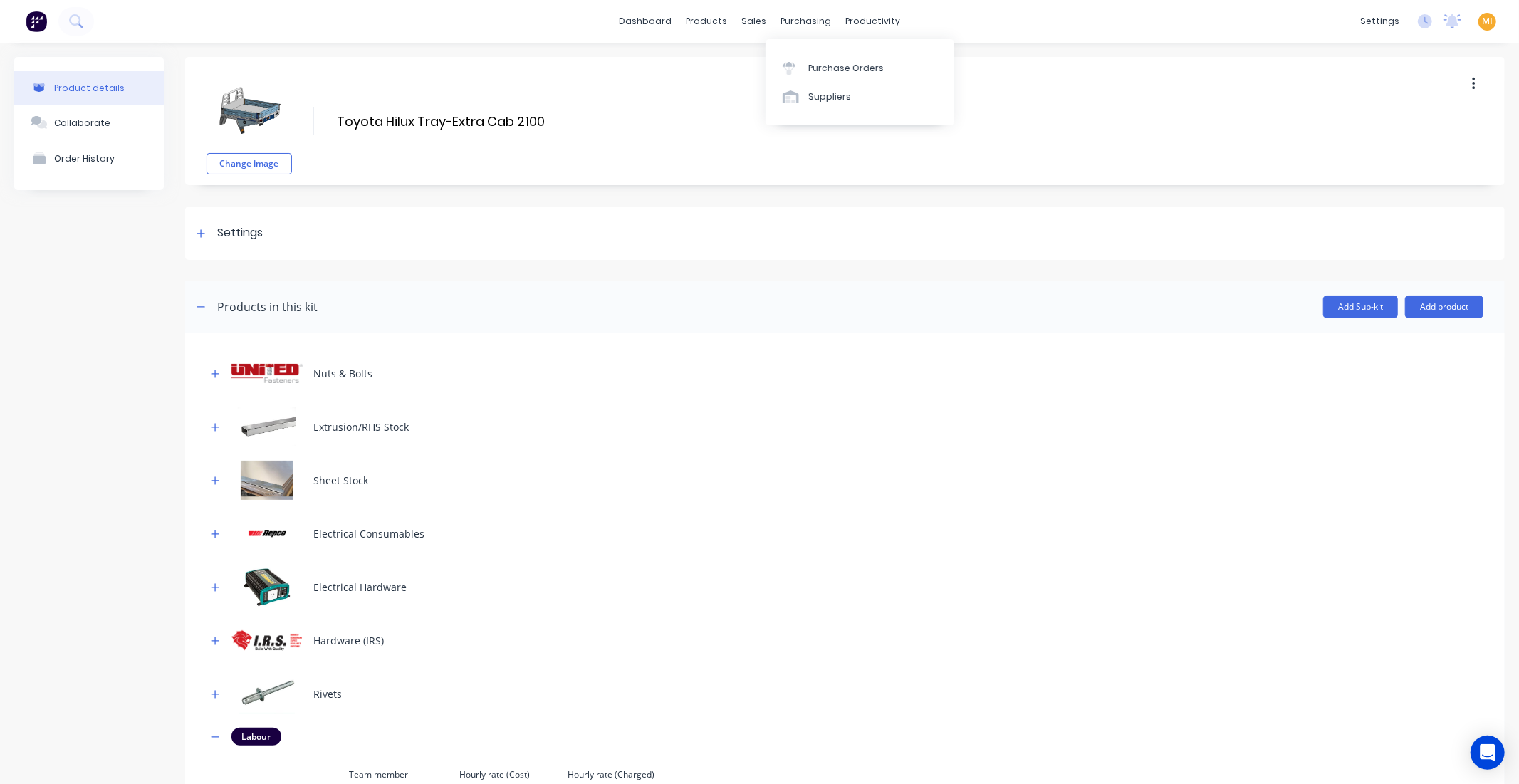
drag, startPoint x: 836, startPoint y: 66, endPoint x: 833, endPoint y: 52, distance: 14.3
click at [836, 66] on div "Purchase Orders" at bounding box center [846, 68] width 76 height 13
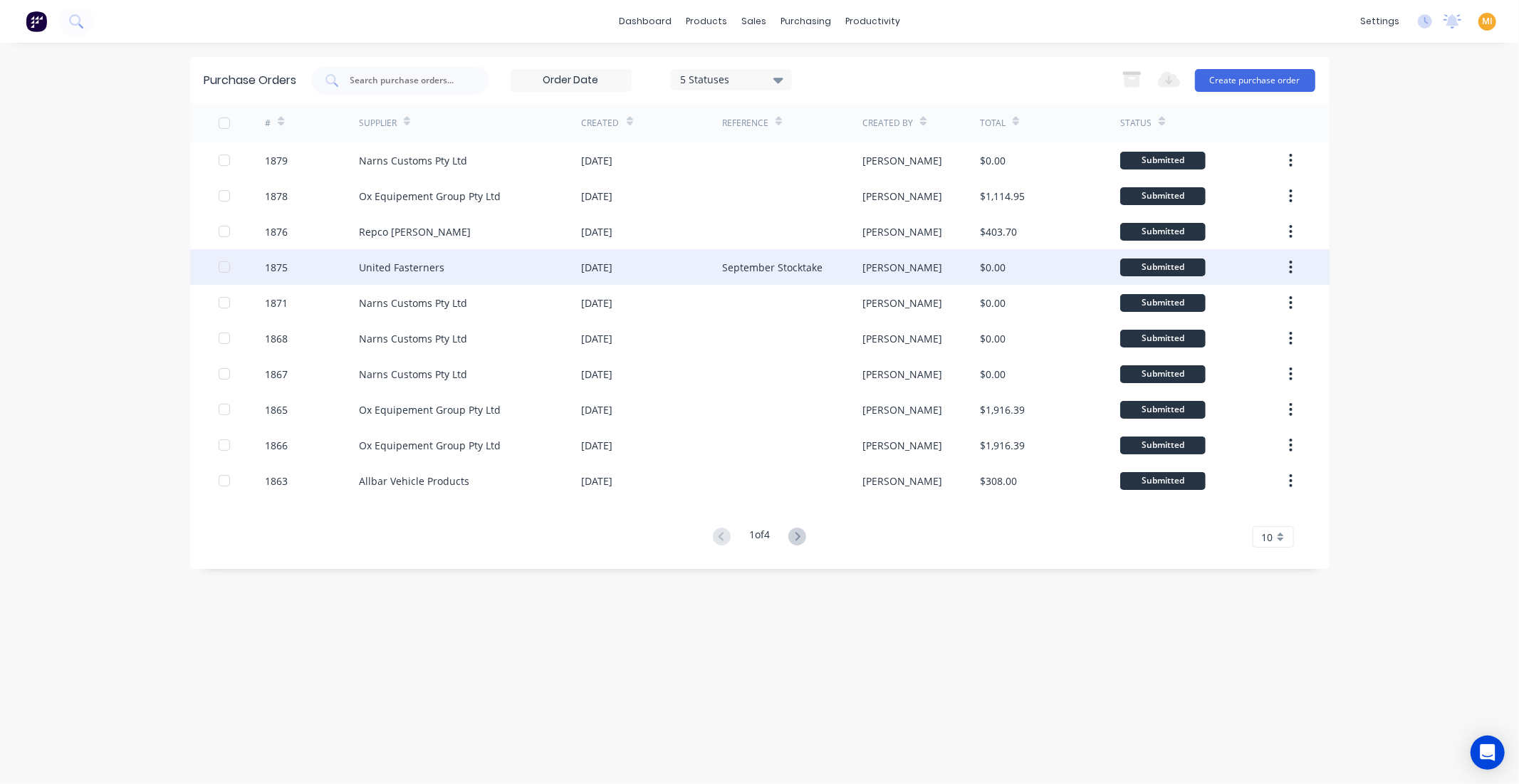
click at [604, 274] on div "01 Sep 2025" at bounding box center [651, 267] width 140 height 36
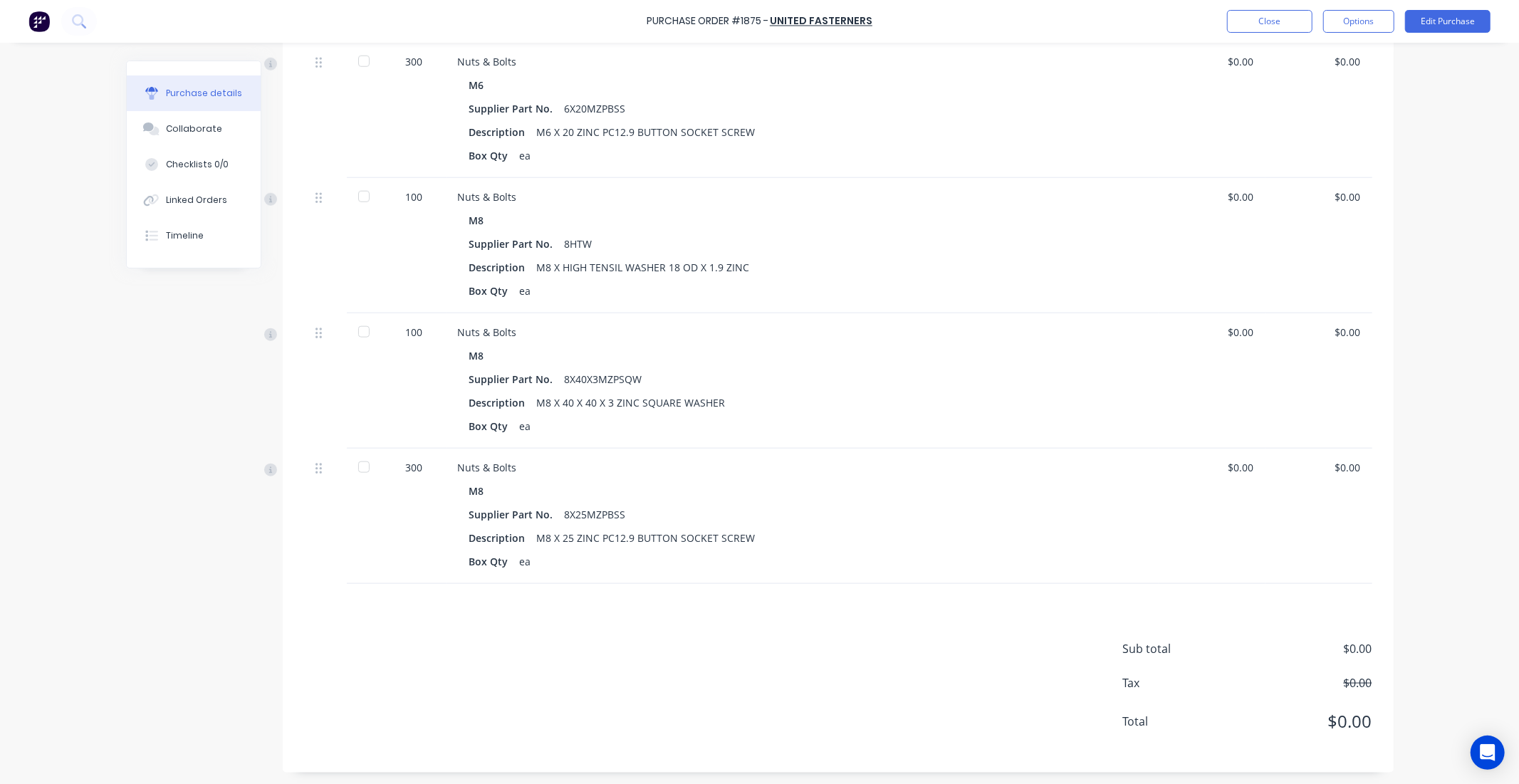
scroll to position [1205, 0]
drag, startPoint x: 401, startPoint y: 578, endPoint x: 404, endPoint y: 617, distance: 39.1
click at [405, 619] on div "Sub total $0.00 Tax $0.00 Total $0.00" at bounding box center [839, 675] width 1111 height 189
click at [30, 27] on img at bounding box center [39, 21] width 22 height 22
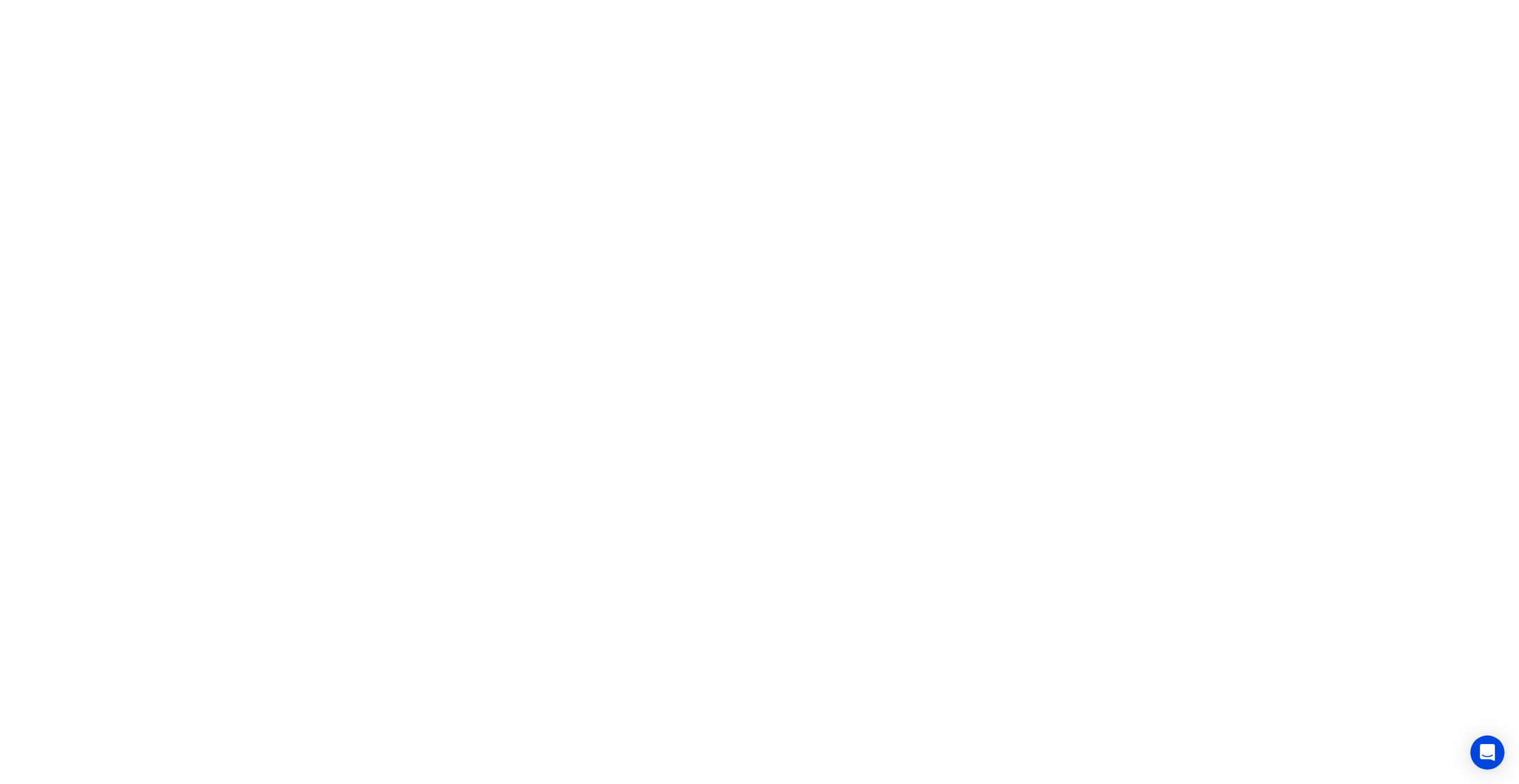
click at [1489, 0] on html "x" at bounding box center [759, 0] width 1519 height 0
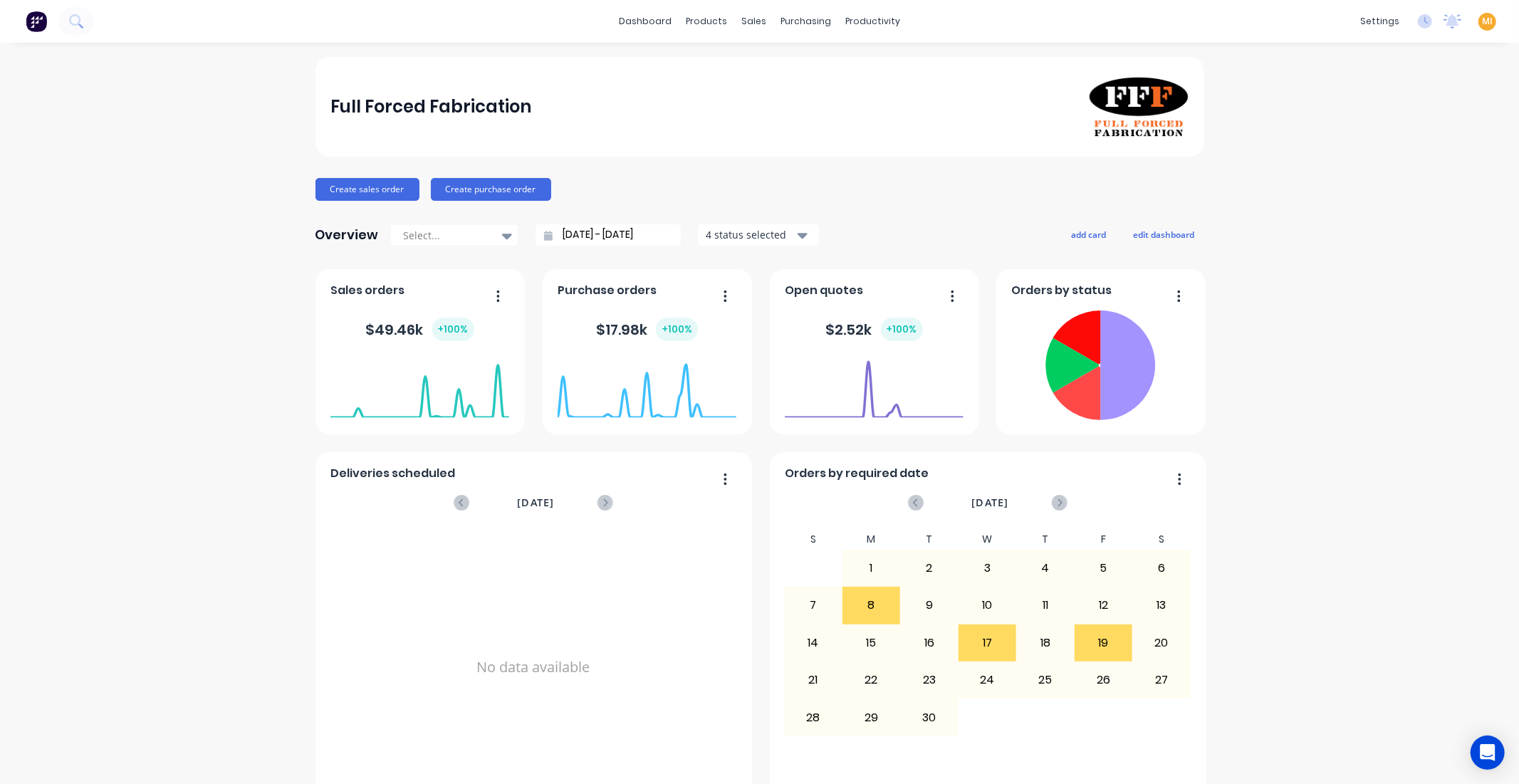
click at [1483, 22] on span "MI" at bounding box center [1488, 21] width 10 height 13
click at [1428, 187] on button "Sign out" at bounding box center [1399, 178] width 189 height 28
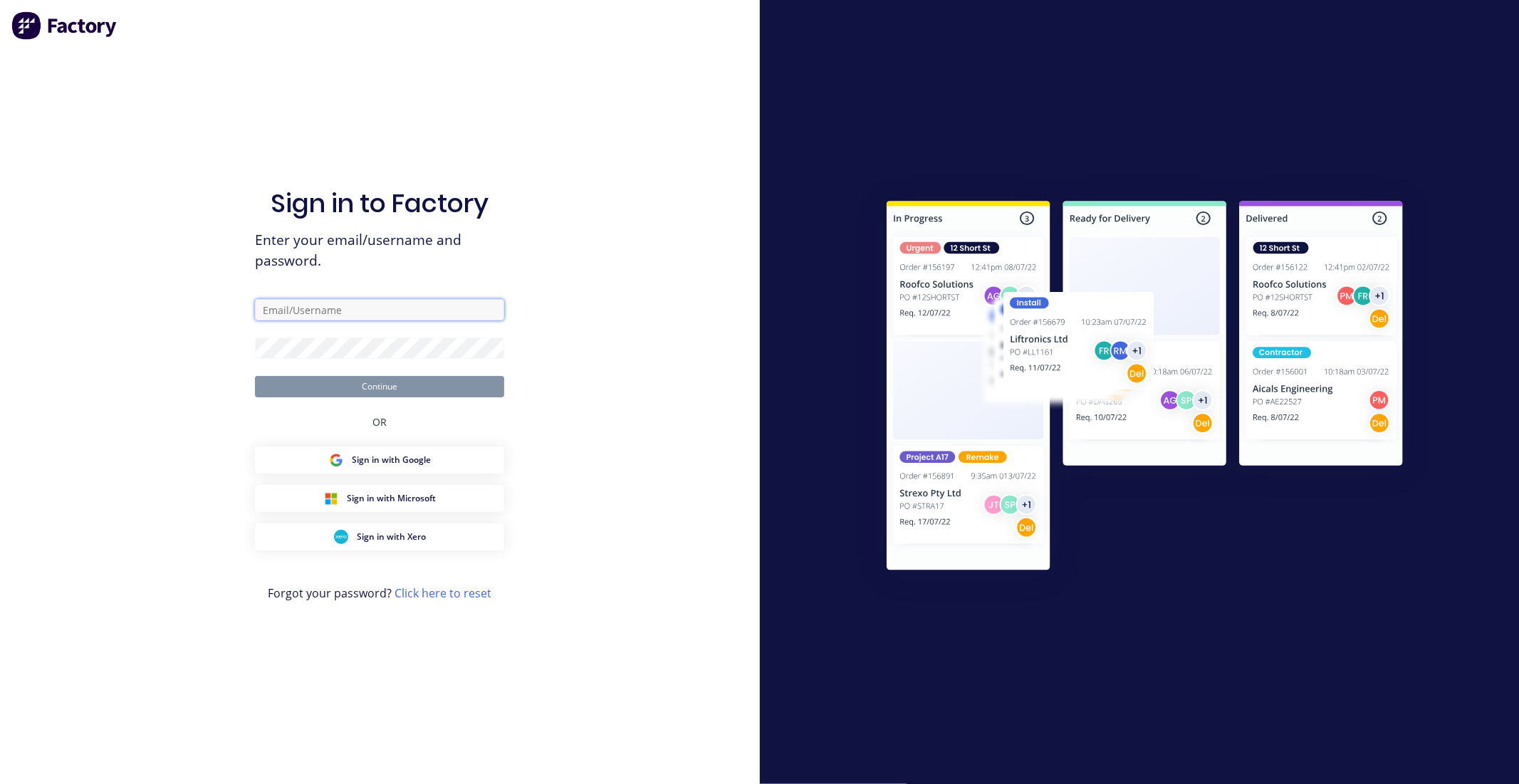
click at [430, 304] on input "text" at bounding box center [380, 310] width 250 height 22
type input "[EMAIL_ADDRESS][DOMAIN_NAME]"
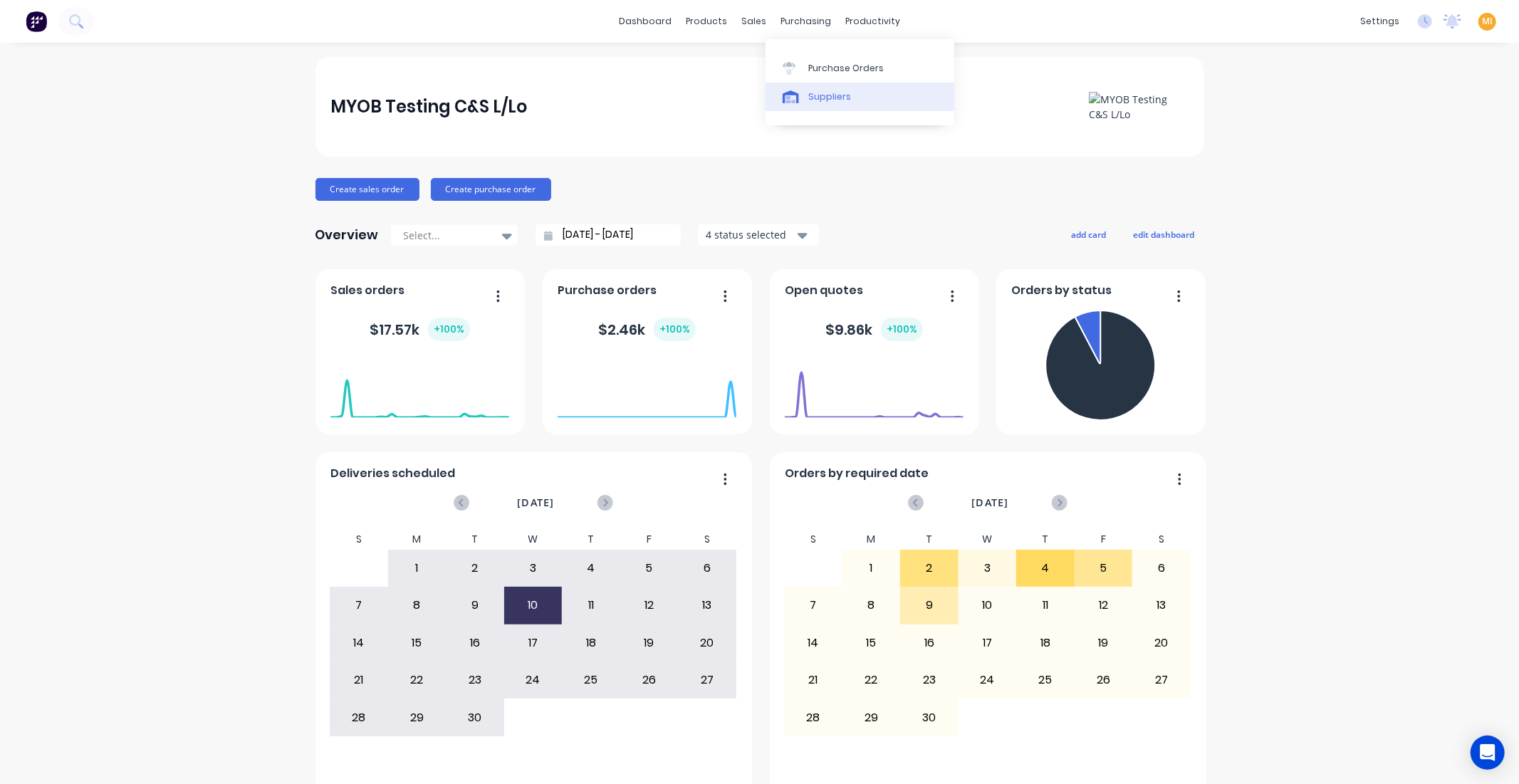
click at [813, 64] on div "Purchase Orders" at bounding box center [846, 68] width 76 height 13
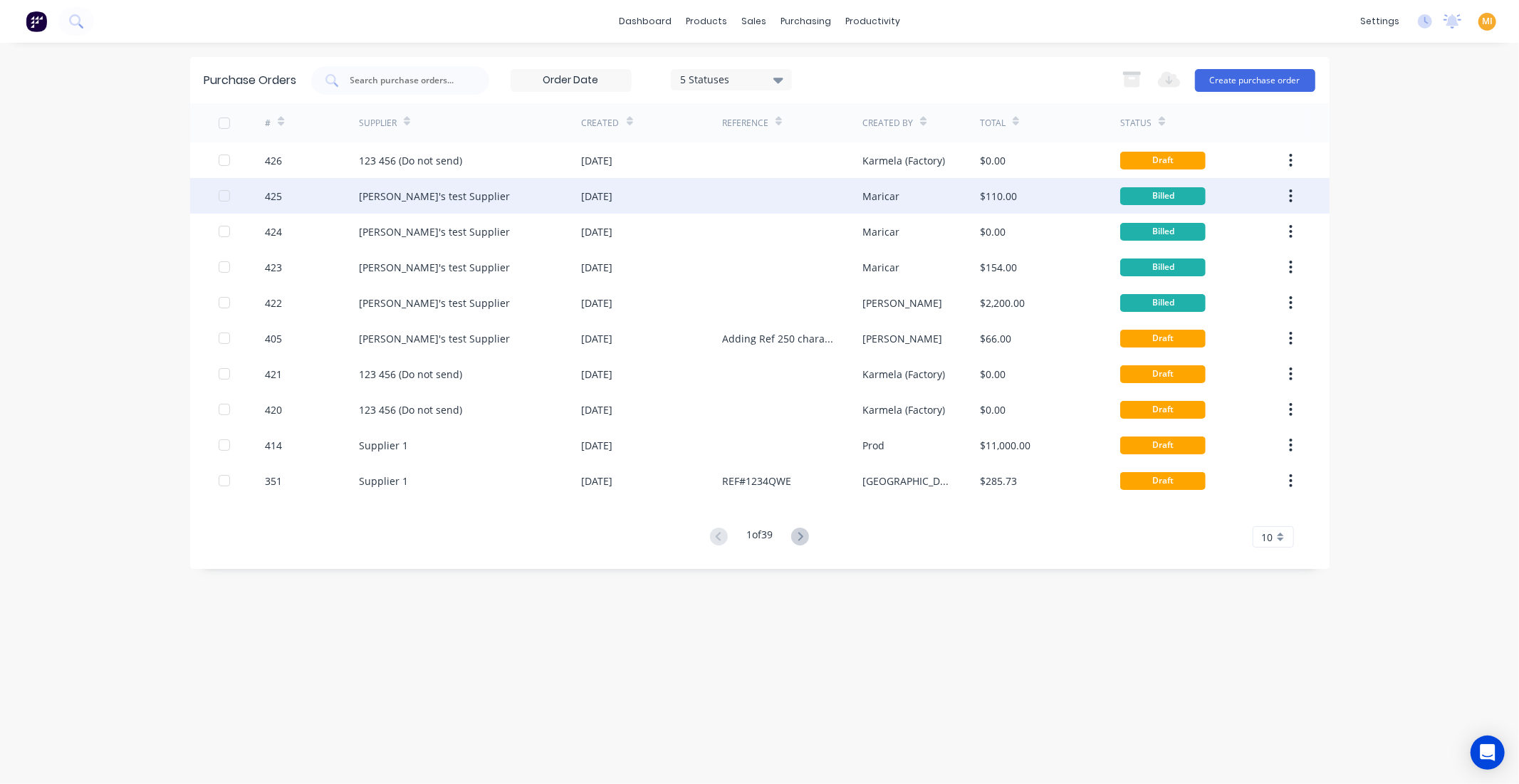
click at [917, 189] on div "Maricar" at bounding box center [921, 196] width 117 height 36
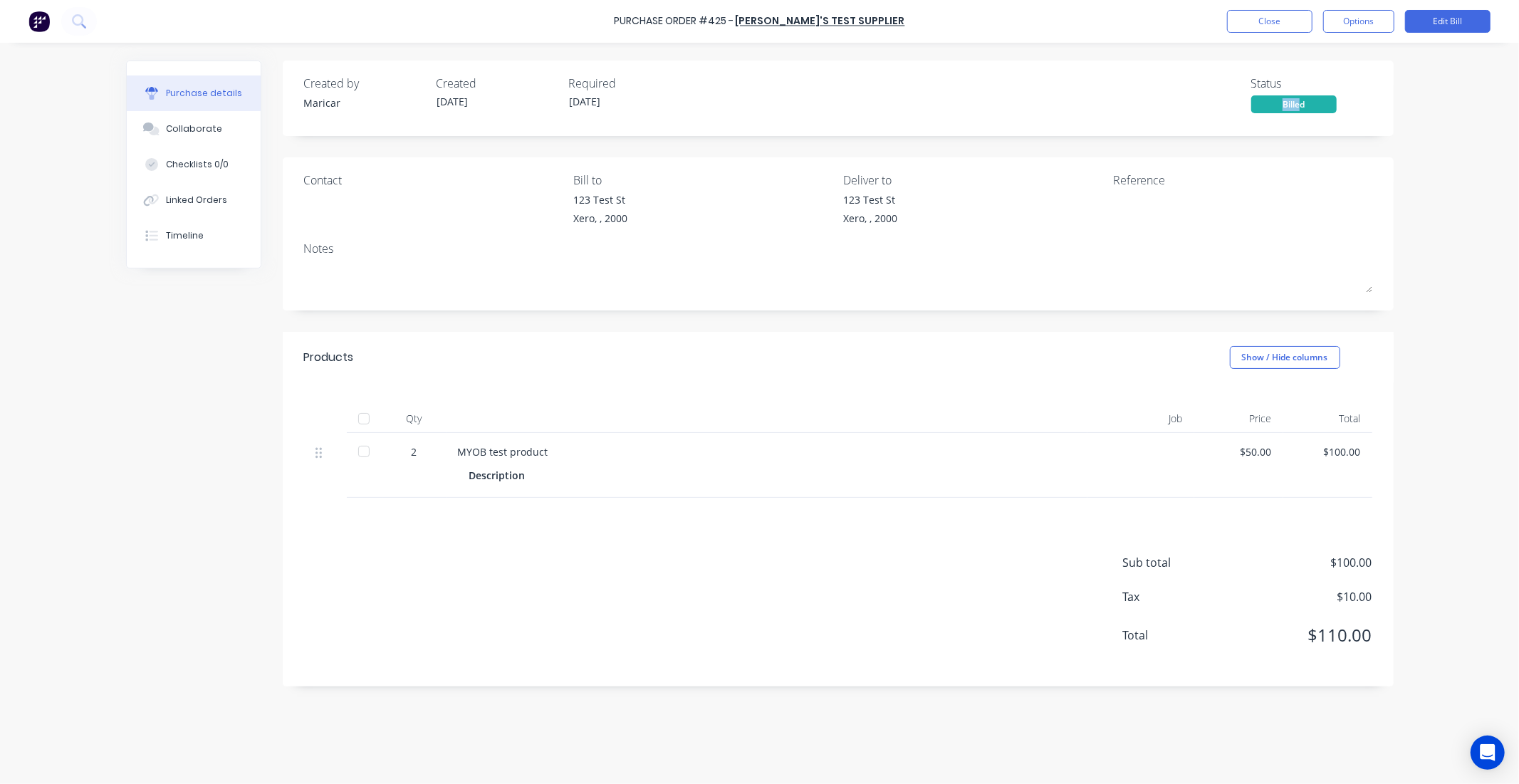
drag, startPoint x: 1299, startPoint y: 102, endPoint x: 1187, endPoint y: 115, distance: 112.8
click at [1187, 115] on div "Created by [PERSON_NAME] Created [DATE] Required [DATE] Status Billed" at bounding box center [839, 99] width 1111 height 76
click at [1396, 114] on div "Purchase details Collaborate Checklists 0/0 Linked Orders Timeline Created by M…" at bounding box center [760, 370] width 1296 height 713
drag, startPoint x: 1392, startPoint y: 94, endPoint x: 1301, endPoint y: 99, distance: 91.1
click at [1301, 99] on div "Created by [PERSON_NAME] Created [DATE] Required [DATE] Status Billed" at bounding box center [839, 99] width 1111 height 76
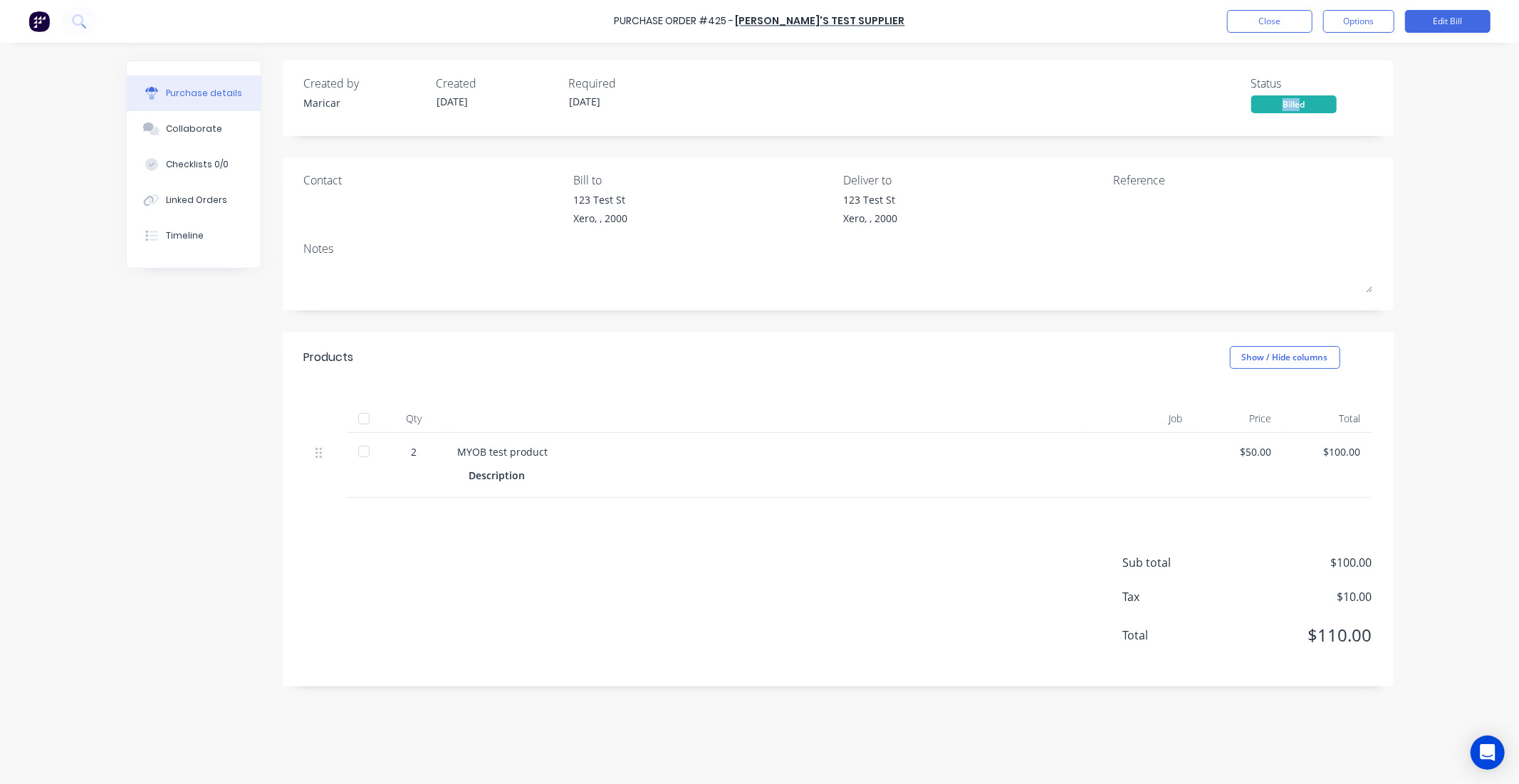
click at [1300, 108] on div "Billed" at bounding box center [1294, 104] width 85 height 18
drag, startPoint x: 1300, startPoint y: 103, endPoint x: 1284, endPoint y: 94, distance: 18.4
click at [1284, 94] on div "Status Billed" at bounding box center [1312, 94] width 121 height 39
click at [1285, 111] on div "Billed" at bounding box center [1294, 104] width 85 height 18
